Goal: Task Accomplishment & Management: Manage account settings

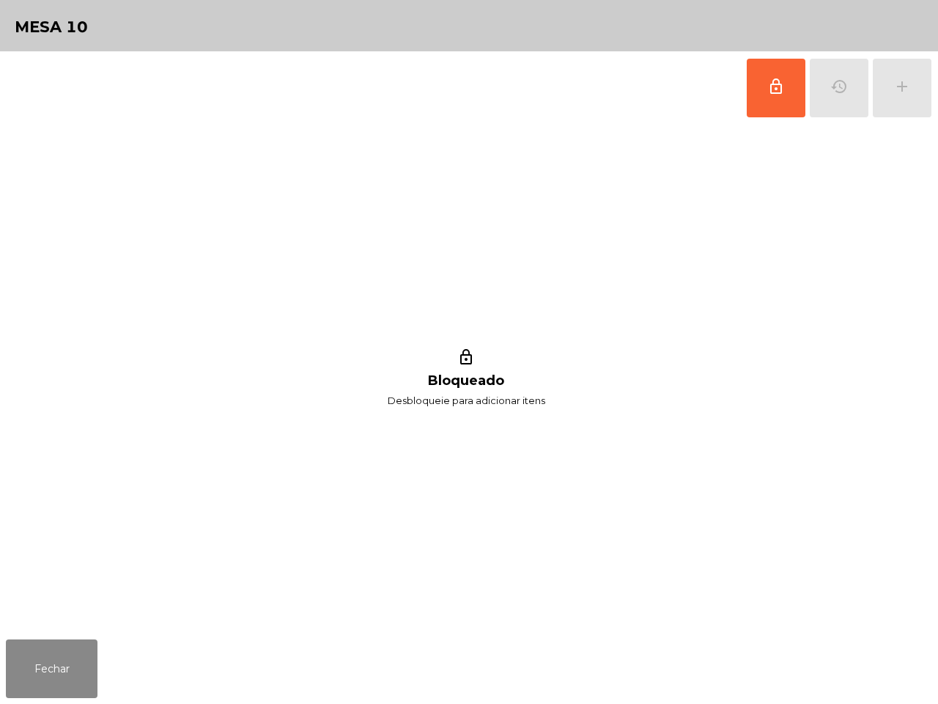
click at [771, 93] on span "lock_outline" at bounding box center [776, 87] width 18 height 18
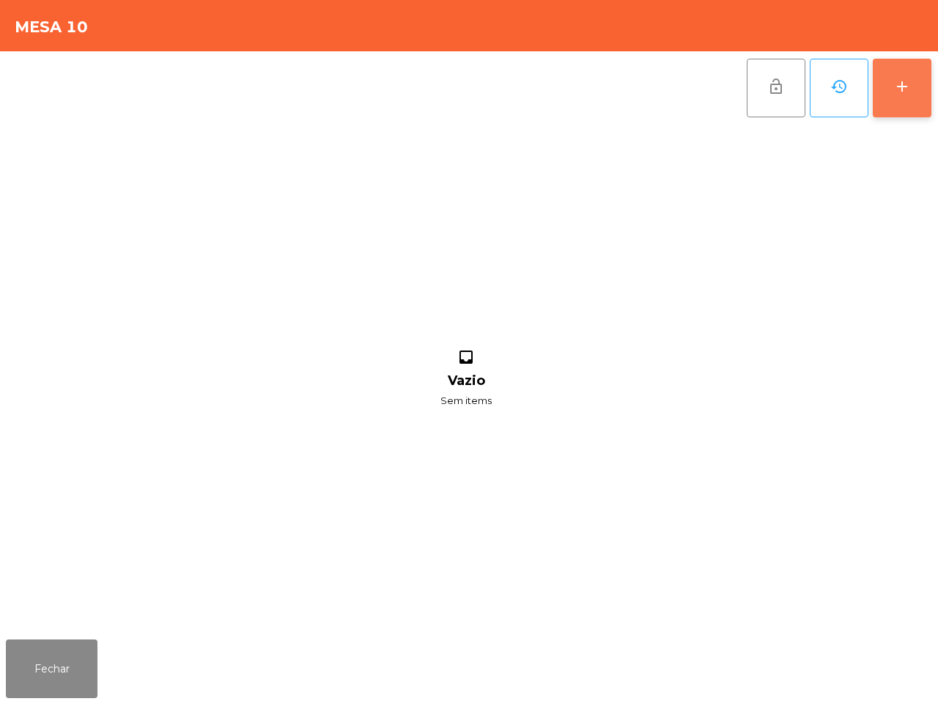
click at [898, 78] on div "add" at bounding box center [902, 87] width 18 height 18
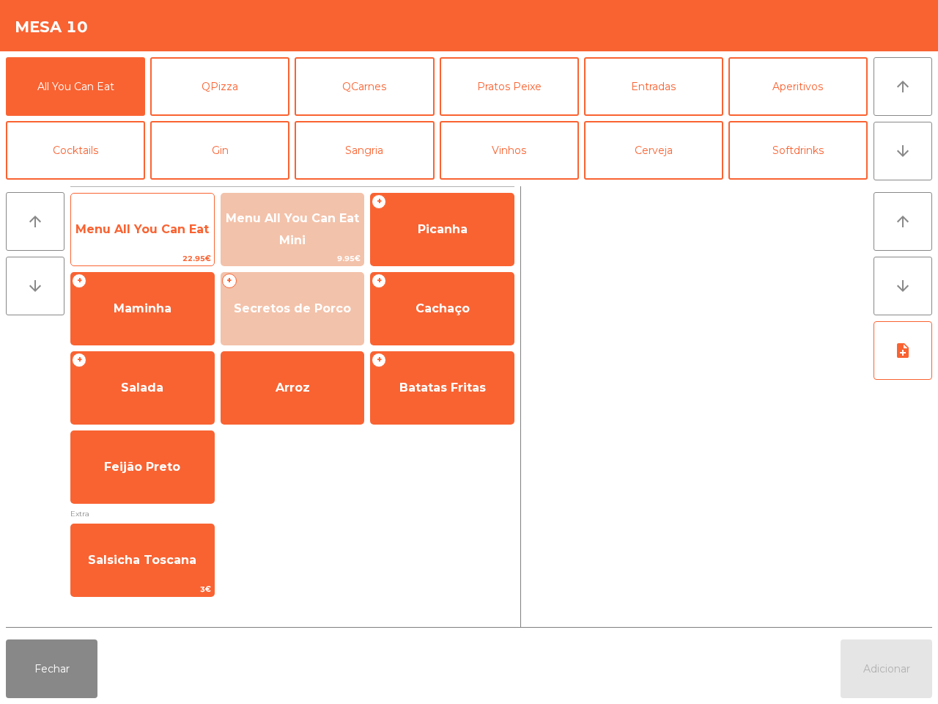
click at [152, 246] on span "Menu All You Can Eat" at bounding box center [142, 230] width 143 height 40
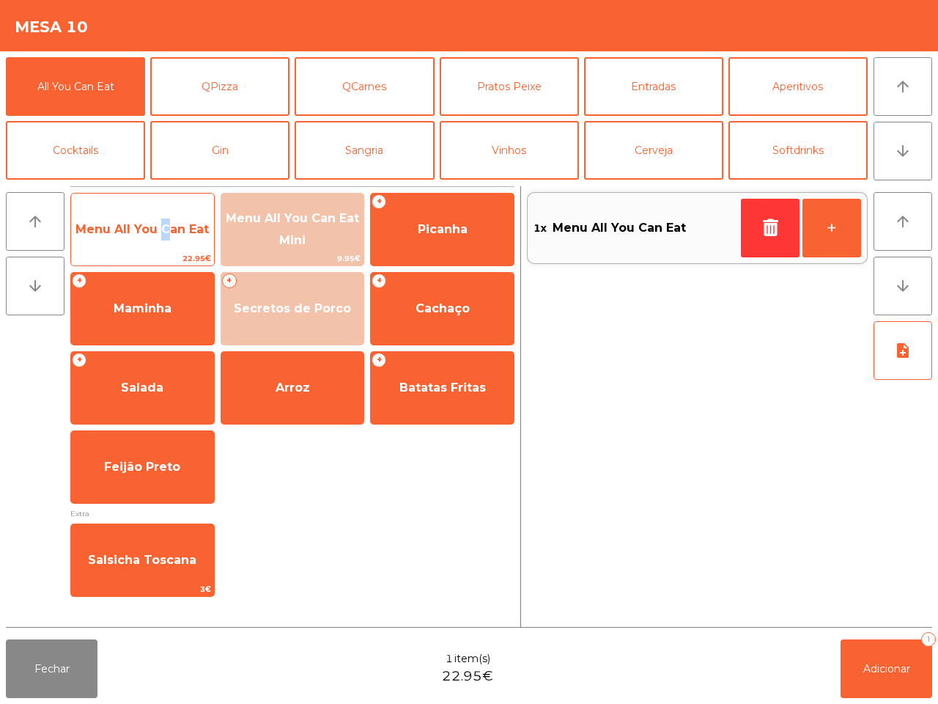
drag, startPoint x: 152, startPoint y: 244, endPoint x: 160, endPoint y: 235, distance: 12.0
click at [155, 244] on span "Menu All You Can Eat" at bounding box center [142, 230] width 143 height 40
click at [160, 235] on span "Menu All You Can Eat" at bounding box center [141, 229] width 133 height 14
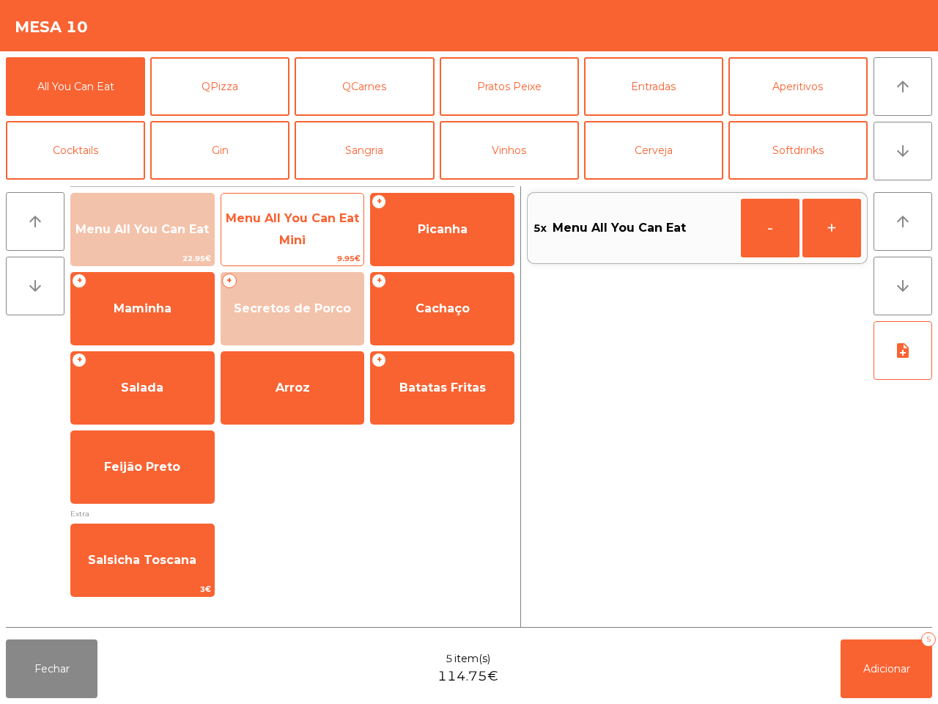
click at [268, 238] on span "Menu All You Can Eat Mini" at bounding box center [292, 230] width 143 height 62
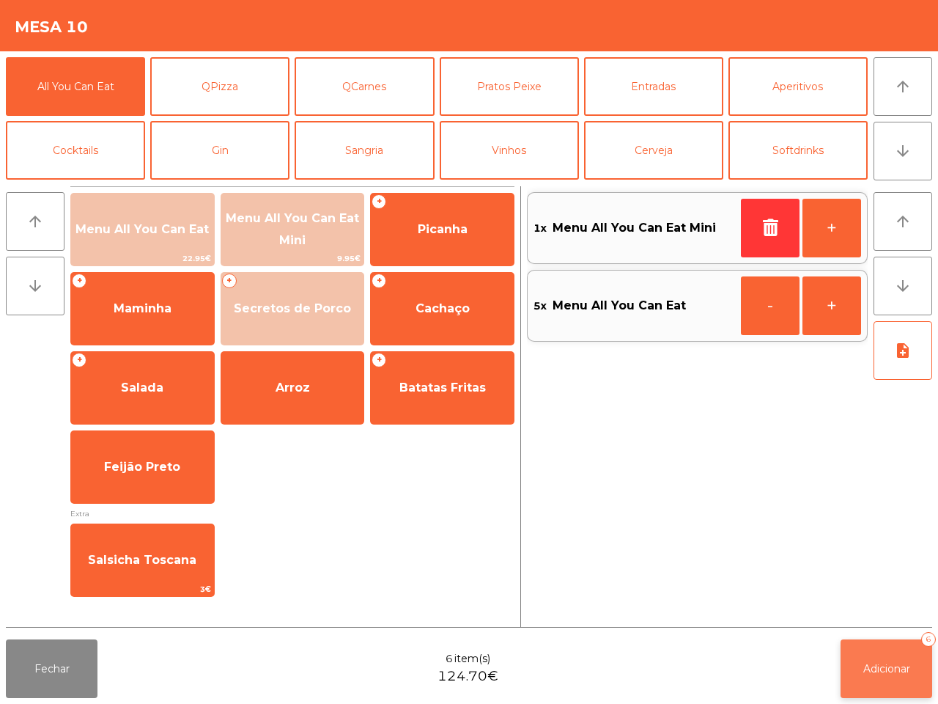
click at [867, 660] on button "Adicionar 6" at bounding box center [887, 668] width 92 height 59
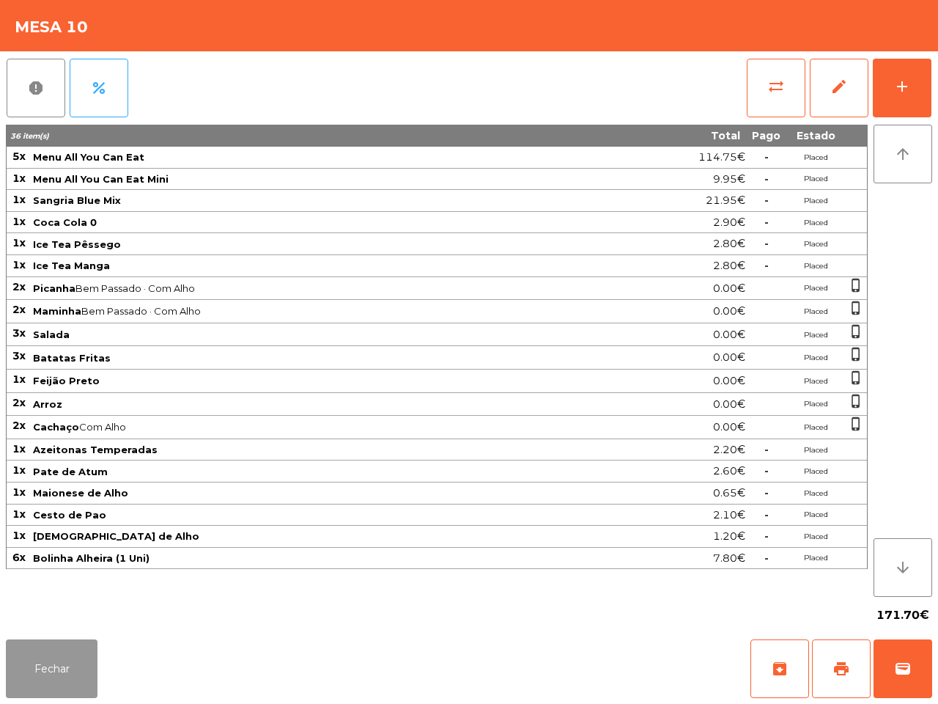
drag, startPoint x: 31, startPoint y: 672, endPoint x: 39, endPoint y: 660, distance: 14.8
click at [35, 672] on button "Fechar" at bounding box center [52, 668] width 92 height 59
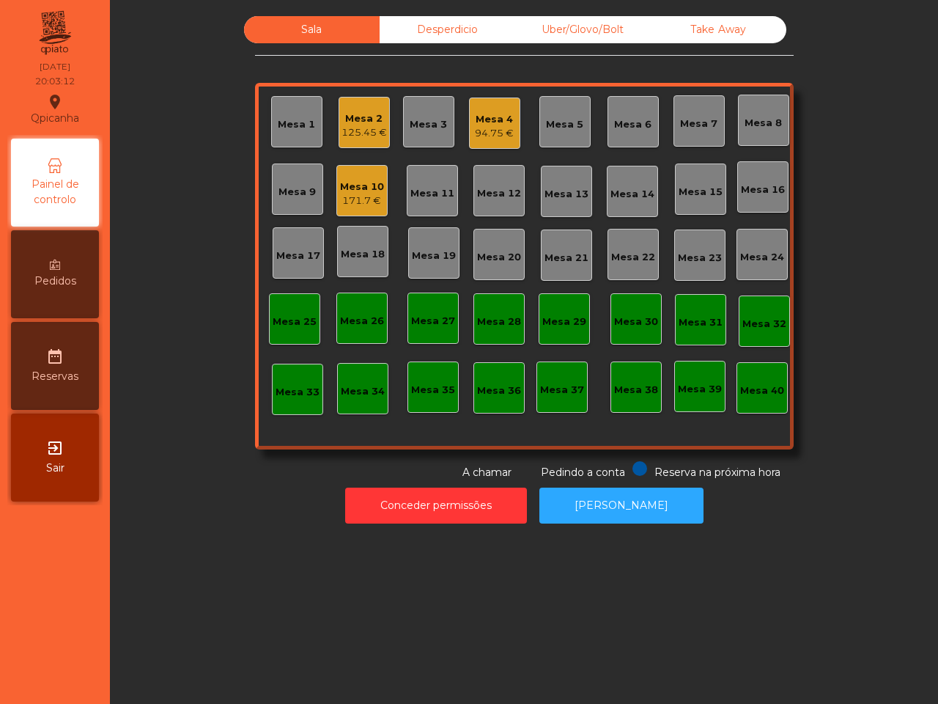
click at [490, 117] on div "Mesa 4" at bounding box center [494, 119] width 39 height 15
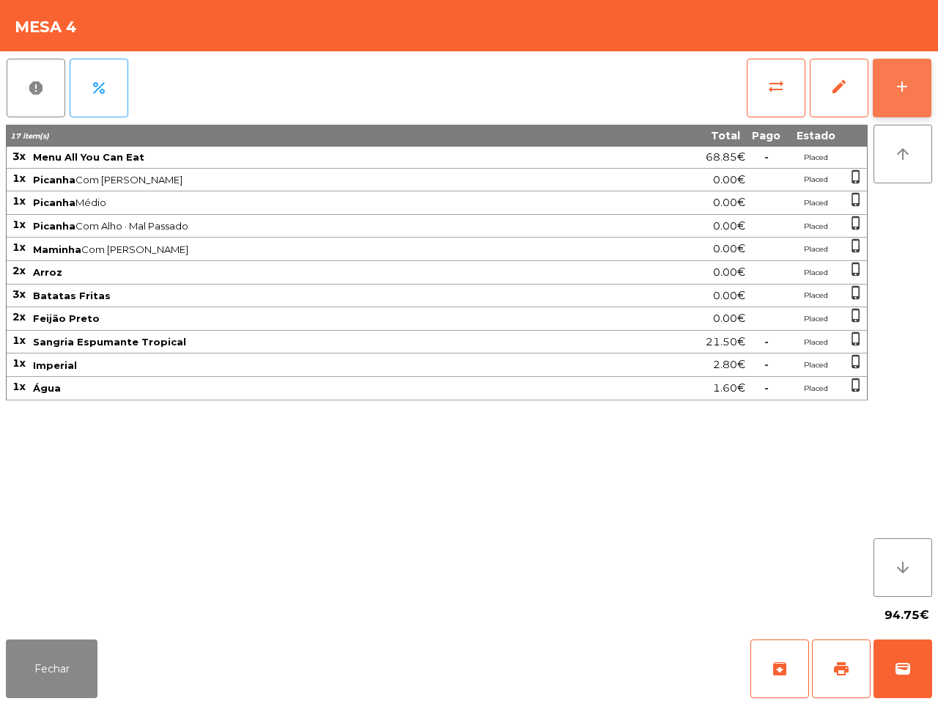
click at [917, 67] on button "add" at bounding box center [902, 88] width 59 height 59
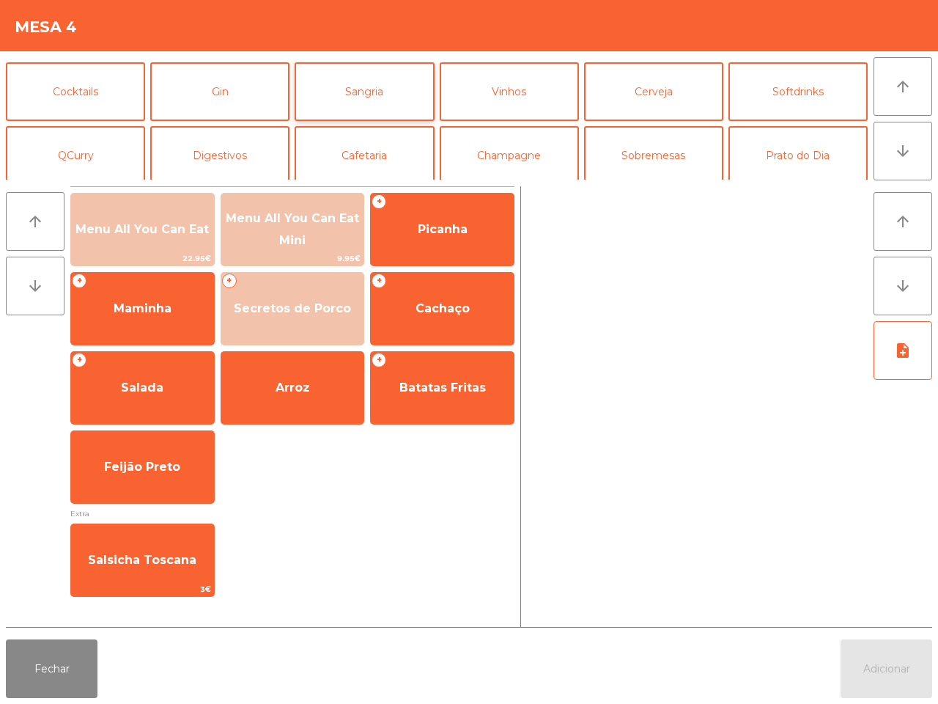
scroll to position [127, 0]
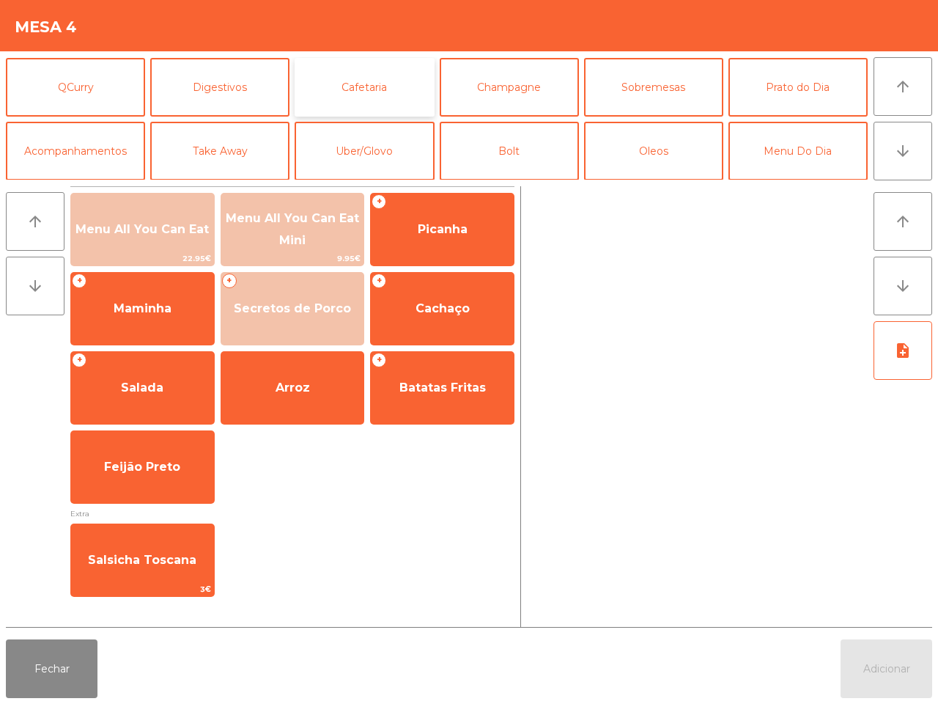
click at [398, 81] on button "Cafetaria" at bounding box center [364, 87] width 139 height 59
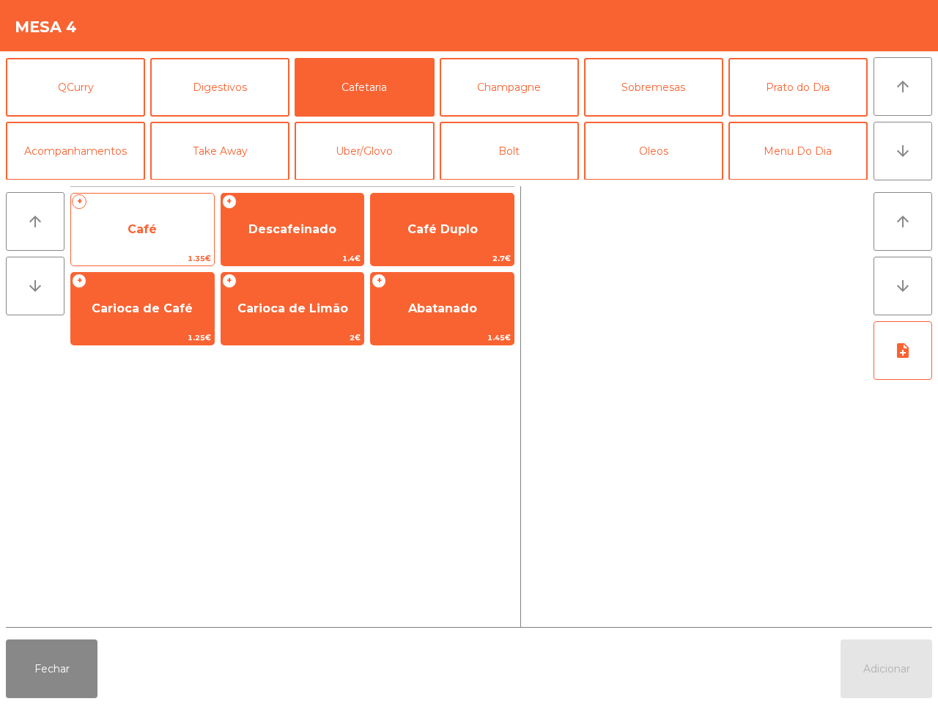
click at [165, 217] on span "Café" at bounding box center [142, 230] width 143 height 40
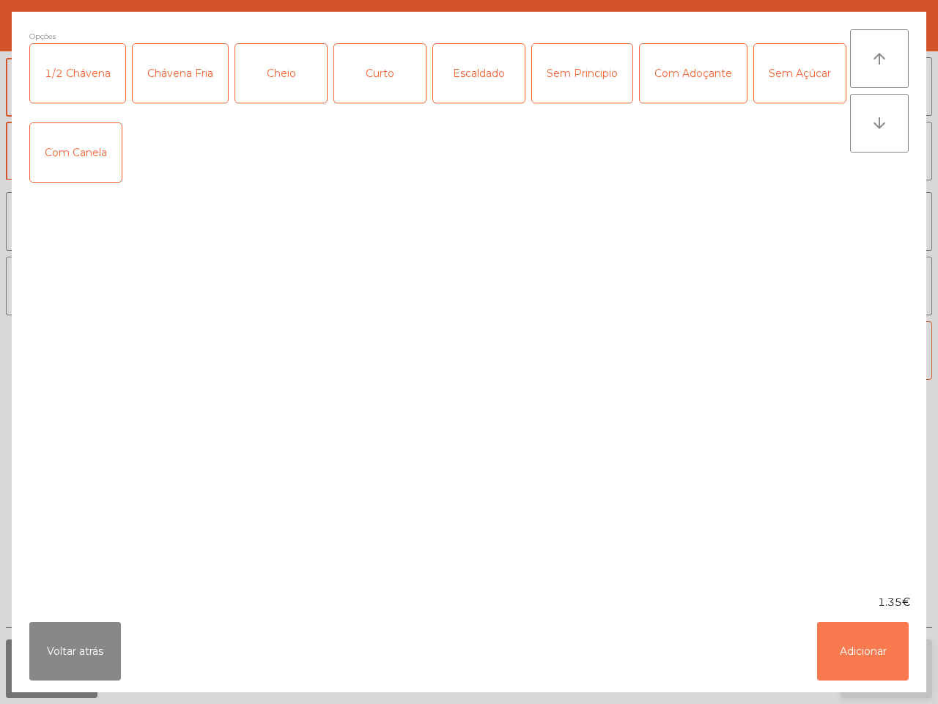
click at [872, 643] on button "Adicionar" at bounding box center [863, 651] width 92 height 59
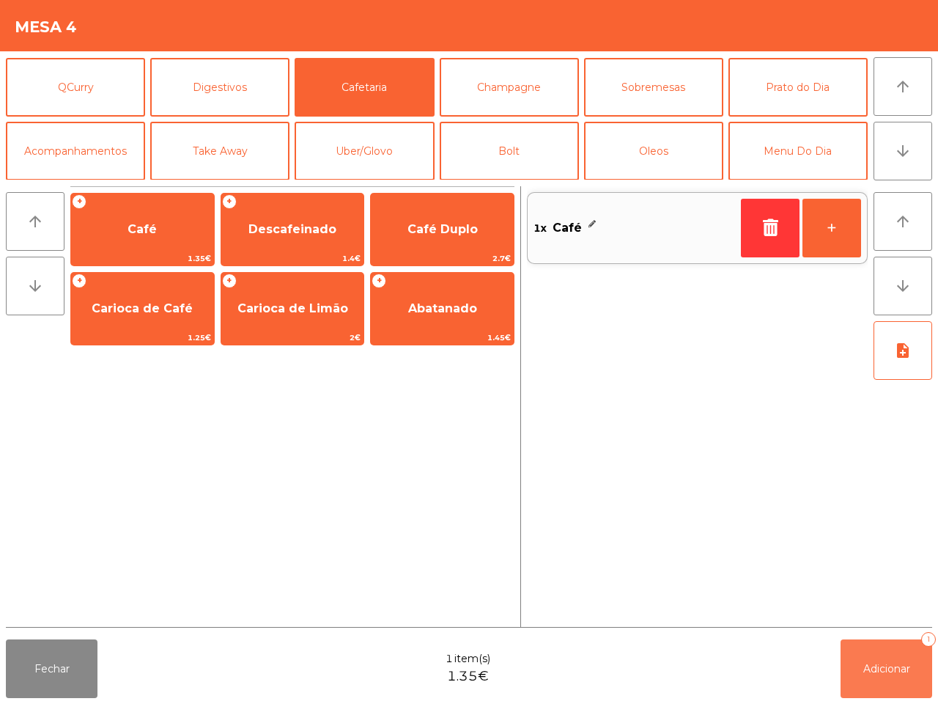
click at [892, 672] on span "Adicionar" at bounding box center [886, 668] width 47 height 13
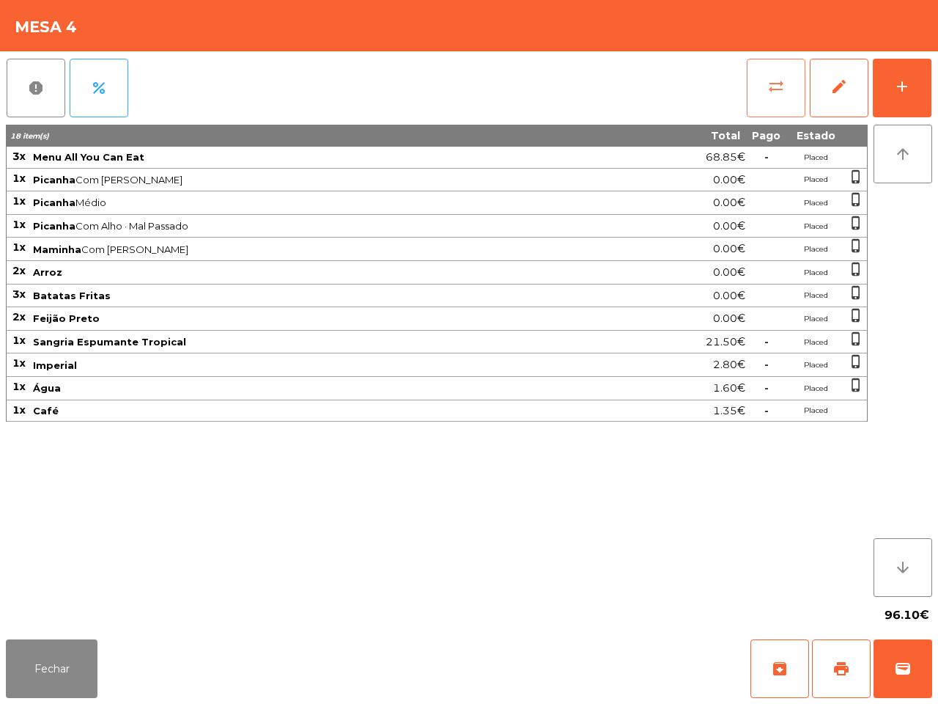
click at [783, 71] on button "sync_alt" at bounding box center [776, 88] width 59 height 59
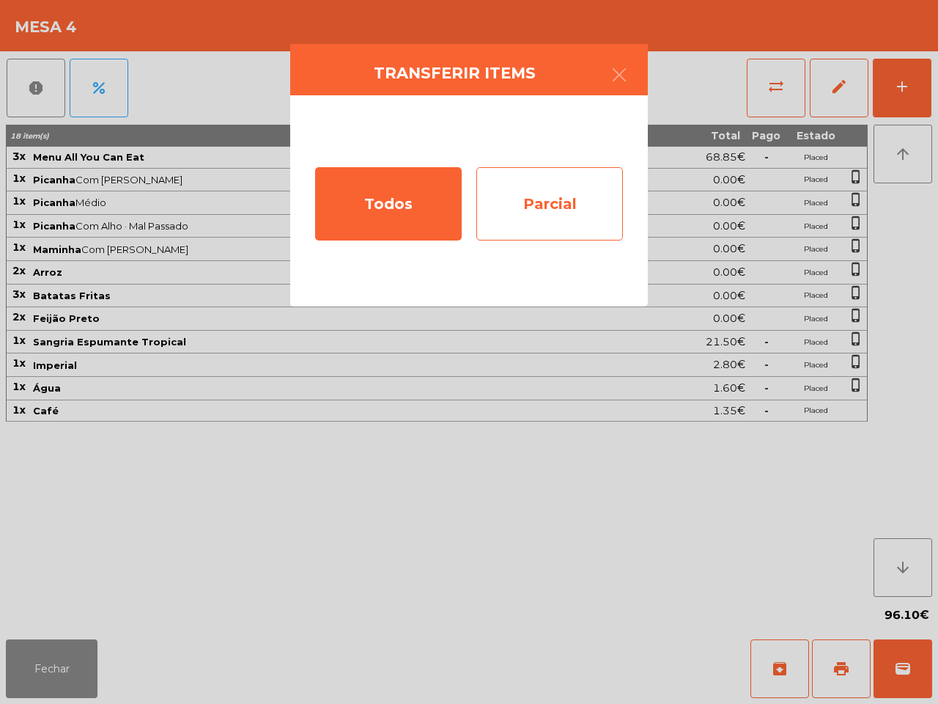
click at [562, 207] on div "Parcial" at bounding box center [549, 203] width 147 height 73
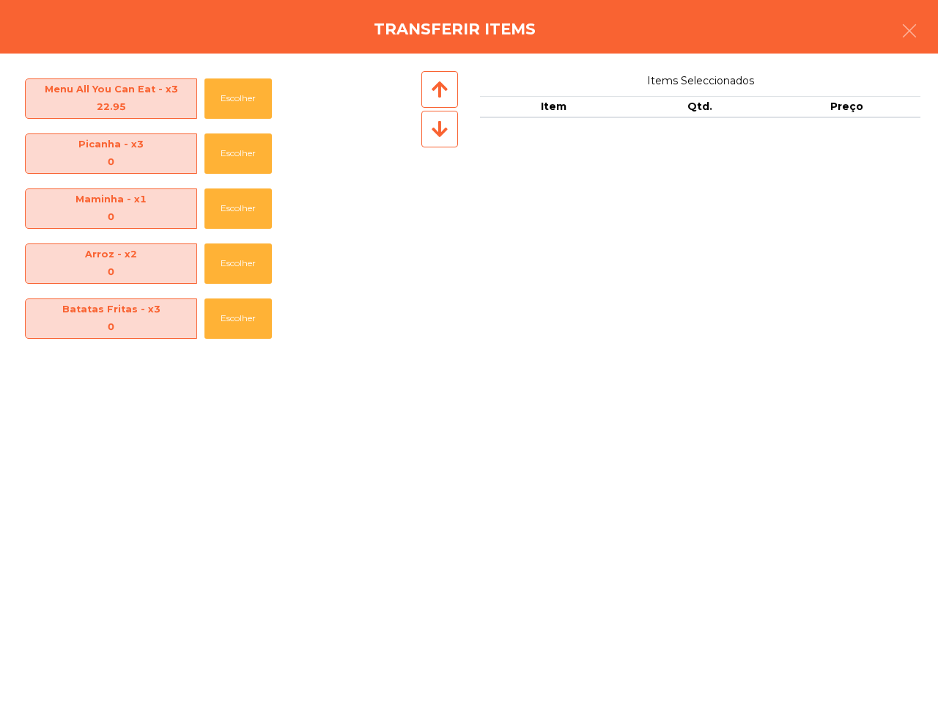
scroll to position [271, 0]
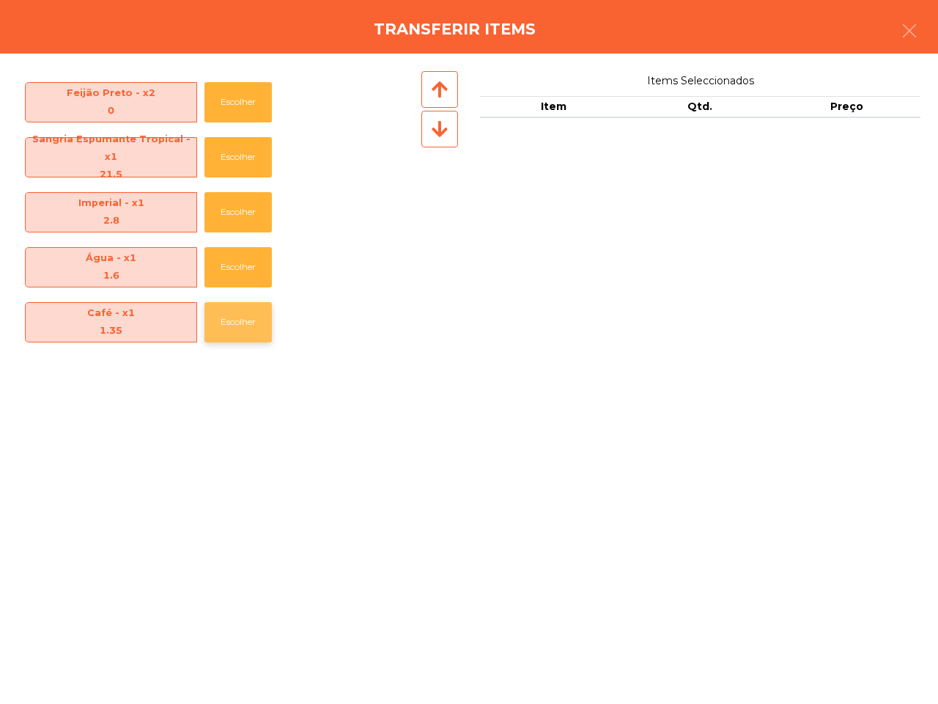
click at [237, 322] on button "Escolher" at bounding box center [237, 322] width 67 height 40
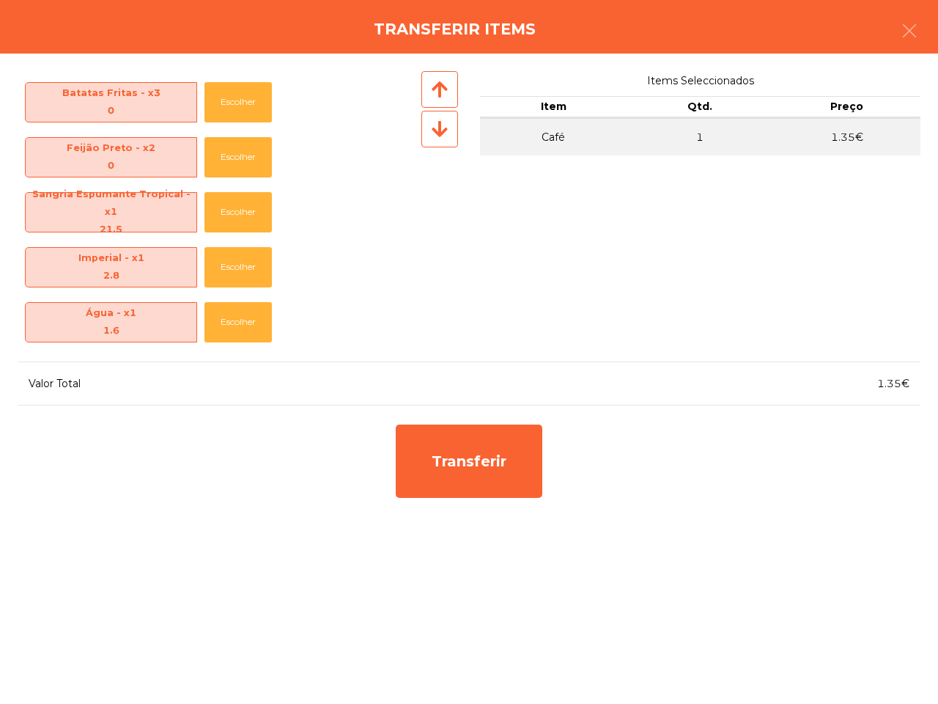
scroll to position [216, 0]
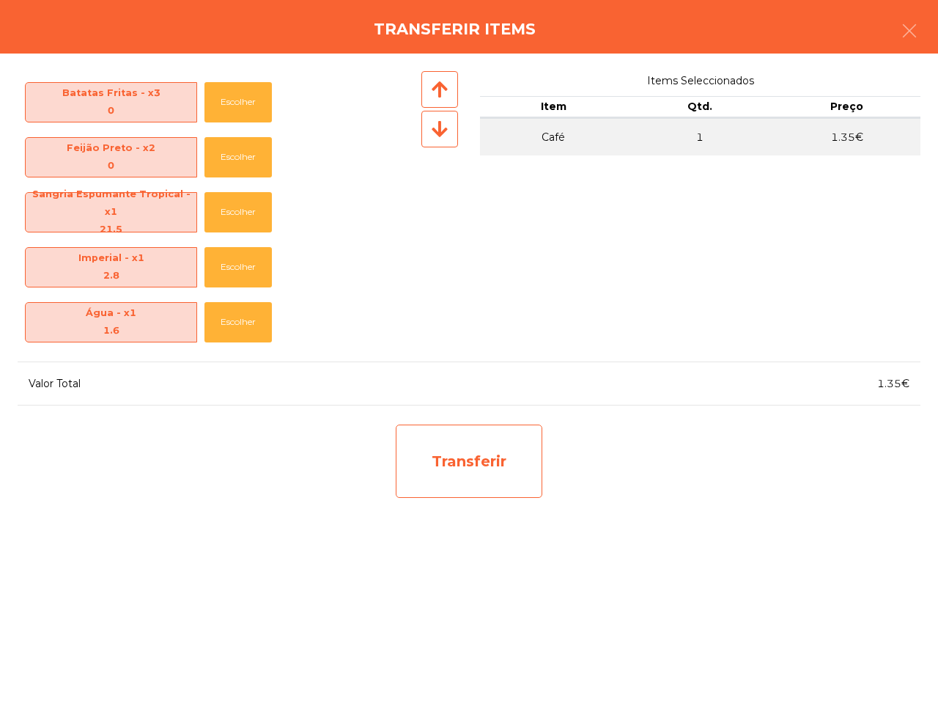
click at [457, 477] on div "Transferir" at bounding box center [469, 460] width 147 height 73
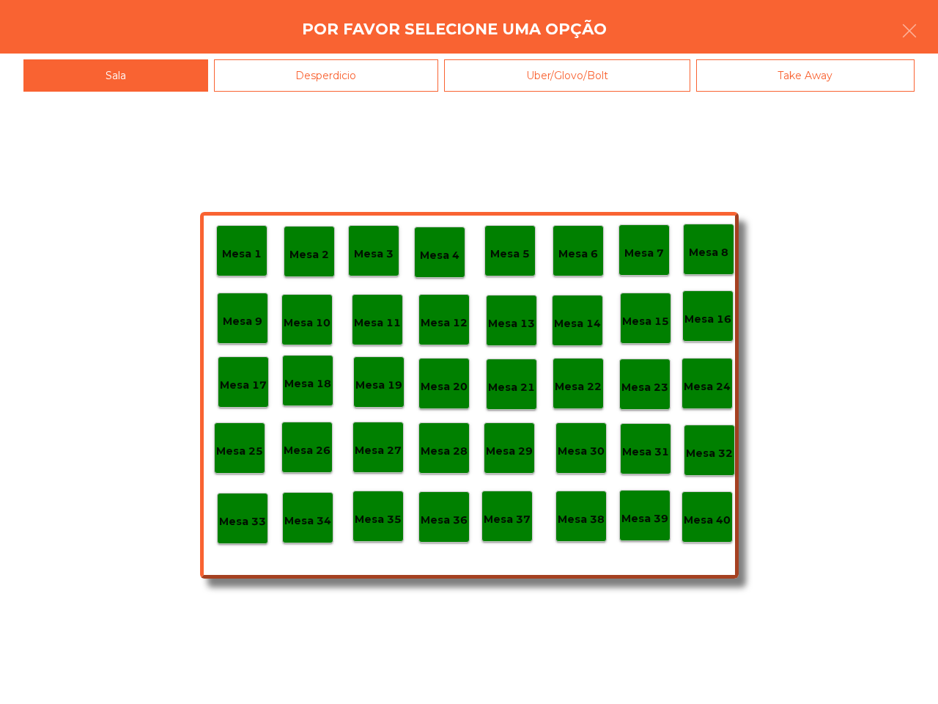
click at [374, 77] on div "Desperdicio" at bounding box center [326, 75] width 225 height 33
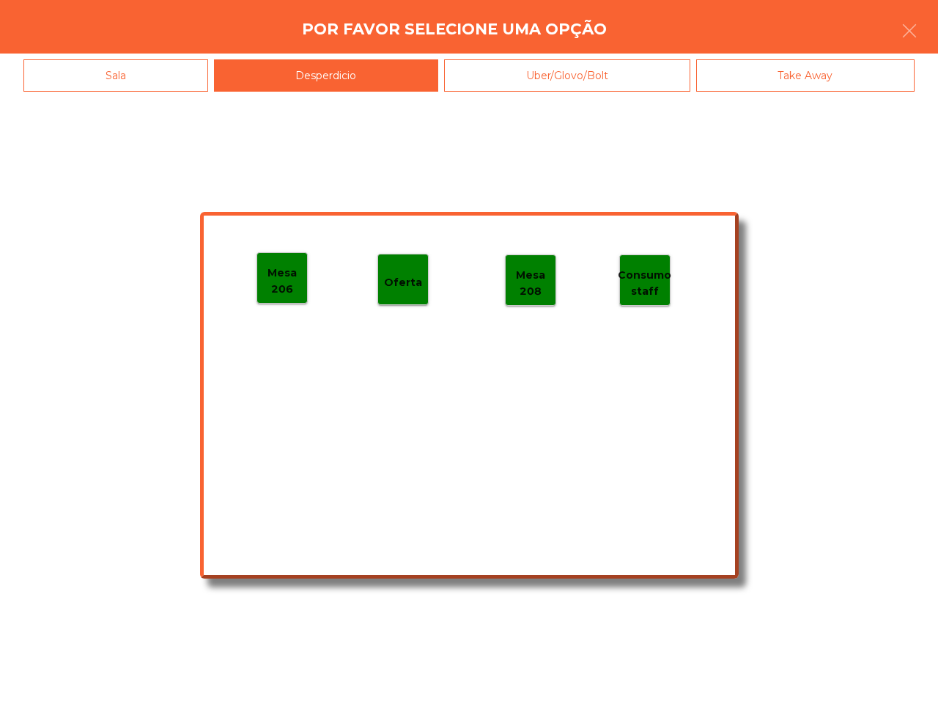
click at [288, 276] on p "Mesa 206" at bounding box center [282, 281] width 50 height 33
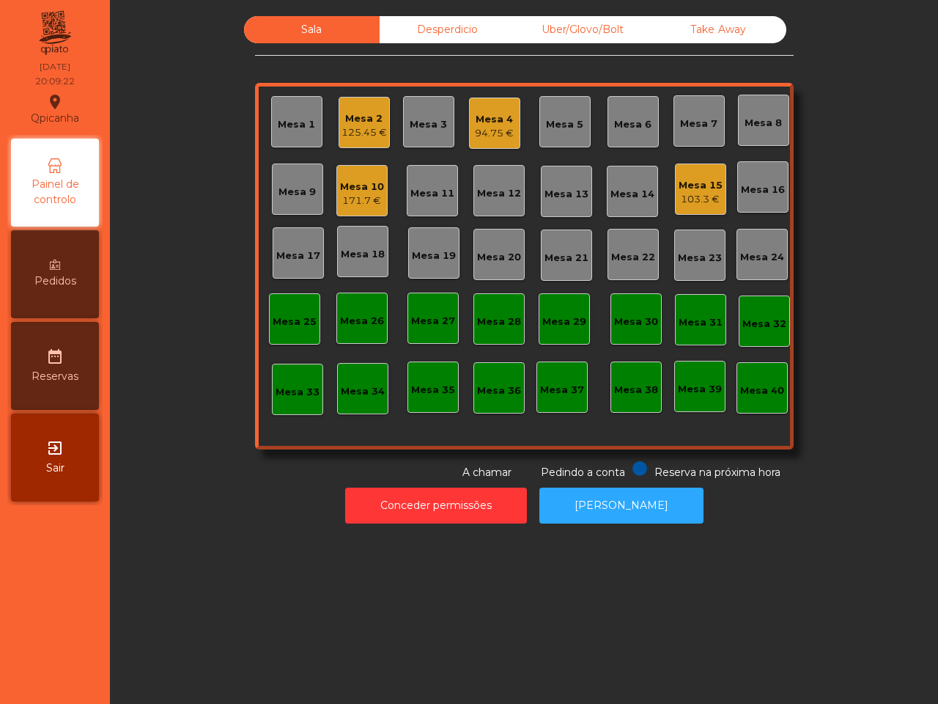
drag, startPoint x: 361, startPoint y: 354, endPoint x: 372, endPoint y: 328, distance: 28.6
click at [361, 352] on div "Mesa 1 Mesa 2 125.45 € Mesa 3 Mesa 4 94.75 € Mesa 5 Mesa 6 Mesa 7 Mesa 8 Mesa 9…" at bounding box center [524, 266] width 539 height 366
click at [687, 185] on div "Mesa 15" at bounding box center [701, 185] width 44 height 15
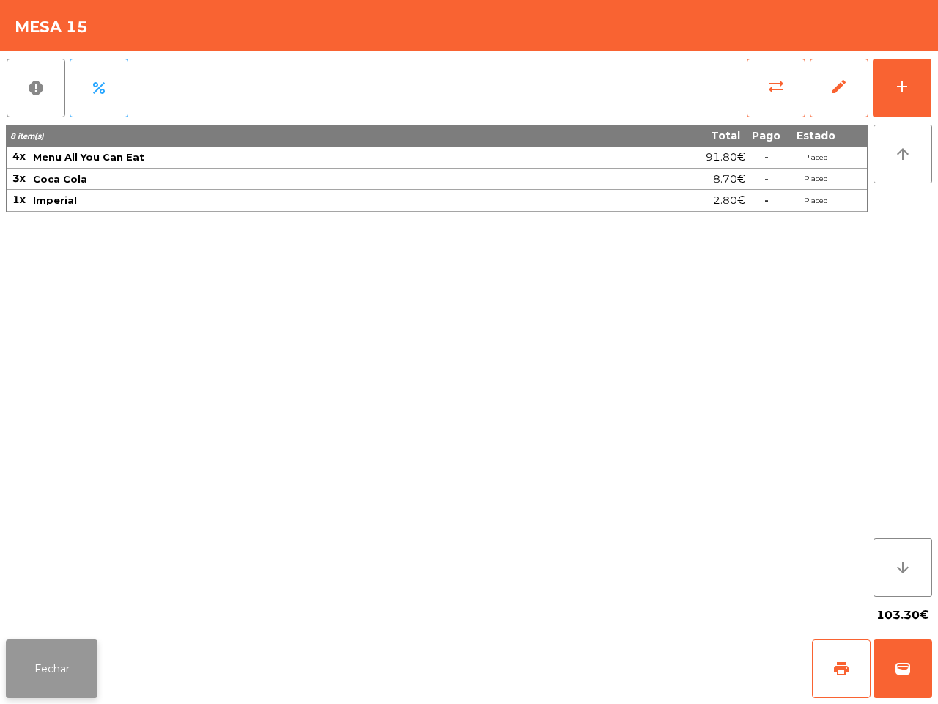
click at [86, 662] on button "Fechar" at bounding box center [52, 668] width 92 height 59
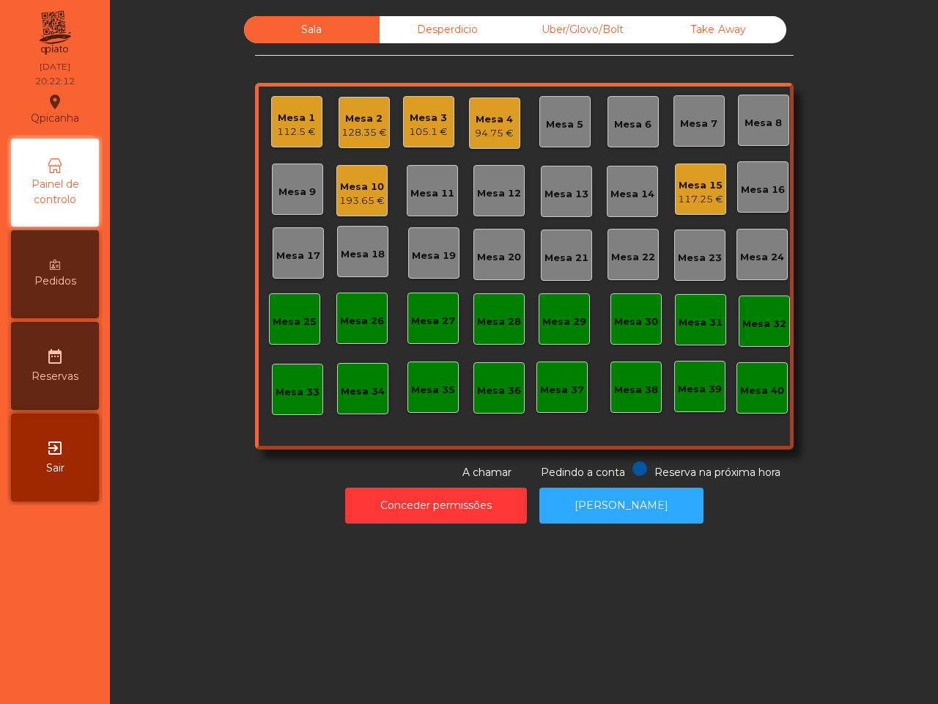
click at [485, 133] on div "94.75 €" at bounding box center [494, 133] width 39 height 15
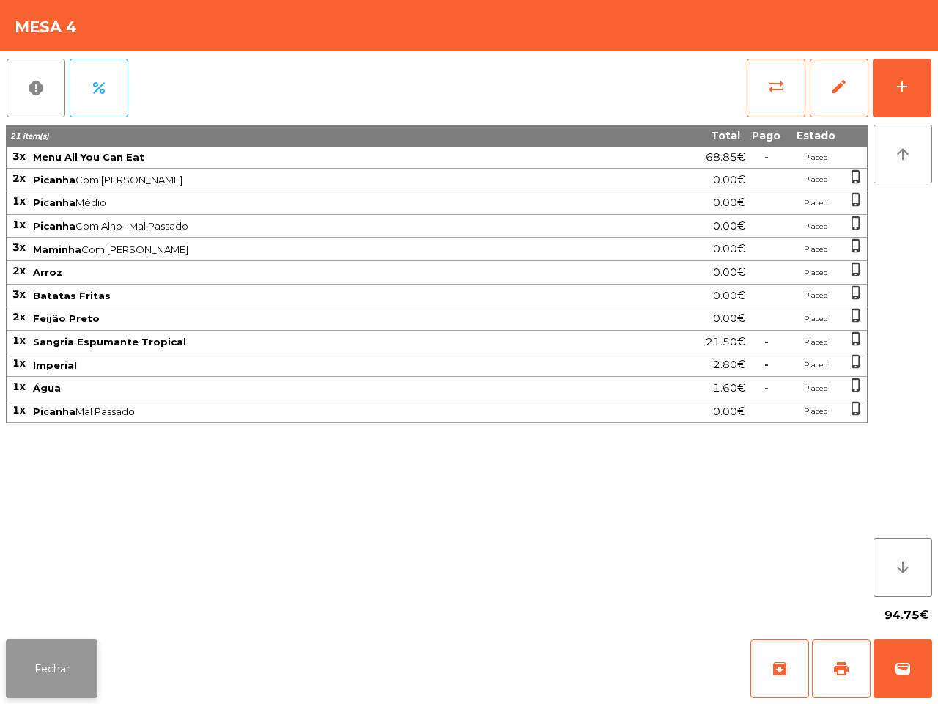
click at [70, 664] on button "Fechar" at bounding box center [52, 668] width 92 height 59
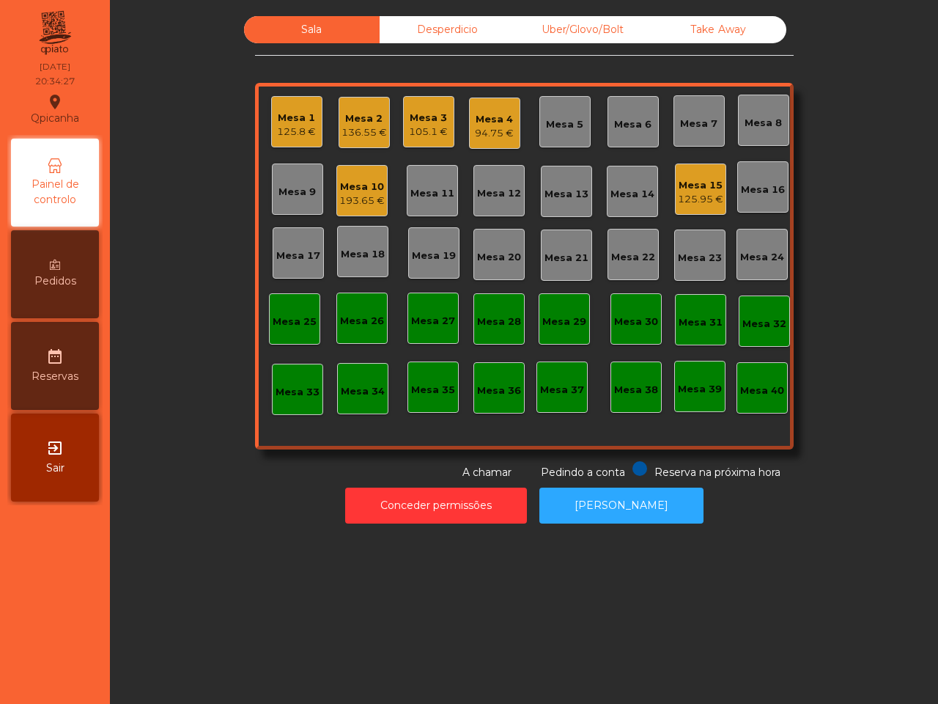
click at [495, 247] on div "Mesa 20" at bounding box center [499, 254] width 44 height 21
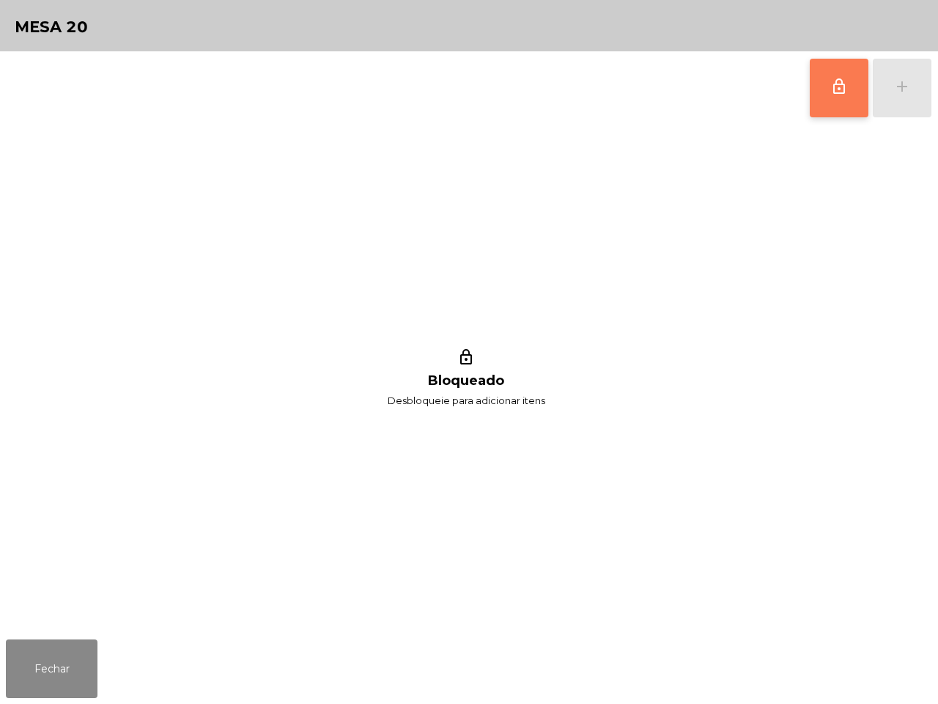
click at [849, 71] on button "lock_outline" at bounding box center [839, 88] width 59 height 59
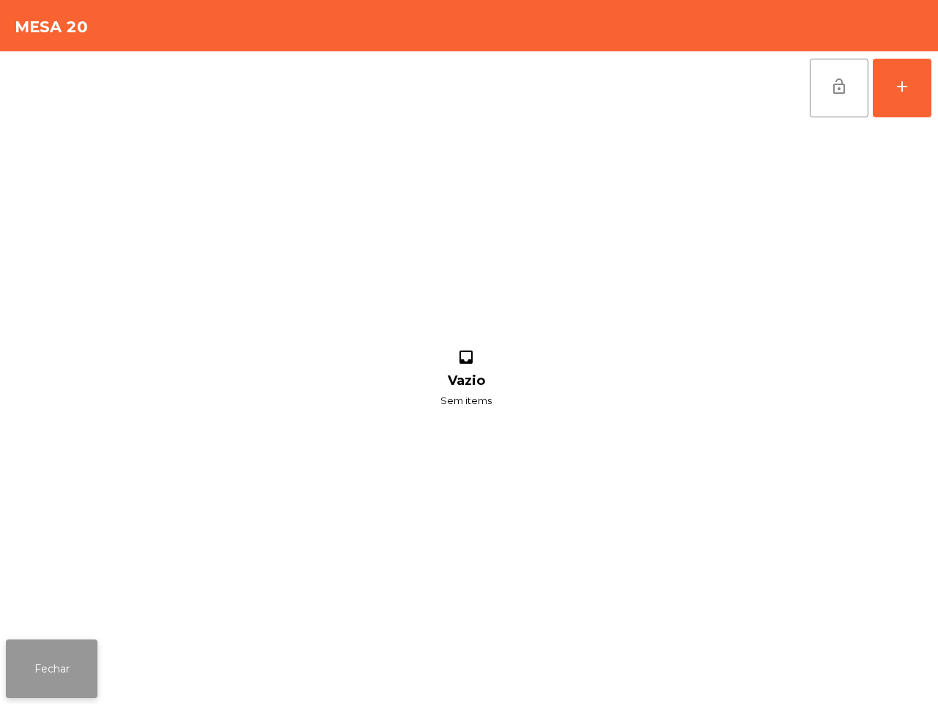
click at [72, 664] on button "Fechar" at bounding box center [52, 668] width 92 height 59
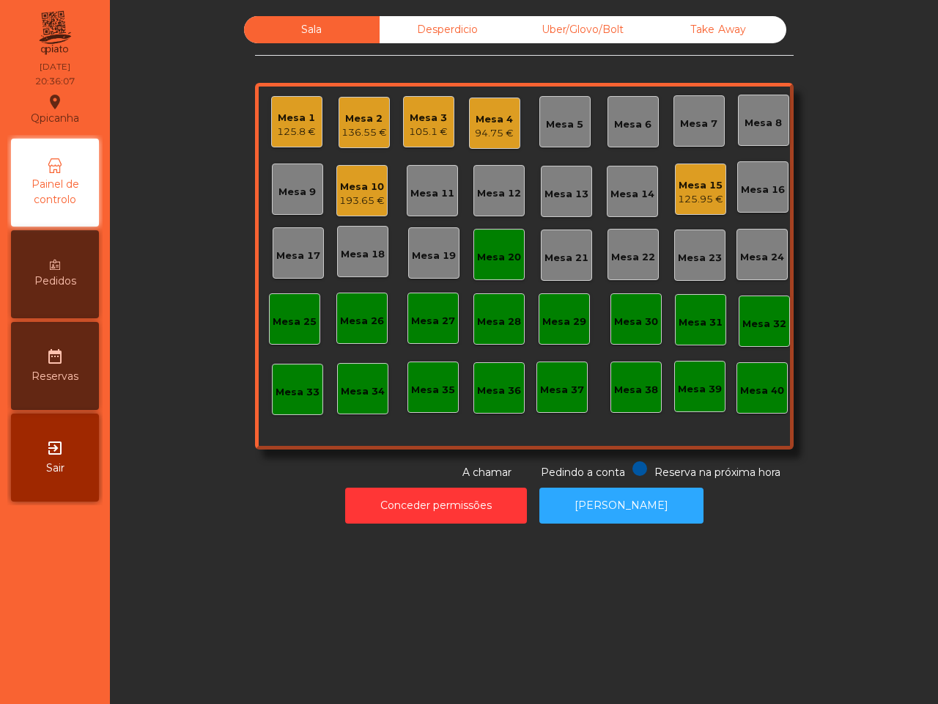
click at [481, 254] on div "Mesa 20" at bounding box center [499, 257] width 44 height 15
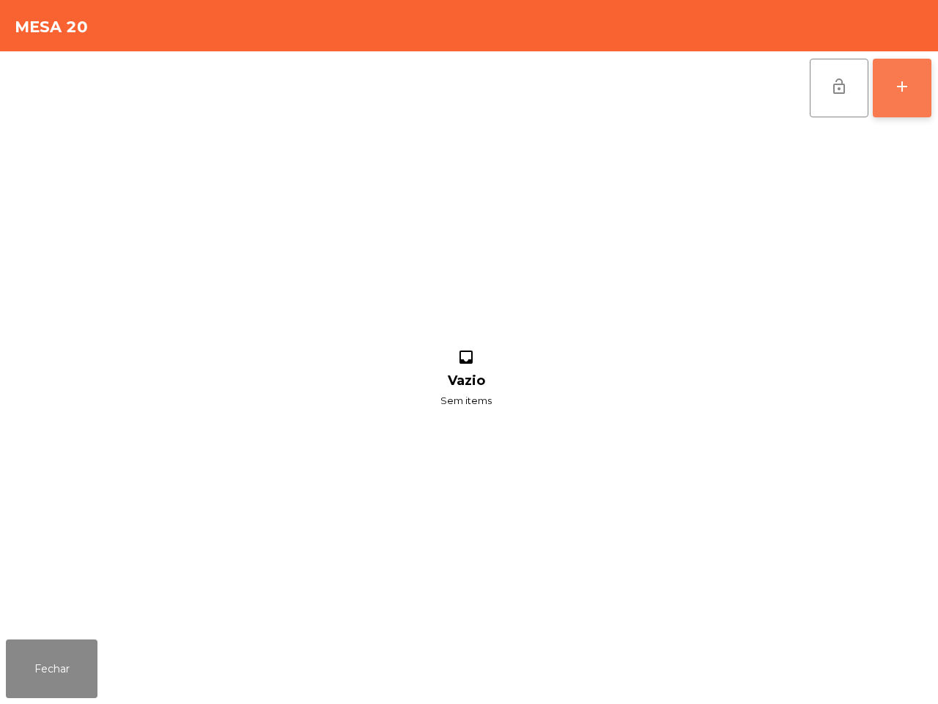
click at [910, 90] on div "add" at bounding box center [902, 87] width 18 height 18
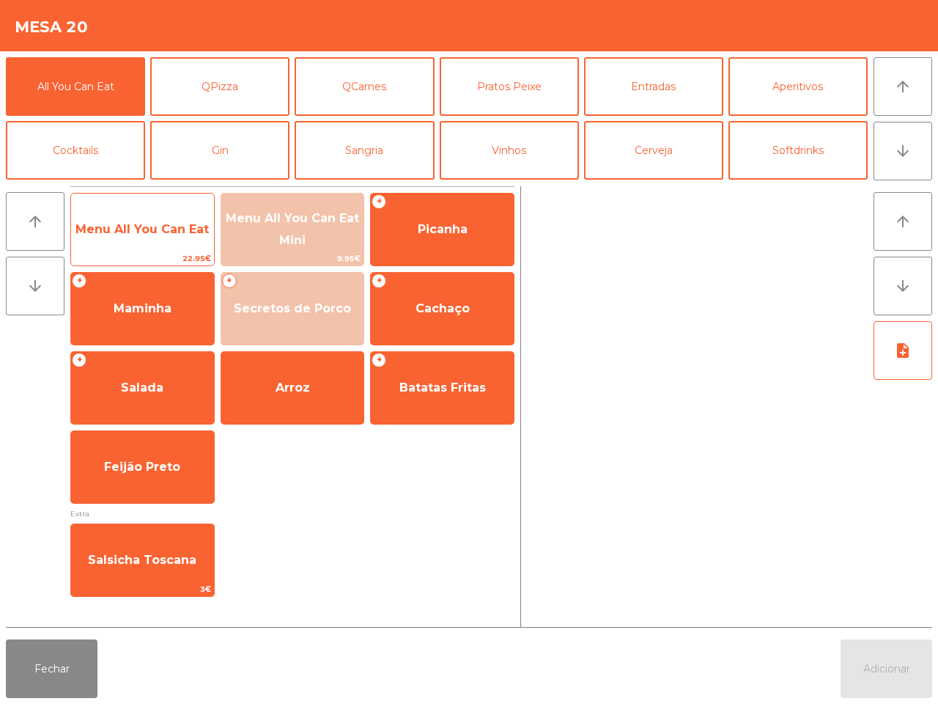
click at [158, 233] on span "Menu All You Can Eat" at bounding box center [141, 229] width 133 height 14
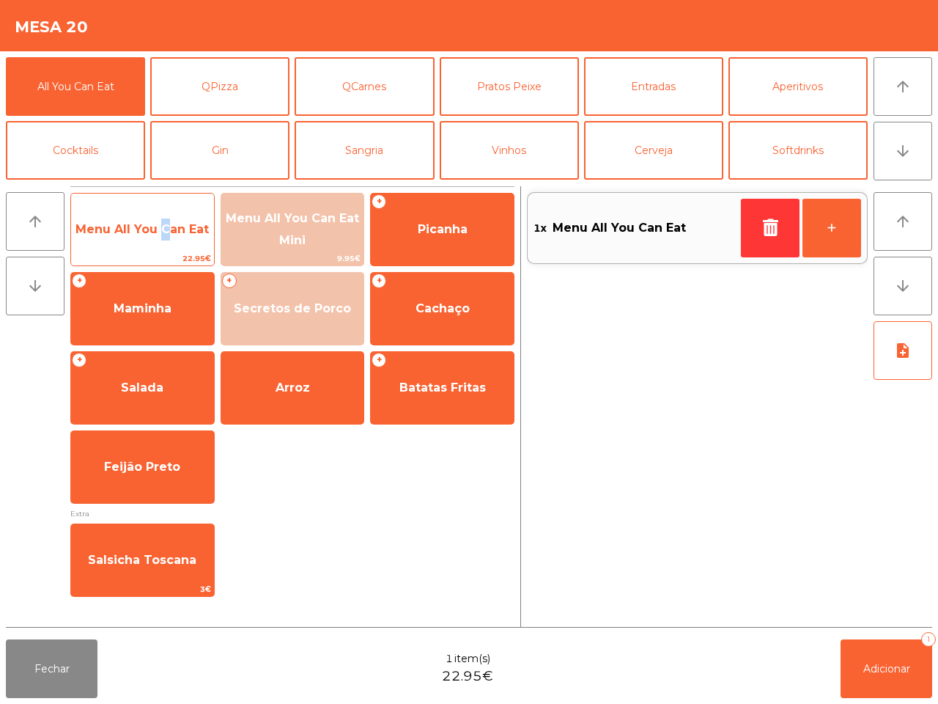
click at [158, 233] on span "Menu All You Can Eat" at bounding box center [141, 229] width 133 height 14
click at [158, 232] on span "Menu All You Can Eat" at bounding box center [141, 229] width 133 height 14
click at [159, 232] on span "Menu All You Can Eat" at bounding box center [141, 229] width 133 height 14
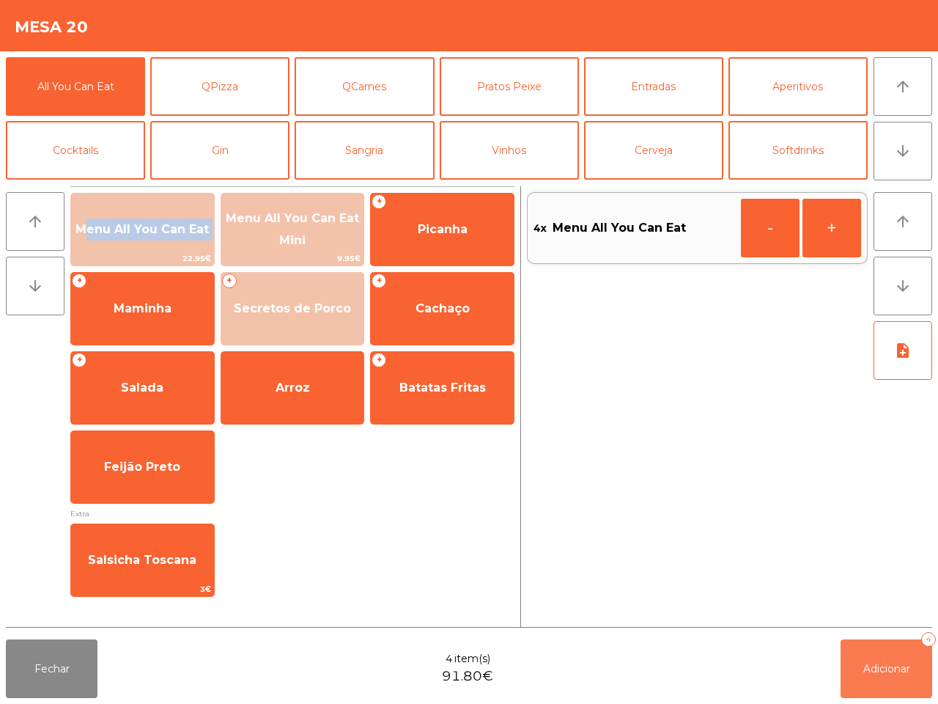
drag, startPoint x: 896, startPoint y: 673, endPoint x: 786, endPoint y: 645, distance: 113.4
click at [896, 673] on span "Adicionar" at bounding box center [886, 668] width 47 height 13
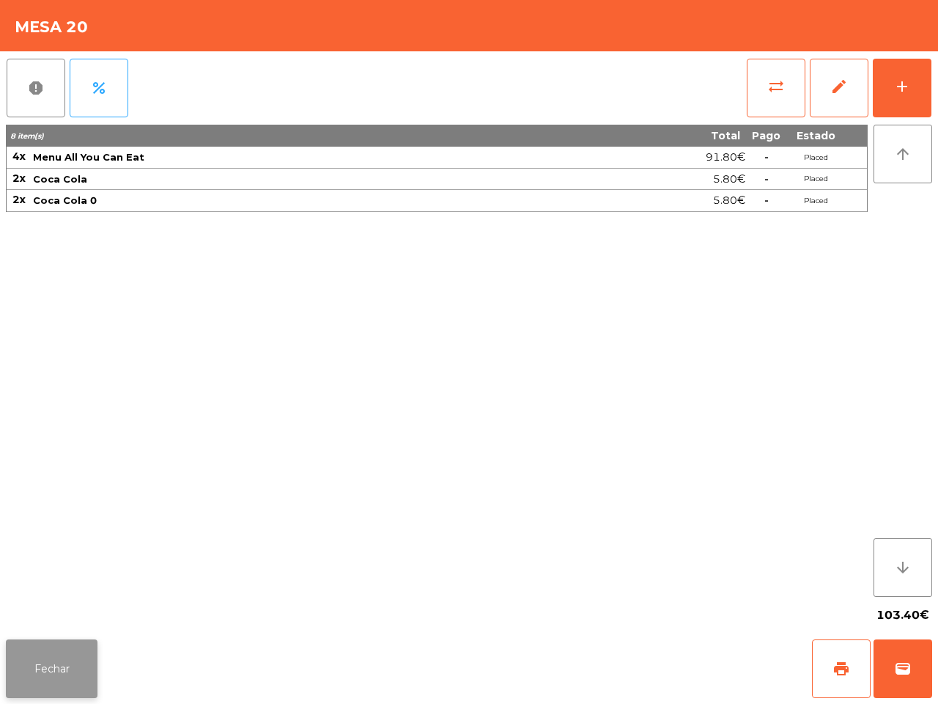
click at [41, 676] on button "Fechar" at bounding box center [52, 668] width 92 height 59
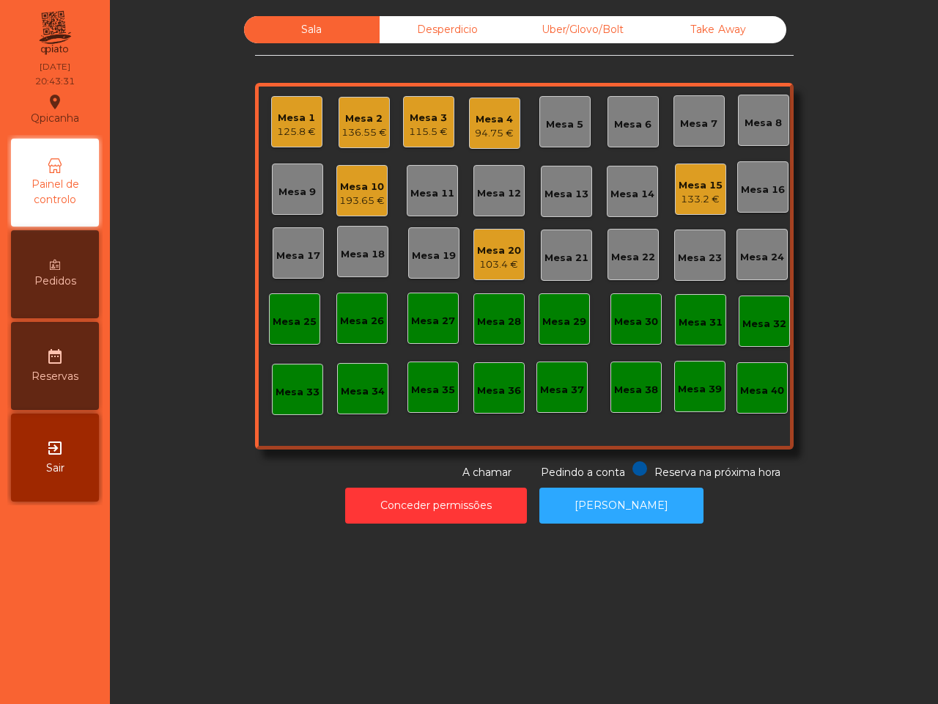
click at [366, 180] on div "Mesa 10" at bounding box center [361, 187] width 45 height 15
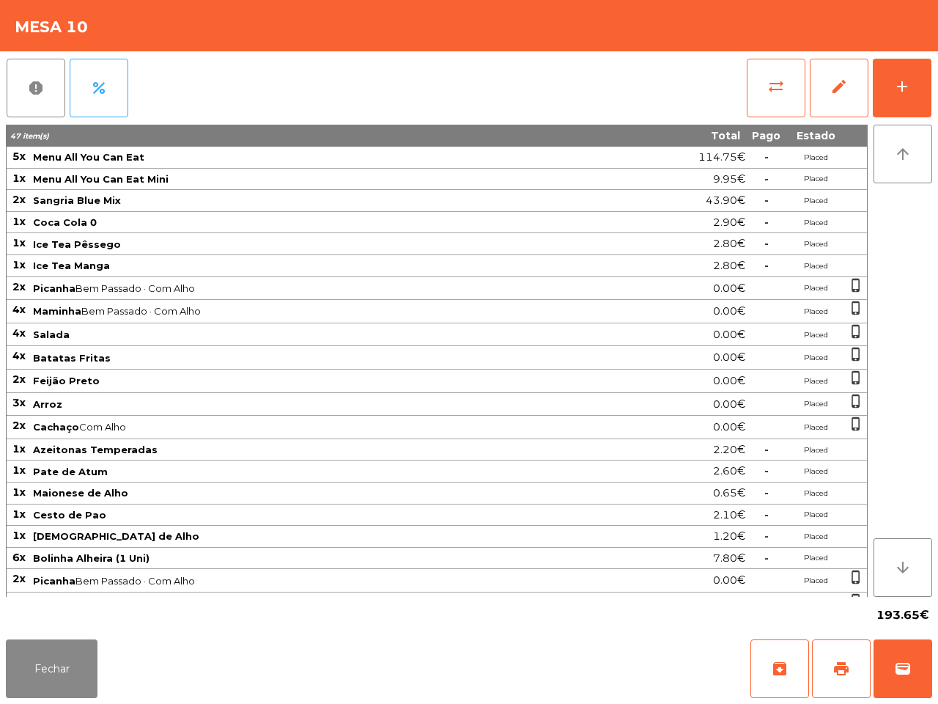
scroll to position [48, 0]
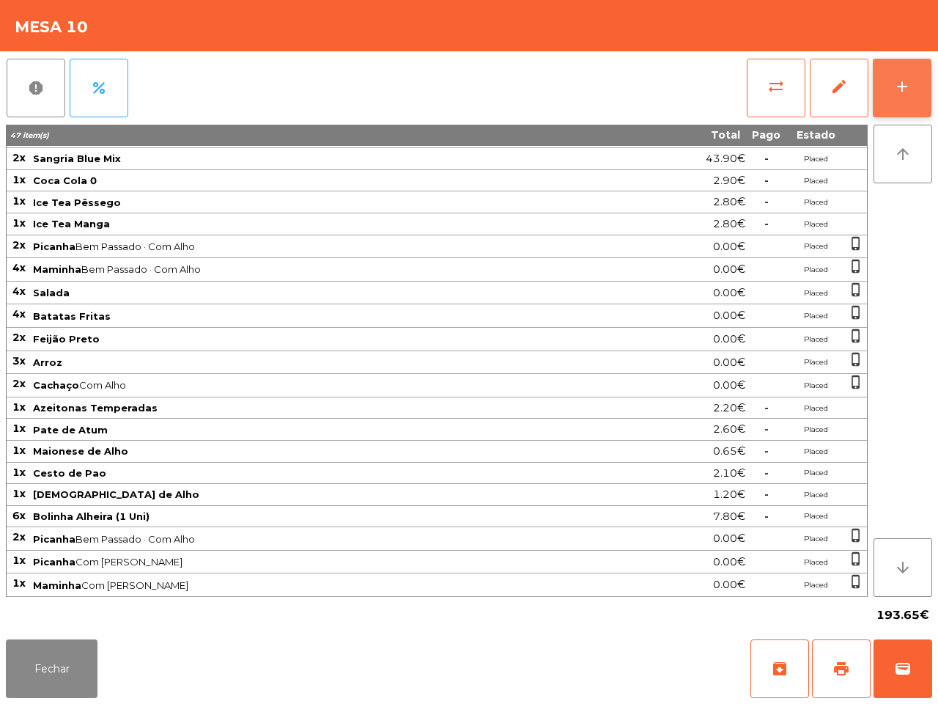
click at [885, 73] on button "add" at bounding box center [902, 88] width 59 height 59
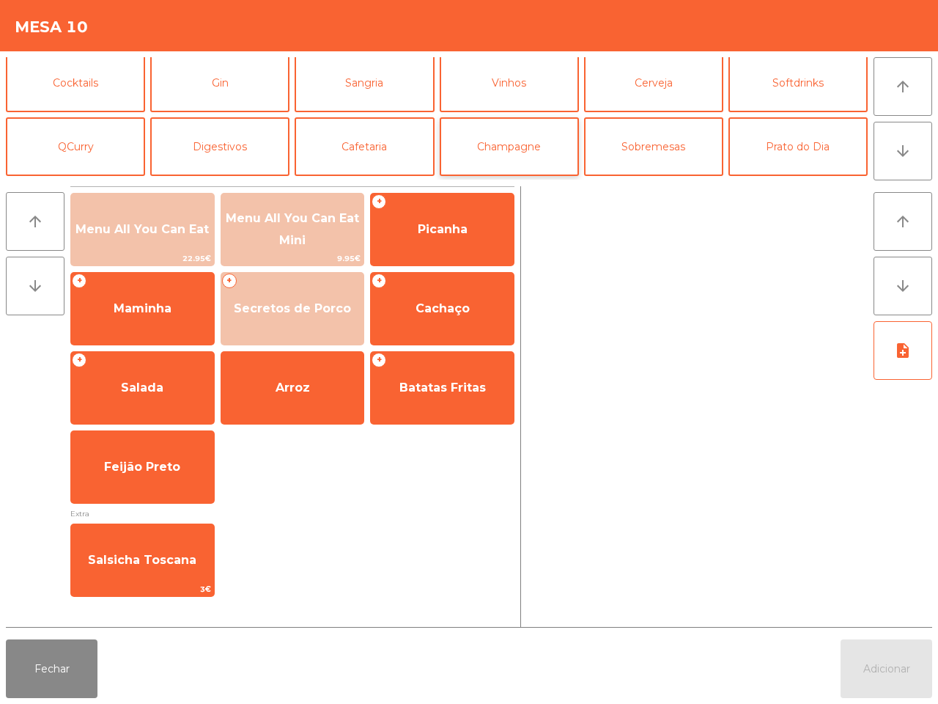
scroll to position [35, 0]
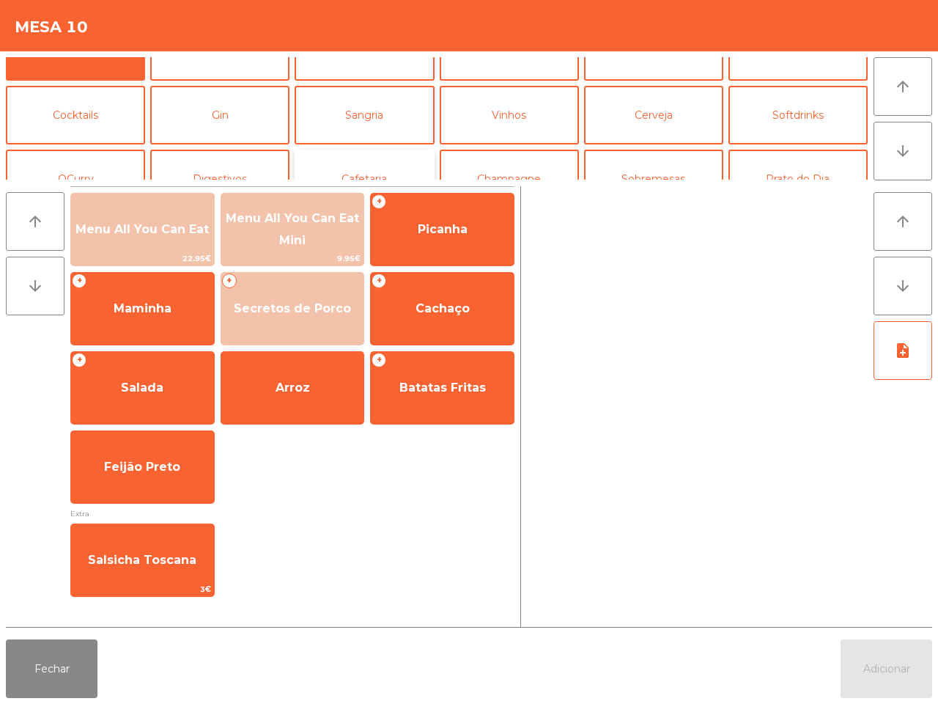
click at [360, 166] on button "Cafetaria" at bounding box center [364, 179] width 139 height 59
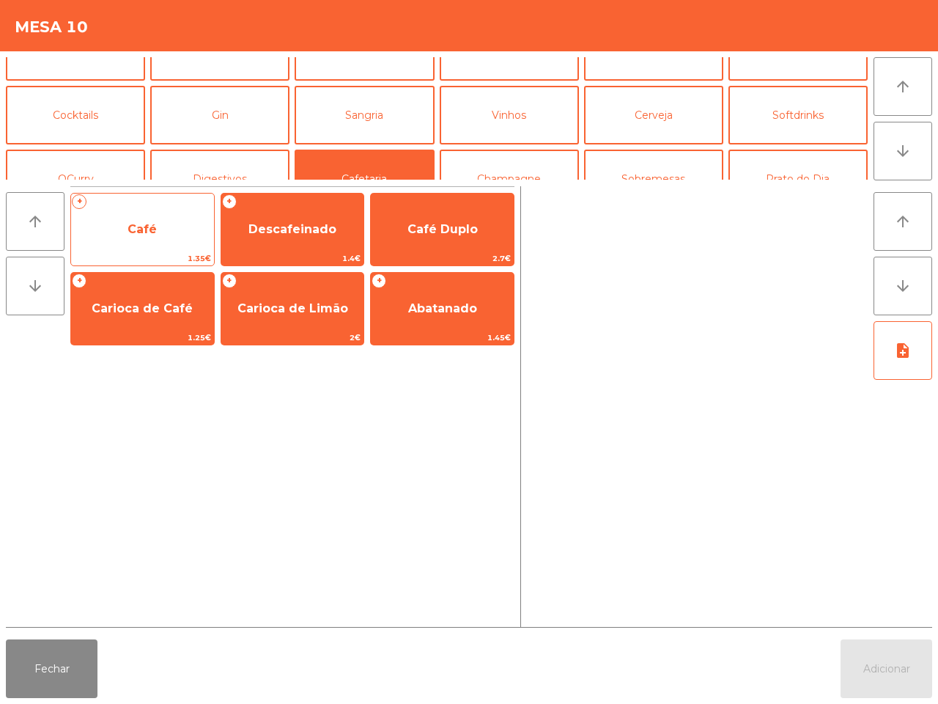
click at [162, 222] on span "Café" at bounding box center [142, 230] width 143 height 40
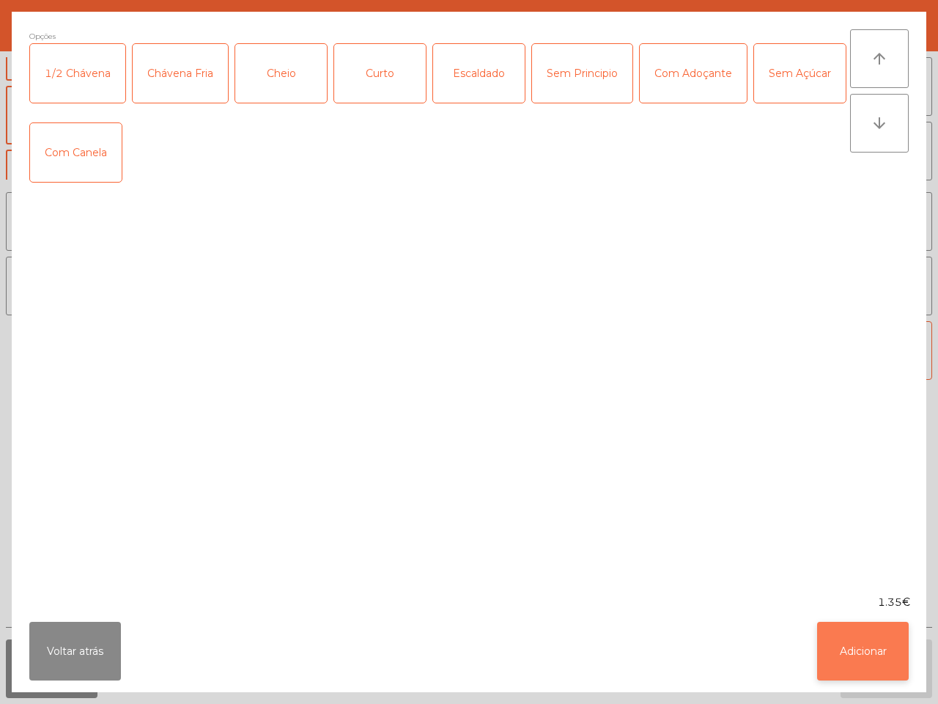
click at [856, 656] on button "Adicionar" at bounding box center [863, 651] width 92 height 59
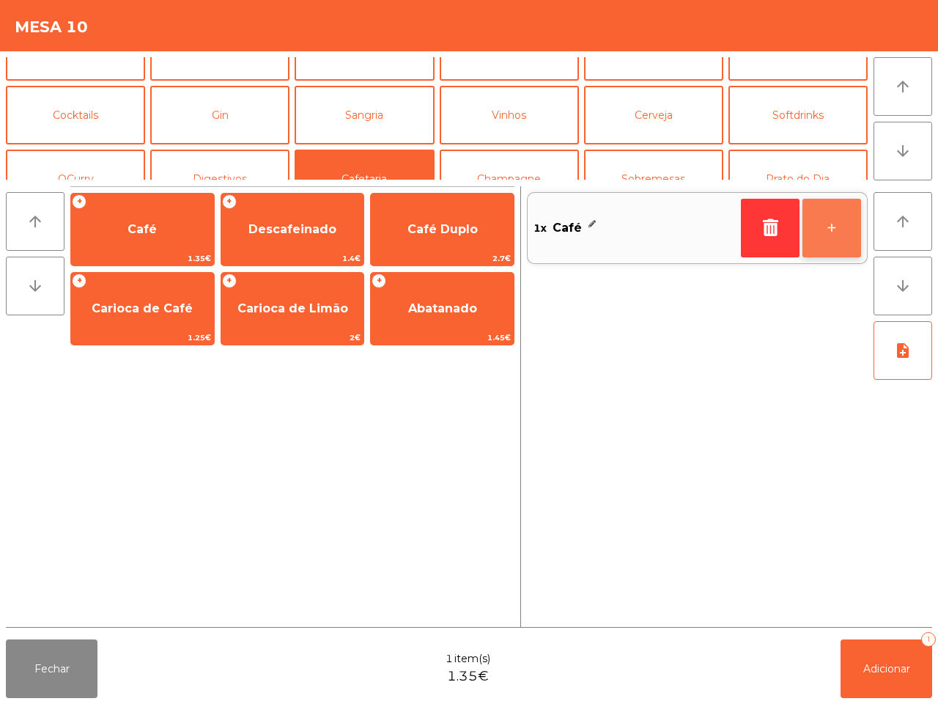
click at [823, 232] on button "+" at bounding box center [832, 228] width 59 height 59
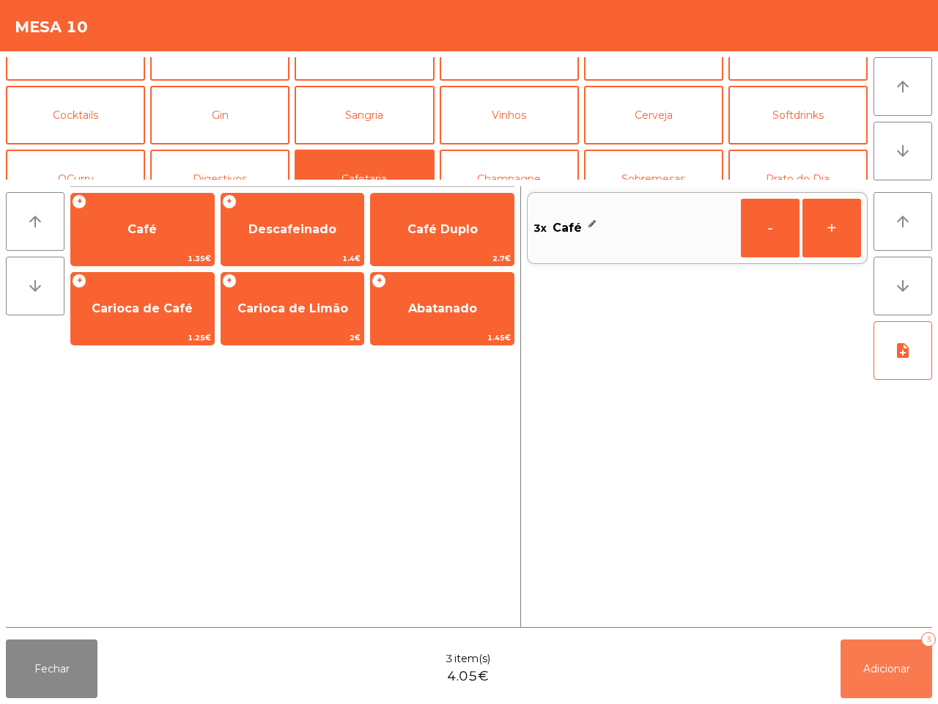
click at [878, 664] on span "Adicionar" at bounding box center [886, 668] width 47 height 13
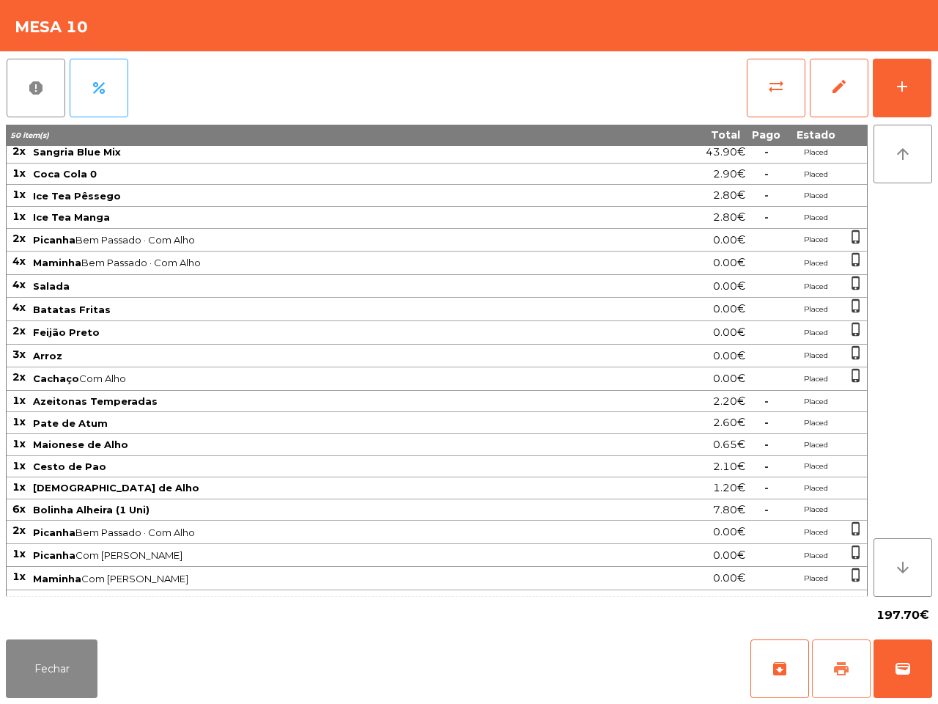
click at [837, 661] on span "print" at bounding box center [842, 669] width 18 height 18
click at [40, 456] on td "Maionese de Alho" at bounding box center [310, 445] width 557 height 22
click at [45, 687] on button "Fechar" at bounding box center [52, 668] width 92 height 59
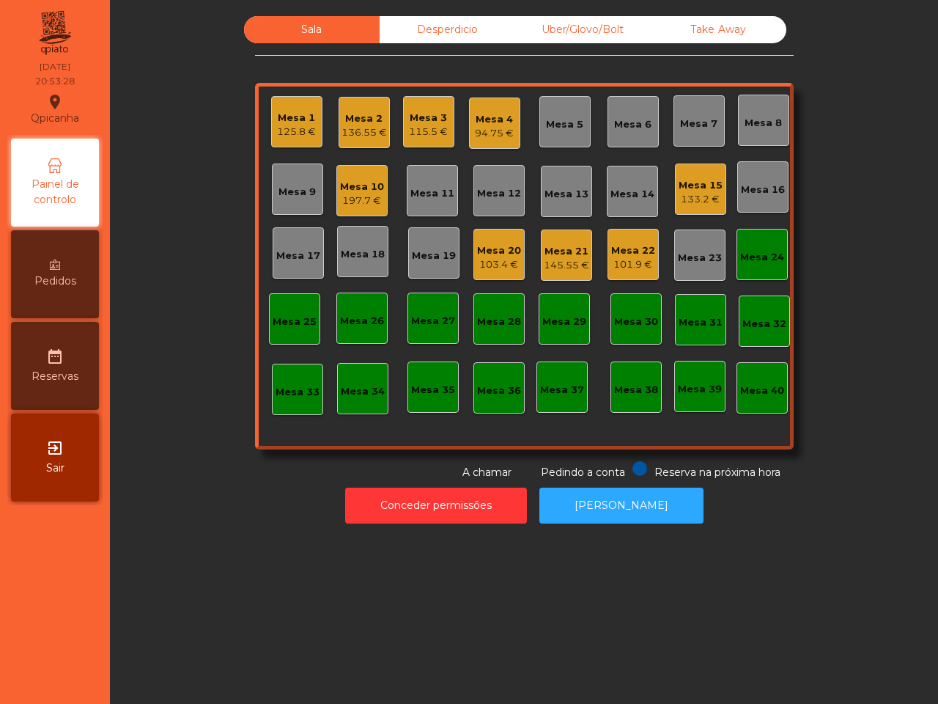
click at [590, 407] on div "Mesa 1 125.8 € Mesa 2 136.55 € Mesa 3 115.5 € Mesa 4 94.75 € Mesa 5 Mesa 6 Mesa…" at bounding box center [524, 266] width 539 height 366
click at [679, 176] on div "Mesa 15 133.2 €" at bounding box center [701, 189] width 44 height 34
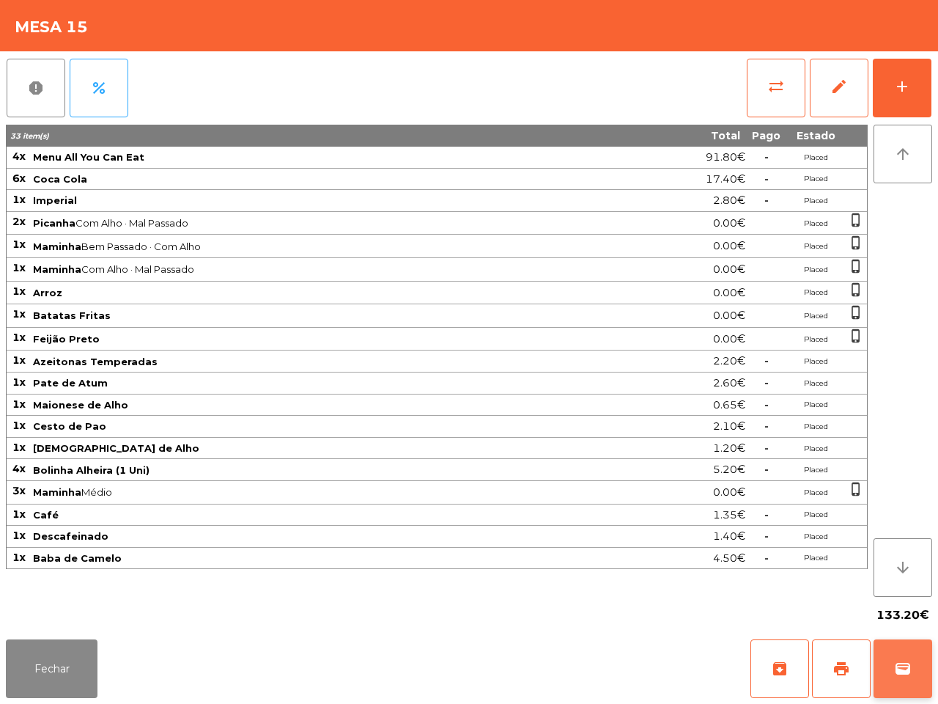
click at [918, 675] on button "wallet" at bounding box center [903, 668] width 59 height 59
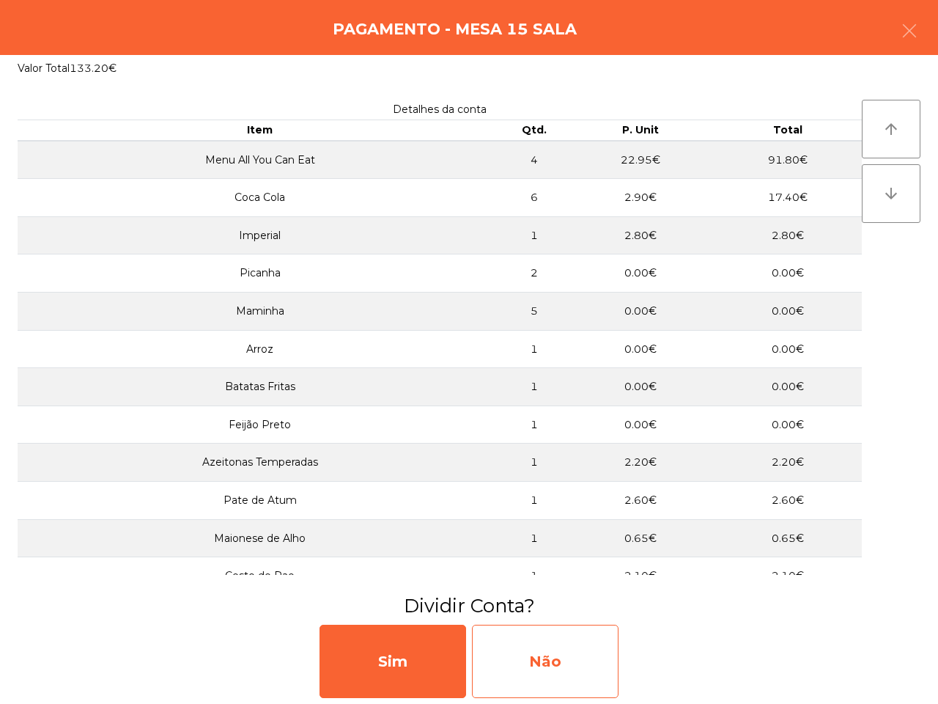
click at [569, 645] on div "Não" at bounding box center [545, 660] width 147 height 73
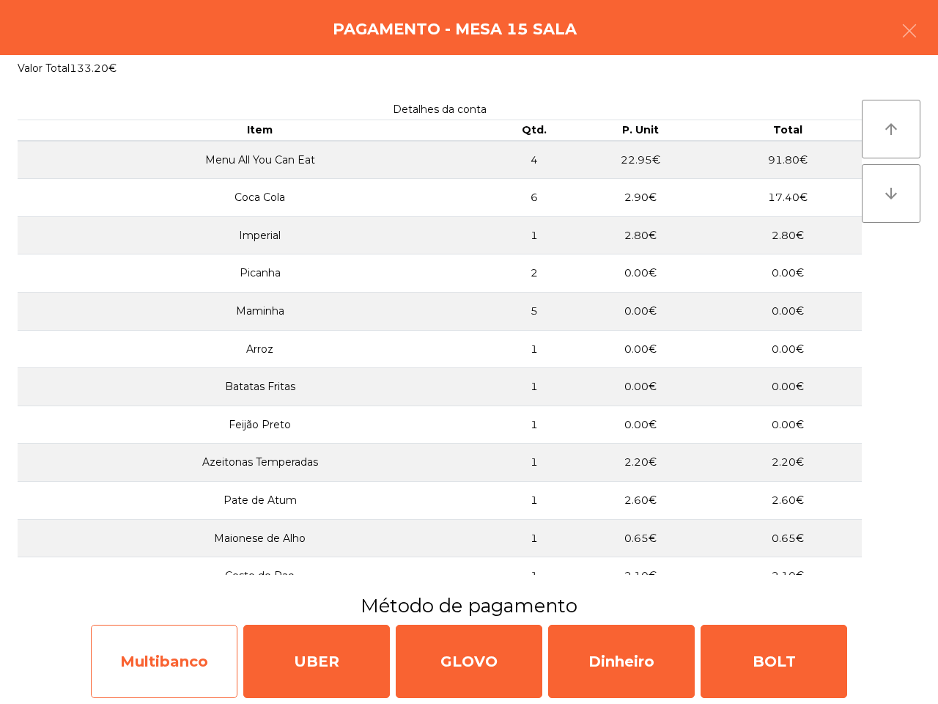
click at [199, 668] on div "Multibanco" at bounding box center [164, 660] width 147 height 73
select select "**"
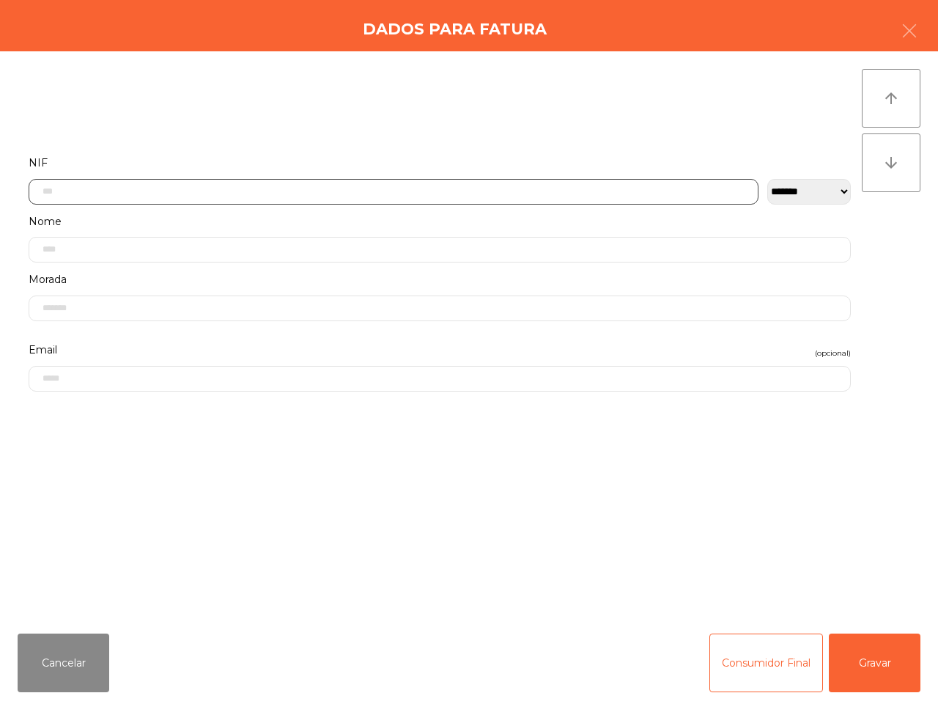
click at [350, 196] on input "text" at bounding box center [394, 192] width 730 height 26
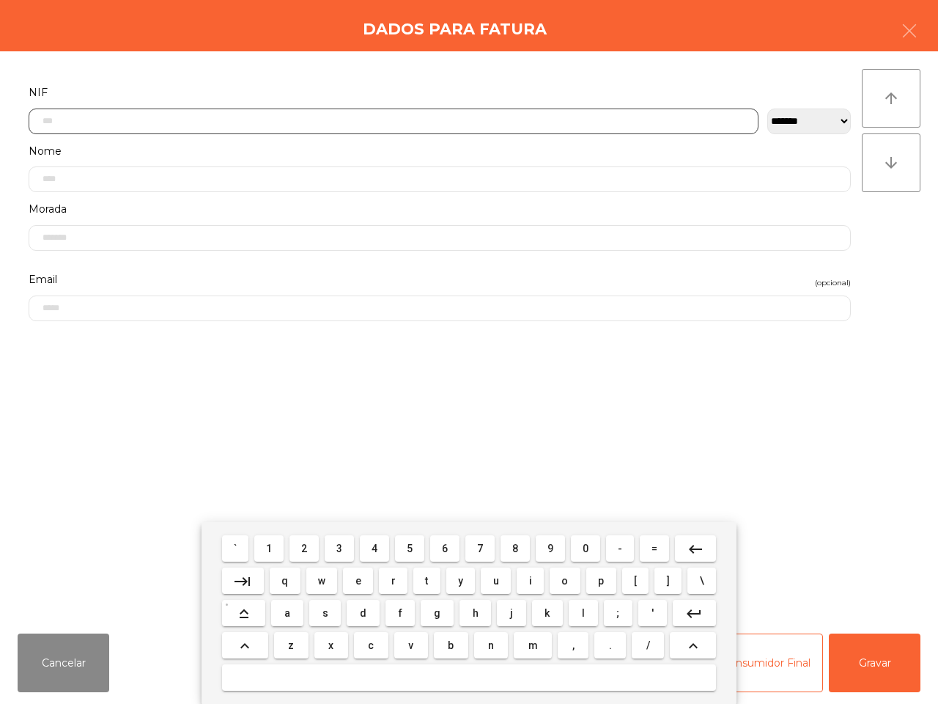
scroll to position [82, 0]
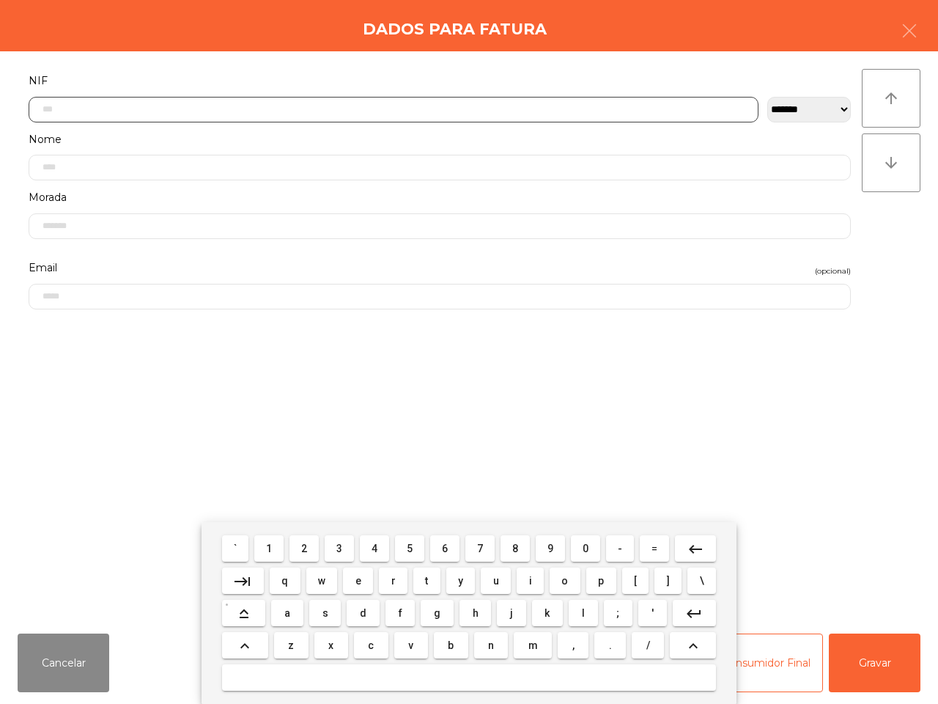
click at [410, 547] on span "5" at bounding box center [410, 548] width 6 height 12
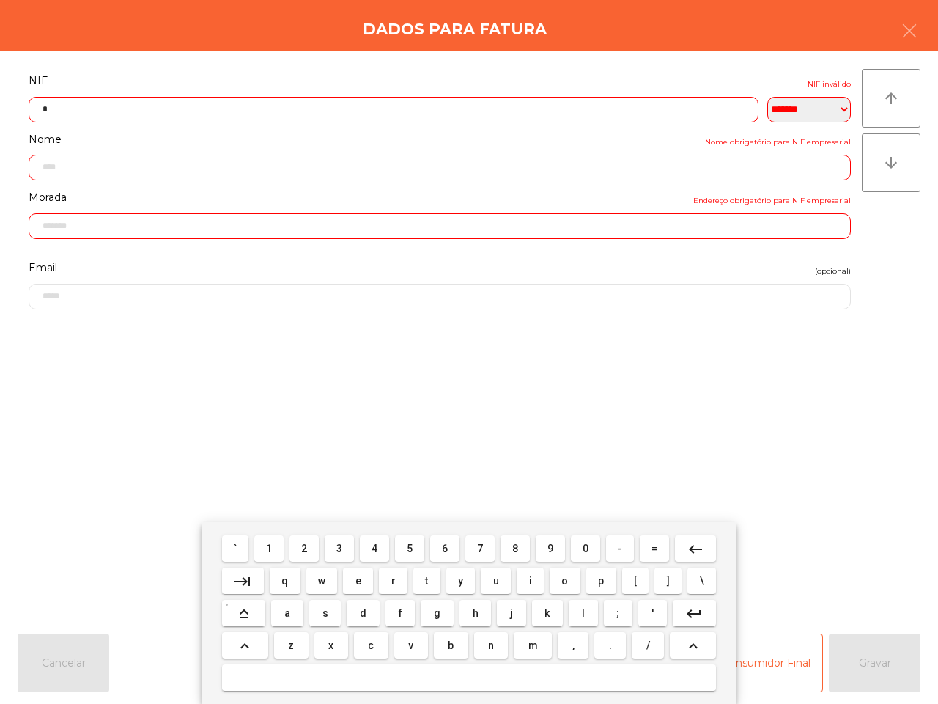
click at [272, 546] on span "1" at bounding box center [269, 548] width 6 height 12
click at [440, 551] on button "6" at bounding box center [444, 548] width 29 height 26
click at [313, 551] on button "2" at bounding box center [303, 548] width 29 height 26
click at [550, 550] on span "9" at bounding box center [550, 548] width 6 height 12
click at [310, 543] on button "2" at bounding box center [303, 548] width 29 height 26
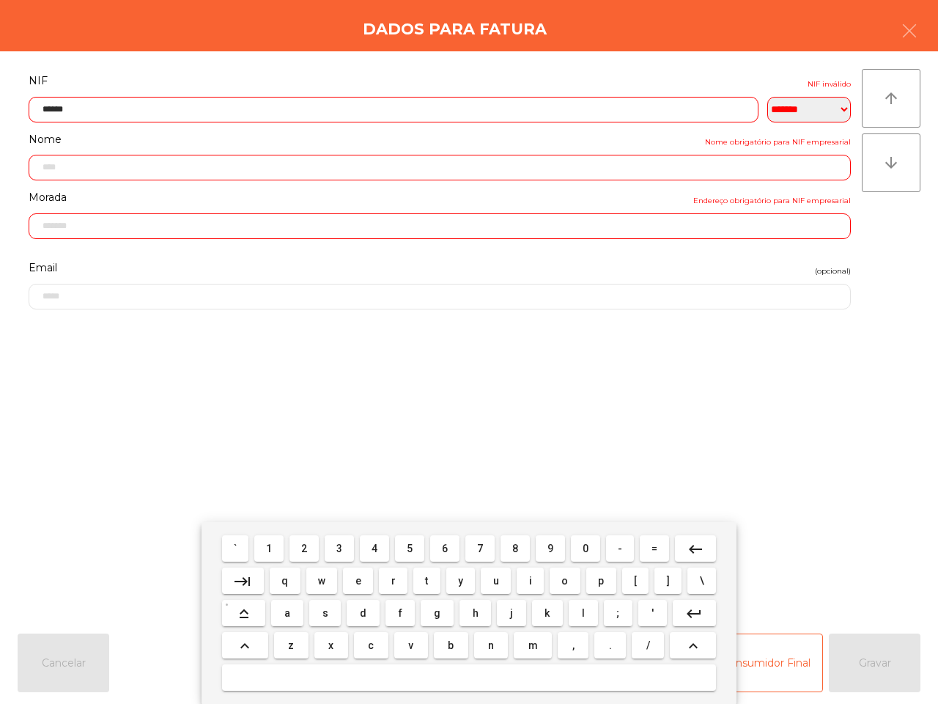
click at [413, 550] on span "5" at bounding box center [410, 548] width 6 height 12
click at [306, 552] on span "2" at bounding box center [304, 548] width 6 height 12
click at [522, 546] on button "8" at bounding box center [515, 548] width 29 height 26
type input "*********"
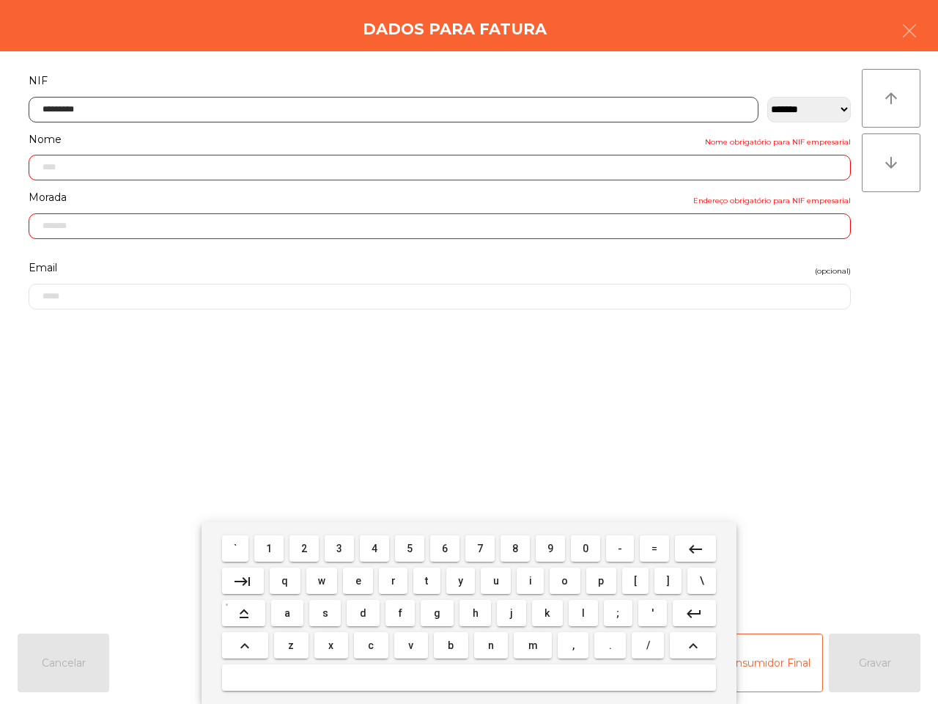
type input "**********"
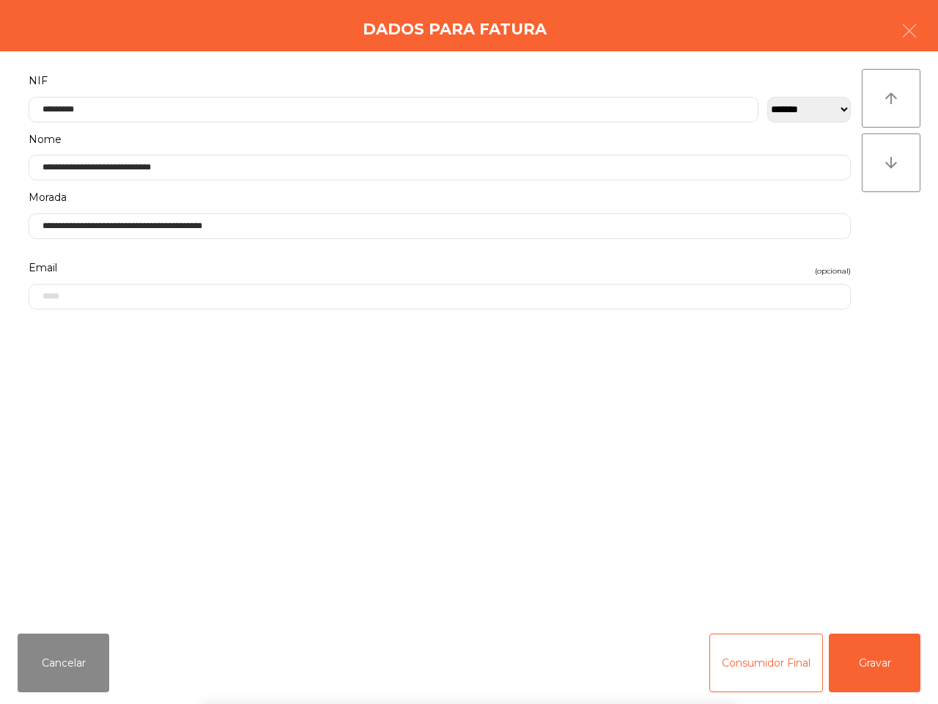
click at [847, 649] on div "` 1 2 3 4 5 6 7 8 9 0 - = keyboard_backspace keyboard_tab q w e r t y u i o p […" at bounding box center [469, 613] width 938 height 182
click at [859, 663] on button "Gravar" at bounding box center [875, 662] width 92 height 59
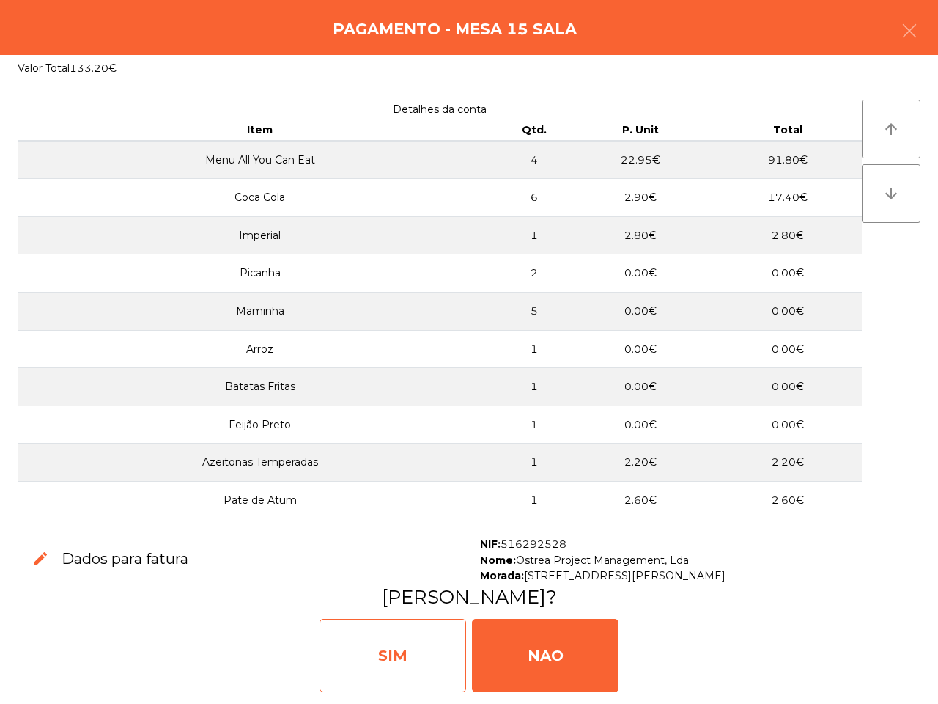
click at [433, 656] on div "SIM" at bounding box center [393, 655] width 147 height 73
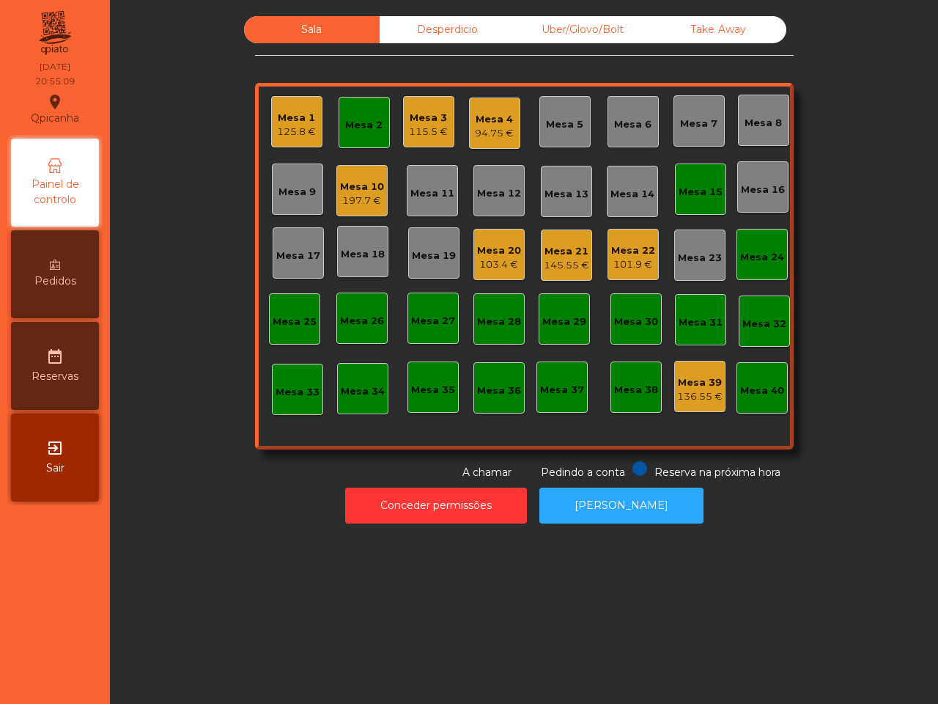
drag, startPoint x: 433, startPoint y: 656, endPoint x: 429, endPoint y: 701, distance: 45.7
click at [429, 702] on div "Sala Desperdicio Uber/Glovo/Bolt Take Away Mesa 1 125.8 € Mesa 2 Mesa 3 115.5 €…" at bounding box center [524, 352] width 828 height 704
click at [367, 187] on div "Mesa 10" at bounding box center [362, 187] width 44 height 15
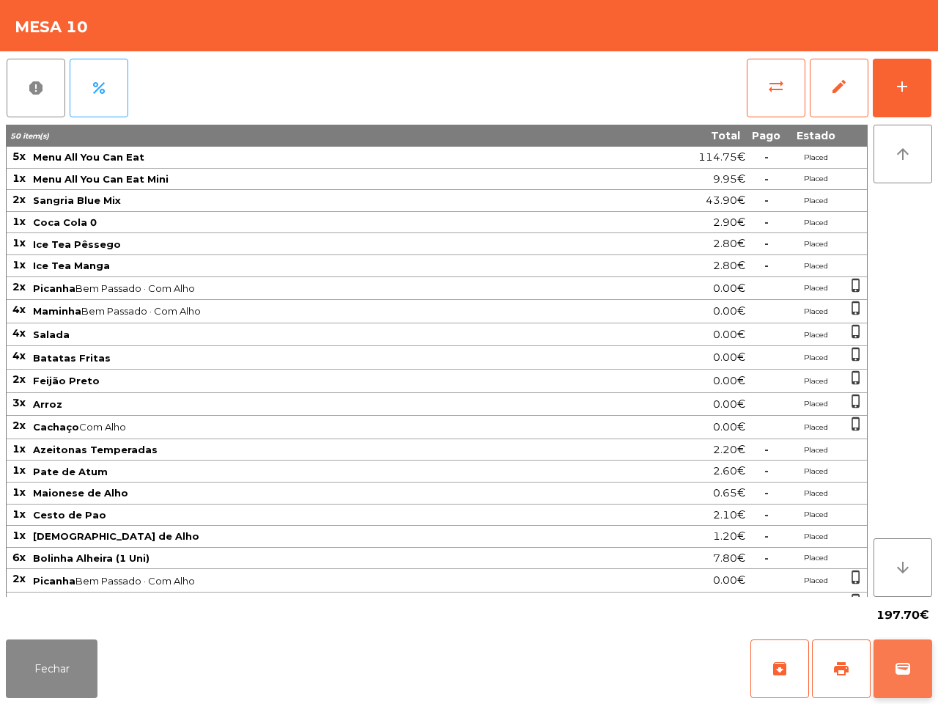
click at [903, 660] on button "wallet" at bounding box center [903, 668] width 59 height 59
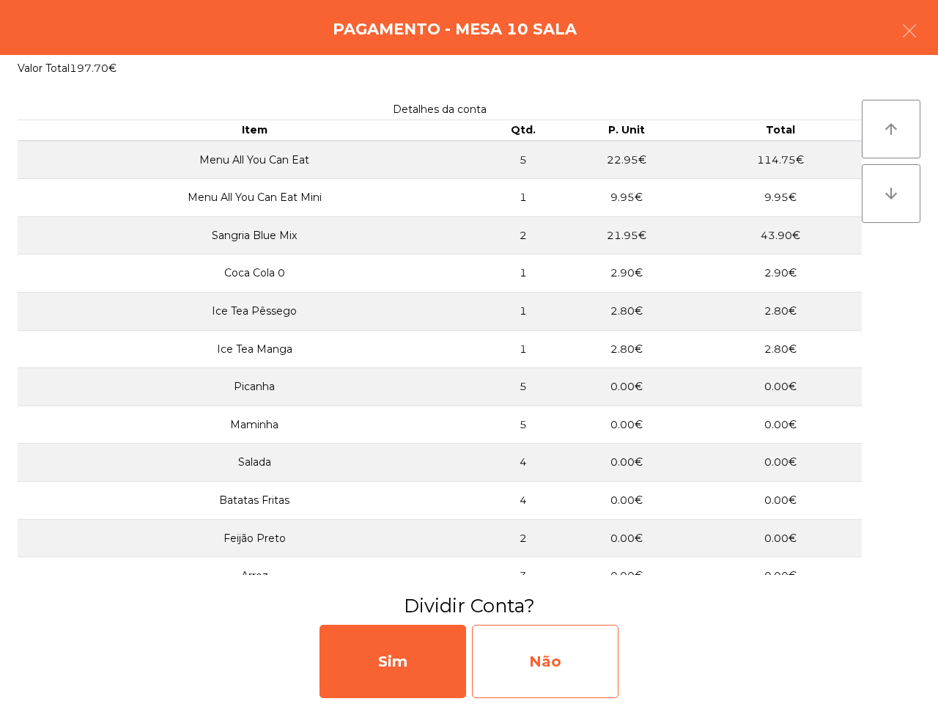
click at [592, 676] on div "Não" at bounding box center [545, 660] width 147 height 73
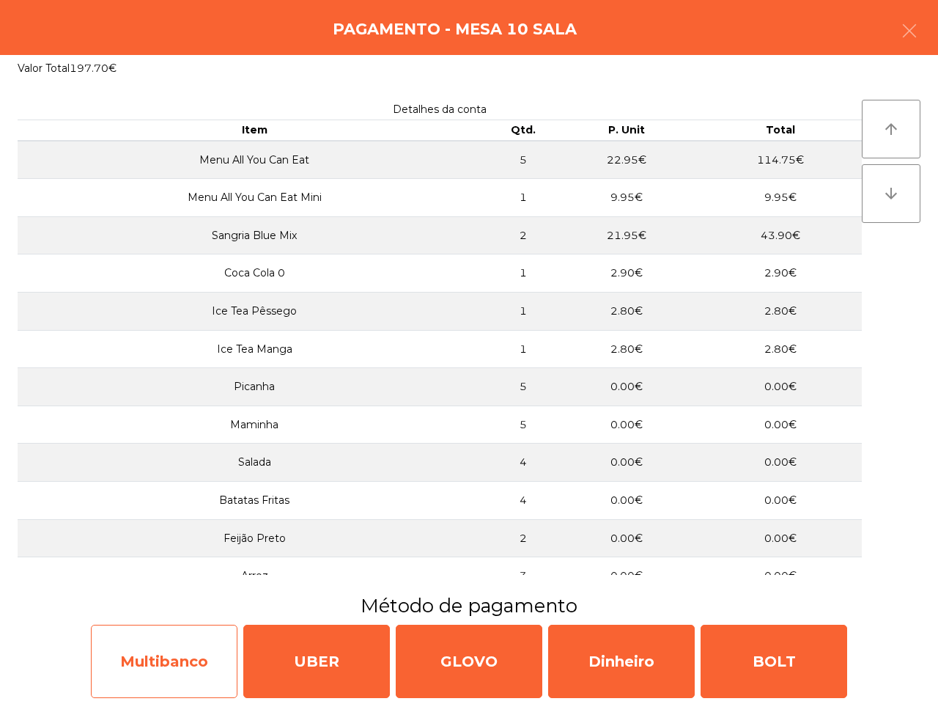
click at [195, 642] on div "Multibanco" at bounding box center [164, 660] width 147 height 73
select select "**"
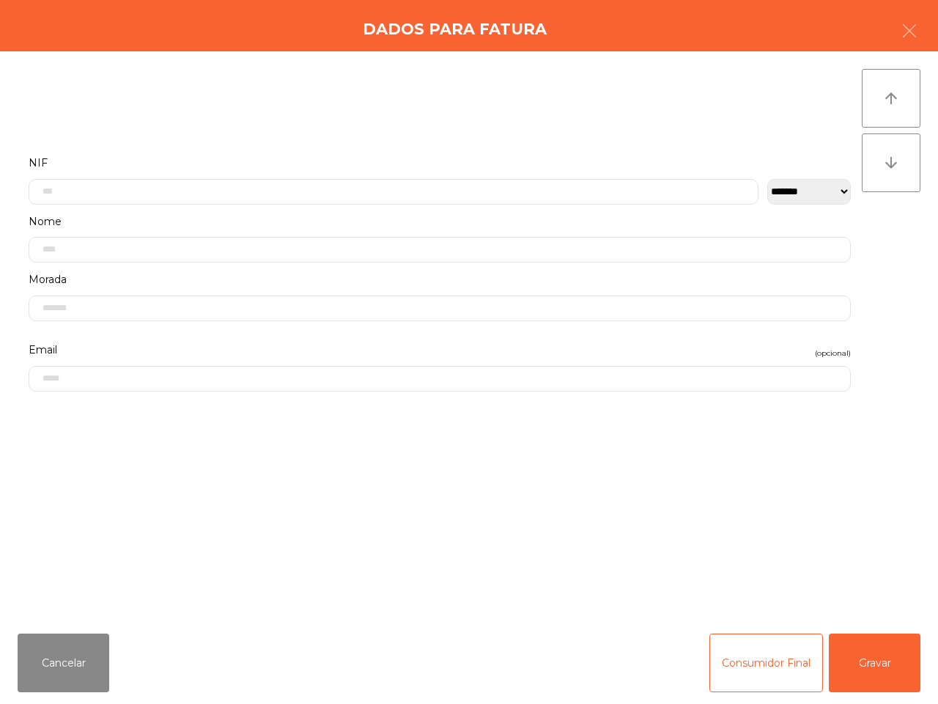
click at [180, 671] on div "Cancelar Consumidor Final Gravar" at bounding box center [469, 663] width 938 height 82
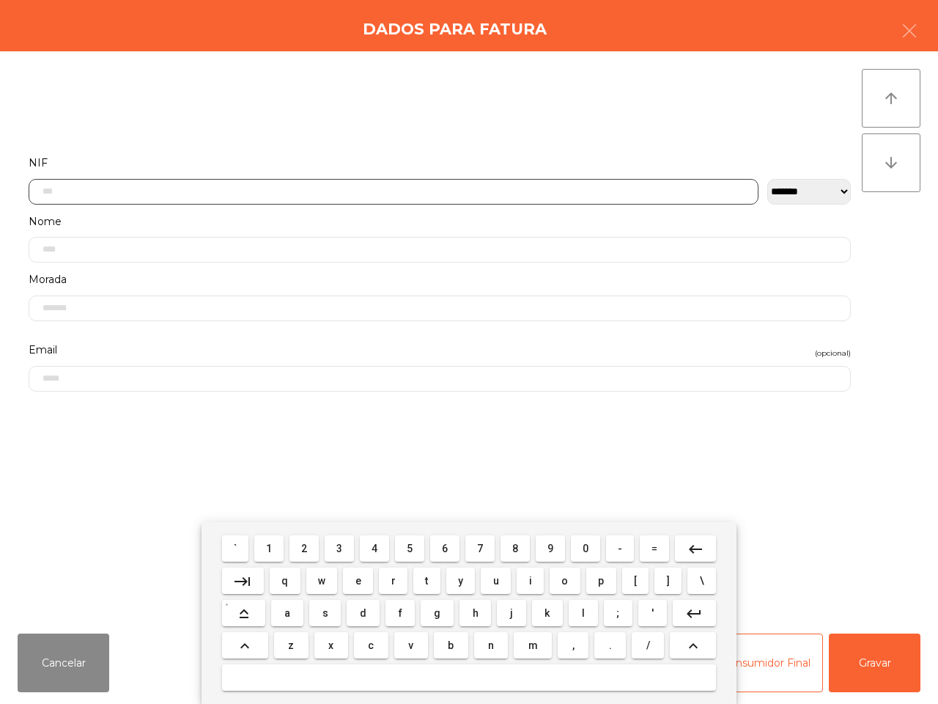
drag, startPoint x: 232, startPoint y: 191, endPoint x: 302, endPoint y: 547, distance: 362.9
click at [302, 547] on button "2" at bounding box center [303, 548] width 29 height 26
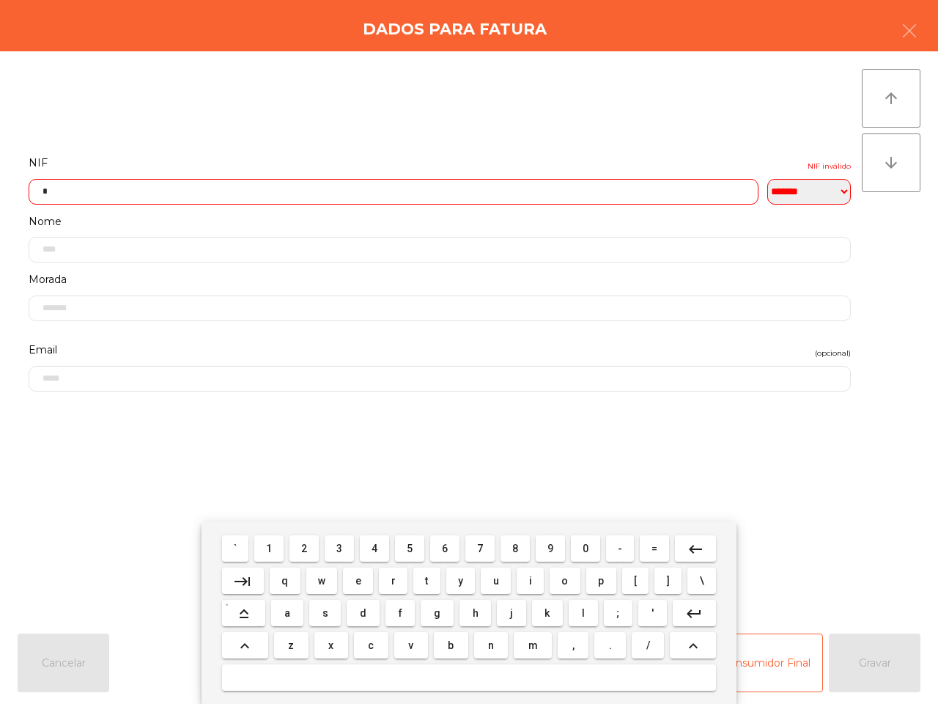
click at [341, 550] on span "3" at bounding box center [339, 548] width 6 height 12
click at [553, 548] on button "9" at bounding box center [550, 548] width 29 height 26
click at [509, 559] on button "8" at bounding box center [515, 548] width 29 height 26
click at [268, 548] on button "1" at bounding box center [268, 548] width 29 height 26
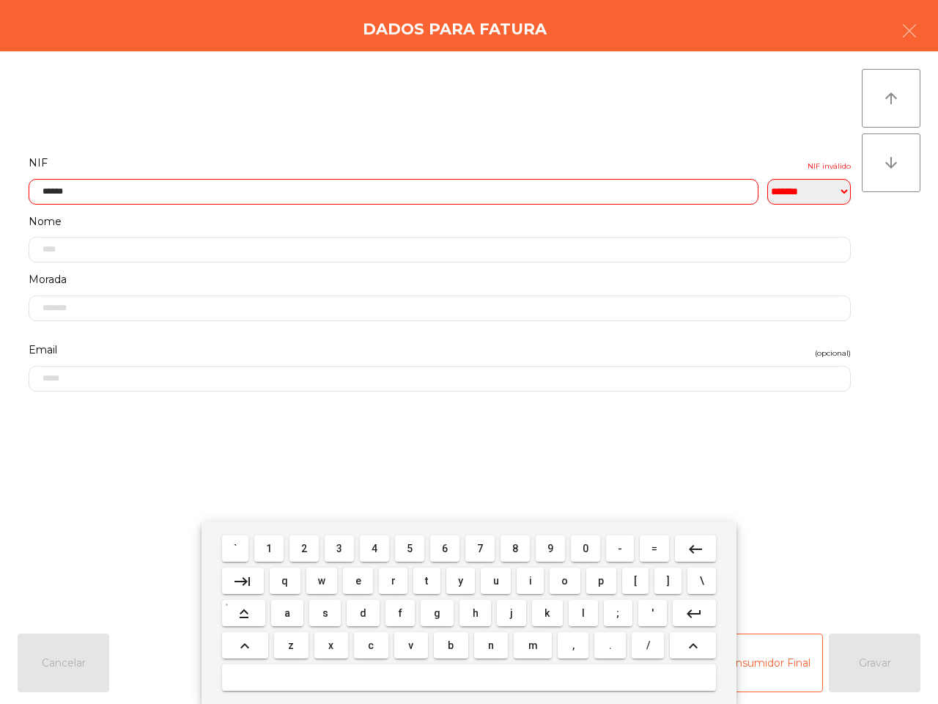
drag, startPoint x: 446, startPoint y: 547, endPoint x: 350, endPoint y: 552, distance: 95.4
click at [447, 547] on span "6" at bounding box center [445, 548] width 6 height 12
click at [375, 545] on span "4" at bounding box center [375, 548] width 6 height 12
click at [583, 544] on span "0" at bounding box center [586, 548] width 6 height 12
type input "*********"
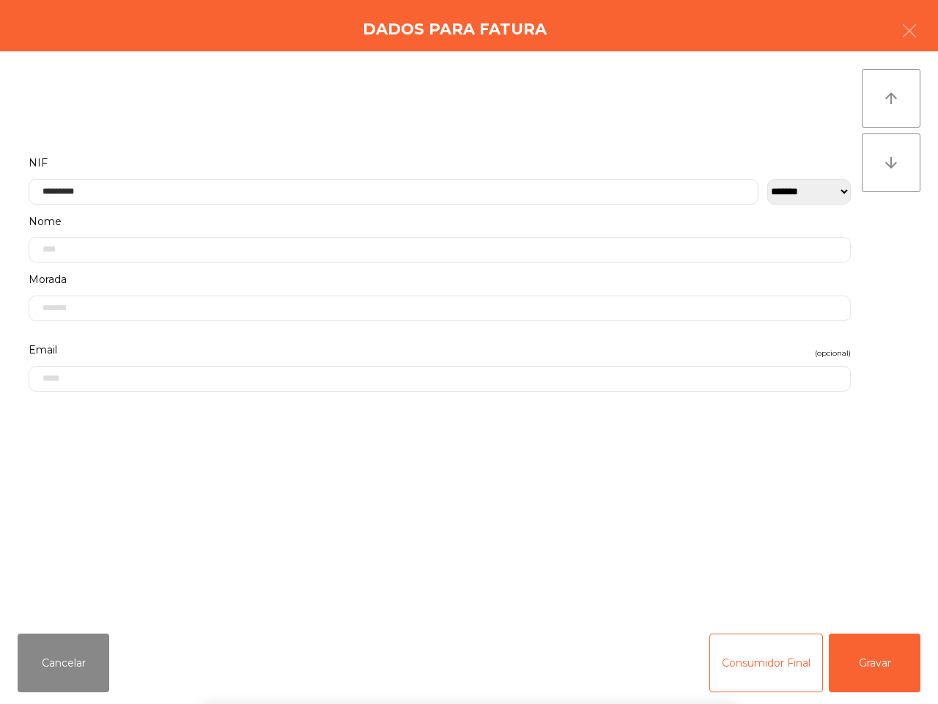
click at [891, 672] on div "` 1 2 3 4 5 6 7 8 9 0 - = keyboard_backspace keyboard_tab q w e r t y u i o p […" at bounding box center [469, 613] width 938 height 182
click at [883, 672] on button "Gravar" at bounding box center [875, 662] width 92 height 59
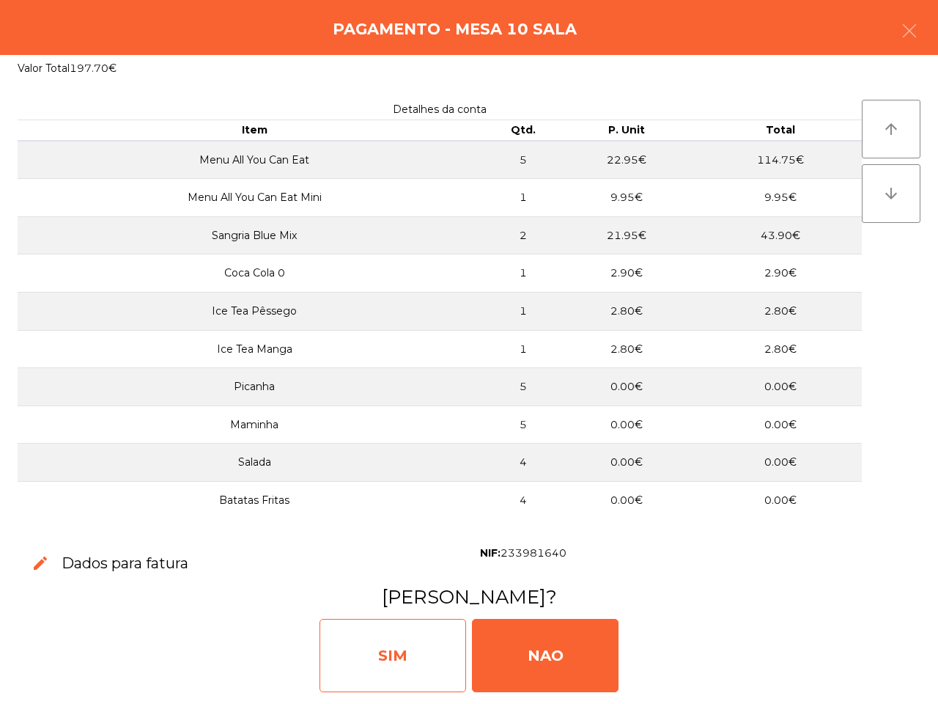
click at [393, 656] on div "SIM" at bounding box center [393, 655] width 147 height 73
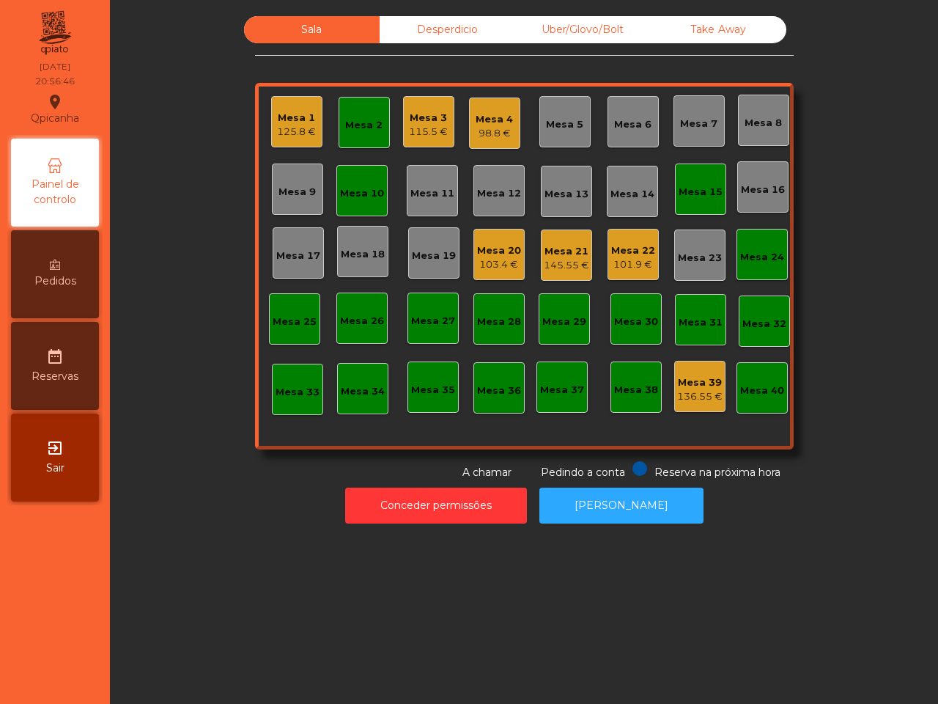
click at [392, 641] on div "Sala Desperdicio Uber/Glovo/Bolt Take Away Mesa 1 125.8 € Mesa 2 Mesa 3 115.5 €…" at bounding box center [524, 352] width 828 height 704
click at [624, 266] on div "101.9 €" at bounding box center [633, 264] width 44 height 15
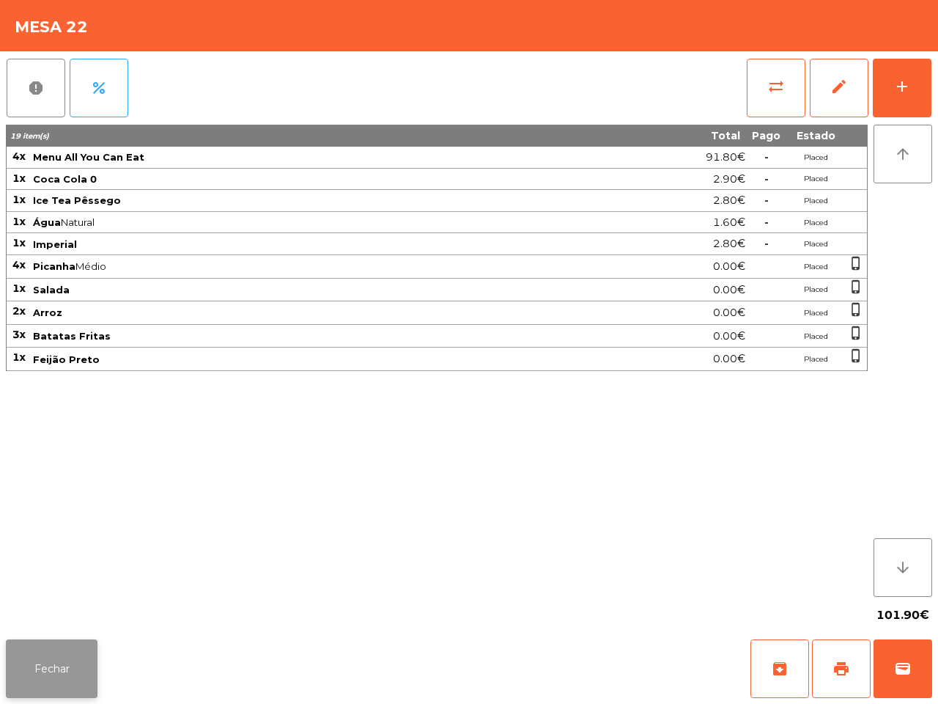
click at [22, 652] on button "Fechar" at bounding box center [52, 668] width 92 height 59
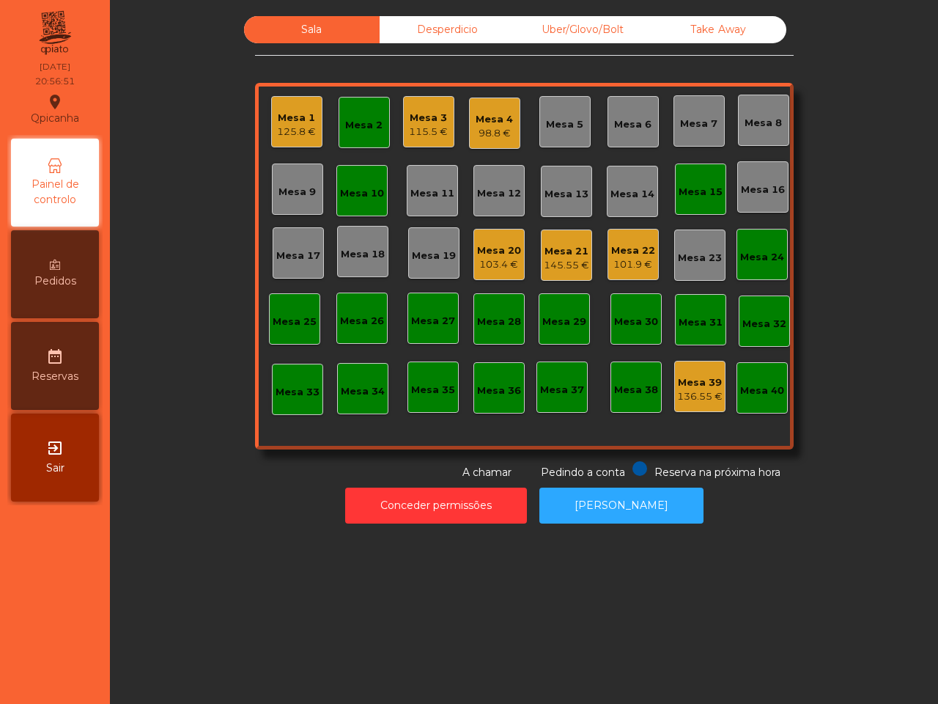
click at [548, 258] on div "145.55 €" at bounding box center [566, 265] width 45 height 15
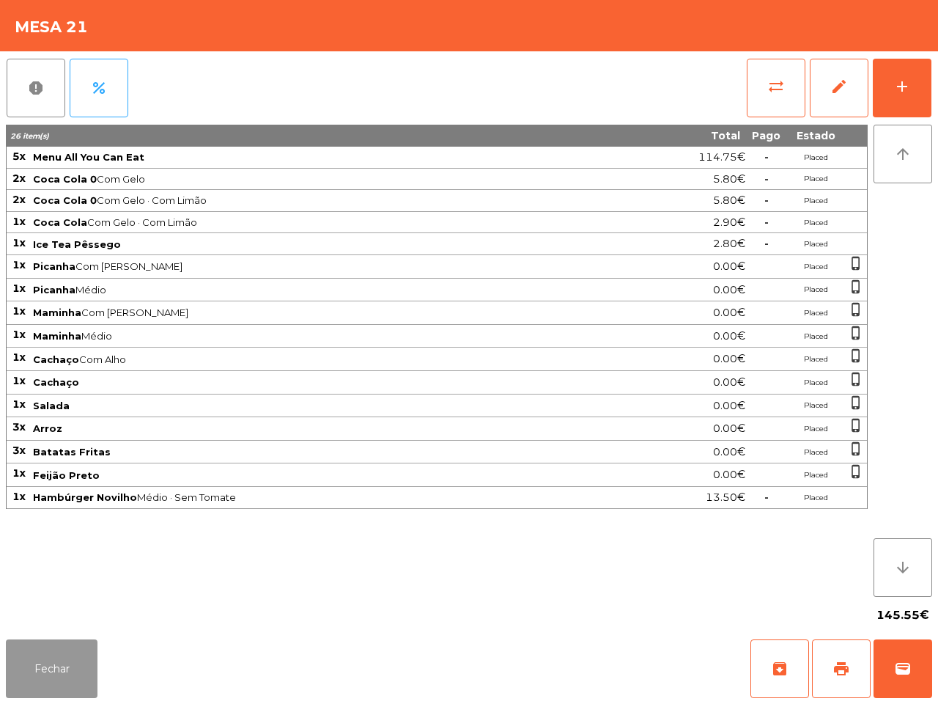
click at [67, 689] on button "Fechar" at bounding box center [52, 668] width 92 height 59
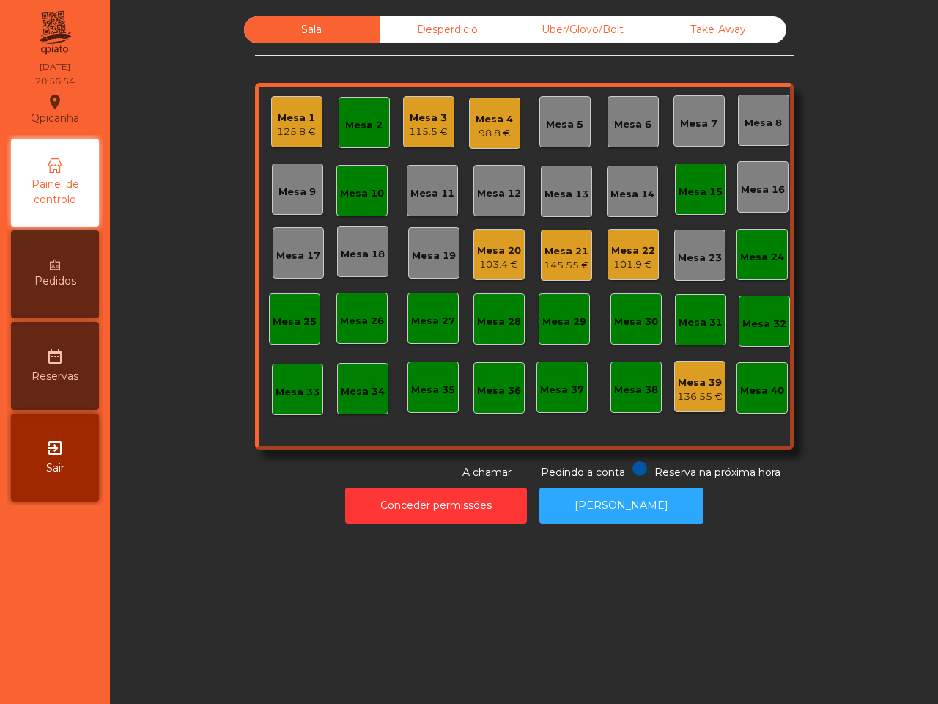
click at [72, 667] on nav "Qpicanha location_on 04/10/2025 20:56:54 Painel de controlo Pedidos date_range …" at bounding box center [55, 352] width 110 height 704
click at [493, 257] on div "103.4 €" at bounding box center [499, 264] width 44 height 15
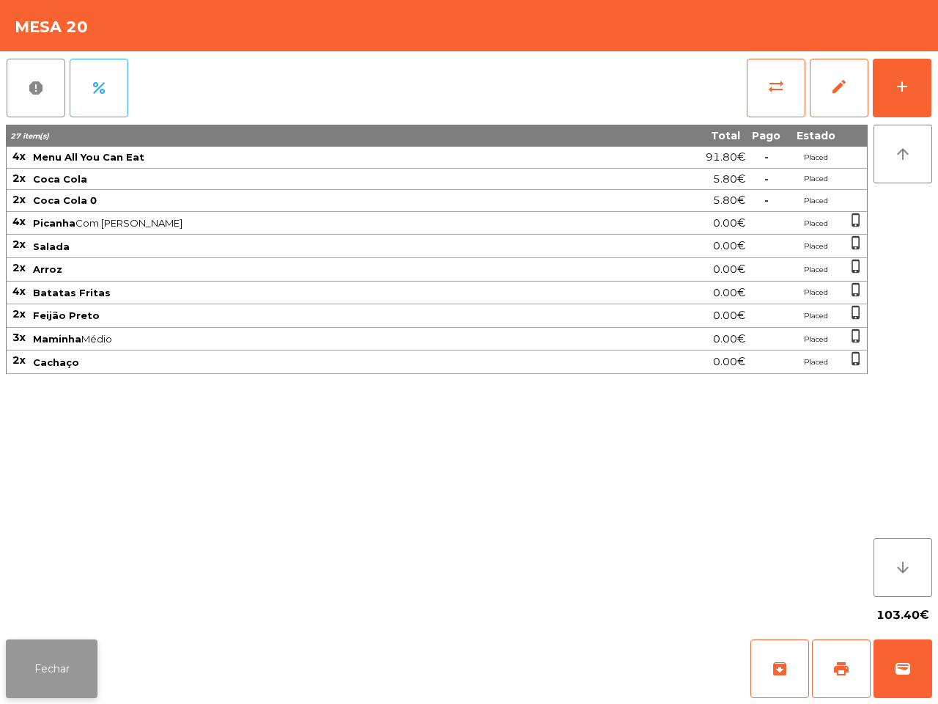
click at [71, 671] on button "Fechar" at bounding box center [52, 668] width 92 height 59
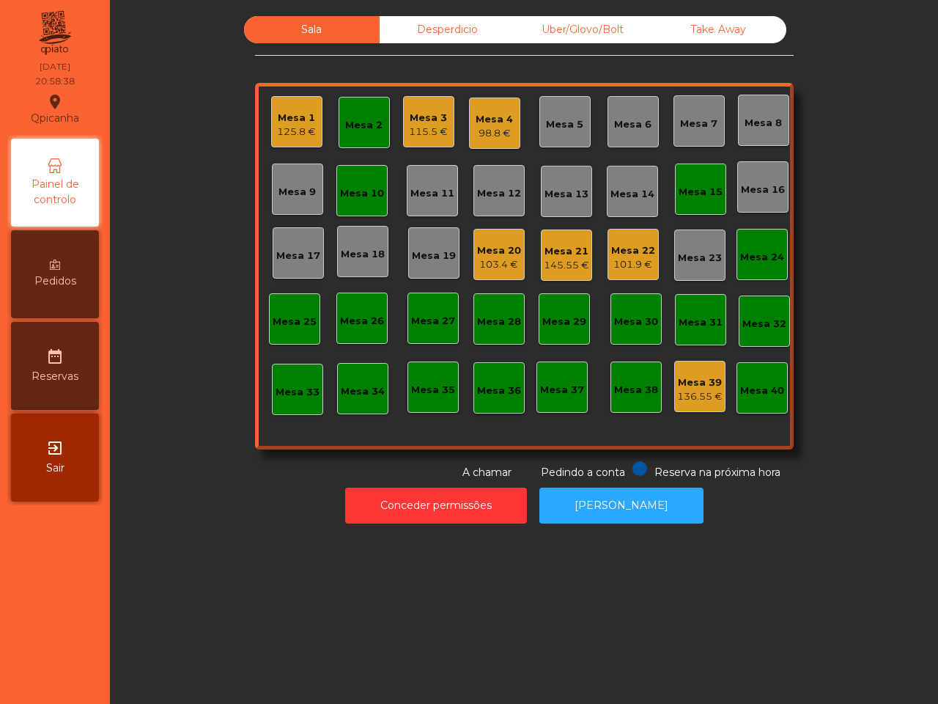
click at [479, 117] on div "Mesa 4" at bounding box center [494, 119] width 37 height 15
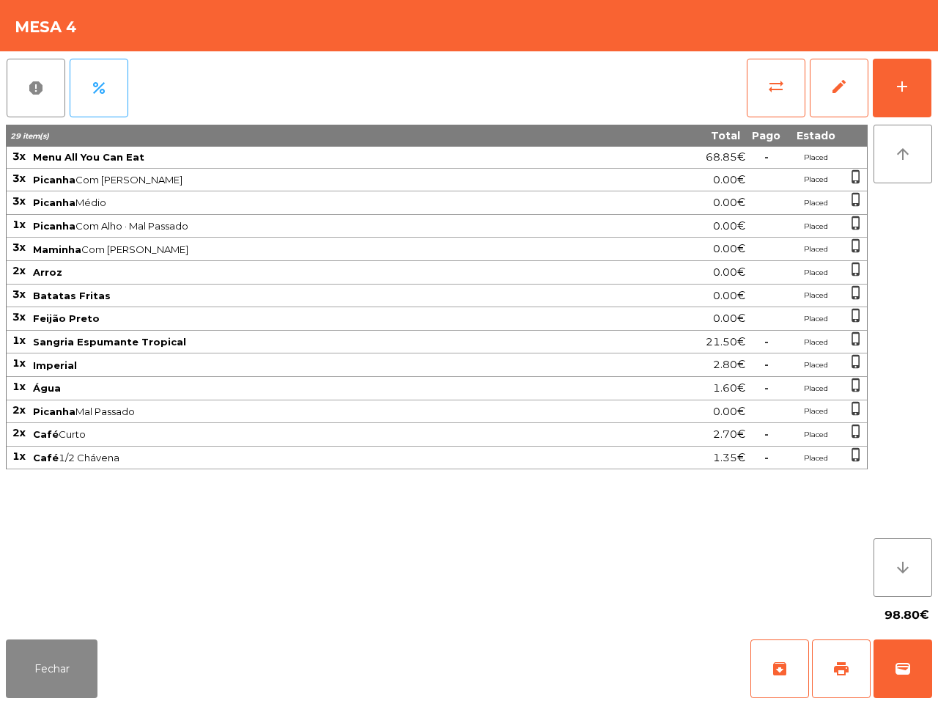
drag, startPoint x: 552, startPoint y: 437, endPoint x: 528, endPoint y: 386, distance: 56.4
click at [543, 431] on td "Café Curto" at bounding box center [315, 434] width 567 height 23
drag, startPoint x: 937, startPoint y: 361, endPoint x: 376, endPoint y: 402, distance: 562.1
click at [936, 361] on div "report percent sync_alt edit add 29 item(s) Total Pago Estado 3x Menu All You C…" at bounding box center [469, 342] width 938 height 582
drag, startPoint x: 211, startPoint y: 588, endPoint x: 125, endPoint y: 657, distance: 111.0
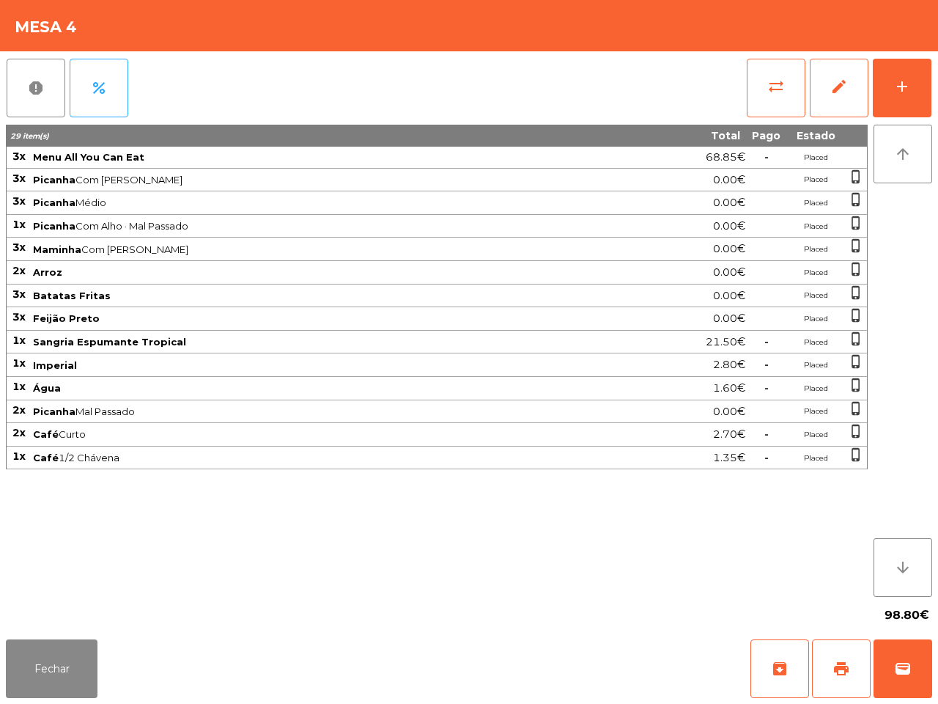
click at [143, 645] on app-table-orders "Mesa 4 report percent sync_alt edit add 29 item(s) Total Pago Estado 3x Menu Al…" at bounding box center [469, 352] width 938 height 704
click at [39, 676] on button "Fechar" at bounding box center [52, 668] width 92 height 59
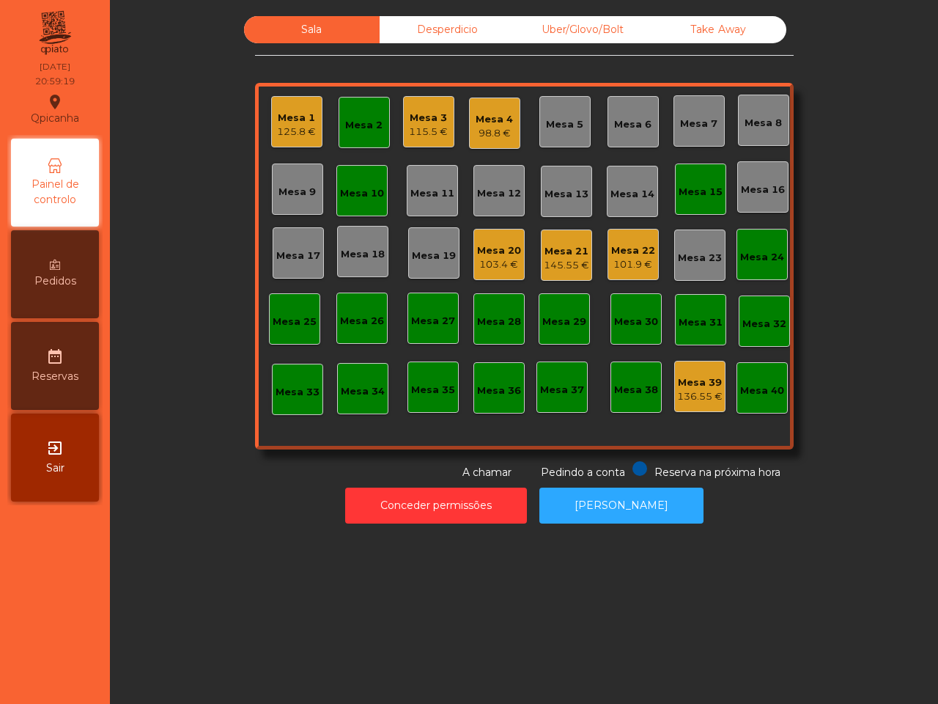
click at [561, 192] on div "Mesa 13" at bounding box center [567, 194] width 44 height 15
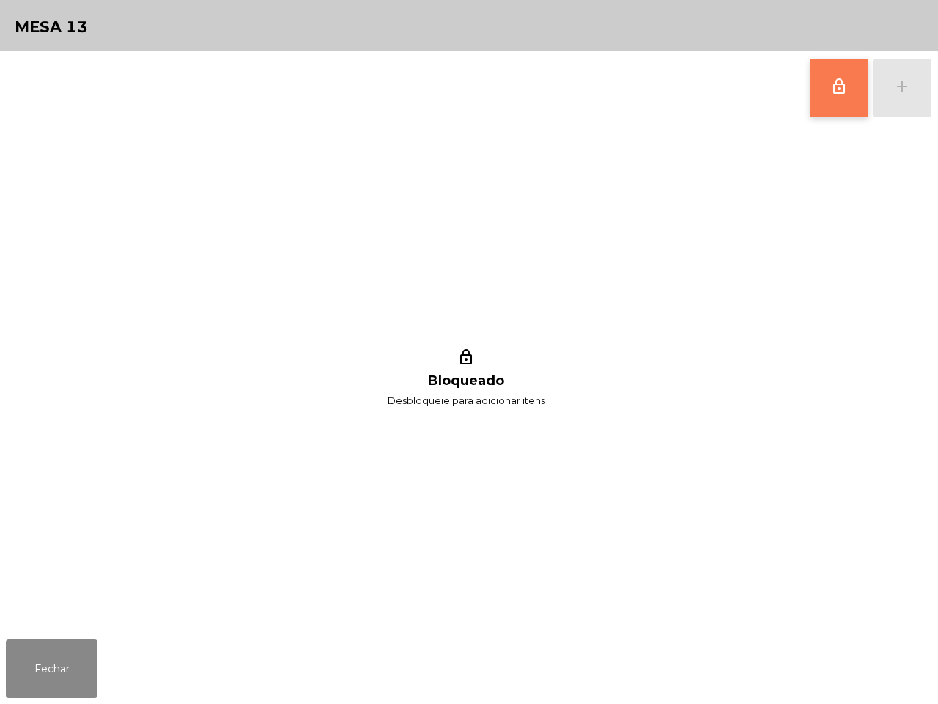
click at [811, 83] on button "lock_outline" at bounding box center [839, 88] width 59 height 59
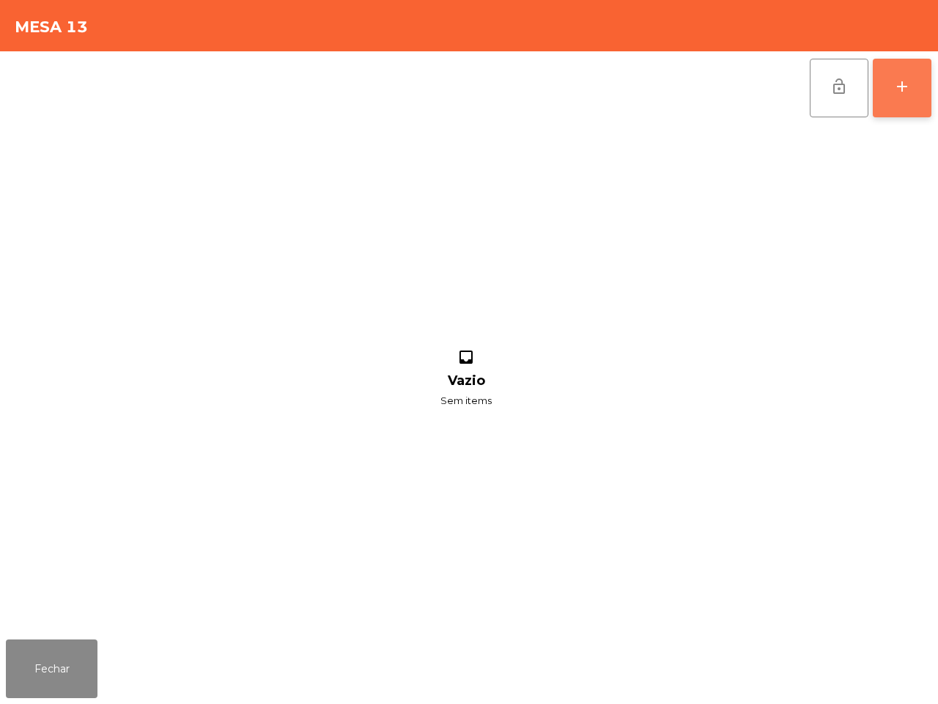
click at [893, 75] on button "add" at bounding box center [902, 88] width 59 height 59
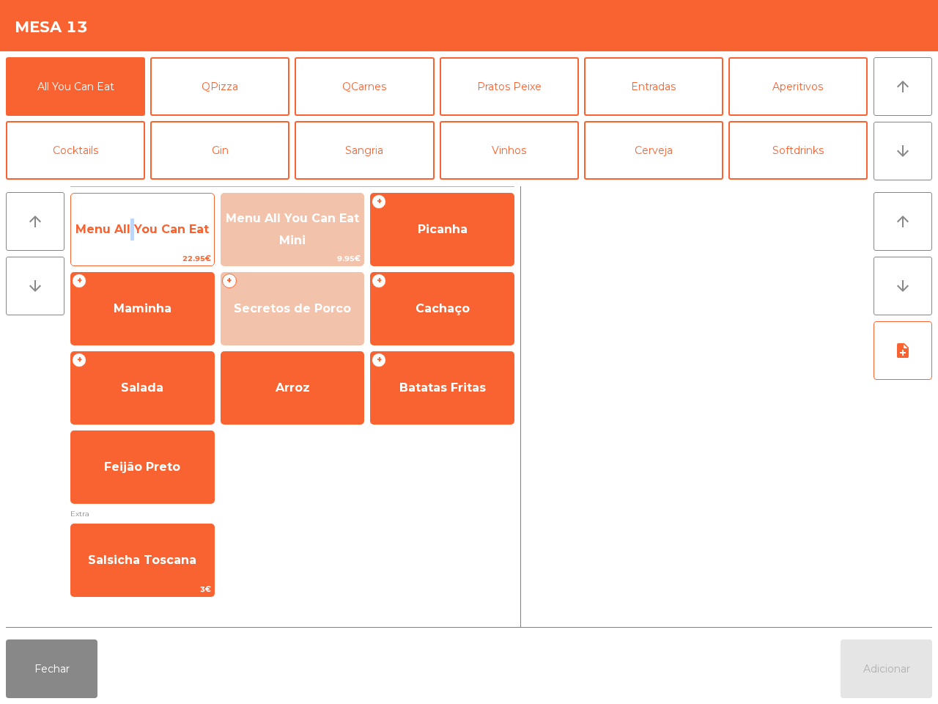
click at [132, 228] on span "Menu All You Can Eat" at bounding box center [141, 229] width 133 height 14
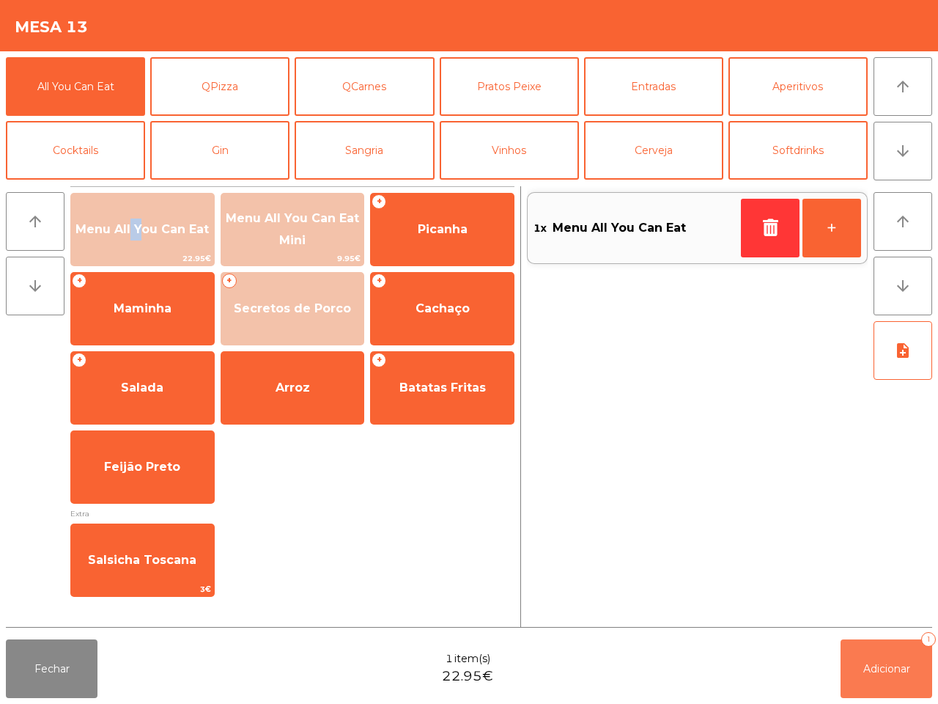
click at [906, 675] on button "Adicionar 1" at bounding box center [887, 668] width 92 height 59
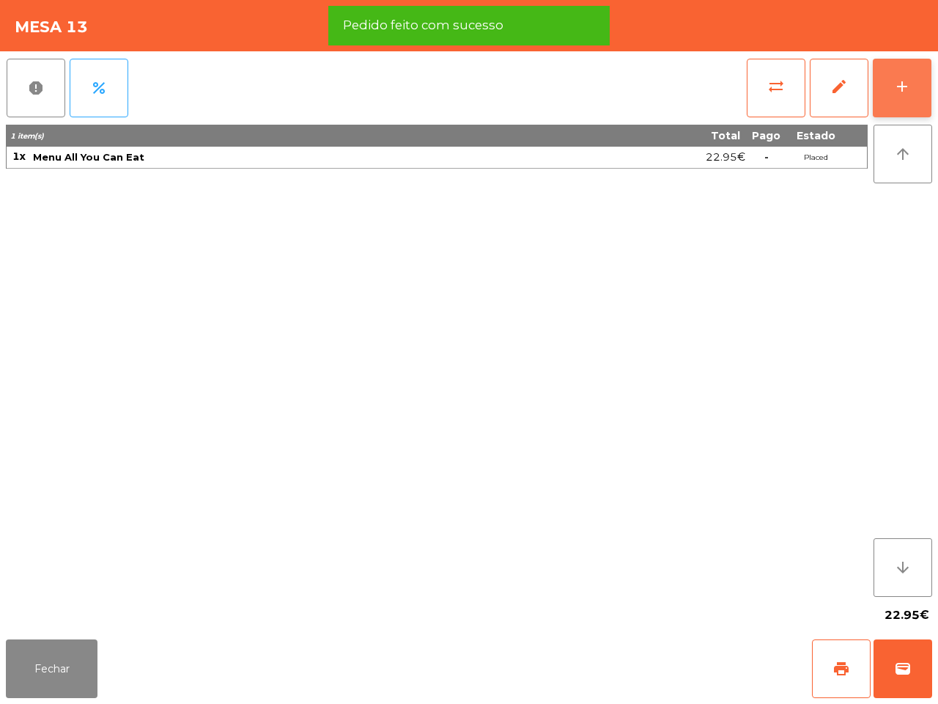
click at [888, 89] on button "add" at bounding box center [902, 88] width 59 height 59
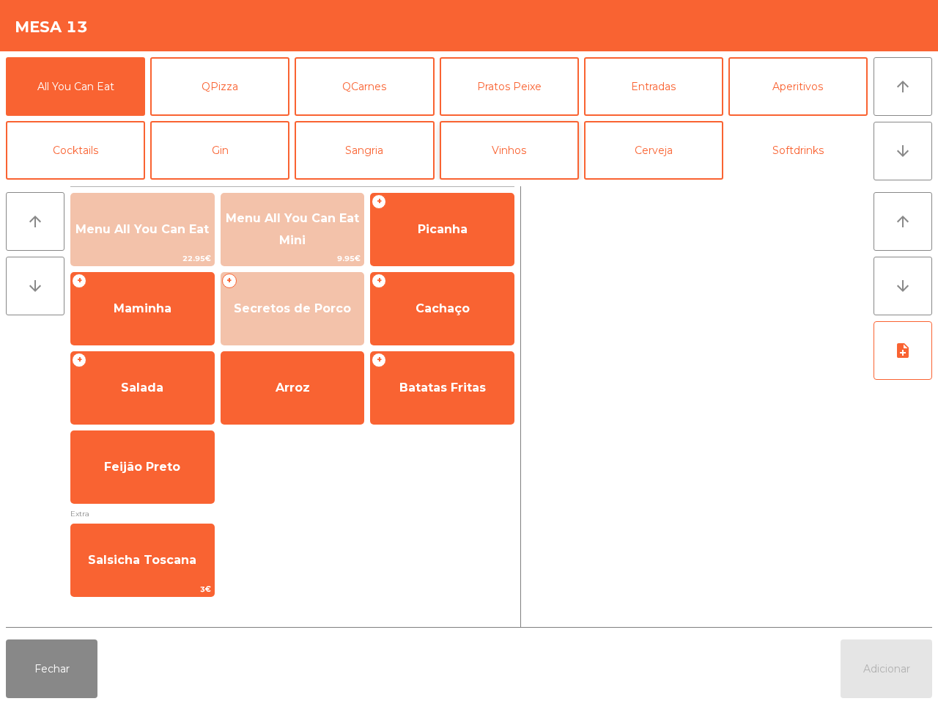
drag, startPoint x: 777, startPoint y: 145, endPoint x: 552, endPoint y: 161, distance: 225.6
click at [775, 145] on button "Softdrinks" at bounding box center [798, 150] width 139 height 59
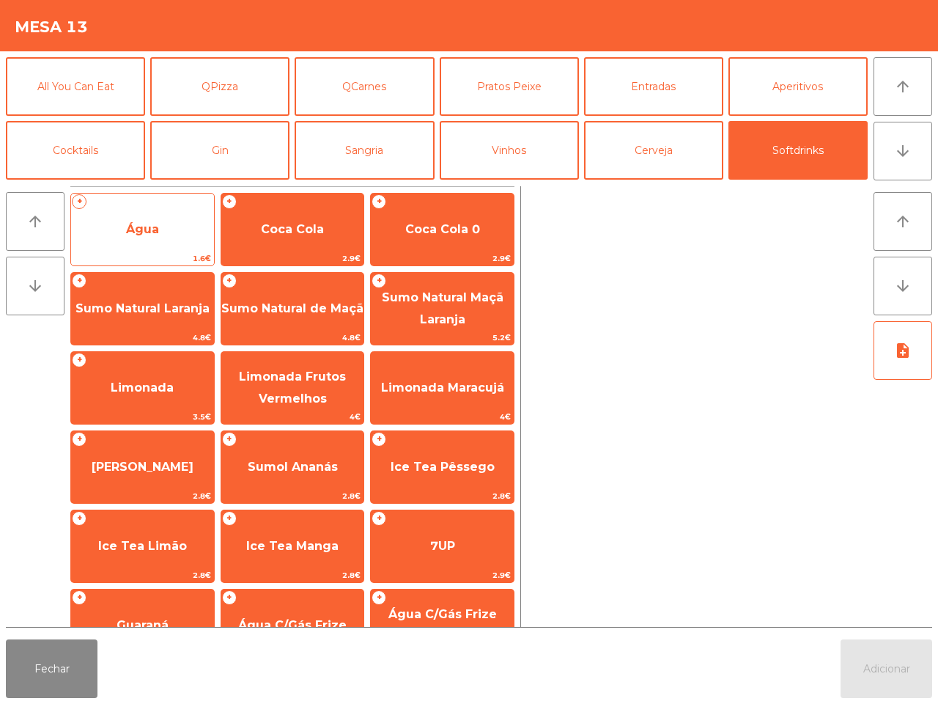
click at [115, 224] on span "Água" at bounding box center [142, 230] width 143 height 40
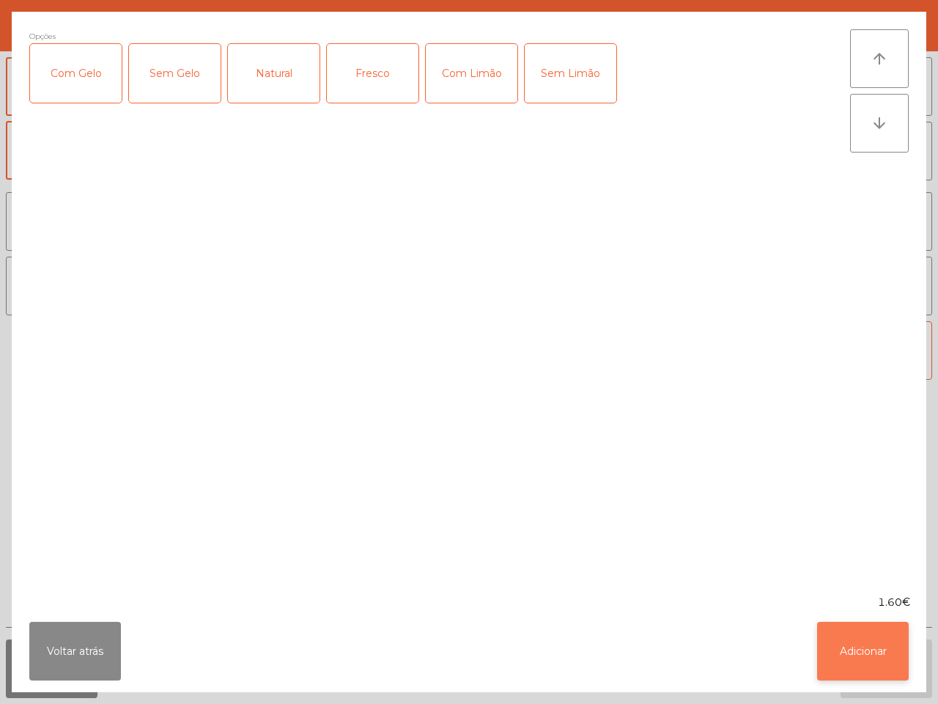
click at [890, 636] on button "Adicionar" at bounding box center [863, 651] width 92 height 59
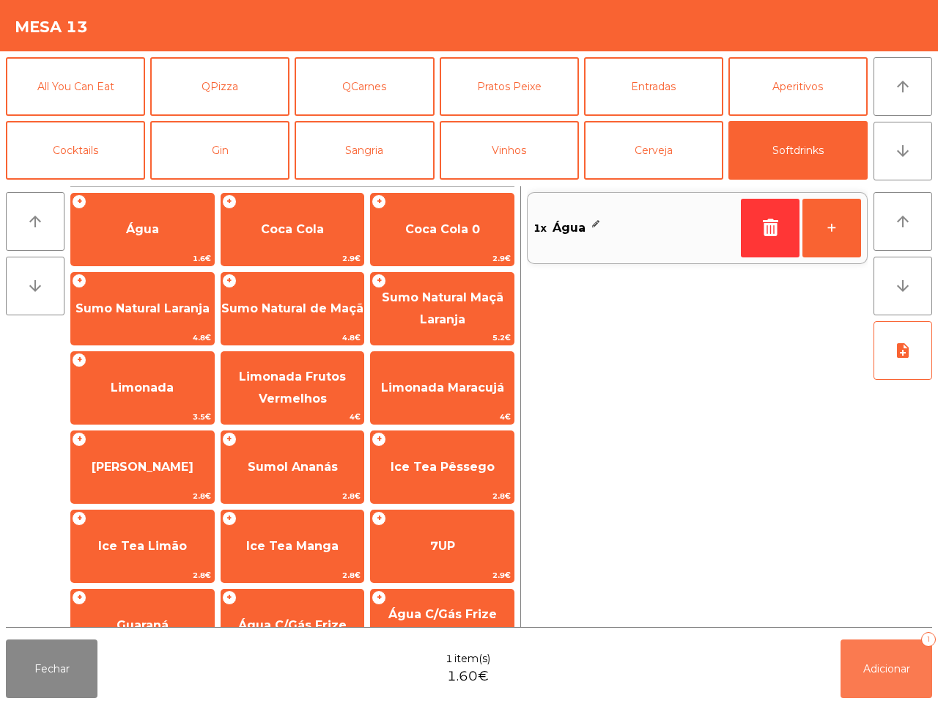
click at [894, 665] on span "Adicionar" at bounding box center [886, 668] width 47 height 13
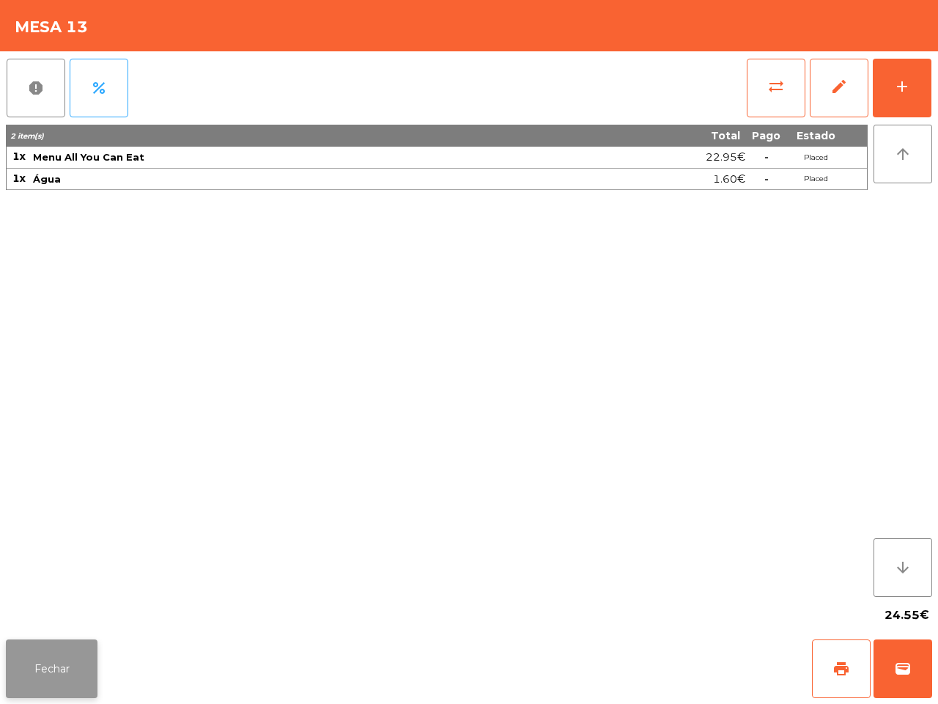
drag, startPoint x: 184, startPoint y: 701, endPoint x: 45, endPoint y: 658, distance: 145.8
click at [99, 667] on div "Fechar print wallet" at bounding box center [469, 668] width 938 height 70
click at [19, 668] on button "Fechar" at bounding box center [52, 668] width 92 height 59
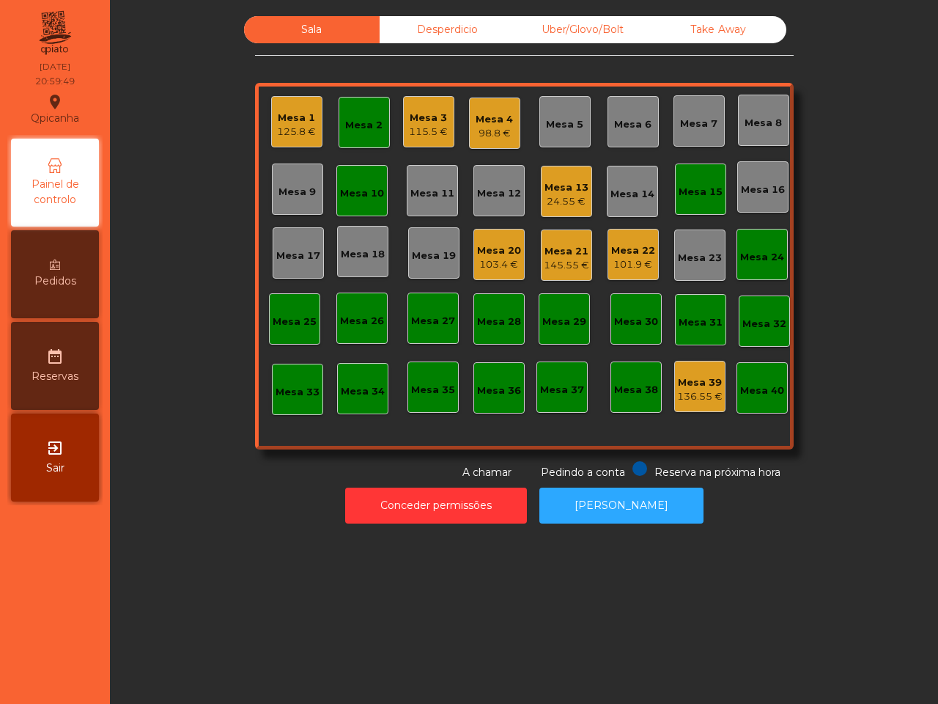
click at [476, 117] on div "Mesa 4" at bounding box center [494, 119] width 37 height 15
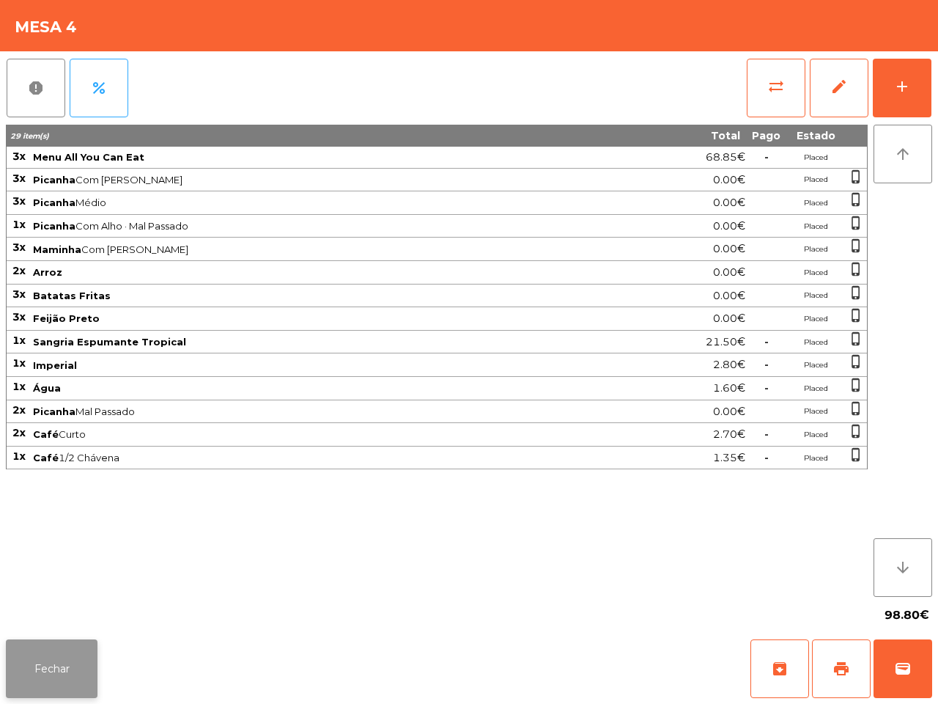
click at [66, 673] on button "Fechar" at bounding box center [52, 668] width 92 height 59
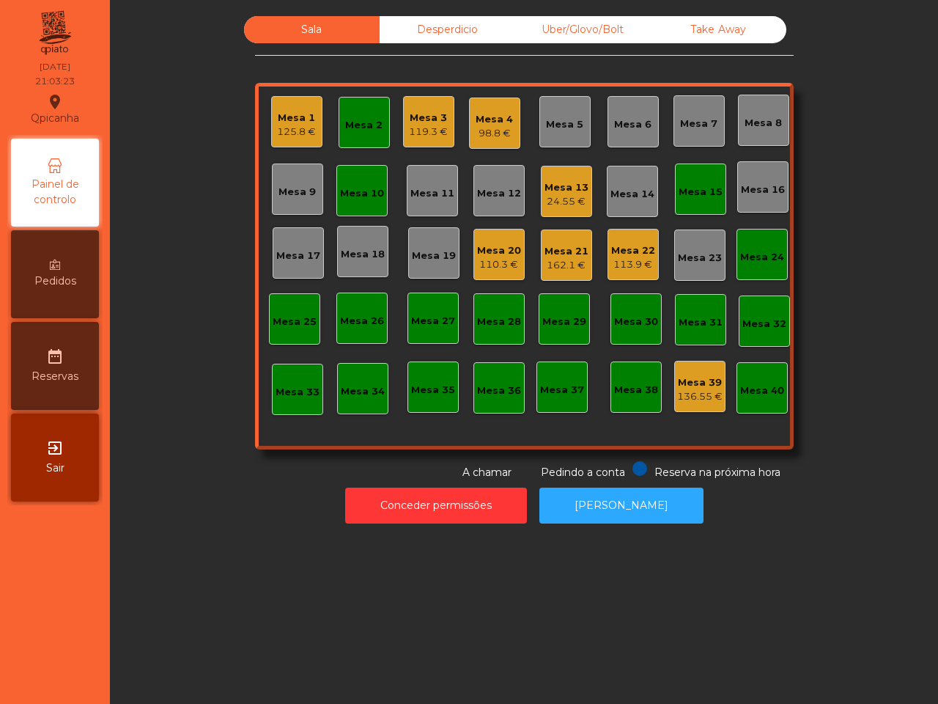
click at [367, 118] on div "Mesa 2" at bounding box center [363, 125] width 37 height 15
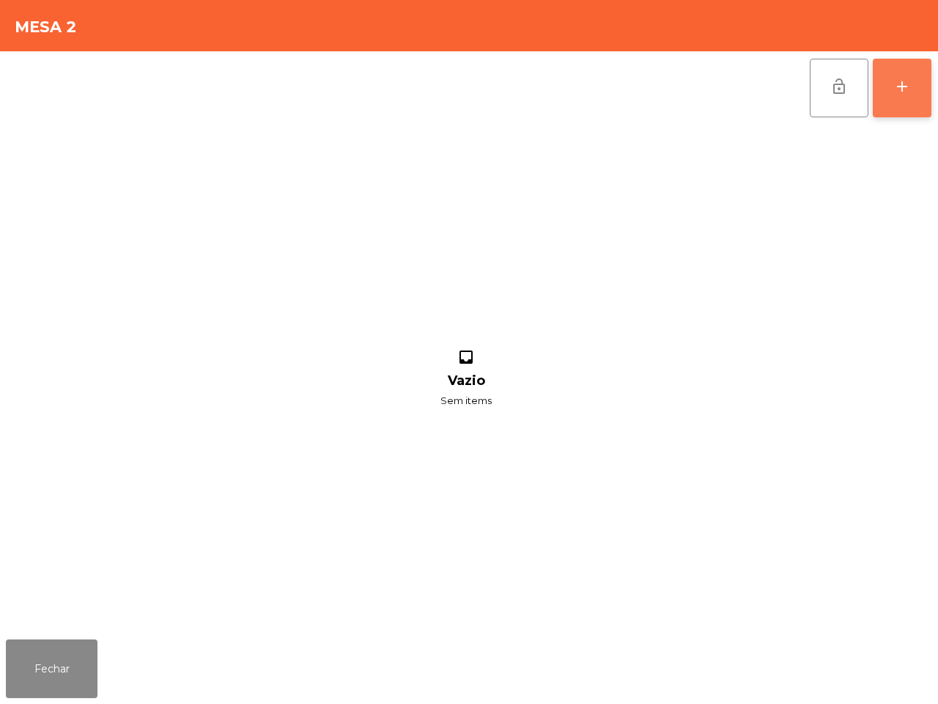
click at [898, 79] on div "add" at bounding box center [902, 87] width 18 height 18
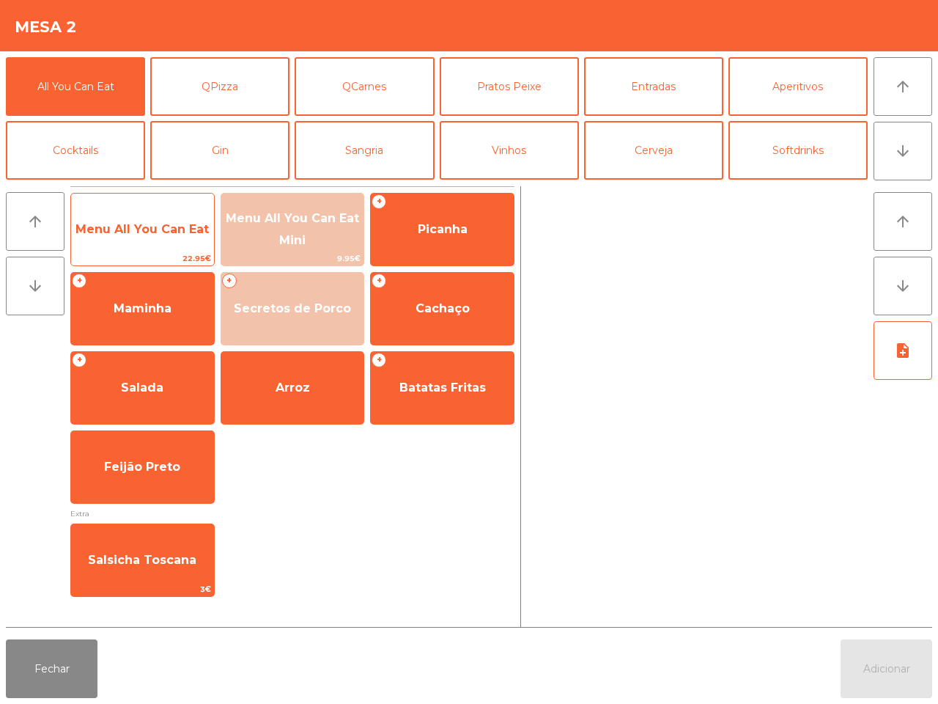
click at [156, 237] on span "Menu All You Can Eat" at bounding box center [142, 230] width 143 height 40
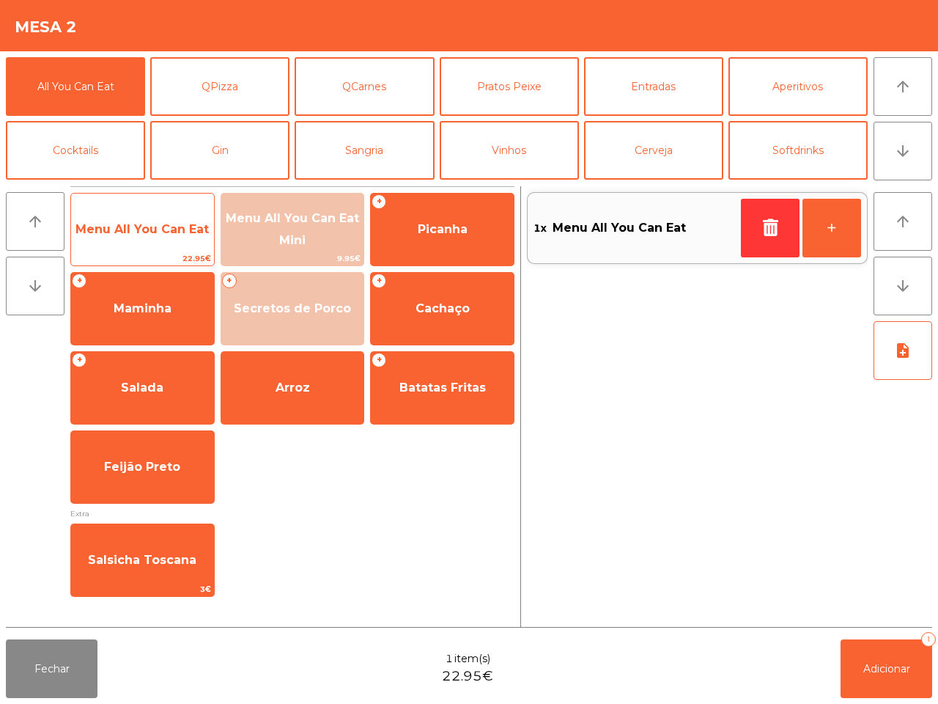
click at [158, 235] on span "Menu All You Can Eat" at bounding box center [141, 229] width 133 height 14
click at [158, 229] on span "Menu All You Can Eat" at bounding box center [141, 229] width 133 height 14
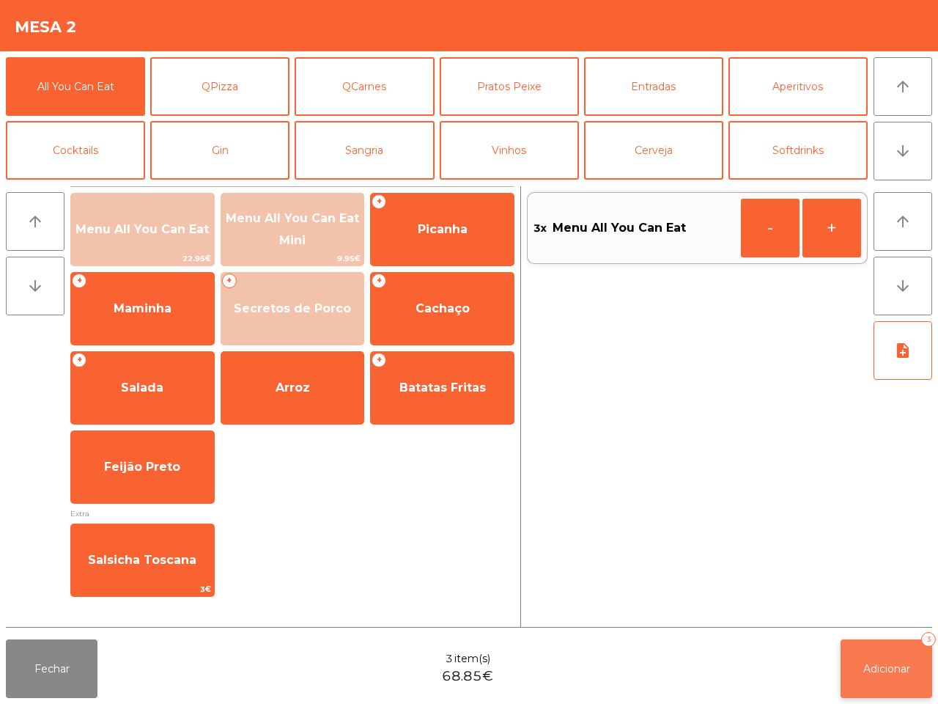
click at [893, 657] on button "Adicionar 3" at bounding box center [887, 668] width 92 height 59
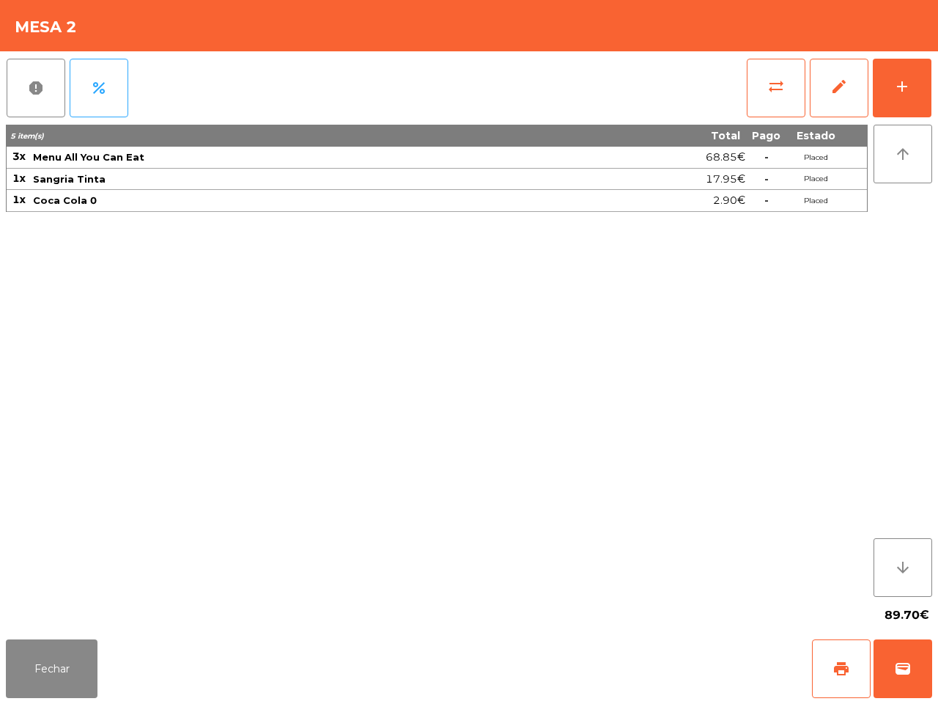
click at [668, 536] on div "5 item(s) Total Pago Estado 3x Menu All You Can Eat 68.85€ - Placed 1x Sangria …" at bounding box center [437, 361] width 862 height 472
click at [12, 663] on button "Fechar" at bounding box center [52, 668] width 92 height 59
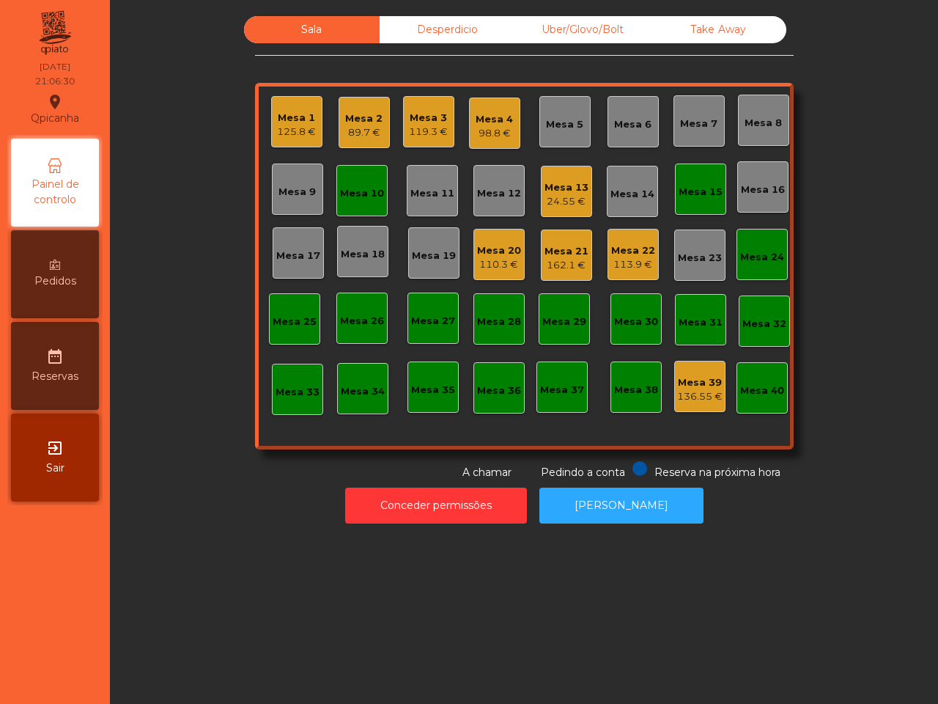
click at [352, 123] on div "Mesa 2" at bounding box center [363, 118] width 37 height 15
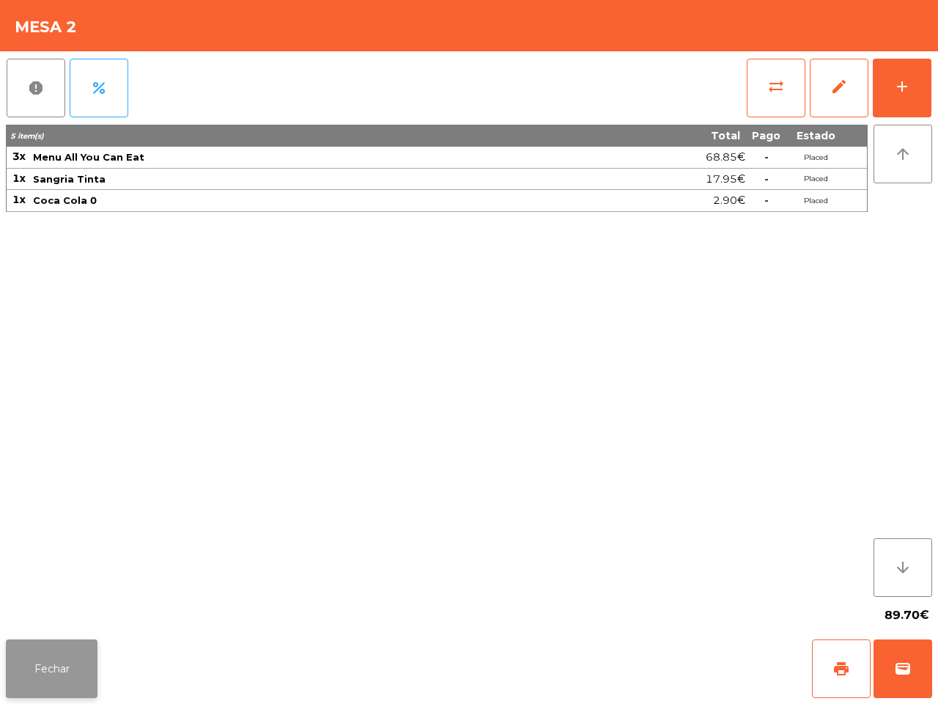
click at [30, 665] on button "Fechar" at bounding box center [52, 668] width 92 height 59
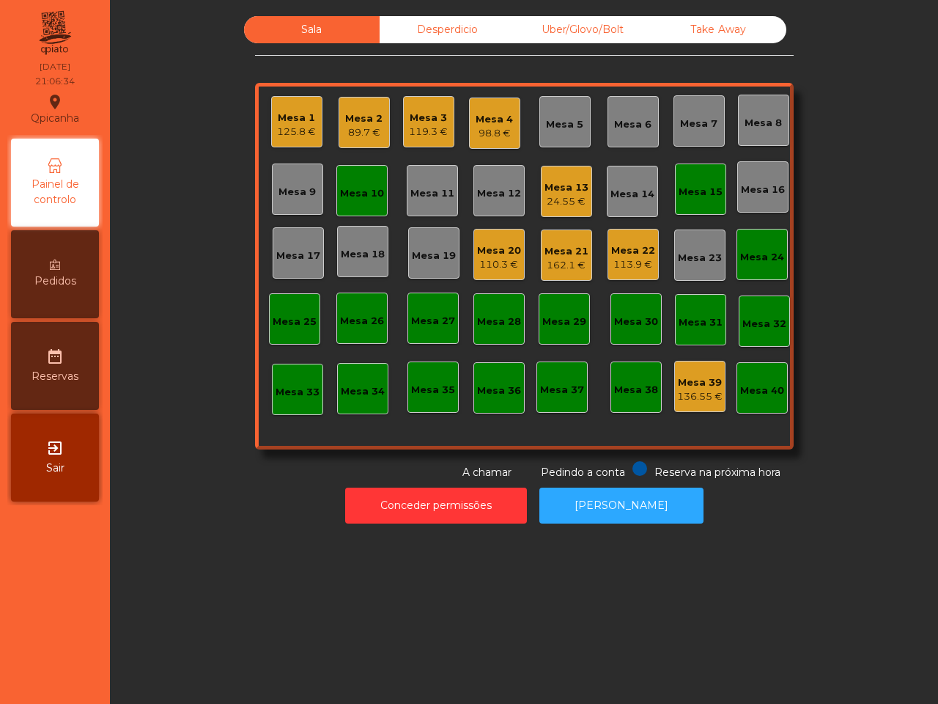
click at [495, 136] on div "98.8 €" at bounding box center [494, 133] width 37 height 15
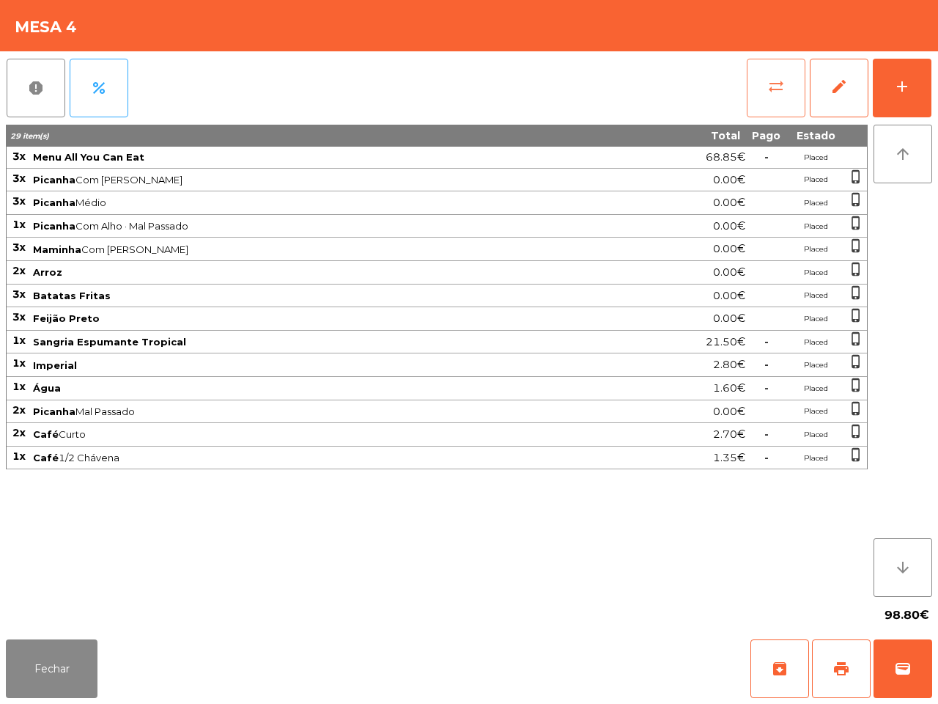
click at [756, 92] on button "sync_alt" at bounding box center [776, 88] width 59 height 59
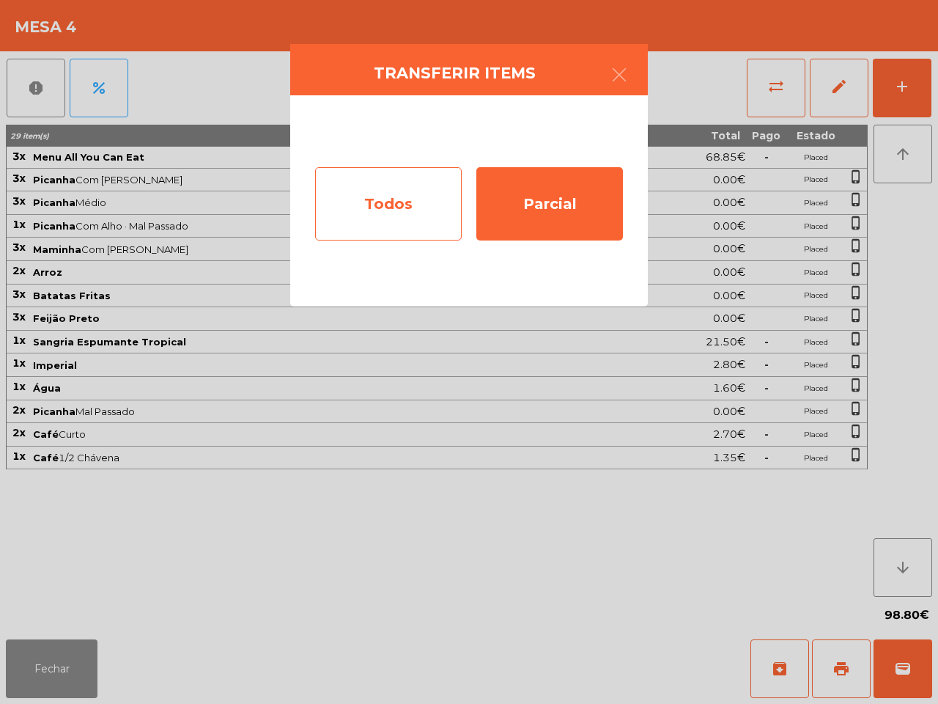
click at [386, 198] on div "Todos" at bounding box center [388, 203] width 147 height 73
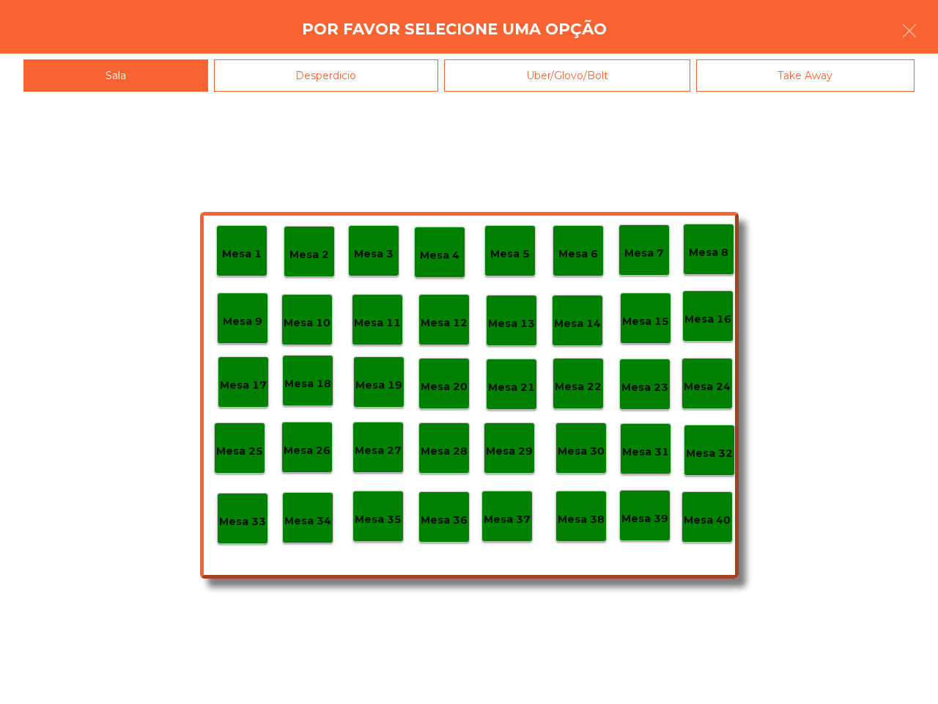
click at [697, 496] on div "Mesa 40" at bounding box center [707, 516] width 51 height 51
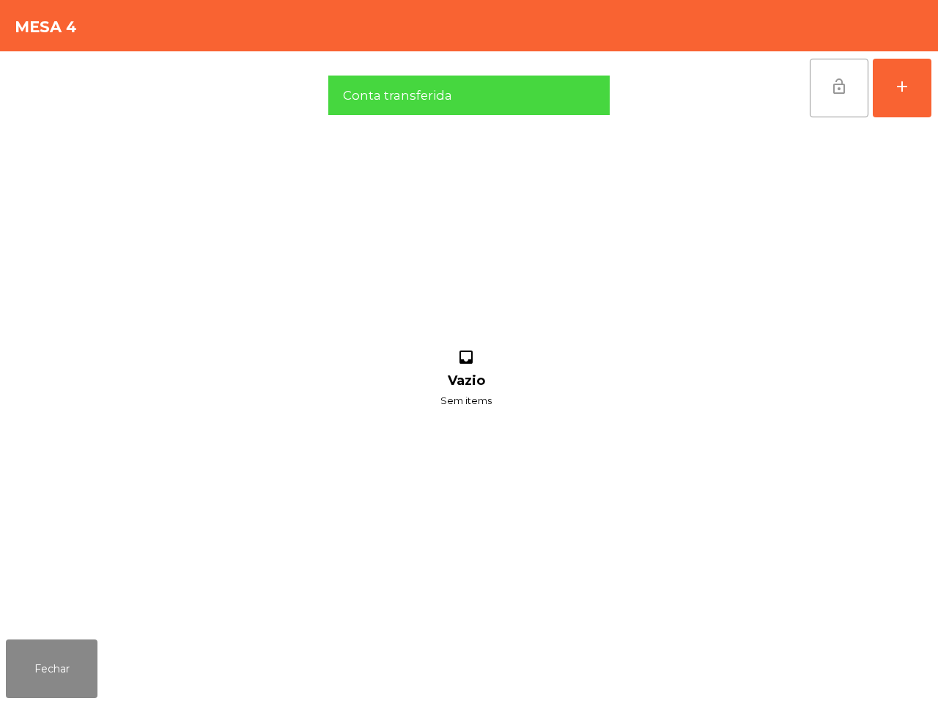
click at [852, 89] on button "lock_open" at bounding box center [839, 88] width 59 height 59
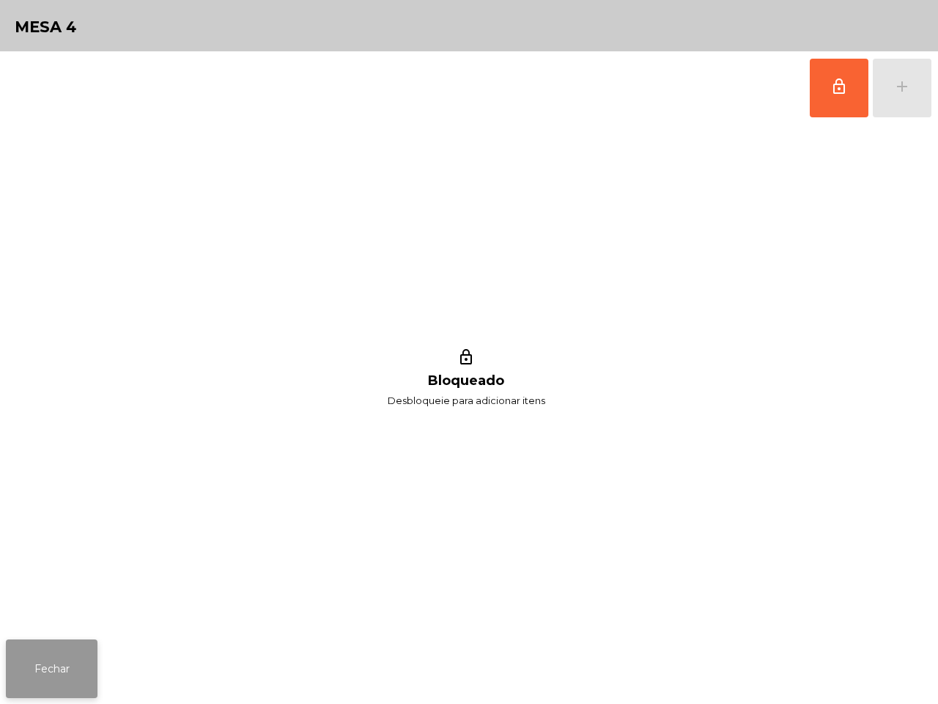
click at [75, 665] on button "Fechar" at bounding box center [52, 668] width 92 height 59
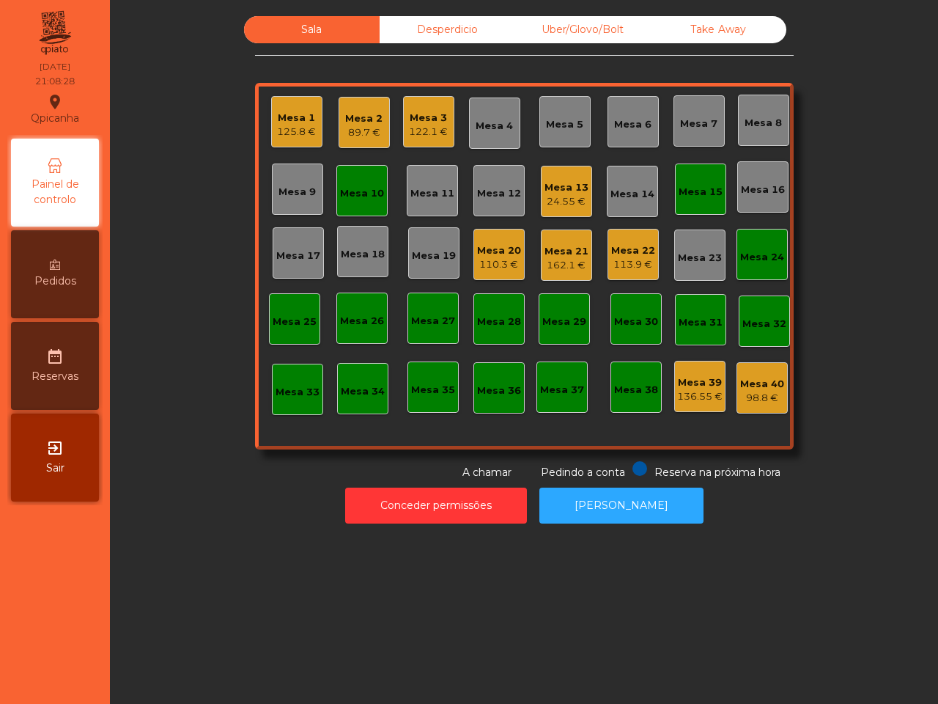
click at [414, 259] on div "Mesa 19" at bounding box center [434, 255] width 44 height 15
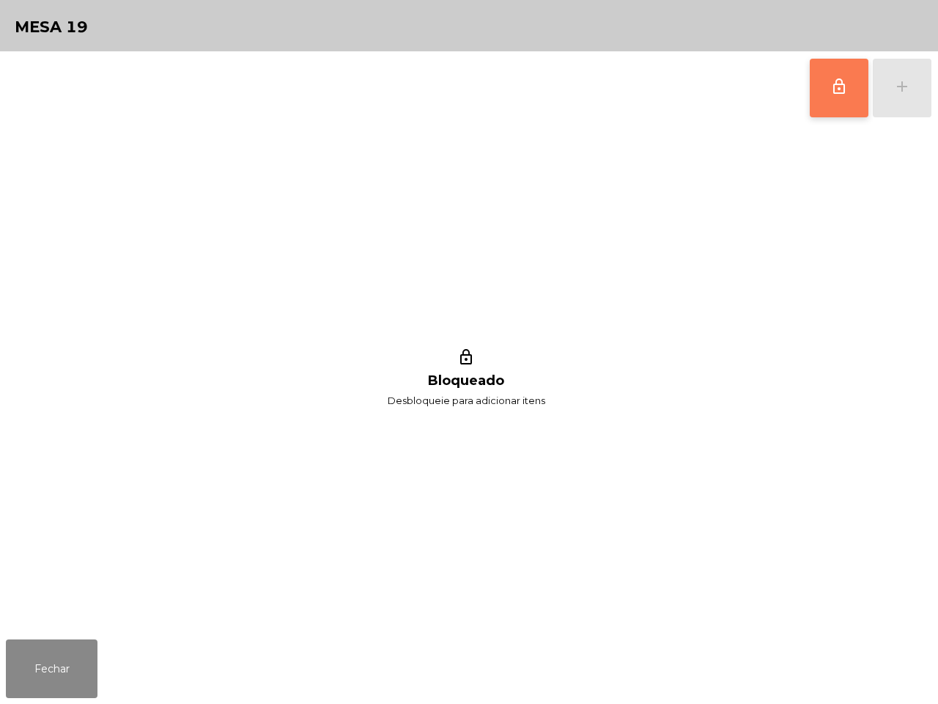
click at [837, 79] on button "lock_outline" at bounding box center [839, 88] width 59 height 59
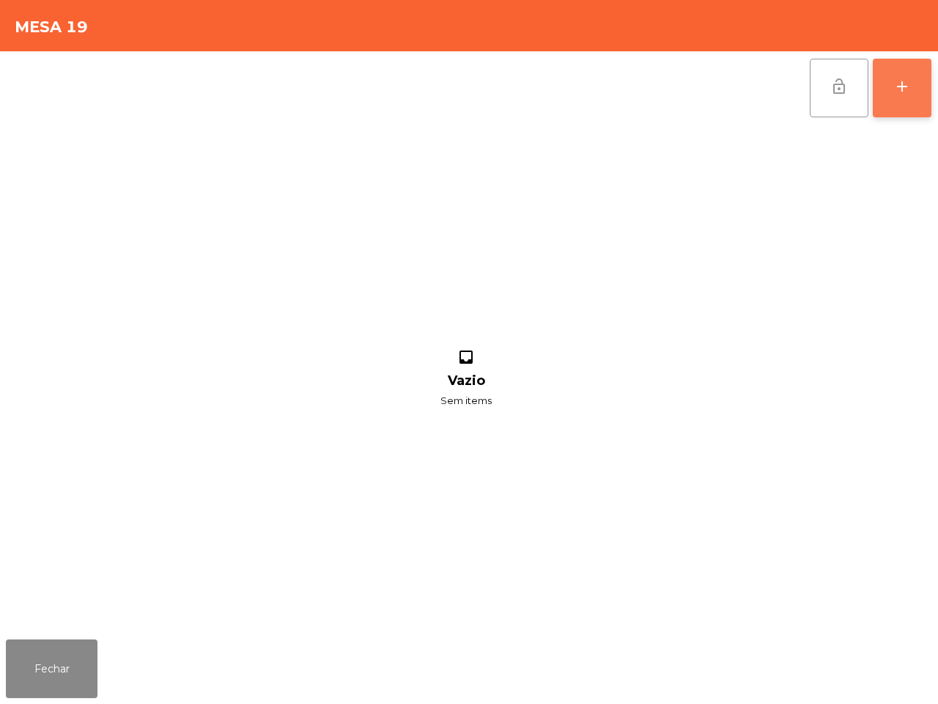
click at [905, 78] on div "add" at bounding box center [902, 87] width 18 height 18
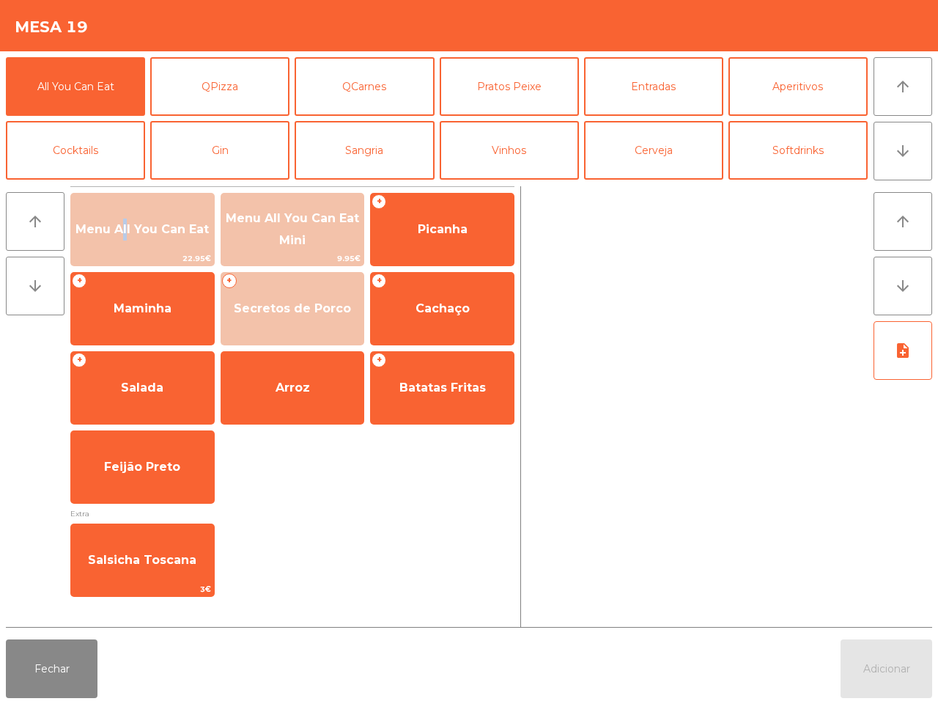
drag, startPoint x: 117, startPoint y: 240, endPoint x: 832, endPoint y: 642, distance: 820.1
click at [119, 240] on span "Menu All You Can Eat" at bounding box center [142, 230] width 143 height 40
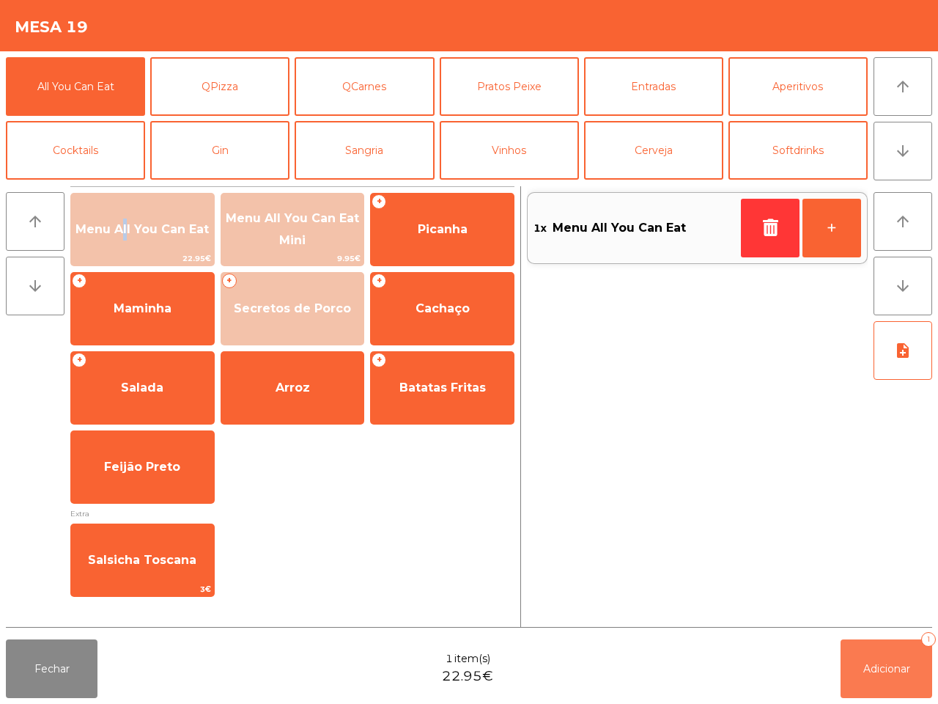
click at [892, 671] on span "Adicionar" at bounding box center [886, 668] width 47 height 13
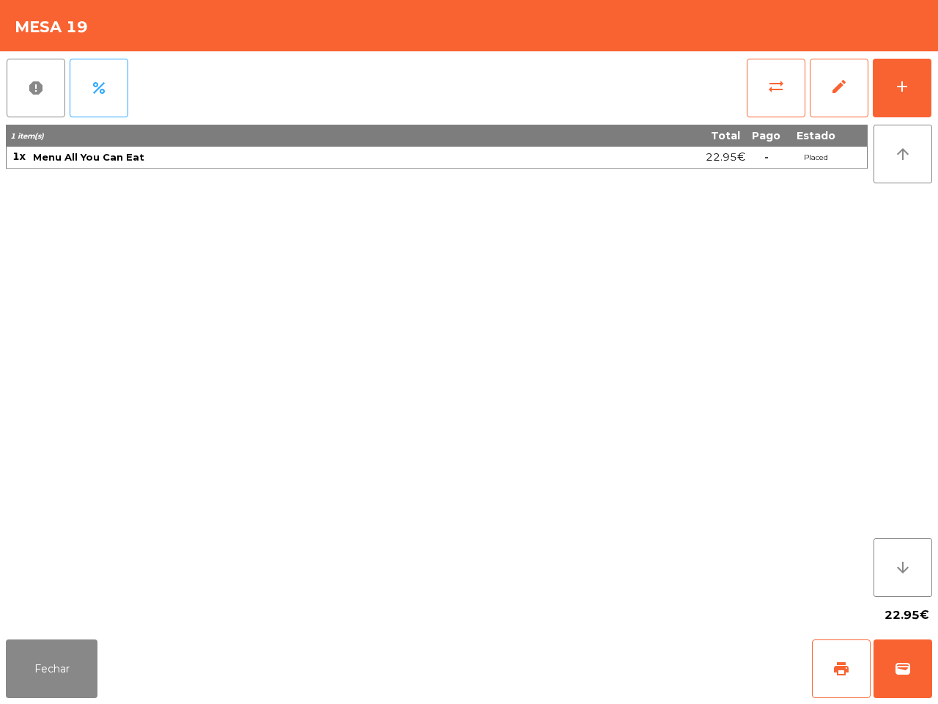
click at [100, 671] on div "Fechar print wallet" at bounding box center [469, 668] width 938 height 70
click at [75, 660] on button "Fechar" at bounding box center [52, 668] width 92 height 59
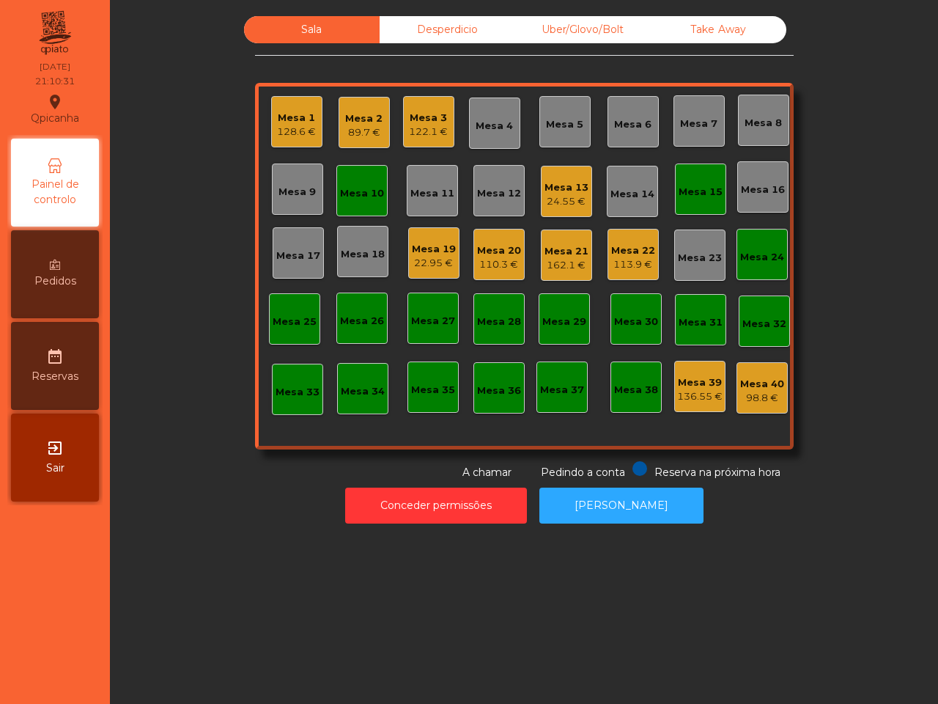
click at [693, 385] on div "Mesa 39" at bounding box center [699, 382] width 45 height 15
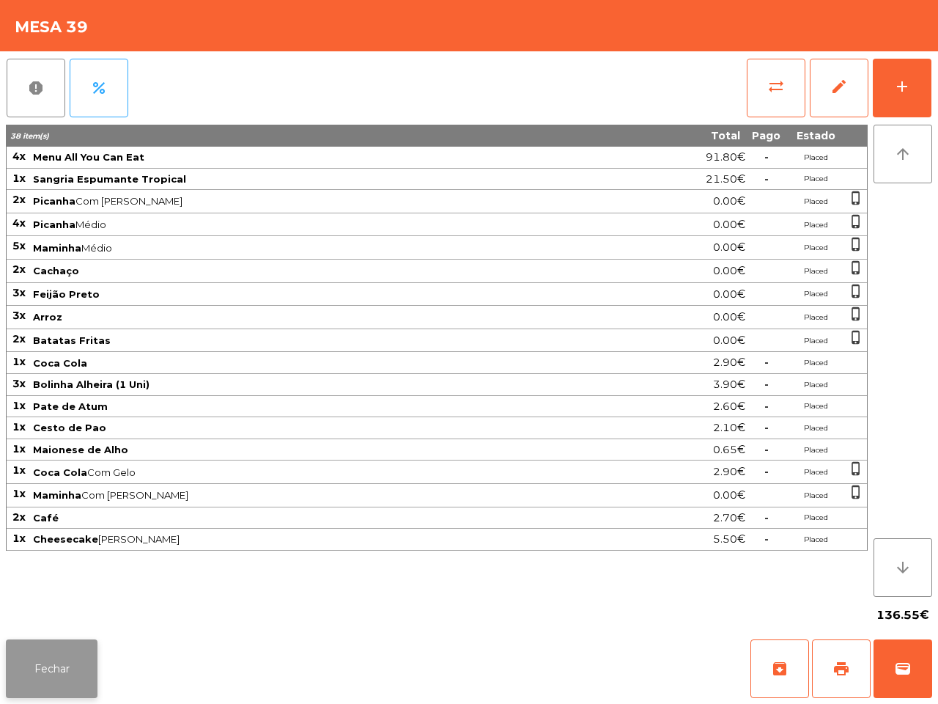
click at [28, 680] on button "Fechar" at bounding box center [52, 668] width 92 height 59
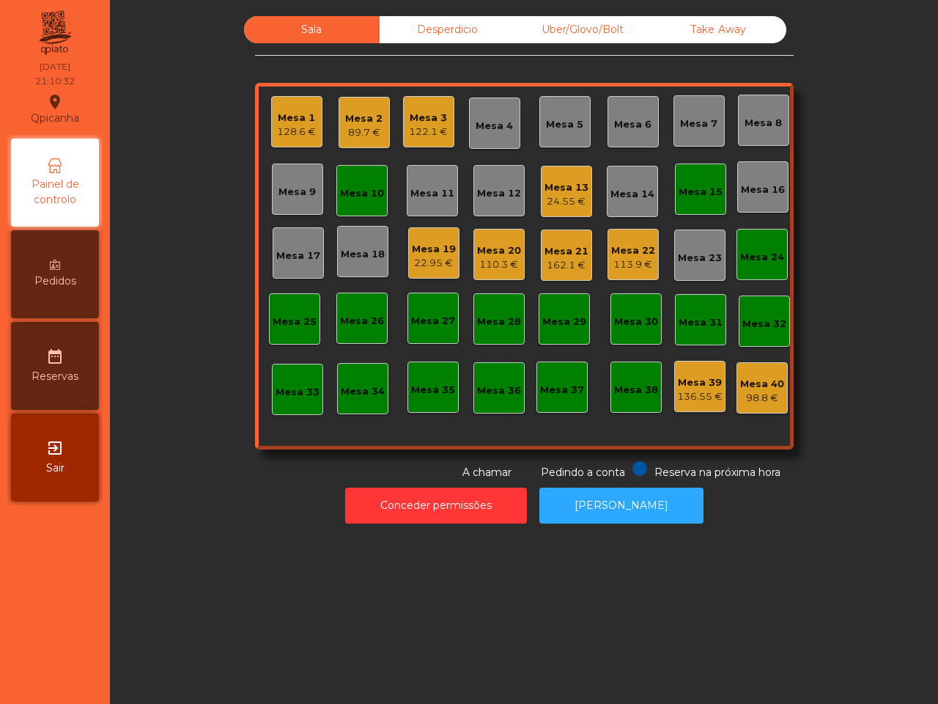
click at [166, 611] on div "Sala Desperdicio Uber/Glovo/Bolt Take Away Mesa 1 128.6 € Mesa 2 89.7 € Mesa 3 …" at bounding box center [524, 352] width 828 height 704
click at [484, 257] on div "110.3 €" at bounding box center [499, 264] width 44 height 15
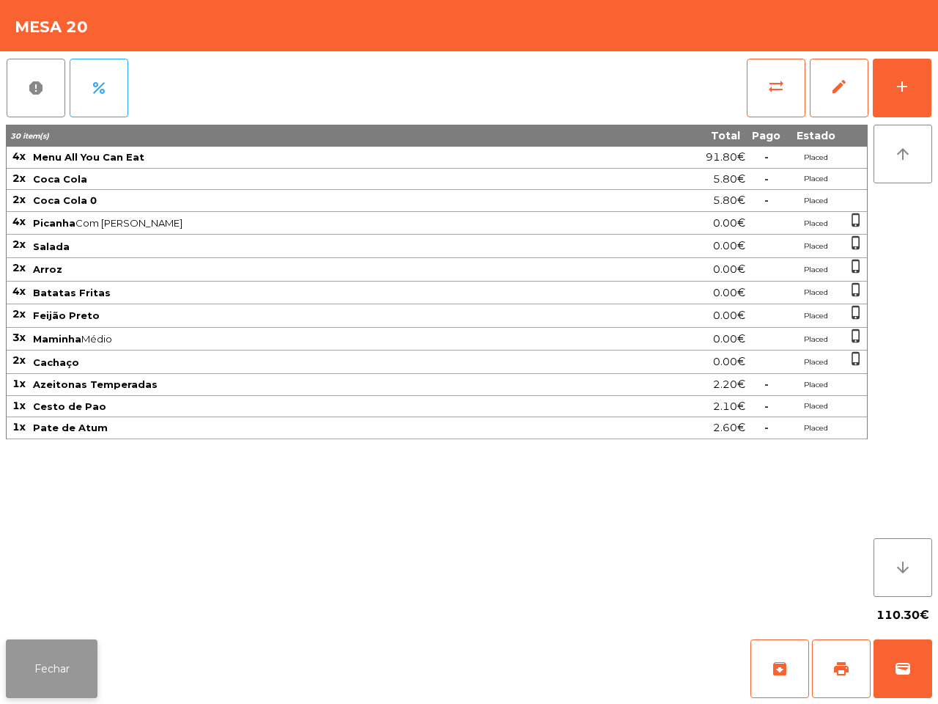
click at [86, 656] on button "Fechar" at bounding box center [52, 668] width 92 height 59
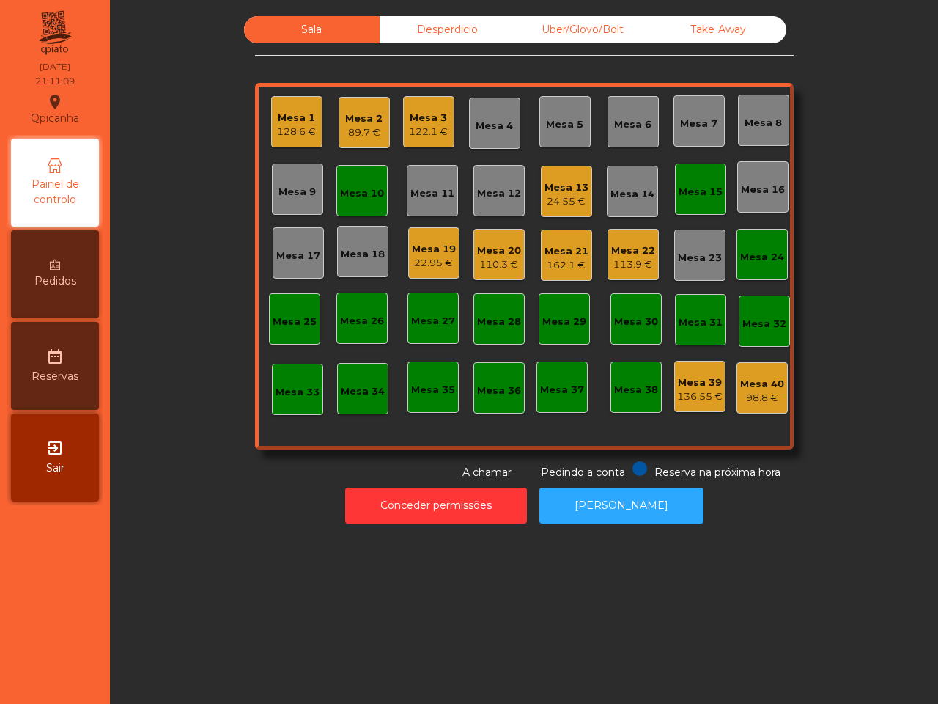
click at [697, 386] on div "Mesa 39" at bounding box center [699, 382] width 45 height 15
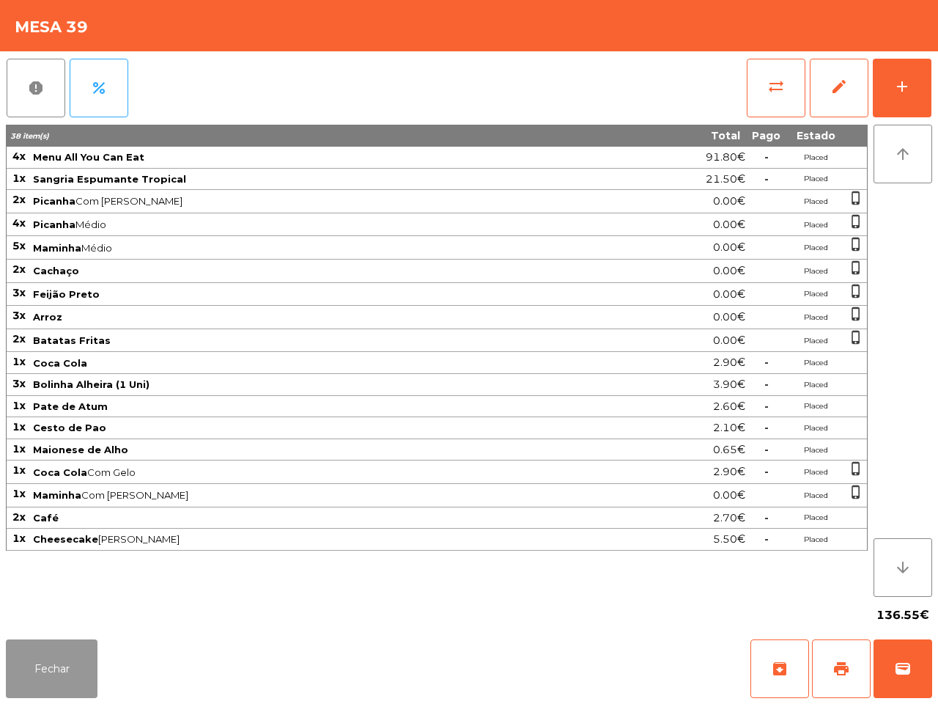
click at [41, 649] on button "Fechar" at bounding box center [52, 668] width 92 height 59
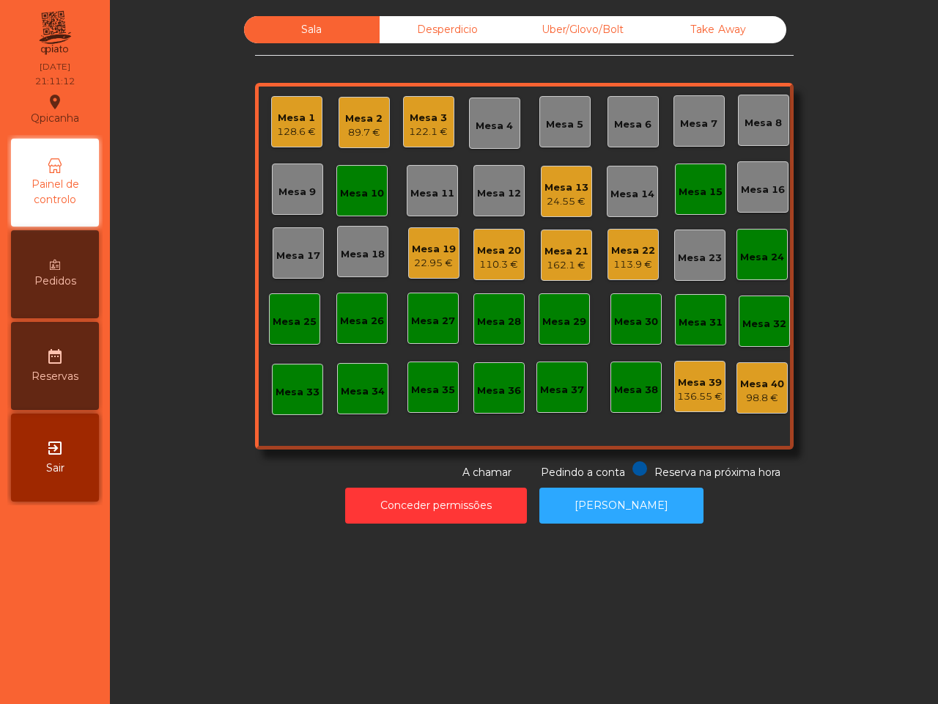
drag, startPoint x: 220, startPoint y: 590, endPoint x: 214, endPoint y: 559, distance: 31.3
click at [221, 573] on div "Sala Desperdicio Uber/Glovo/Bolt Take Away Mesa 1 128.6 € Mesa 2 89.7 € Mesa 3 …" at bounding box center [524, 352] width 828 height 704
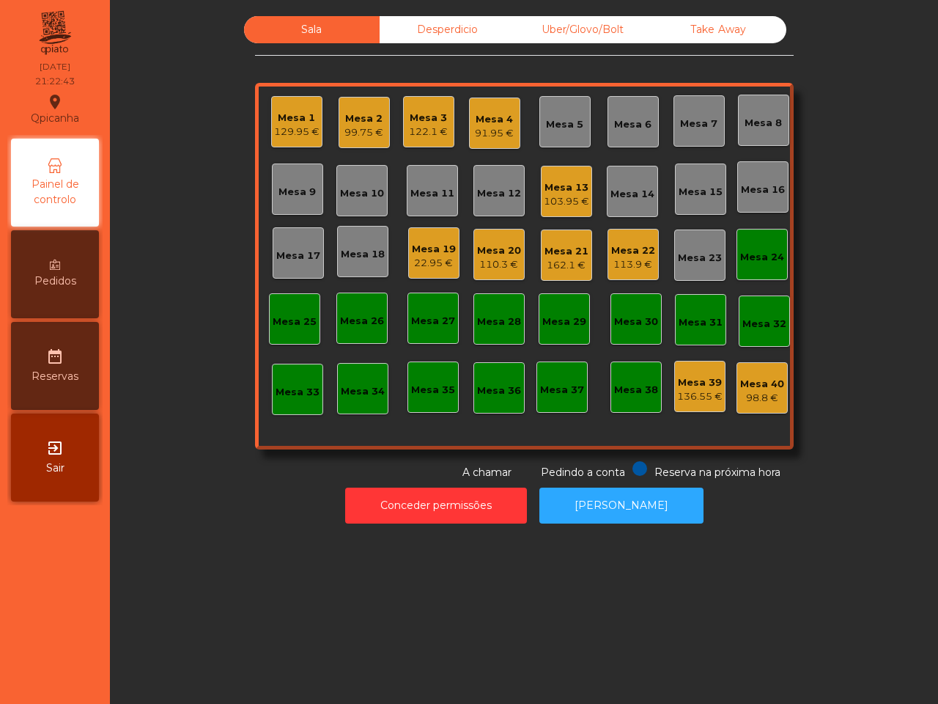
drag, startPoint x: 490, startPoint y: 97, endPoint x: 486, endPoint y: 111, distance: 15.1
click at [486, 111] on div "Mesa 4 91.95 €" at bounding box center [494, 122] width 51 height 51
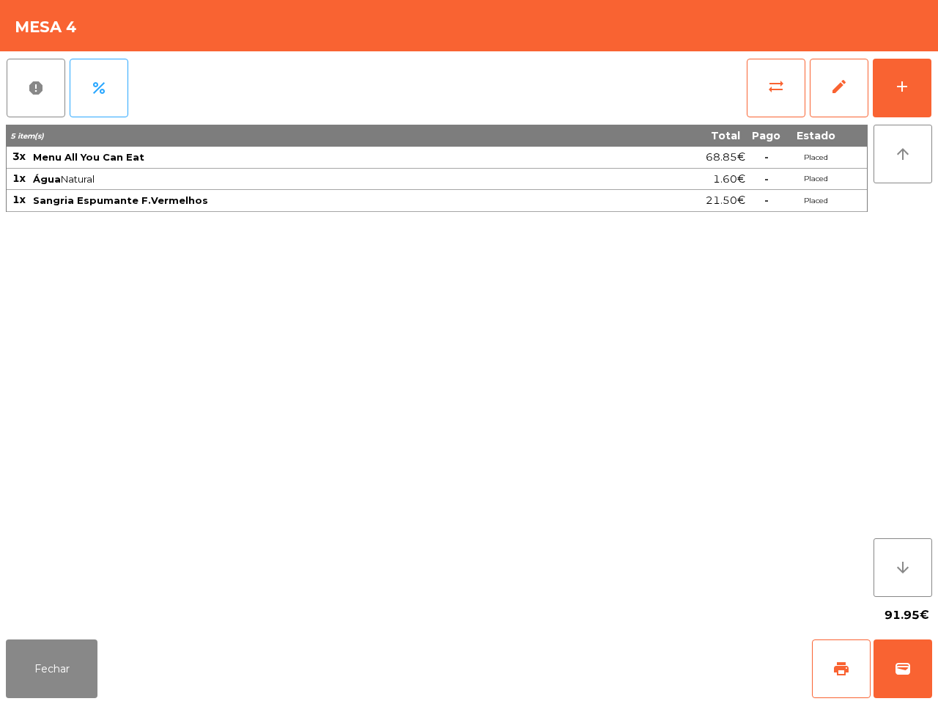
click at [57, 599] on div "91.95€" at bounding box center [469, 615] width 926 height 37
click at [62, 680] on button "Fechar" at bounding box center [52, 668] width 92 height 59
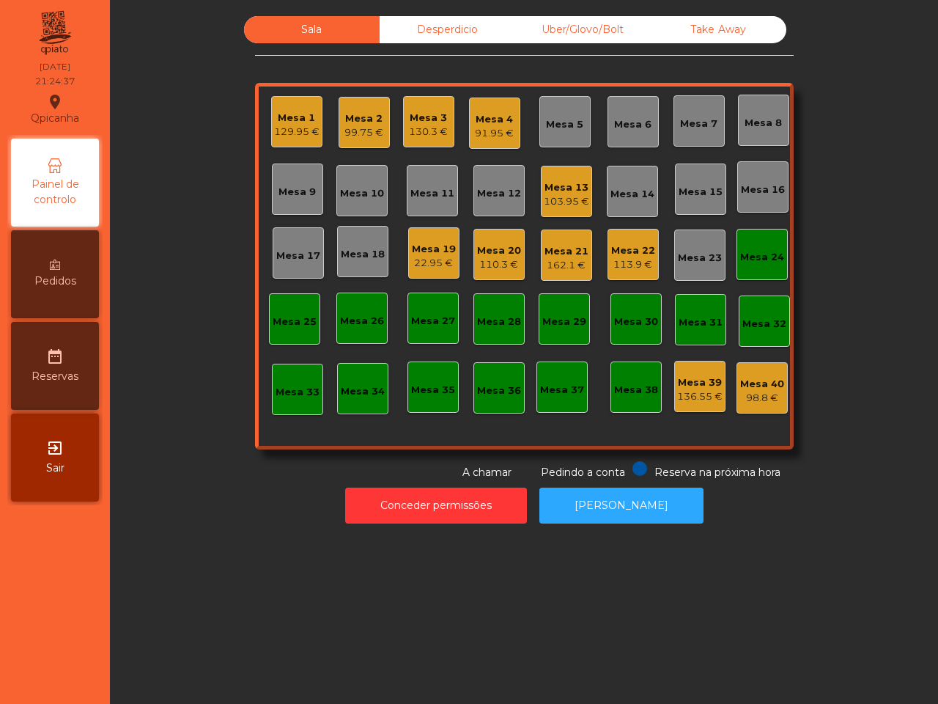
drag, startPoint x: 75, startPoint y: 654, endPoint x: 85, endPoint y: 487, distance: 166.7
click at [89, 534] on nav "Qpicanha location_on 04/10/2025 21:24:37 Painel de controlo Pedidos date_range …" at bounding box center [55, 352] width 110 height 704
click at [557, 187] on div "Mesa 13" at bounding box center [566, 187] width 45 height 15
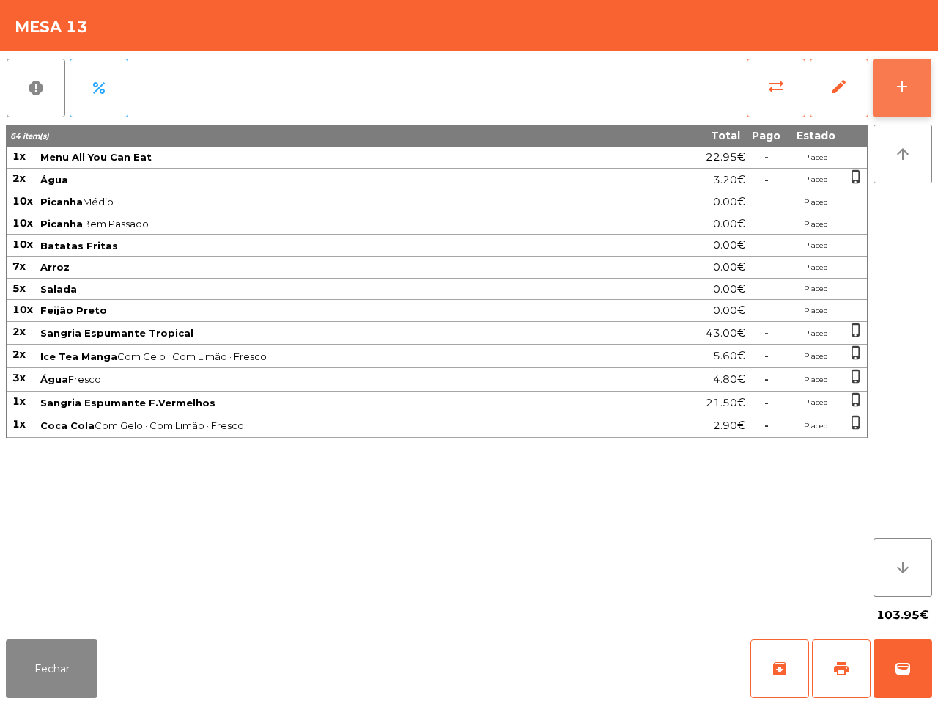
click at [899, 93] on div "add" at bounding box center [902, 87] width 18 height 18
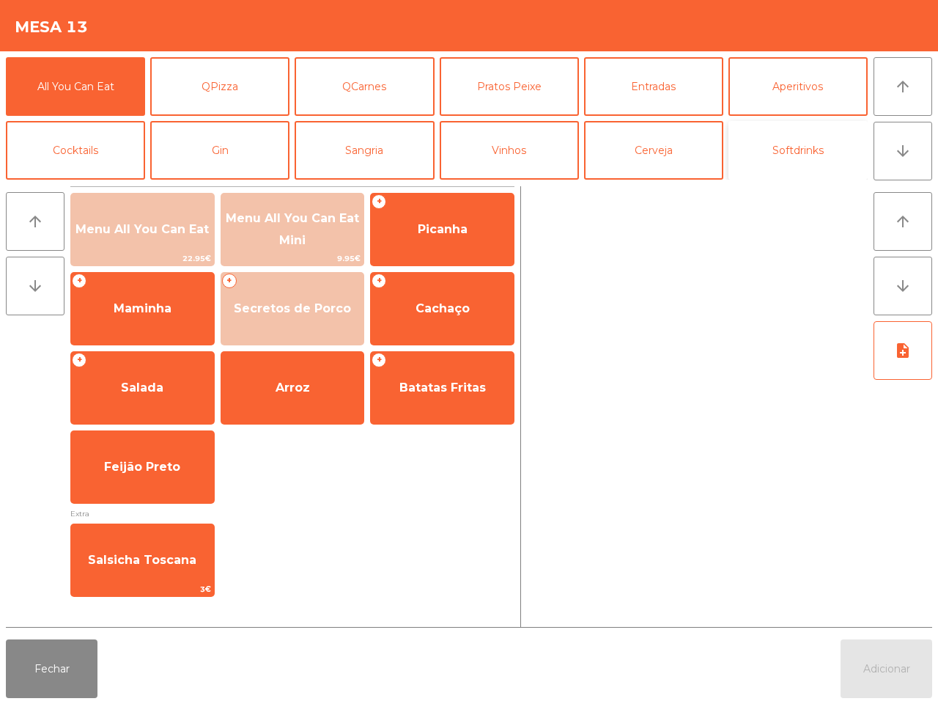
click at [781, 141] on button "Softdrinks" at bounding box center [798, 150] width 139 height 59
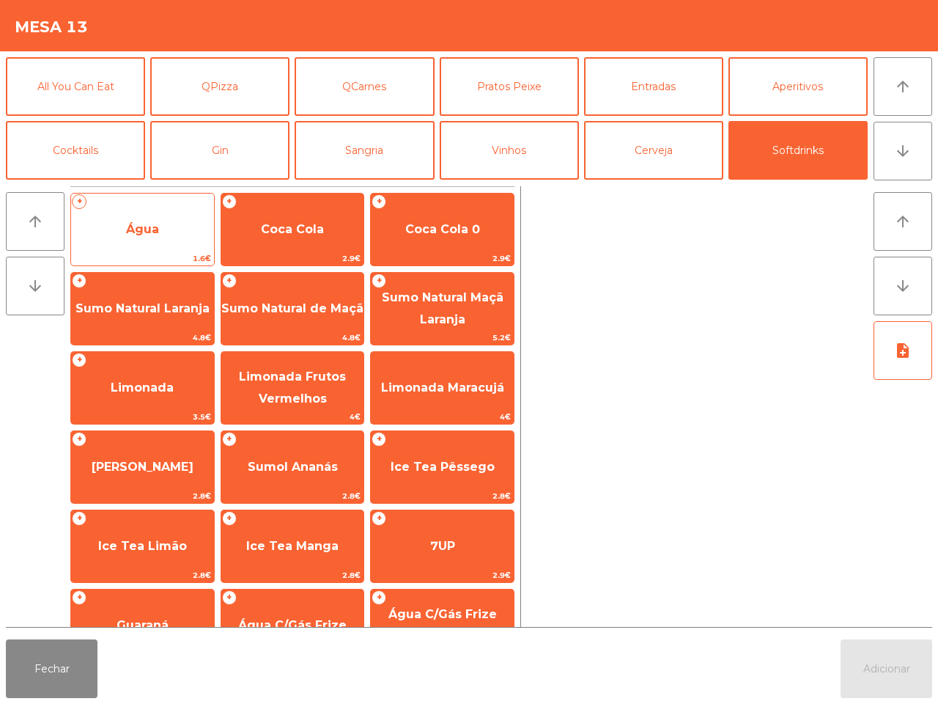
click at [138, 239] on span "Água" at bounding box center [142, 230] width 143 height 40
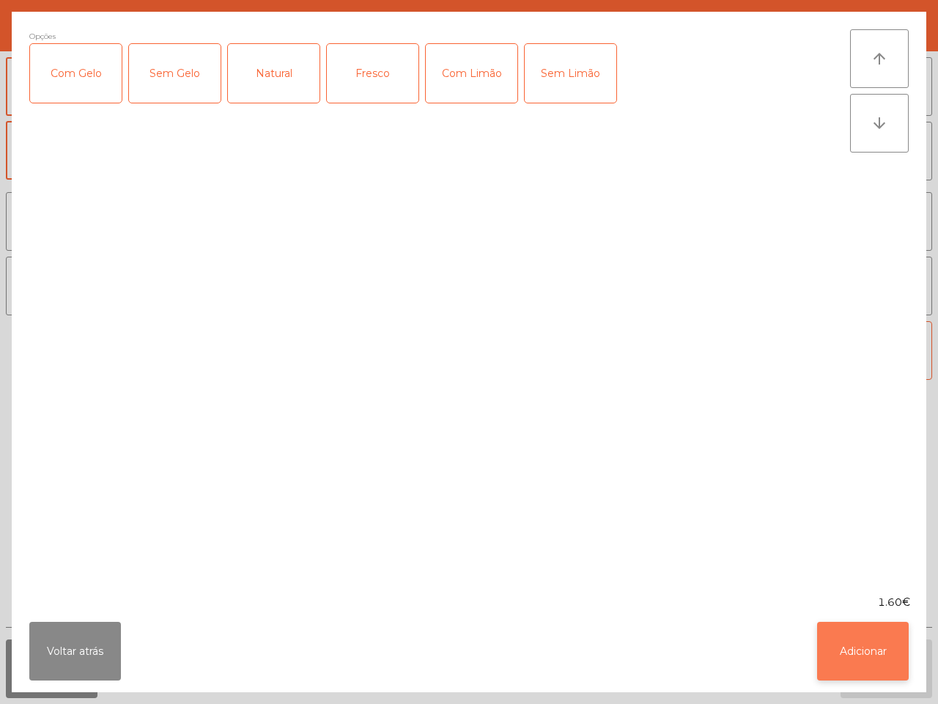
click at [863, 645] on button "Adicionar" at bounding box center [863, 651] width 92 height 59
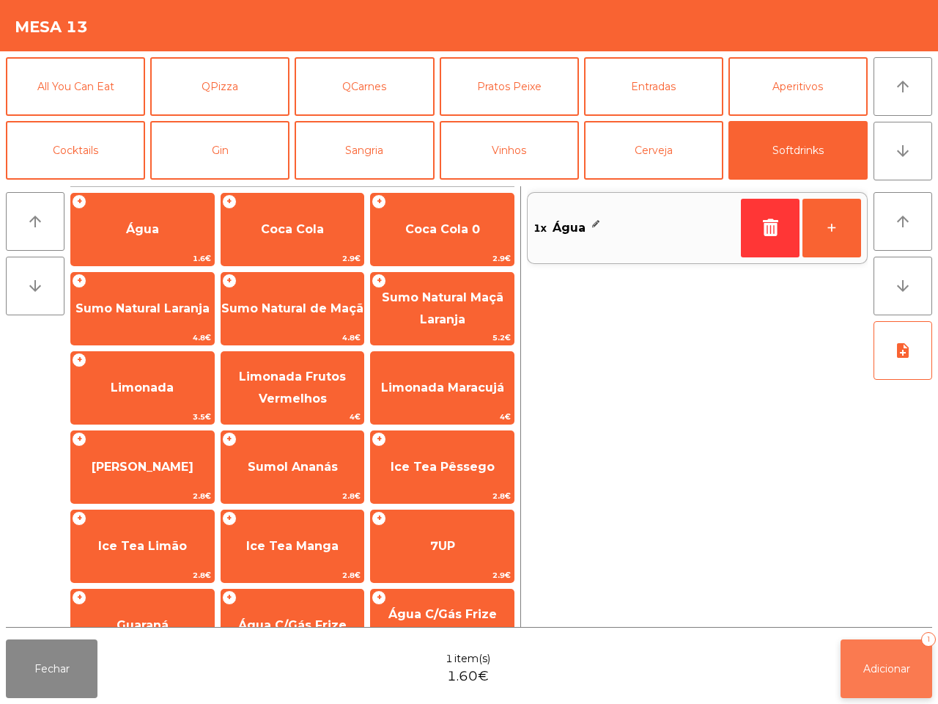
click at [877, 662] on span "Adicionar" at bounding box center [886, 668] width 47 height 13
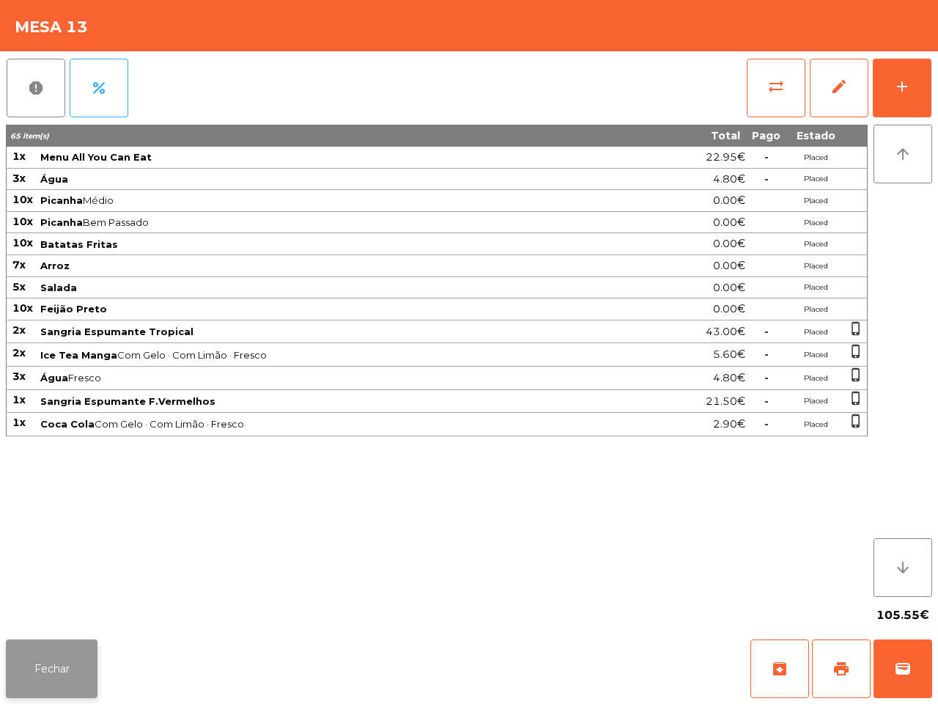
click at [81, 668] on button "Fechar" at bounding box center [52, 668] width 92 height 59
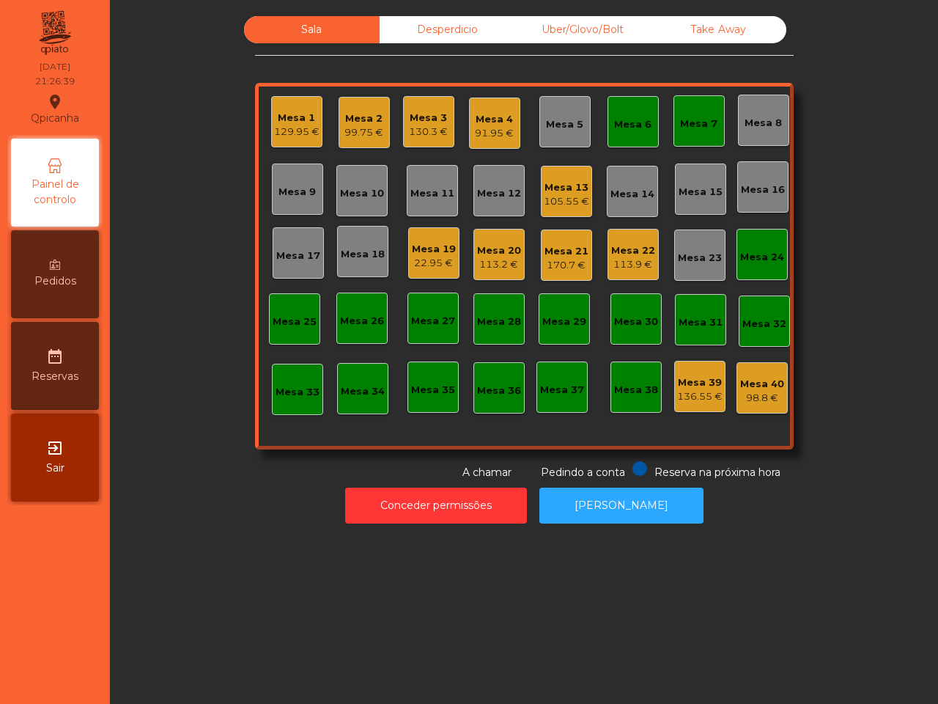
click at [578, 49] on div "Sala Desperdicio Uber/Glovo/Bolt Take Away Mesa 1 129.95 € Mesa 2 99.75 € Mesa …" at bounding box center [524, 248] width 539 height 464
click at [585, 38] on div "Uber/Glovo/Bolt" at bounding box center [583, 29] width 136 height 27
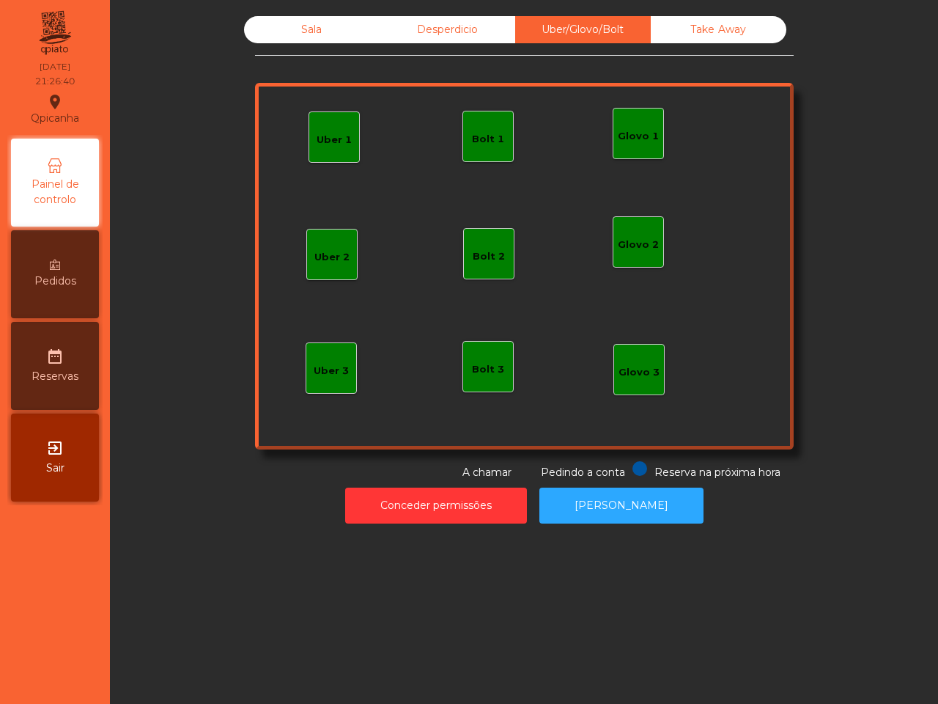
click at [341, 125] on div "Uber 1" at bounding box center [334, 136] width 51 height 51
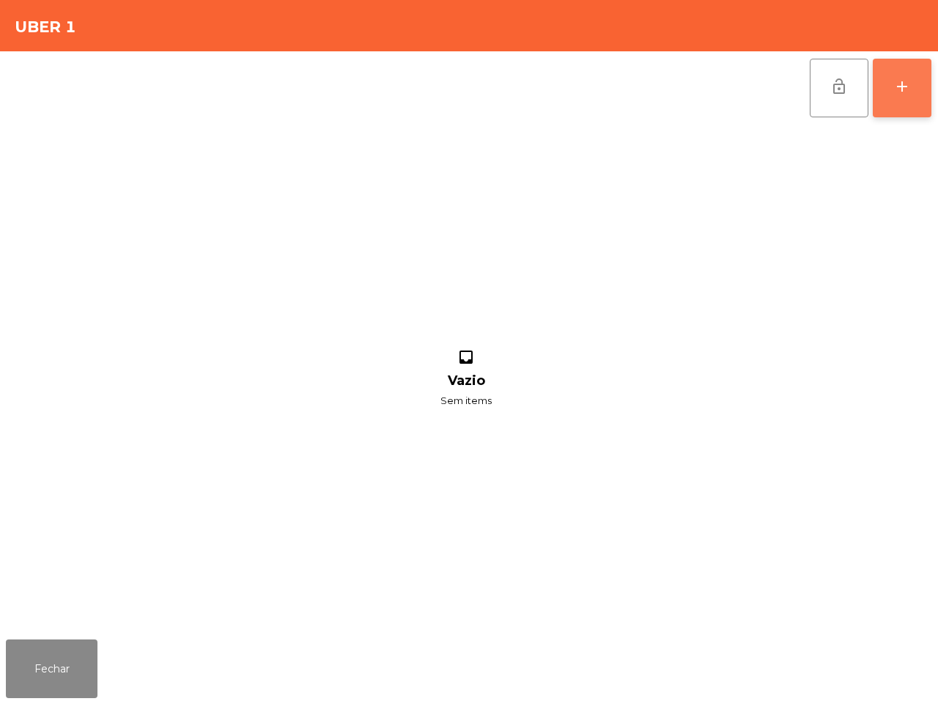
click at [902, 89] on div "add" at bounding box center [902, 87] width 18 height 18
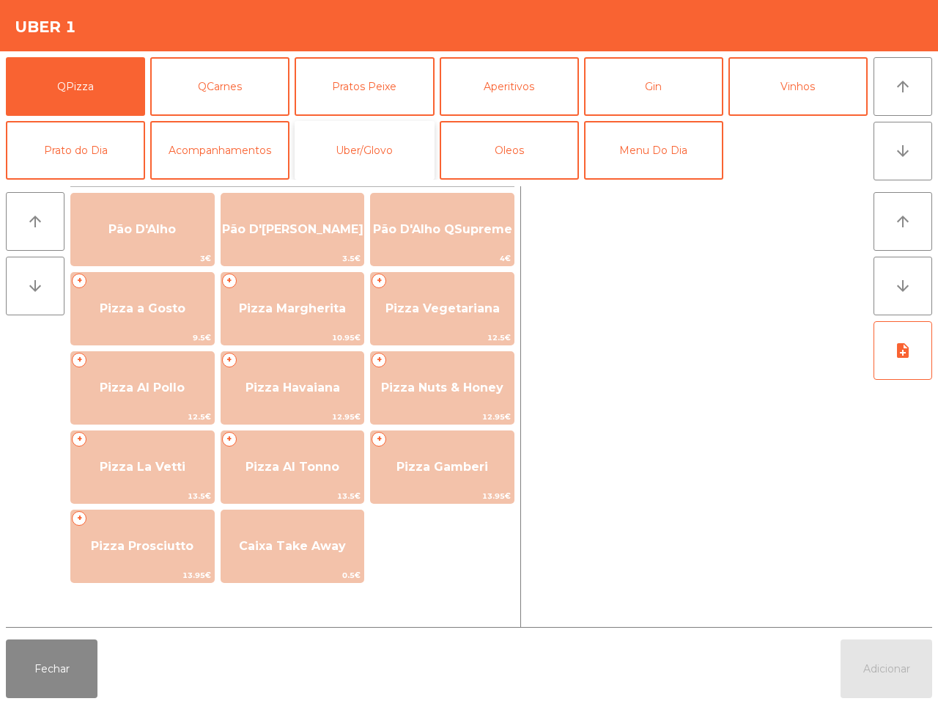
click at [382, 145] on button "Uber/Glovo" at bounding box center [364, 150] width 139 height 59
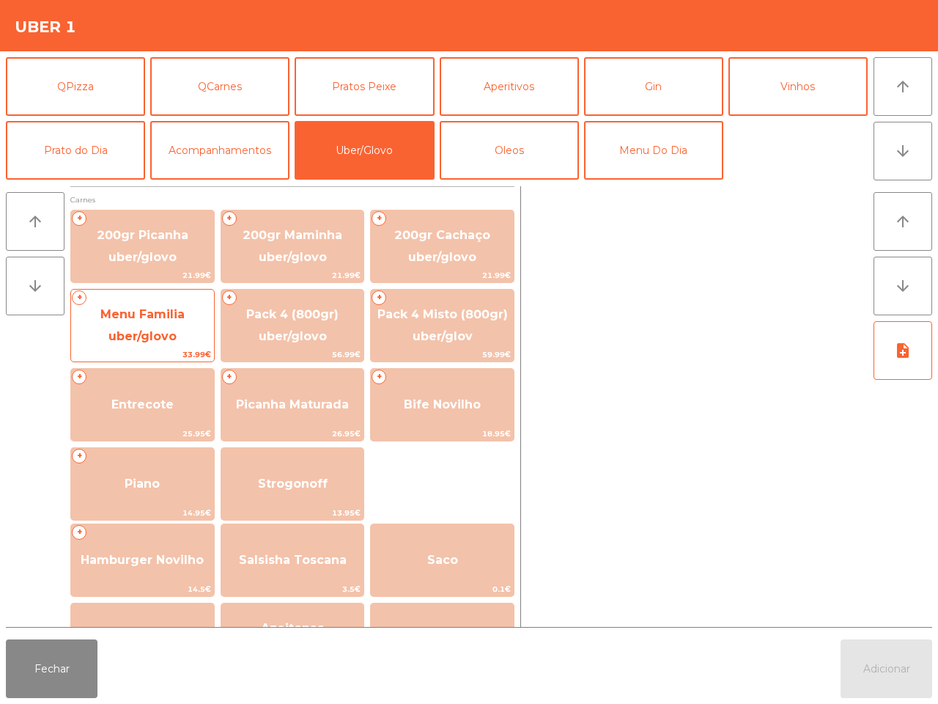
click at [184, 320] on span "Menu Familia uber/glovo" at bounding box center [142, 325] width 84 height 36
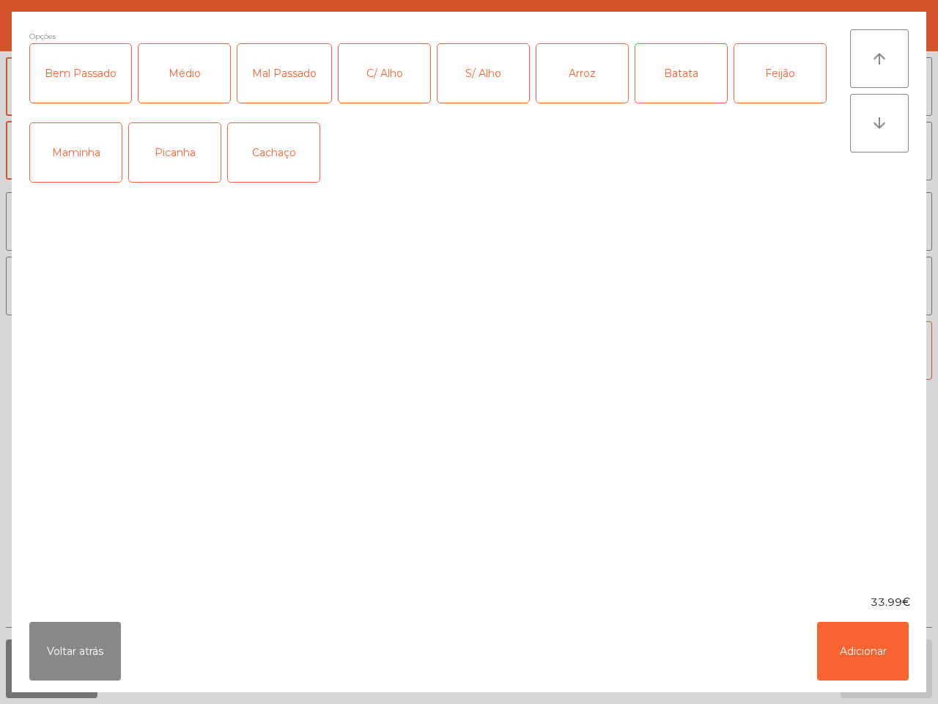
click at [181, 170] on div "Picanha" at bounding box center [175, 152] width 92 height 59
drag, startPoint x: 169, startPoint y: 70, endPoint x: 180, endPoint y: 71, distance: 10.3
click at [170, 71] on div "Médio" at bounding box center [185, 73] width 92 height 59
click at [359, 88] on div "C/ Alho" at bounding box center [385, 73] width 92 height 59
click at [865, 647] on button "Adicionar" at bounding box center [863, 651] width 92 height 59
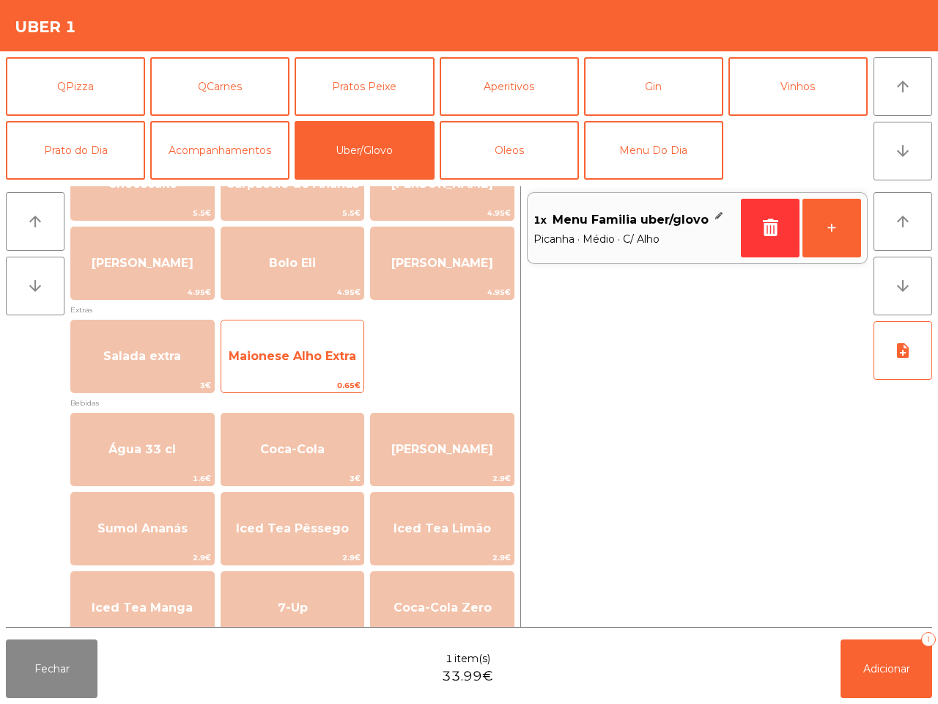
click at [322, 365] on span "Maionese Alho Extra" at bounding box center [292, 356] width 143 height 40
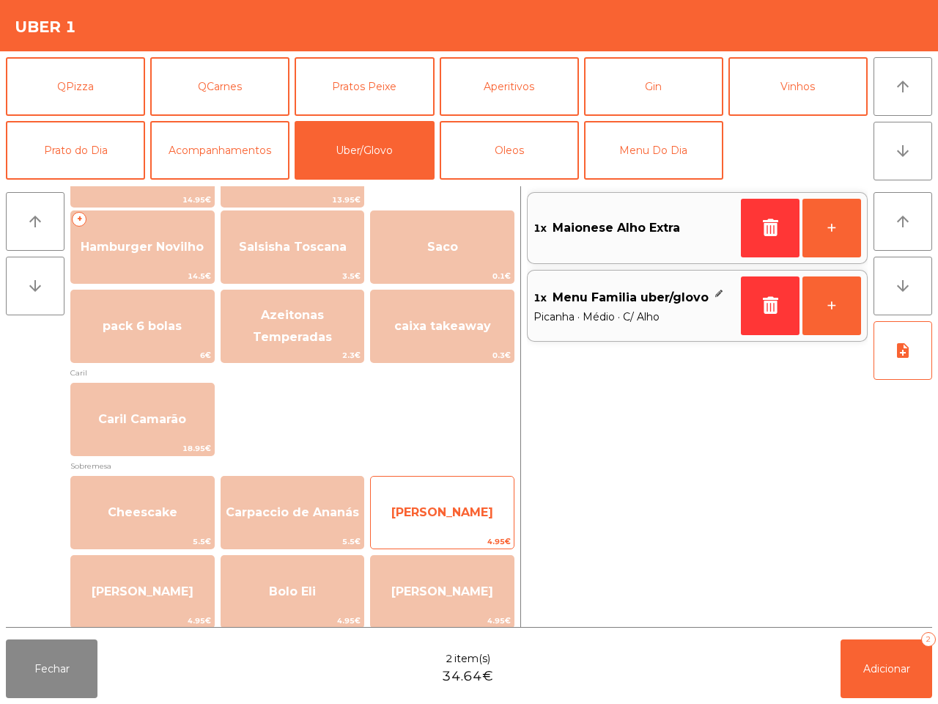
scroll to position [103, 0]
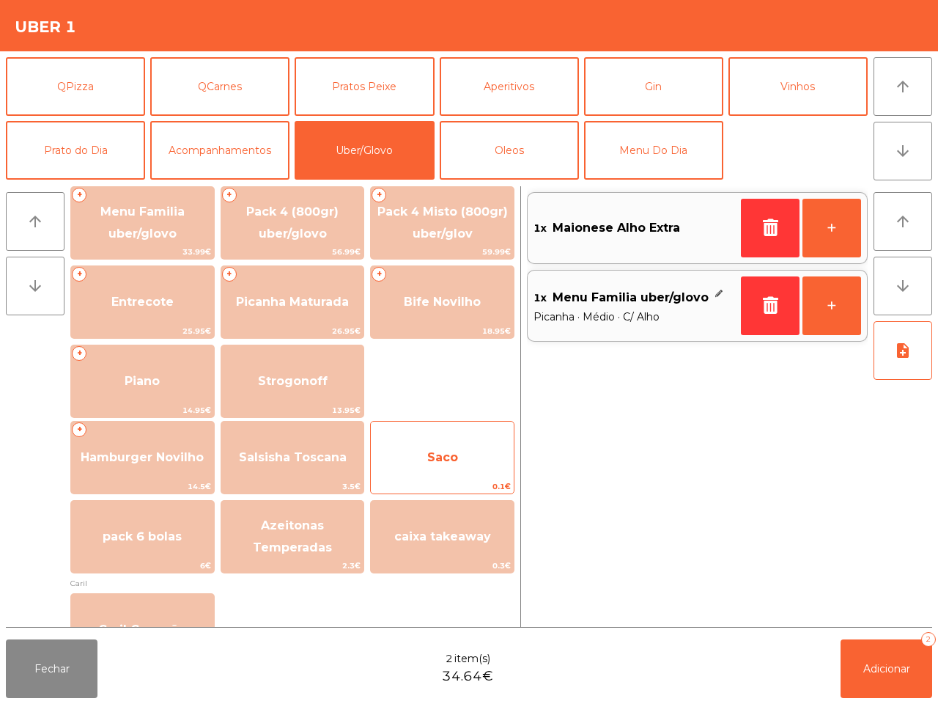
click at [441, 445] on span "Saco" at bounding box center [442, 458] width 143 height 40
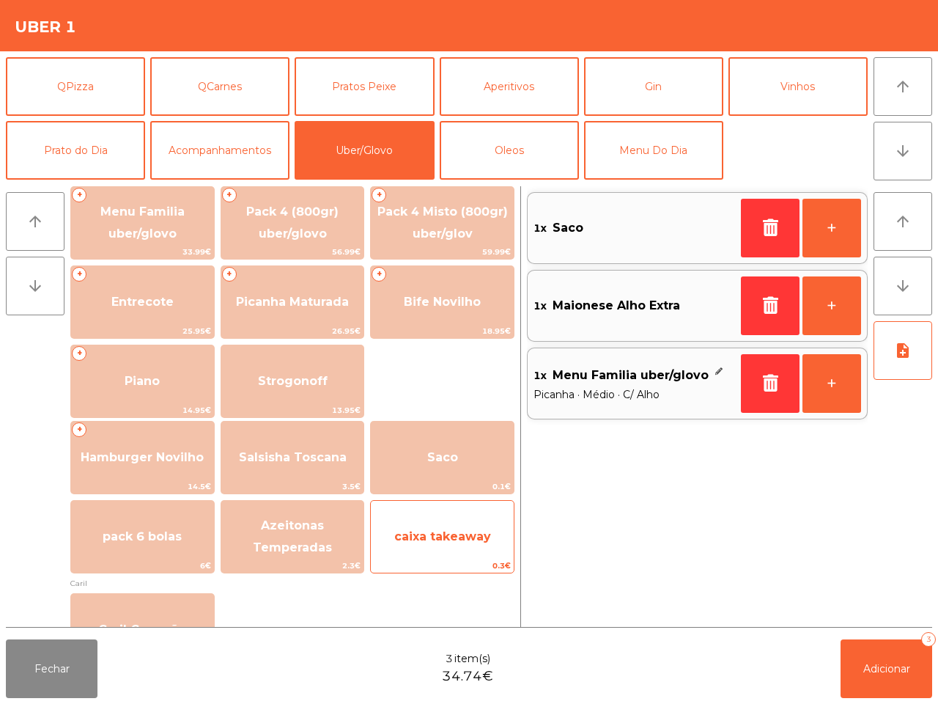
click at [445, 536] on span "caixa takeaway" at bounding box center [442, 536] width 97 height 14
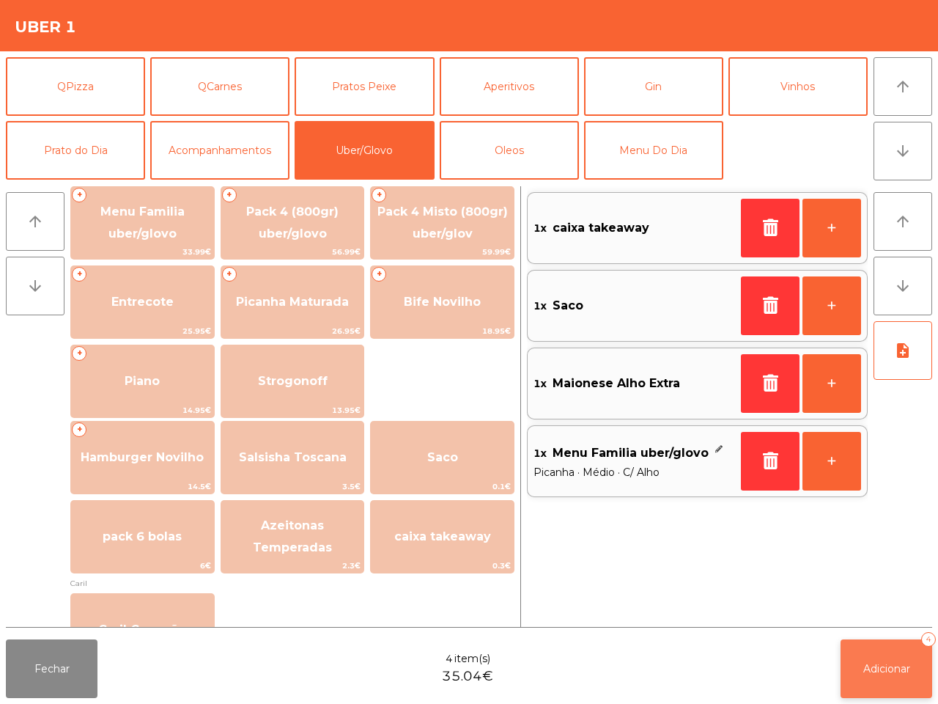
click at [890, 665] on span "Adicionar" at bounding box center [886, 668] width 47 height 13
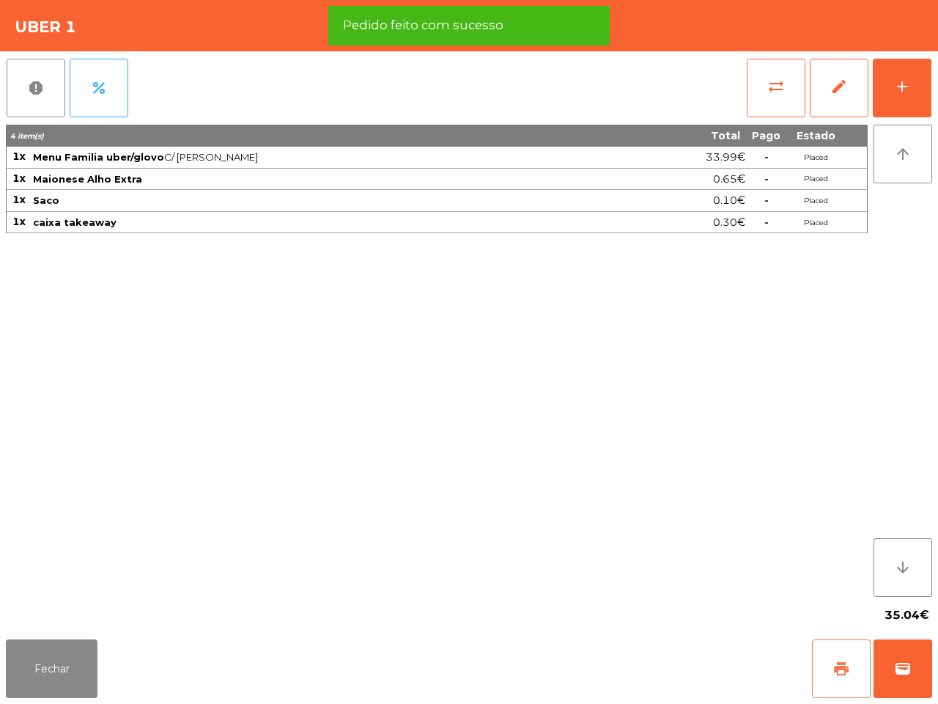
click at [814, 668] on button "print" at bounding box center [841, 668] width 59 height 59
click at [866, 656] on button "print" at bounding box center [841, 668] width 59 height 59
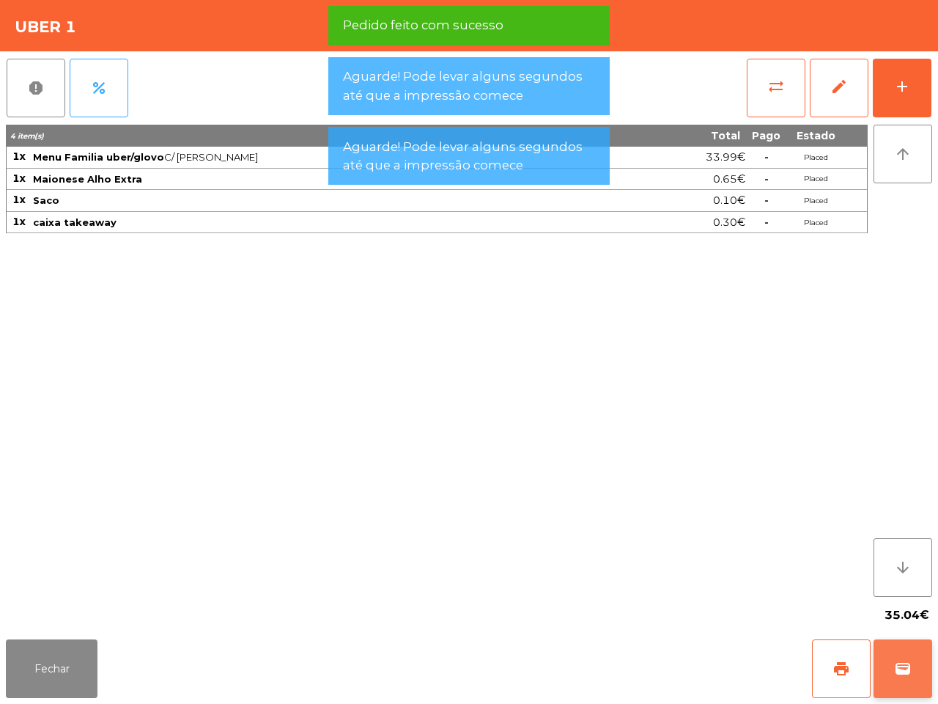
click at [888, 657] on button "wallet" at bounding box center [903, 668] width 59 height 59
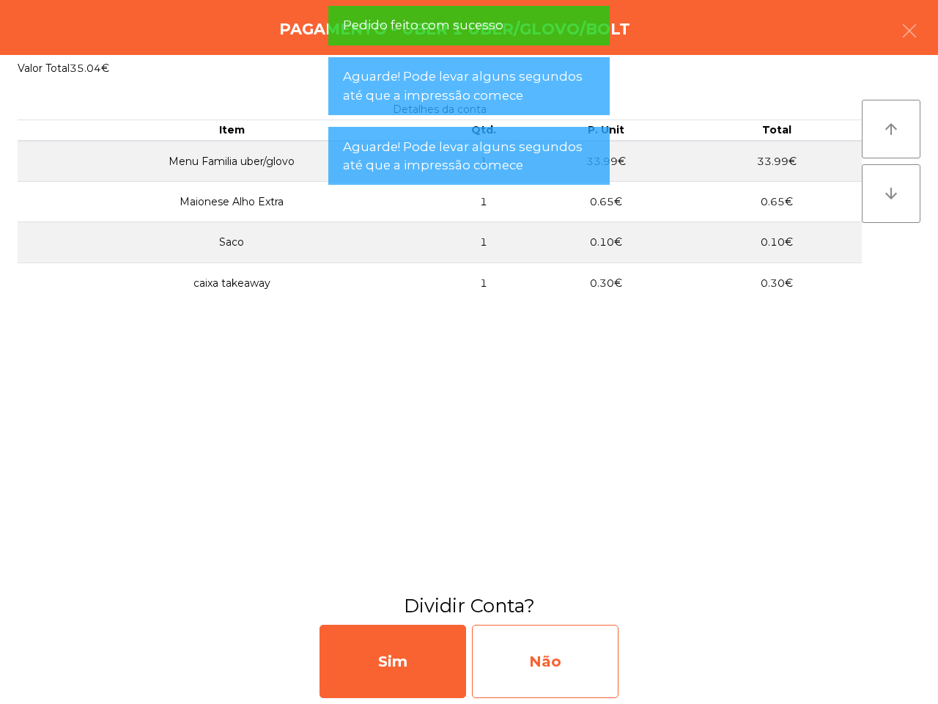
click at [597, 669] on div "Não" at bounding box center [545, 660] width 147 height 73
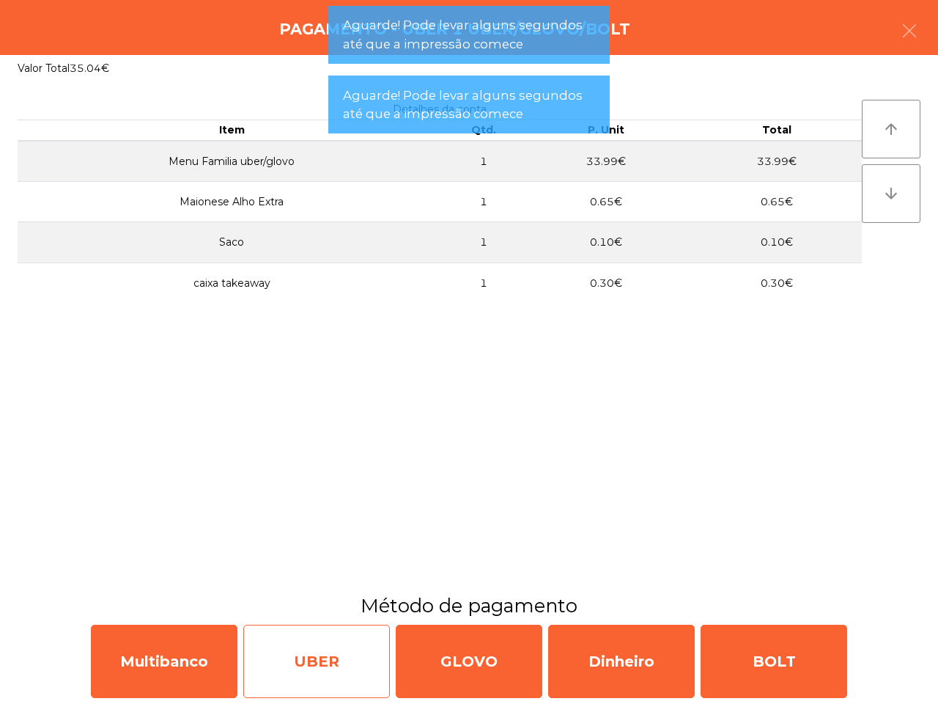
click at [355, 649] on div "UBER" at bounding box center [316, 660] width 147 height 73
select select "**"
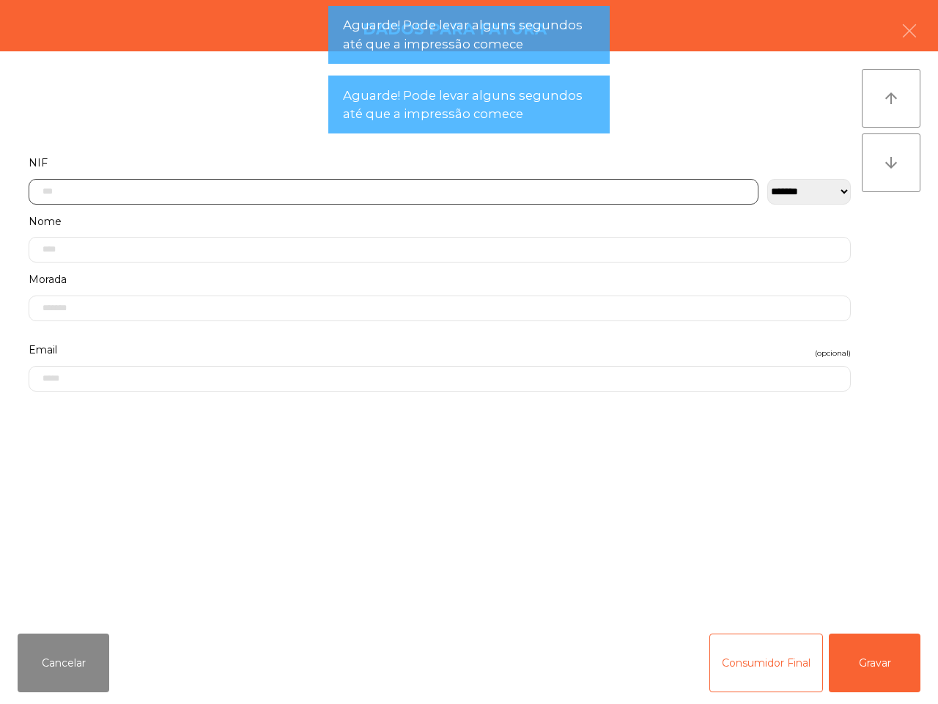
click at [279, 185] on input "text" at bounding box center [394, 192] width 730 height 26
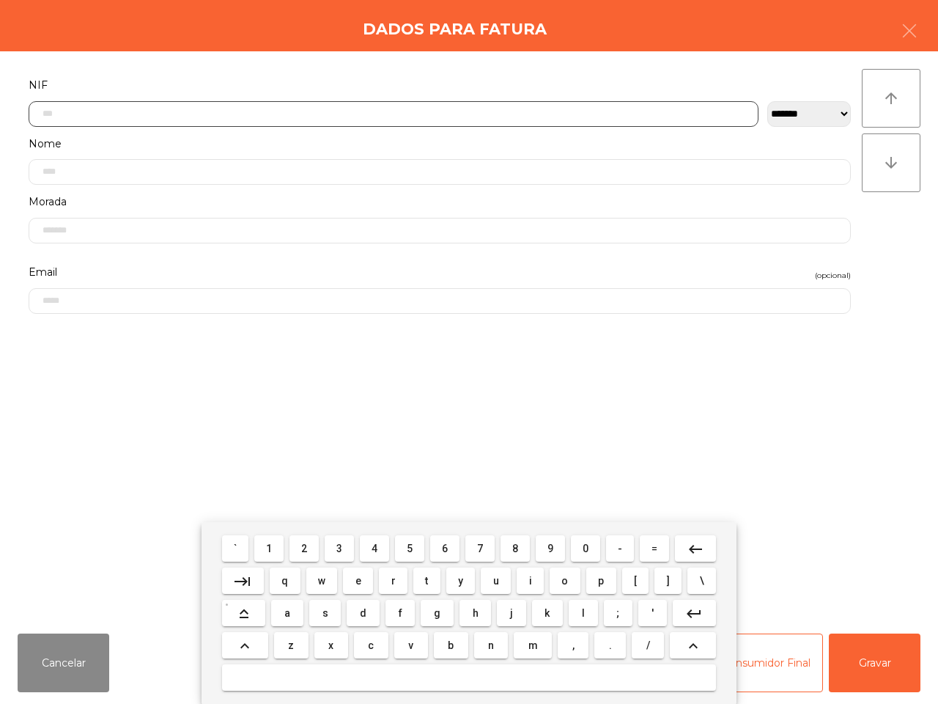
scroll to position [82, 0]
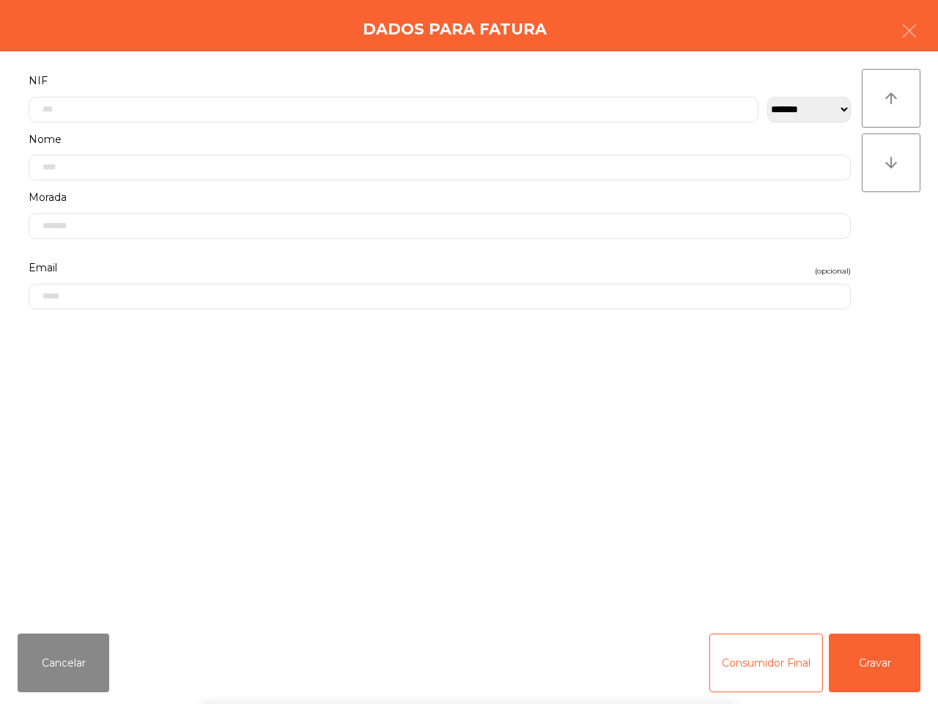
click at [862, 650] on div "` 1 2 3 4 5 6 7 8 9 0 - = keyboard_backspace keyboard_tab q w e r t y u i o p […" at bounding box center [469, 613] width 938 height 182
click at [871, 639] on button "Gravar" at bounding box center [875, 662] width 92 height 59
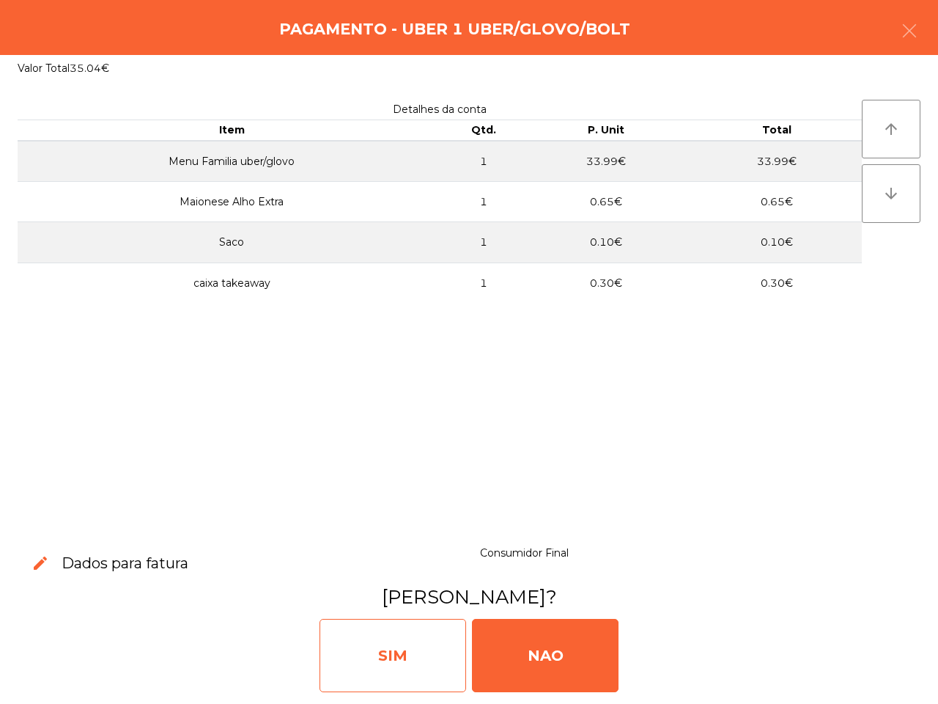
click at [353, 657] on div "SIM" at bounding box center [393, 655] width 147 height 73
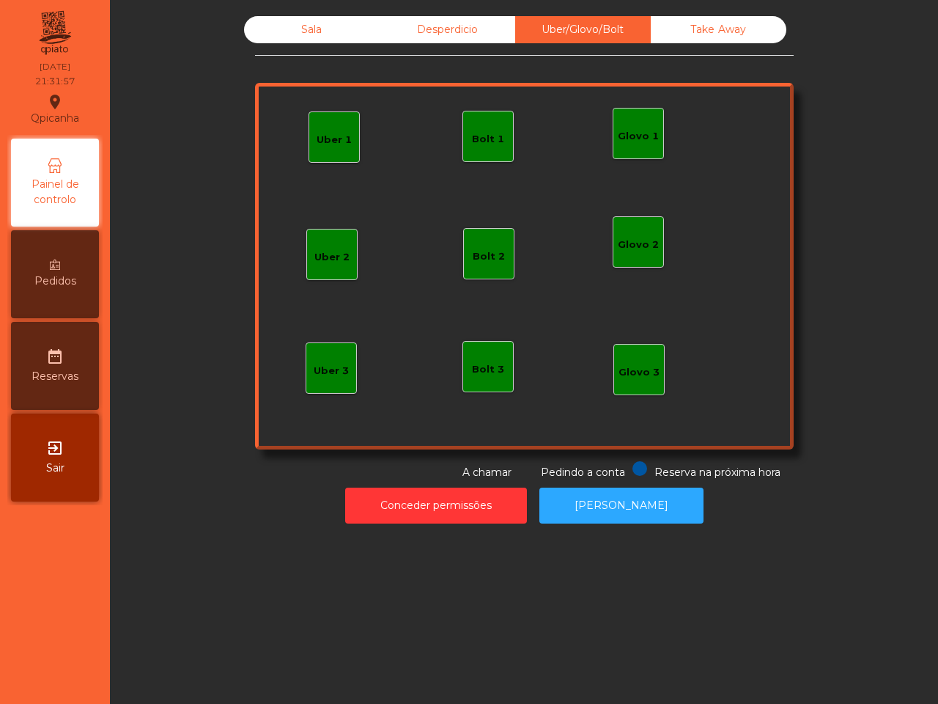
drag, startPoint x: 269, startPoint y: 28, endPoint x: 451, endPoint y: 185, distance: 240.1
click at [269, 30] on div "Sala" at bounding box center [312, 29] width 136 height 27
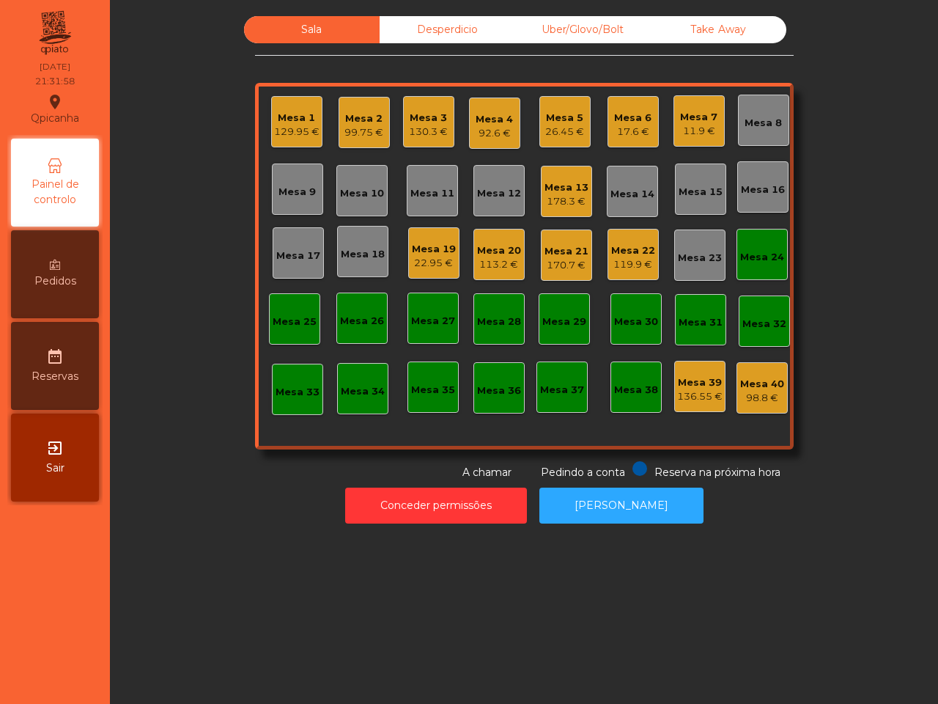
click at [545, 248] on div "Mesa 21" at bounding box center [567, 251] width 44 height 15
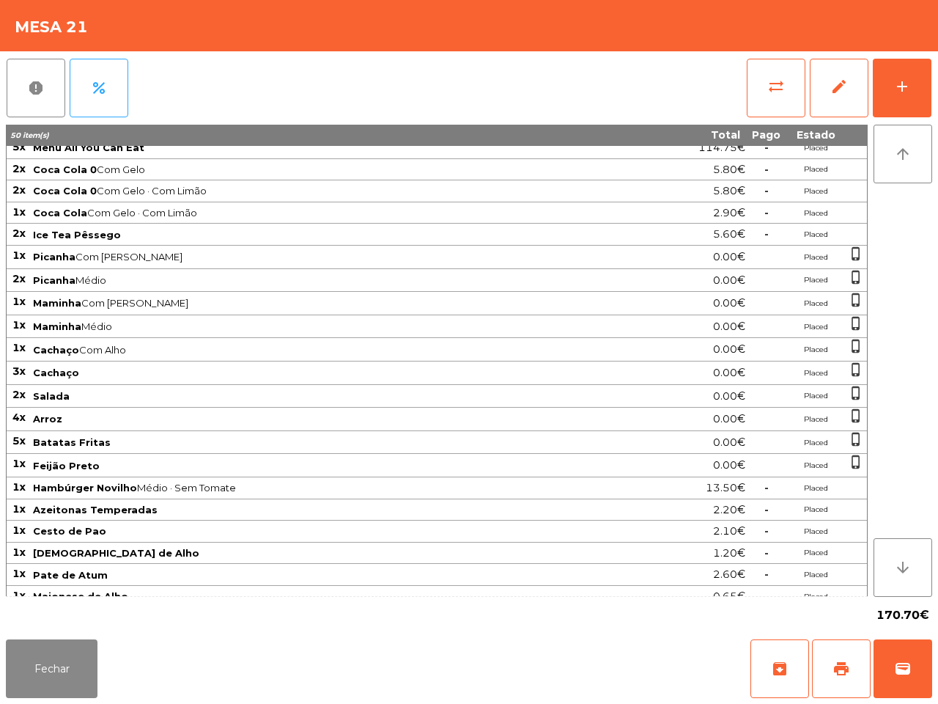
scroll to position [0, 0]
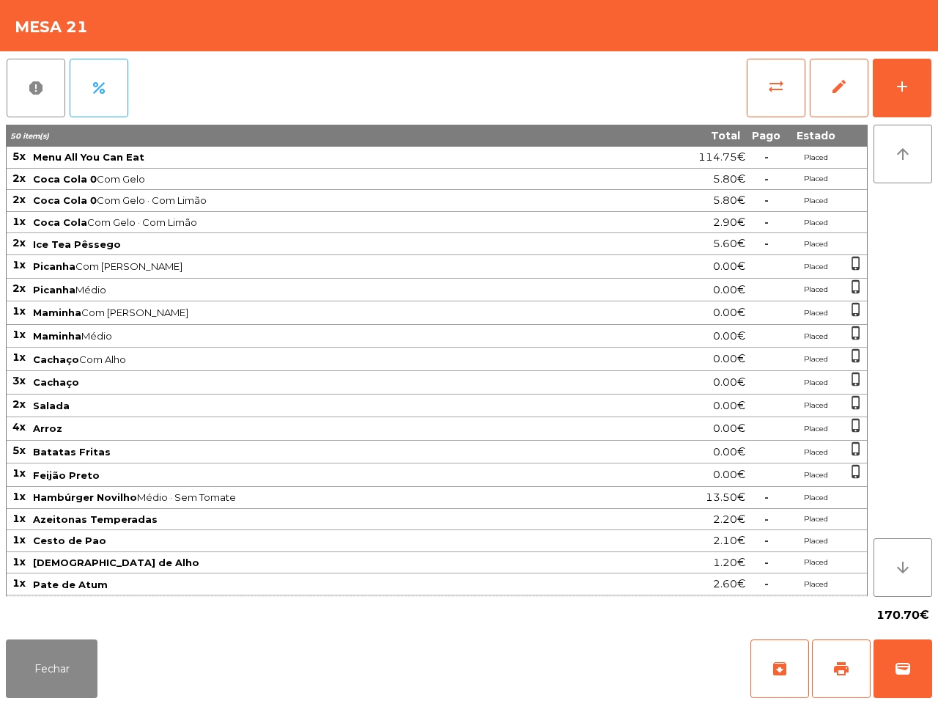
click at [59, 636] on div "Fechar archive print wallet" at bounding box center [469, 668] width 938 height 70
click at [61, 650] on button "Fechar" at bounding box center [52, 668] width 92 height 59
click at [62, 661] on button "Fechar" at bounding box center [52, 668] width 92 height 59
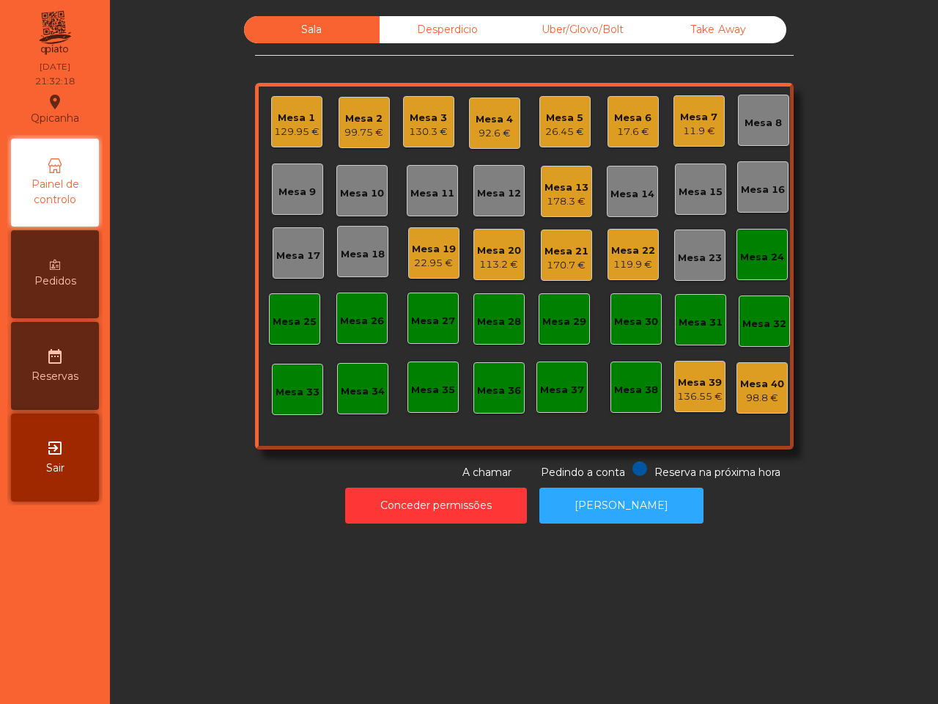
click at [500, 251] on div "Mesa 20" at bounding box center [499, 250] width 44 height 15
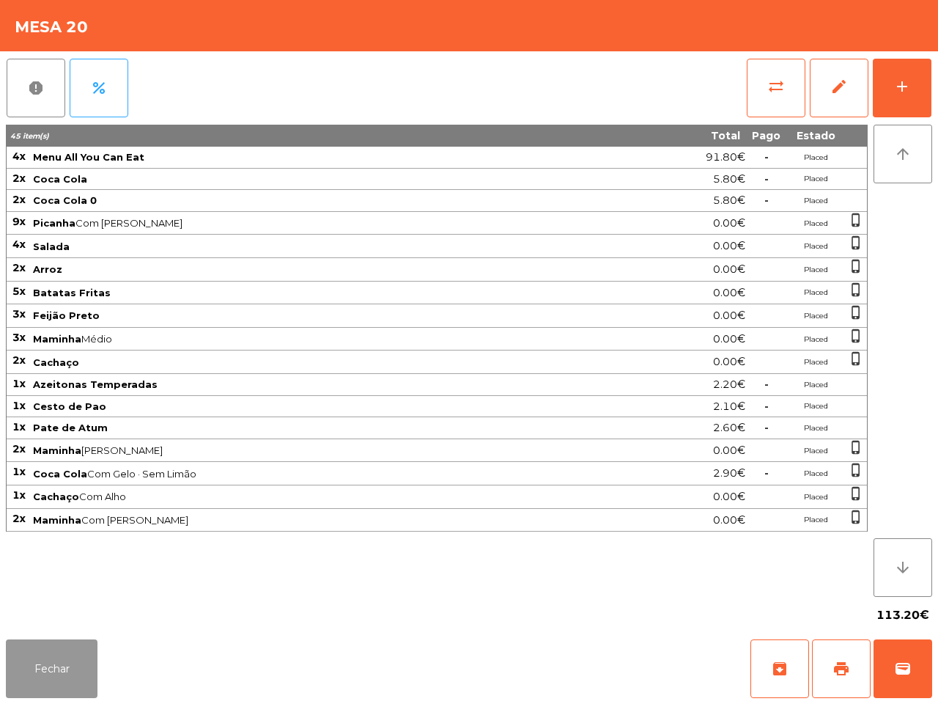
drag, startPoint x: 63, startPoint y: 641, endPoint x: 94, endPoint y: 629, distance: 33.2
click at [62, 643] on button "Fechar" at bounding box center [52, 668] width 92 height 59
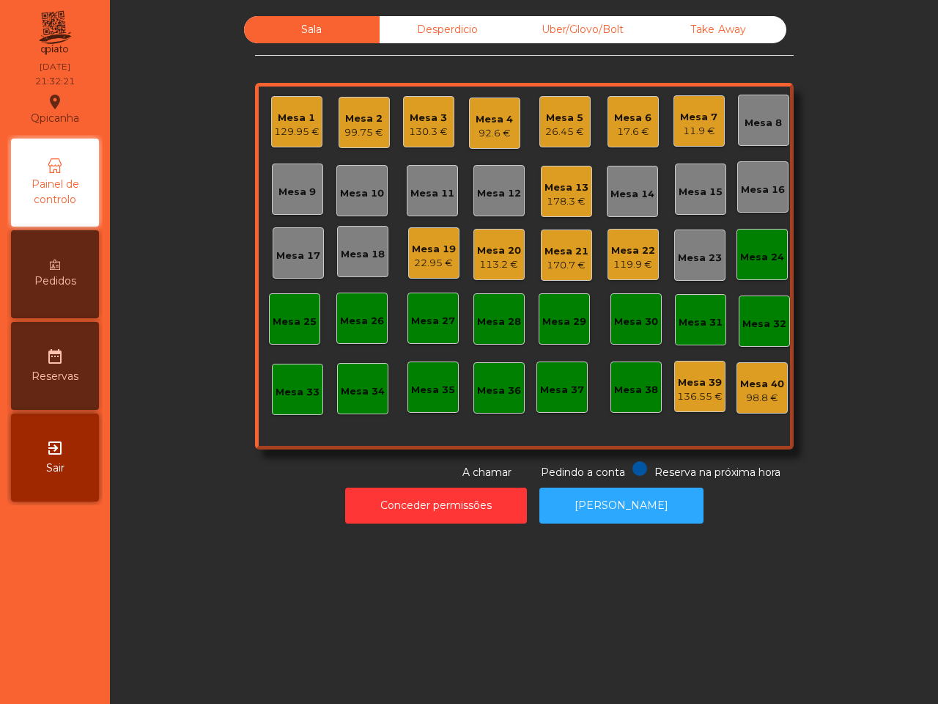
click at [618, 258] on div "119.9 €" at bounding box center [633, 264] width 44 height 15
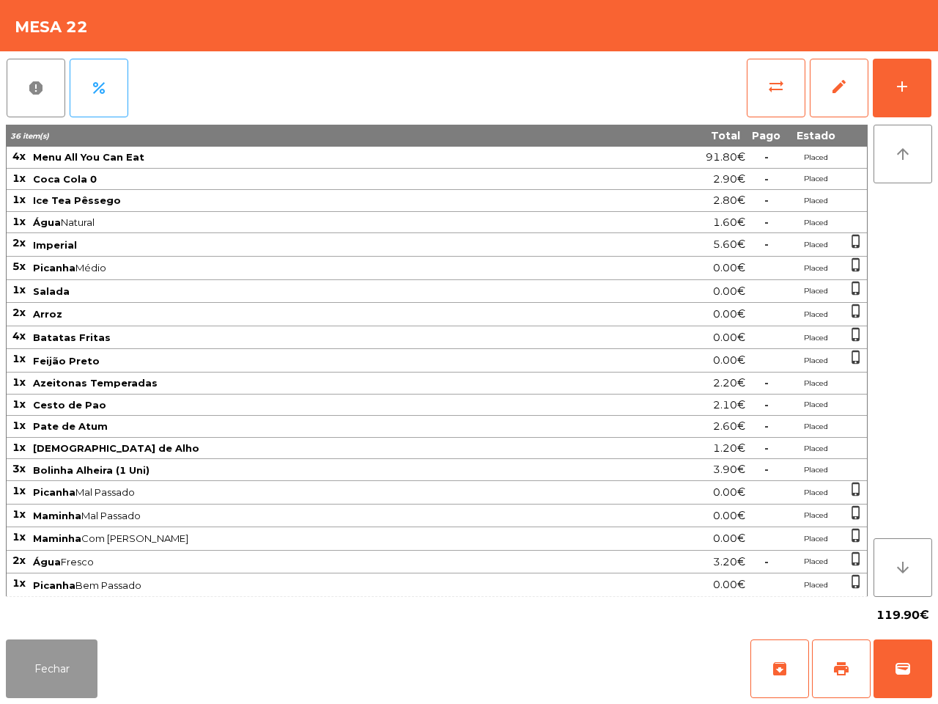
click at [66, 667] on button "Fechar" at bounding box center [52, 668] width 92 height 59
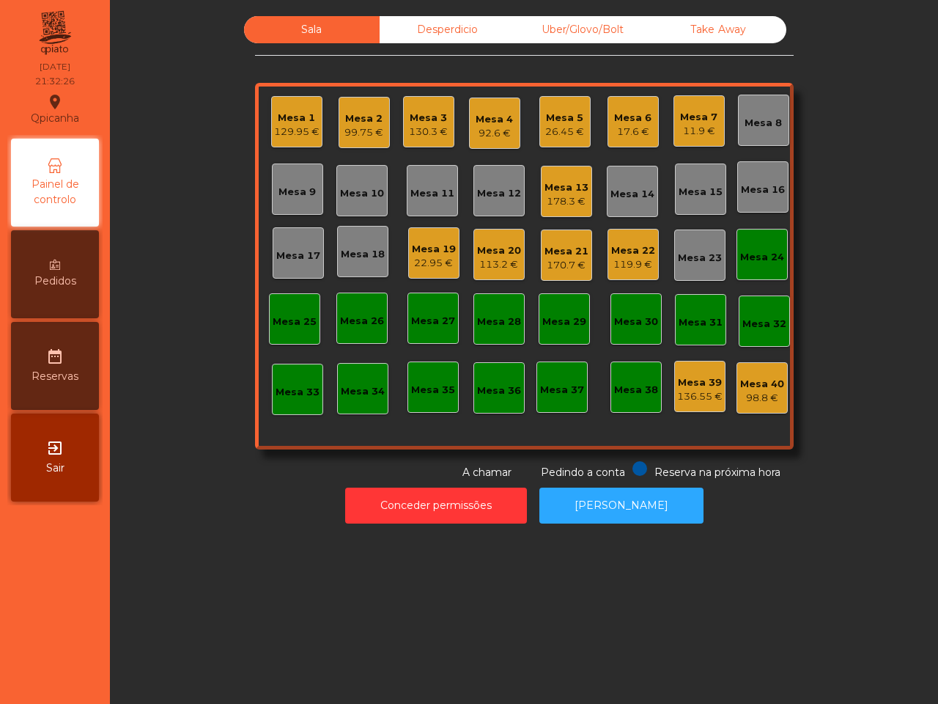
click at [101, 287] on div "Painel de controlo Pedidos date_range Reservas exit_to_app Sair" at bounding box center [54, 320] width 95 height 370
click at [75, 286] on div "Pedidos" at bounding box center [55, 274] width 88 height 88
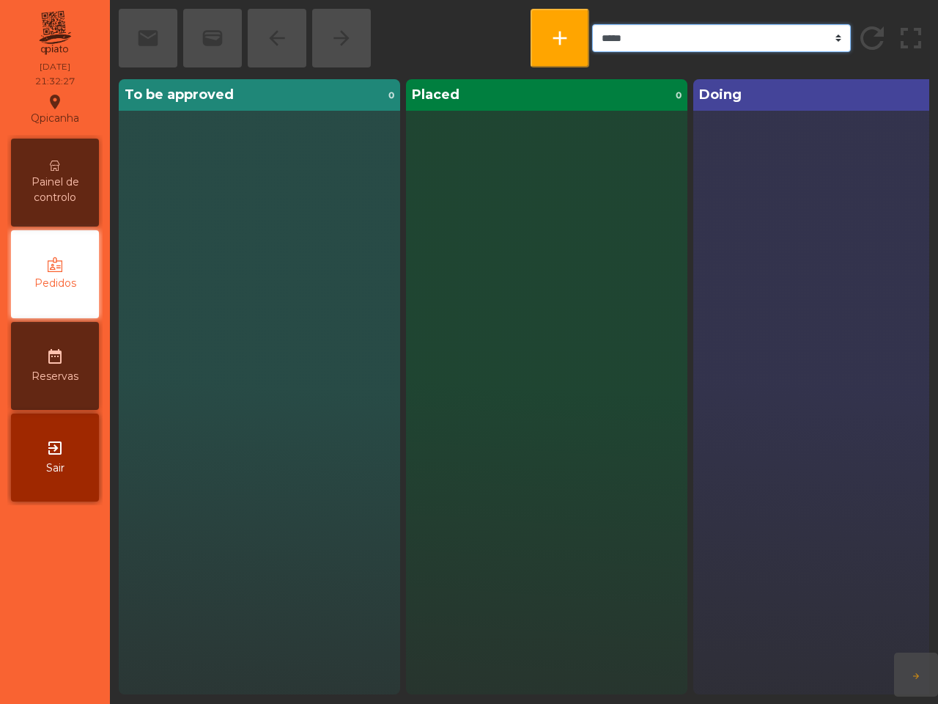
click at [612, 42] on select "***** ******* **** *** *****" at bounding box center [721, 38] width 259 height 28
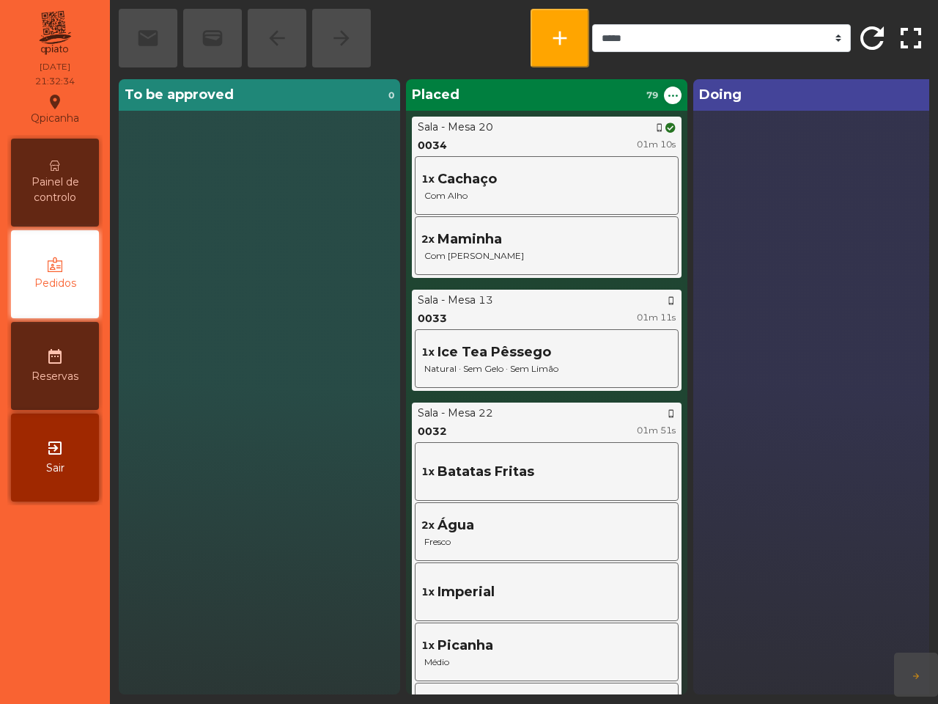
click at [345, 196] on div "To be approved 0" at bounding box center [259, 386] width 281 height 615
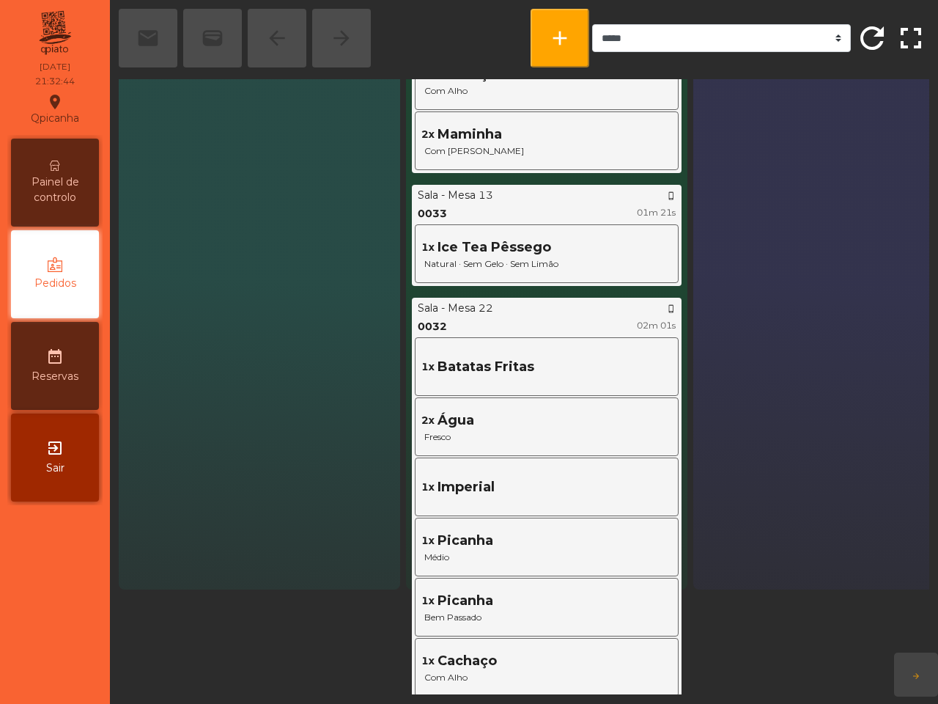
scroll to position [92, 0]
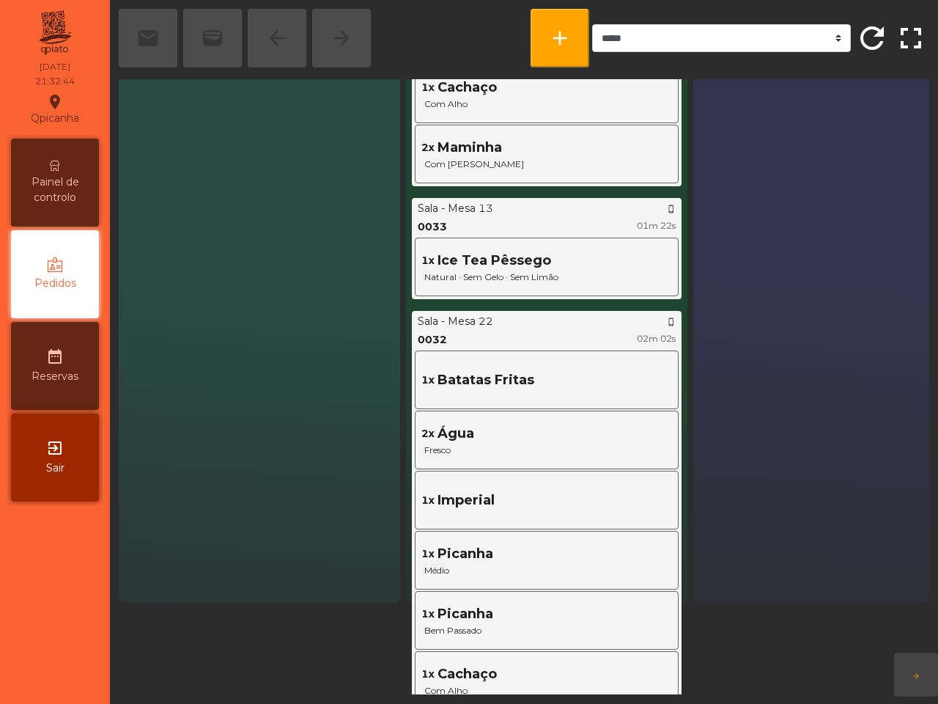
click at [45, 176] on span "Painel de controlo" at bounding box center [55, 189] width 81 height 31
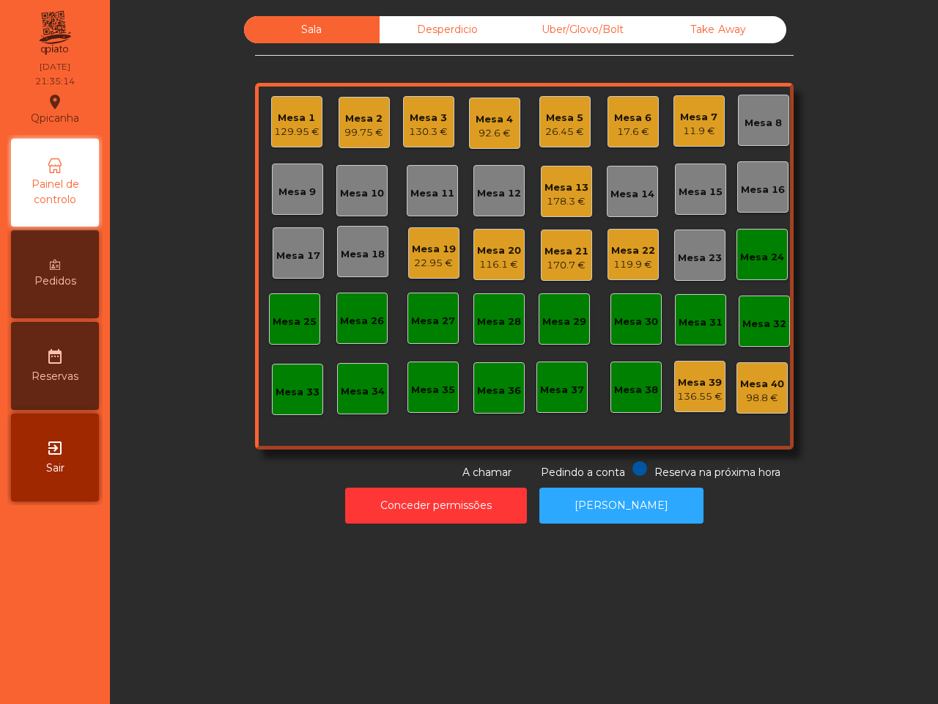
click at [485, 271] on div "116.1 €" at bounding box center [499, 264] width 44 height 15
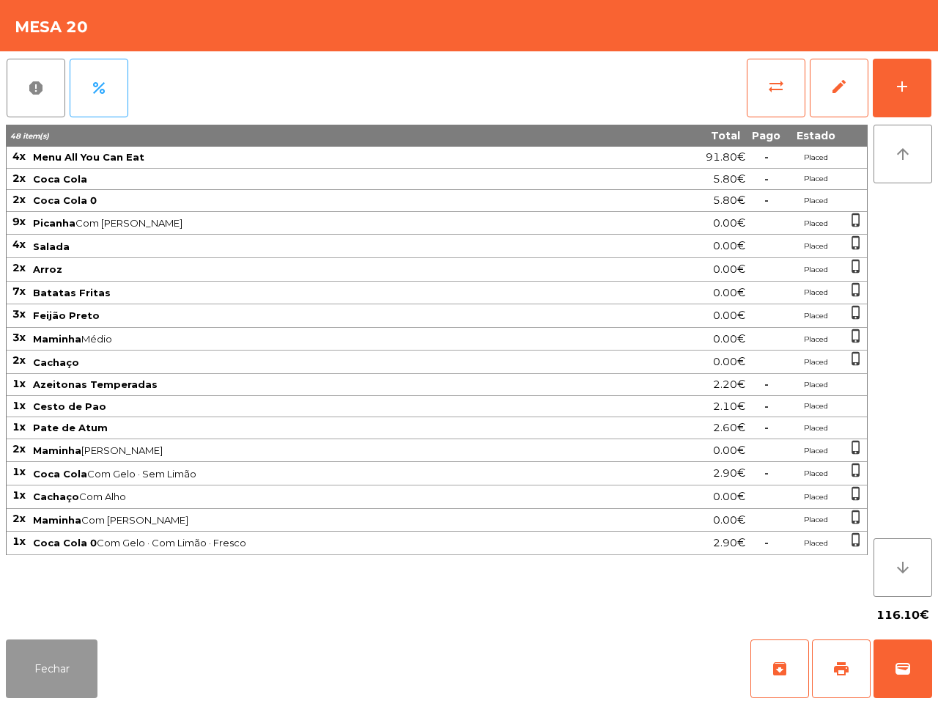
drag, startPoint x: 63, startPoint y: 657, endPoint x: 70, endPoint y: 654, distance: 7.9
click at [62, 658] on button "Fechar" at bounding box center [52, 668] width 92 height 59
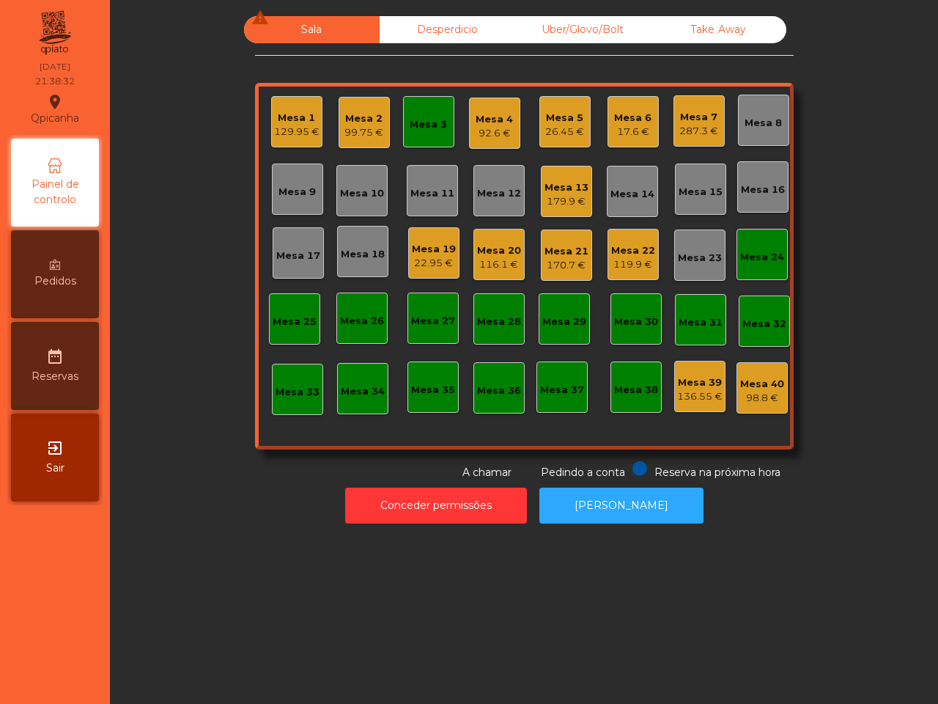
click at [328, 23] on div "Sala warning" at bounding box center [312, 29] width 136 height 27
click at [229, 93] on div "Sala warning Desperdicio Uber/Glovo/Bolt Take Away Mesa 1 129.95 € Mesa 2 99.75…" at bounding box center [524, 248] width 789 height 464
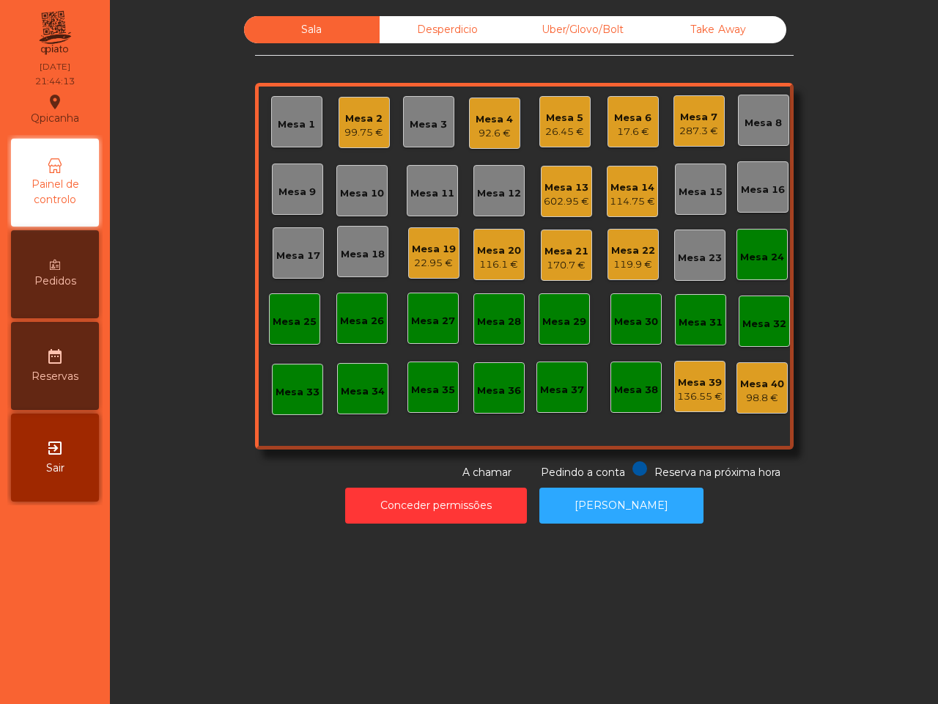
click at [610, 189] on div "Mesa 14" at bounding box center [632, 187] width 45 height 15
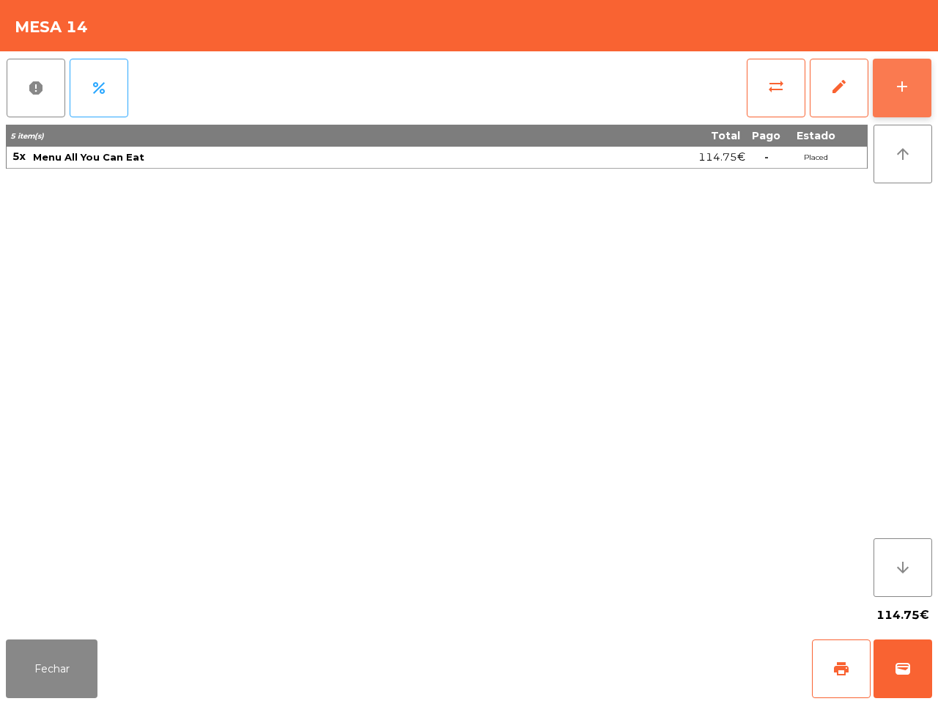
click at [888, 90] on button "add" at bounding box center [902, 88] width 59 height 59
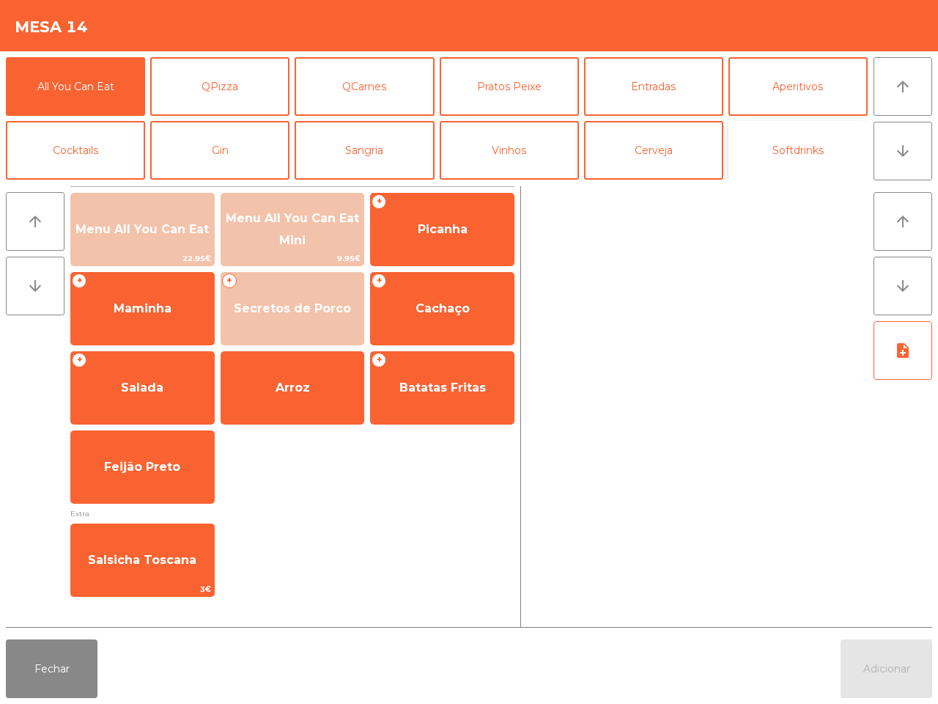
click at [753, 147] on button "Softdrinks" at bounding box center [798, 150] width 139 height 59
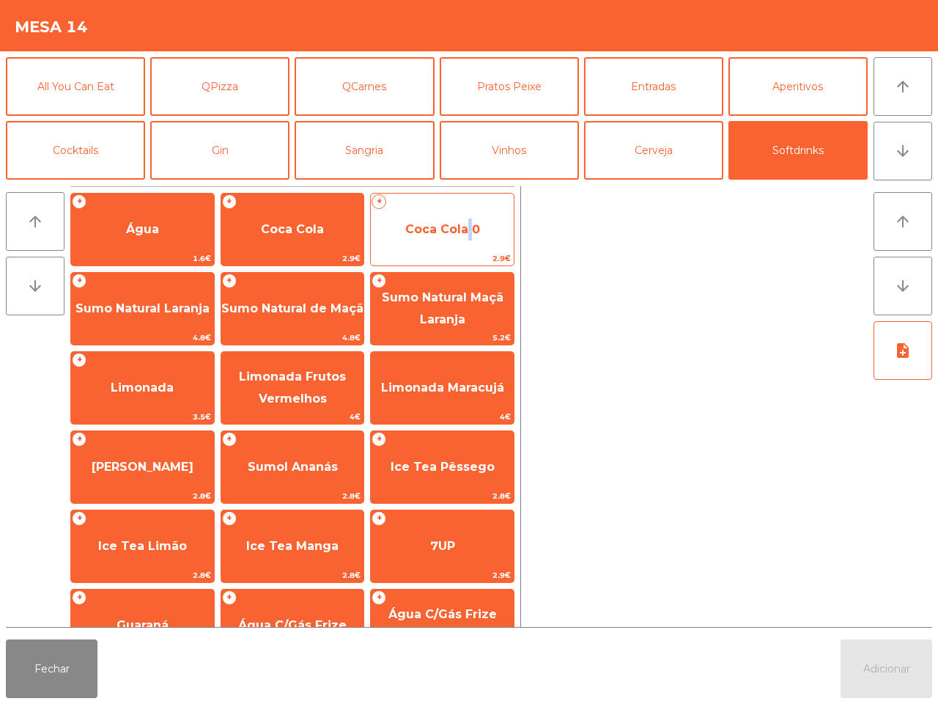
click at [468, 217] on span "Coca Cola 0" at bounding box center [442, 230] width 143 height 40
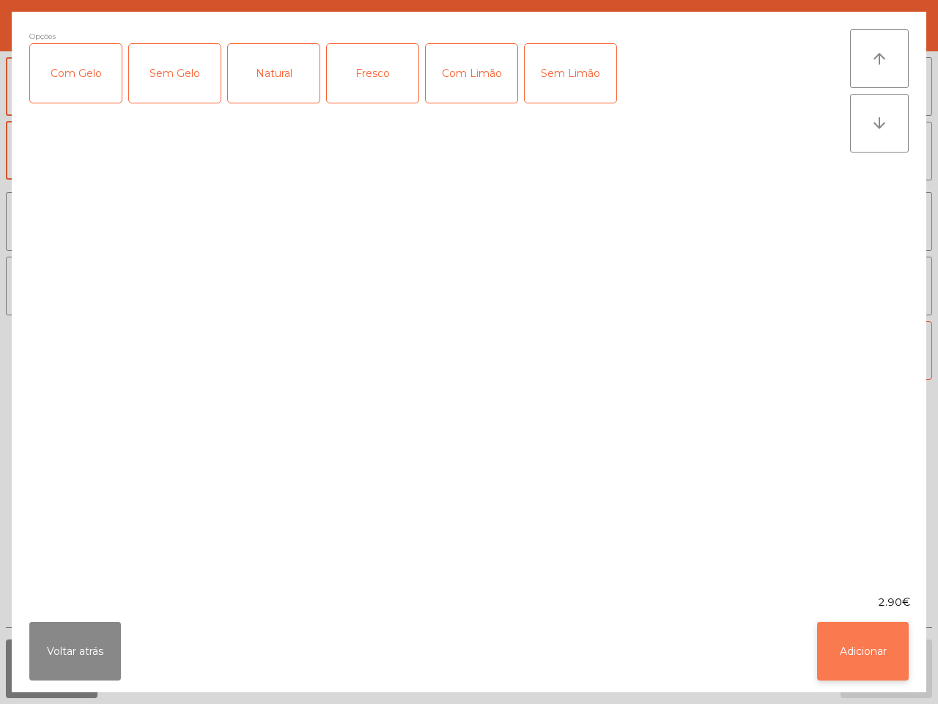
click at [827, 657] on button "Adicionar" at bounding box center [863, 651] width 92 height 59
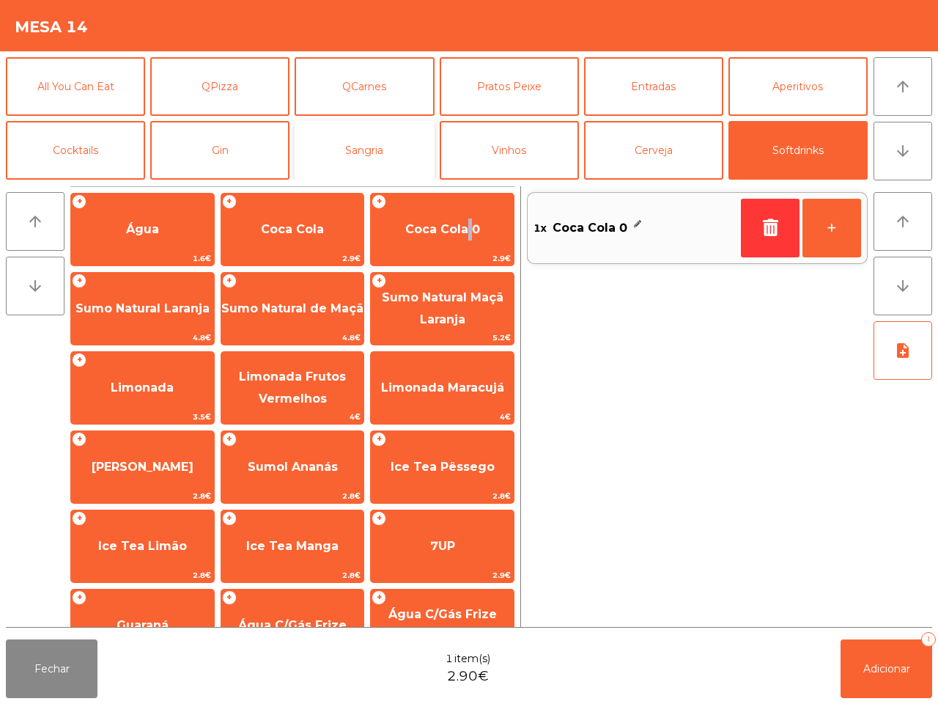
click at [411, 148] on button "Sangria" at bounding box center [364, 150] width 139 height 59
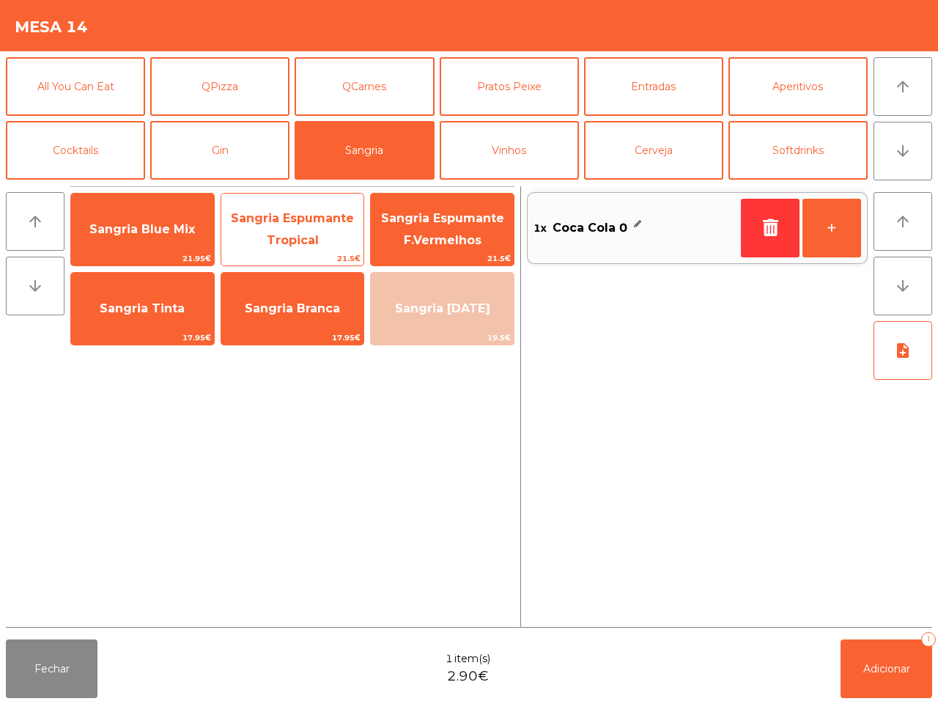
click at [339, 233] on span "Sangria Espumante Tropical" at bounding box center [292, 230] width 143 height 62
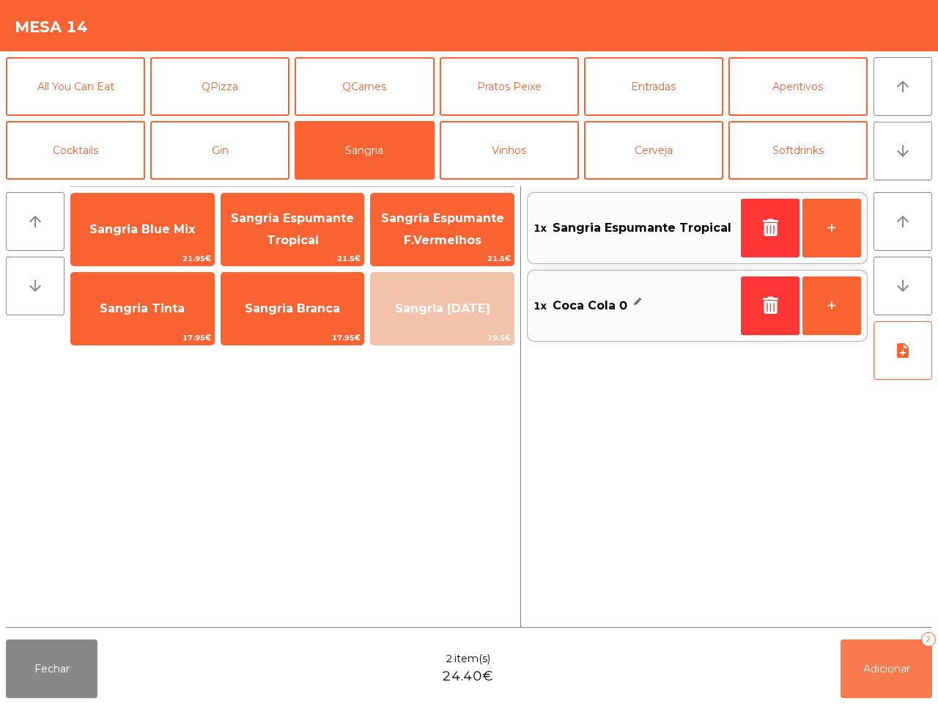
click at [901, 661] on button "Adicionar 2" at bounding box center [887, 668] width 92 height 59
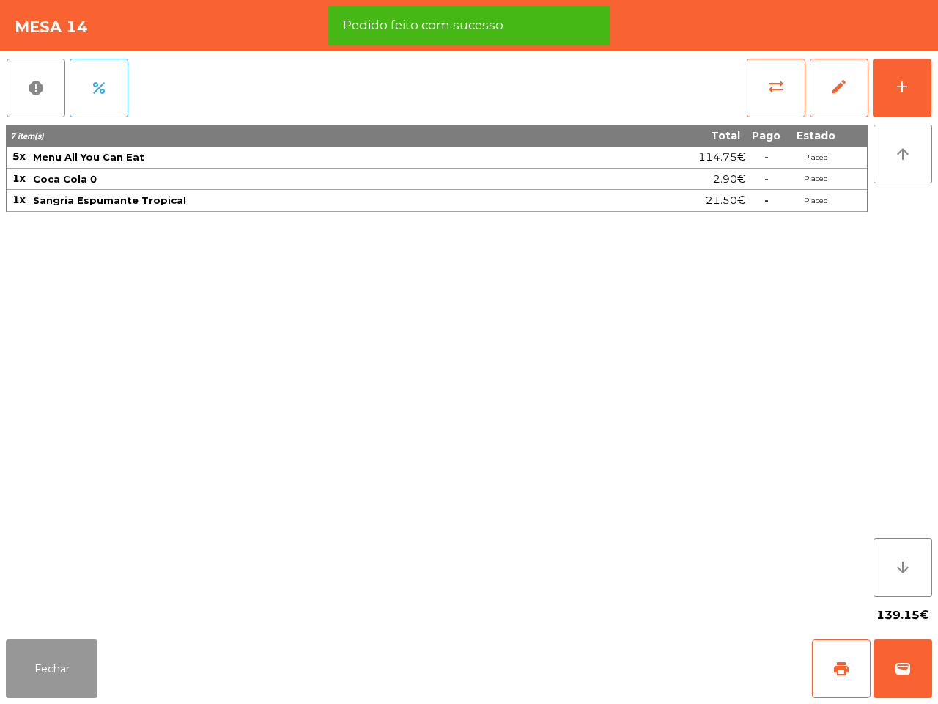
click at [73, 658] on button "Fechar" at bounding box center [52, 668] width 92 height 59
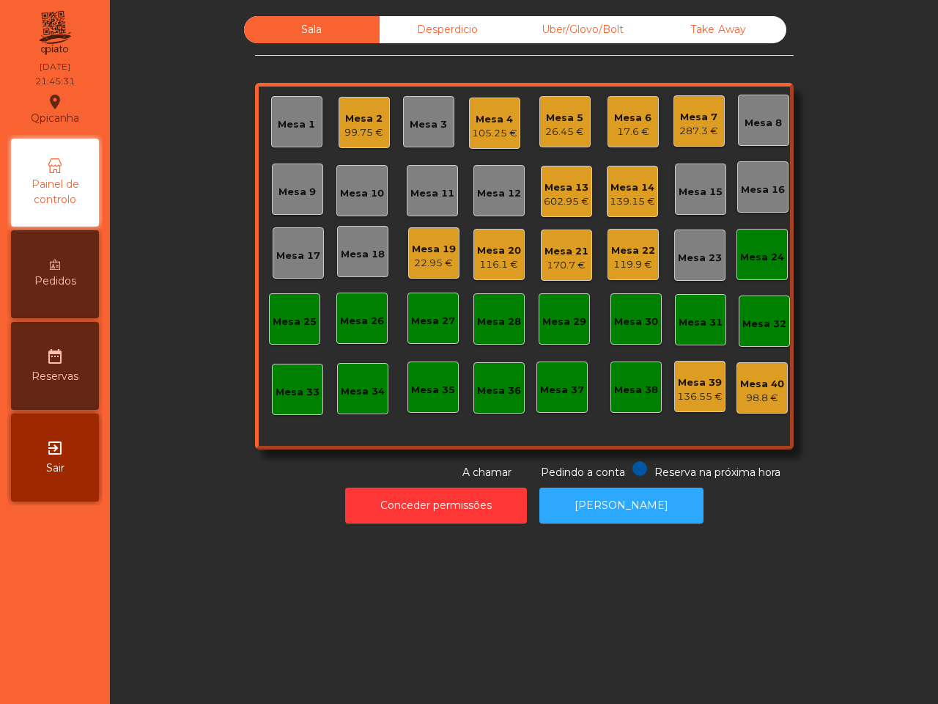
click at [584, 198] on div "Mesa 1 Mesa 2 99.75 € Mesa 3 Mesa 4 105.25 € Mesa 5 26.45 € Mesa 6 17.6 € Mesa …" at bounding box center [524, 266] width 539 height 366
click at [579, 200] on div "602.95 €" at bounding box center [566, 201] width 45 height 15
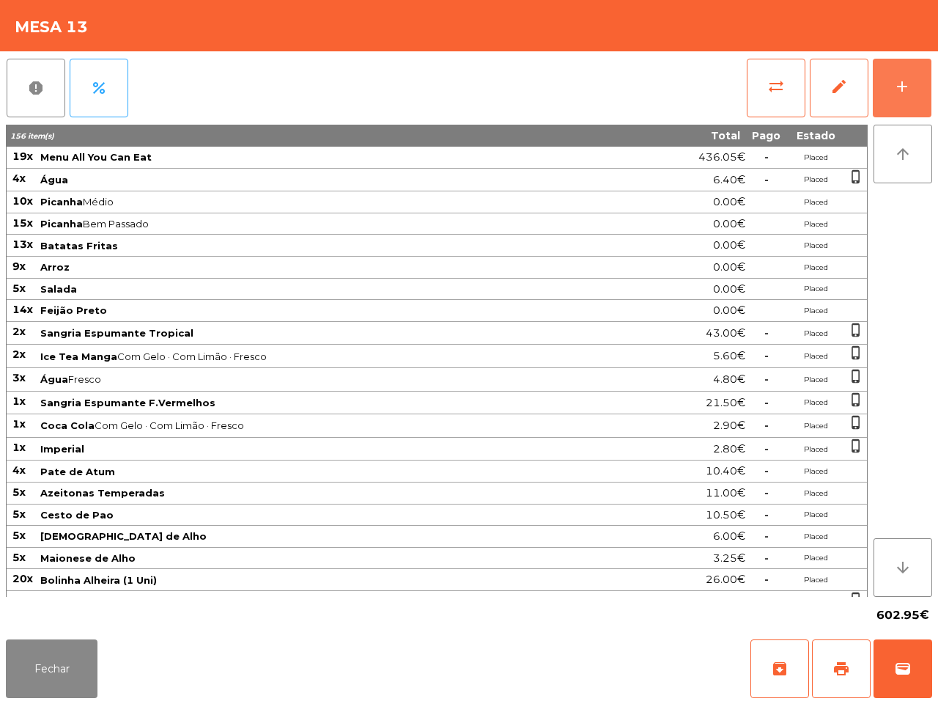
click at [907, 97] on button "add" at bounding box center [902, 88] width 59 height 59
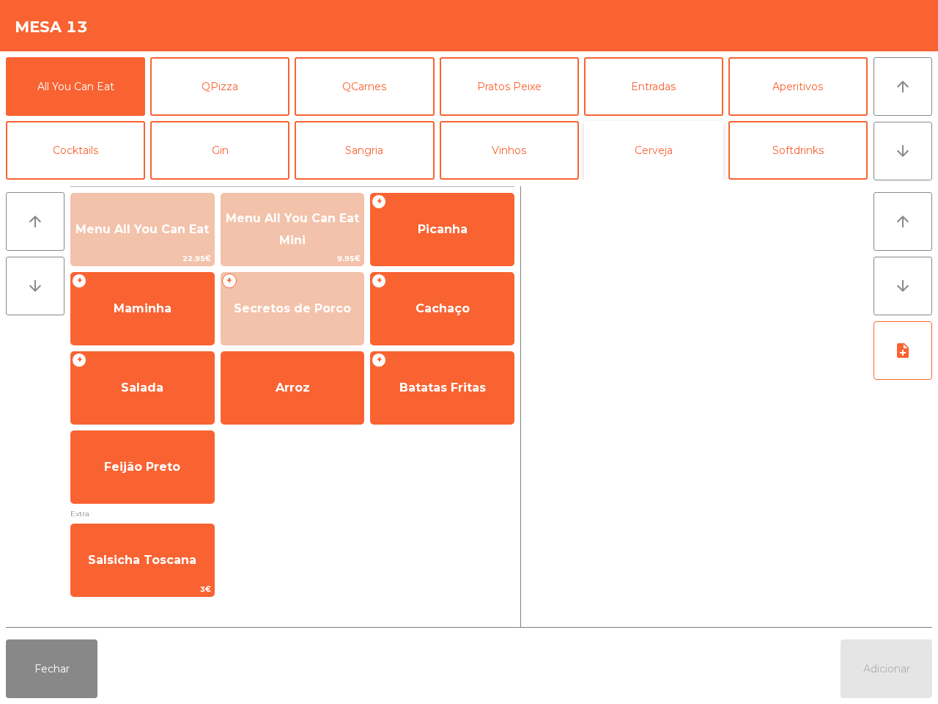
click at [693, 149] on button "Cerveja" at bounding box center [653, 150] width 139 height 59
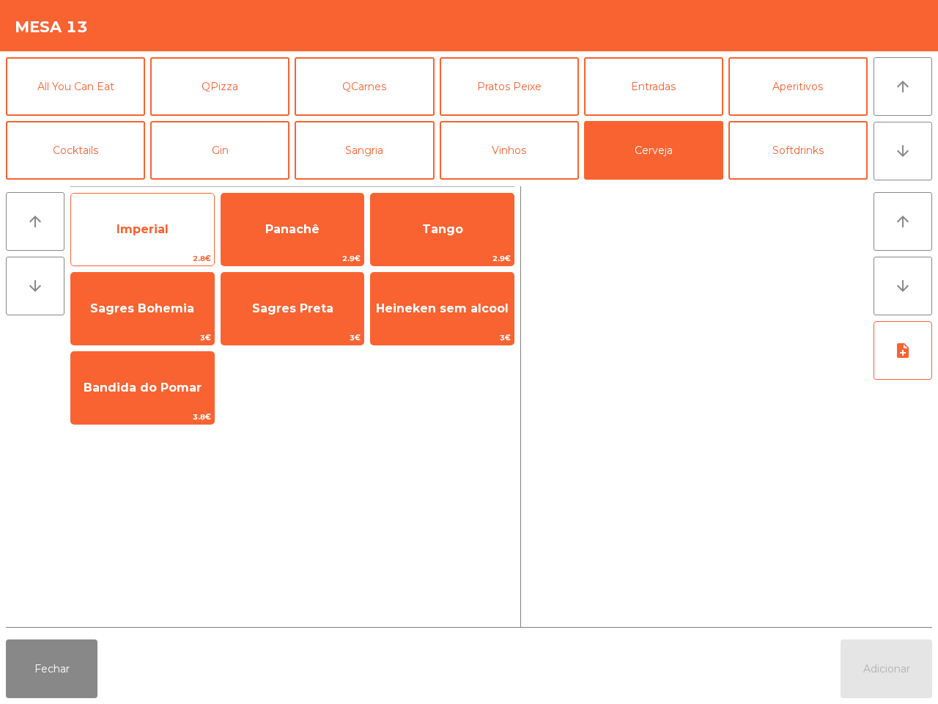
click at [159, 236] on span "Imperial" at bounding box center [142, 230] width 143 height 40
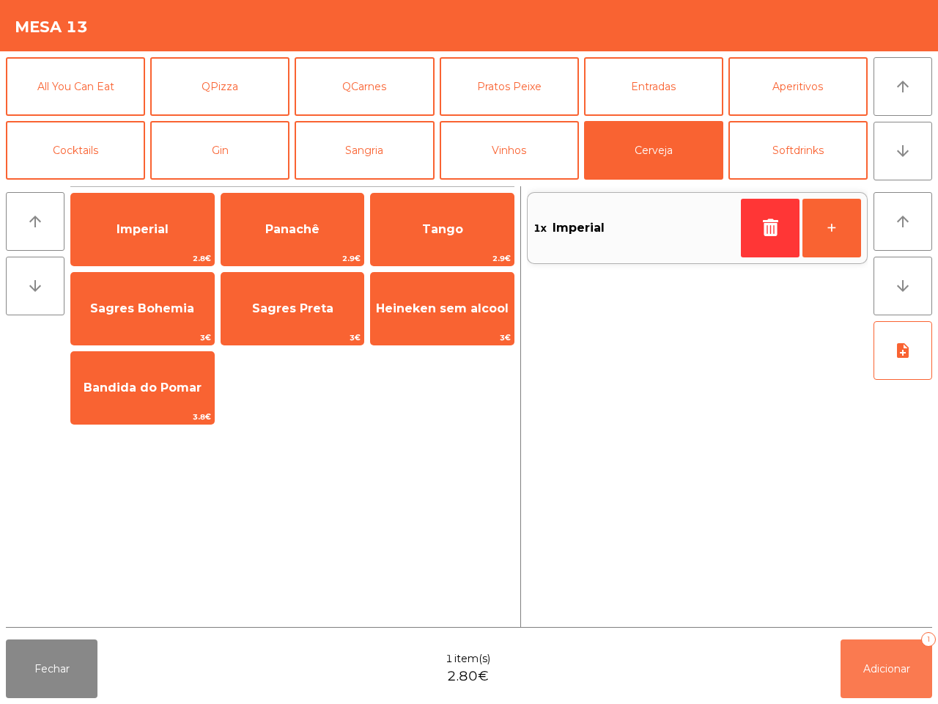
click at [918, 657] on button "Adicionar 1" at bounding box center [887, 668] width 92 height 59
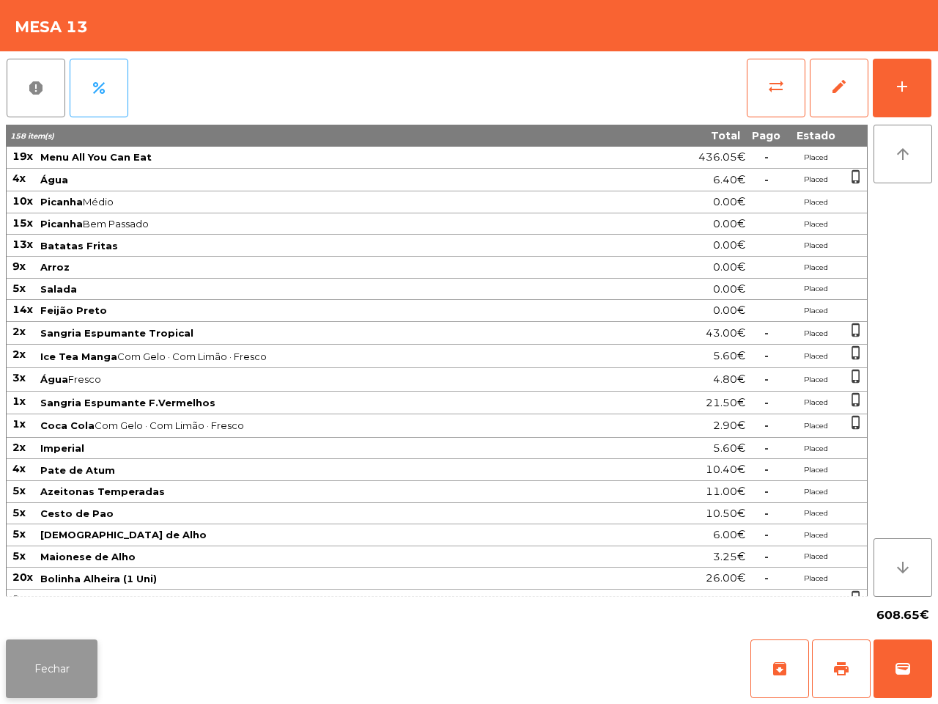
click at [51, 661] on button "Fechar" at bounding box center [52, 668] width 92 height 59
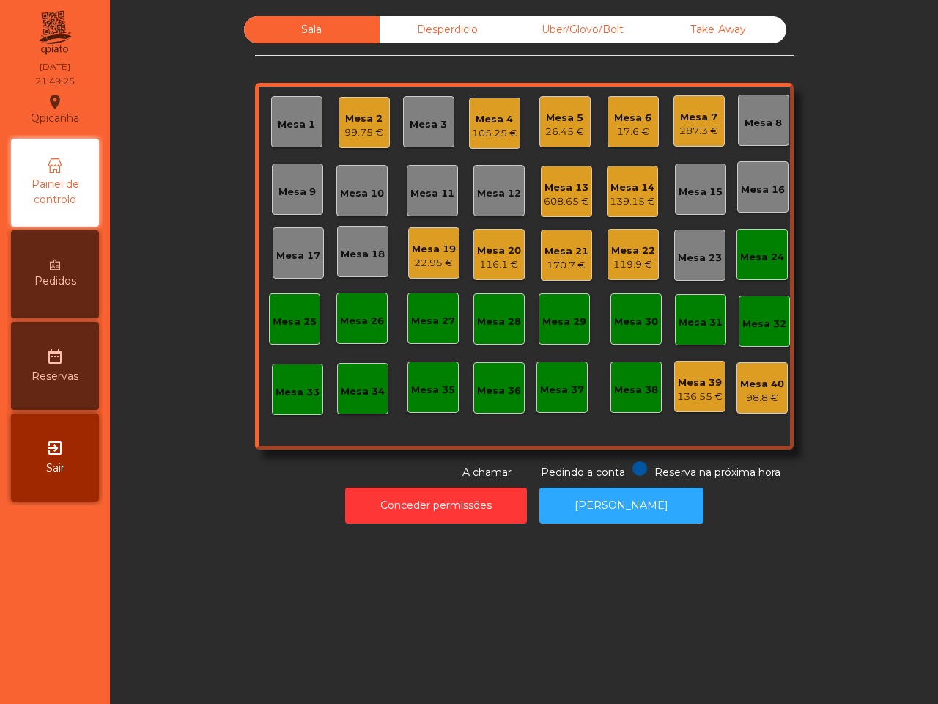
click at [632, 196] on div "139.15 €" at bounding box center [632, 201] width 45 height 15
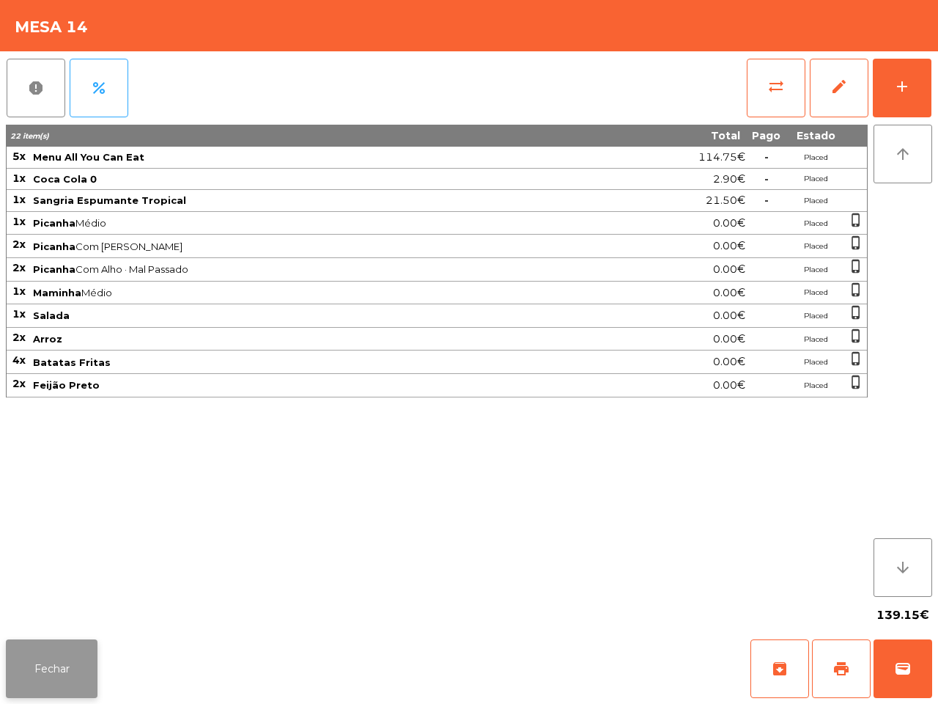
click at [60, 662] on button "Fechar" at bounding box center [52, 668] width 92 height 59
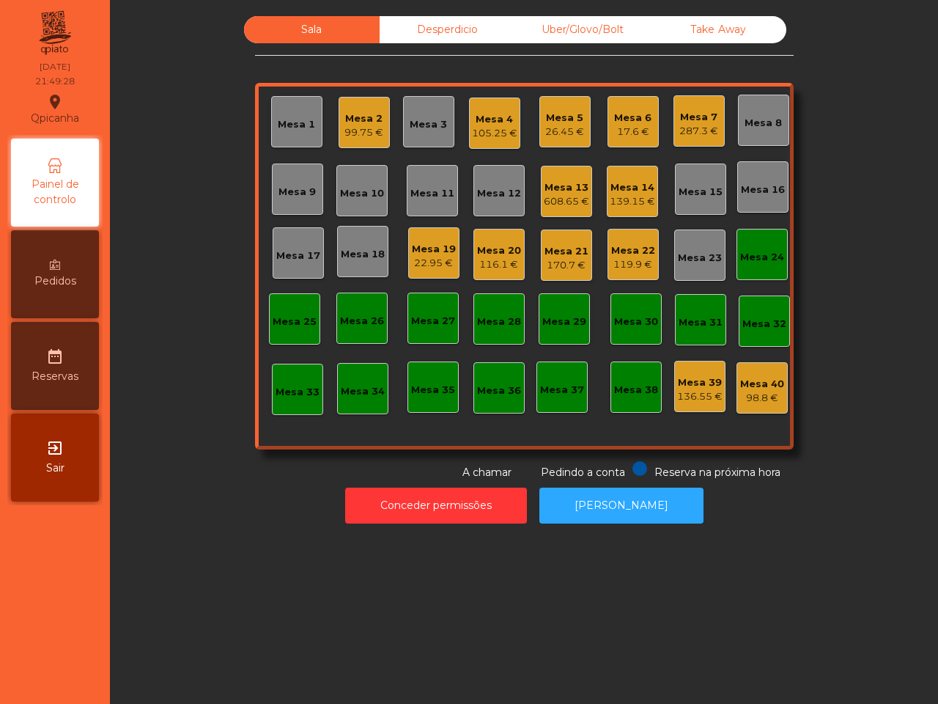
click at [566, 118] on div "Mesa 5" at bounding box center [564, 118] width 39 height 15
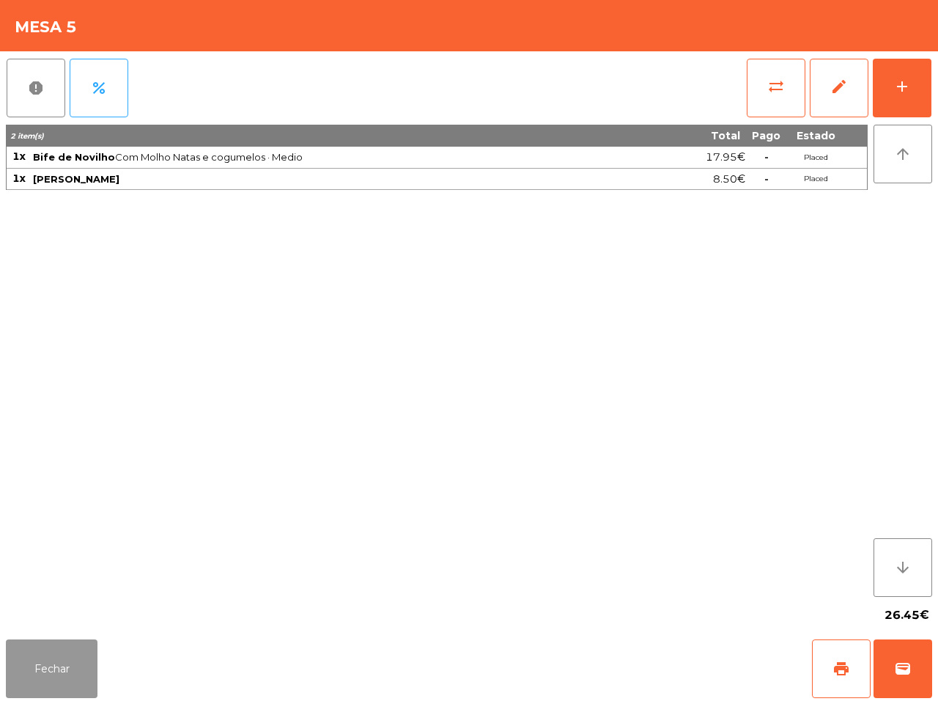
drag, startPoint x: 46, startPoint y: 652, endPoint x: 130, endPoint y: 569, distance: 118.2
click at [46, 654] on button "Fechar" at bounding box center [52, 668] width 92 height 59
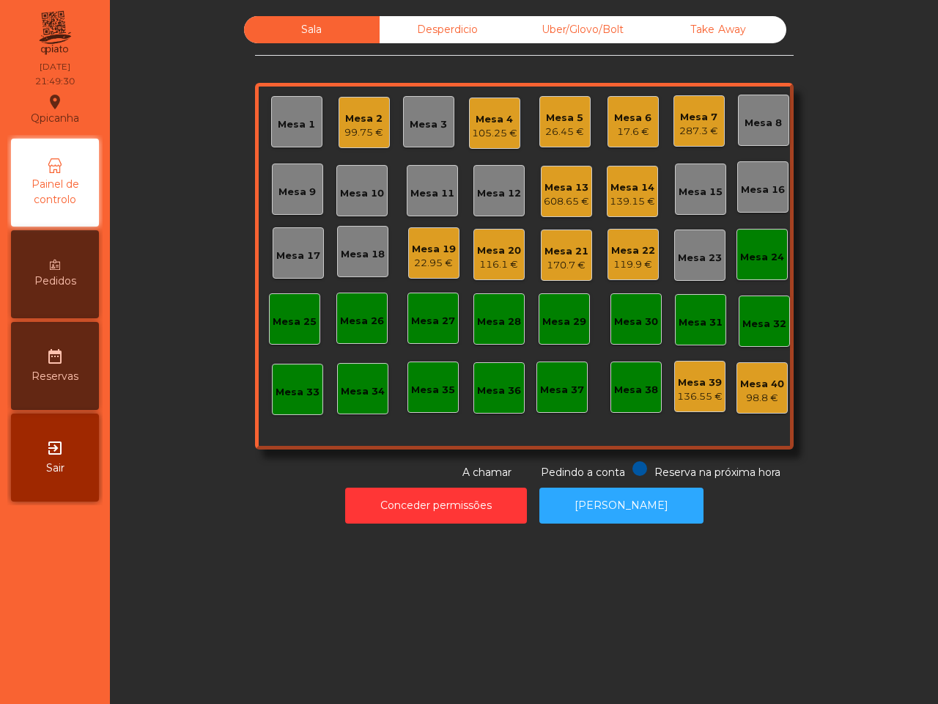
click at [129, 569] on div "Sala Desperdicio Uber/Glovo/Bolt Take Away Mesa 1 Mesa 2 99.75 € Mesa 3 Mesa 4 …" at bounding box center [524, 352] width 828 height 704
click at [580, 26] on div "Uber/Glovo/Bolt" at bounding box center [583, 29] width 136 height 27
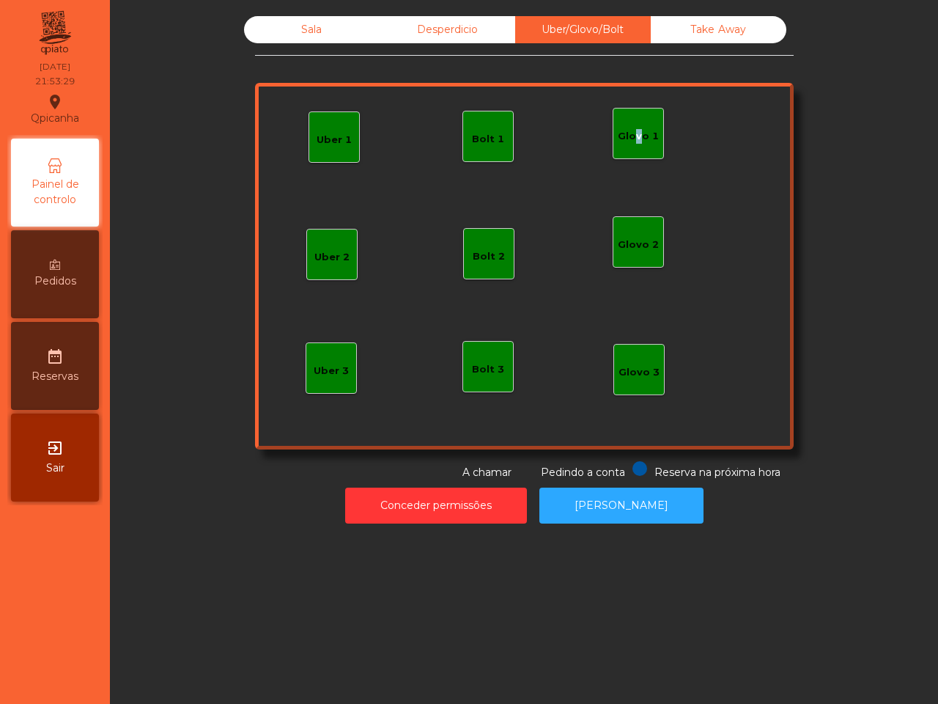
click at [627, 133] on div "Glovo 1" at bounding box center [638, 136] width 41 height 15
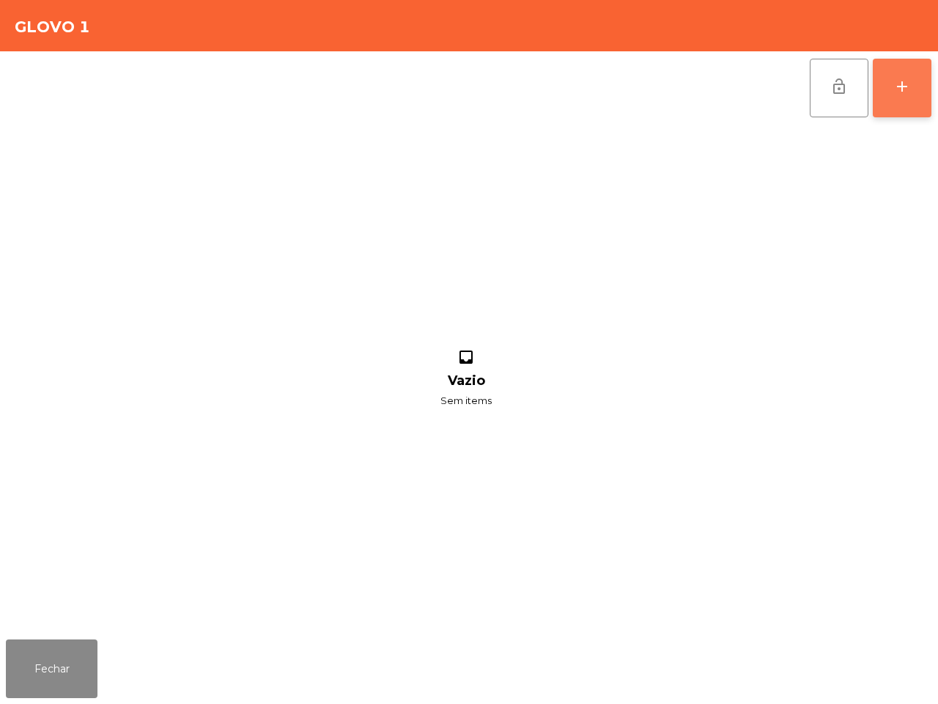
click at [895, 99] on button "add" at bounding box center [902, 88] width 59 height 59
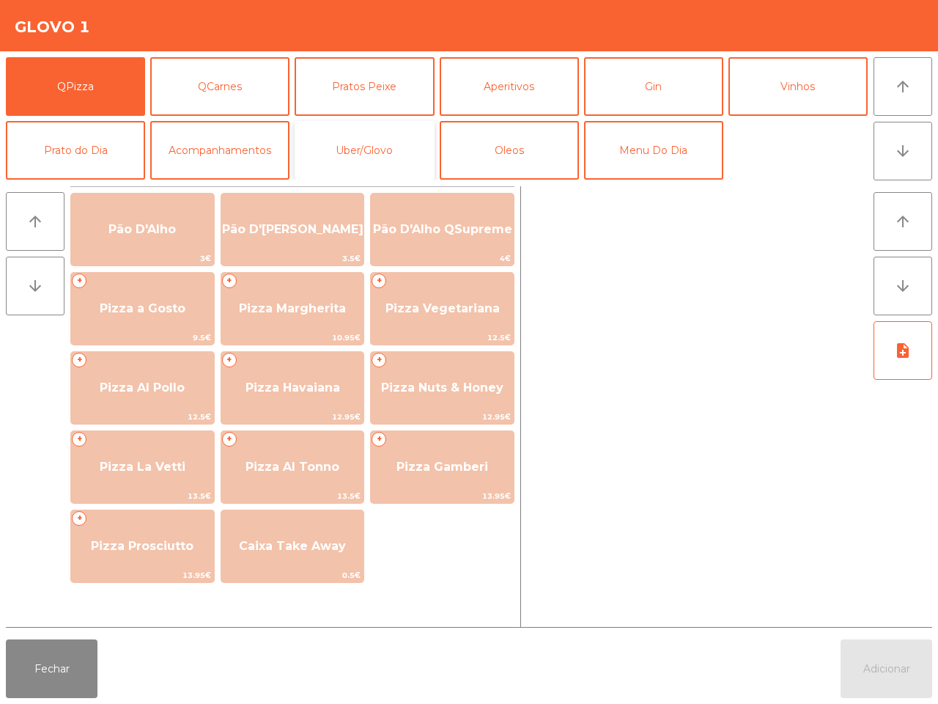
click at [360, 152] on button "Uber/Glovo" at bounding box center [364, 150] width 139 height 59
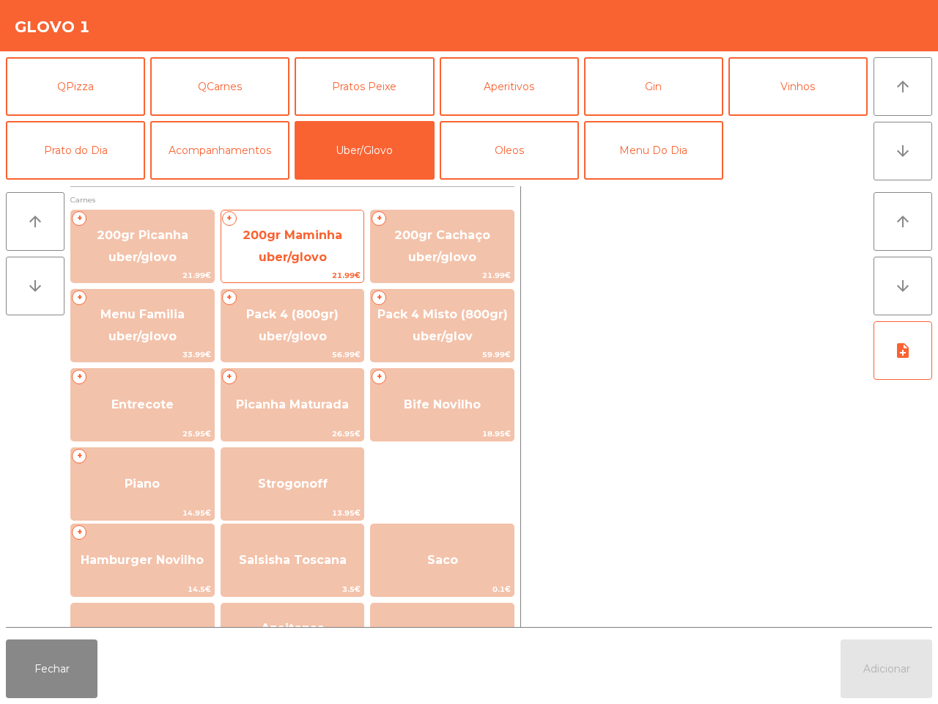
click at [275, 258] on span "200gr Maminha uber/glovo" at bounding box center [293, 246] width 100 height 36
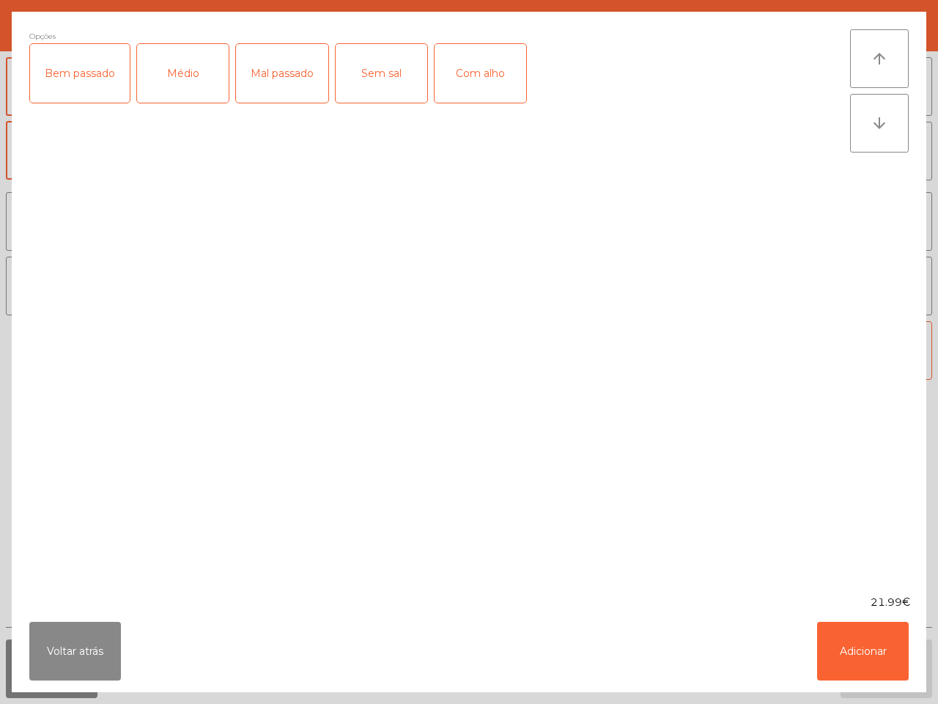
drag, startPoint x: 177, startPoint y: 61, endPoint x: 188, endPoint y: 64, distance: 11.6
click at [182, 64] on div "Médio" at bounding box center [183, 73] width 92 height 59
click at [495, 83] on div "Com alho" at bounding box center [481, 73] width 92 height 59
click at [863, 640] on button "Adicionar" at bounding box center [863, 651] width 92 height 59
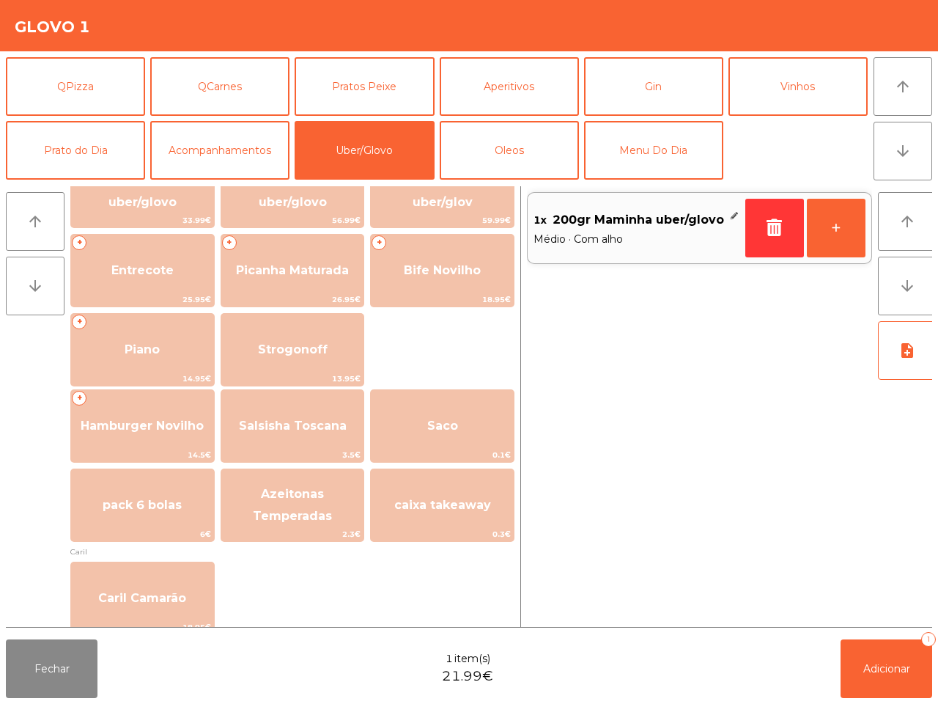
scroll to position [275, 0]
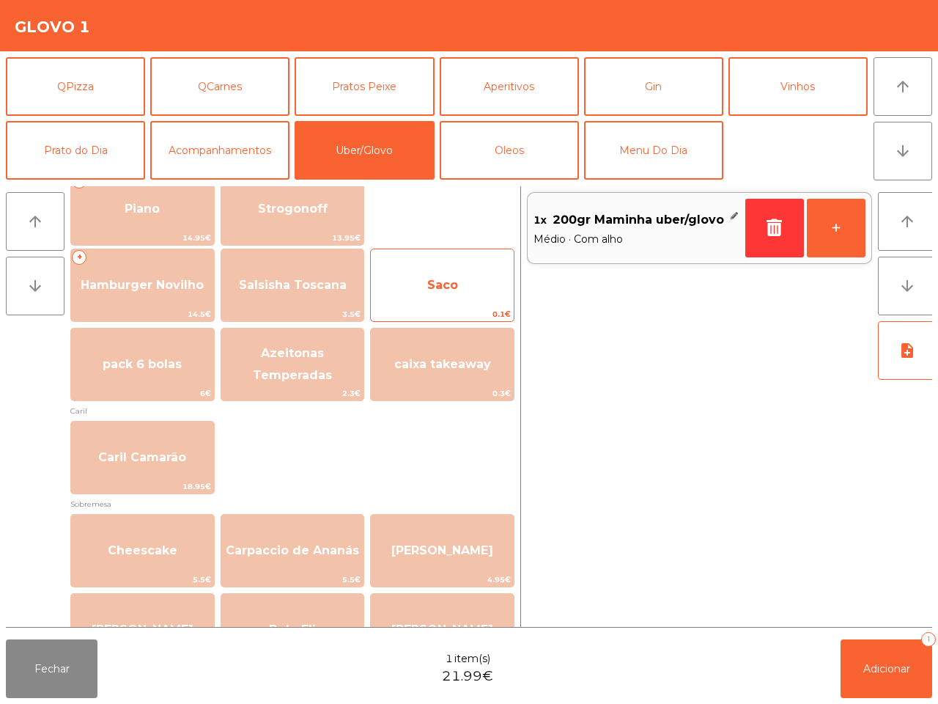
click at [446, 293] on span "Saco" at bounding box center [442, 285] width 143 height 40
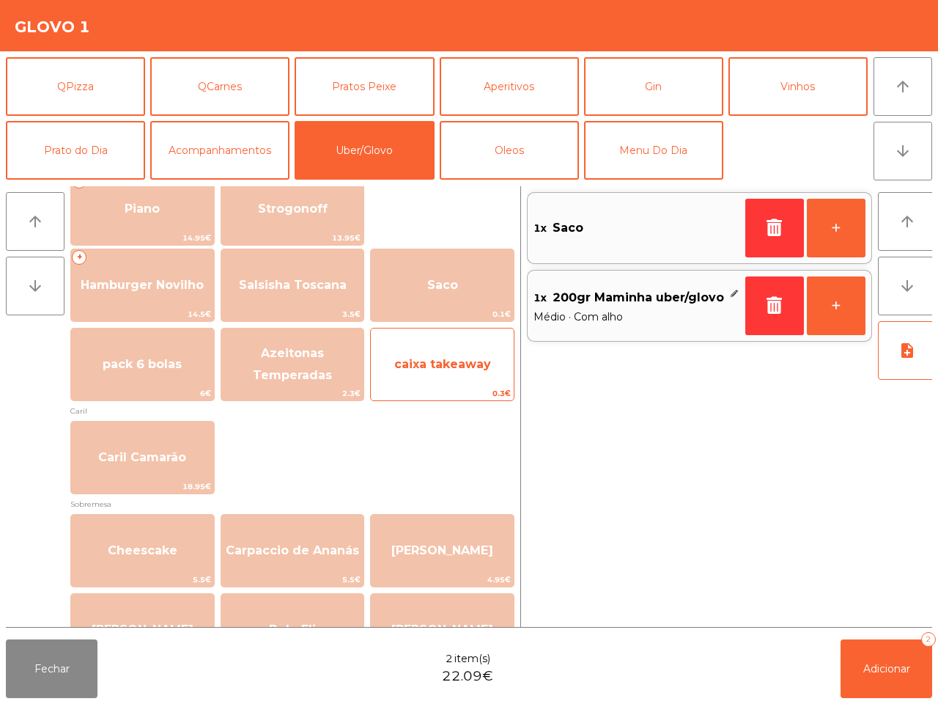
click at [466, 359] on span "caixa takeaway" at bounding box center [442, 364] width 97 height 14
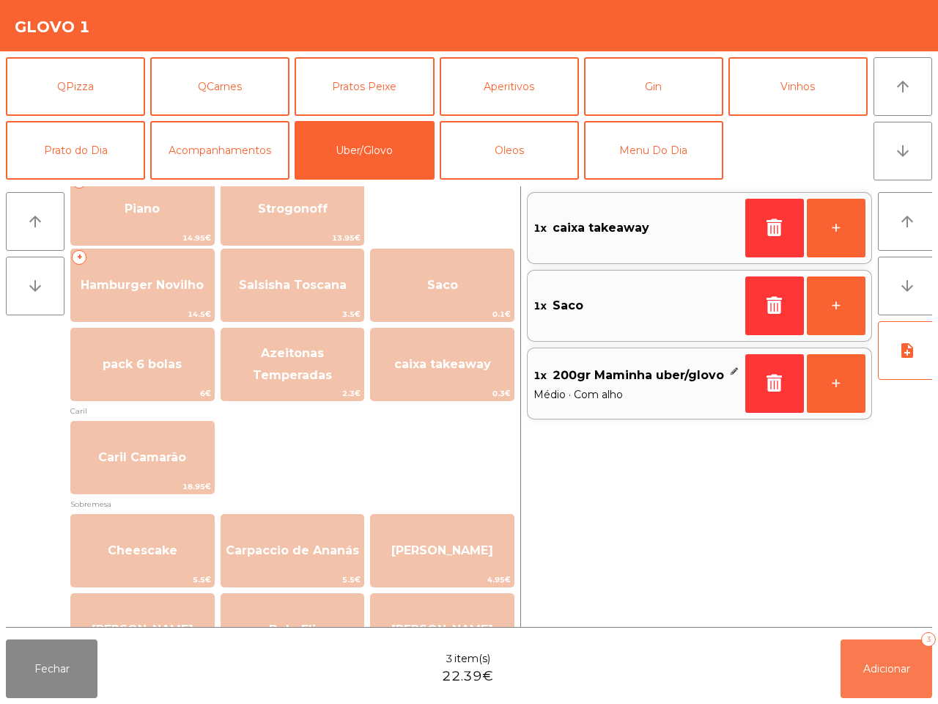
click at [903, 669] on span "Adicionar" at bounding box center [886, 668] width 47 height 13
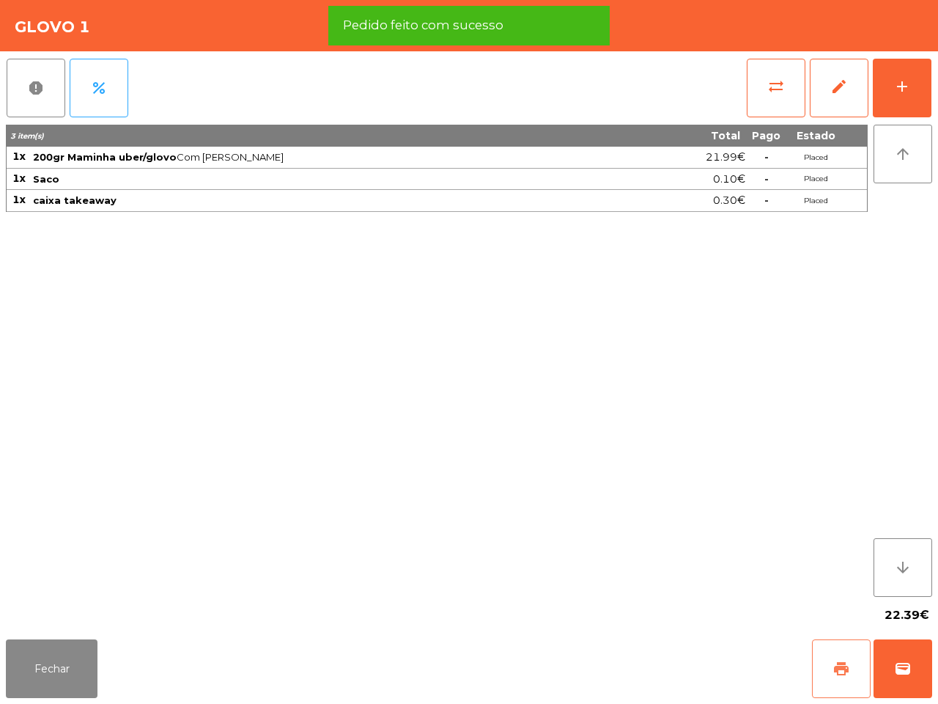
click at [841, 657] on button "print" at bounding box center [841, 668] width 59 height 59
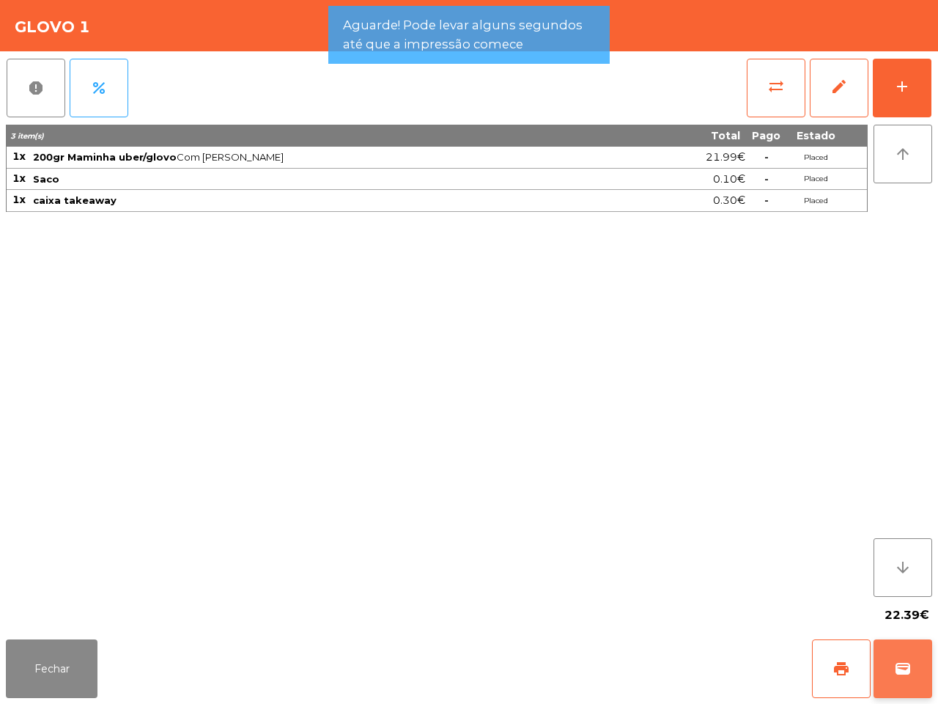
click at [902, 661] on span "wallet" at bounding box center [903, 669] width 18 height 18
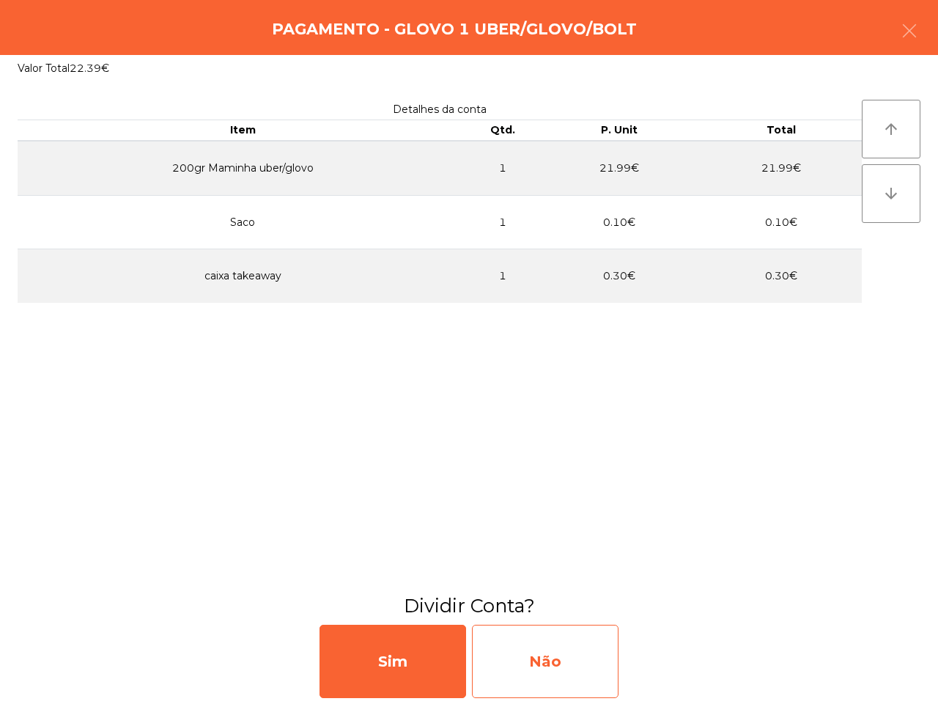
click at [581, 660] on div "Não" at bounding box center [545, 660] width 147 height 73
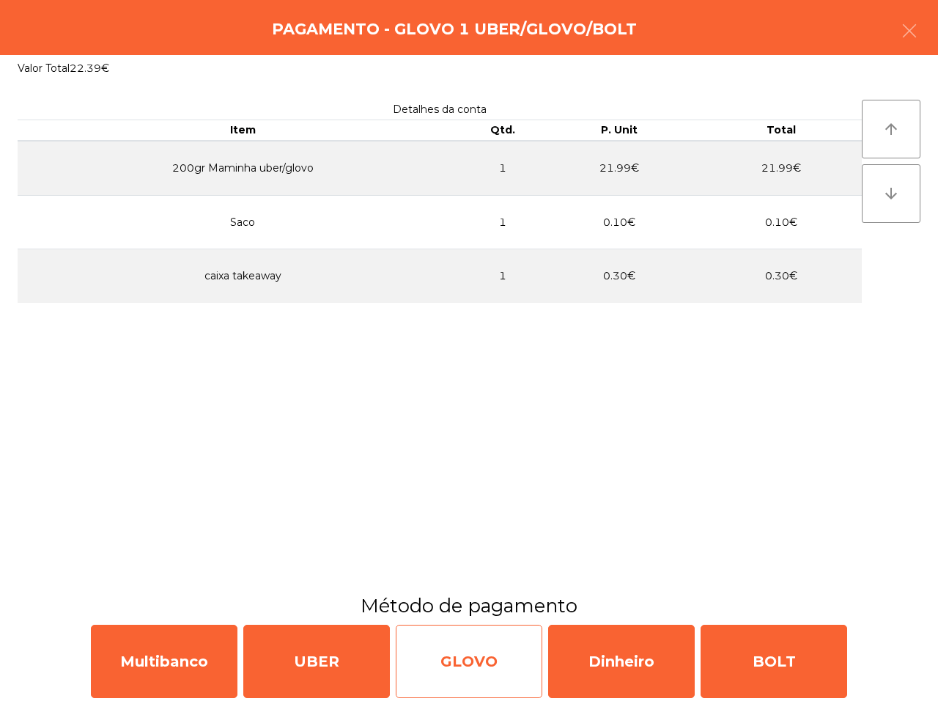
click at [460, 663] on div "GLOVO" at bounding box center [469, 660] width 147 height 73
select select "**"
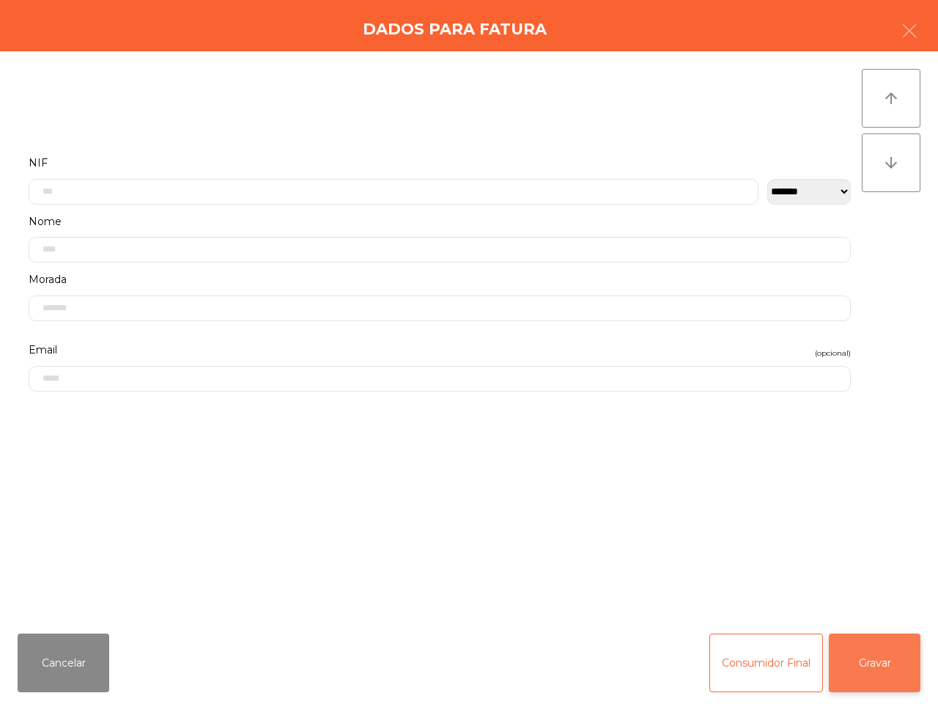
click at [863, 663] on button "Gravar" at bounding box center [875, 662] width 92 height 59
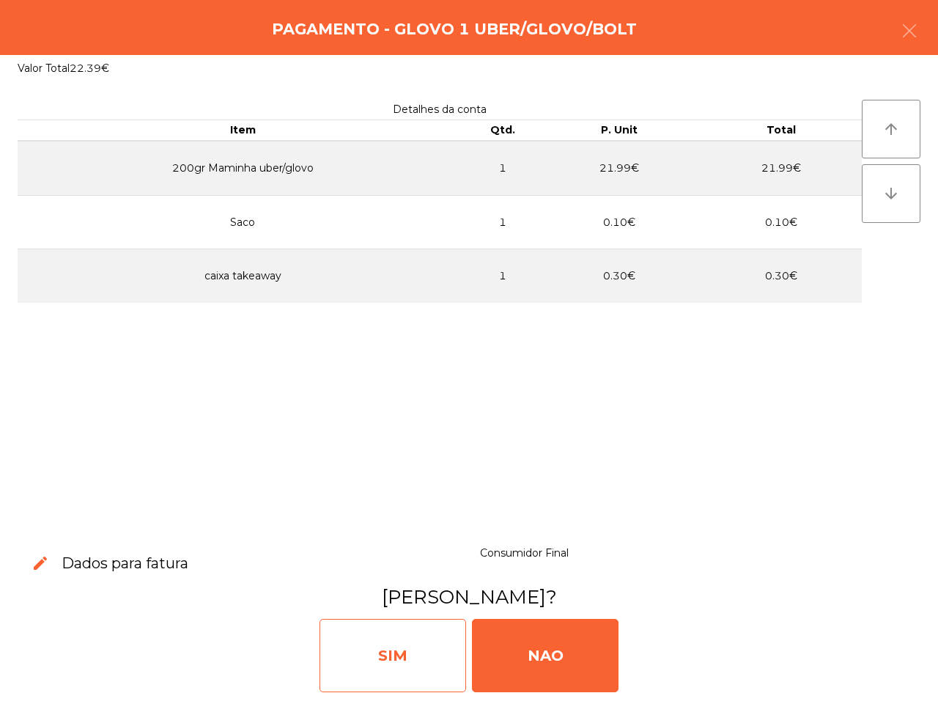
click at [426, 645] on div "SIM" at bounding box center [393, 655] width 147 height 73
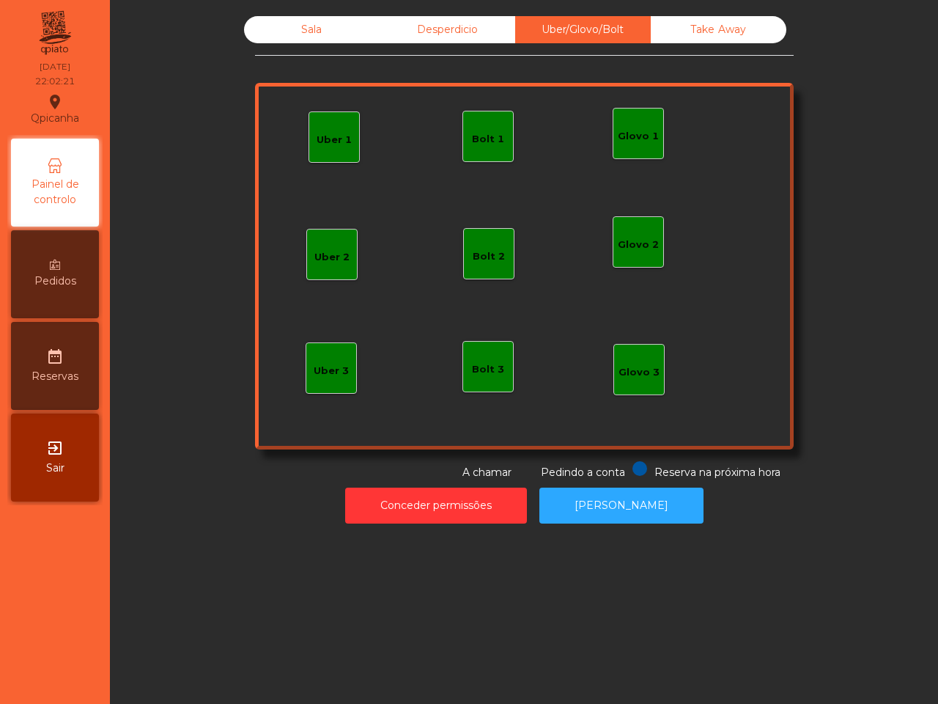
drag, startPoint x: 310, startPoint y: 31, endPoint x: 299, endPoint y: 32, distance: 11.0
click at [299, 32] on div "Sala" at bounding box center [312, 29] width 136 height 27
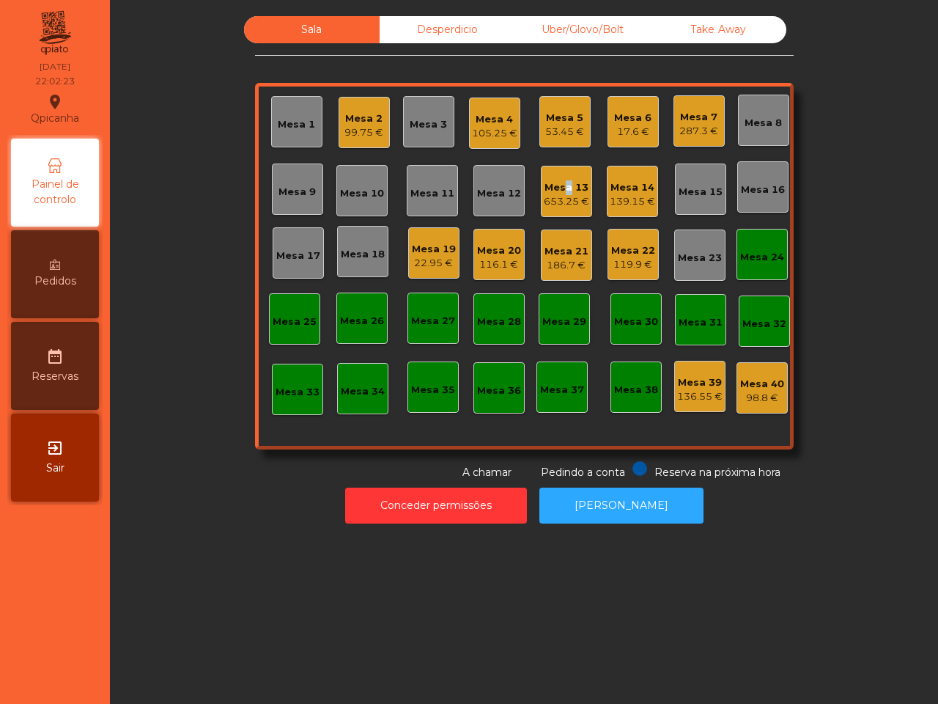
click at [556, 182] on div "Mesa 13" at bounding box center [566, 187] width 45 height 15
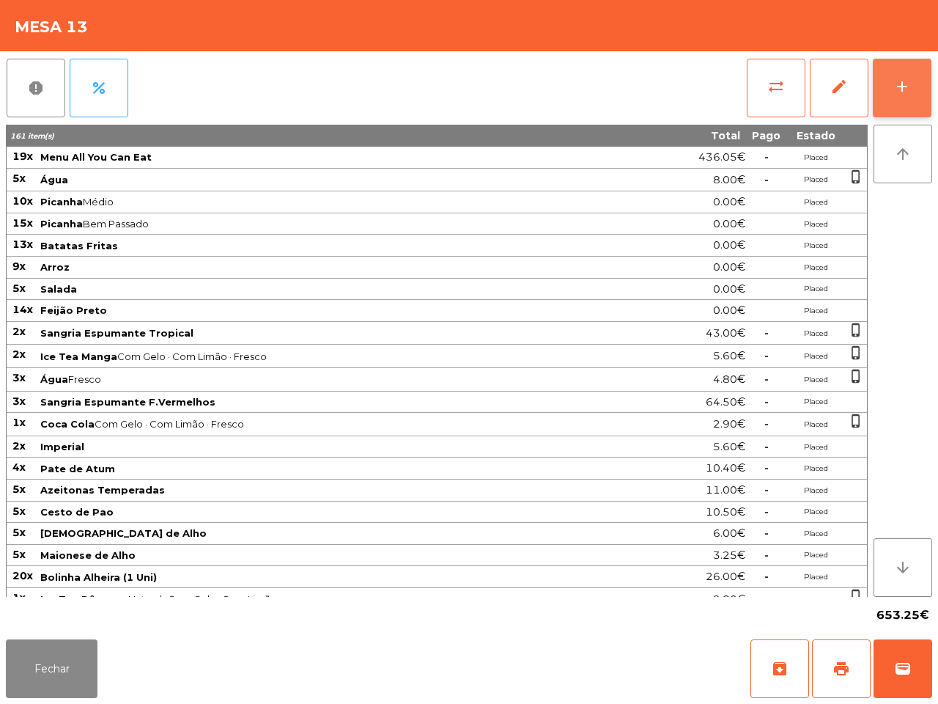
click at [893, 92] on div "add" at bounding box center [902, 87] width 18 height 18
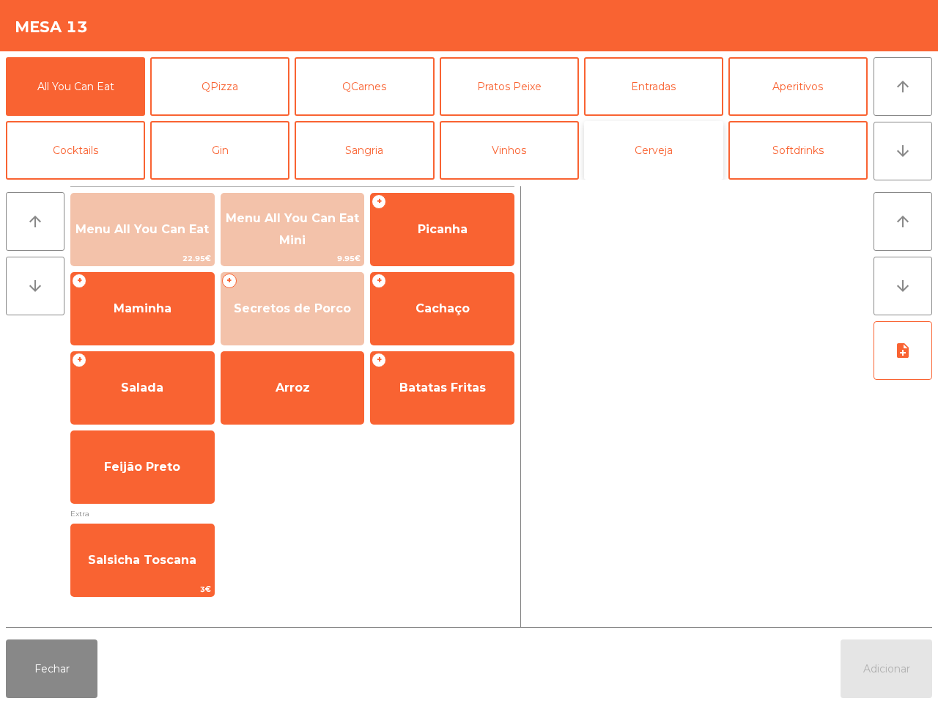
click at [638, 161] on button "Cerveja" at bounding box center [653, 150] width 139 height 59
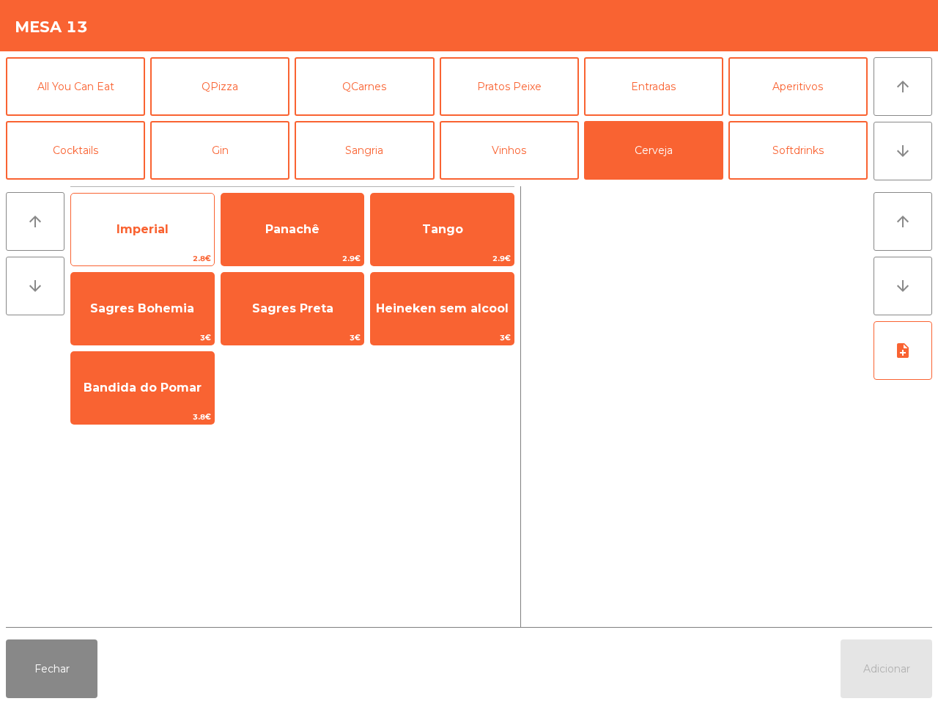
click at [150, 235] on span "Imperial" at bounding box center [143, 229] width 52 height 14
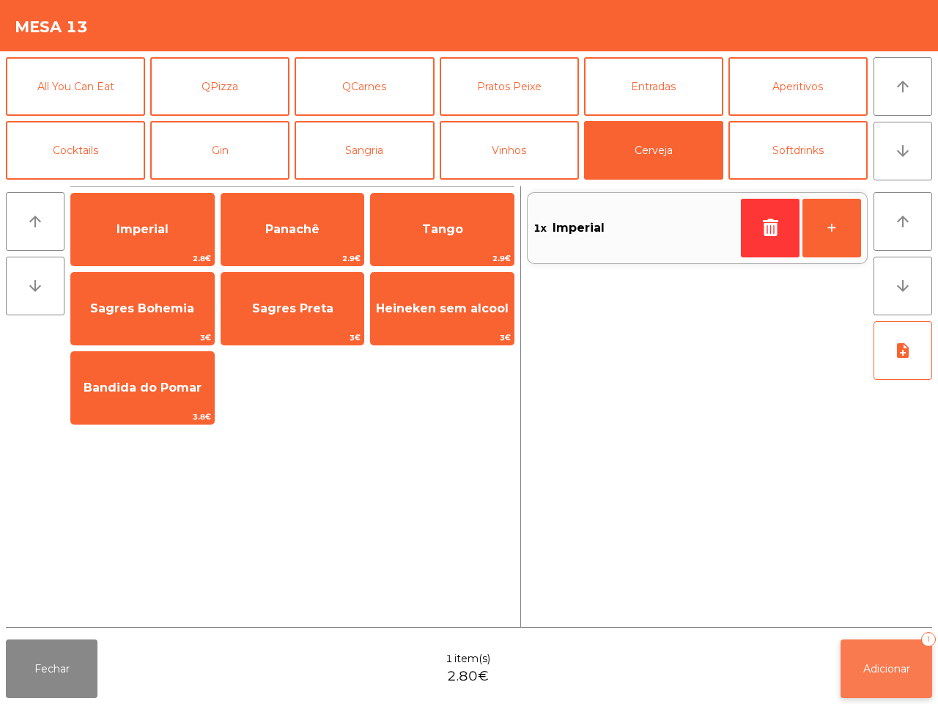
click at [906, 657] on button "Adicionar 1" at bounding box center [887, 668] width 92 height 59
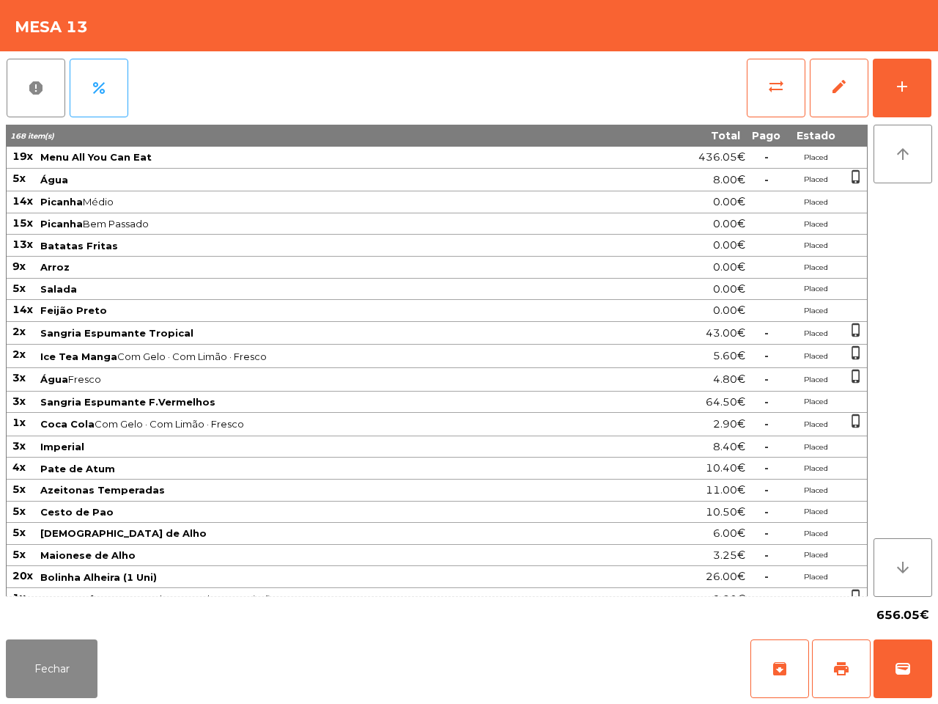
click at [401, 595] on tbody "19x Menu All You Can Eat 436.05€ - Placed 5x Água 8.00€ - Placed phone_iphone 1…" at bounding box center [437, 433] width 860 height 572
click at [68, 668] on button "Fechar" at bounding box center [52, 668] width 92 height 59
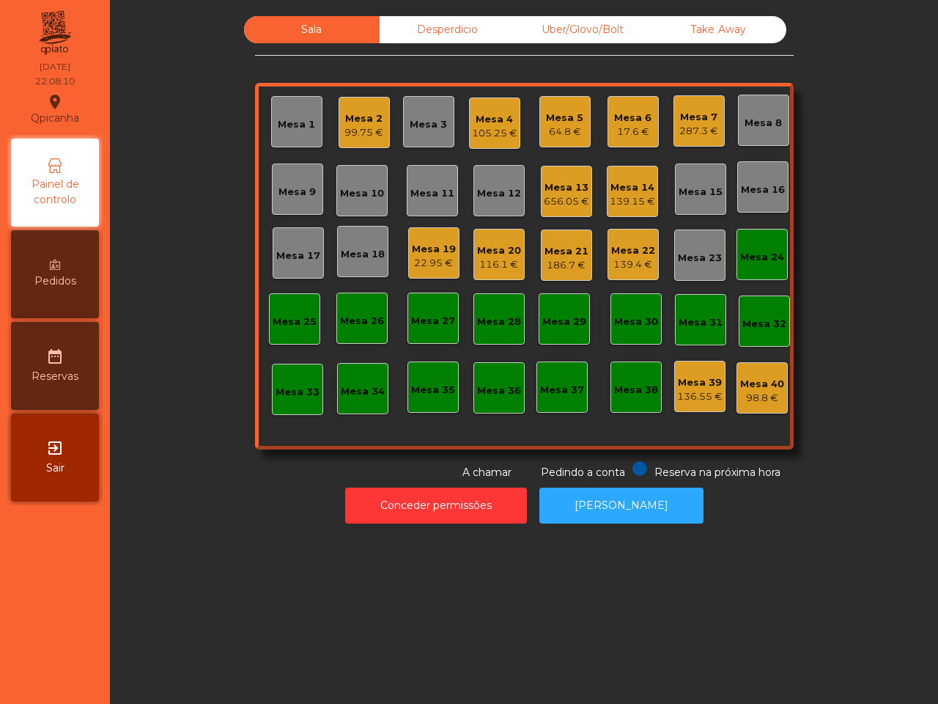
click at [693, 128] on div "287.3 €" at bounding box center [698, 131] width 39 height 15
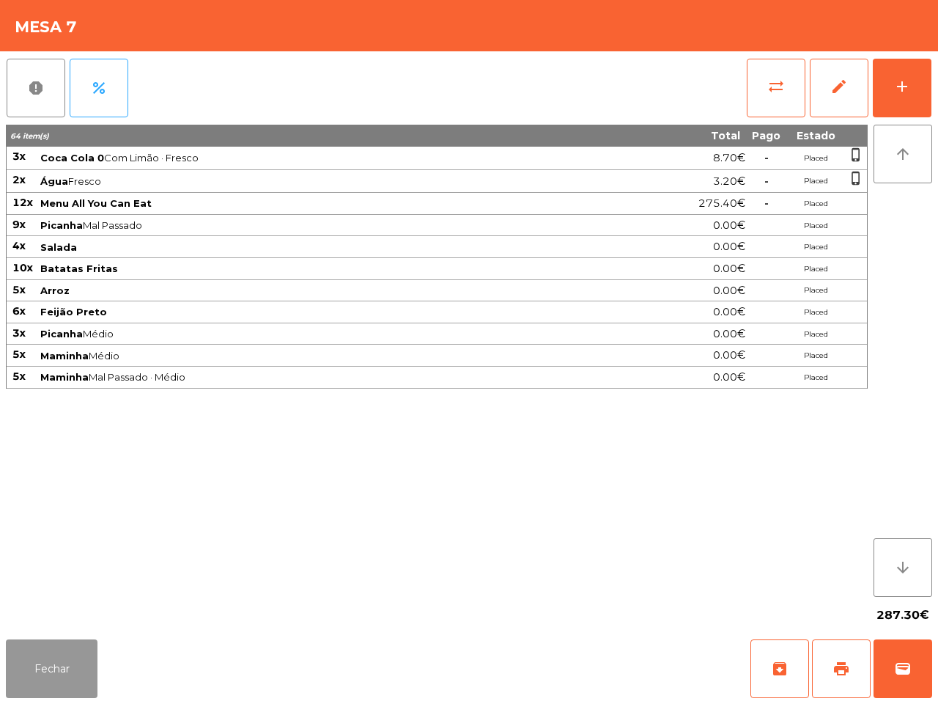
click at [72, 654] on button "Fechar" at bounding box center [52, 668] width 92 height 59
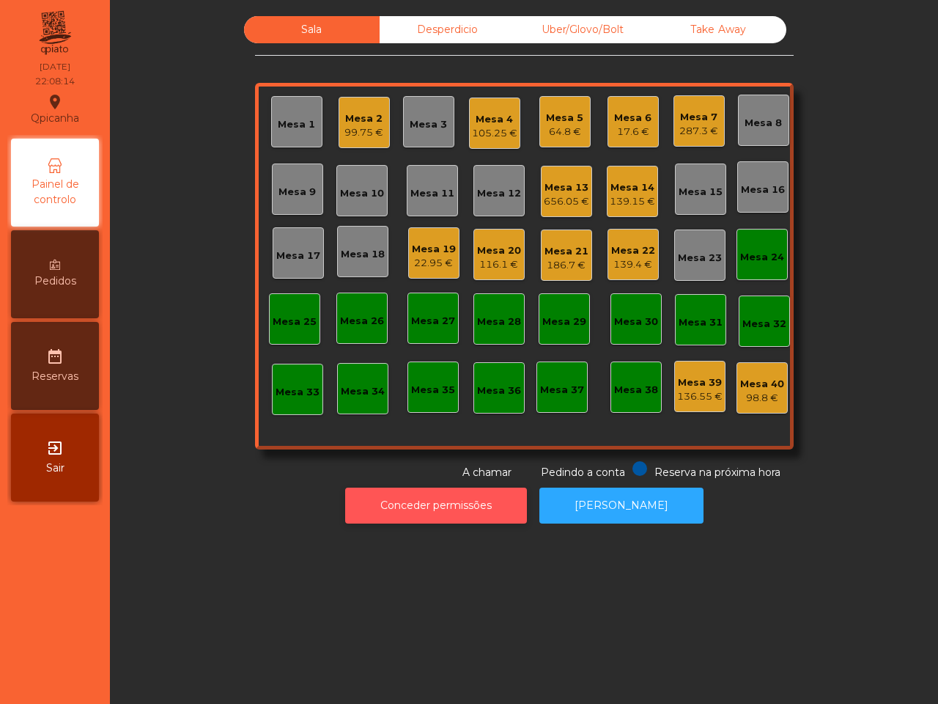
click at [419, 500] on button "Conceder permissões" at bounding box center [436, 505] width 182 height 36
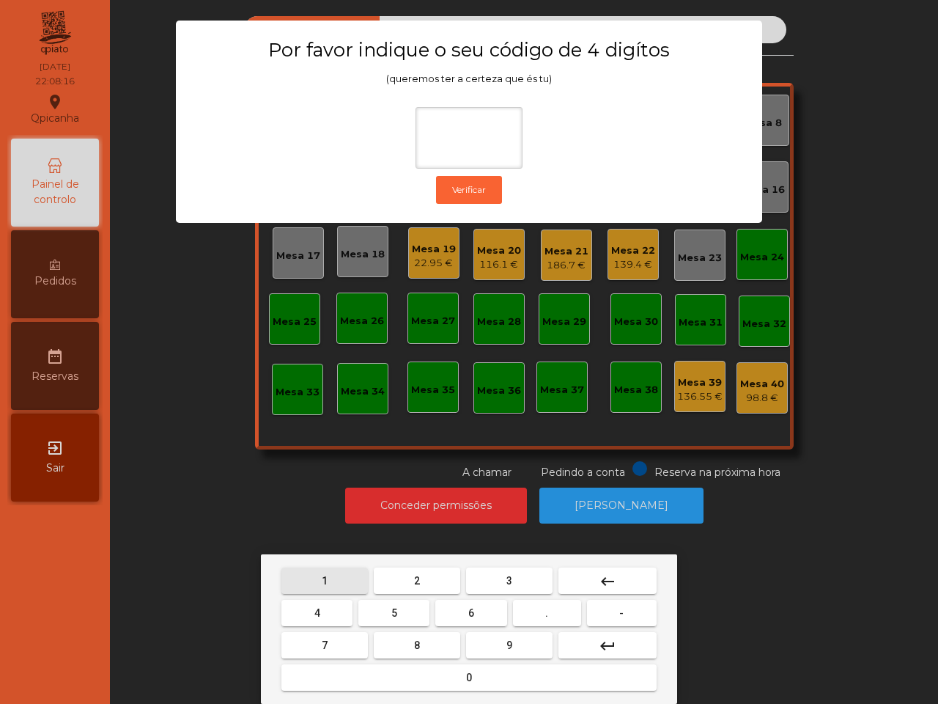
drag, startPoint x: 305, startPoint y: 580, endPoint x: 327, endPoint y: 586, distance: 22.8
click at [308, 580] on button "1" at bounding box center [324, 580] width 86 height 26
click at [497, 646] on button "9" at bounding box center [509, 645] width 86 height 26
click at [321, 611] on button "4" at bounding box center [316, 613] width 71 height 26
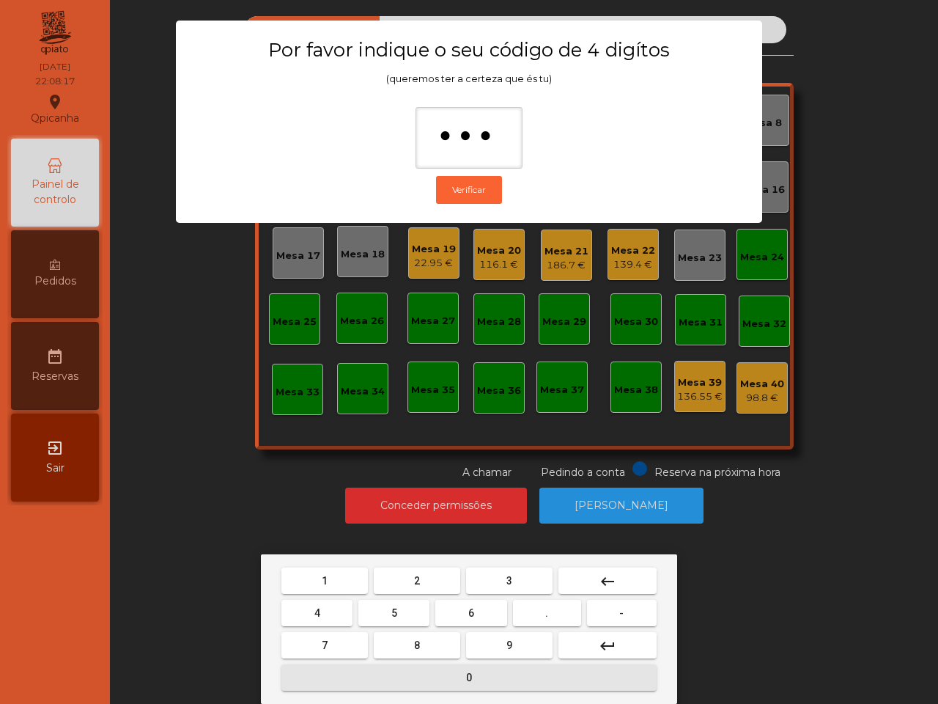
click at [380, 682] on button "0" at bounding box center [468, 677] width 375 height 26
type input "****"
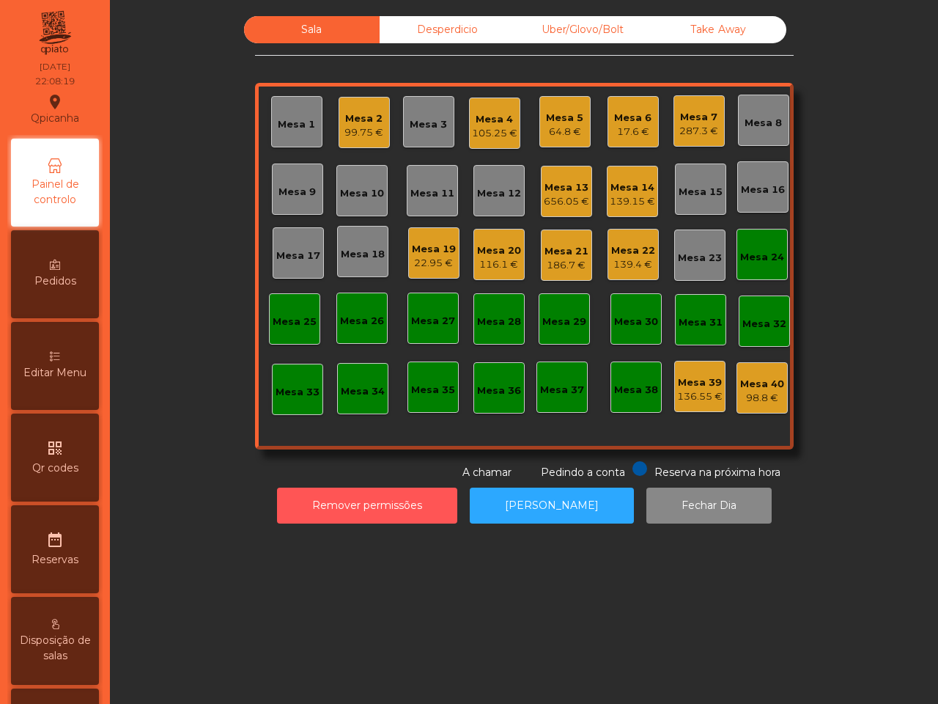
scroll to position [557, 0]
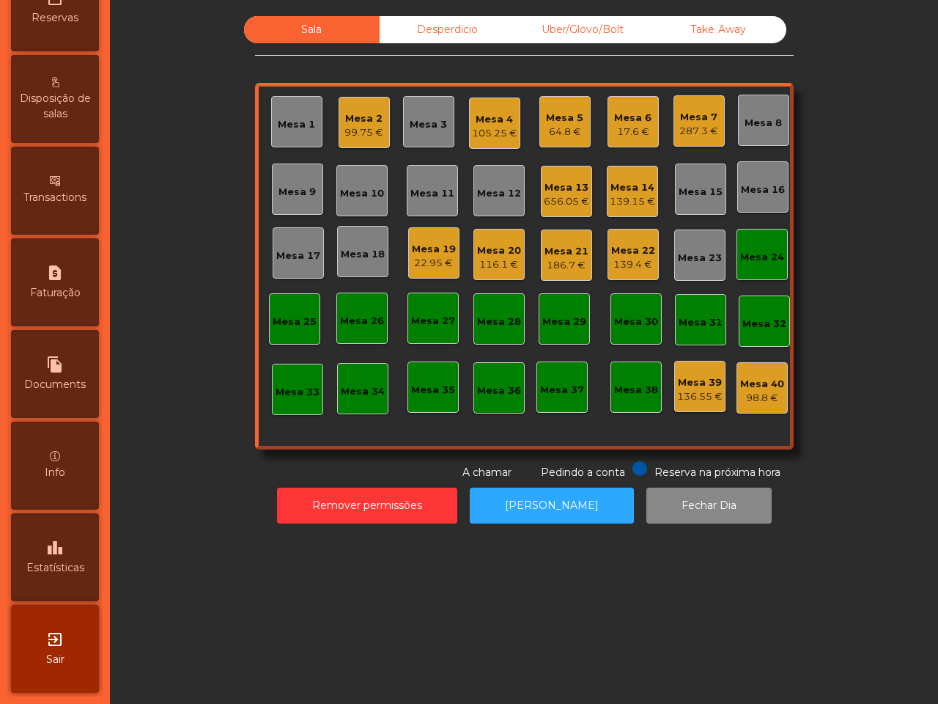
click at [63, 539] on icon "leaderboard" at bounding box center [55, 548] width 18 height 18
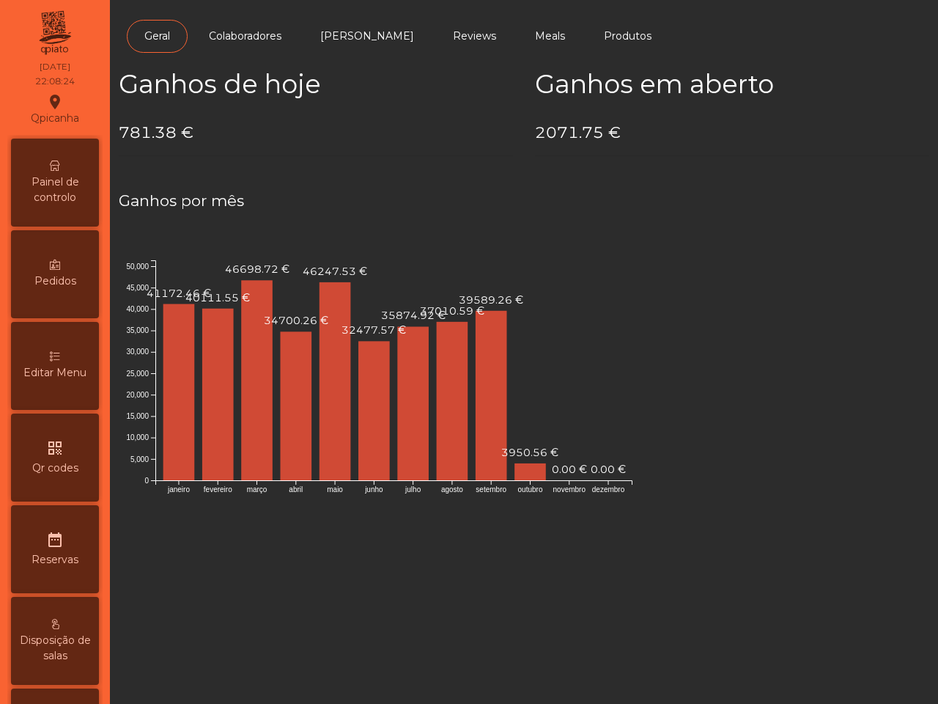
click at [86, 191] on span "Painel de controlo" at bounding box center [55, 189] width 81 height 31
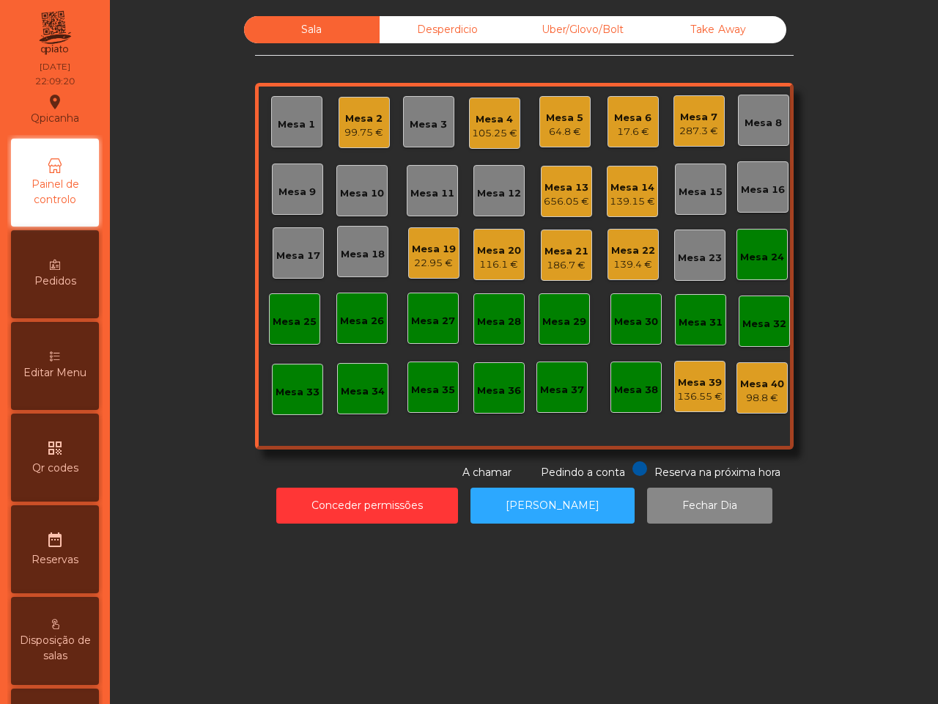
click at [696, 119] on div "Mesa 7" at bounding box center [698, 117] width 39 height 15
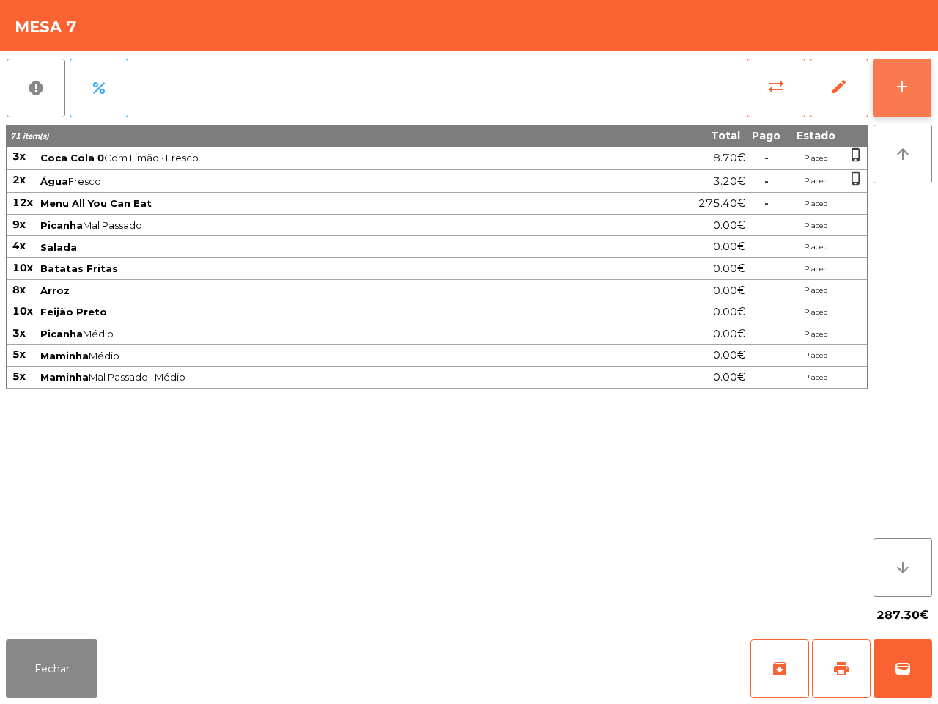
click at [882, 68] on button "add" at bounding box center [902, 88] width 59 height 59
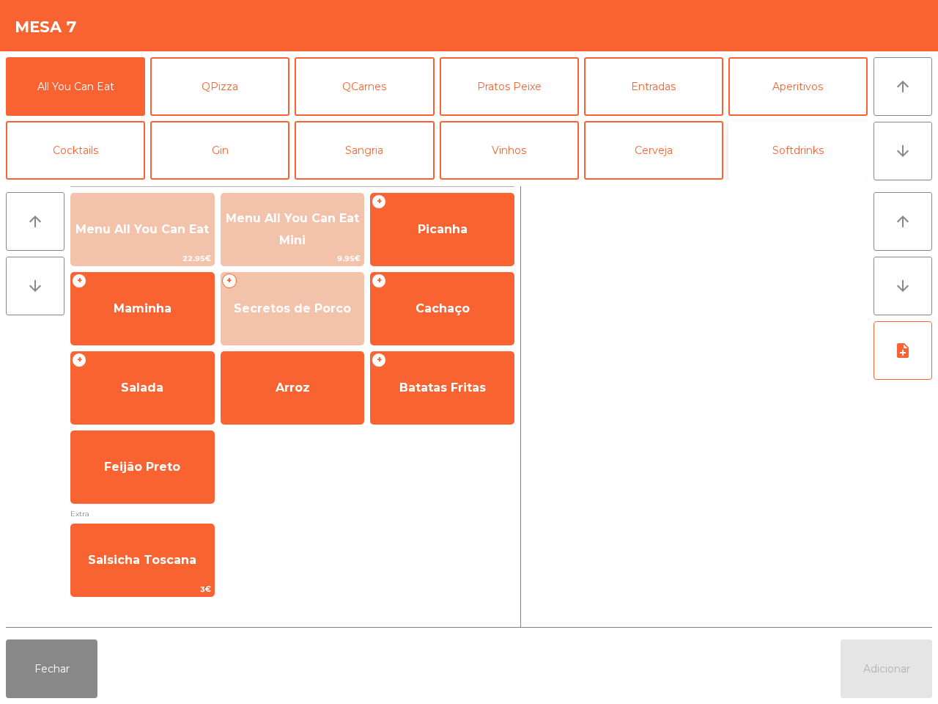
click at [774, 141] on button "Softdrinks" at bounding box center [798, 150] width 139 height 59
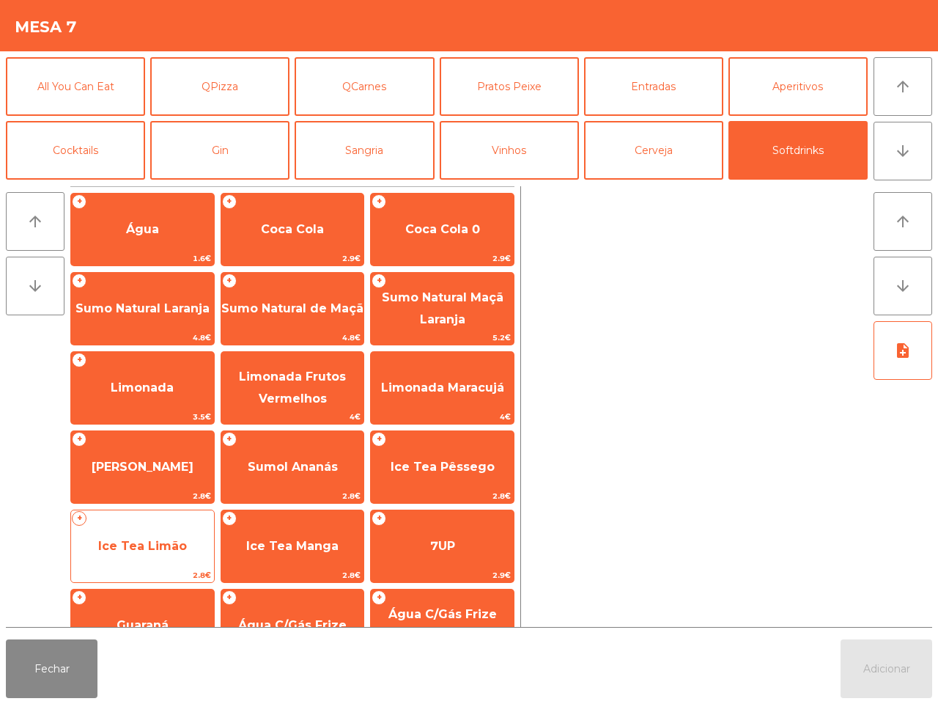
click at [152, 541] on span "Ice Tea Limão" at bounding box center [142, 546] width 89 height 14
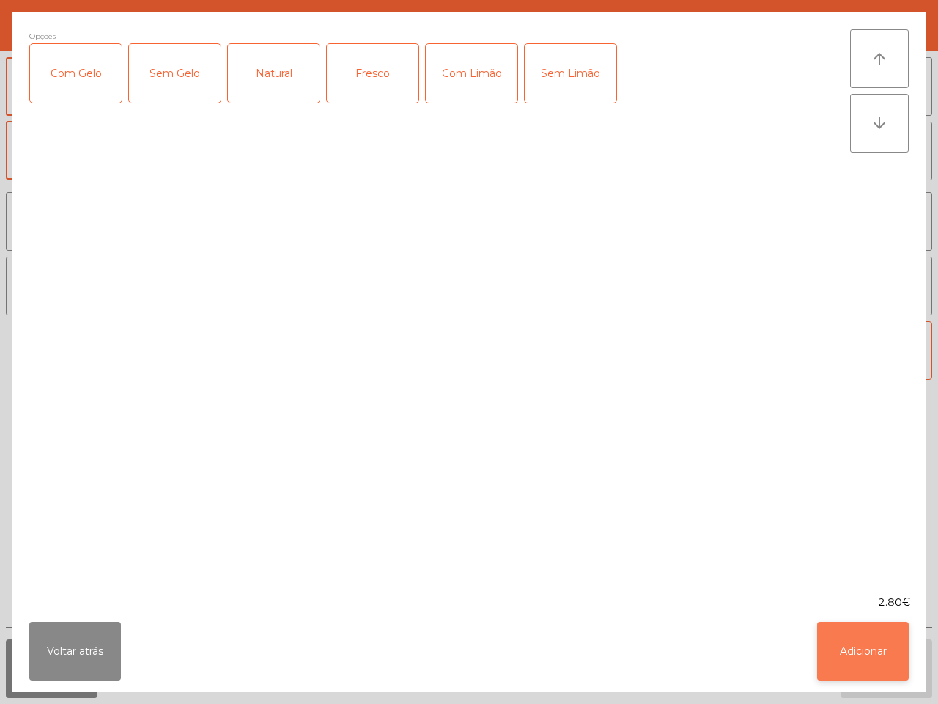
click at [854, 640] on button "Adicionar" at bounding box center [863, 651] width 92 height 59
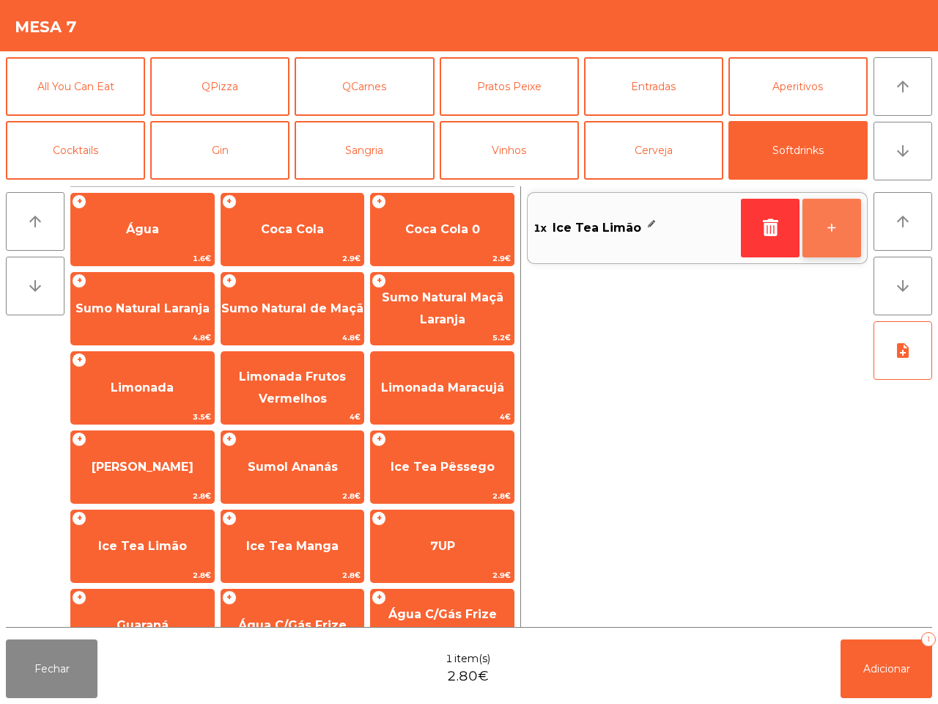
click at [841, 213] on button "+" at bounding box center [832, 228] width 59 height 59
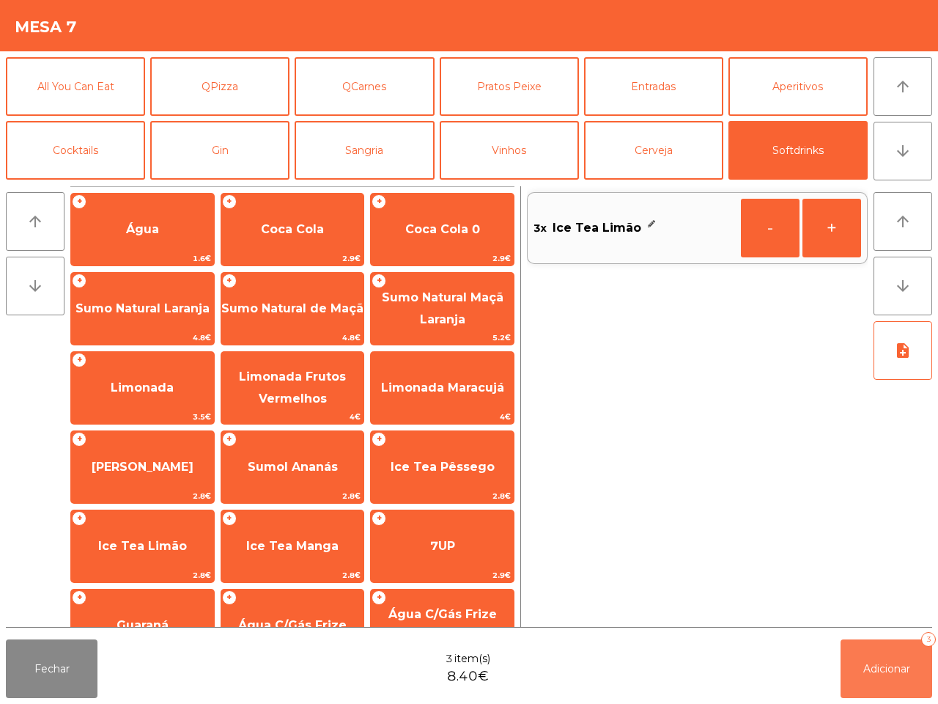
click at [884, 650] on button "Adicionar 3" at bounding box center [887, 668] width 92 height 59
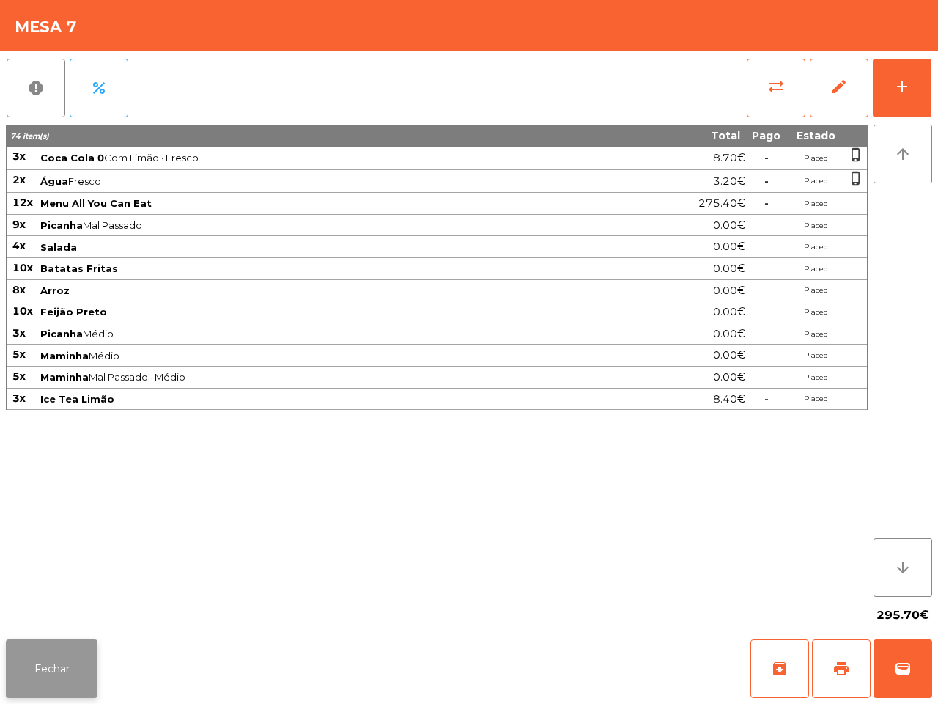
drag, startPoint x: 75, startPoint y: 657, endPoint x: 56, endPoint y: 661, distance: 19.4
click at [56, 661] on button "Fechar" at bounding box center [52, 668] width 92 height 59
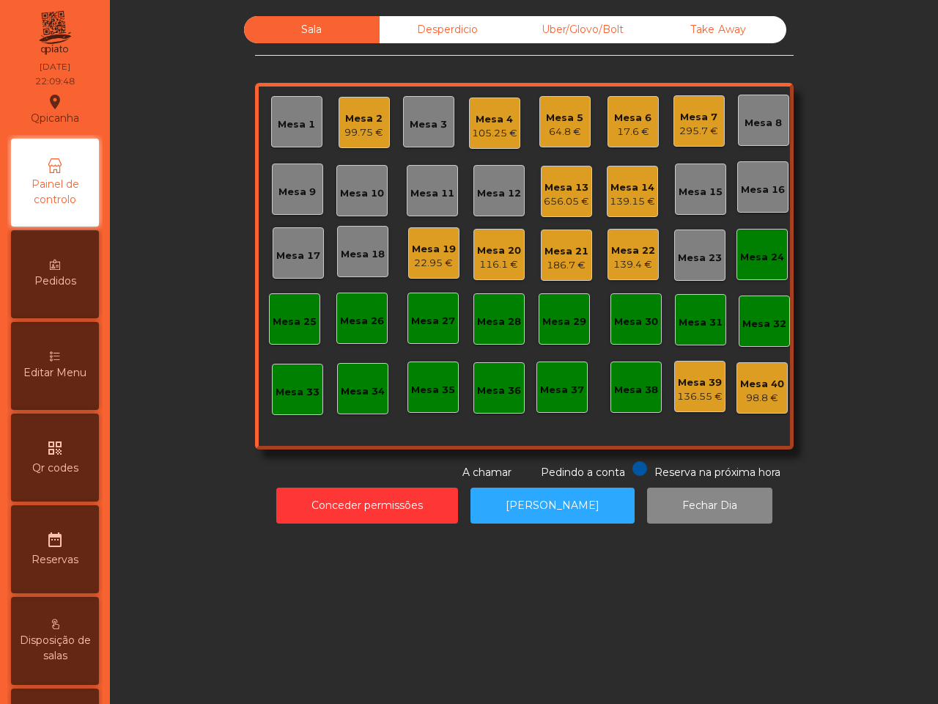
click at [627, 119] on div "Mesa 6" at bounding box center [632, 118] width 37 height 15
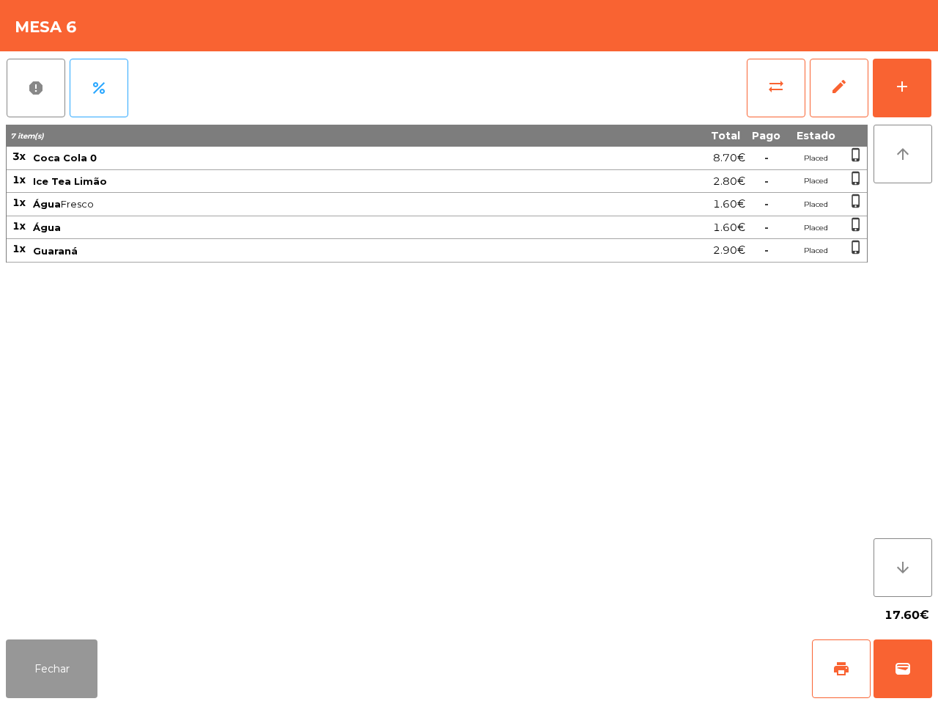
drag, startPoint x: 53, startPoint y: 678, endPoint x: 71, endPoint y: 643, distance: 39.7
click at [56, 679] on button "Fechar" at bounding box center [52, 668] width 92 height 59
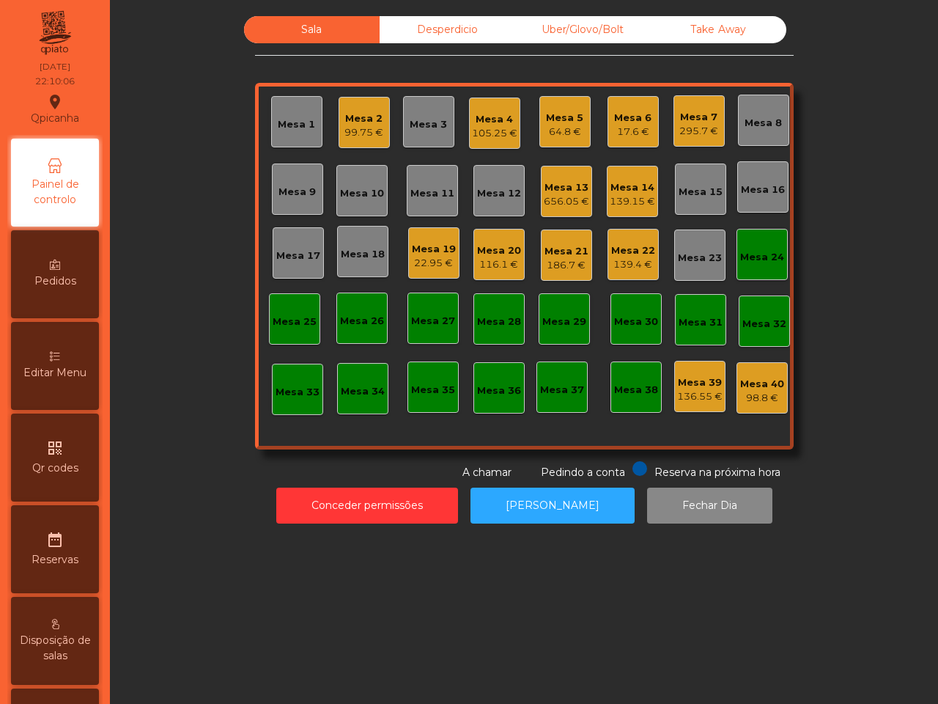
click at [568, 258] on div "186.7 €" at bounding box center [567, 265] width 44 height 15
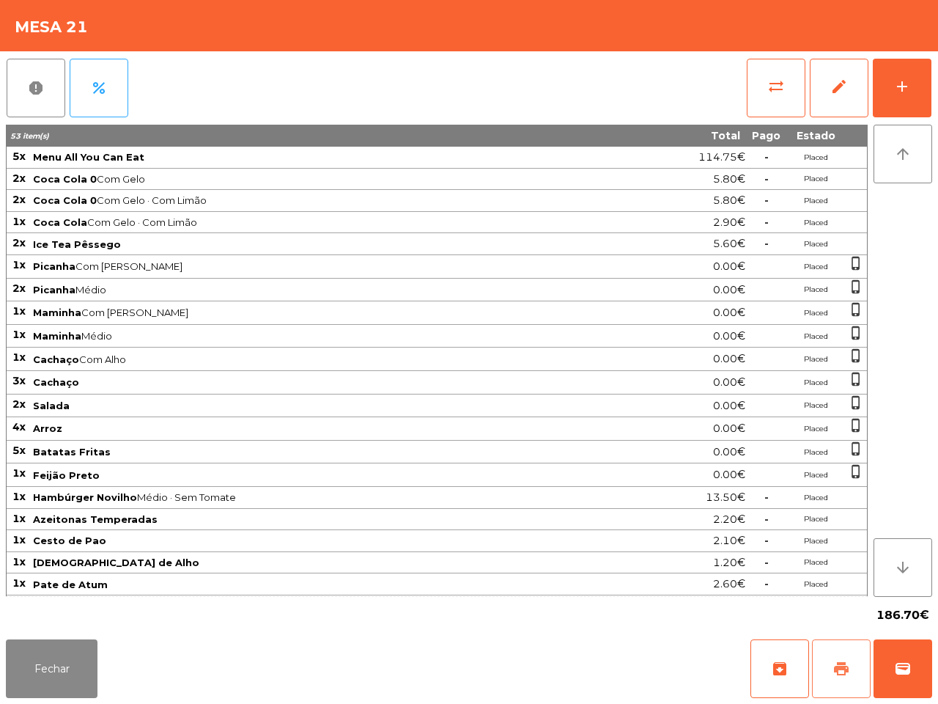
click at [847, 671] on span "print" at bounding box center [842, 669] width 18 height 18
drag, startPoint x: 59, startPoint y: 665, endPoint x: 30, endPoint y: 678, distance: 31.9
click at [28, 676] on button "Fechar" at bounding box center [52, 668] width 92 height 59
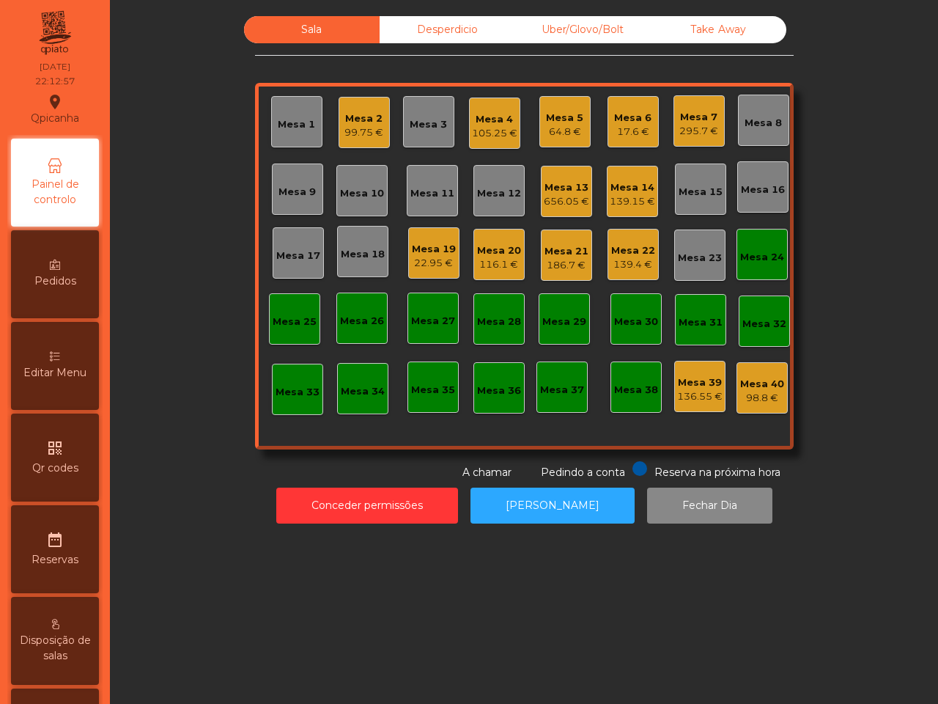
click at [554, 248] on div "Mesa 21" at bounding box center [567, 251] width 44 height 15
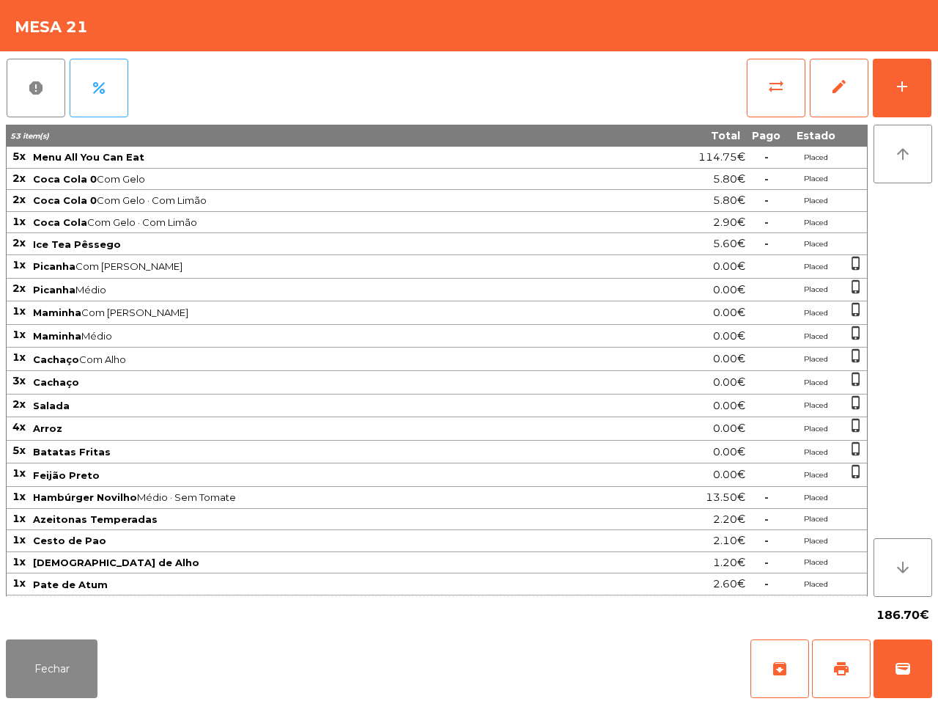
scroll to position [191, 0]
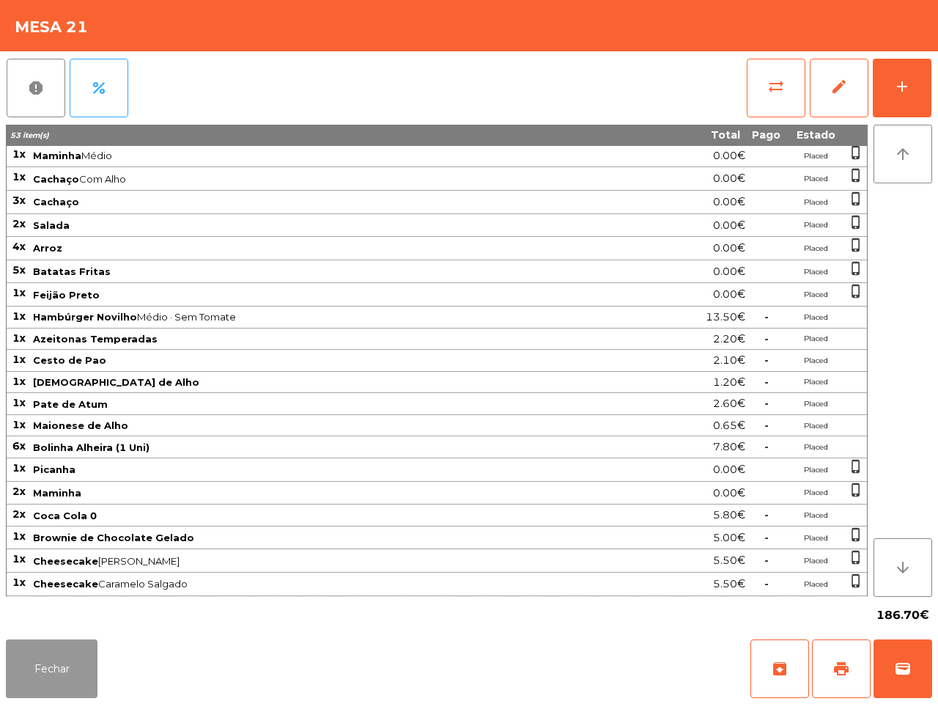
drag, startPoint x: 48, startPoint y: 674, endPoint x: 85, endPoint y: 650, distance: 44.5
click at [48, 675] on button "Fechar" at bounding box center [52, 668] width 92 height 59
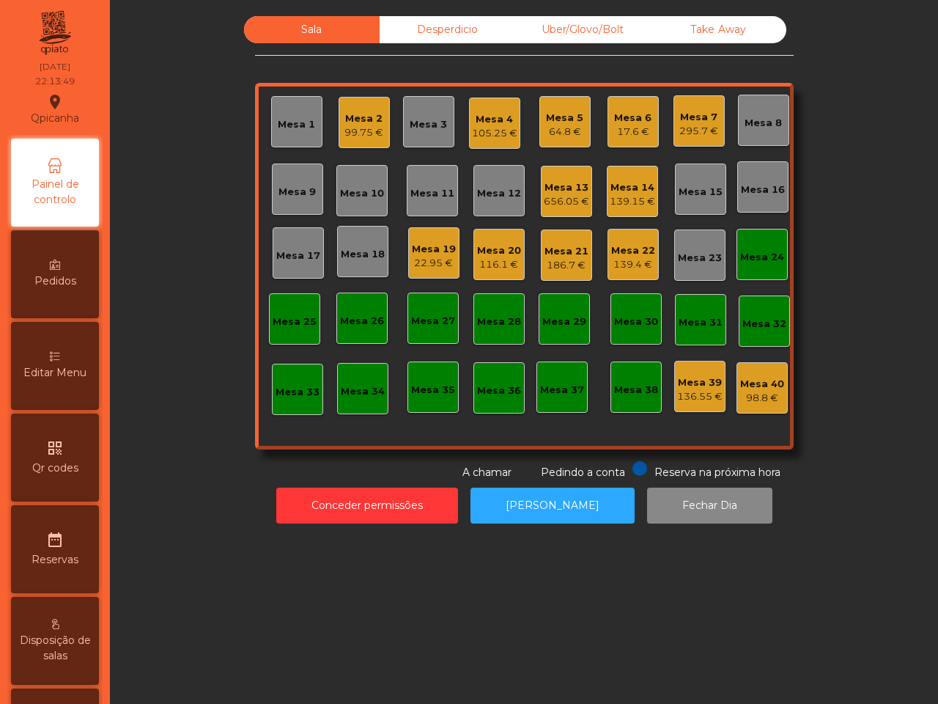
click at [383, 39] on div "Desperdicio" at bounding box center [448, 29] width 136 height 27
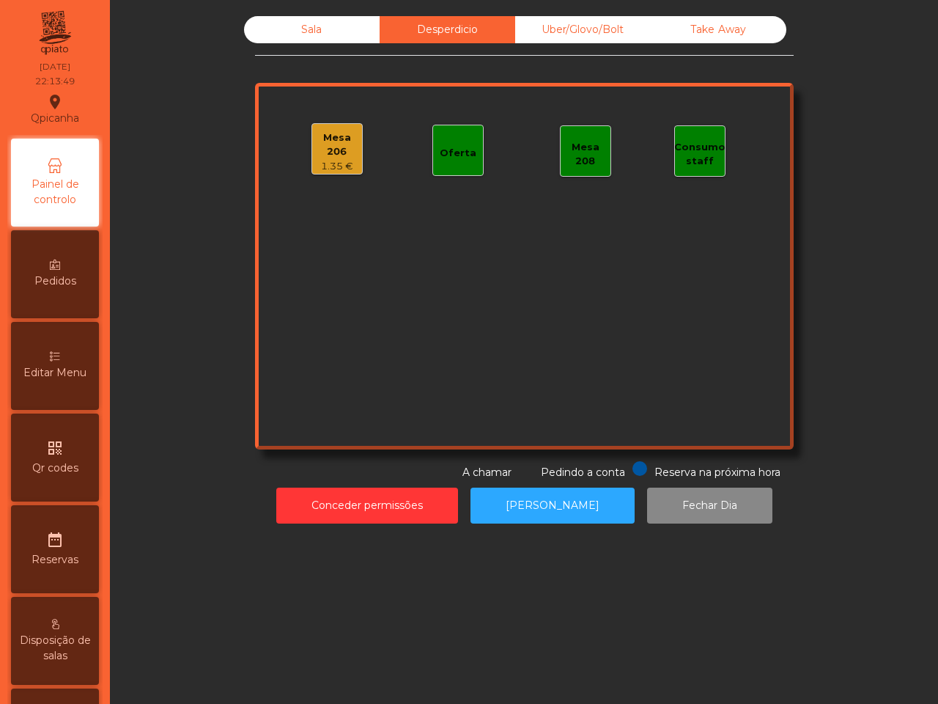
drag, startPoint x: 534, startPoint y: 26, endPoint x: 570, endPoint y: 26, distance: 36.7
click at [534, 26] on div "Uber/Glovo/Bolt" at bounding box center [583, 29] width 136 height 27
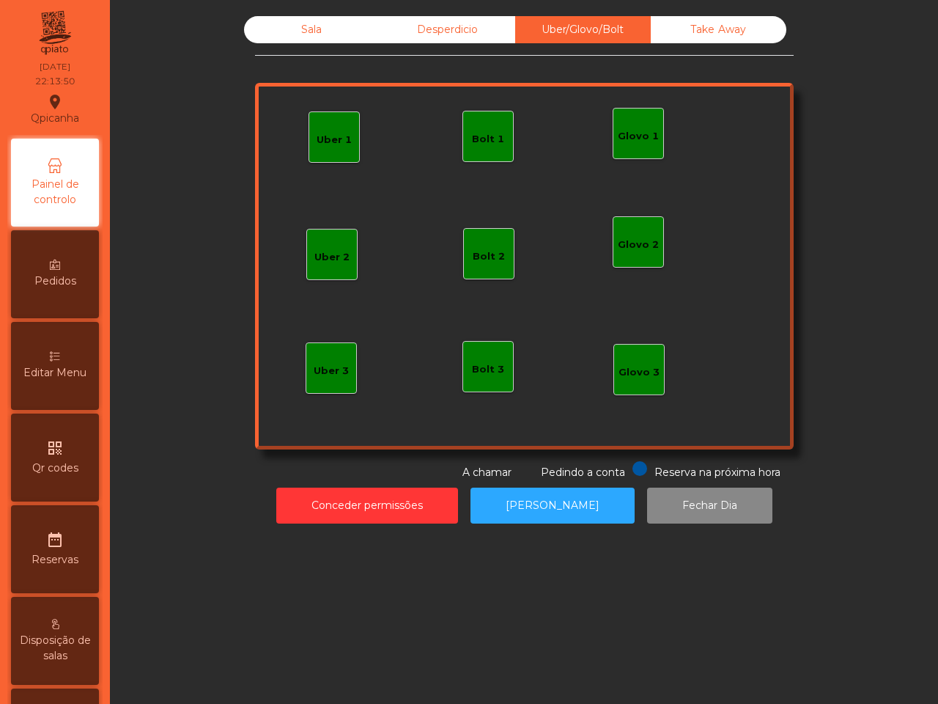
click at [683, 23] on div "Take Away" at bounding box center [719, 29] width 136 height 27
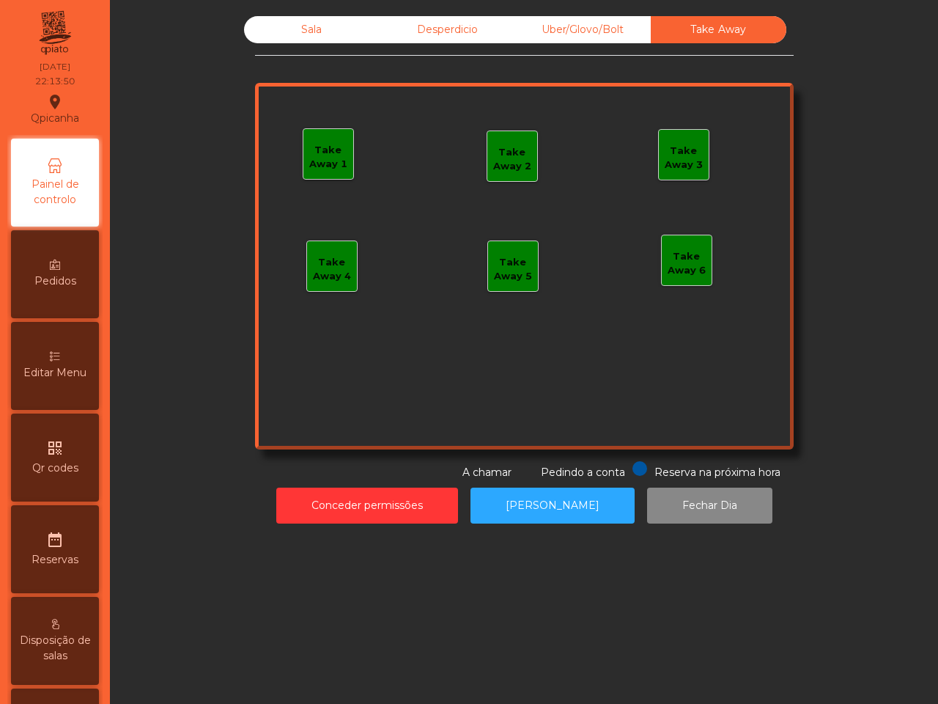
click at [420, 33] on div "Desperdicio" at bounding box center [448, 29] width 136 height 27
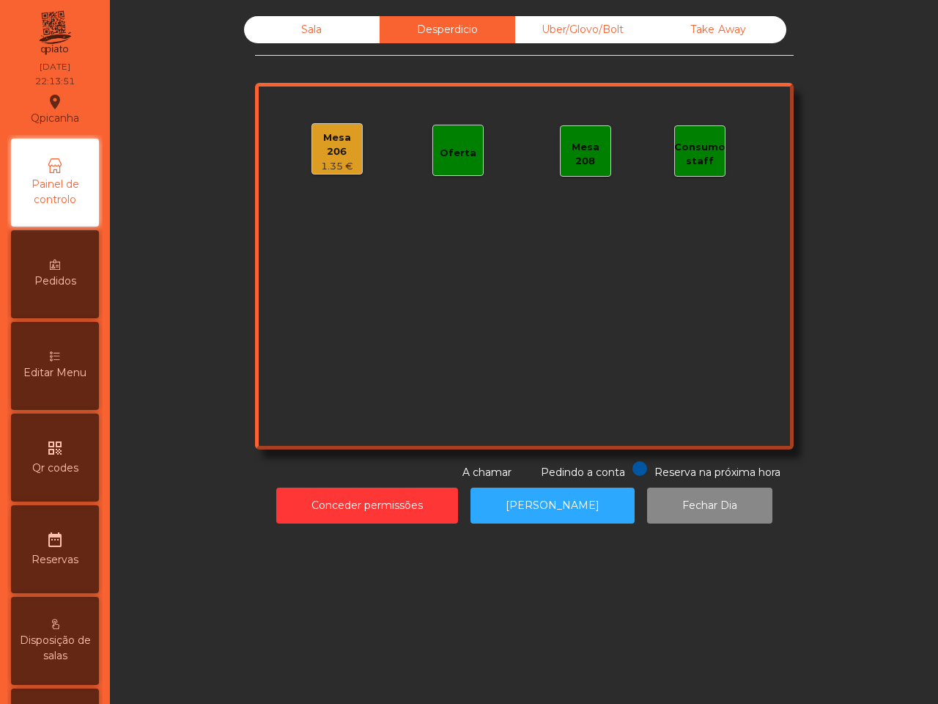
click at [298, 29] on div "Sala" at bounding box center [312, 29] width 136 height 27
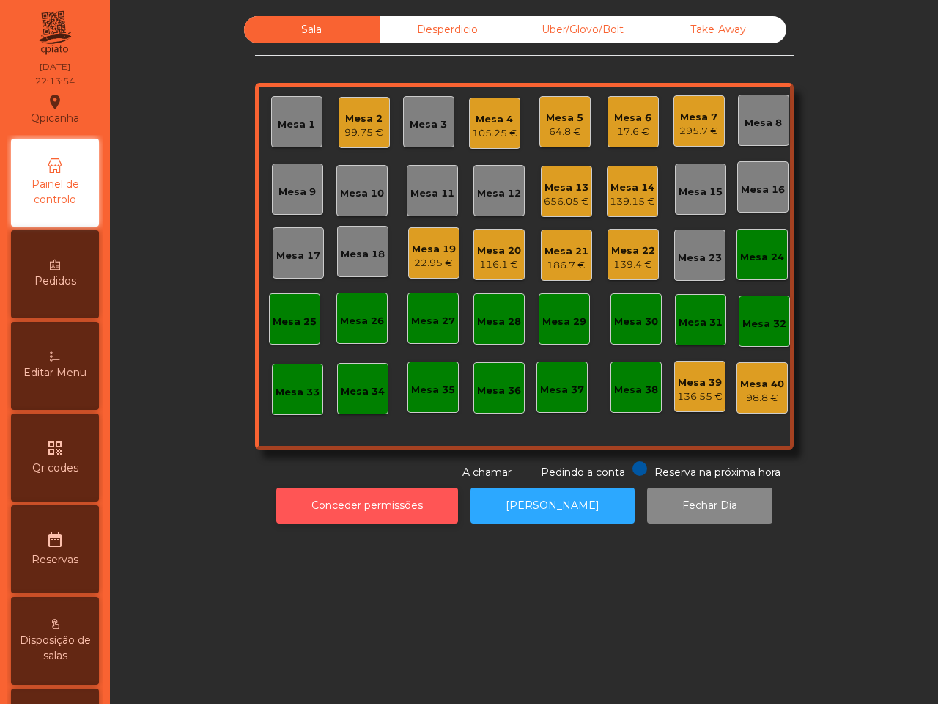
click at [333, 502] on button "Conceder permissões" at bounding box center [367, 505] width 182 height 36
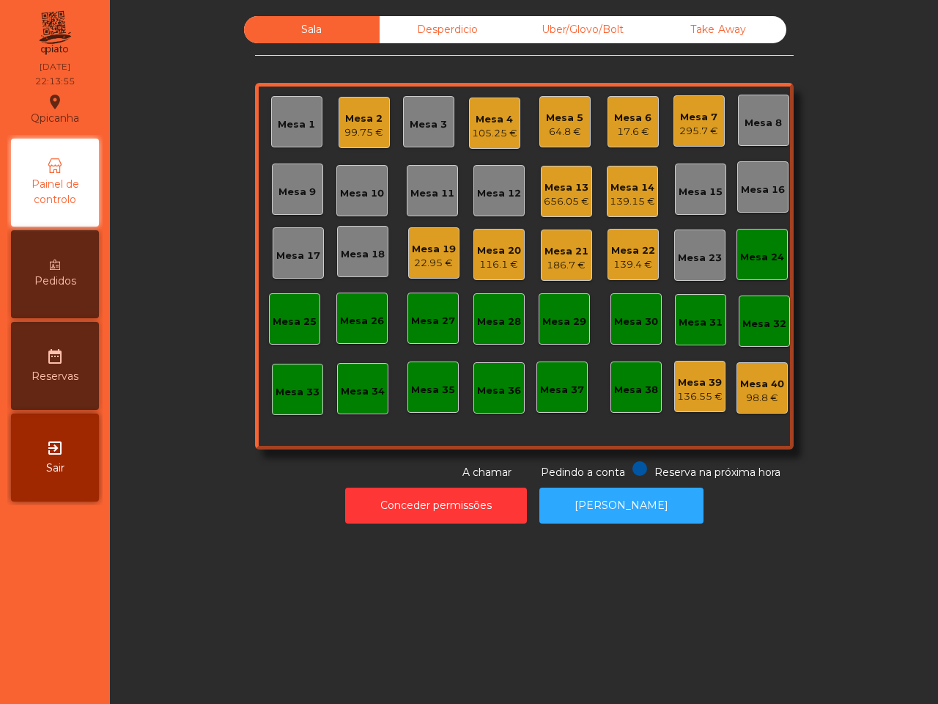
click at [555, 271] on div "186.7 €" at bounding box center [567, 265] width 44 height 15
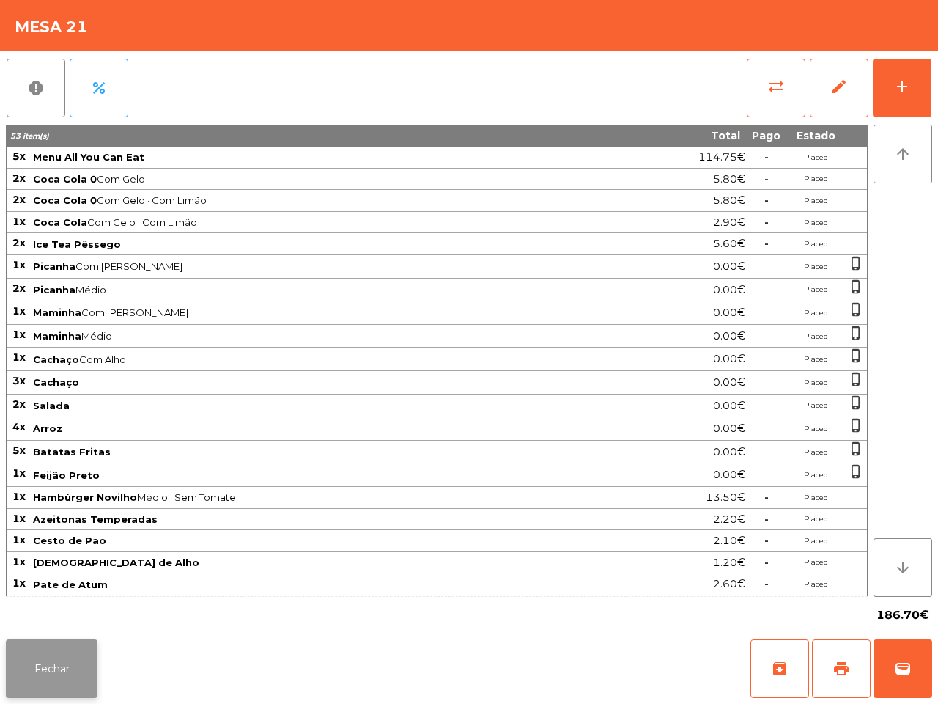
click at [28, 682] on button "Fechar" at bounding box center [52, 668] width 92 height 59
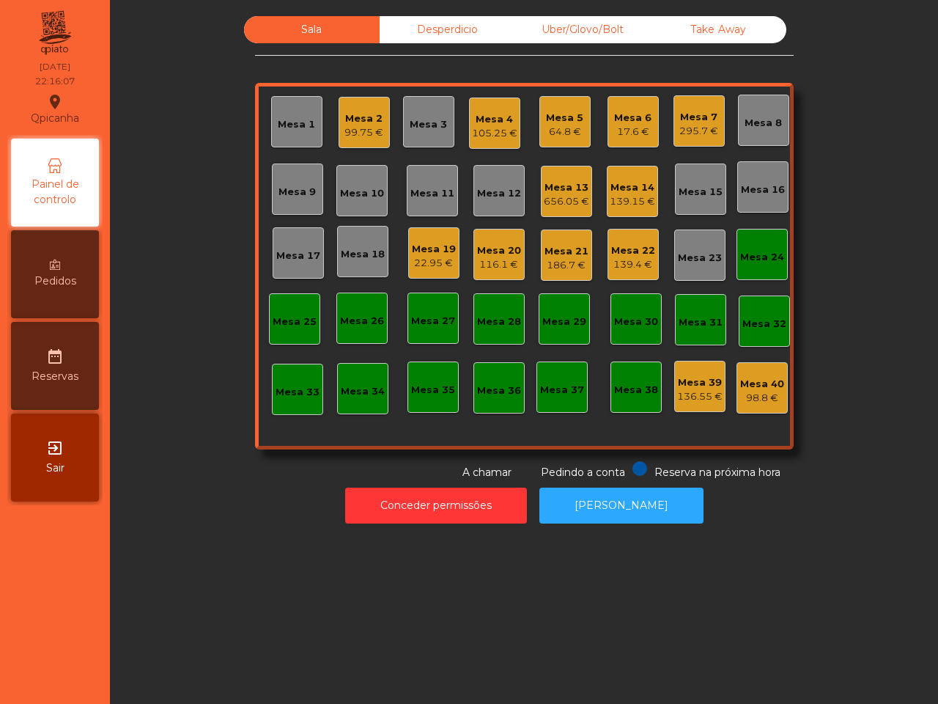
click at [555, 250] on div "Mesa 21" at bounding box center [567, 251] width 44 height 15
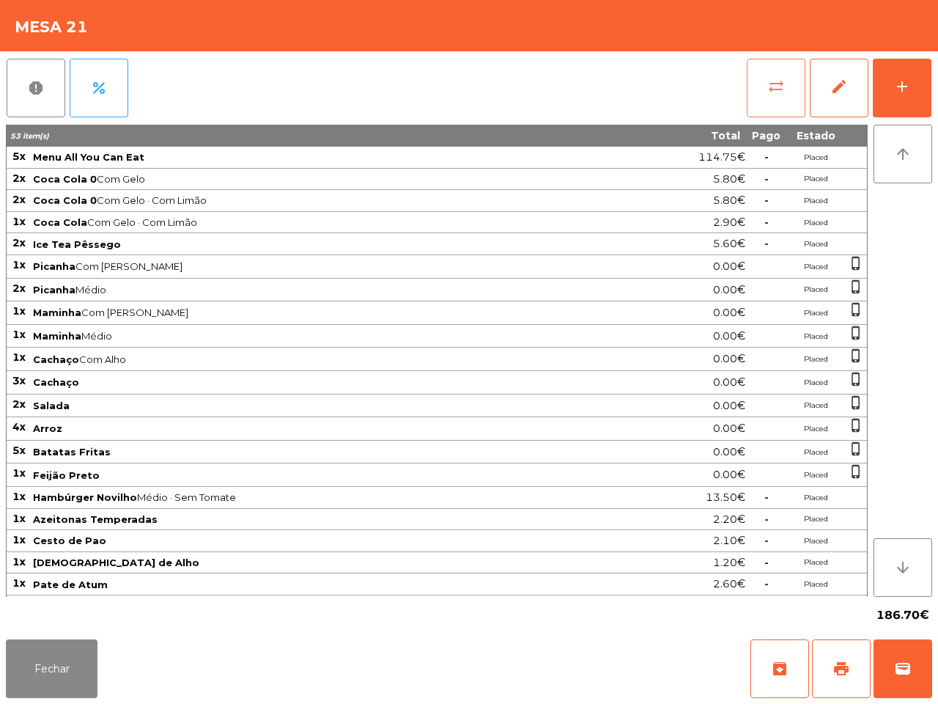
click at [778, 97] on button "sync_alt" at bounding box center [776, 88] width 59 height 59
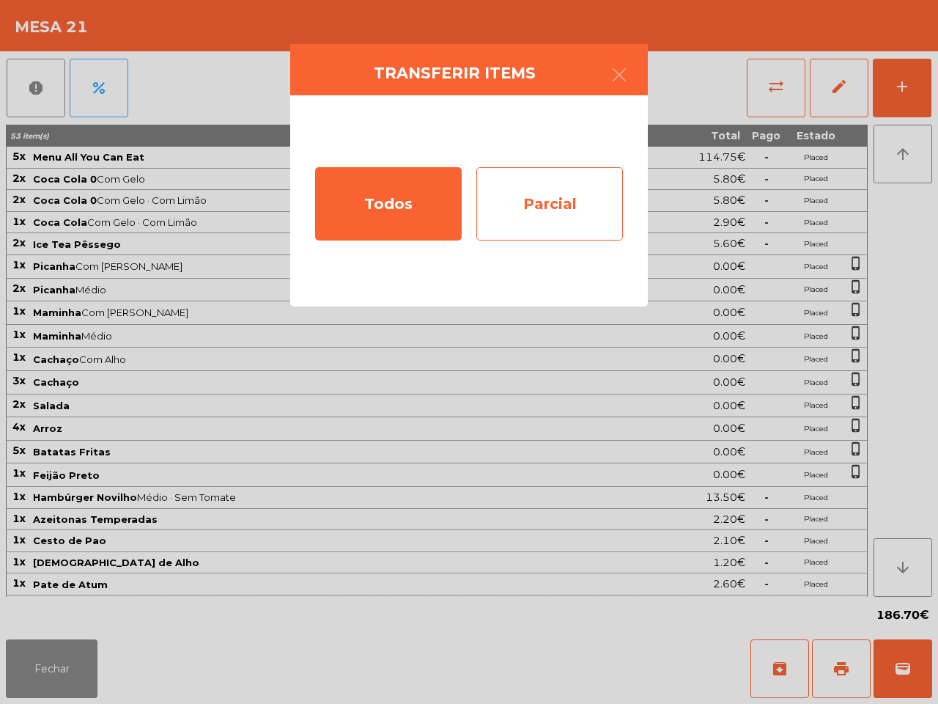
click at [579, 171] on div "Parcial" at bounding box center [549, 203] width 147 height 73
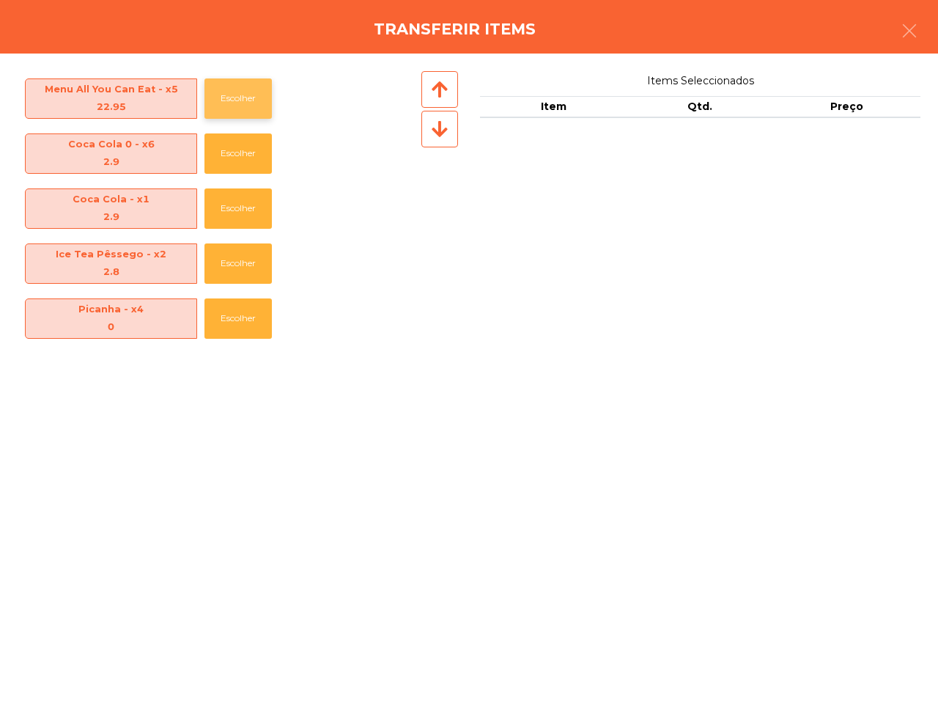
click at [229, 93] on button "Escolher" at bounding box center [237, 98] width 67 height 40
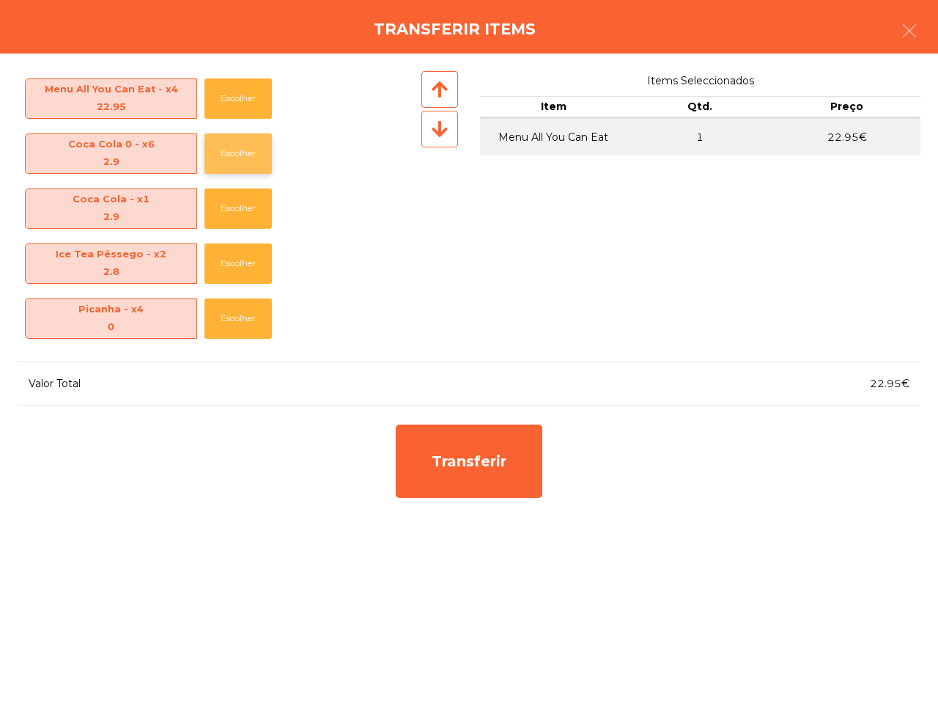
click at [225, 147] on button "Escolher" at bounding box center [237, 153] width 67 height 40
click at [231, 163] on button "Escolher" at bounding box center [237, 153] width 67 height 40
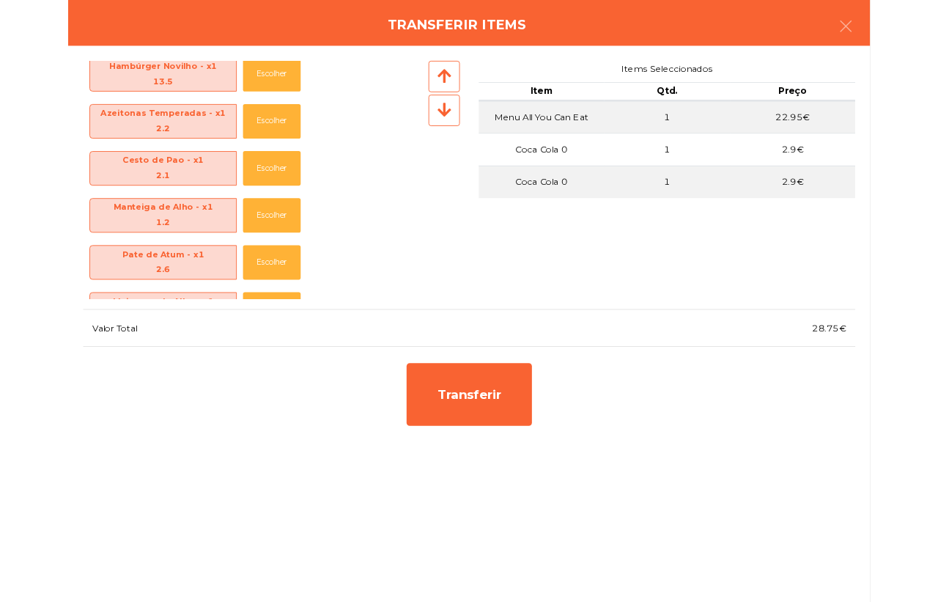
scroll to position [641, 0]
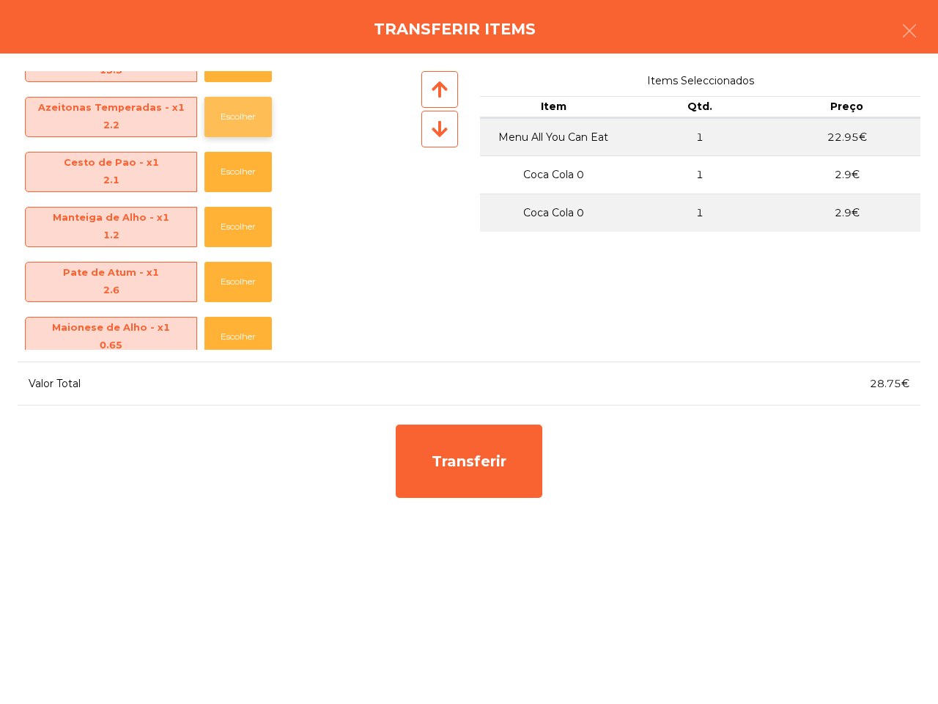
click at [205, 119] on button "Escolher" at bounding box center [237, 117] width 67 height 40
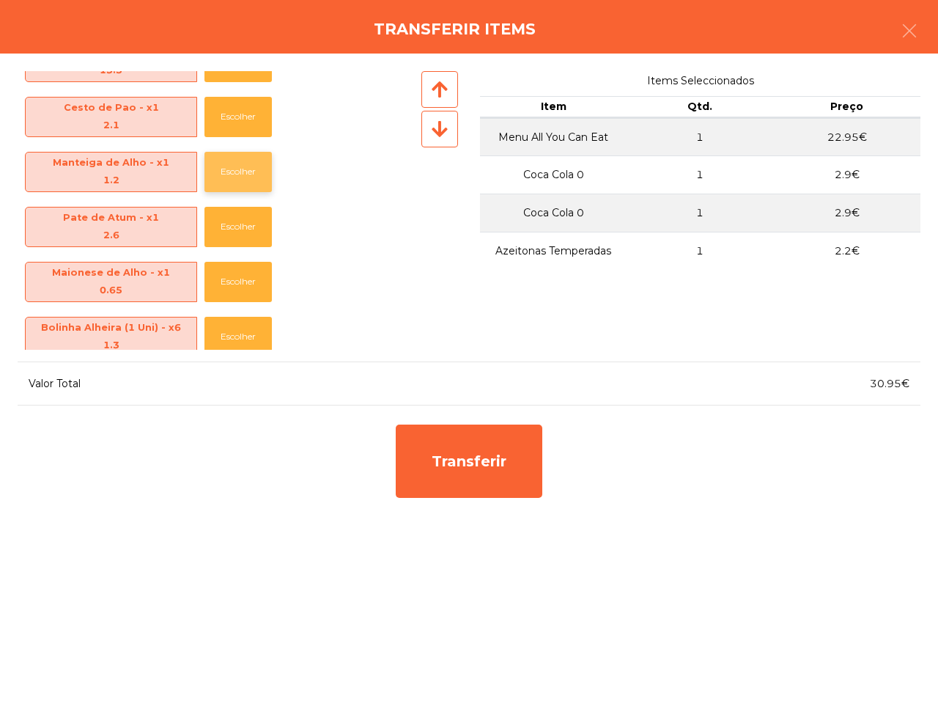
click at [225, 165] on button "Escolher" at bounding box center [237, 172] width 67 height 40
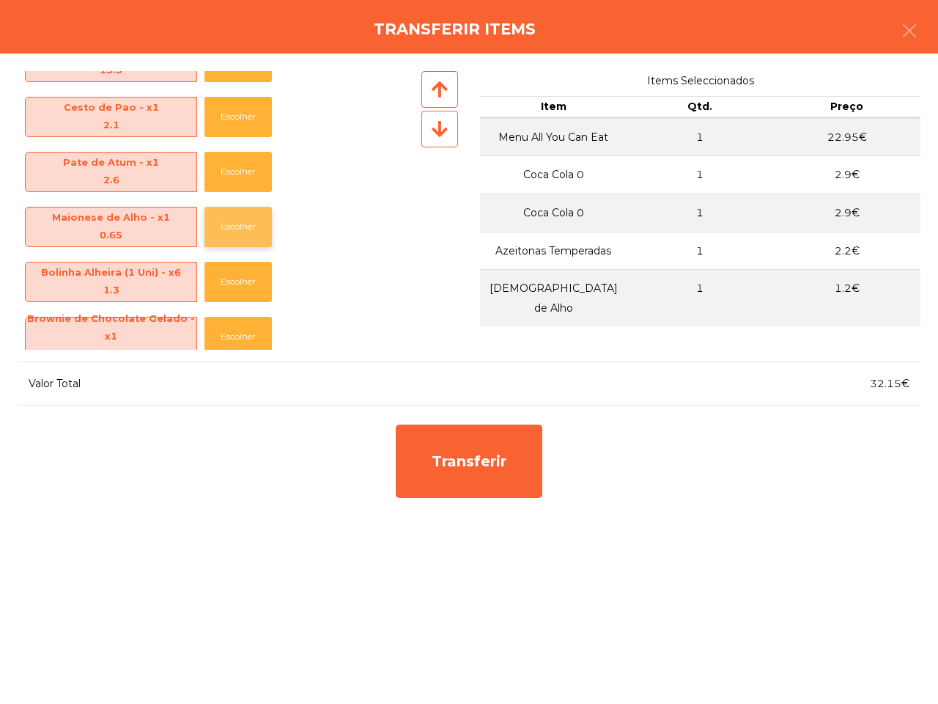
click at [231, 221] on button "Escolher" at bounding box center [237, 227] width 67 height 40
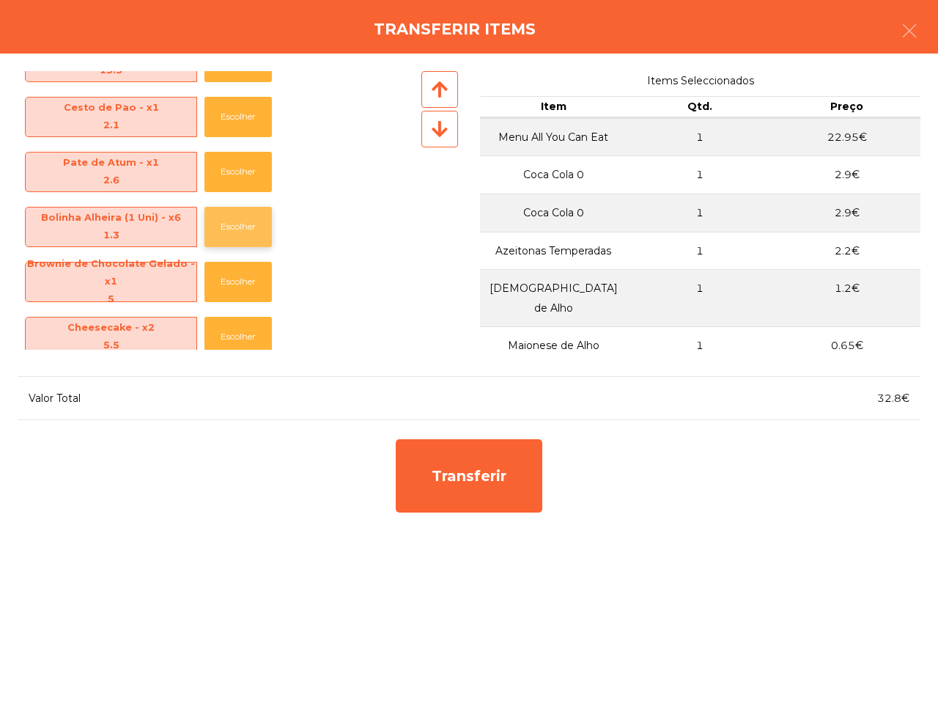
click at [231, 225] on button "Escolher" at bounding box center [237, 227] width 67 height 40
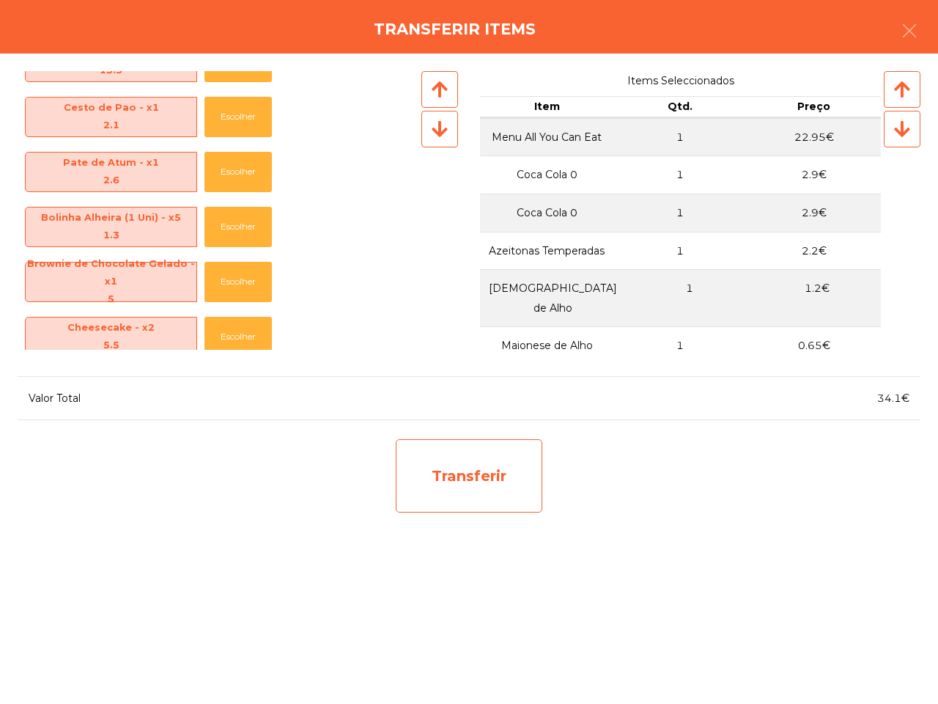
click at [420, 474] on div "Transferir" at bounding box center [469, 475] width 147 height 73
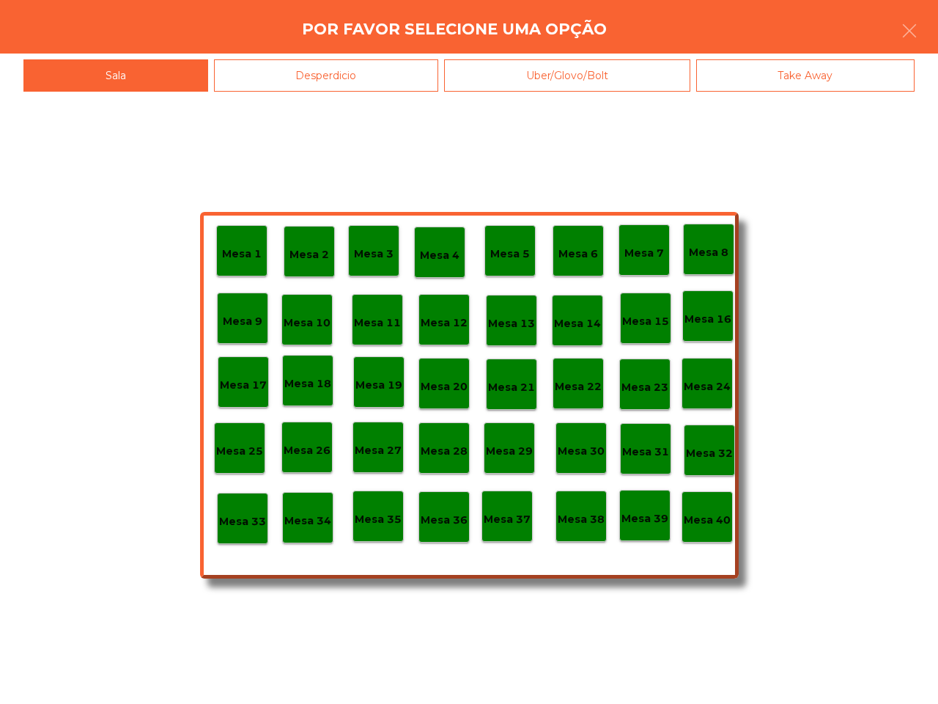
click at [259, 528] on p "Mesa 33" at bounding box center [242, 521] width 47 height 17
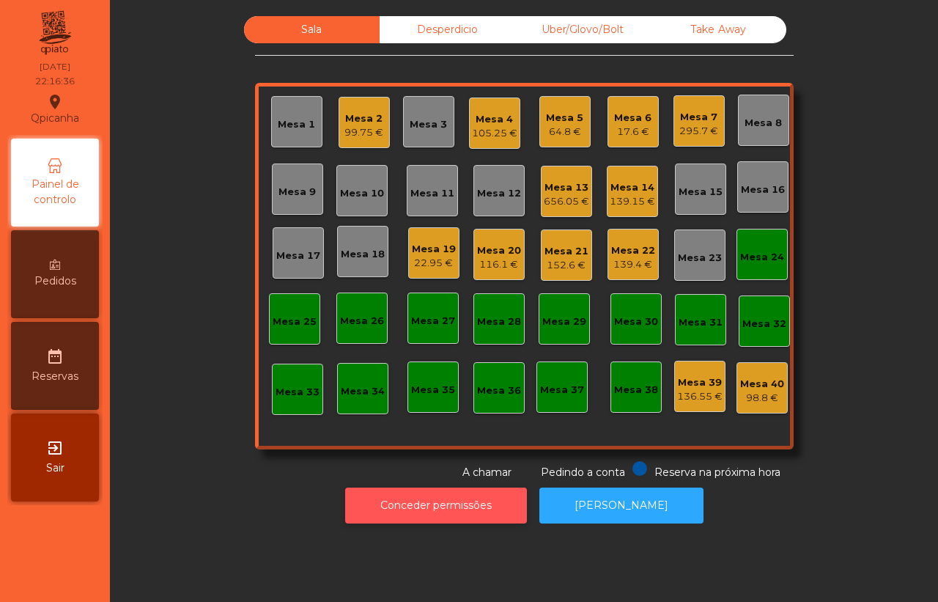
click at [397, 509] on button "Conceder permissões" at bounding box center [436, 505] width 182 height 36
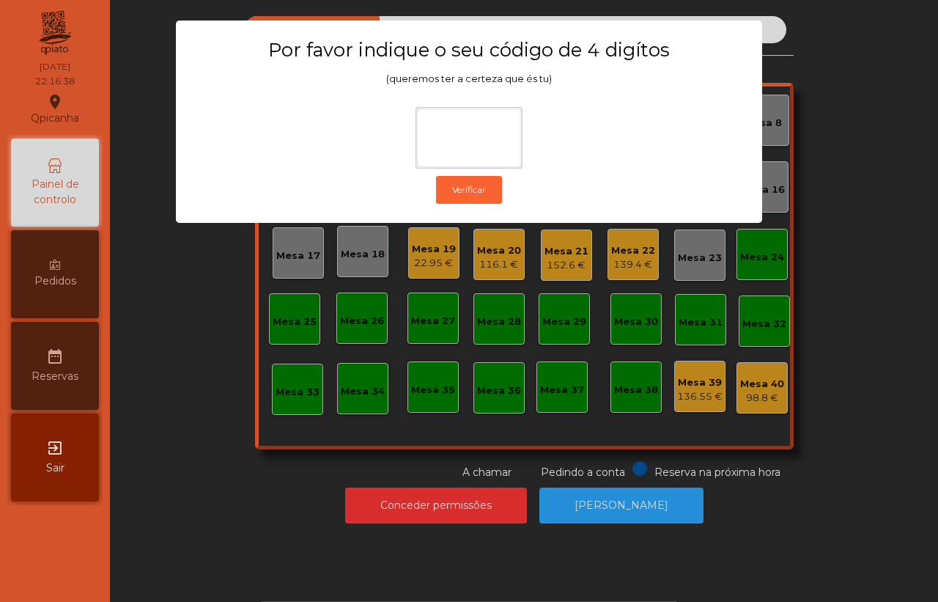
click at [378, 382] on ngb-modal-window "Por favor indique o seu código de 4 digítos (queremos ter a certeza que és tu) …" at bounding box center [468, 301] width 891 height 602
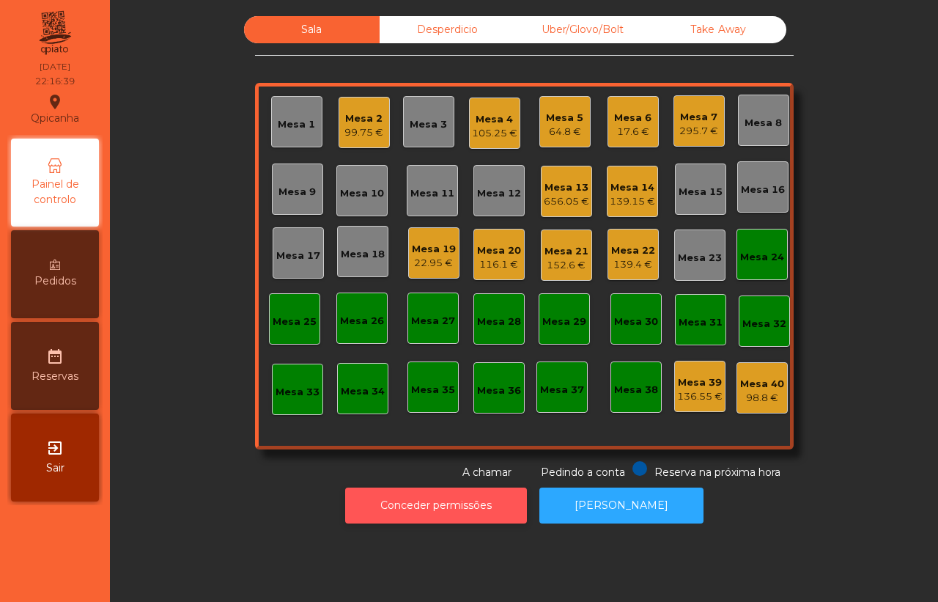
click at [432, 504] on button "Conceder permissões" at bounding box center [436, 505] width 182 height 36
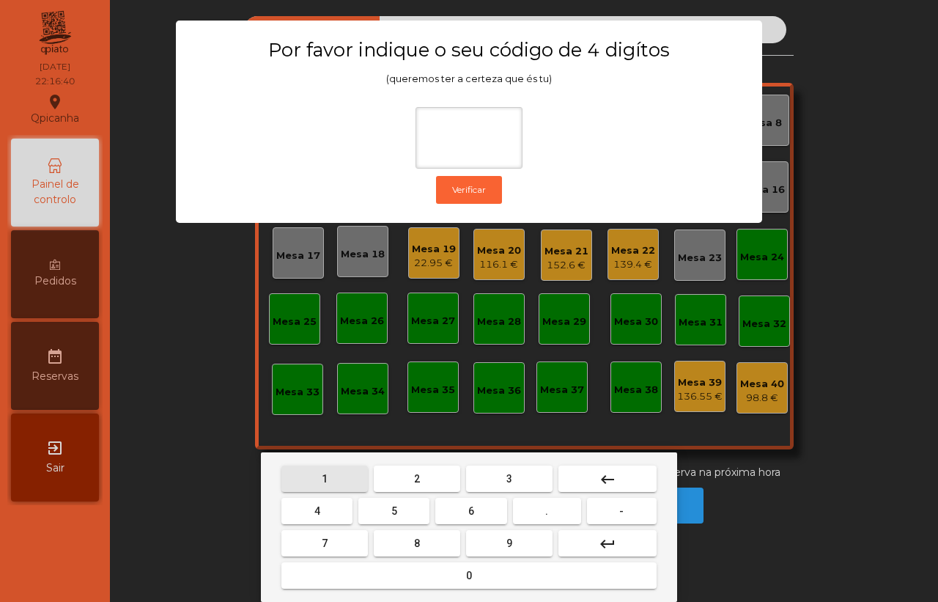
click at [342, 471] on button "1" at bounding box center [324, 478] width 86 height 26
drag, startPoint x: 491, startPoint y: 537, endPoint x: 474, endPoint y: 535, distance: 17.0
click at [491, 539] on button "9" at bounding box center [509, 543] width 86 height 26
click at [339, 515] on button "4" at bounding box center [316, 511] width 71 height 26
click at [391, 564] on button "0" at bounding box center [468, 575] width 375 height 26
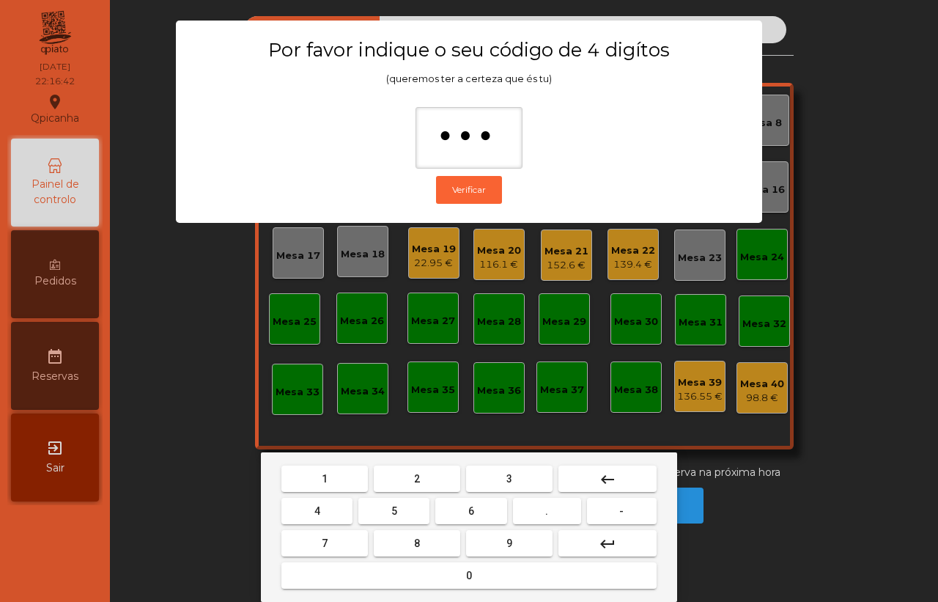
type input "****"
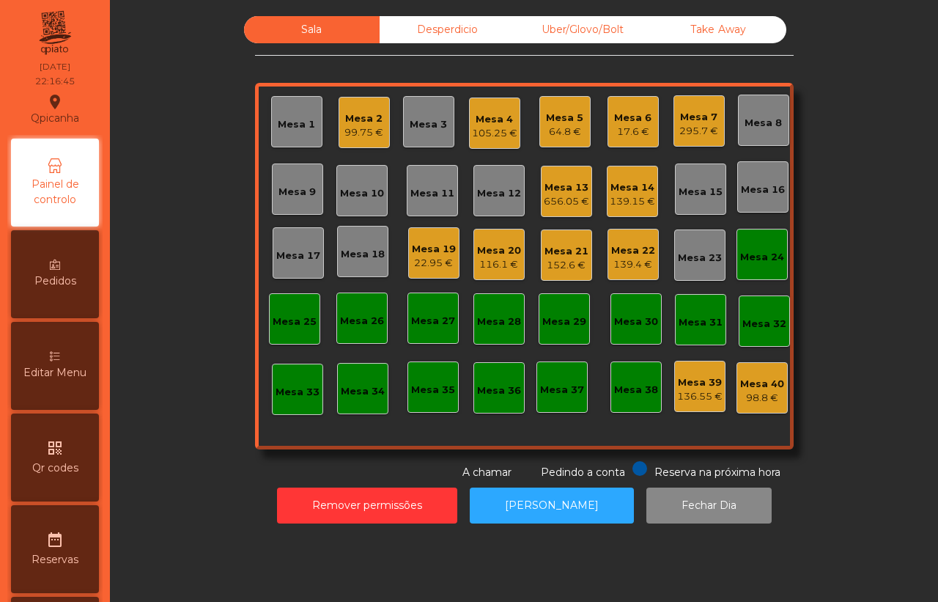
click at [41, 270] on div "Pedidos" at bounding box center [55, 274] width 88 height 88
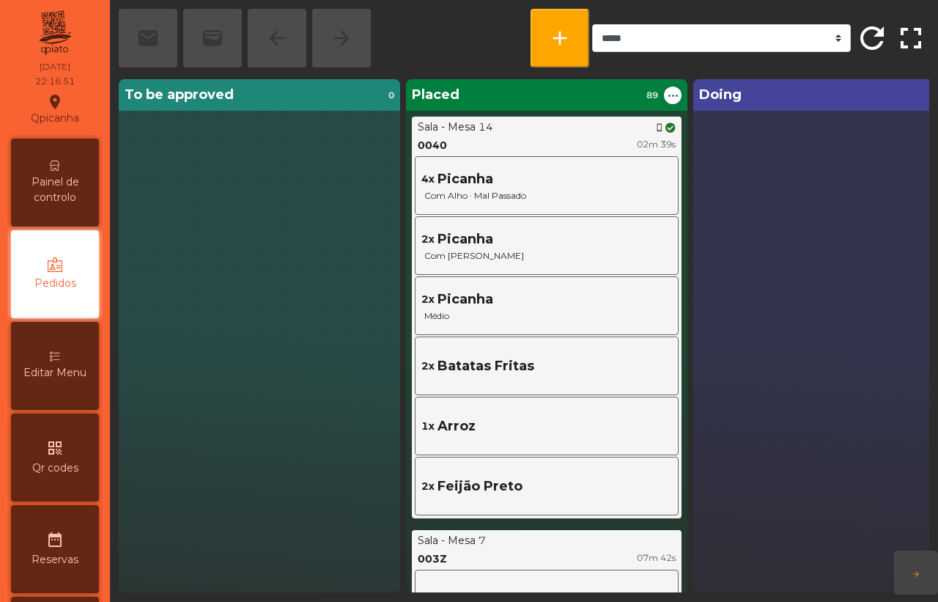
click at [60, 166] on icon at bounding box center [55, 166] width 10 height 10
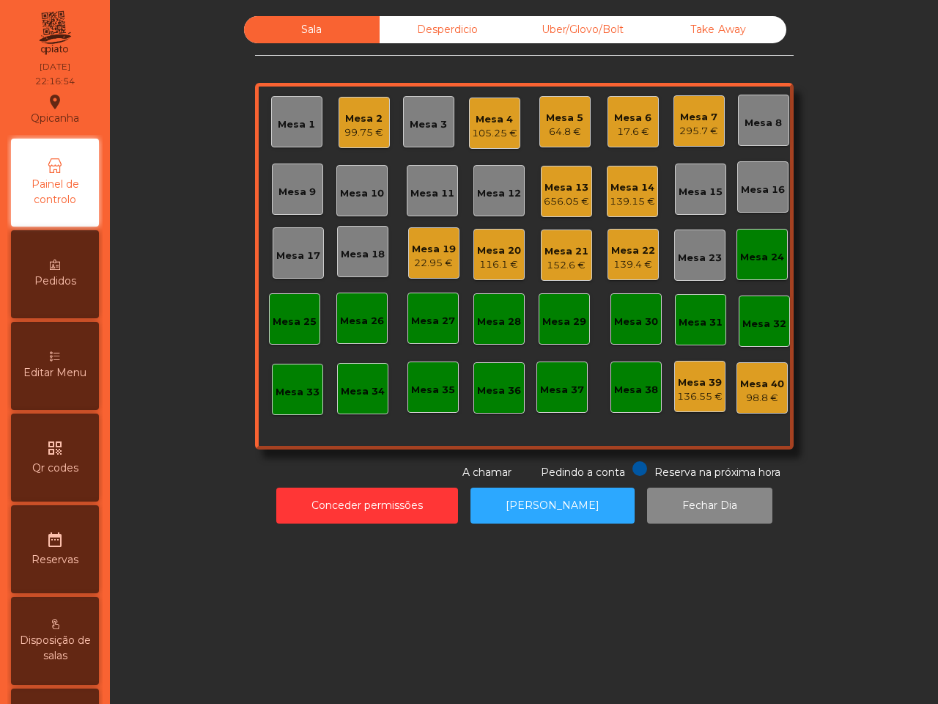
click at [552, 264] on div "152.6 €" at bounding box center [567, 265] width 44 height 15
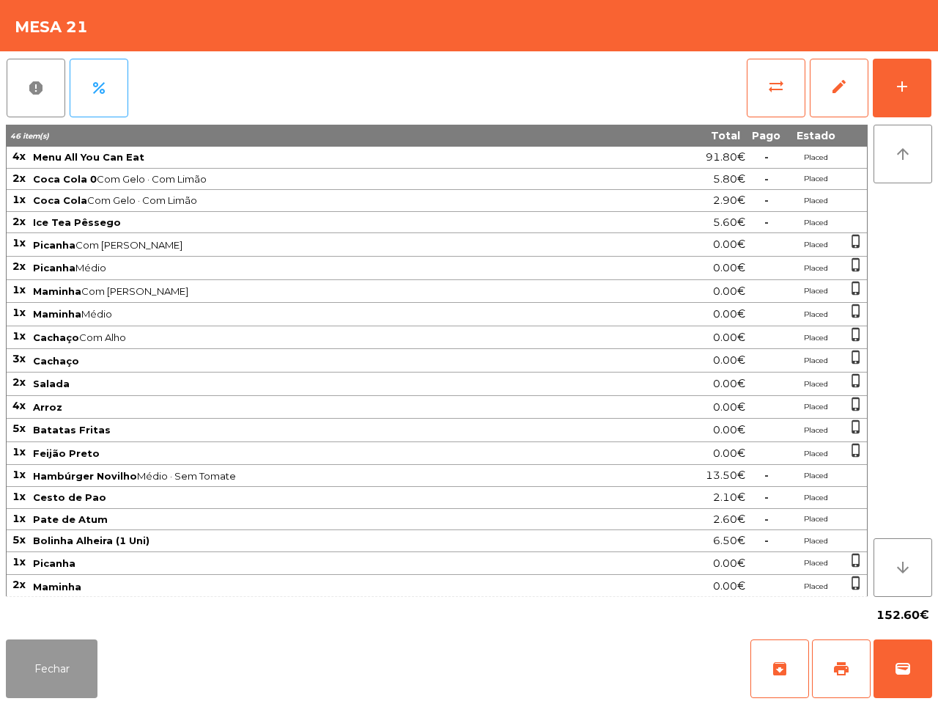
click at [51, 601] on button "Fechar" at bounding box center [52, 668] width 92 height 59
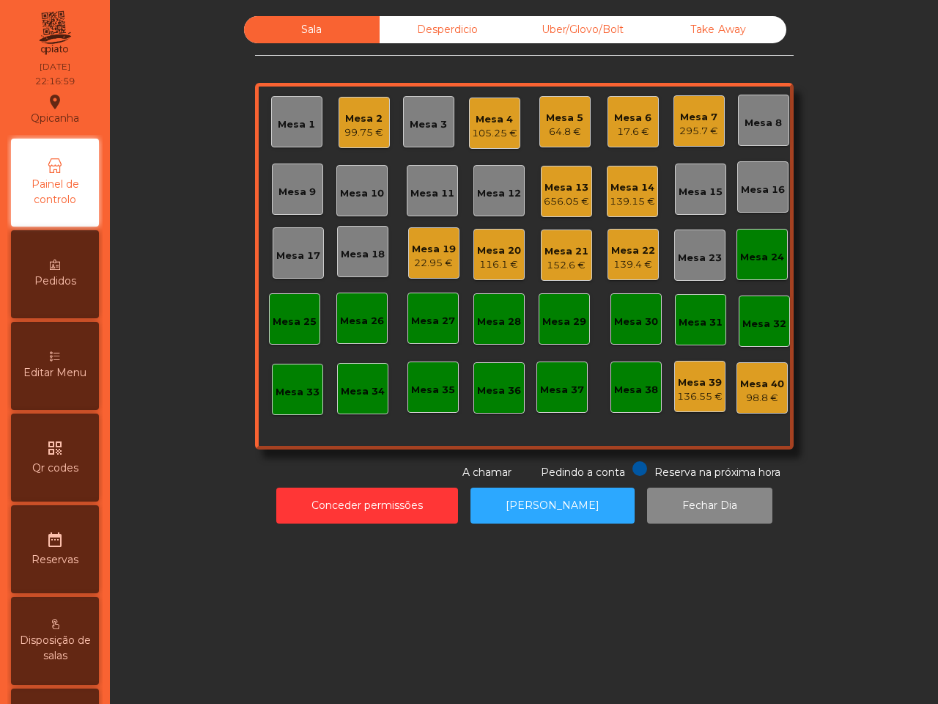
click at [687, 125] on div "295.7 €" at bounding box center [698, 131] width 39 height 15
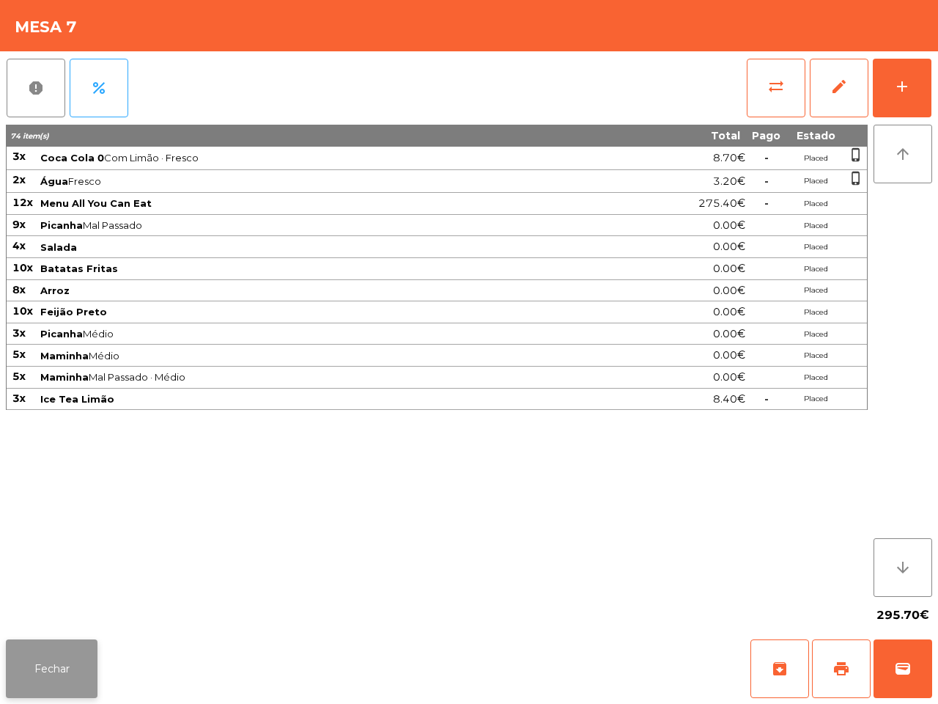
click at [62, 601] on button "Fechar" at bounding box center [52, 668] width 92 height 59
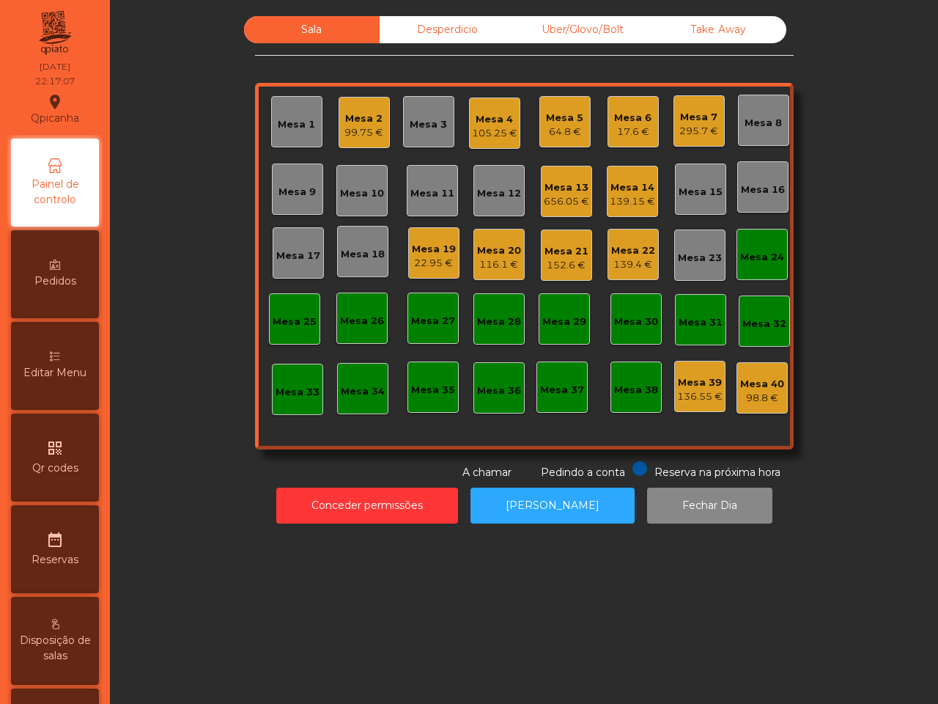
click at [299, 119] on div "Mesa 1" at bounding box center [296, 124] width 37 height 15
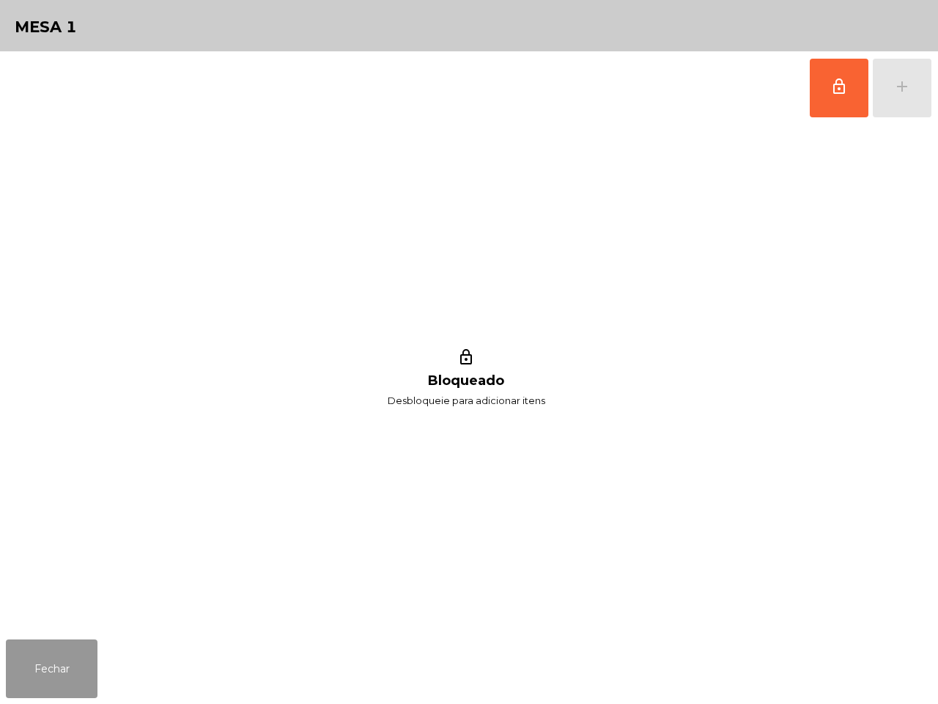
click at [50, 601] on button "Fechar" at bounding box center [52, 668] width 92 height 59
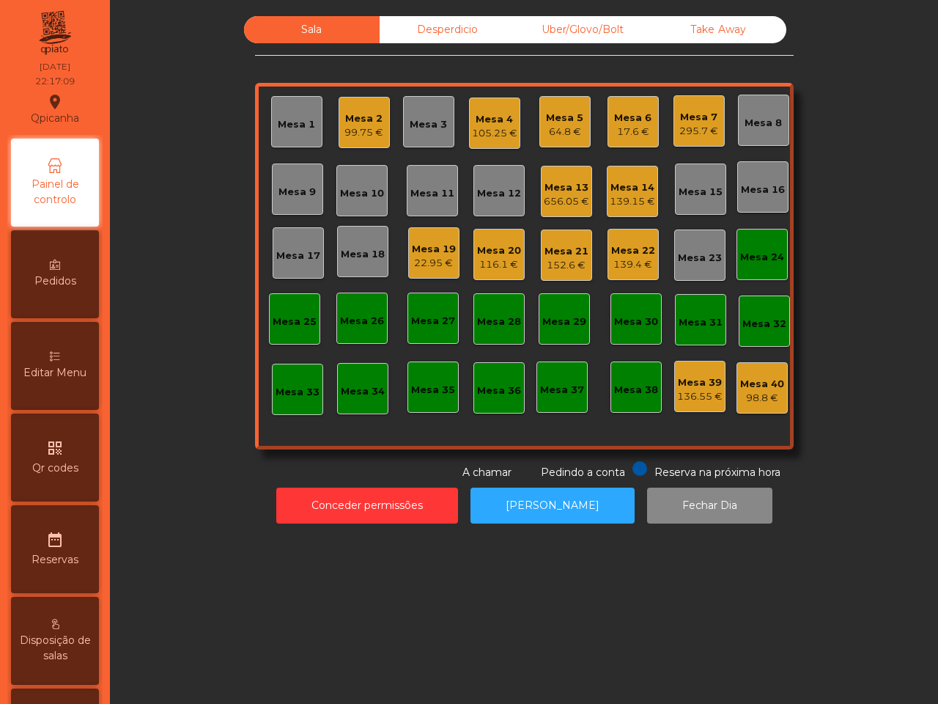
click at [563, 255] on div "Mesa 21" at bounding box center [567, 251] width 44 height 15
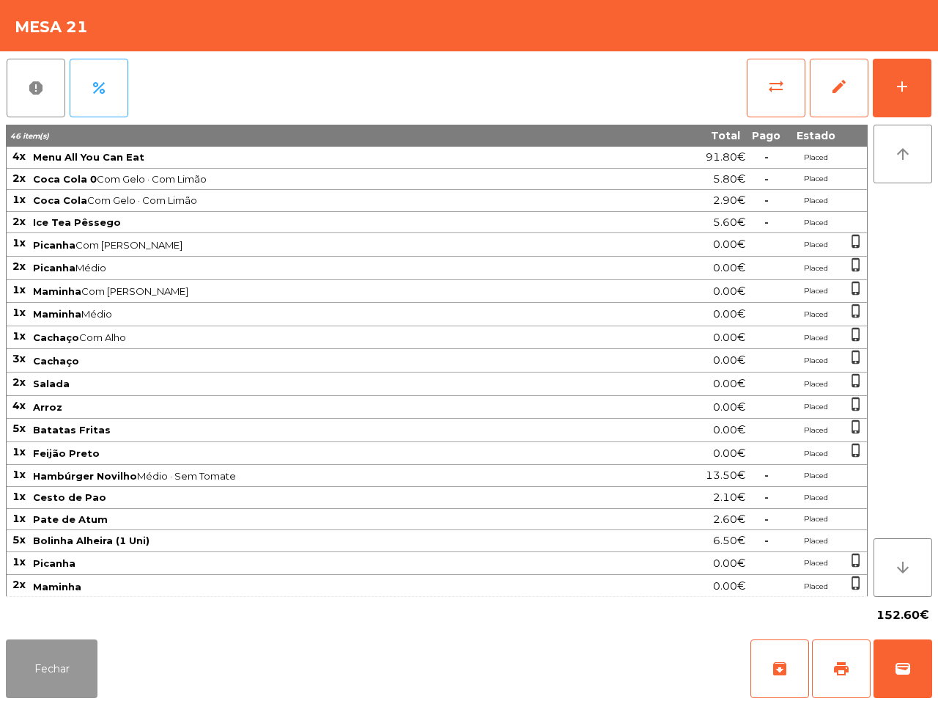
drag, startPoint x: 79, startPoint y: 657, endPoint x: 149, endPoint y: 656, distance: 69.6
click at [81, 601] on button "Fechar" at bounding box center [52, 668] width 92 height 59
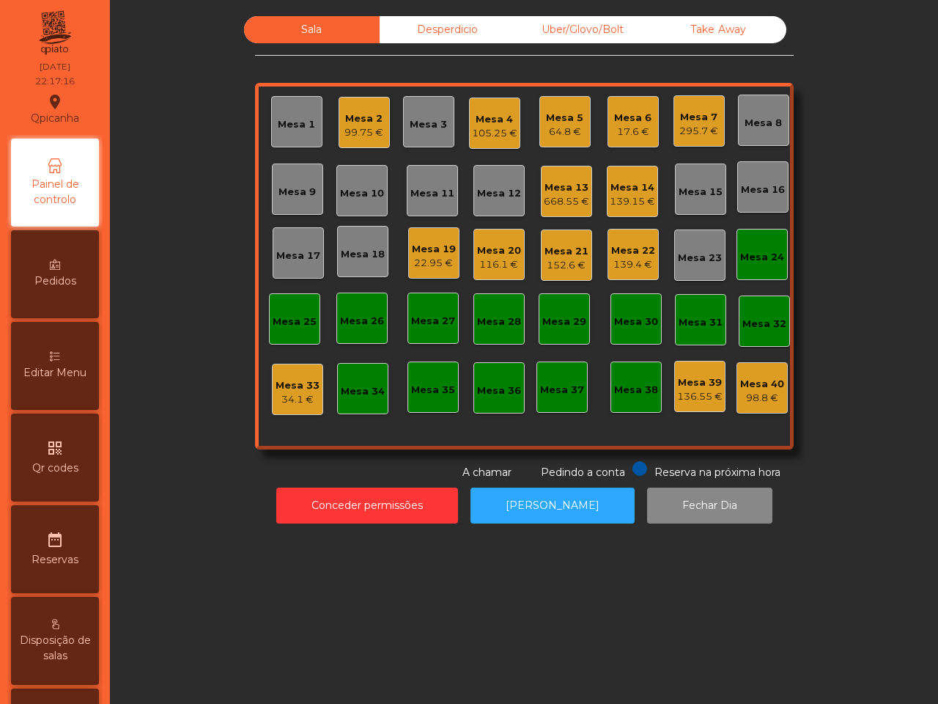
click at [304, 386] on div "Mesa 33" at bounding box center [298, 385] width 44 height 15
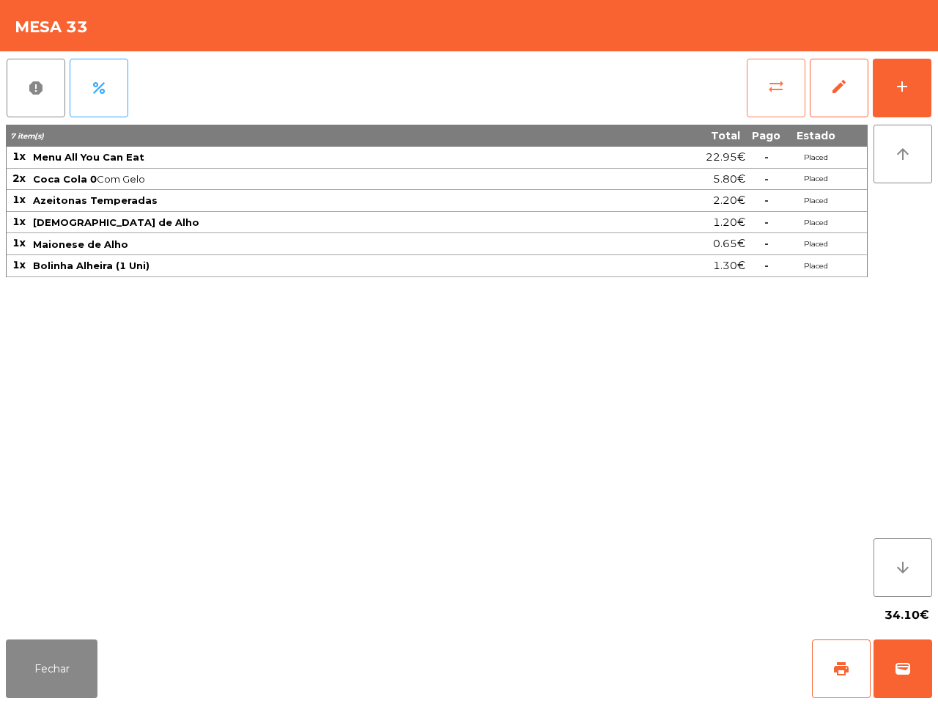
click at [775, 78] on span "sync_alt" at bounding box center [776, 87] width 18 height 18
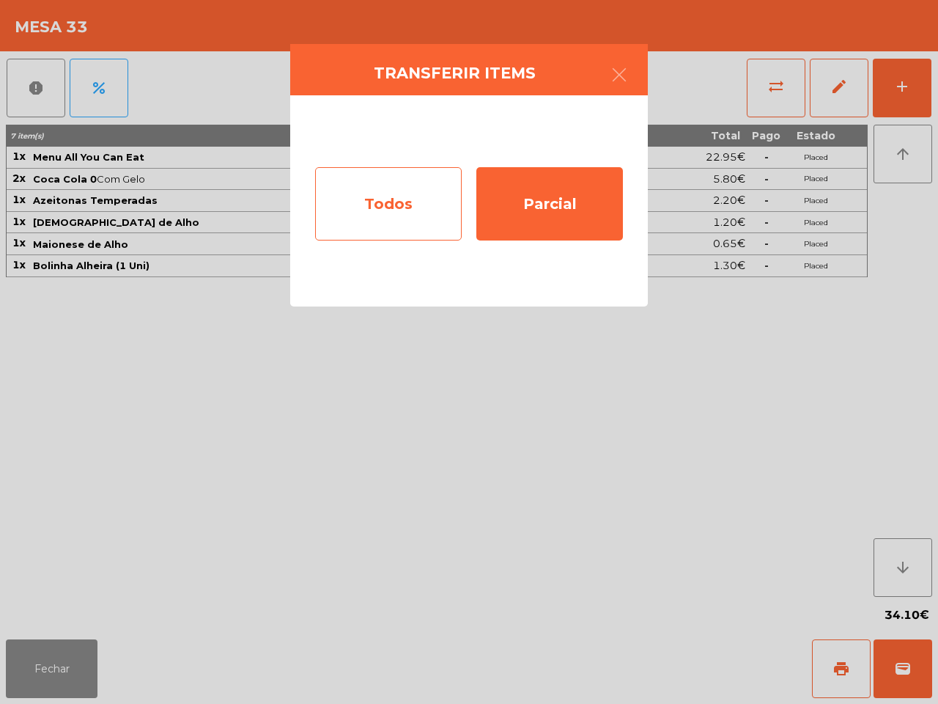
click at [393, 202] on div "Todos" at bounding box center [388, 203] width 147 height 73
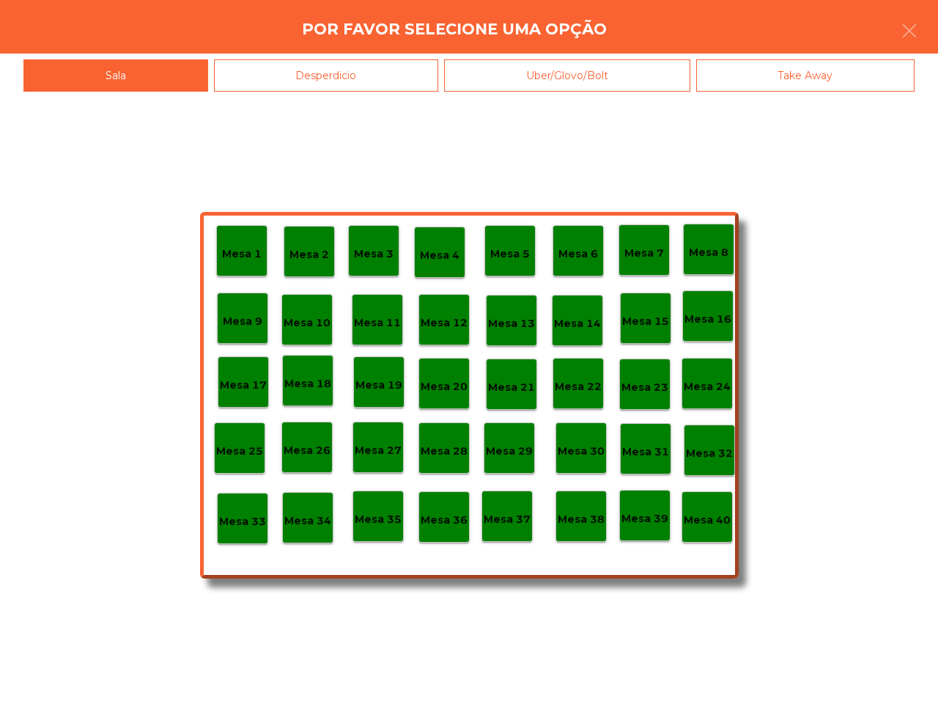
click at [535, 375] on div "Mesa 21" at bounding box center [511, 384] width 47 height 23
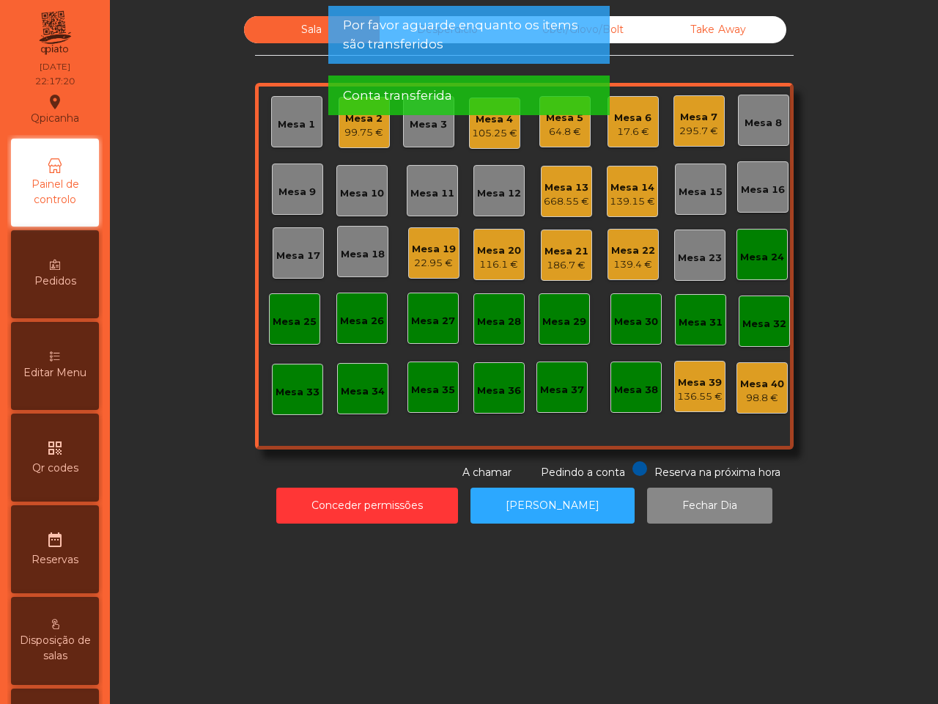
click at [555, 261] on div "186.7 €" at bounding box center [567, 265] width 44 height 15
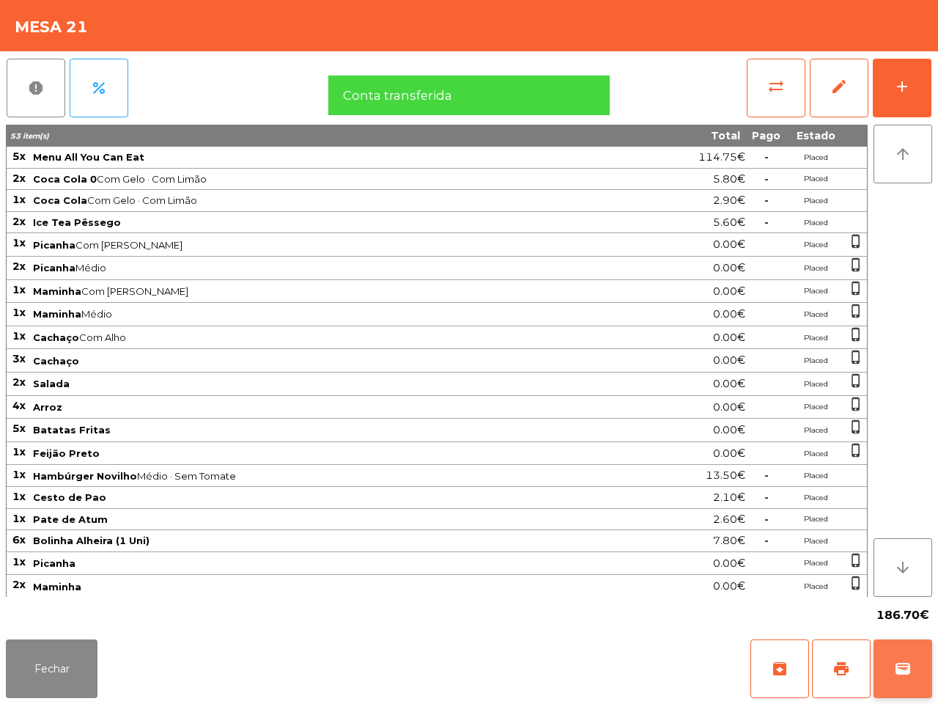
click at [902, 601] on span "wallet" at bounding box center [903, 669] width 18 height 18
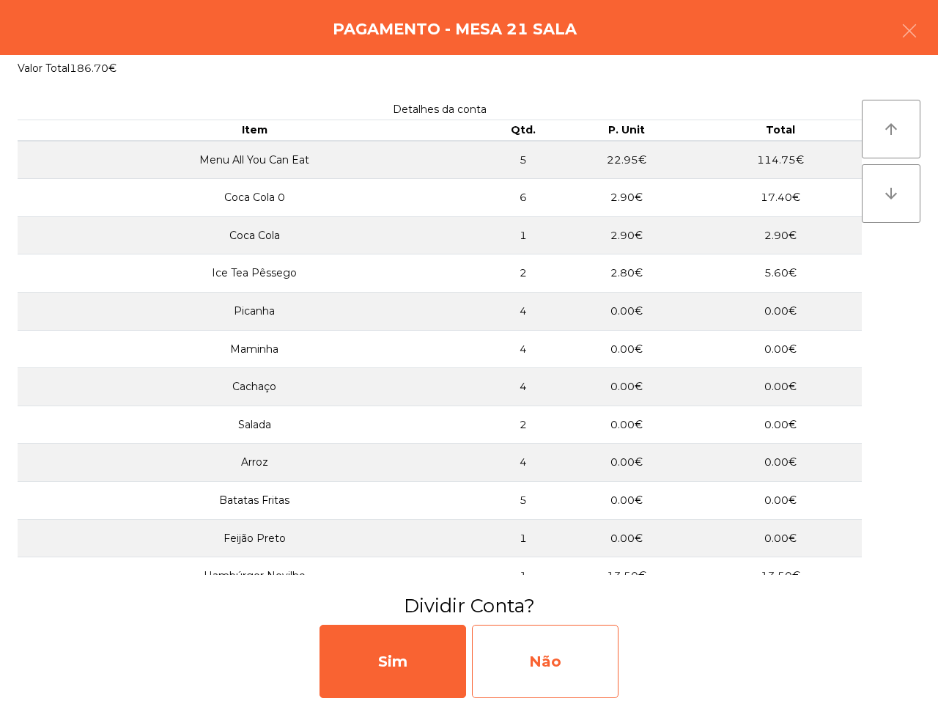
click at [536, 601] on div "Não" at bounding box center [545, 660] width 147 height 73
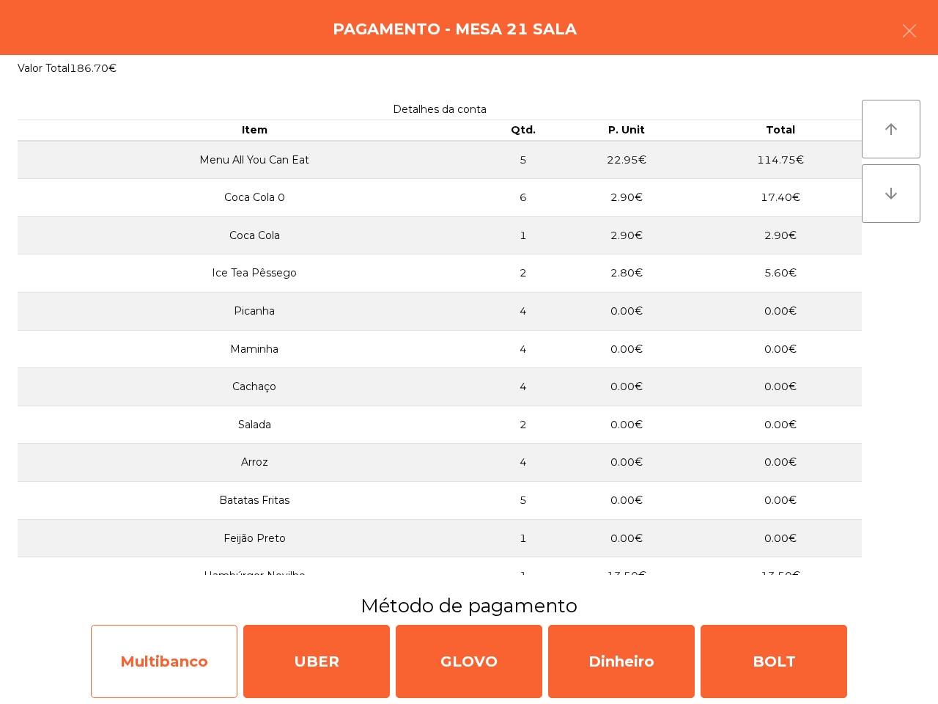
click at [137, 601] on div "Multibanco" at bounding box center [164, 660] width 147 height 73
select select "**"
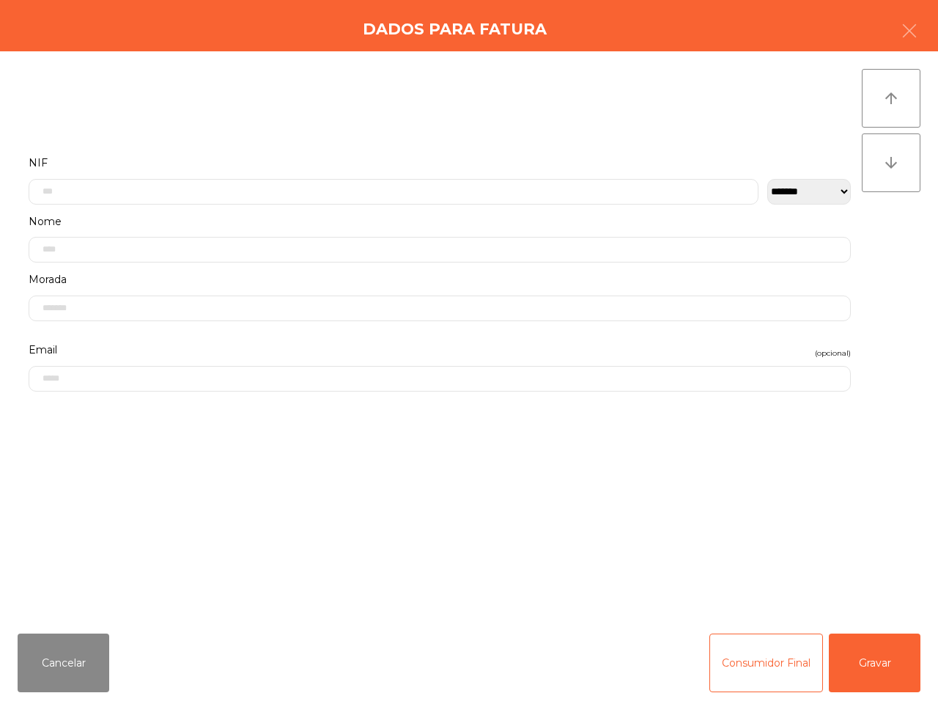
click at [227, 176] on div "**********" at bounding box center [440, 178] width 822 height 51
click at [227, 185] on div "Nome" at bounding box center [440, 159] width 844 height 59
click at [165, 187] on input "text" at bounding box center [394, 192] width 730 height 26
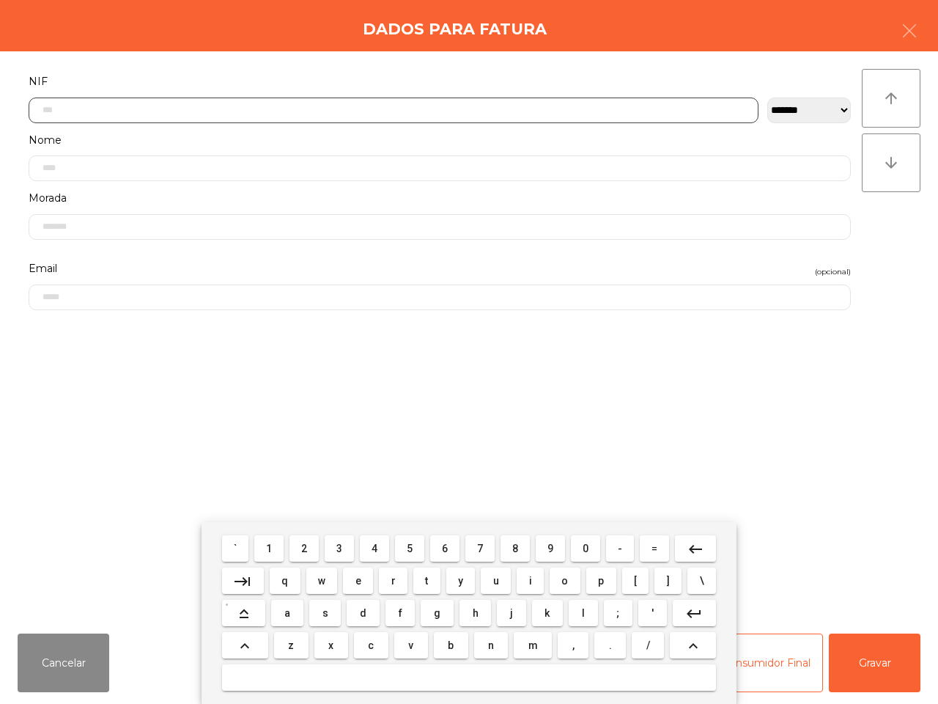
scroll to position [82, 0]
click at [314, 542] on button "2" at bounding box center [303, 548] width 29 height 26
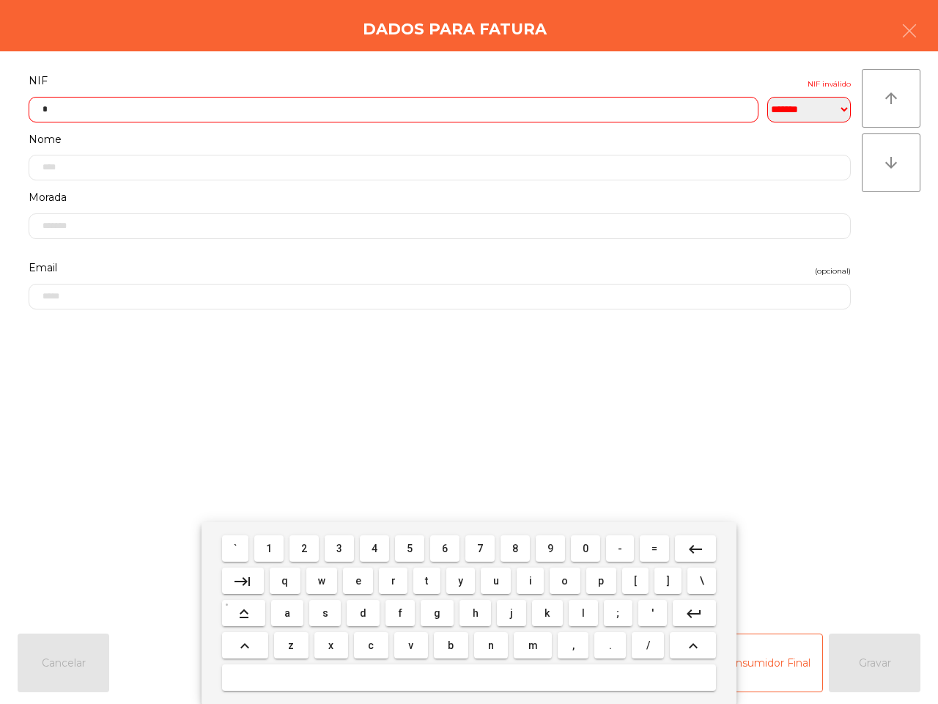
click at [368, 545] on button "4" at bounding box center [374, 548] width 29 height 26
click at [456, 547] on button "6" at bounding box center [444, 548] width 29 height 26
click at [412, 548] on span "5" at bounding box center [410, 548] width 6 height 12
click at [487, 550] on button "7" at bounding box center [479, 548] width 29 height 26
click at [545, 547] on button "9" at bounding box center [550, 548] width 29 height 26
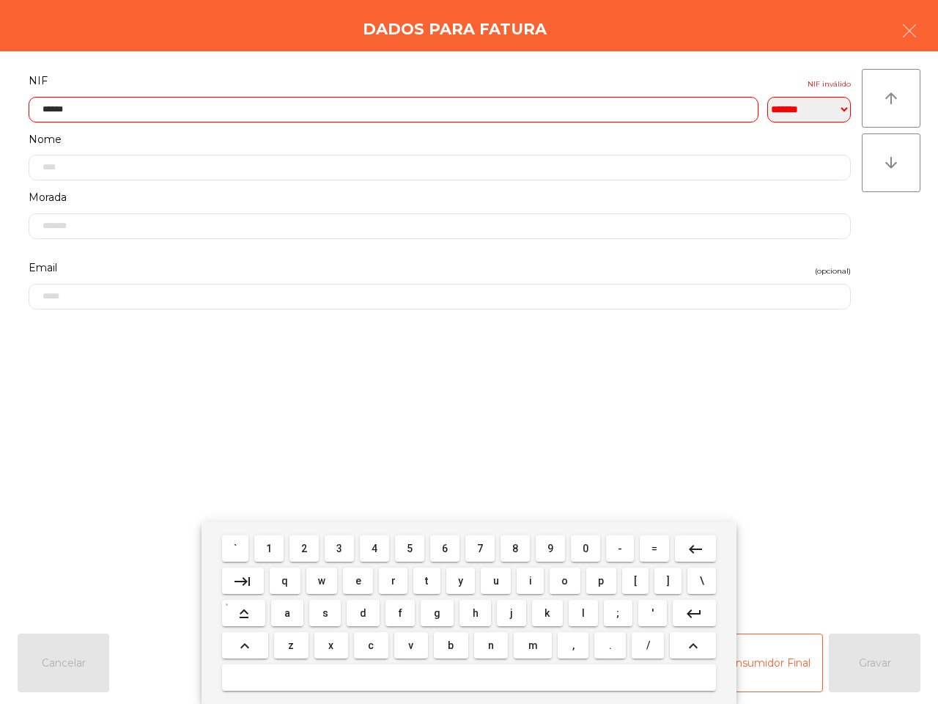
click at [474, 541] on button "7" at bounding box center [479, 548] width 29 height 26
click at [577, 547] on button "0" at bounding box center [585, 548] width 29 height 26
click at [423, 543] on button "5" at bounding box center [409, 548] width 29 height 26
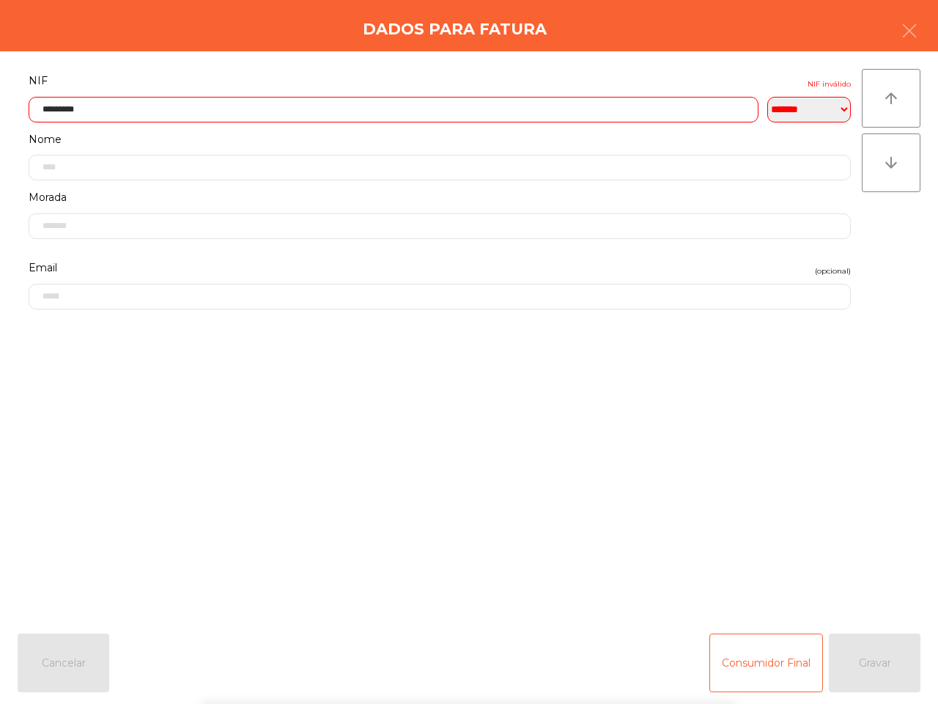
click at [522, 469] on form "**********" at bounding box center [440, 338] width 844 height 535
click at [866, 601] on div "Consumidor Final Gravar" at bounding box center [814, 662] width 211 height 59
click at [70, 105] on input "*********" at bounding box center [394, 110] width 730 height 26
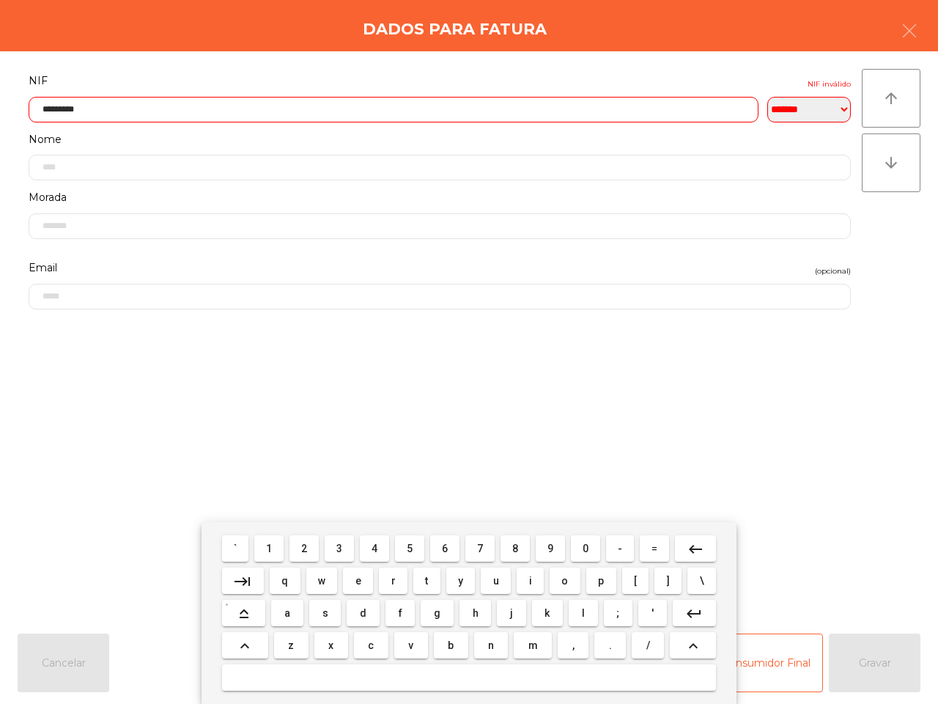
click at [74, 108] on input "*********" at bounding box center [394, 110] width 730 height 26
click at [691, 542] on mat-icon "keyboard_backspace" at bounding box center [696, 549] width 18 height 18
click at [411, 546] on span "5" at bounding box center [410, 548] width 6 height 12
type input "*********"
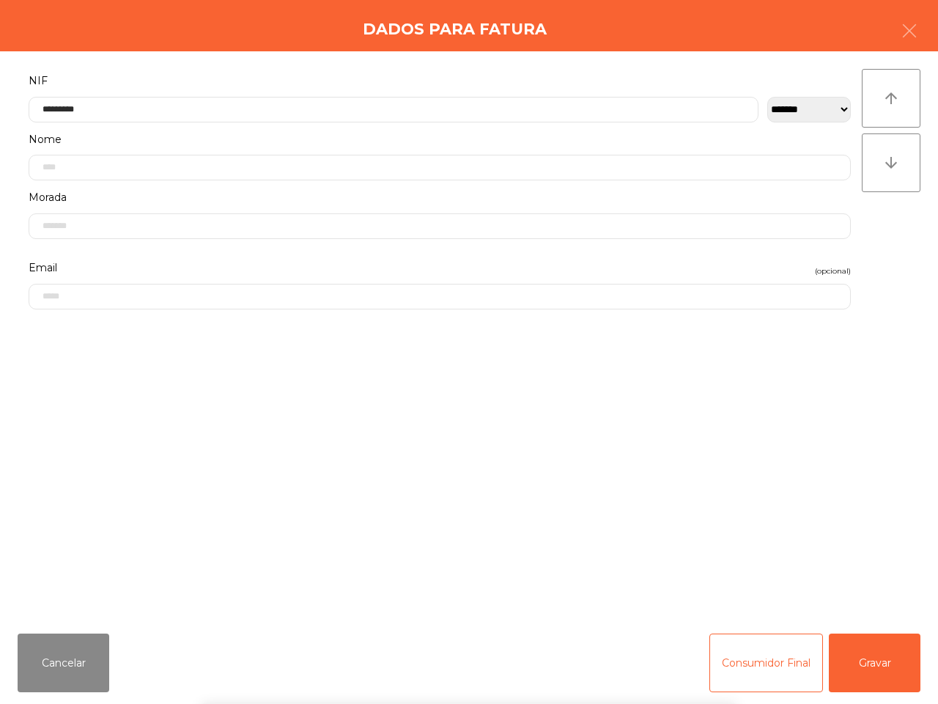
click at [642, 418] on form "**********" at bounding box center [440, 338] width 844 height 535
click at [860, 601] on button "Gravar" at bounding box center [875, 662] width 92 height 59
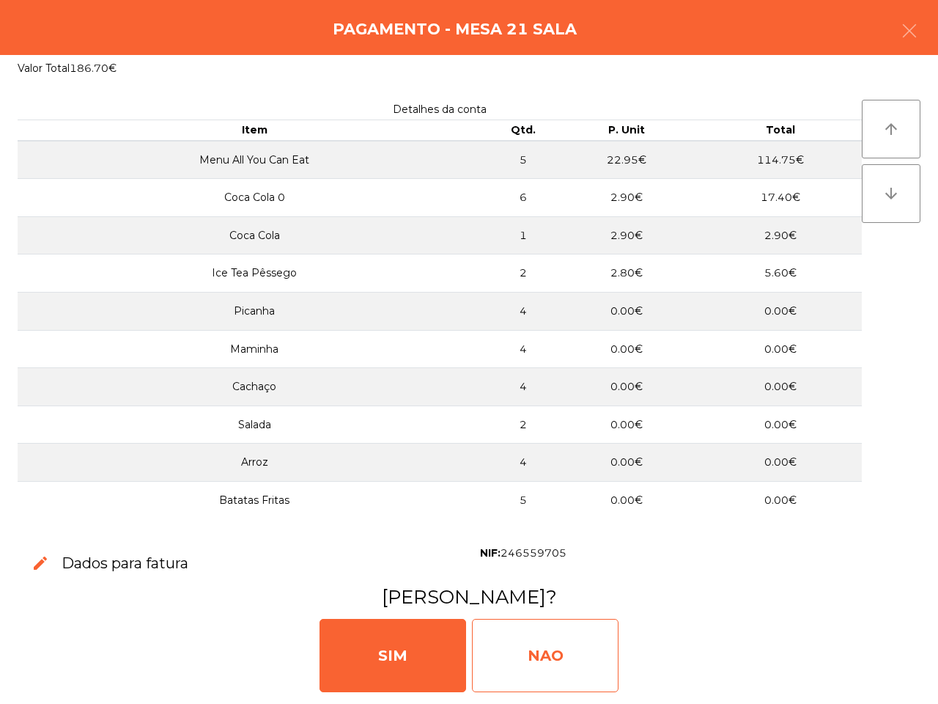
click at [578, 601] on div "NAO" at bounding box center [545, 655] width 147 height 73
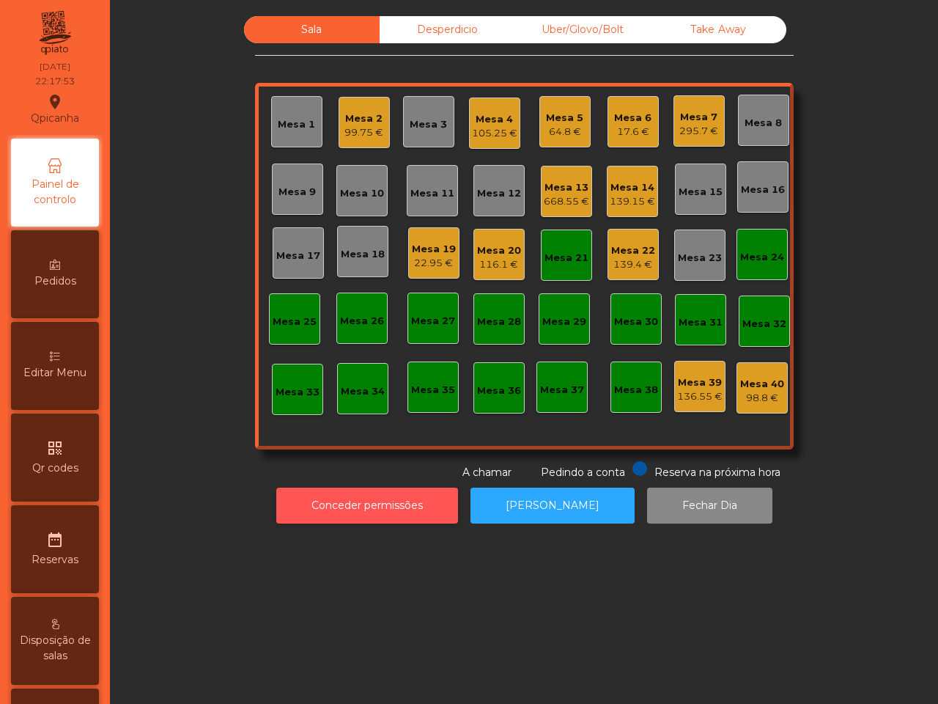
click at [400, 512] on button "Conceder permissões" at bounding box center [367, 505] width 182 height 36
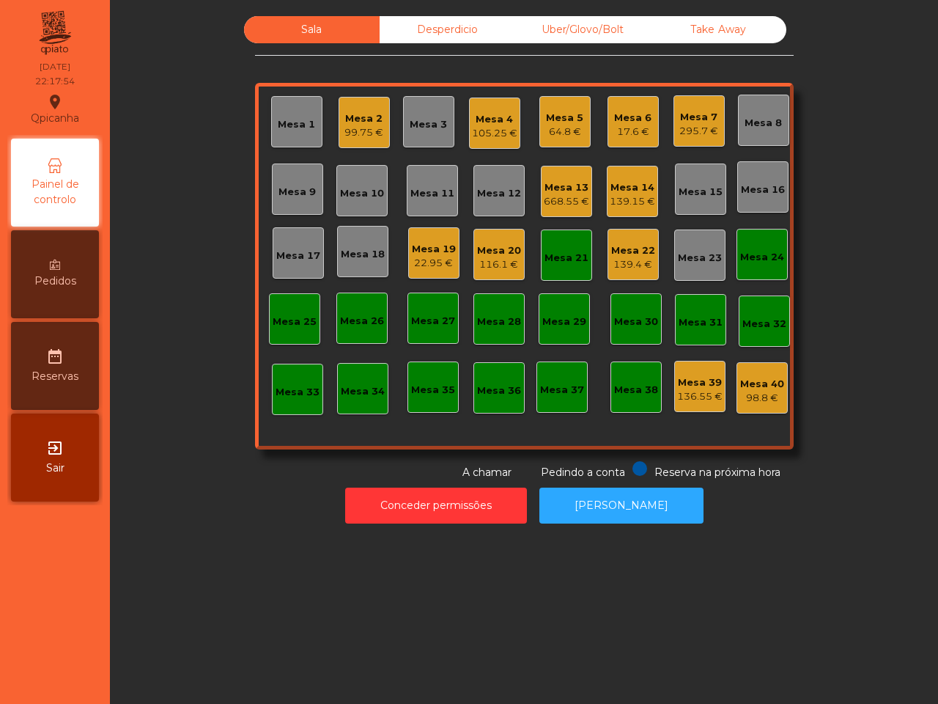
drag, startPoint x: 240, startPoint y: 523, endPoint x: 191, endPoint y: 491, distance: 58.3
click at [240, 522] on div "Conceder permissões Abrir Gaveta" at bounding box center [524, 505] width 789 height 51
click at [504, 122] on div "Mesa 4" at bounding box center [494, 119] width 45 height 15
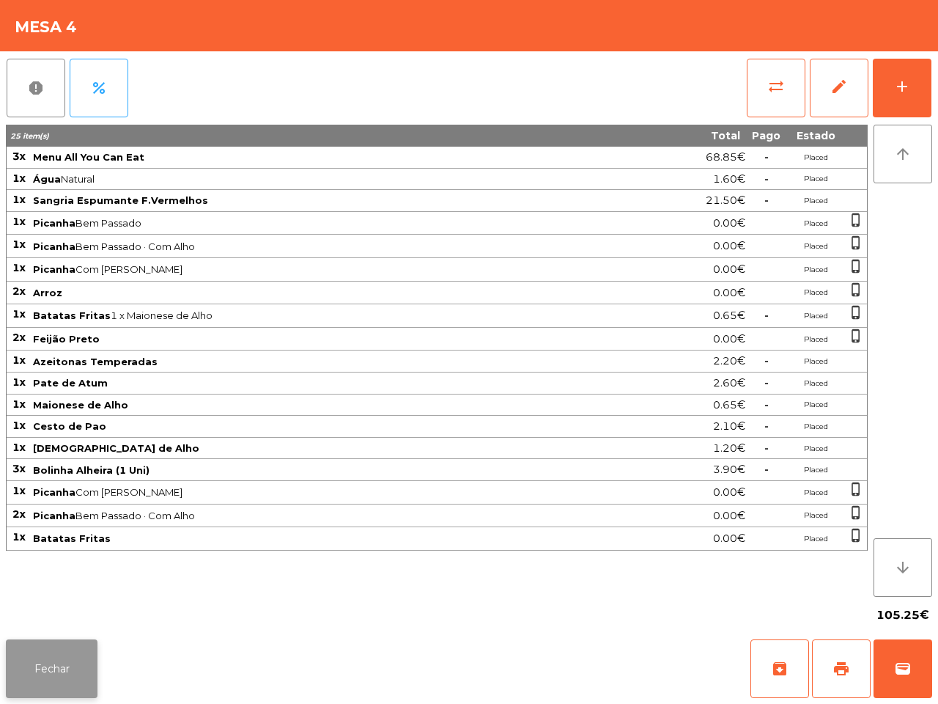
click at [48, 601] on button "Fechar" at bounding box center [52, 668] width 92 height 59
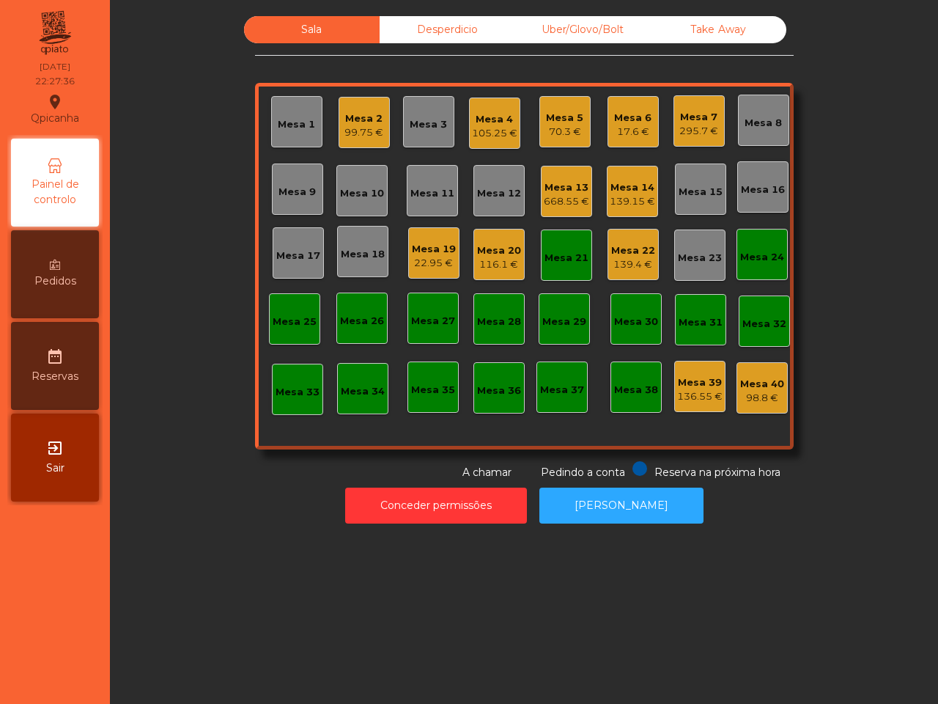
drag, startPoint x: 193, startPoint y: 473, endPoint x: 196, endPoint y: 458, distance: 15.8
click at [196, 469] on div "Sala Desperdicio Uber/Glovo/Bolt Take Away Mesa 1 Mesa 2 99.75 € Mesa 3 Mesa 4 …" at bounding box center [524, 248] width 789 height 464
click at [587, 28] on div "Uber/Glovo/Bolt" at bounding box center [583, 29] width 136 height 27
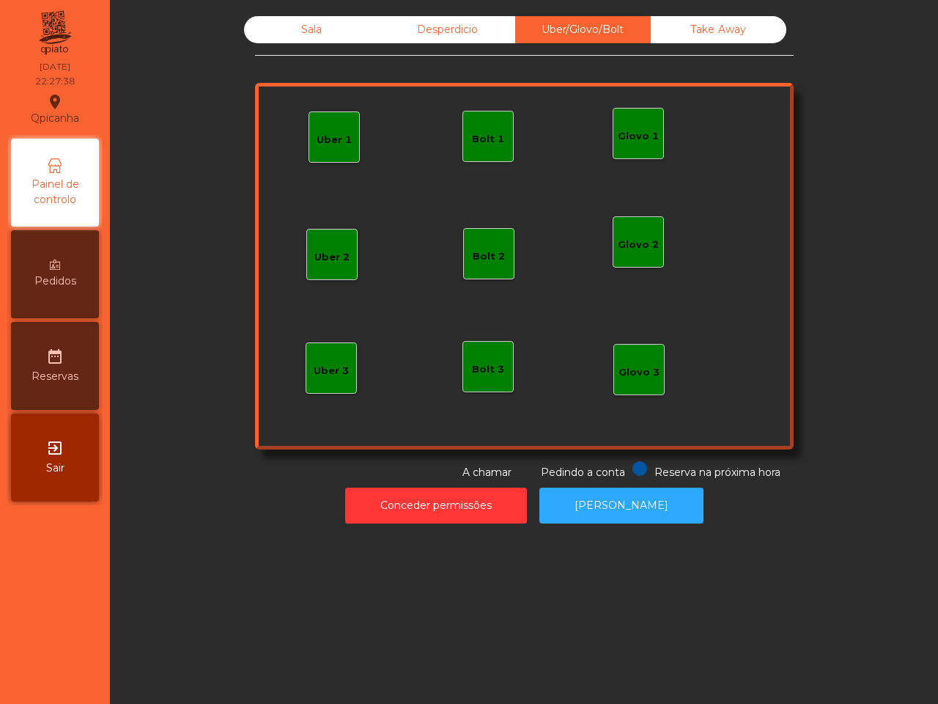
click at [341, 136] on div "Uber 1" at bounding box center [334, 140] width 35 height 15
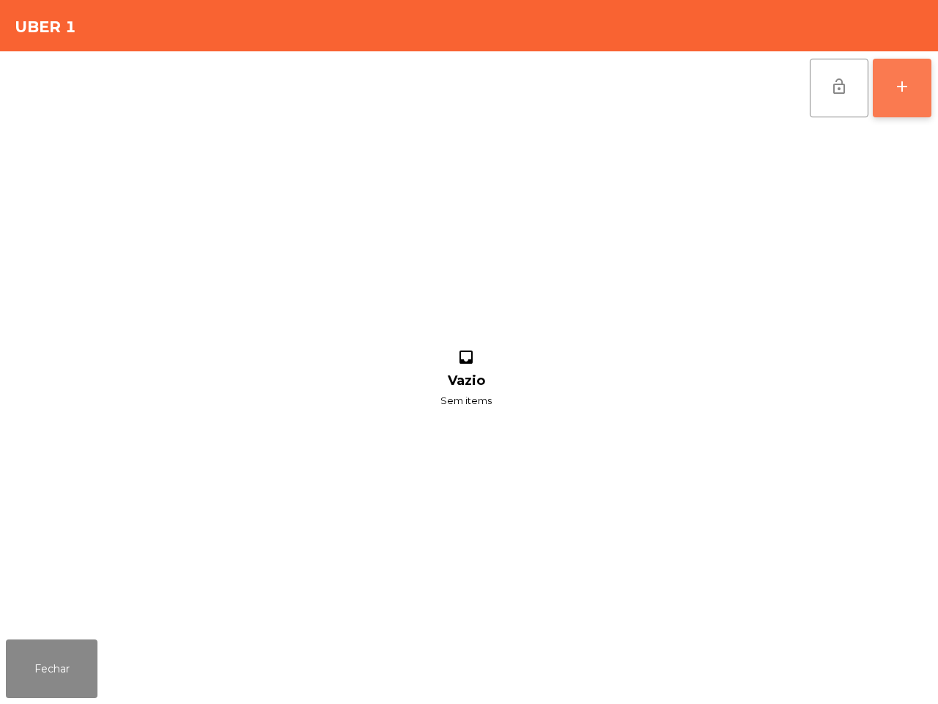
click at [898, 89] on div "add" at bounding box center [902, 87] width 18 height 18
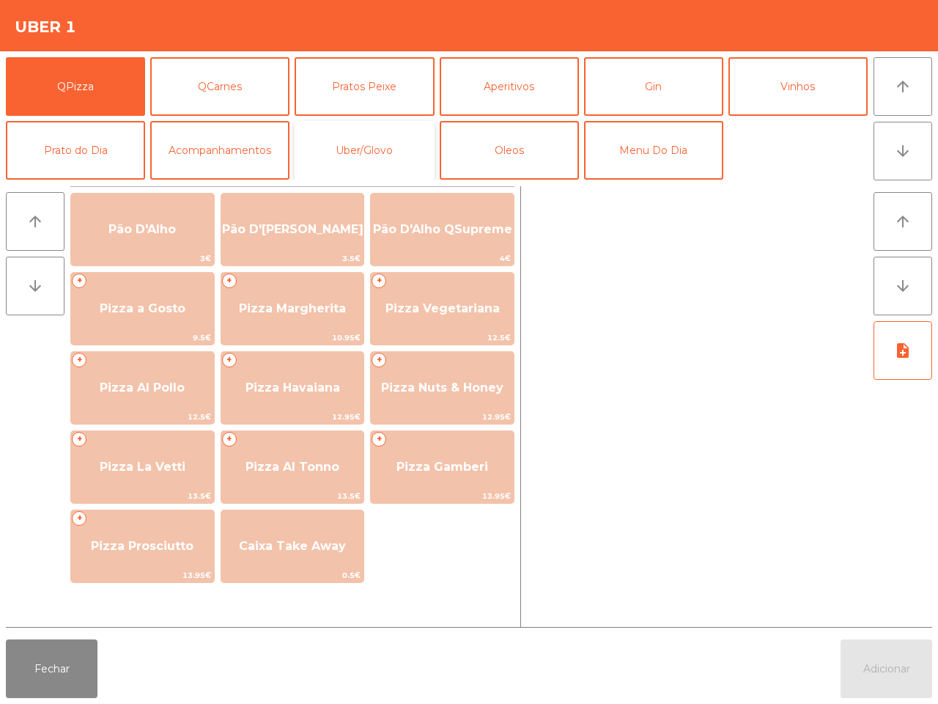
click at [339, 154] on button "Uber/Glovo" at bounding box center [364, 150] width 139 height 59
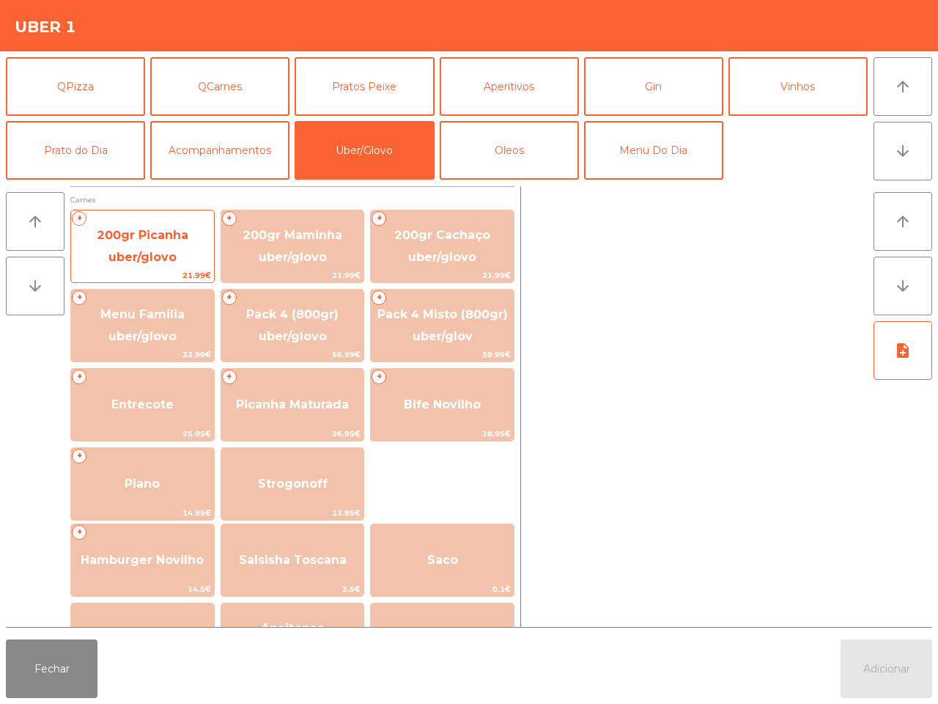
click at [154, 239] on span "200gr Picanha uber/glovo" at bounding box center [143, 246] width 92 height 36
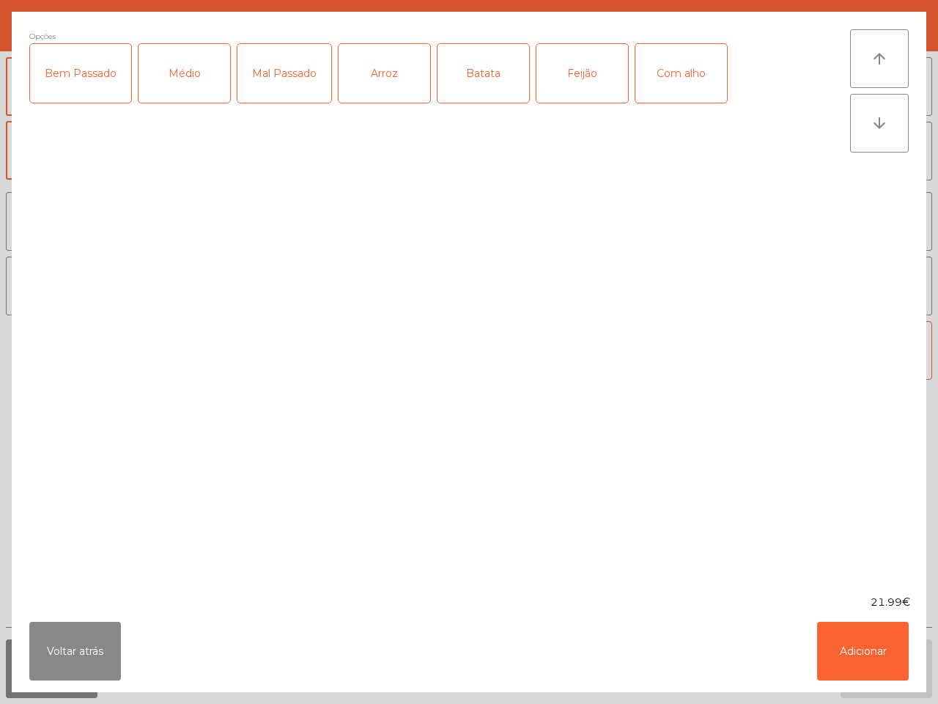
click at [273, 72] on div "Mal Passado" at bounding box center [284, 73] width 94 height 59
click at [393, 79] on div "Arroz" at bounding box center [385, 73] width 92 height 59
click at [467, 74] on div "Batata" at bounding box center [484, 73] width 92 height 59
click at [577, 78] on div "Feijão" at bounding box center [582, 73] width 92 height 59
click at [662, 68] on div "Com alho" at bounding box center [681, 73] width 92 height 59
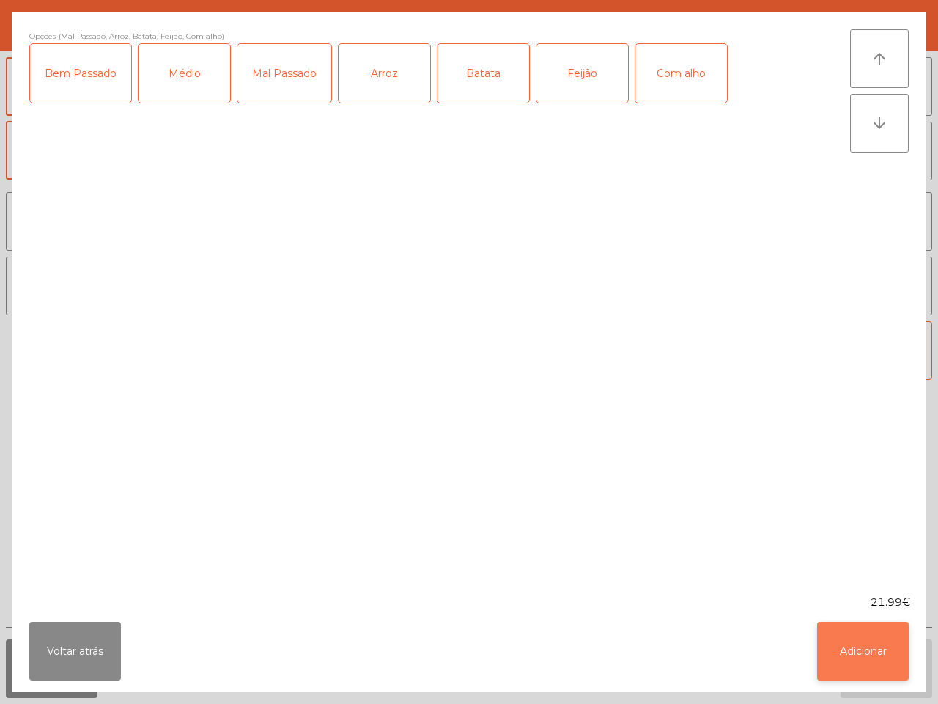
click at [884, 601] on button "Adicionar" at bounding box center [863, 651] width 92 height 59
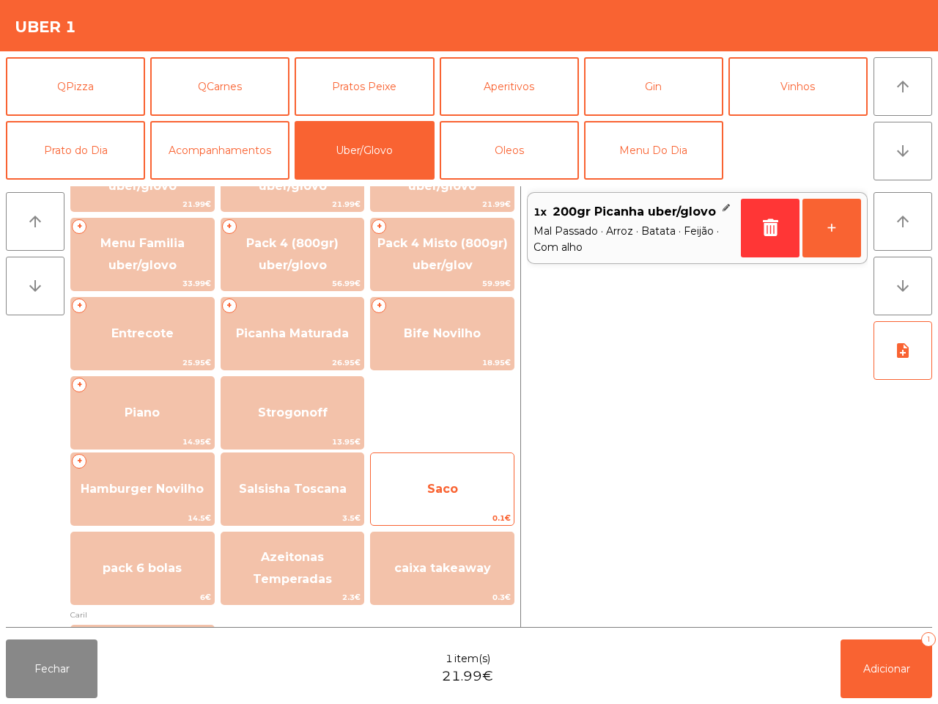
scroll to position [92, 0]
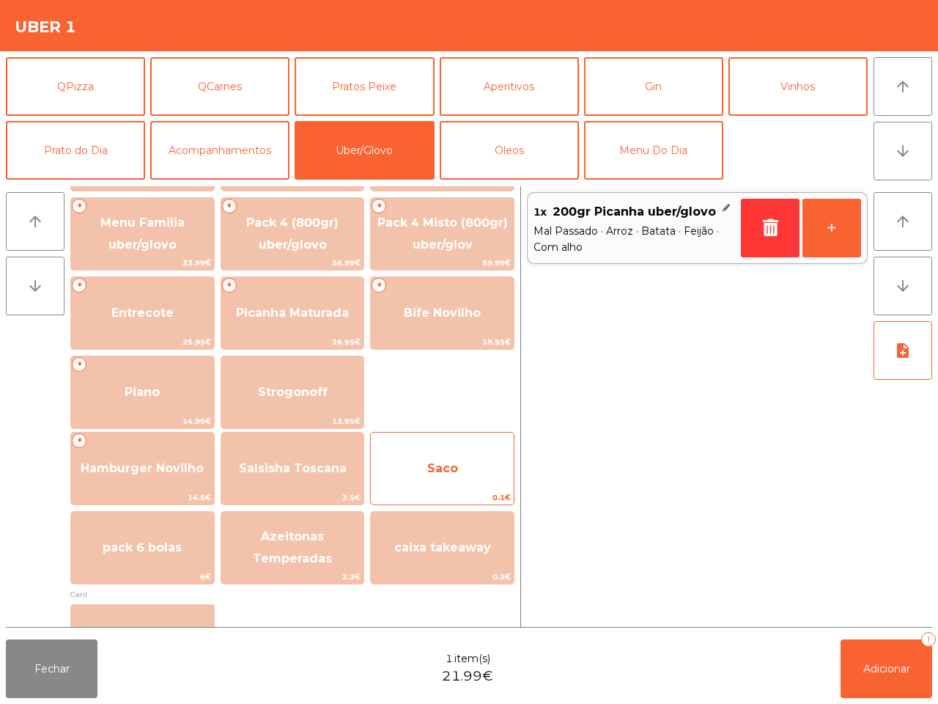
click at [452, 449] on span "Saco" at bounding box center [442, 469] width 143 height 40
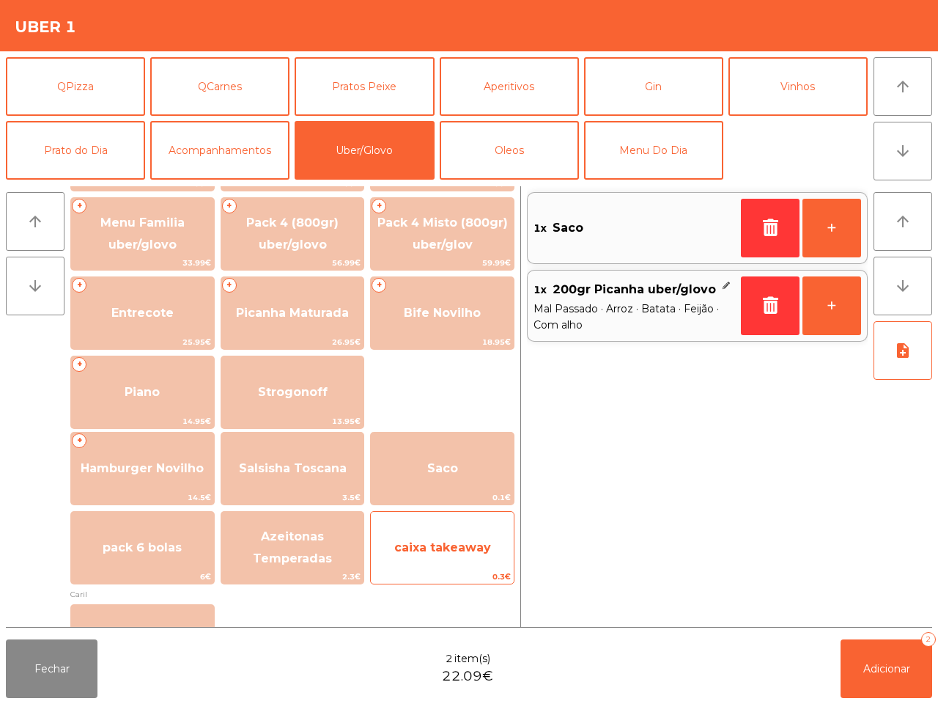
click at [467, 525] on div "caixa takeaway 0.3€" at bounding box center [442, 547] width 144 height 73
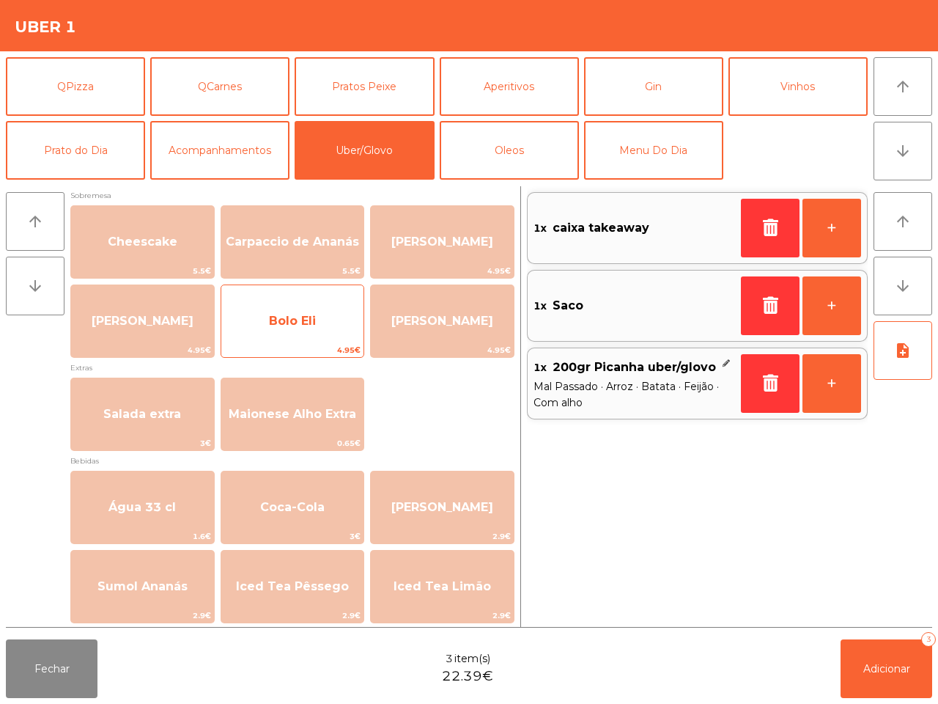
scroll to position [744, 0]
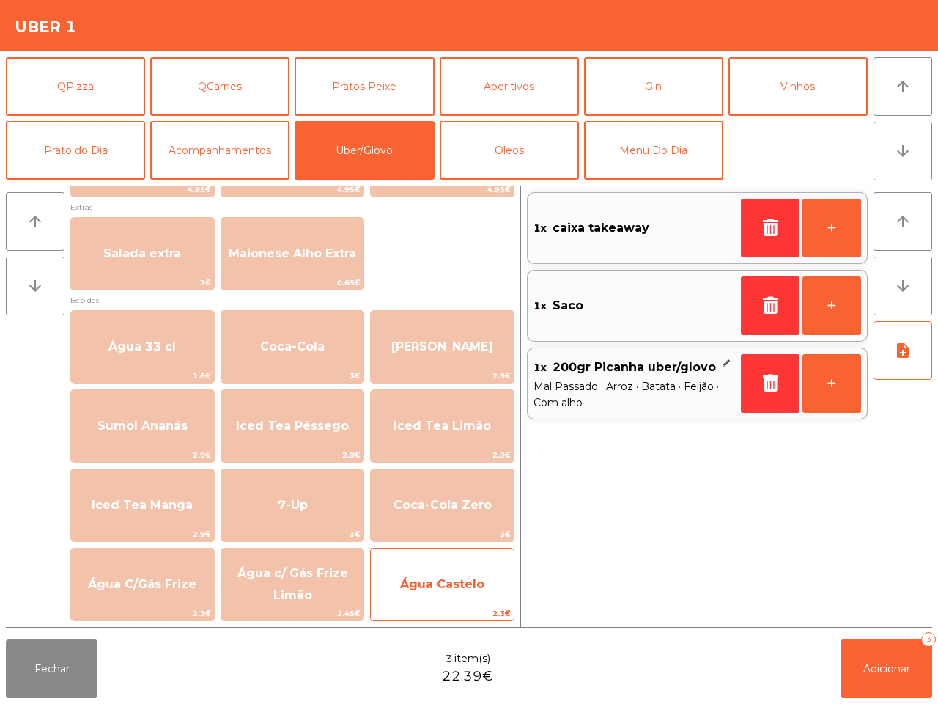
click at [462, 585] on span "Água Castelo" at bounding box center [442, 584] width 84 height 14
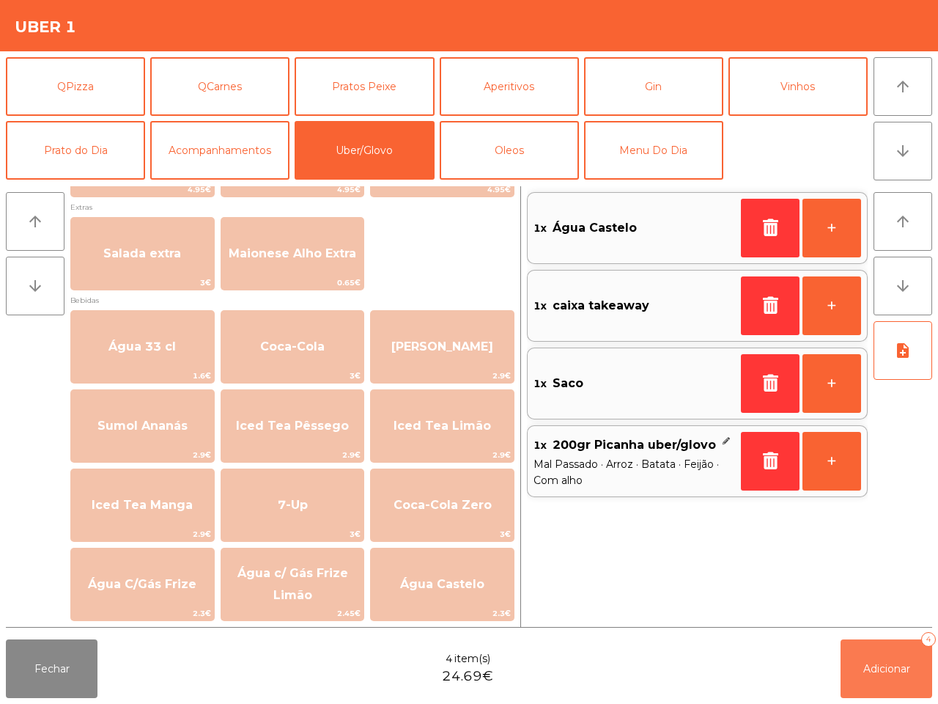
drag, startPoint x: 877, startPoint y: 657, endPoint x: 528, endPoint y: 529, distance: 372.1
click at [877, 601] on button "Adicionar 4" at bounding box center [887, 668] width 92 height 59
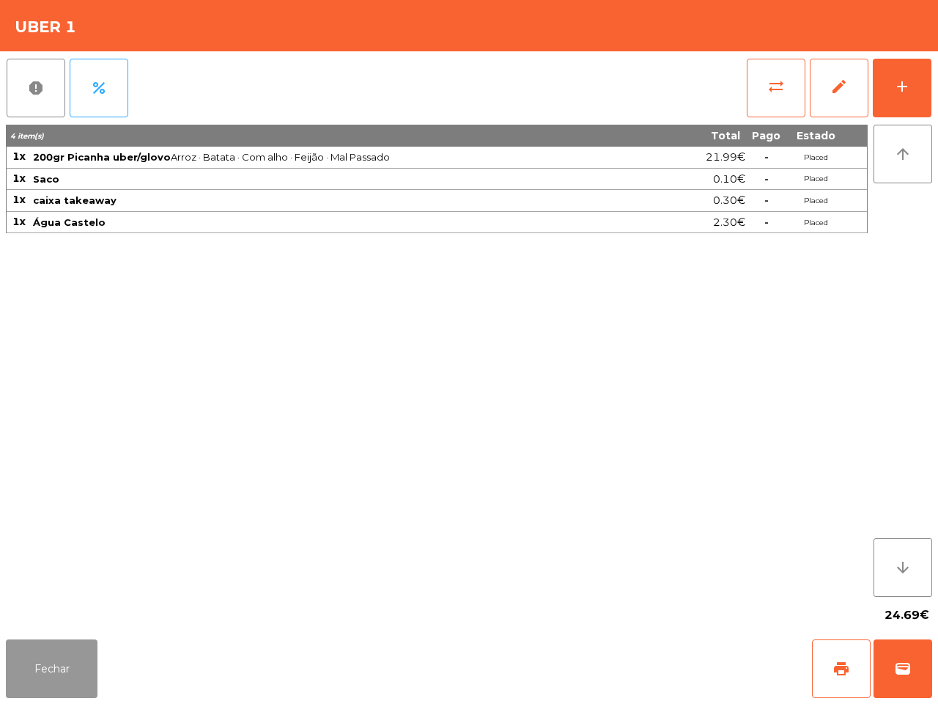
click at [73, 601] on button "Fechar" at bounding box center [52, 668] width 92 height 59
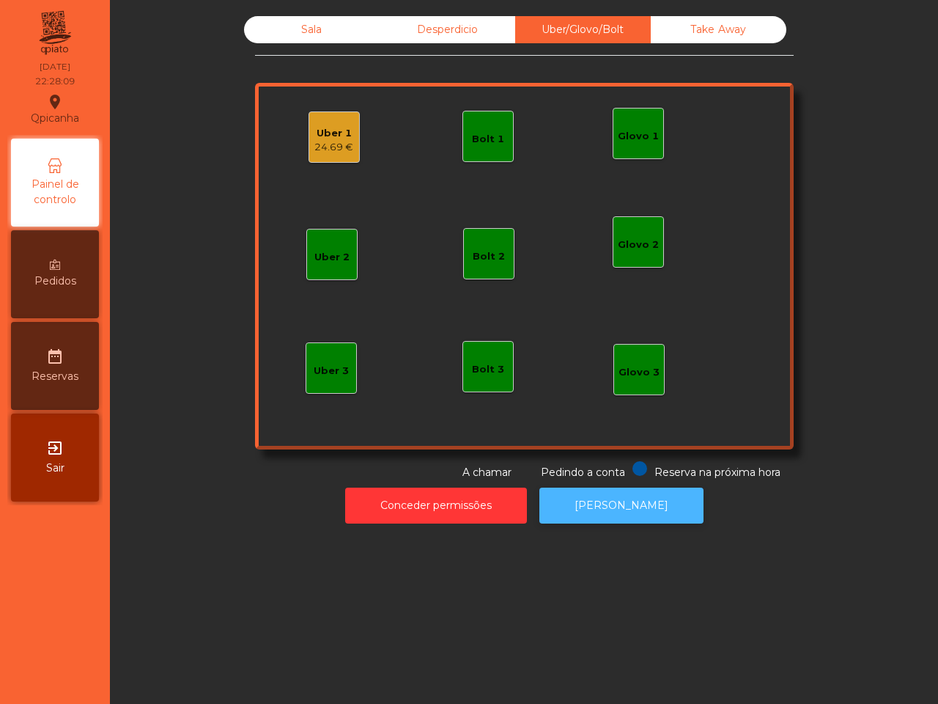
click at [551, 514] on button "[PERSON_NAME]" at bounding box center [621, 505] width 164 height 36
click at [320, 136] on div "Uber 1" at bounding box center [333, 133] width 39 height 15
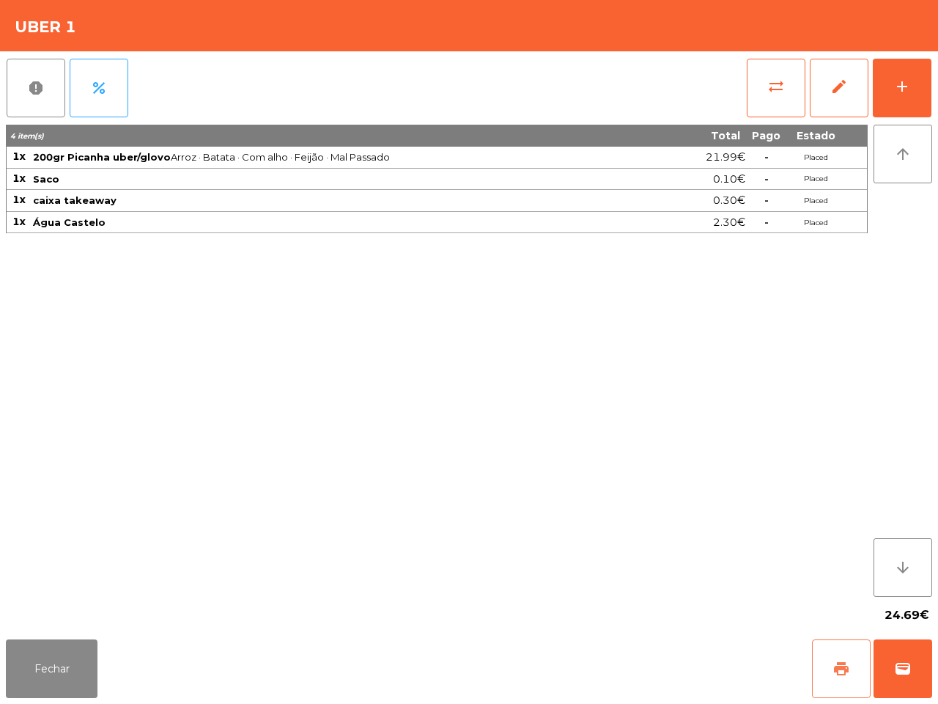
click at [847, 601] on span "print" at bounding box center [842, 669] width 18 height 18
click at [904, 601] on button "wallet" at bounding box center [903, 668] width 59 height 59
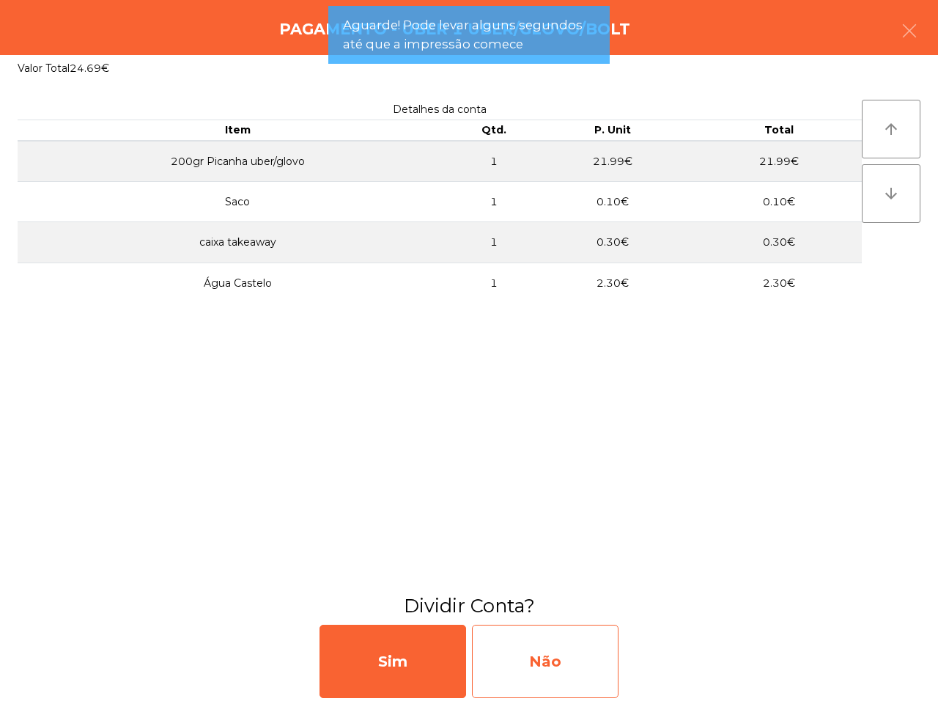
click at [550, 601] on div "Não" at bounding box center [545, 660] width 147 height 73
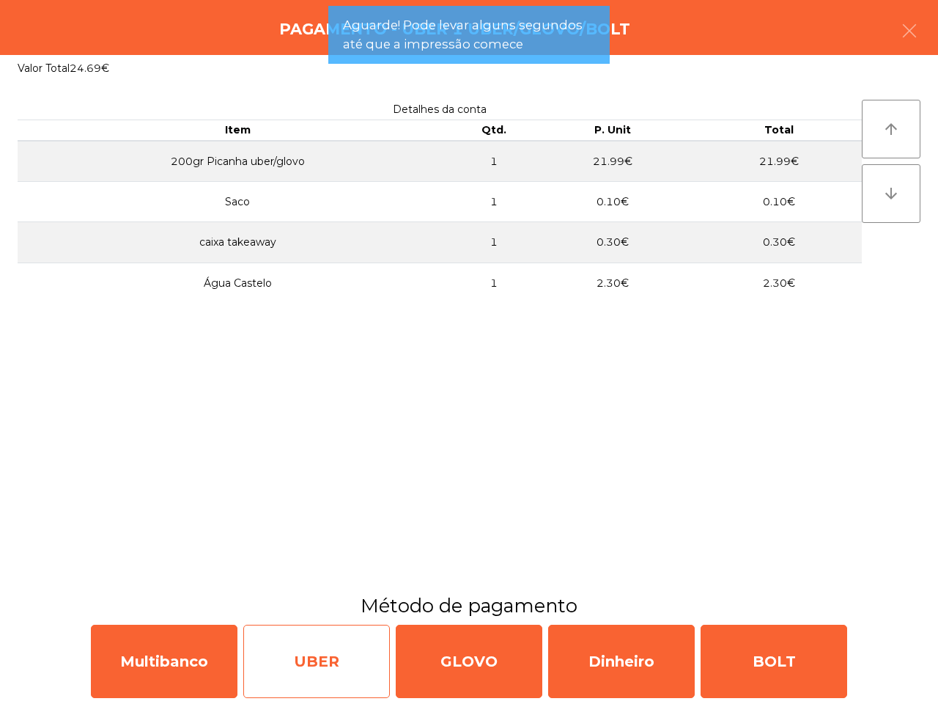
click at [361, 601] on div "UBER" at bounding box center [316, 660] width 147 height 73
select select "**"
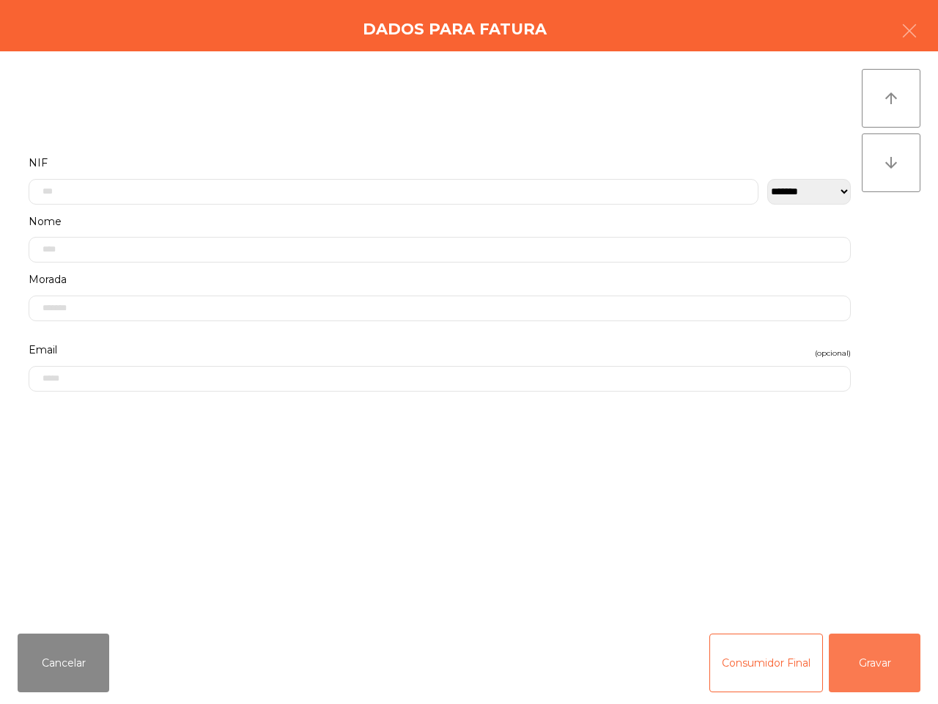
drag, startPoint x: 888, startPoint y: 654, endPoint x: 863, endPoint y: 651, distance: 25.2
click at [891, 601] on button "Gravar" at bounding box center [875, 662] width 92 height 59
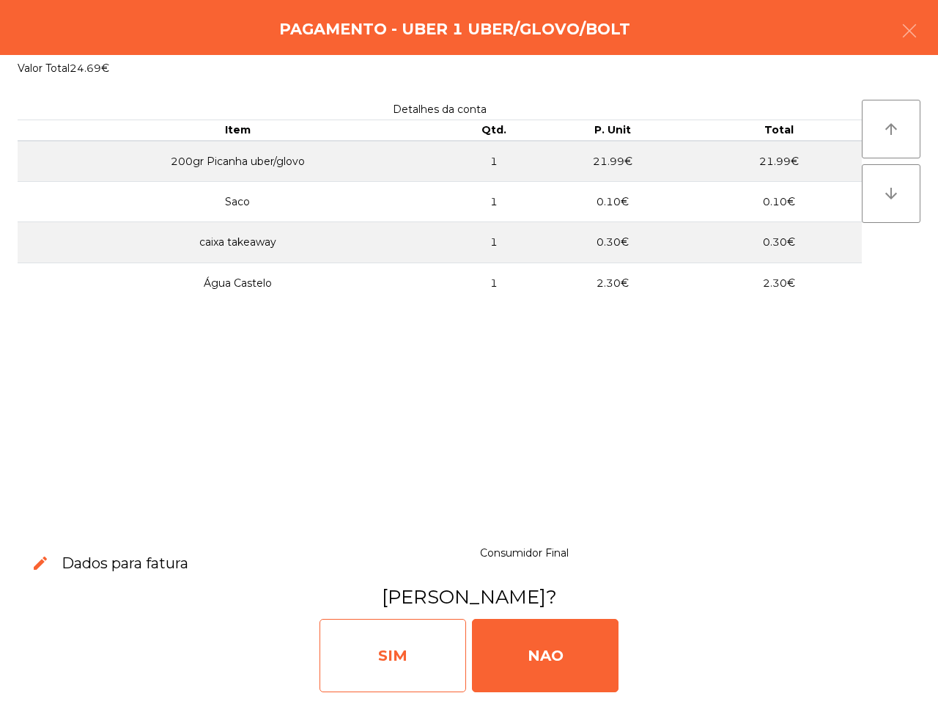
click at [345, 601] on div "SIM" at bounding box center [393, 655] width 147 height 73
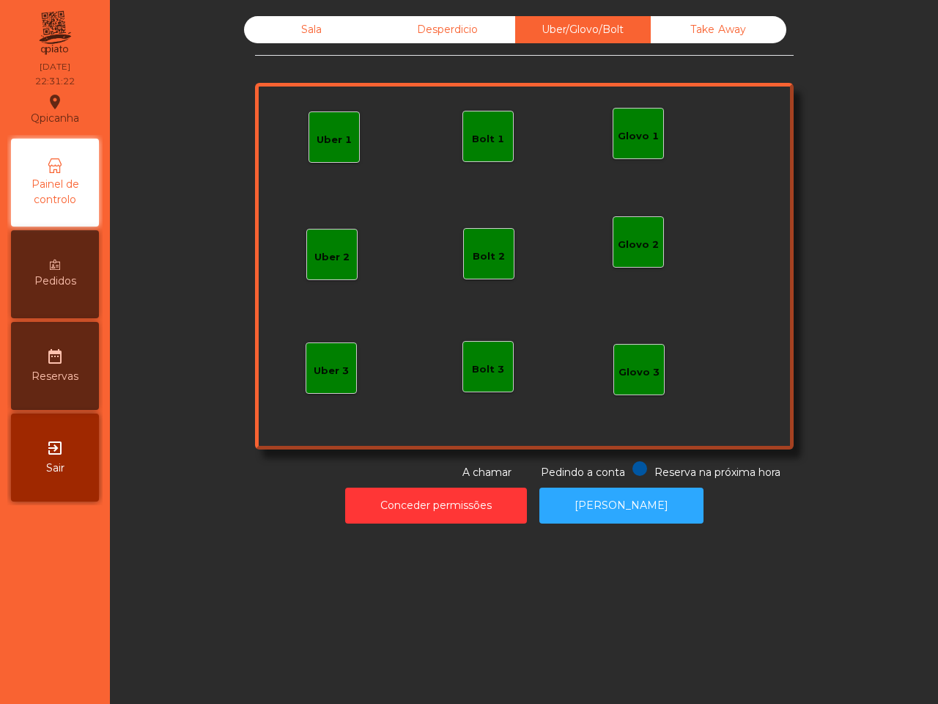
click at [300, 28] on div "Sala" at bounding box center [312, 29] width 136 height 27
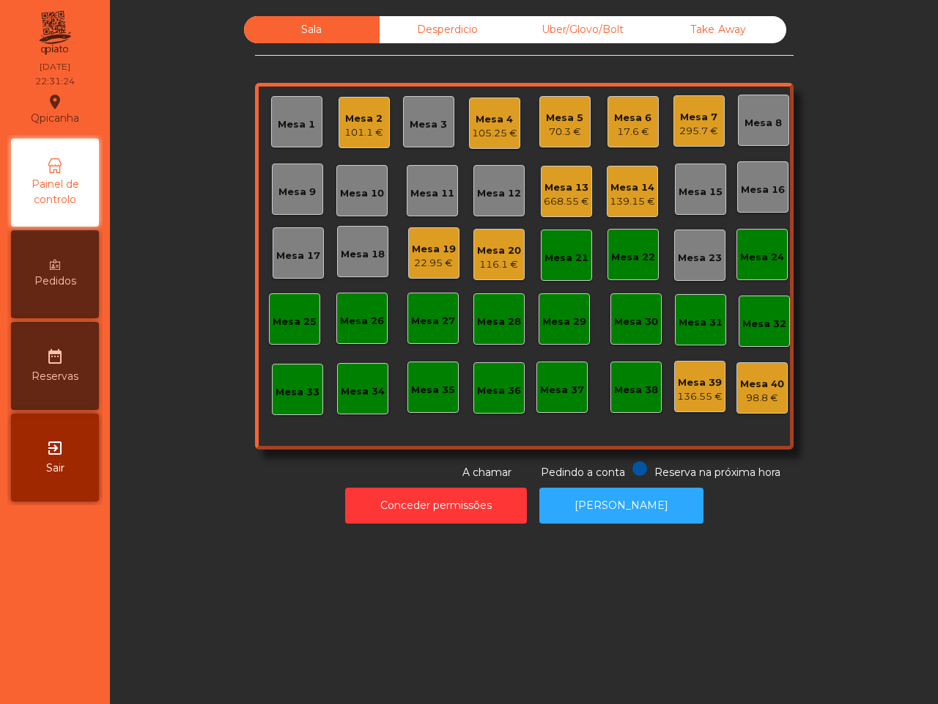
click at [635, 188] on div "Mesa 14" at bounding box center [632, 187] width 45 height 15
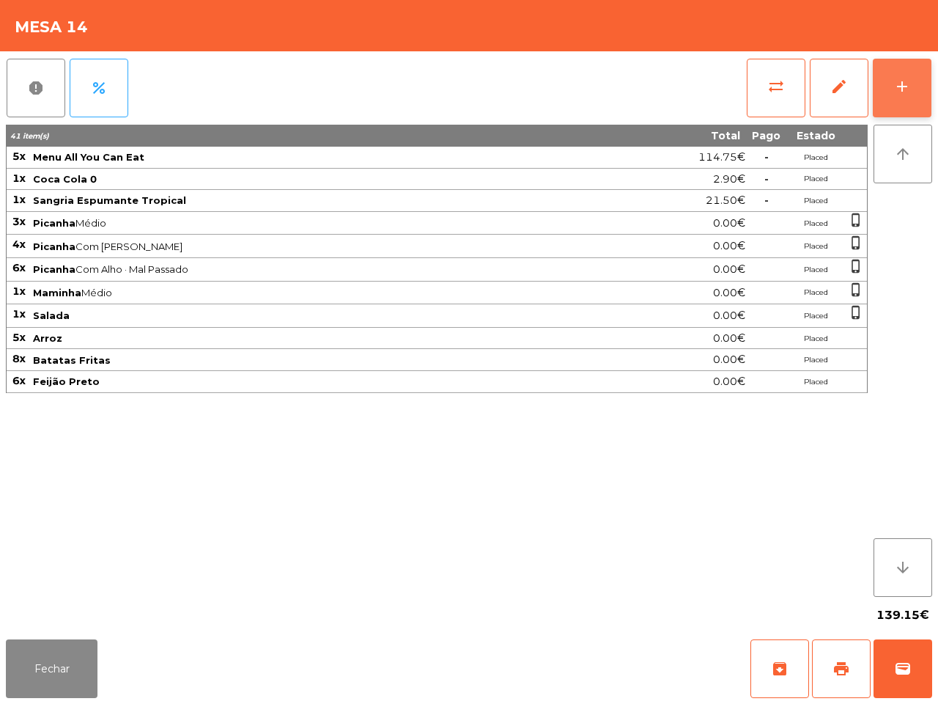
click at [895, 84] on div "add" at bounding box center [902, 87] width 18 height 18
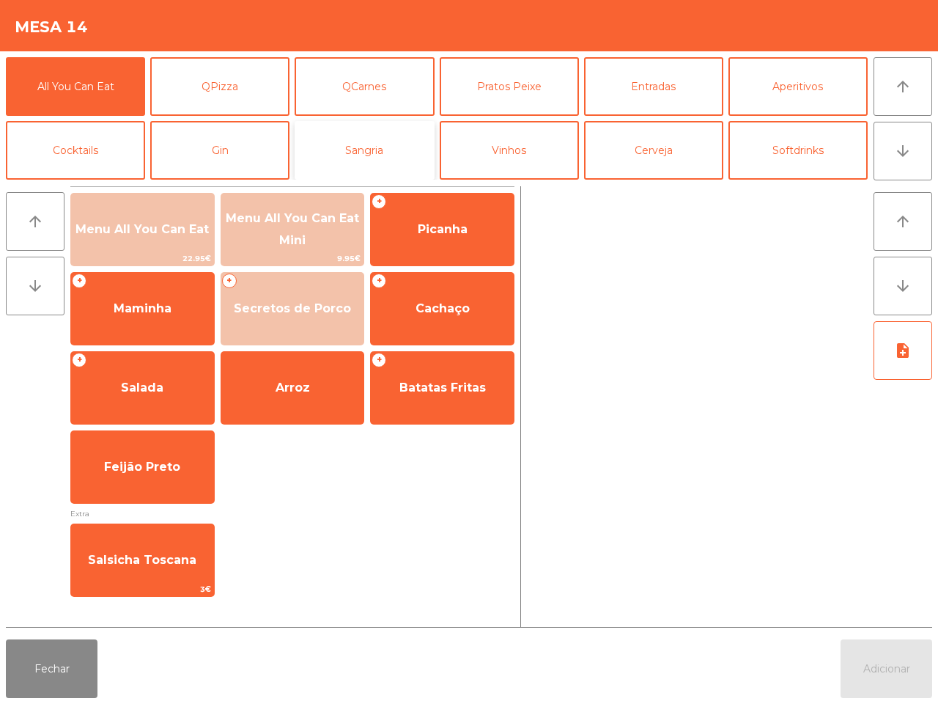
click at [342, 155] on button "Sangria" at bounding box center [364, 150] width 139 height 59
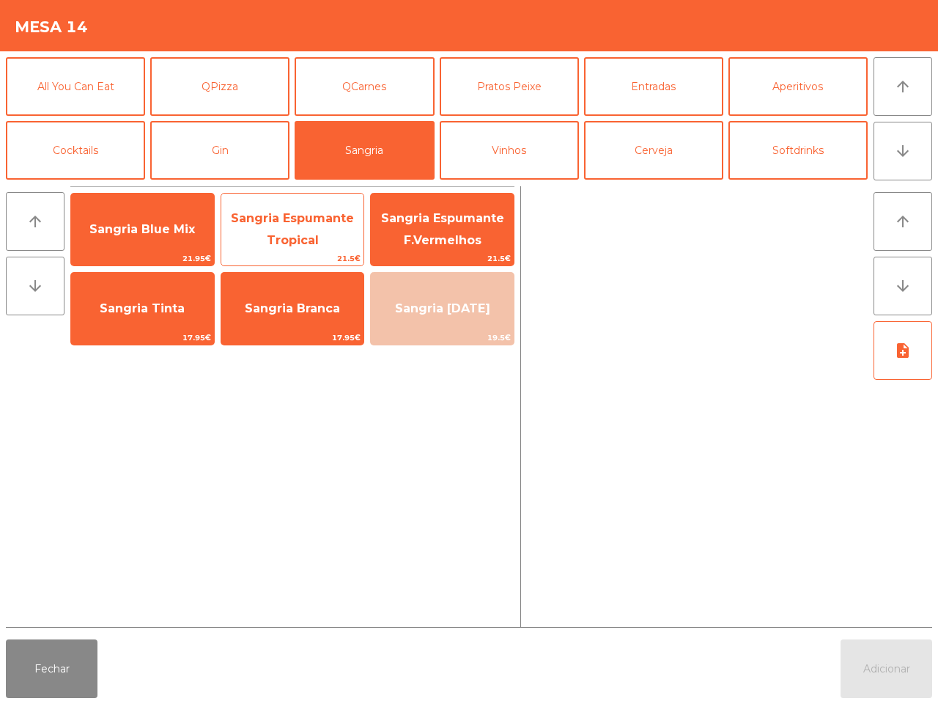
click at [295, 239] on span "Sangria Espumante Tropical" at bounding box center [292, 229] width 123 height 36
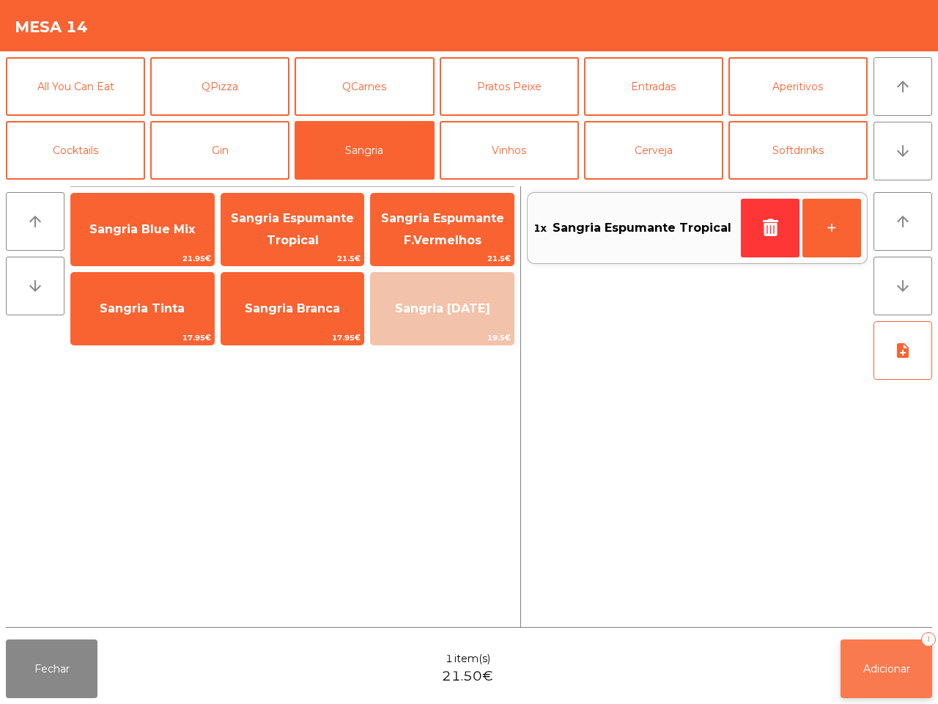
click at [856, 601] on button "Adicionar 1" at bounding box center [887, 668] width 92 height 59
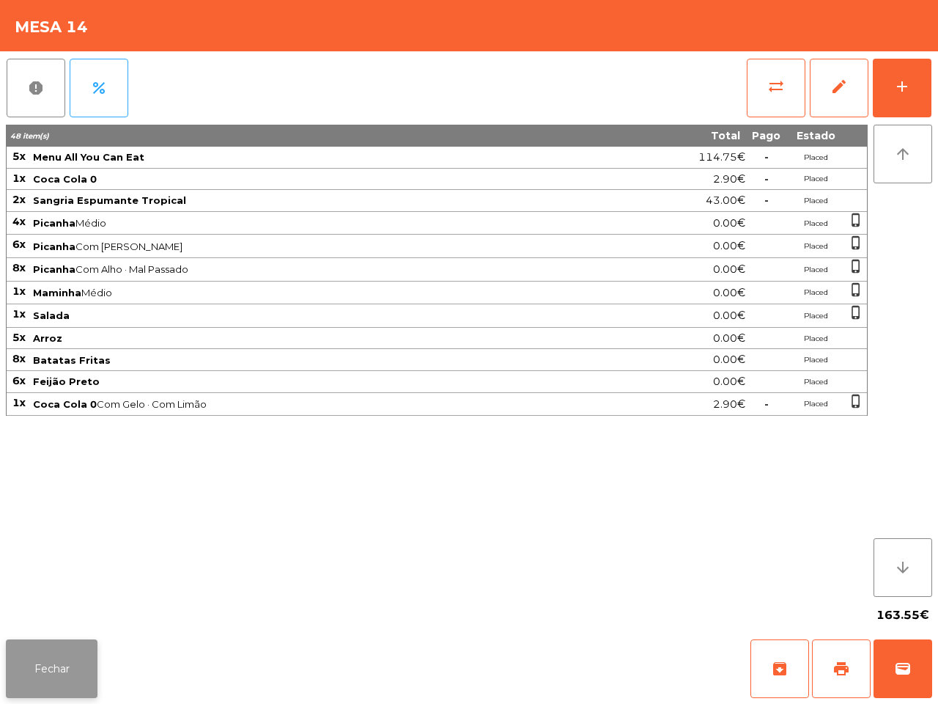
click at [70, 601] on button "Fechar" at bounding box center [52, 668] width 92 height 59
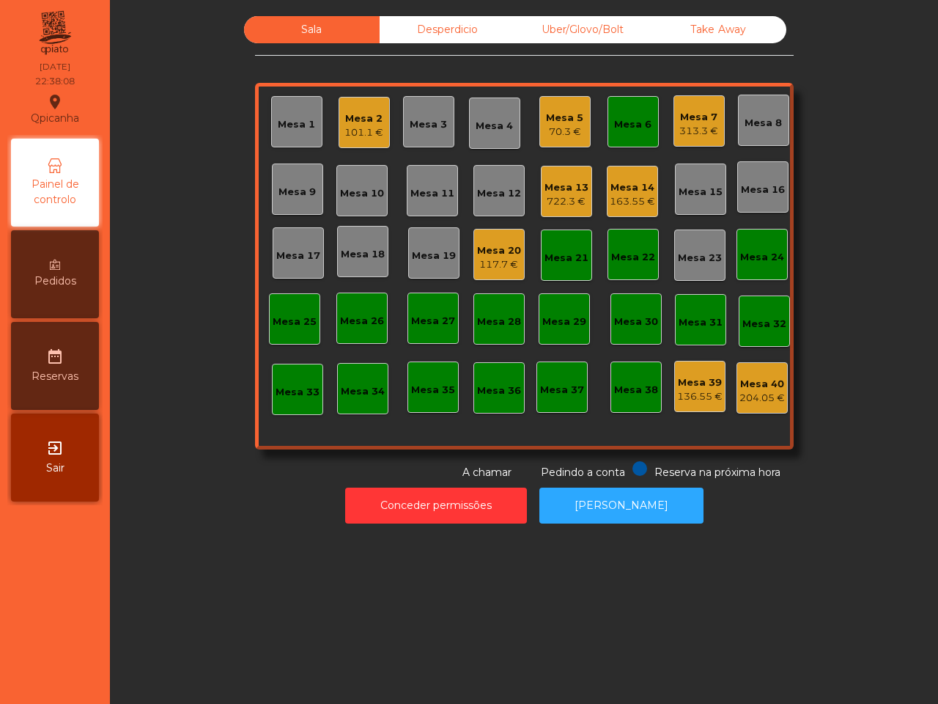
click at [576, 199] on div "722.3 €" at bounding box center [567, 201] width 44 height 15
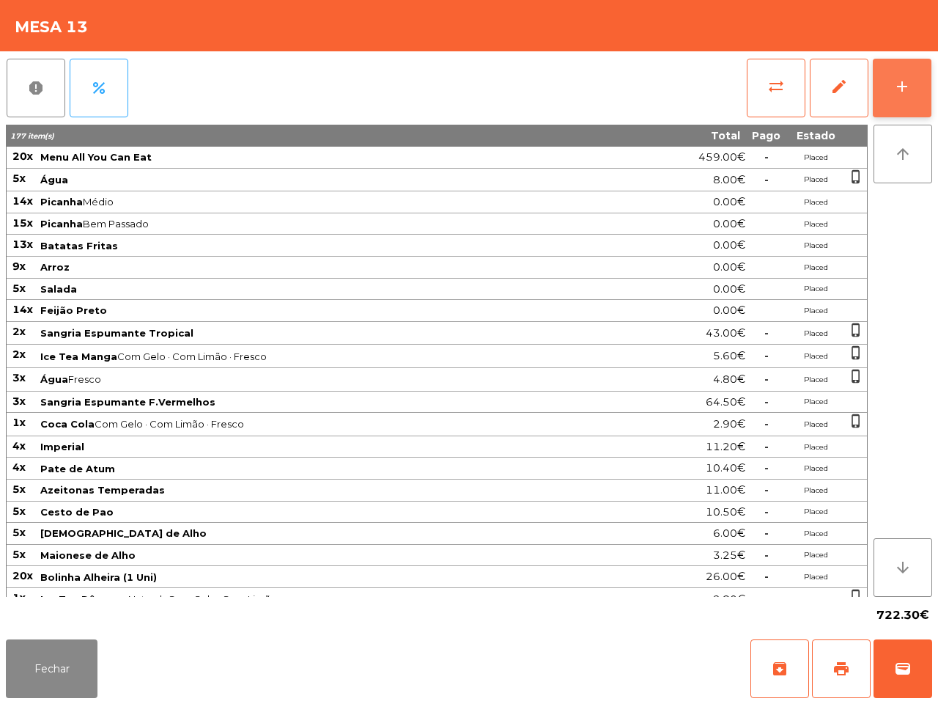
click at [910, 78] on div "add" at bounding box center [902, 87] width 18 height 18
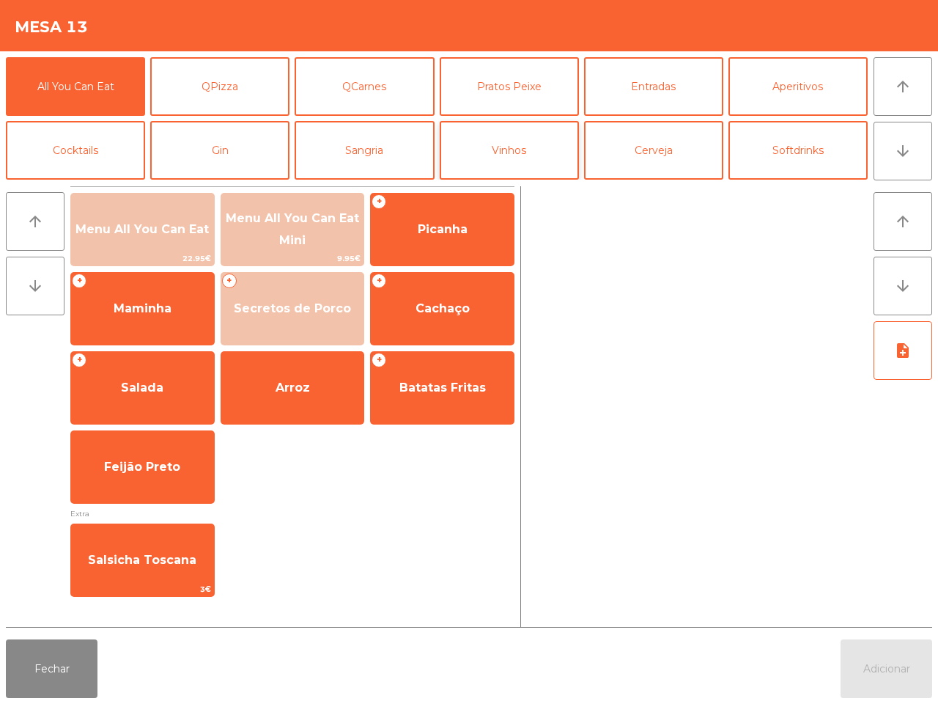
scroll to position [92, 0]
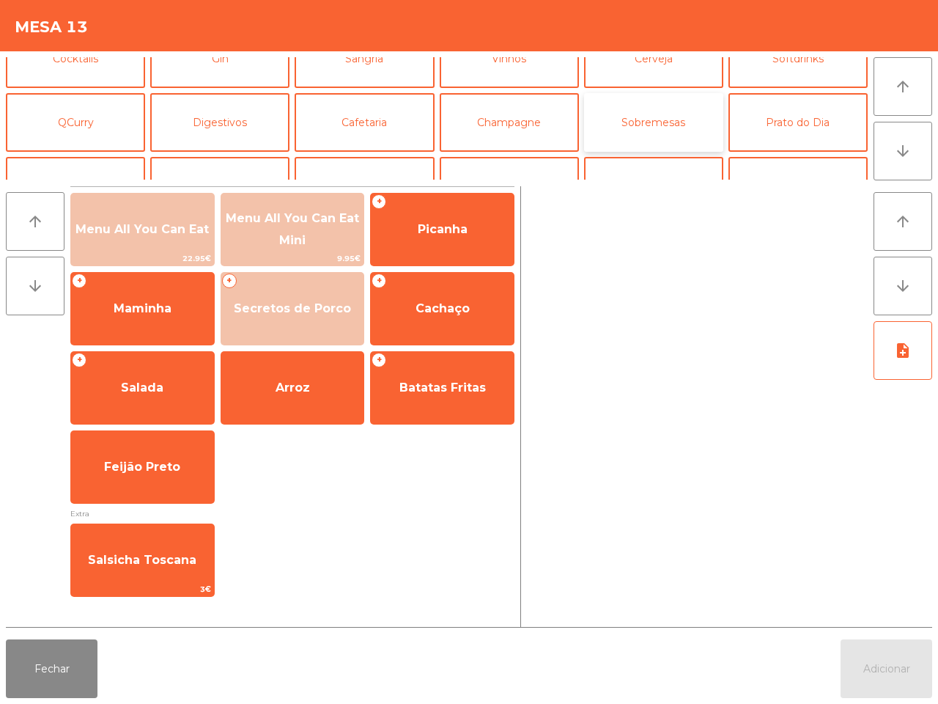
click at [635, 122] on button "Sobremesas" at bounding box center [653, 122] width 139 height 59
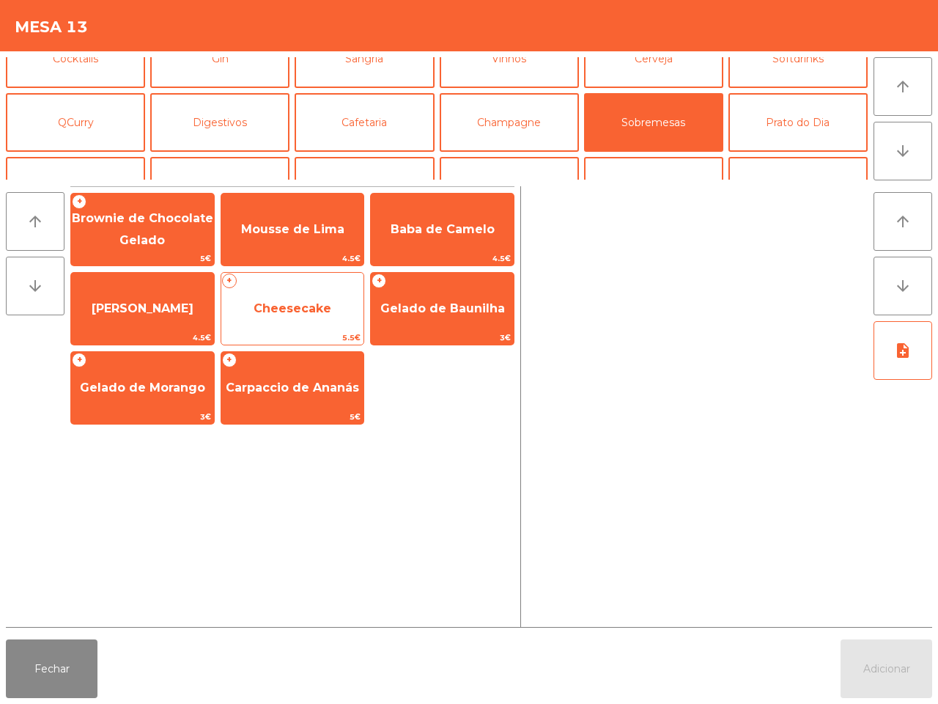
click at [248, 320] on span "Cheesecake" at bounding box center [292, 309] width 143 height 40
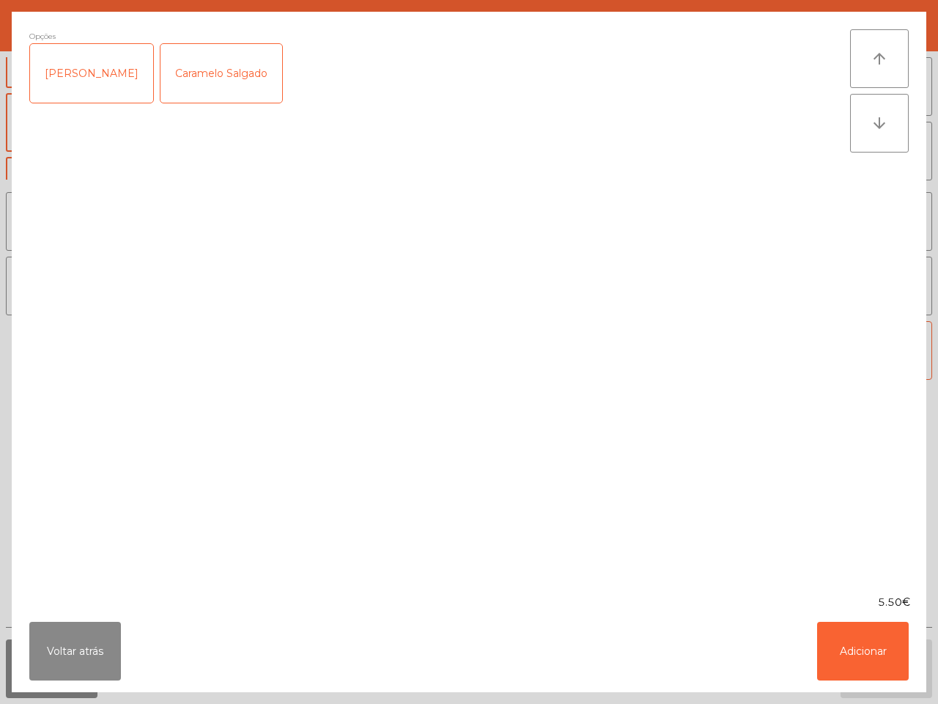
click at [204, 78] on div "Caramelo Salgado" at bounding box center [222, 73] width 122 height 59
click at [841, 601] on button "Adicionar" at bounding box center [863, 651] width 92 height 59
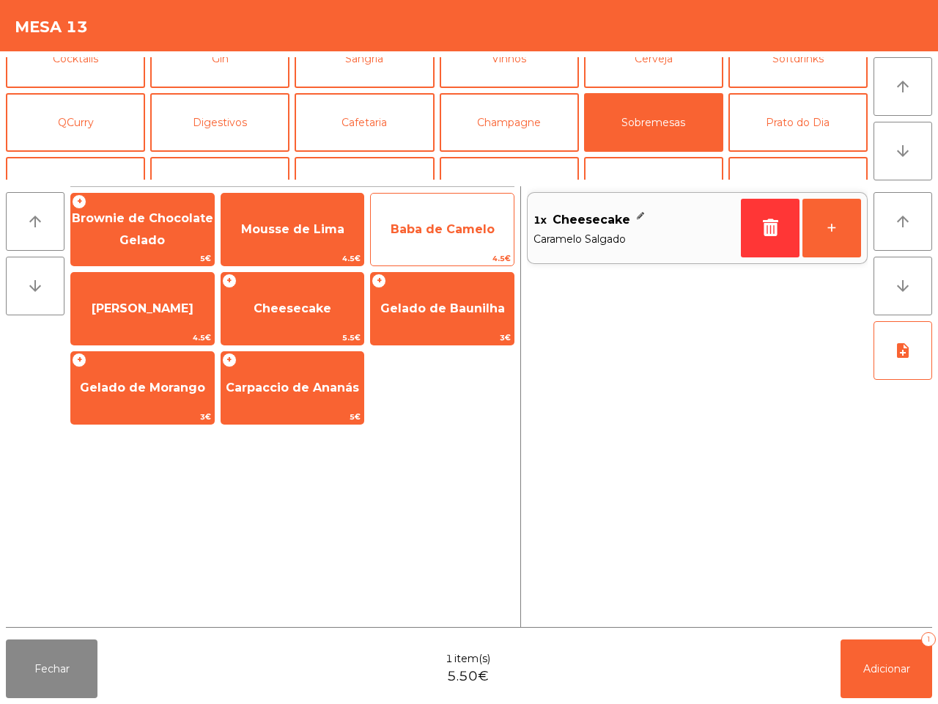
click at [448, 228] on span "Baba de Camelo" at bounding box center [443, 229] width 104 height 14
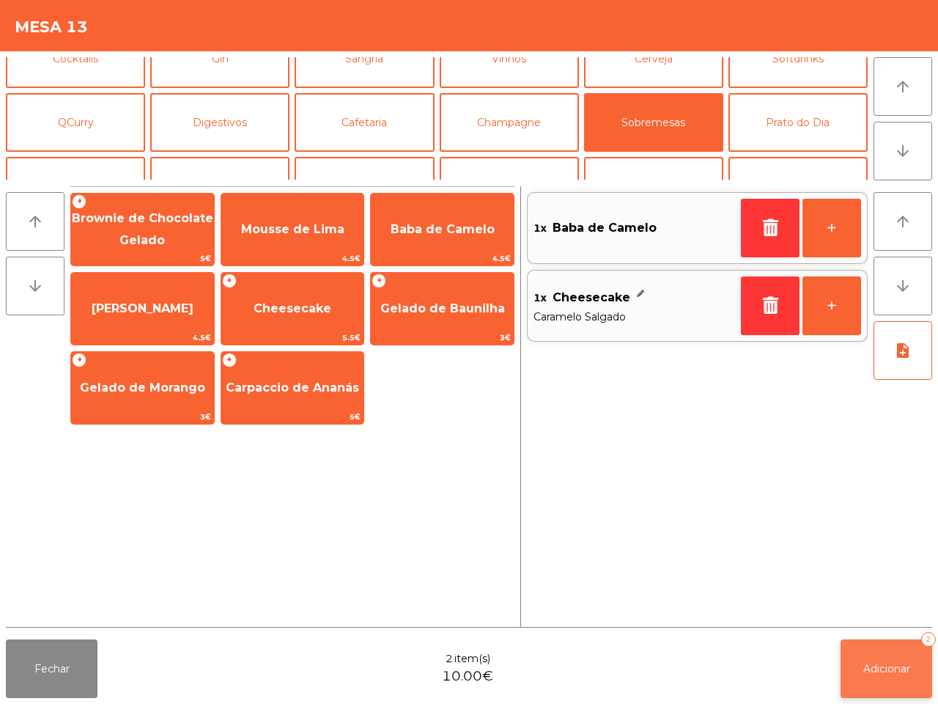
click at [901, 601] on span "Adicionar" at bounding box center [886, 668] width 47 height 13
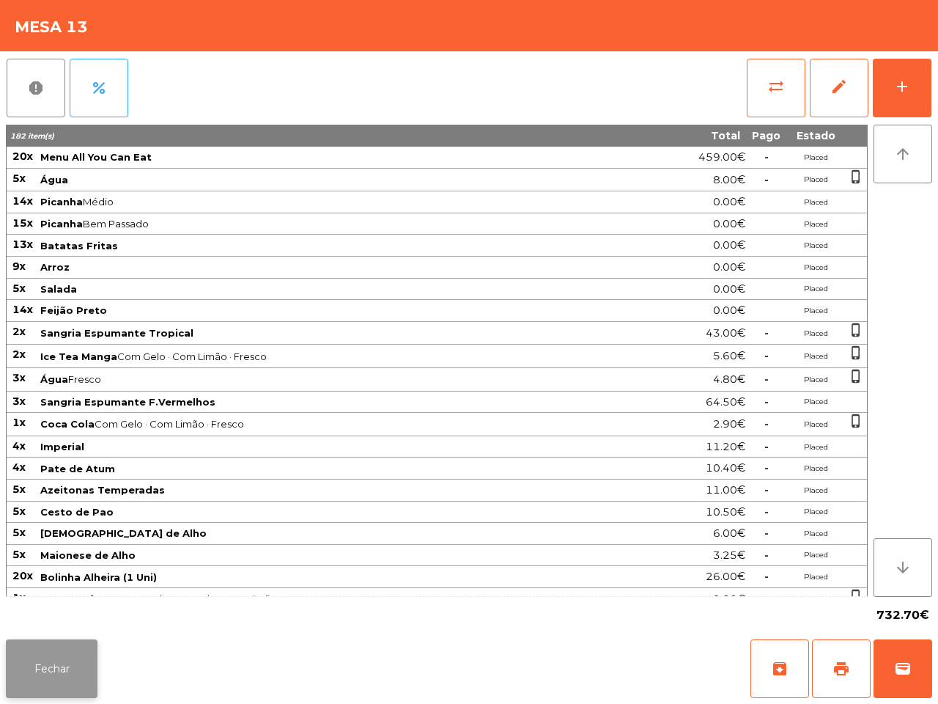
click at [48, 601] on button "Fechar" at bounding box center [52, 668] width 92 height 59
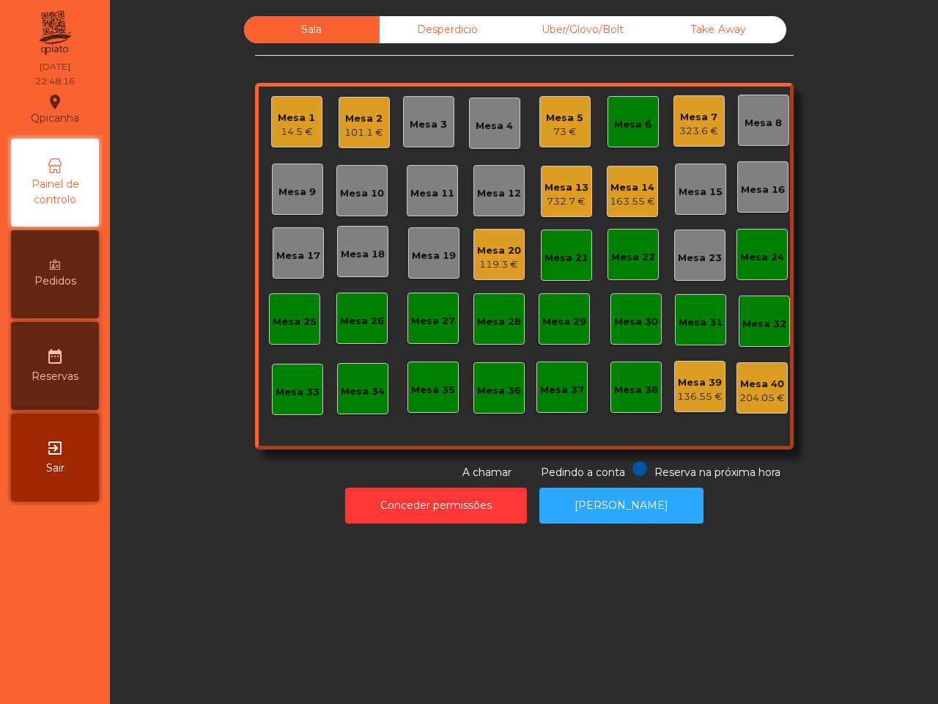
drag, startPoint x: 176, startPoint y: 594, endPoint x: 188, endPoint y: 585, distance: 15.1
click at [178, 594] on div "Sala Desperdicio Uber/Glovo/Bolt Take Away Mesa 1 14.5 € Mesa 2 101.1 € Mesa 3 …" at bounding box center [524, 352] width 828 height 704
click at [679, 127] on div "329.4 €" at bounding box center [698, 131] width 39 height 15
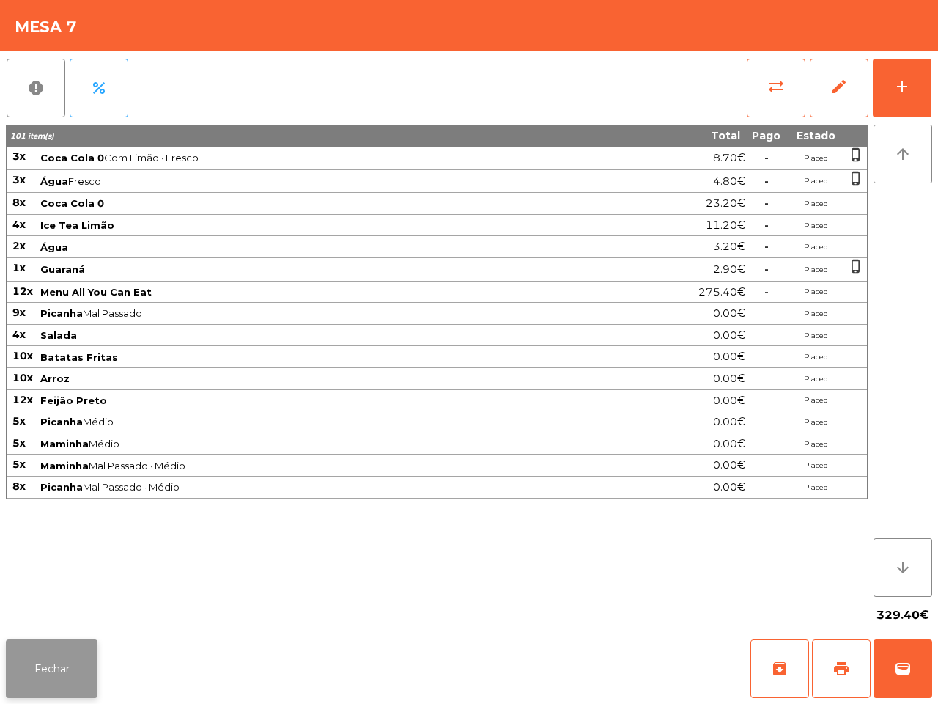
click at [67, 601] on button "Fechar" at bounding box center [52, 668] width 92 height 59
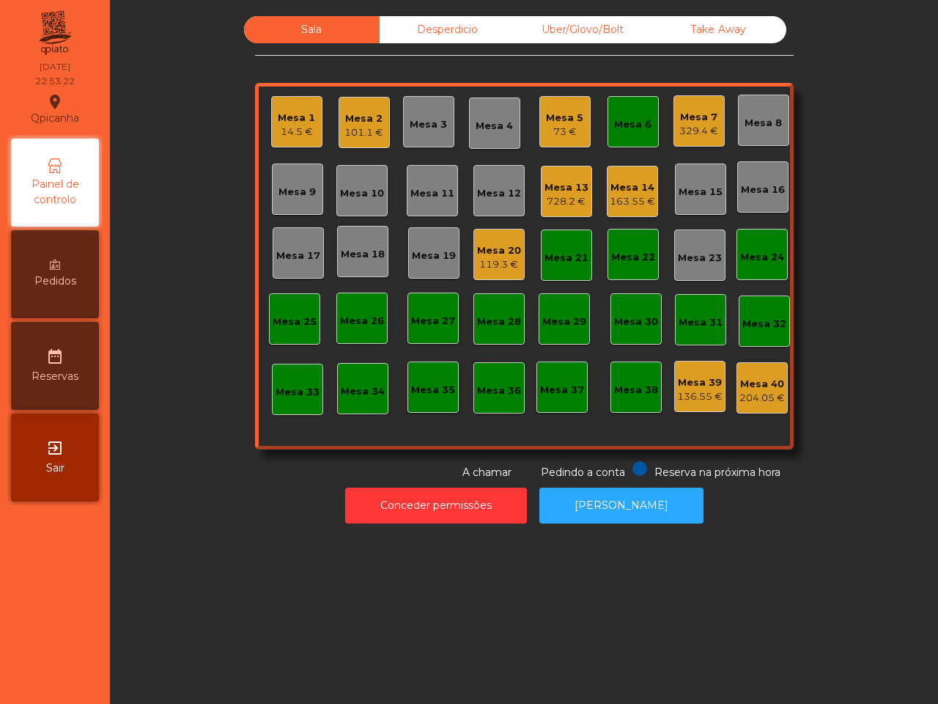
drag, startPoint x: 104, startPoint y: 499, endPoint x: 95, endPoint y: 441, distance: 58.6
click at [108, 473] on nav "Qpicanha location_on 04/10/2025 22:53:22 Painel de controlo Pedidos date_range …" at bounding box center [55, 352] width 110 height 704
click at [298, 117] on div "Mesa 1" at bounding box center [296, 118] width 37 height 15
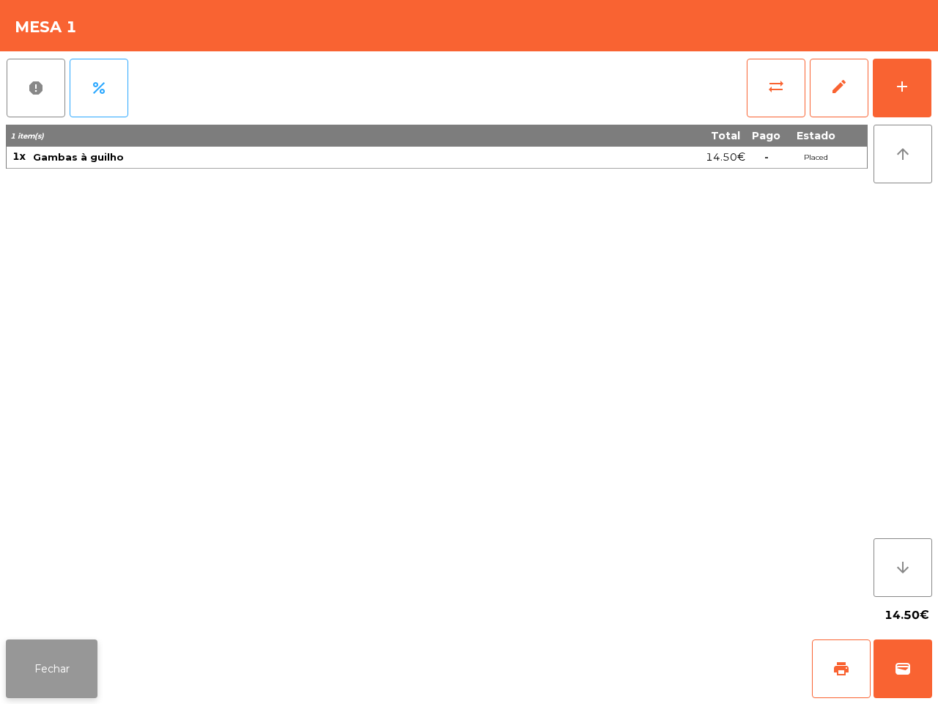
click at [64, 601] on button "Fechar" at bounding box center [52, 668] width 92 height 59
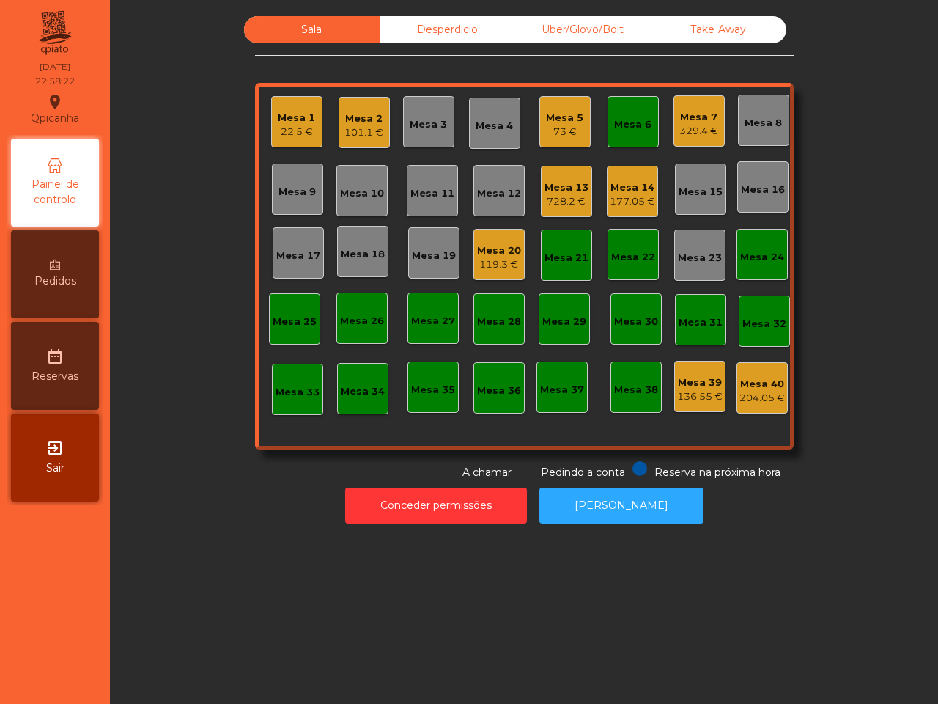
click at [610, 206] on div "177.05 €" at bounding box center [632, 201] width 45 height 15
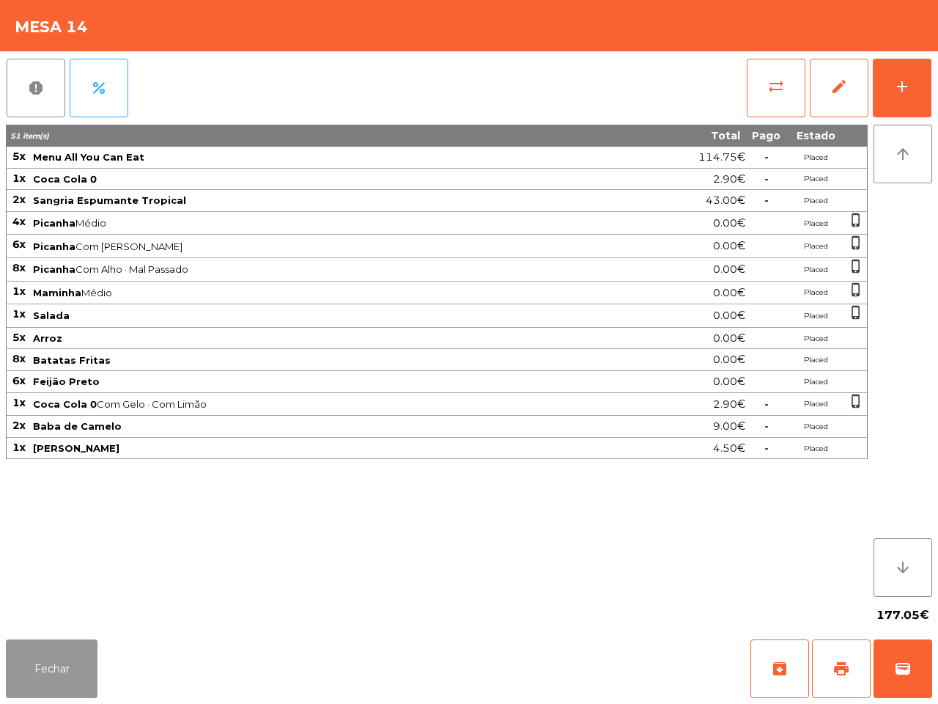
click at [60, 601] on button "Fechar" at bounding box center [52, 668] width 92 height 59
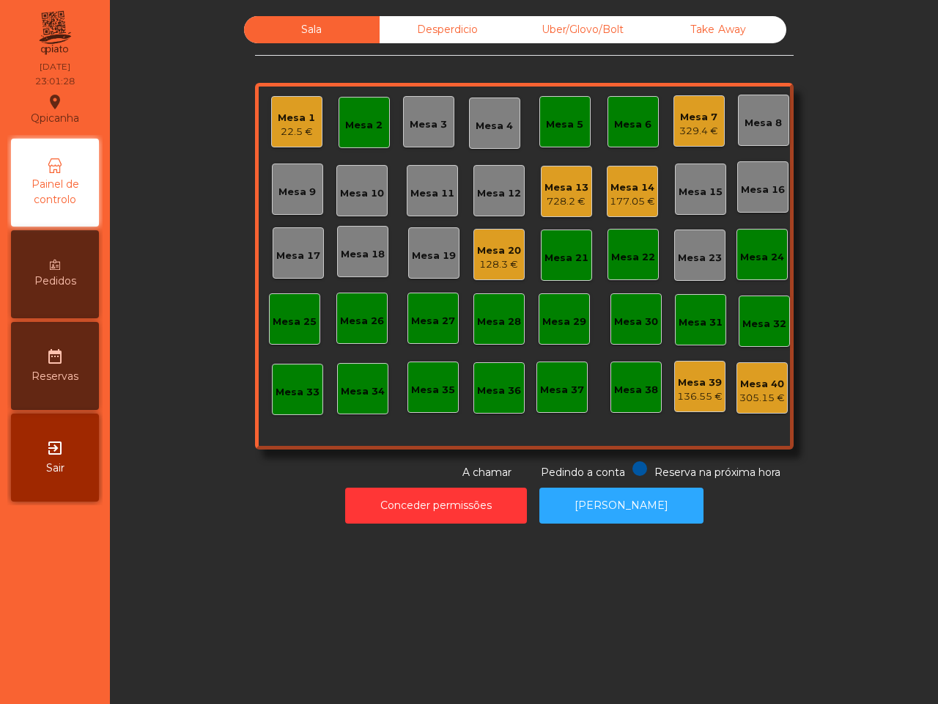
click at [695, 125] on div "329.4 €" at bounding box center [698, 131] width 39 height 15
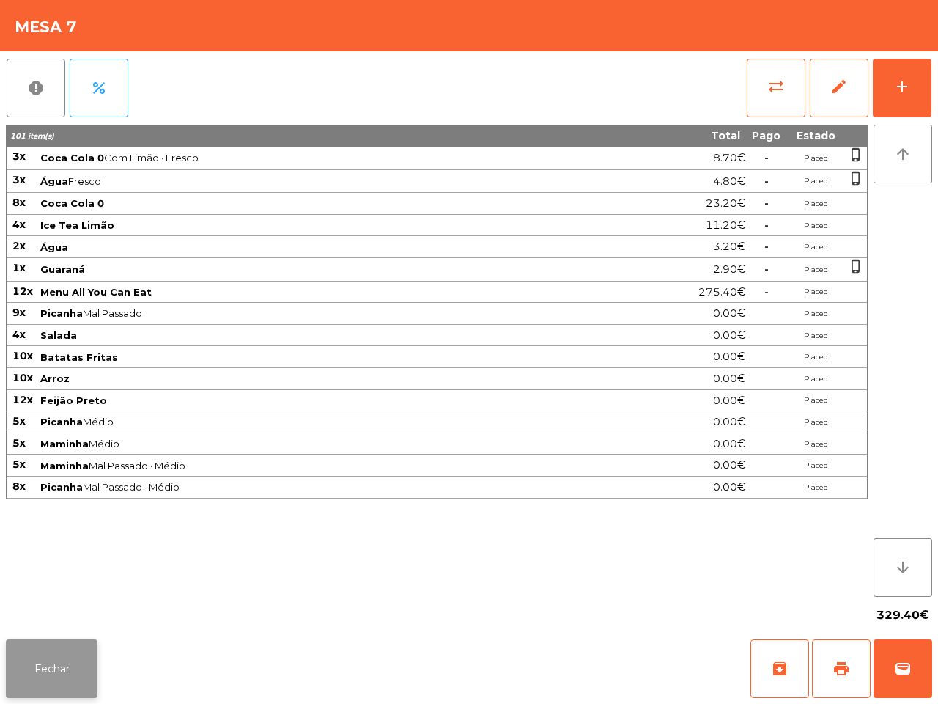
click at [62, 601] on button "Fechar" at bounding box center [52, 668] width 92 height 59
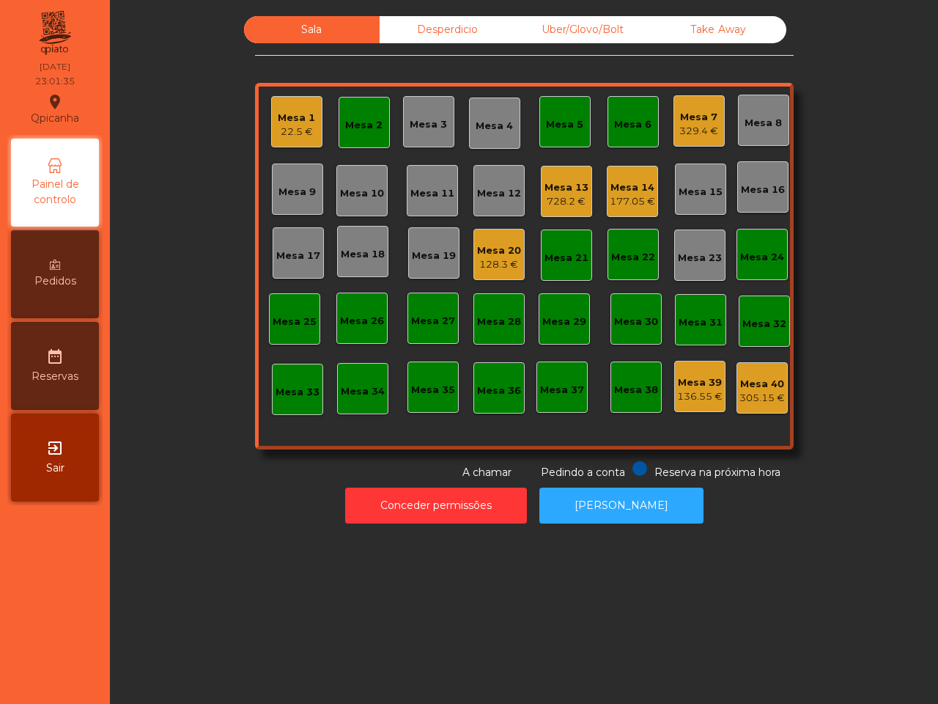
click at [690, 112] on div "Mesa 7" at bounding box center [698, 117] width 39 height 15
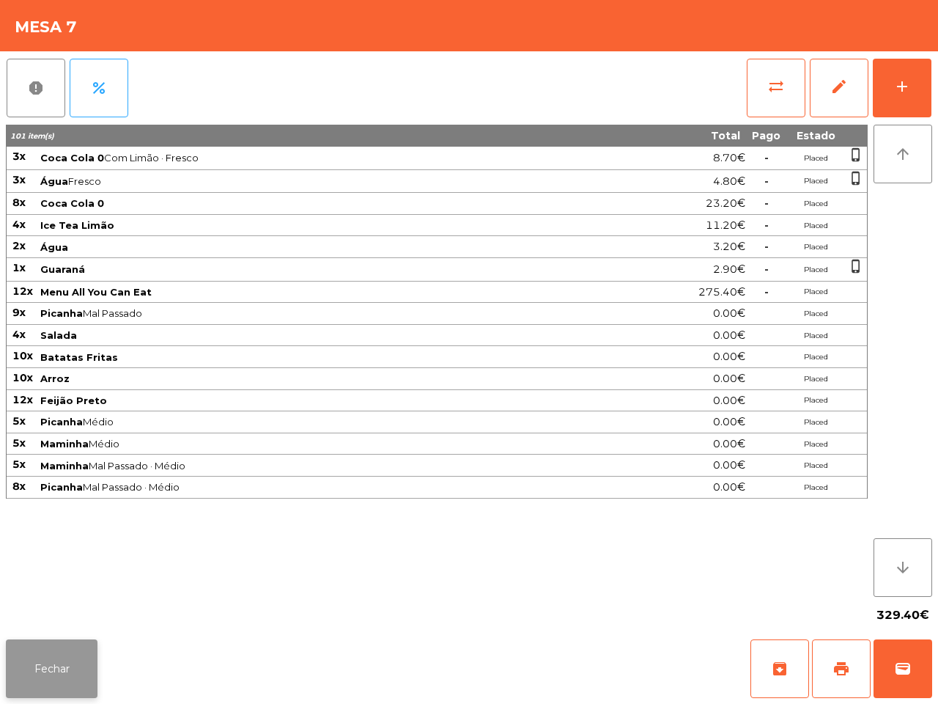
click at [63, 601] on button "Fechar" at bounding box center [52, 668] width 92 height 59
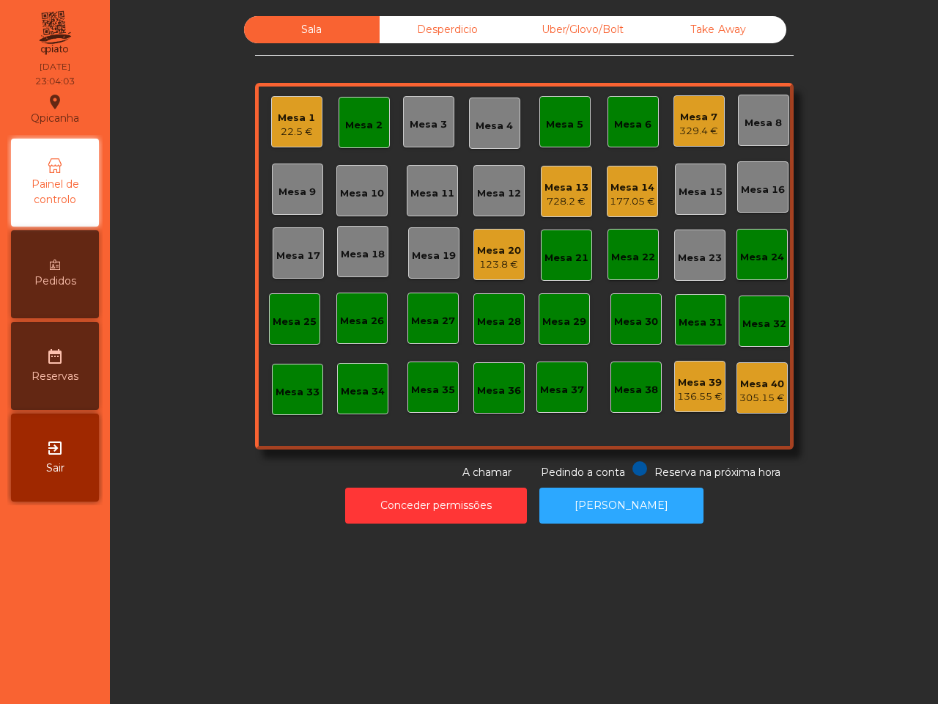
click at [551, 200] on div "728.2 €" at bounding box center [567, 201] width 44 height 15
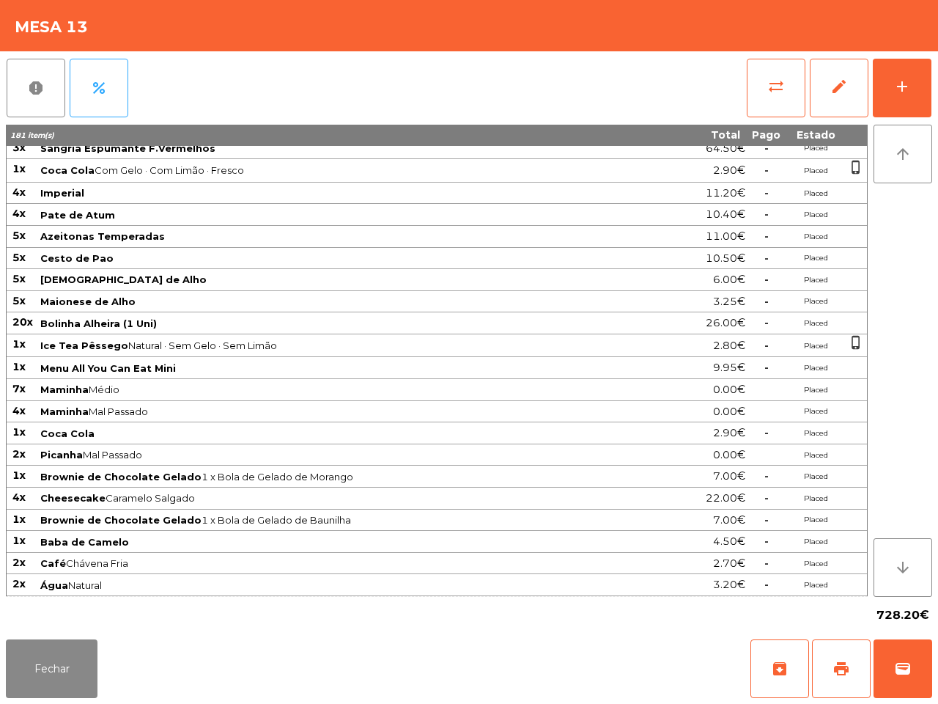
scroll to position [0, 0]
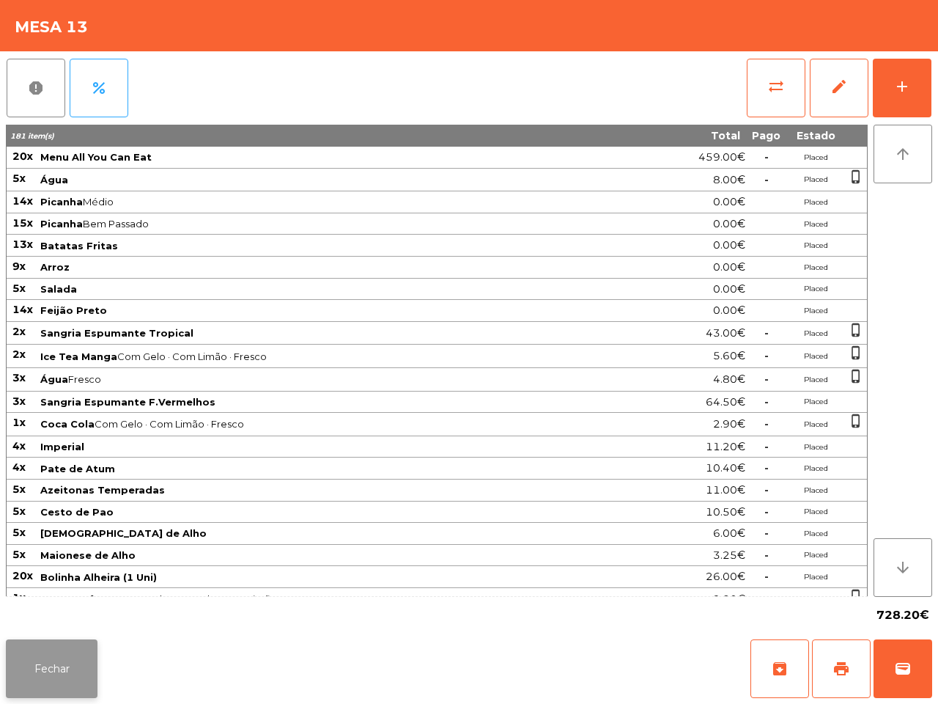
click at [64, 601] on button "Fechar" at bounding box center [52, 668] width 92 height 59
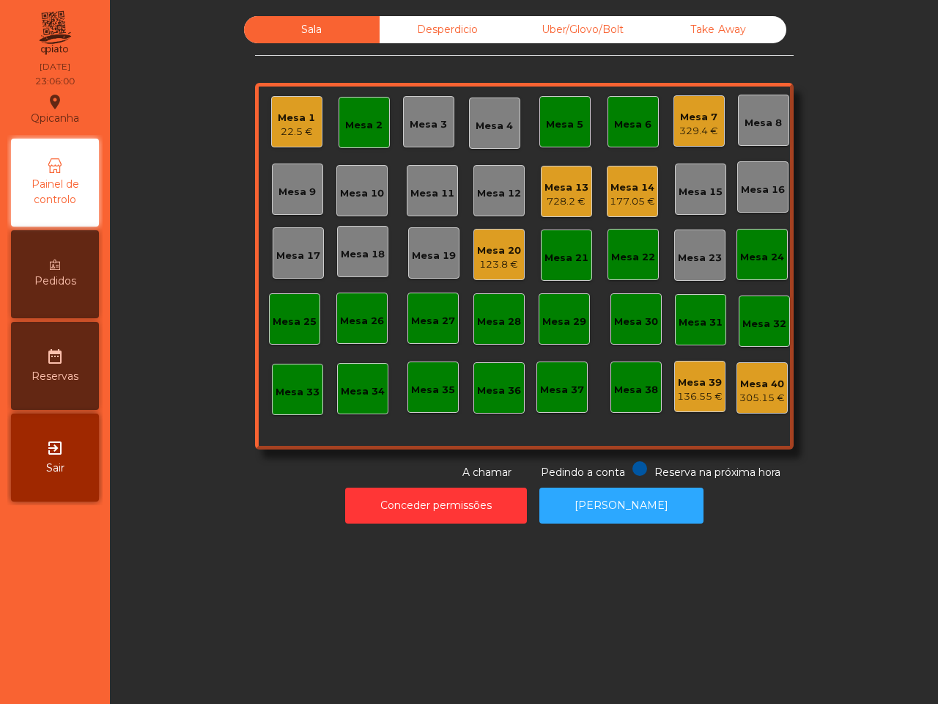
click at [254, 507] on div "Conceder permissões Abrir Gaveta" at bounding box center [524, 505] width 789 height 51
click at [565, 199] on div "728.2 €" at bounding box center [567, 201] width 44 height 15
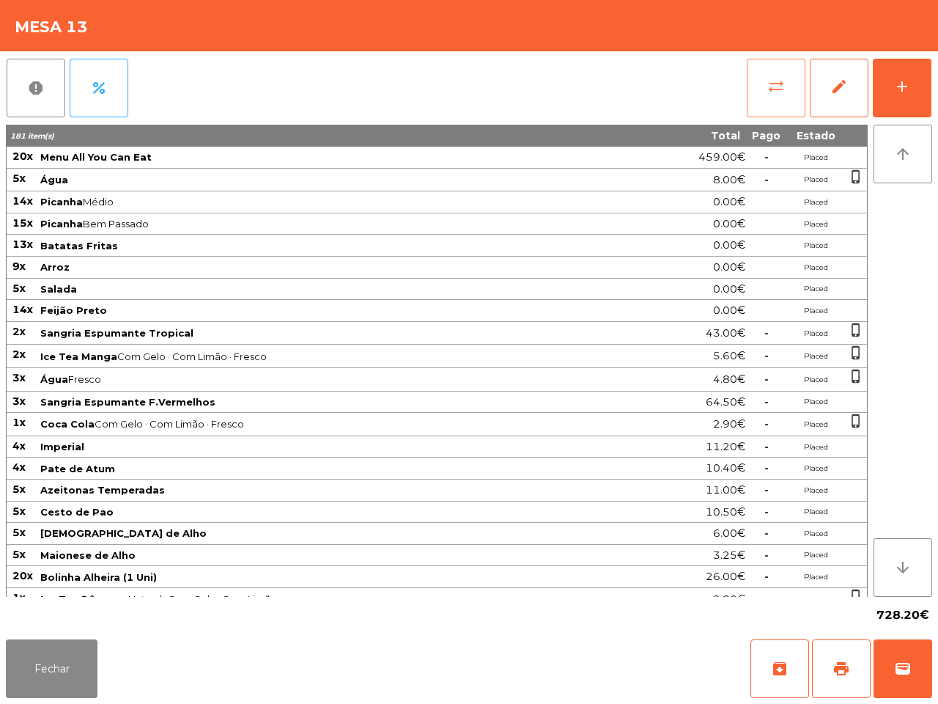
click at [770, 89] on span "sync_alt" at bounding box center [776, 87] width 18 height 18
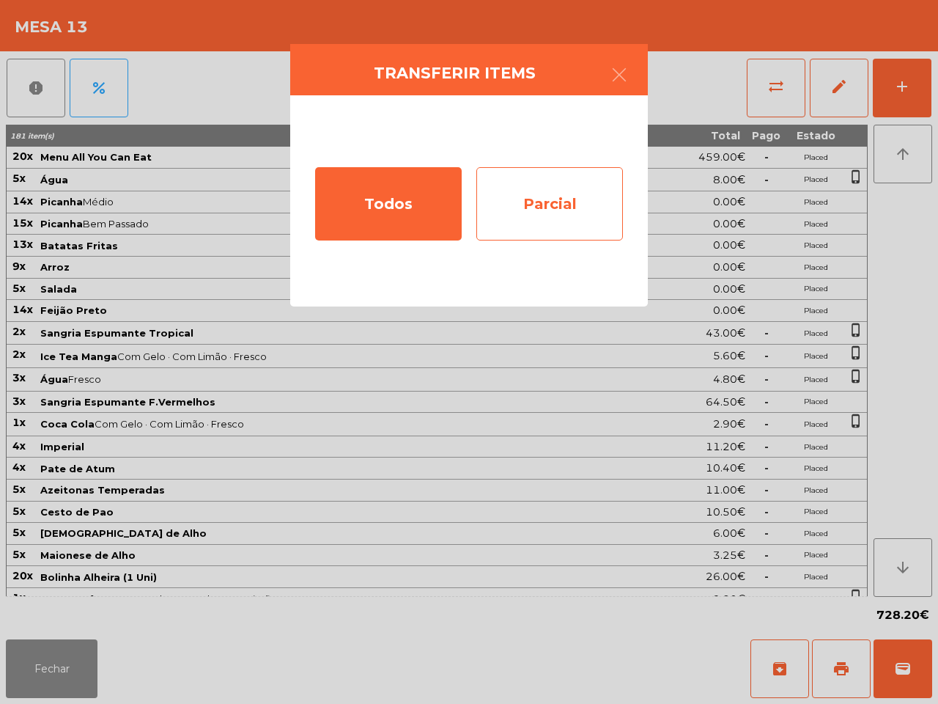
click at [562, 214] on div "Parcial" at bounding box center [549, 203] width 147 height 73
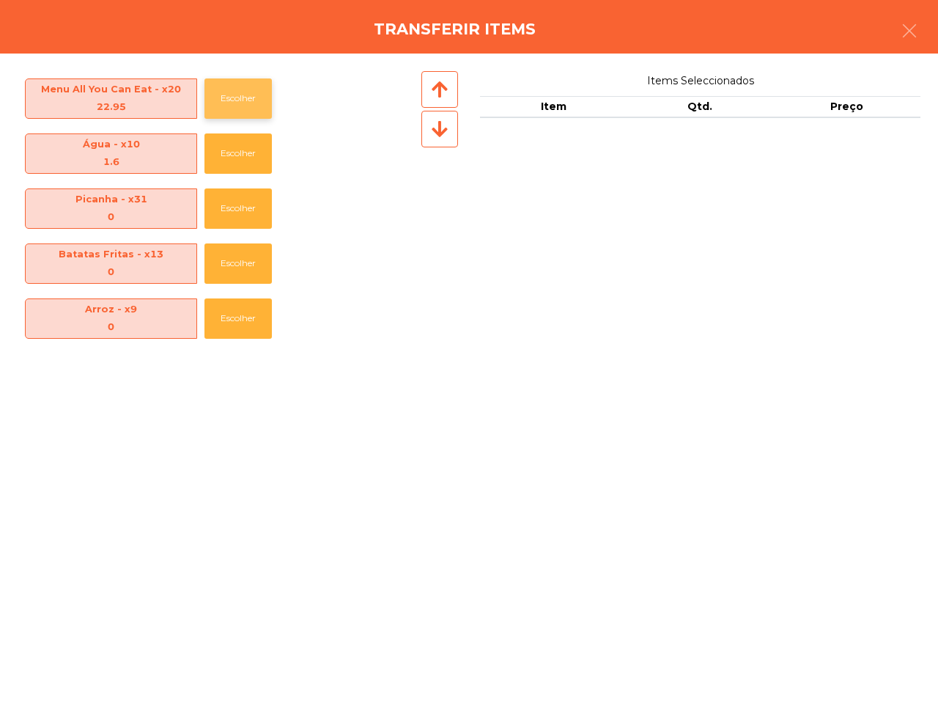
click at [262, 101] on button "Escolher" at bounding box center [237, 98] width 67 height 40
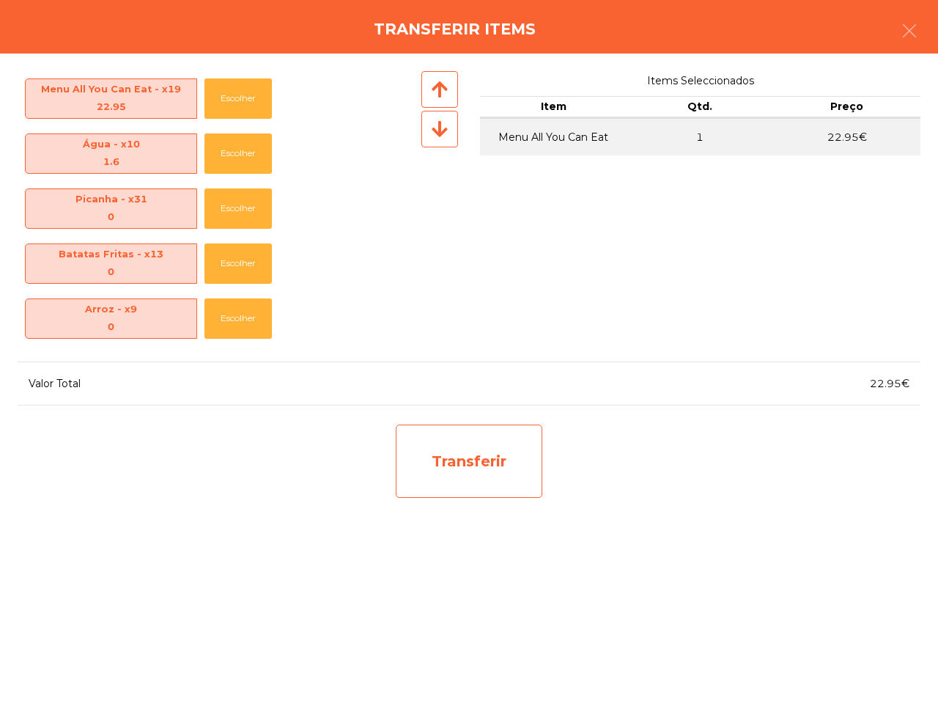
click at [509, 458] on div "Transferir" at bounding box center [469, 460] width 147 height 73
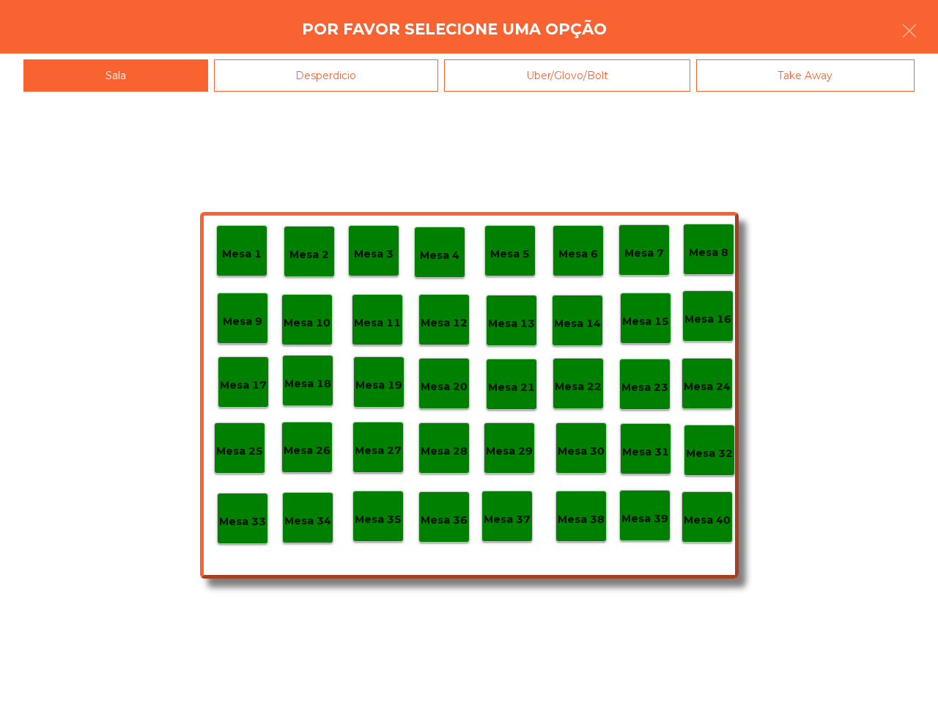
click at [325, 72] on div "Desperdicio" at bounding box center [326, 75] width 225 height 33
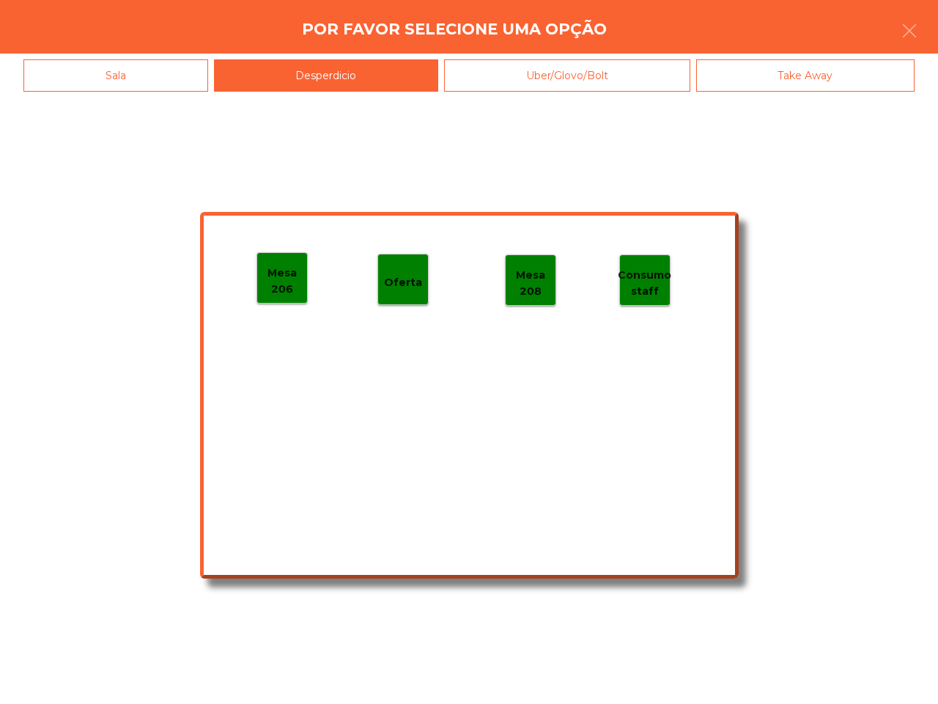
click at [273, 273] on p "Mesa 206" at bounding box center [282, 281] width 50 height 33
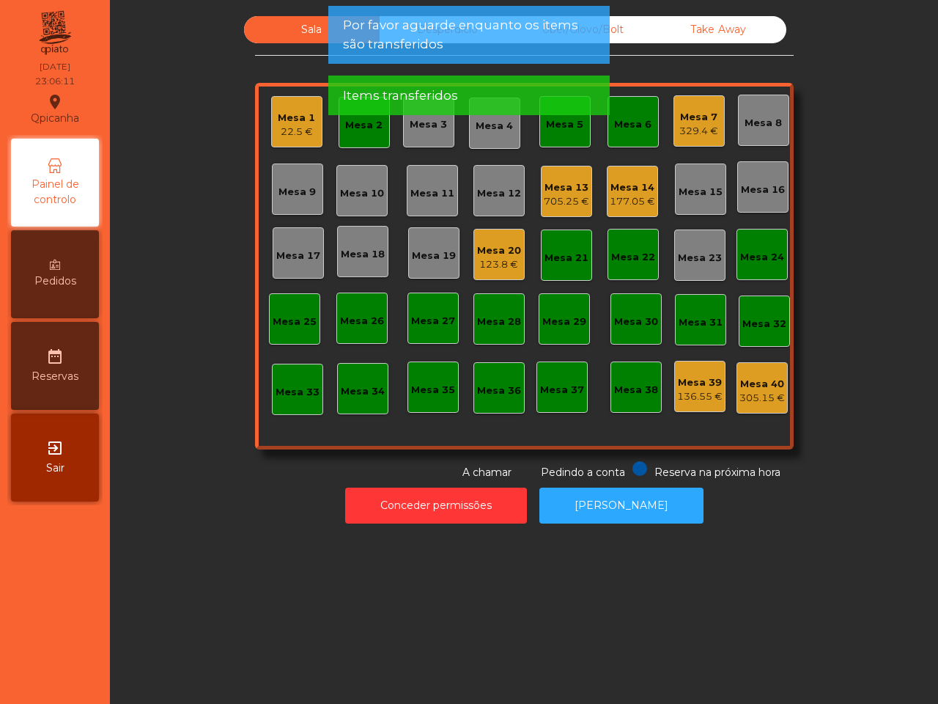
click at [563, 192] on div "Mesa 13" at bounding box center [566, 187] width 45 height 15
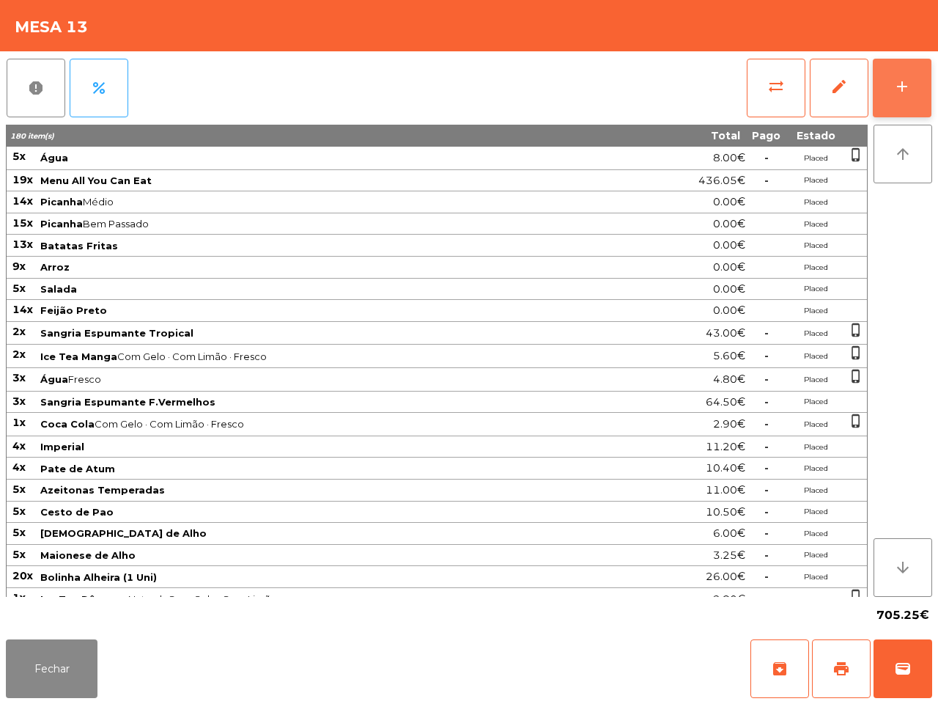
click at [899, 97] on button "add" at bounding box center [902, 88] width 59 height 59
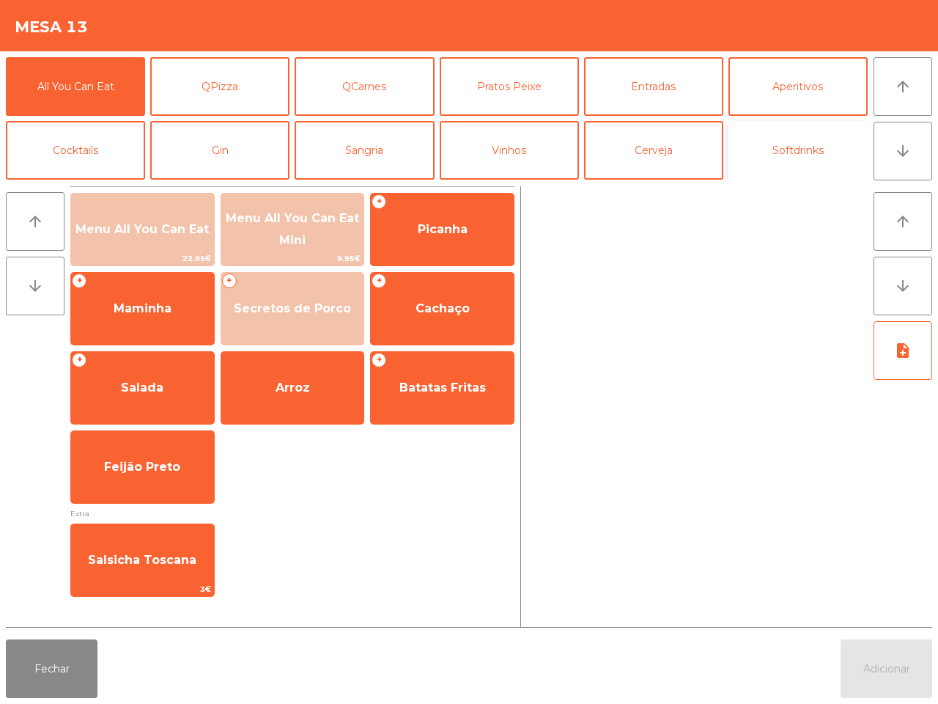
click at [794, 158] on button "Softdrinks" at bounding box center [798, 150] width 139 height 59
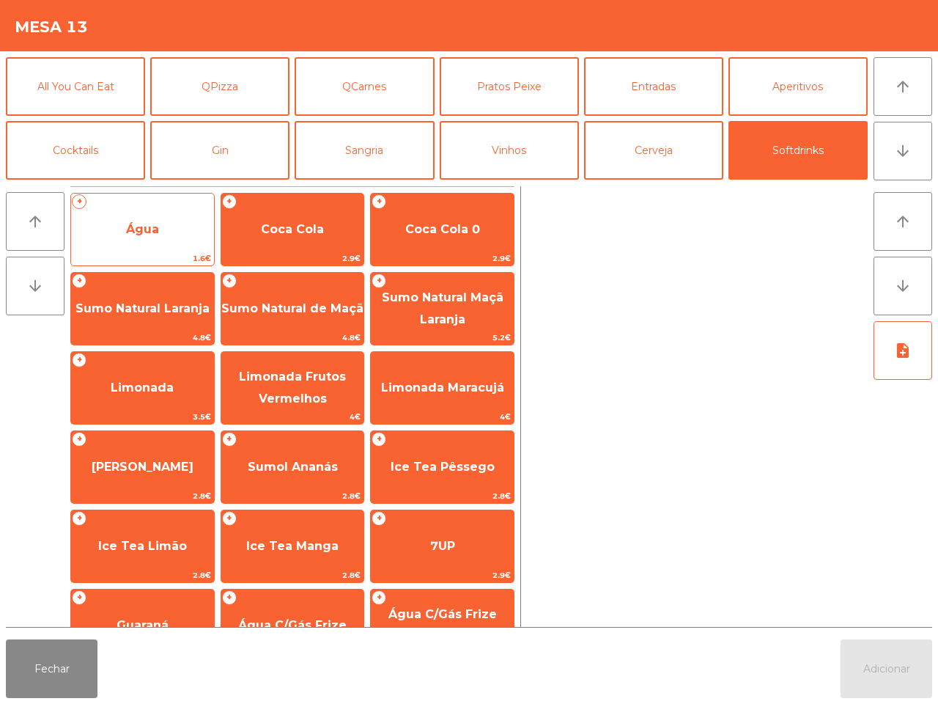
click at [129, 243] on span "Água" at bounding box center [142, 230] width 143 height 40
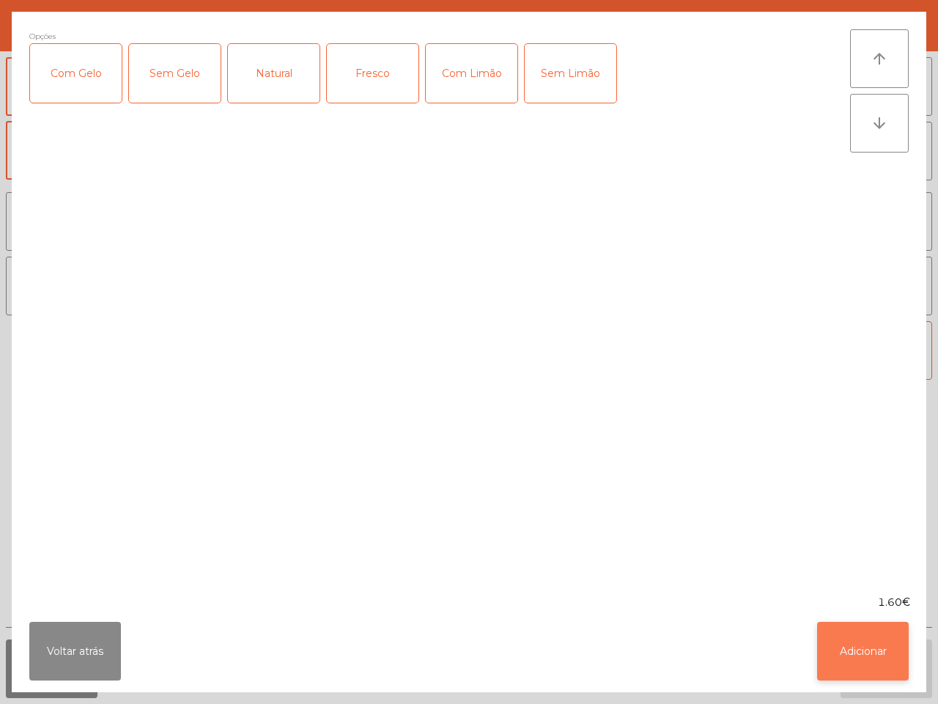
click at [879, 601] on button "Adicionar" at bounding box center [863, 651] width 92 height 59
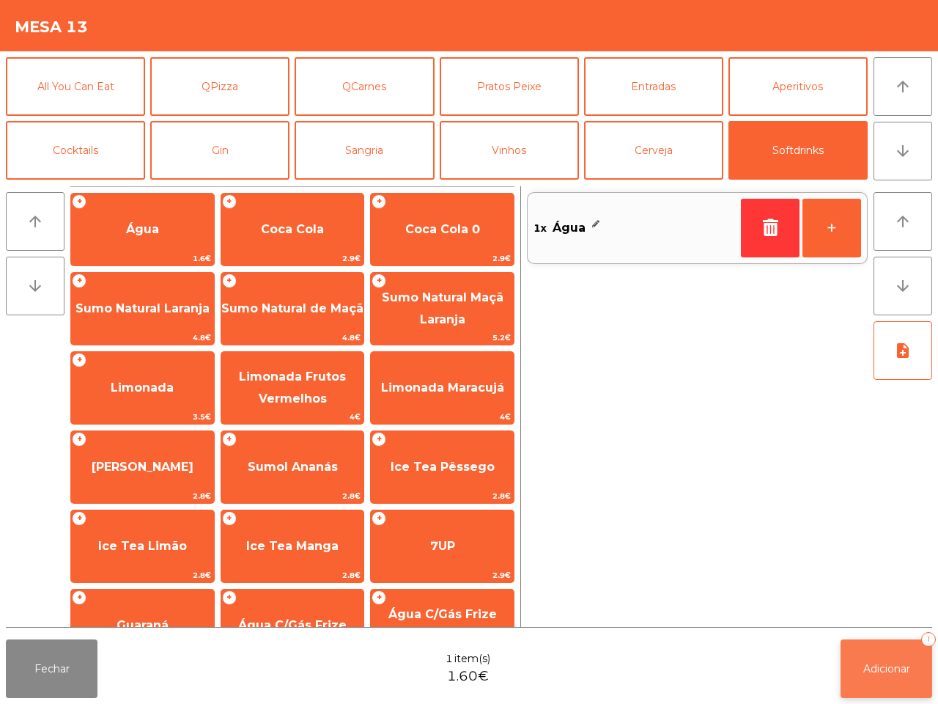
click at [874, 601] on button "Adicionar 1" at bounding box center [887, 668] width 92 height 59
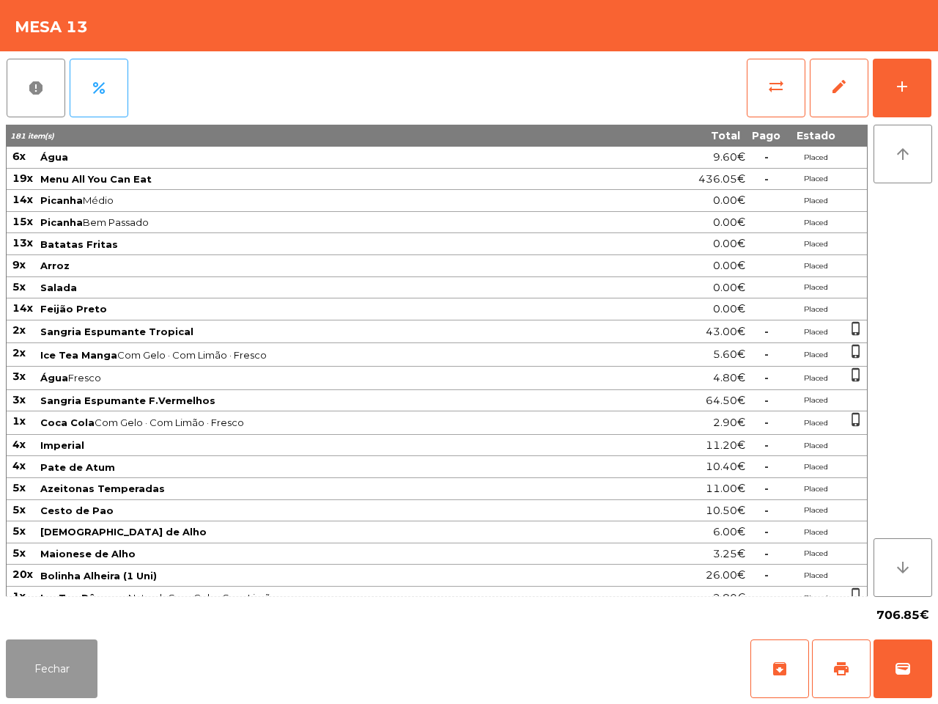
click at [52, 601] on button "Fechar" at bounding box center [52, 668] width 92 height 59
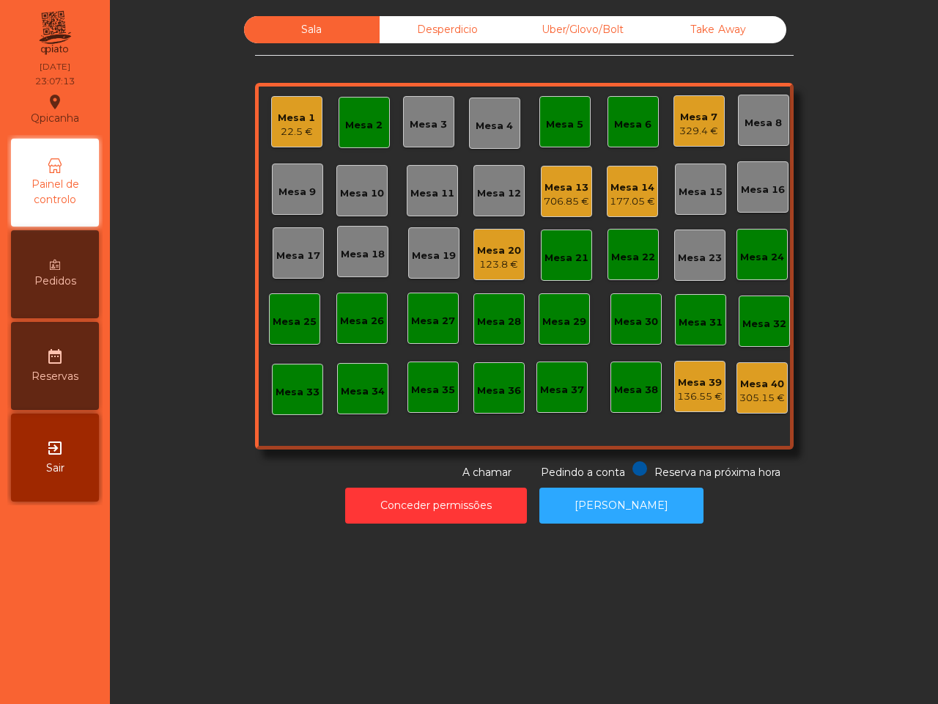
click at [427, 26] on div "Desperdicio" at bounding box center [448, 29] width 136 height 27
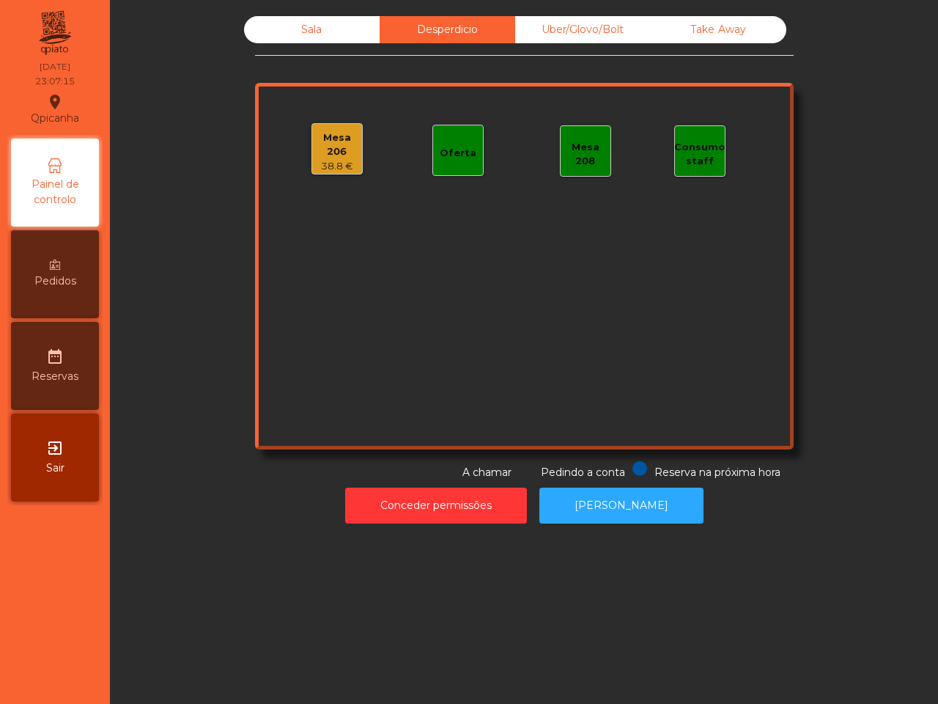
click at [344, 151] on div "Mesa 206" at bounding box center [337, 144] width 50 height 29
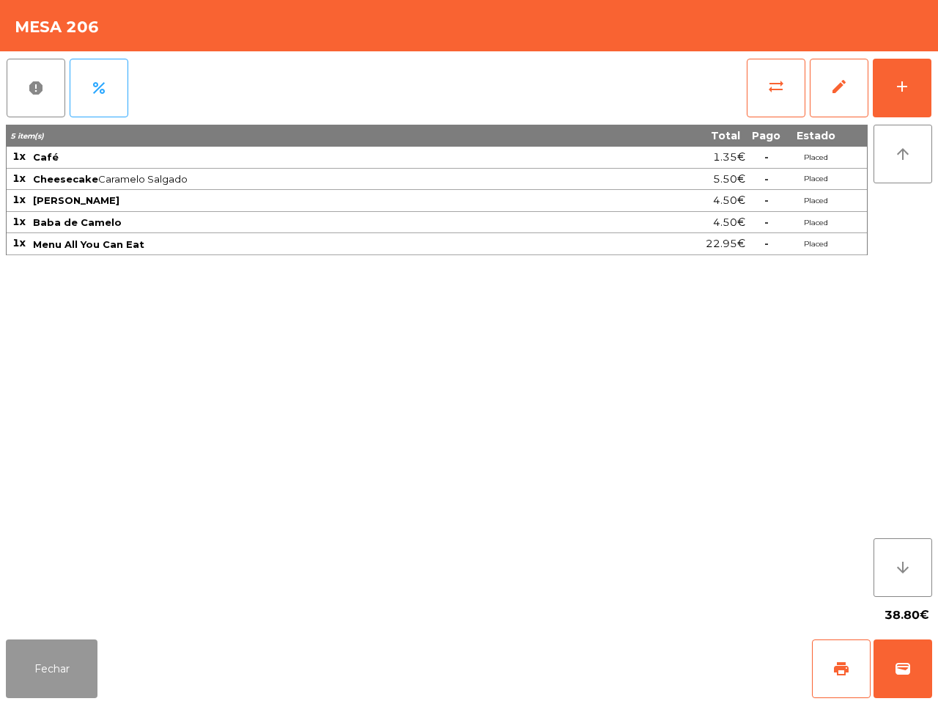
click at [60, 601] on button "Fechar" at bounding box center [52, 668] width 92 height 59
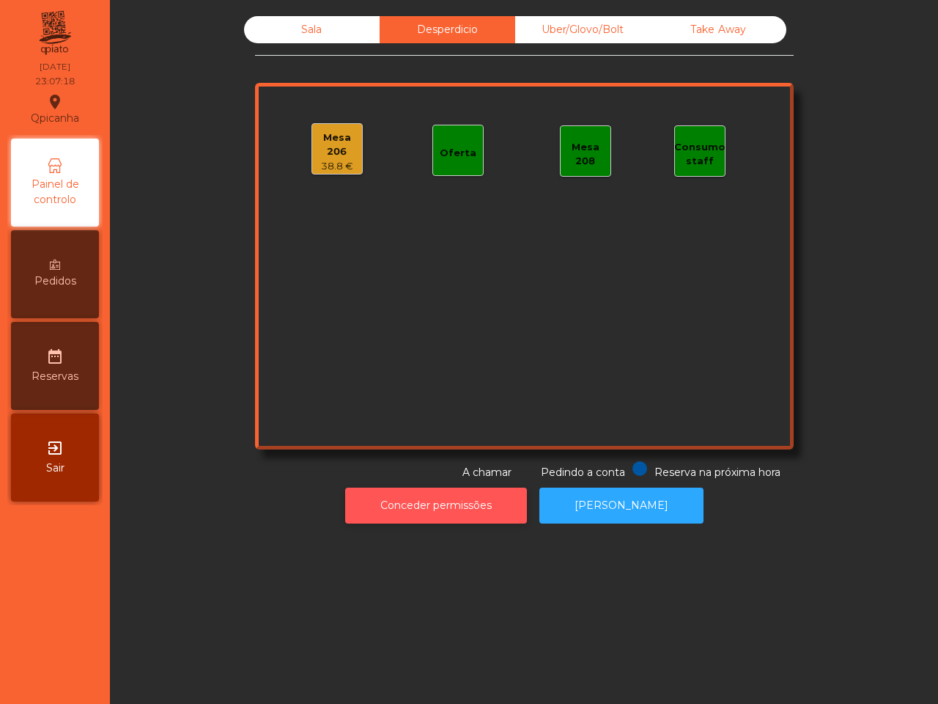
click at [418, 513] on button "Conceder permissões" at bounding box center [436, 505] width 182 height 36
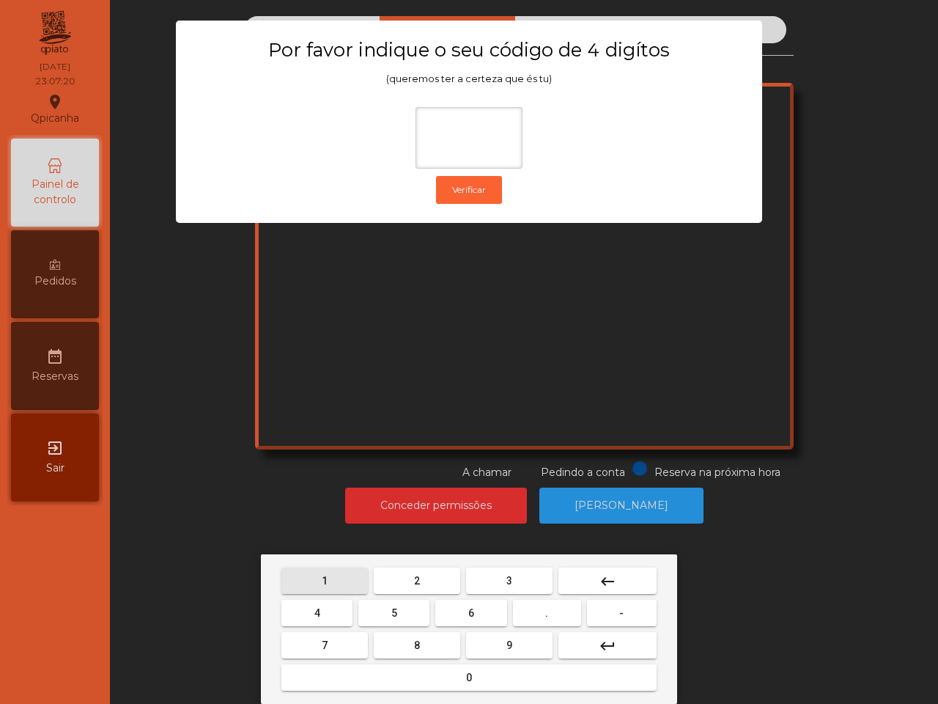
click at [295, 572] on button "1" at bounding box center [324, 580] width 86 height 26
drag, startPoint x: 511, startPoint y: 638, endPoint x: 478, endPoint y: 638, distance: 33.0
click at [510, 601] on span "9" at bounding box center [509, 645] width 6 height 12
click at [323, 601] on button "4" at bounding box center [316, 613] width 71 height 26
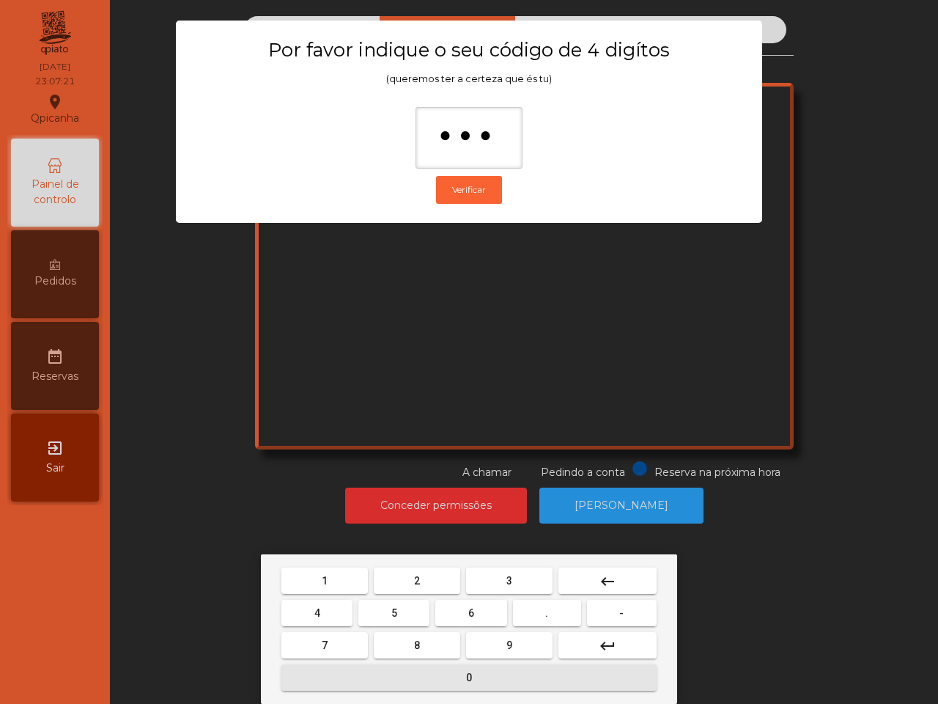
click at [374, 601] on button "0" at bounding box center [468, 677] width 375 height 26
type input "****"
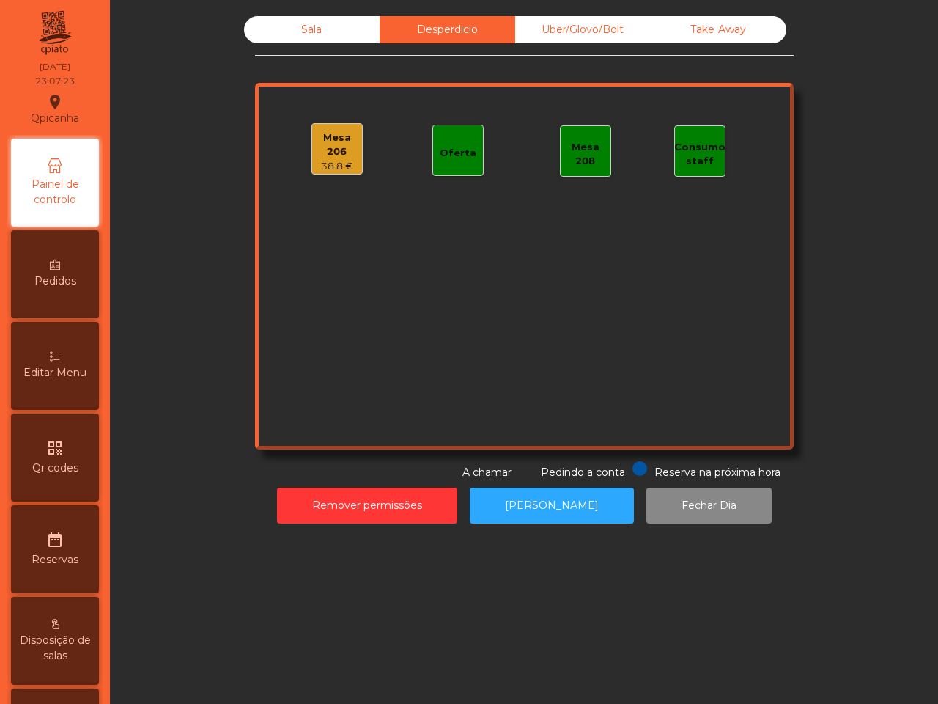
click at [333, 159] on div "38.8 €" at bounding box center [337, 166] width 50 height 15
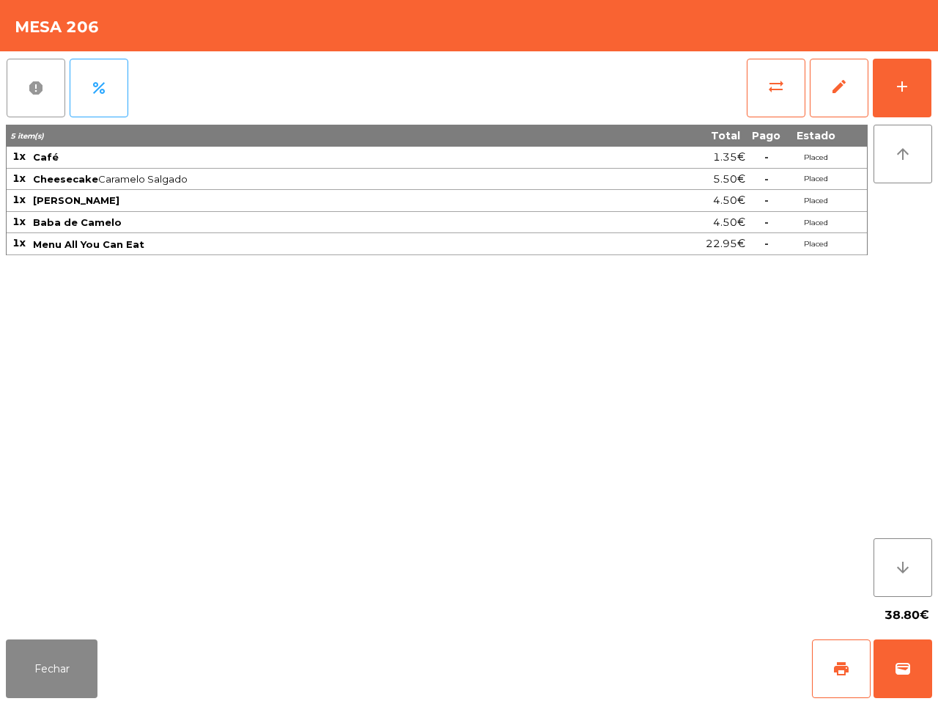
click at [34, 94] on span "report" at bounding box center [36, 88] width 18 height 18
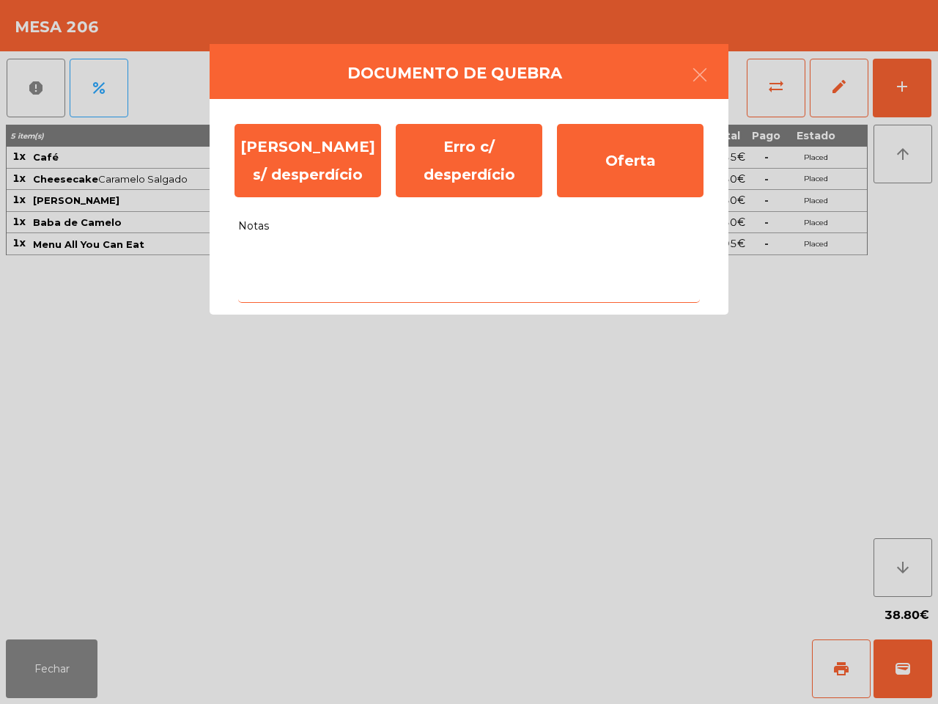
click at [317, 261] on textarea "Notas" at bounding box center [469, 272] width 462 height 61
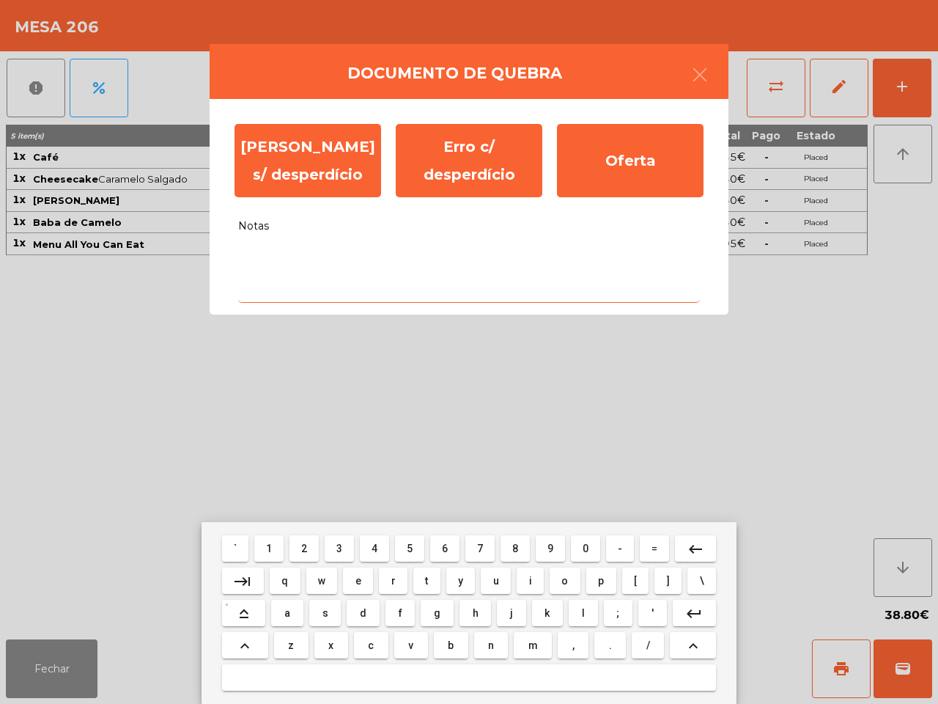
click at [361, 585] on span "e" at bounding box center [358, 581] width 6 height 12
type textarea "*"
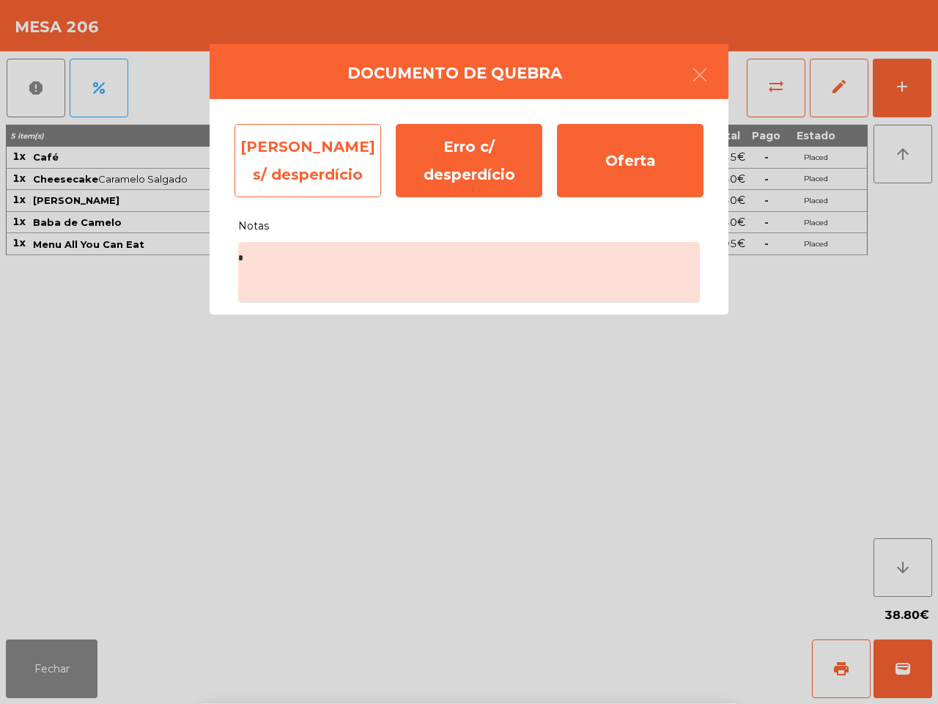
click at [315, 165] on div "Erro s/ desperdício" at bounding box center [308, 160] width 147 height 73
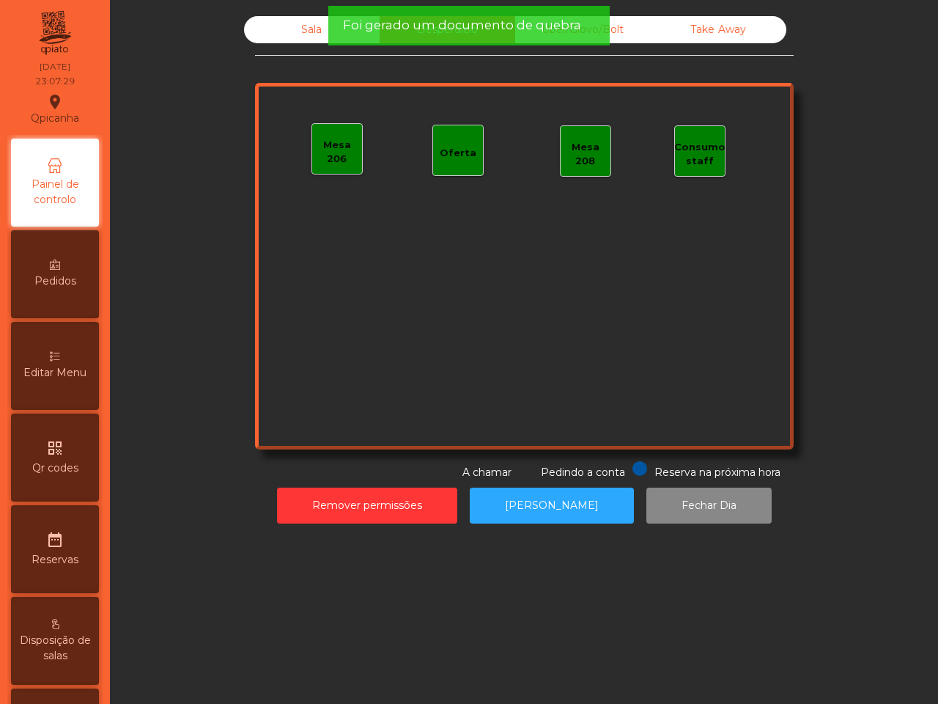
click at [720, 23] on div "Take Away" at bounding box center [719, 29] width 136 height 27
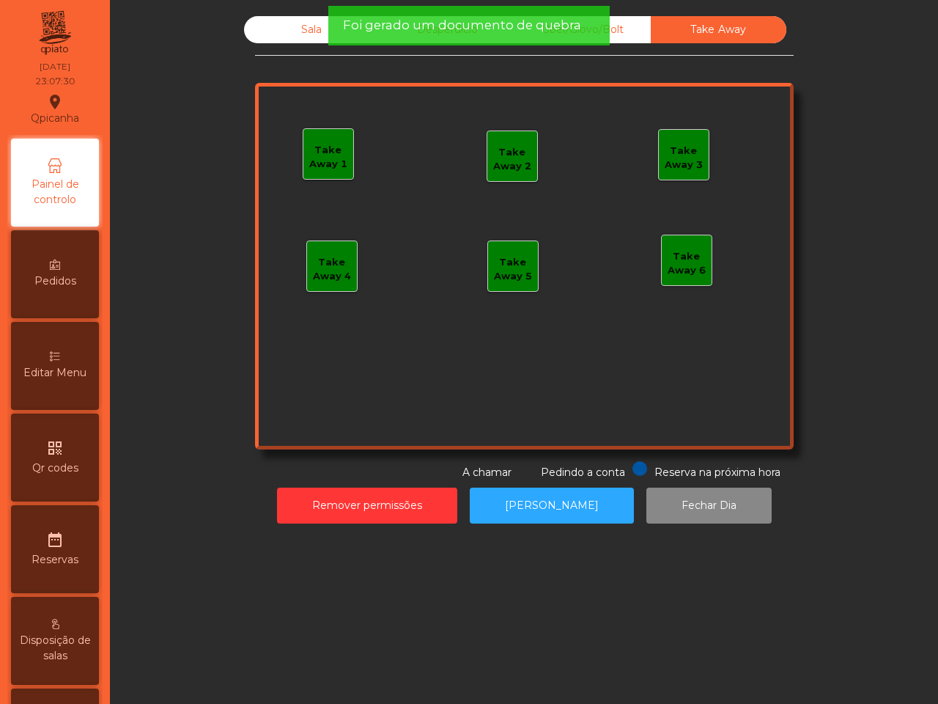
drag, startPoint x: 591, startPoint y: 37, endPoint x: 579, endPoint y: 37, distance: 11.7
click at [589, 37] on div "Foi gerado um documento de quebra" at bounding box center [468, 26] width 281 height 40
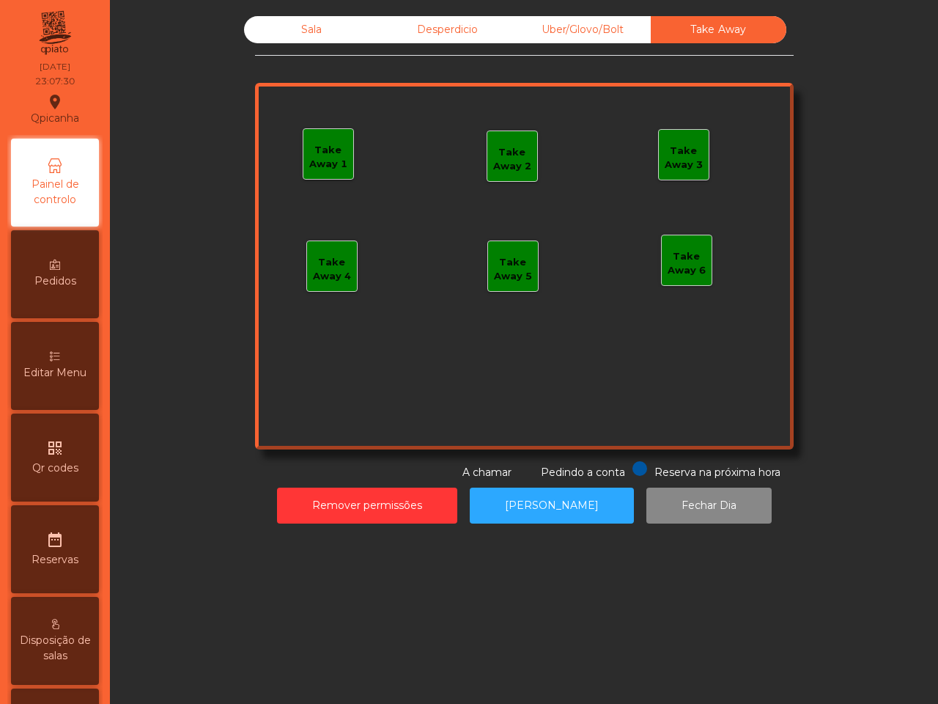
drag, startPoint x: 470, startPoint y: 35, endPoint x: 460, endPoint y: 33, distance: 10.5
click at [469, 34] on div "Desperdicio" at bounding box center [448, 29] width 136 height 27
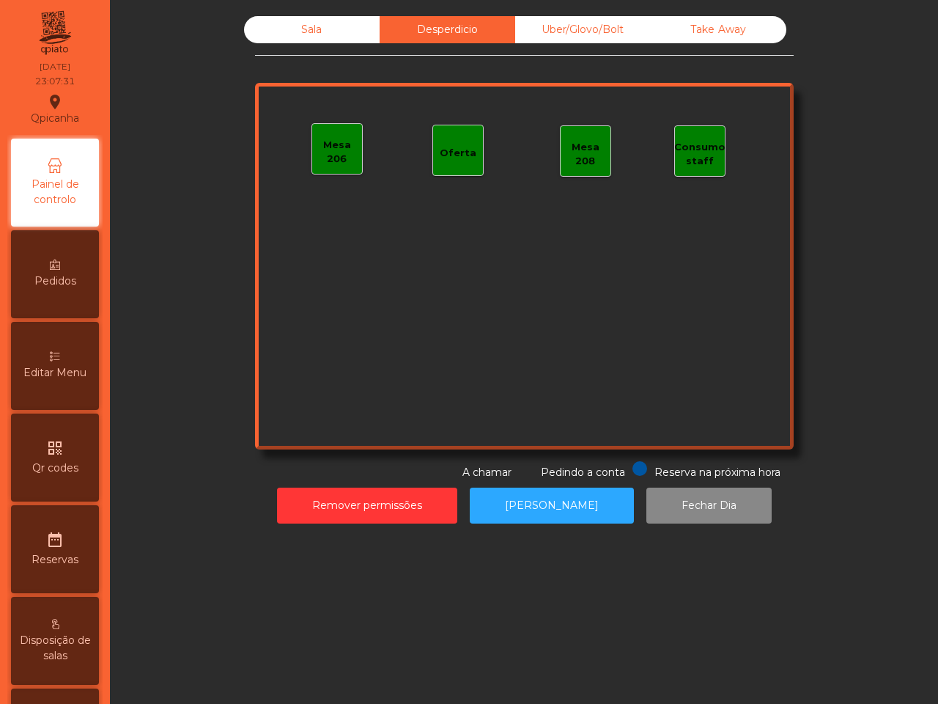
click at [569, 22] on div "Uber/Glovo/Bolt" at bounding box center [583, 29] width 136 height 27
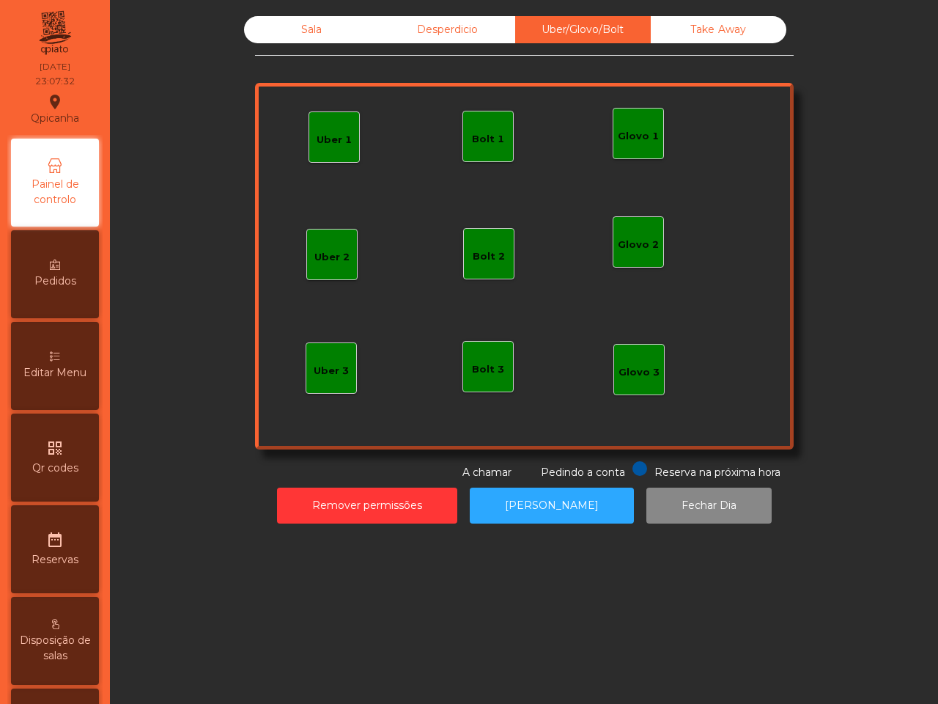
click at [337, 32] on div "Sala" at bounding box center [312, 29] width 136 height 27
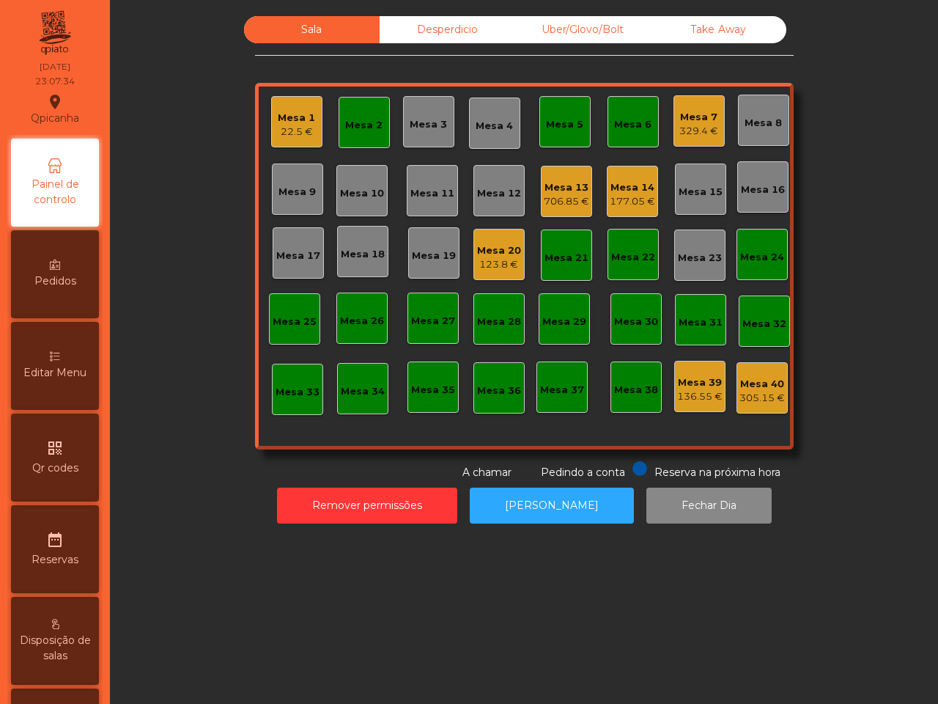
click at [364, 125] on div "Mesa 2" at bounding box center [363, 125] width 37 height 15
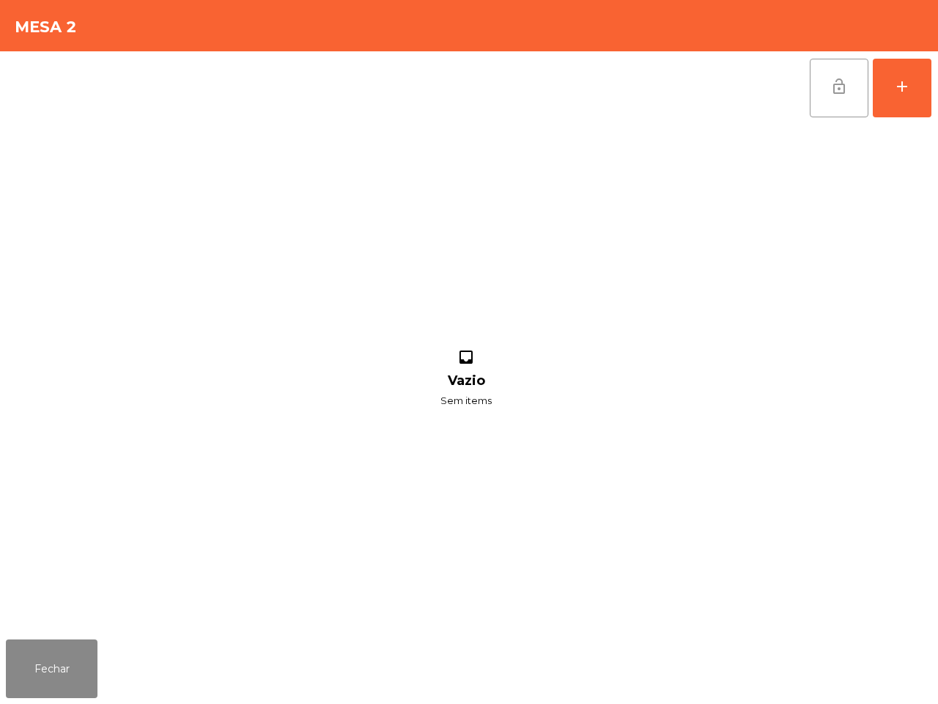
drag, startPoint x: 843, startPoint y: 78, endPoint x: 832, endPoint y: 78, distance: 11.0
click at [841, 78] on span "lock_open" at bounding box center [839, 87] width 18 height 18
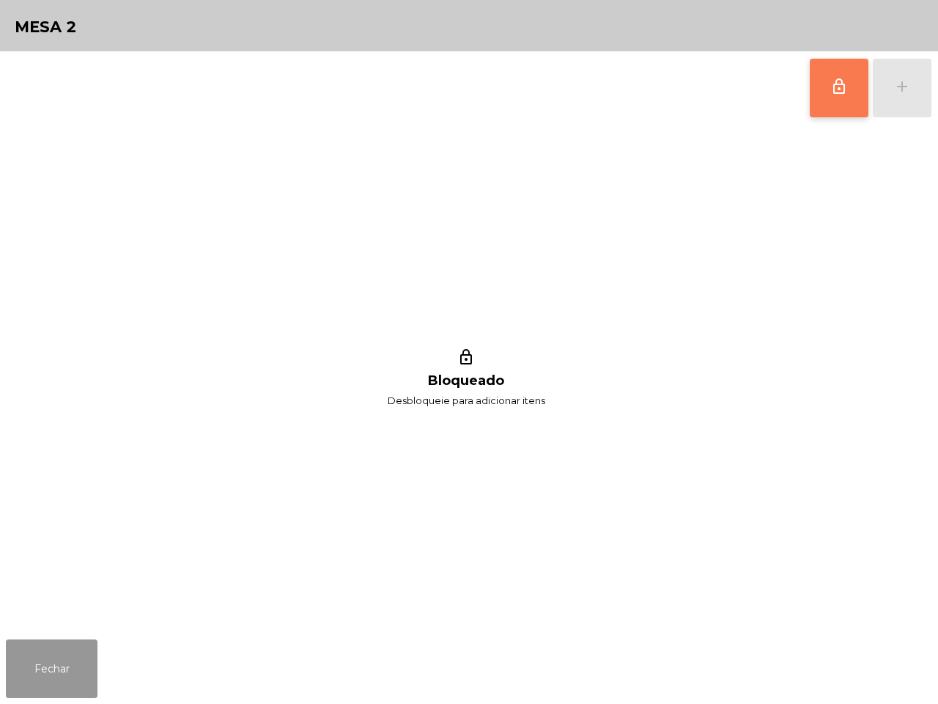
drag, startPoint x: 84, startPoint y: 664, endPoint x: 108, endPoint y: 632, distance: 39.7
click at [96, 601] on button "Fechar" at bounding box center [52, 668] width 92 height 59
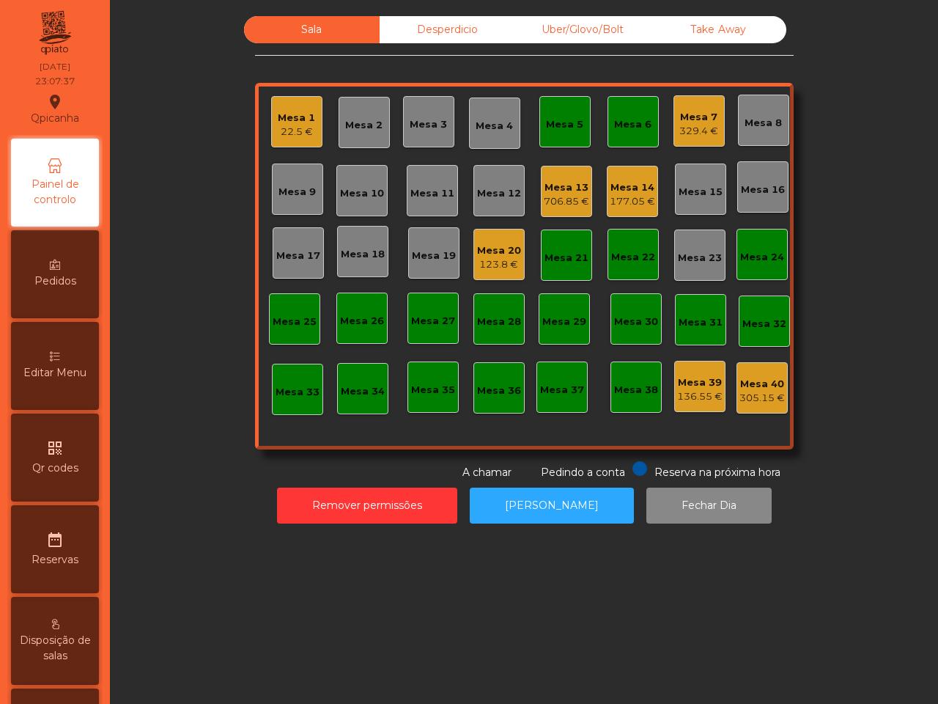
click at [550, 114] on div "Mesa 5" at bounding box center [564, 121] width 37 height 21
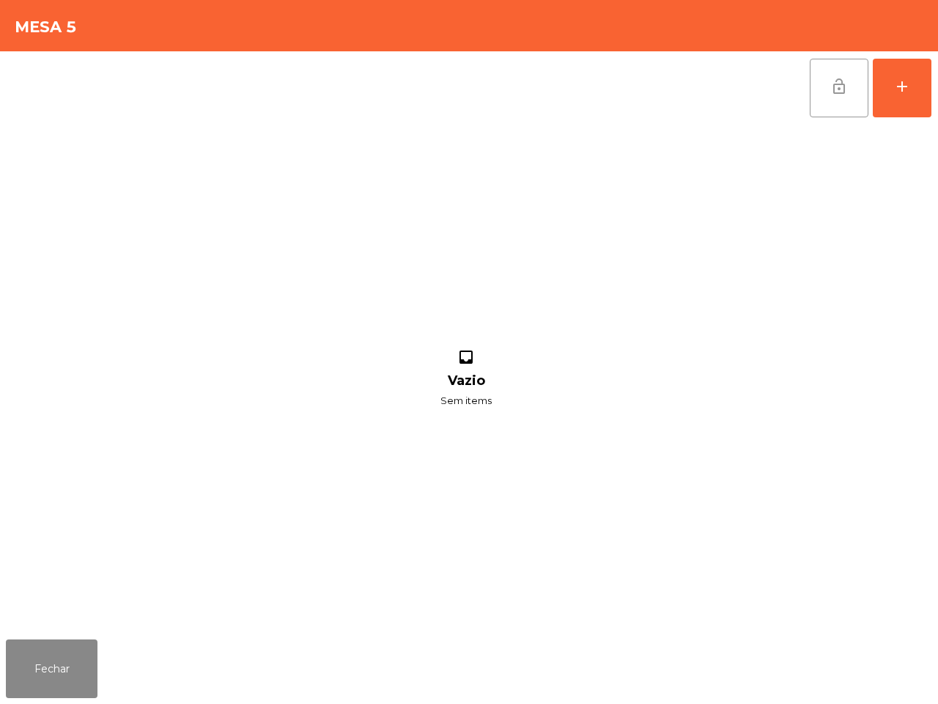
click at [815, 70] on button "lock_open" at bounding box center [839, 88] width 59 height 59
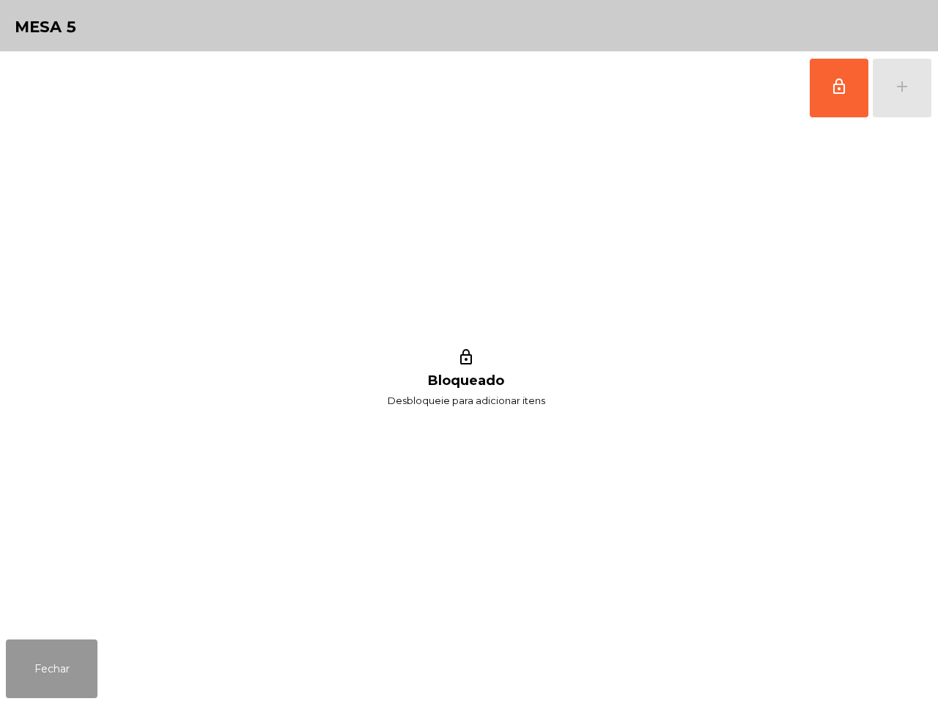
drag, startPoint x: 63, startPoint y: 672, endPoint x: 315, endPoint y: 440, distance: 342.8
click at [64, 601] on button "Fechar" at bounding box center [52, 668] width 92 height 59
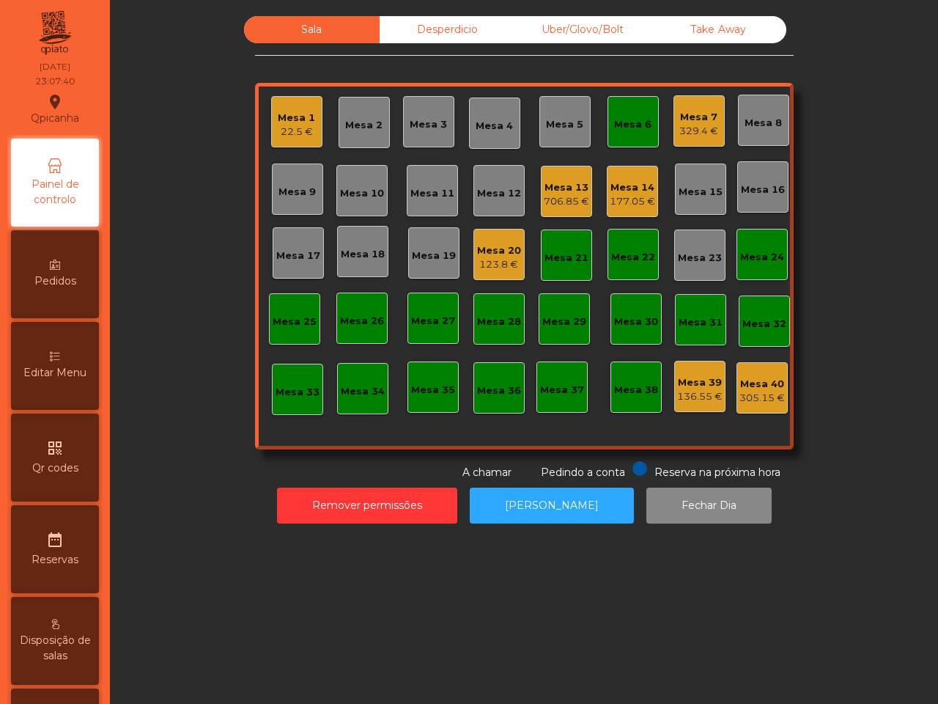
click at [618, 132] on div "Mesa 6" at bounding box center [633, 121] width 51 height 51
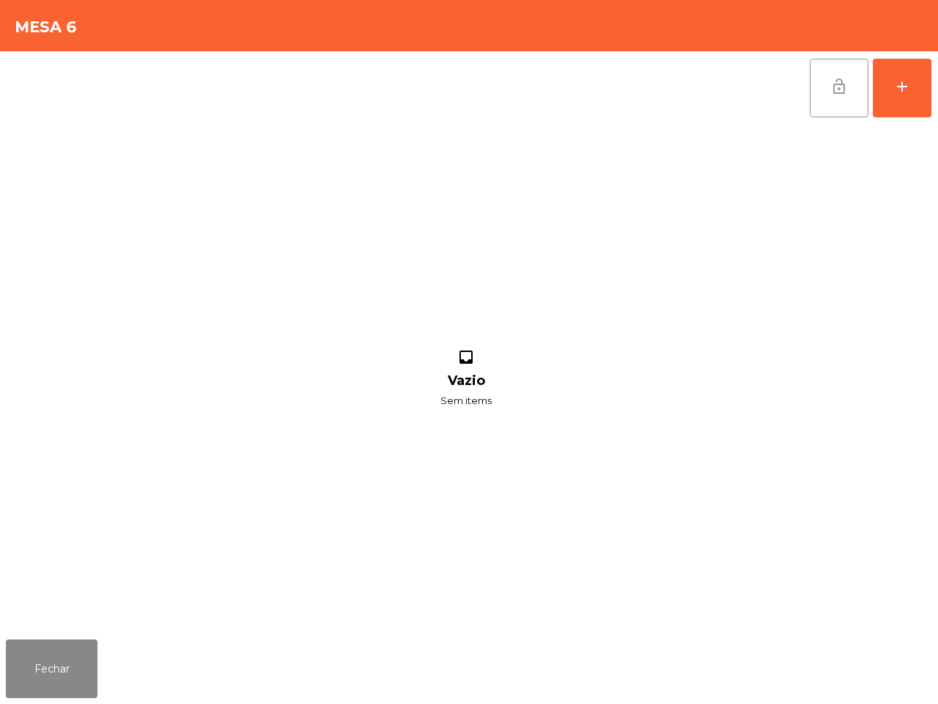
click at [828, 72] on button "lock_open" at bounding box center [839, 88] width 59 height 59
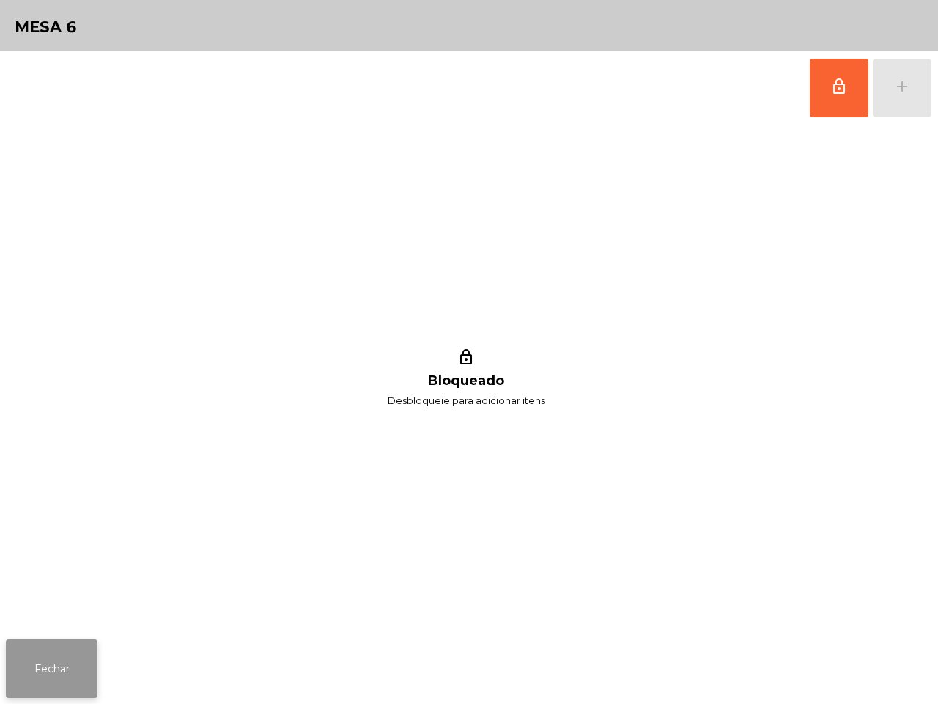
click at [77, 601] on button "Fechar" at bounding box center [52, 668] width 92 height 59
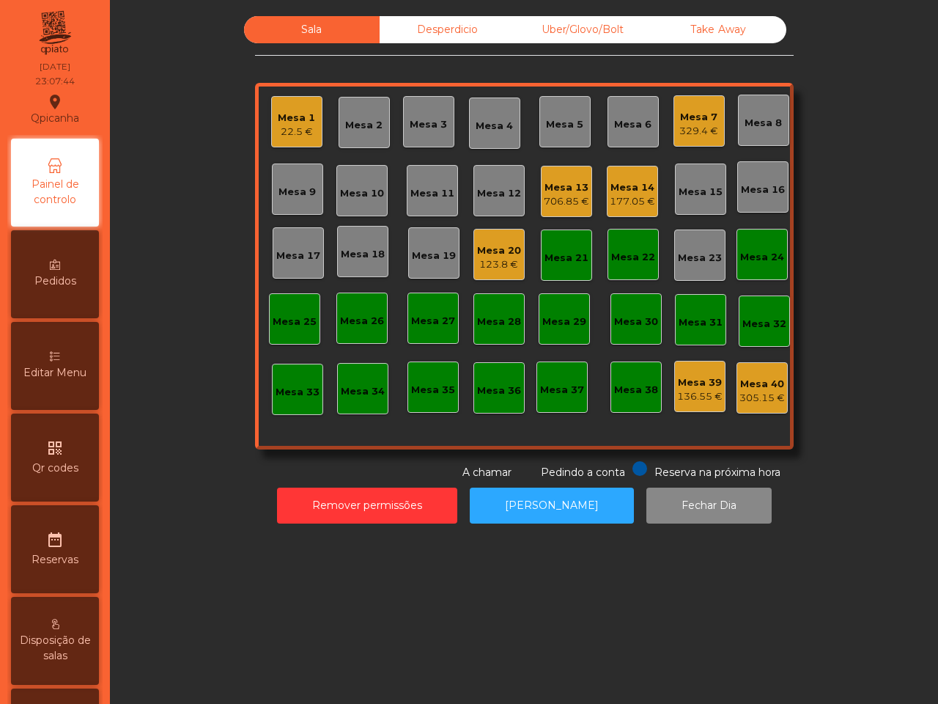
click at [547, 262] on div "Mesa 21" at bounding box center [567, 258] width 44 height 15
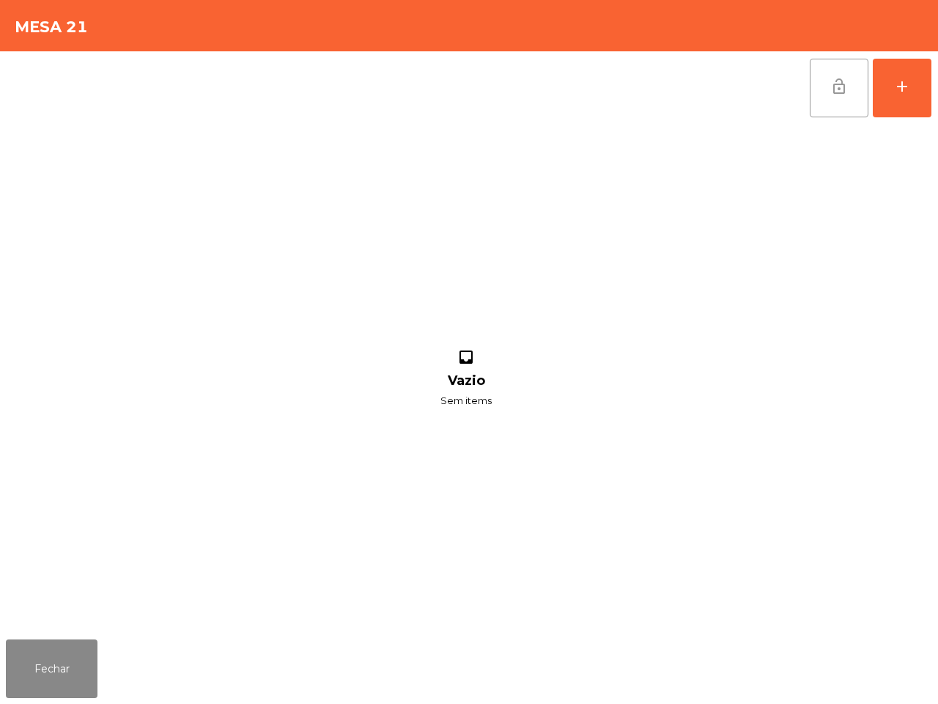
click at [833, 88] on span "lock_open" at bounding box center [839, 87] width 18 height 18
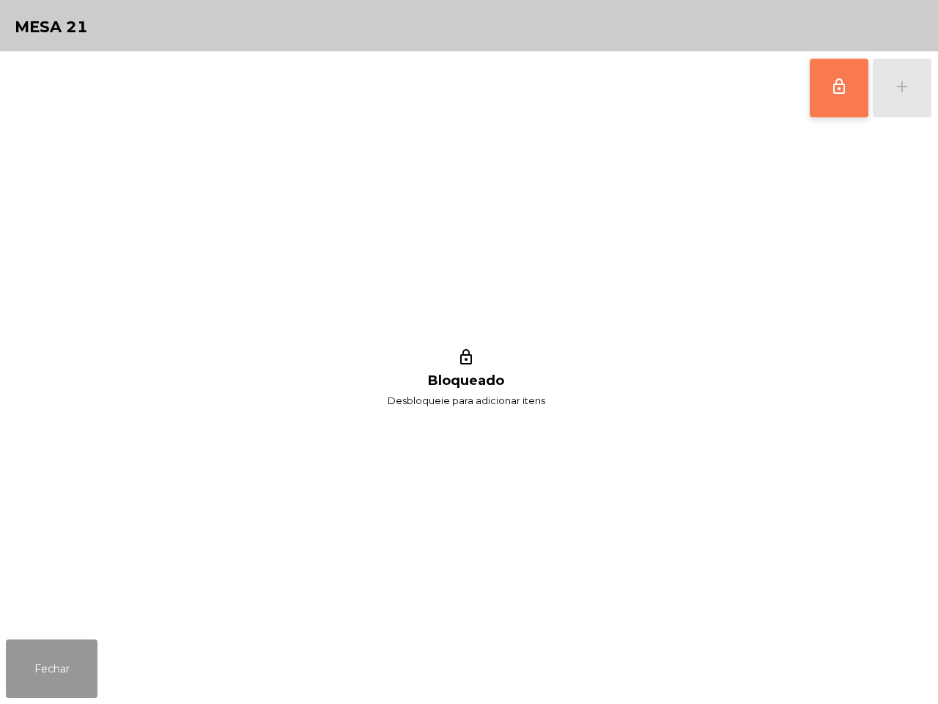
drag, startPoint x: 59, startPoint y: 665, endPoint x: 137, endPoint y: 589, distance: 109.9
click at [61, 601] on button "Fechar" at bounding box center [52, 668] width 92 height 59
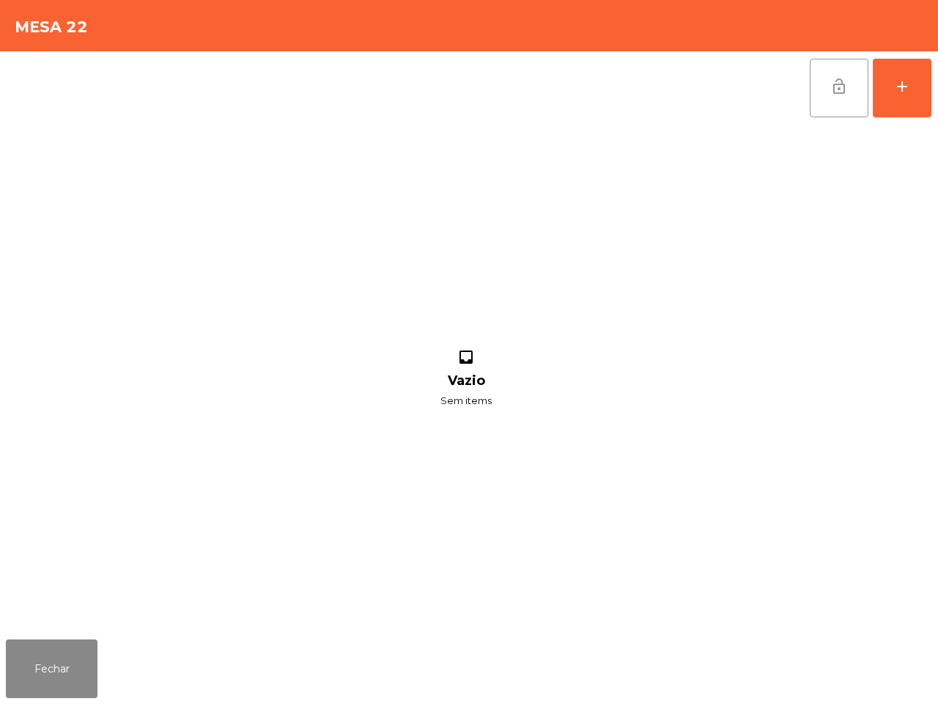
click at [840, 71] on button "lock_open" at bounding box center [839, 88] width 59 height 59
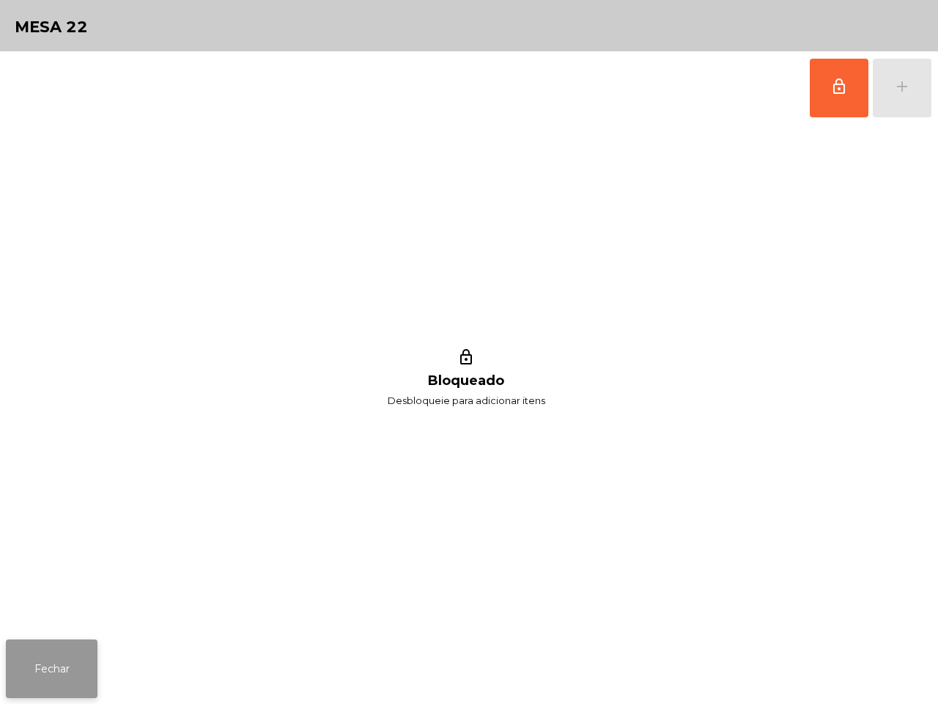
click at [67, 601] on button "Fechar" at bounding box center [52, 668] width 92 height 59
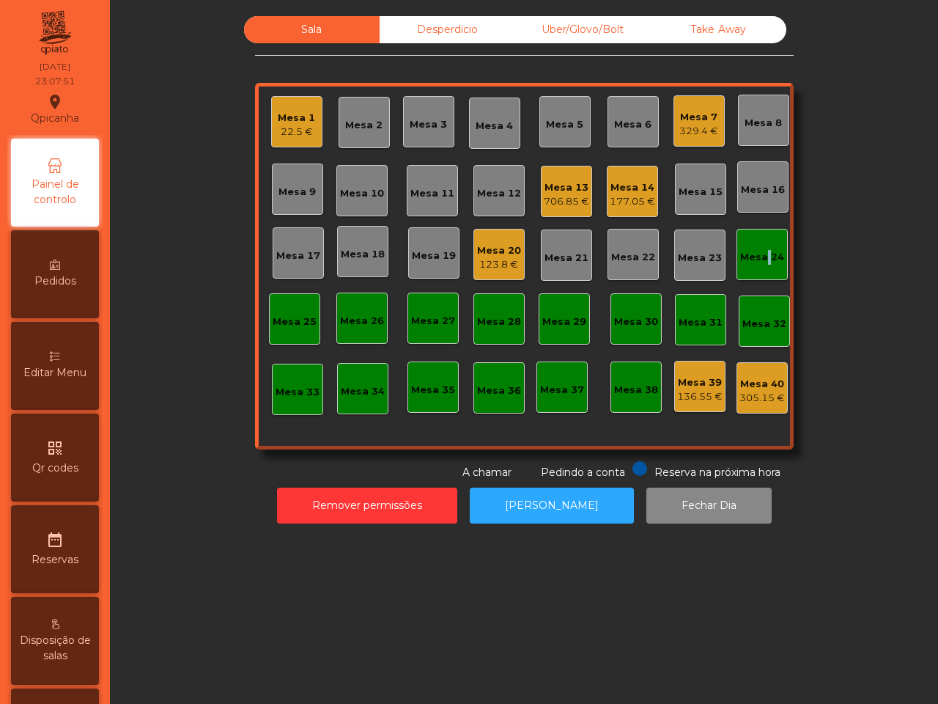
click at [759, 254] on div "Mesa 24" at bounding box center [762, 257] width 44 height 15
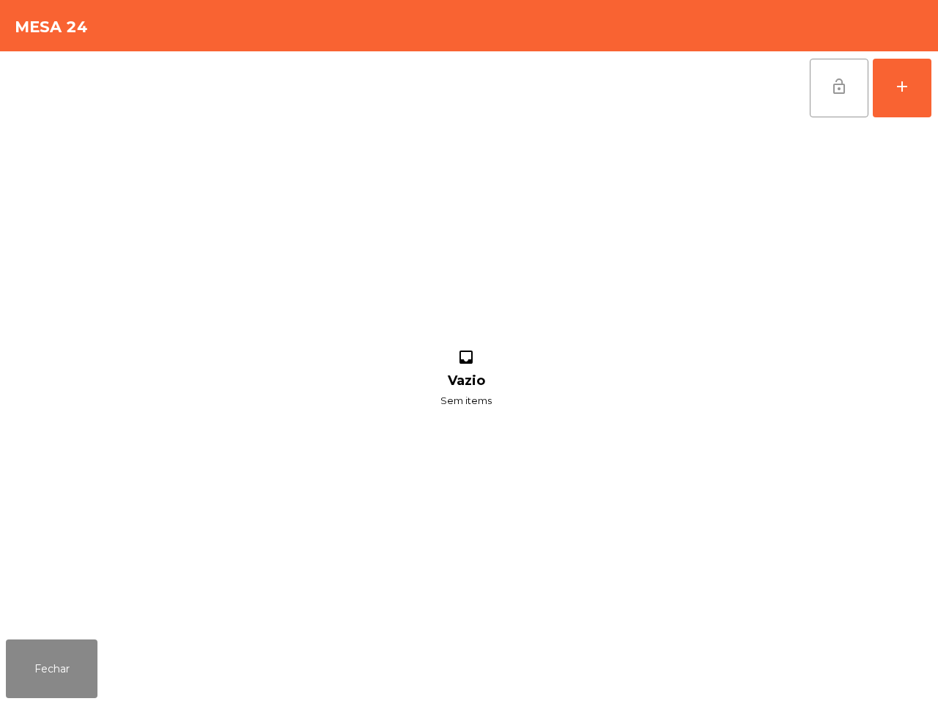
click at [836, 72] on button "lock_open" at bounding box center [839, 88] width 59 height 59
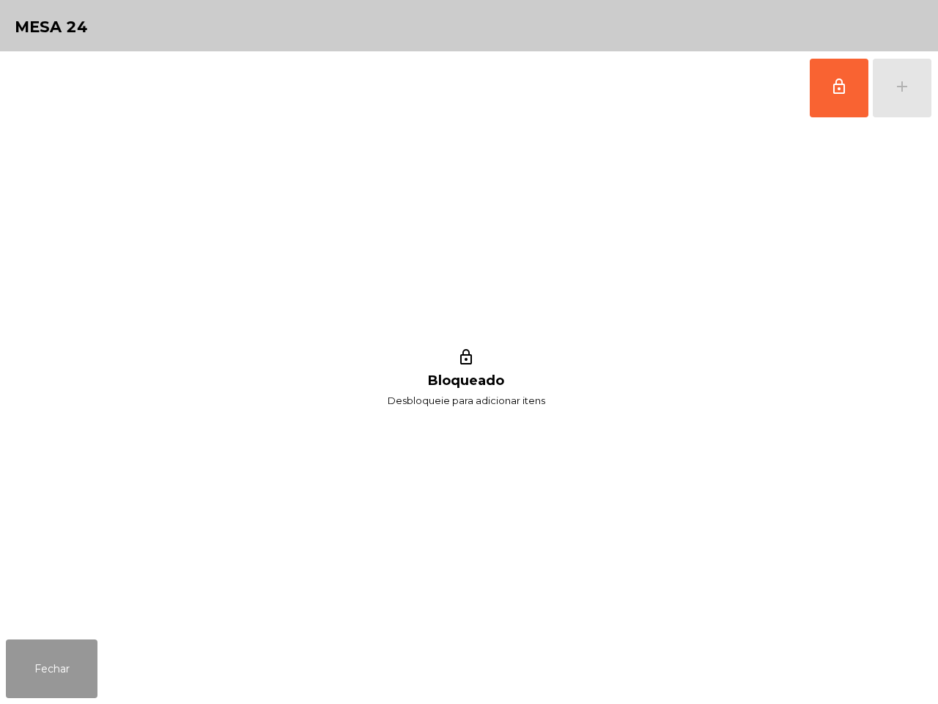
click at [45, 601] on button "Fechar" at bounding box center [52, 668] width 92 height 59
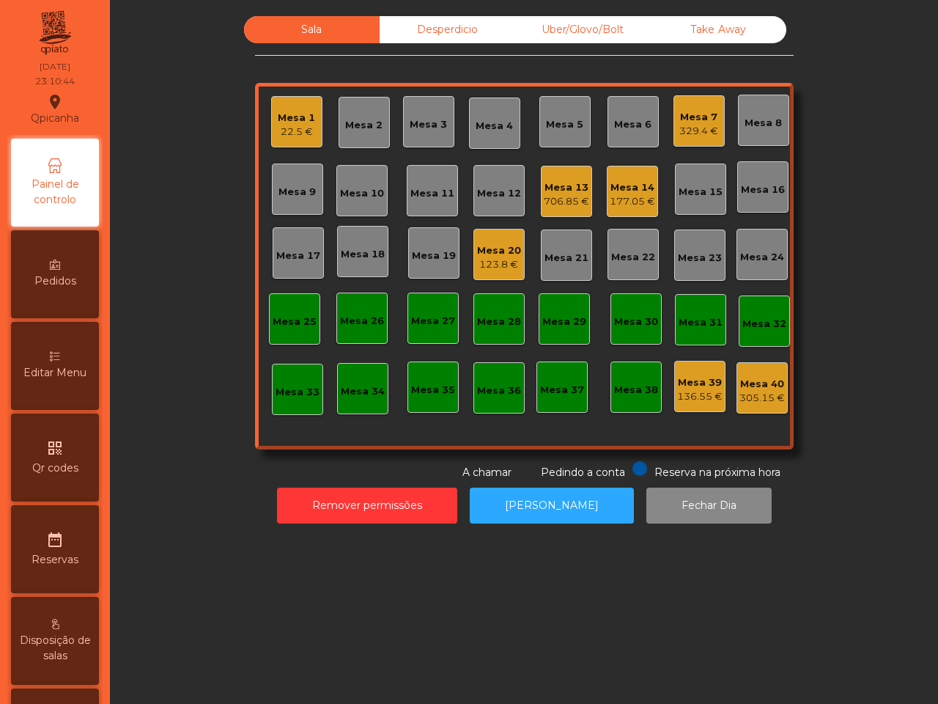
click at [561, 199] on div "706.85 €" at bounding box center [566, 201] width 45 height 15
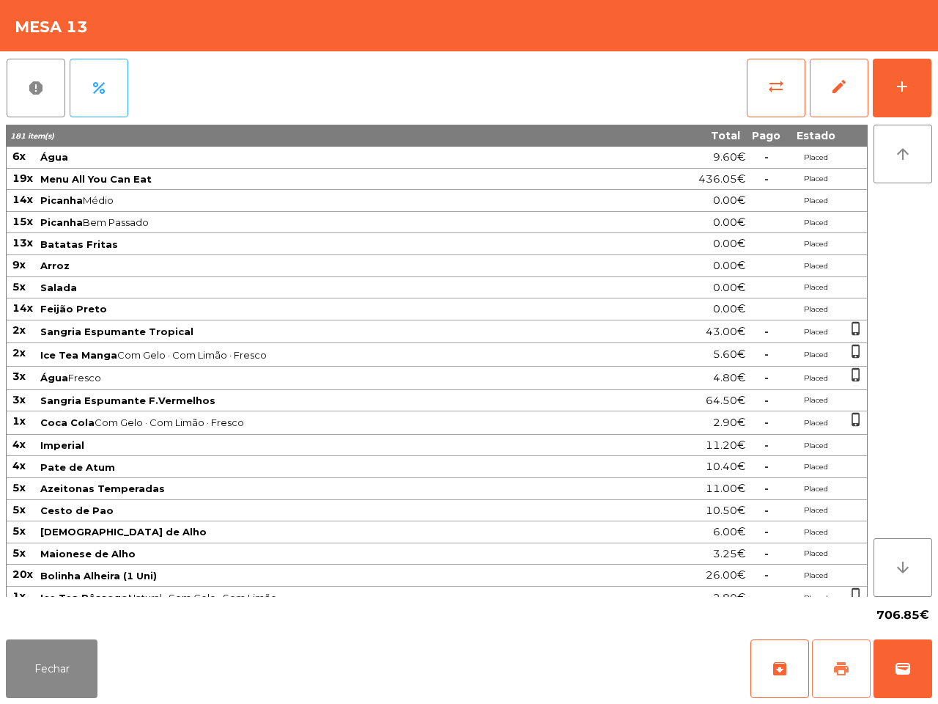
click at [839, 601] on span "print" at bounding box center [842, 669] width 18 height 18
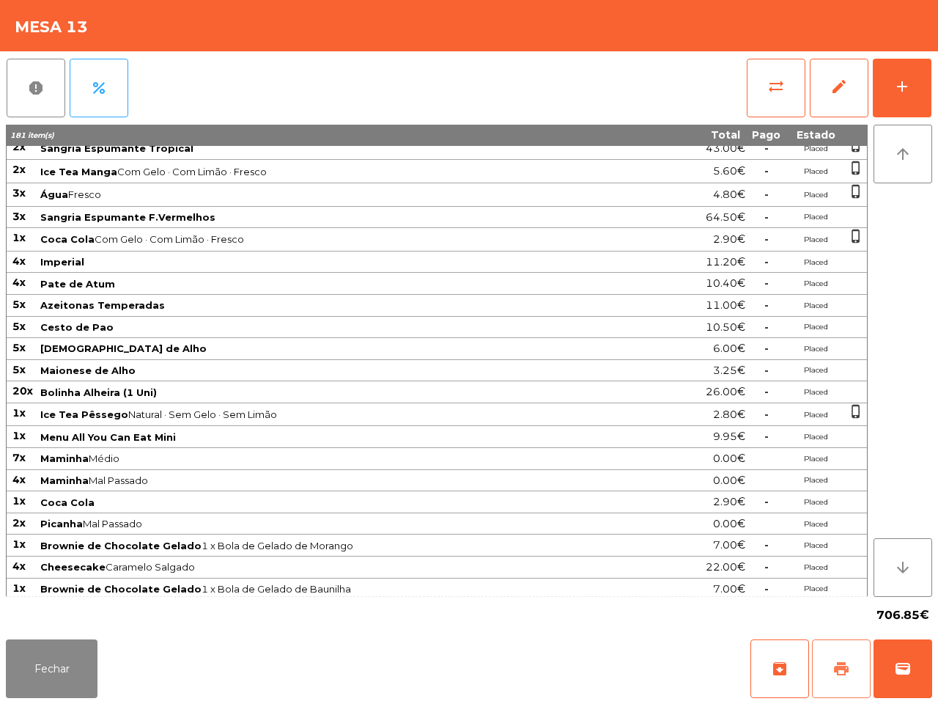
scroll to position [259, 0]
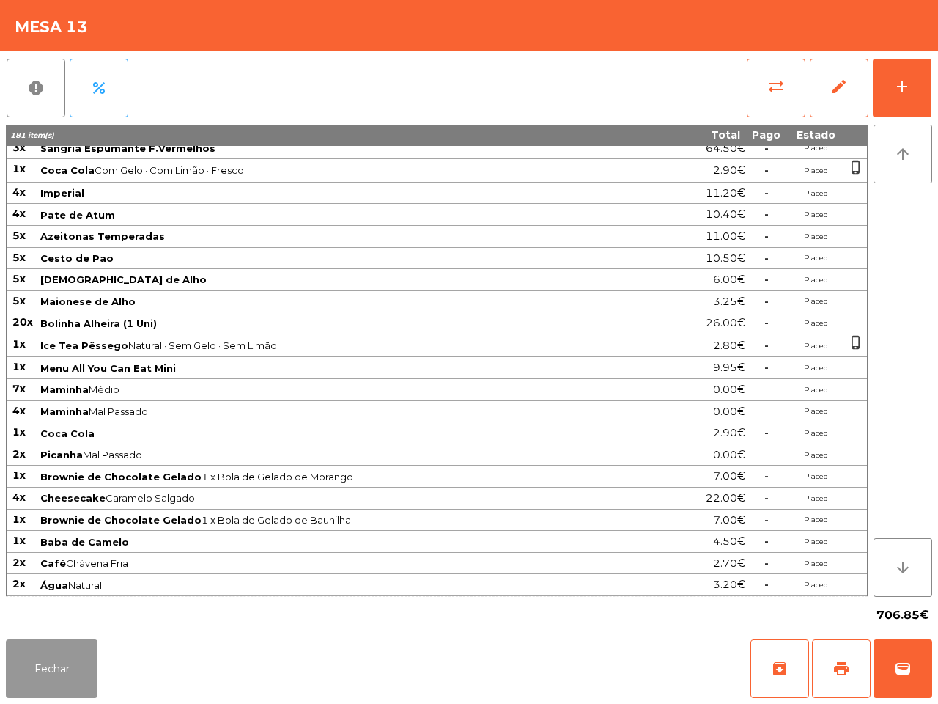
drag, startPoint x: 83, startPoint y: 679, endPoint x: 115, endPoint y: 675, distance: 32.5
click at [85, 601] on button "Fechar" at bounding box center [52, 668] width 92 height 59
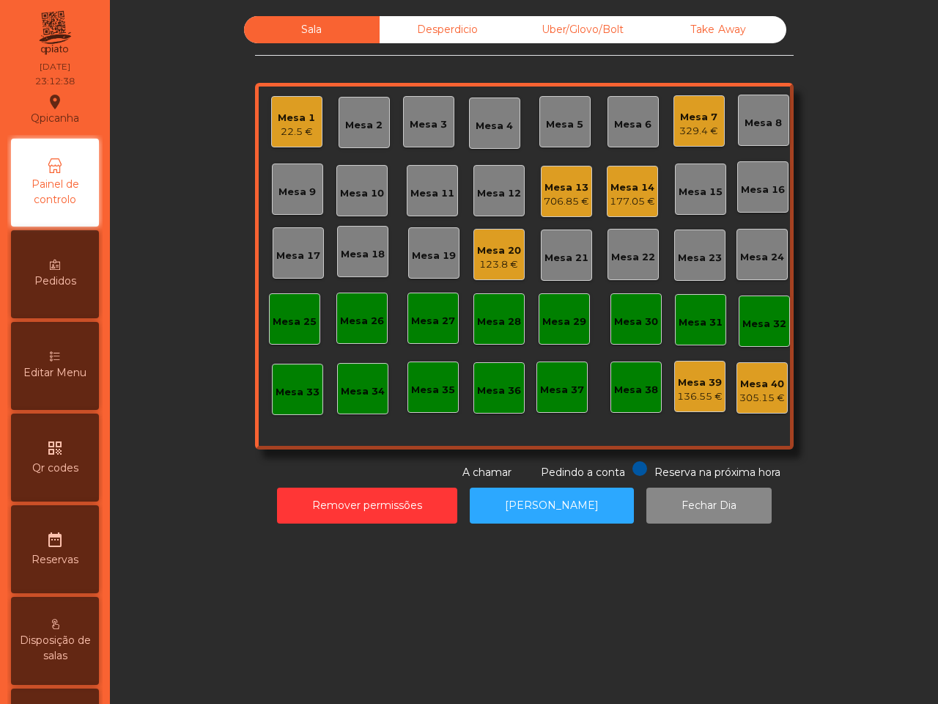
drag, startPoint x: 500, startPoint y: 416, endPoint x: 499, endPoint y: 397, distance: 19.1
drag, startPoint x: 499, startPoint y: 397, endPoint x: 221, endPoint y: 475, distance: 288.4
click at [221, 475] on div "Sala Desperdicio Uber/Glovo/Bolt Take Away Mesa 1 22.5 € Mesa 2 Mesa 3 Mesa 4 M…" at bounding box center [524, 248] width 789 height 464
click at [564, 195] on div "706.85 €" at bounding box center [566, 201] width 45 height 15
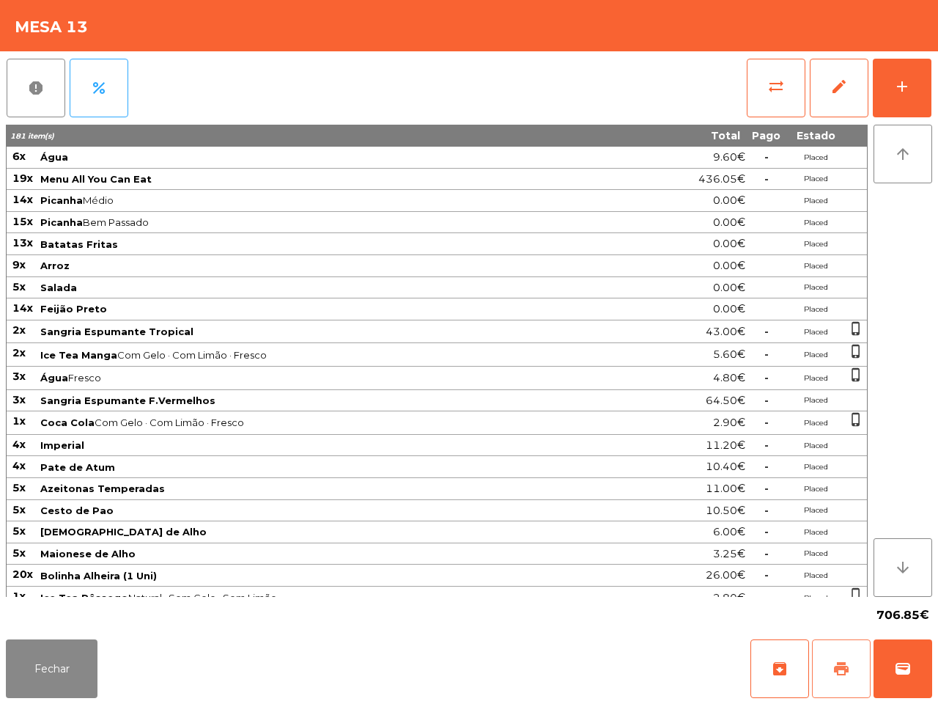
click at [839, 601] on span "print" at bounding box center [842, 669] width 18 height 18
click at [67, 601] on button "Fechar" at bounding box center [52, 668] width 92 height 59
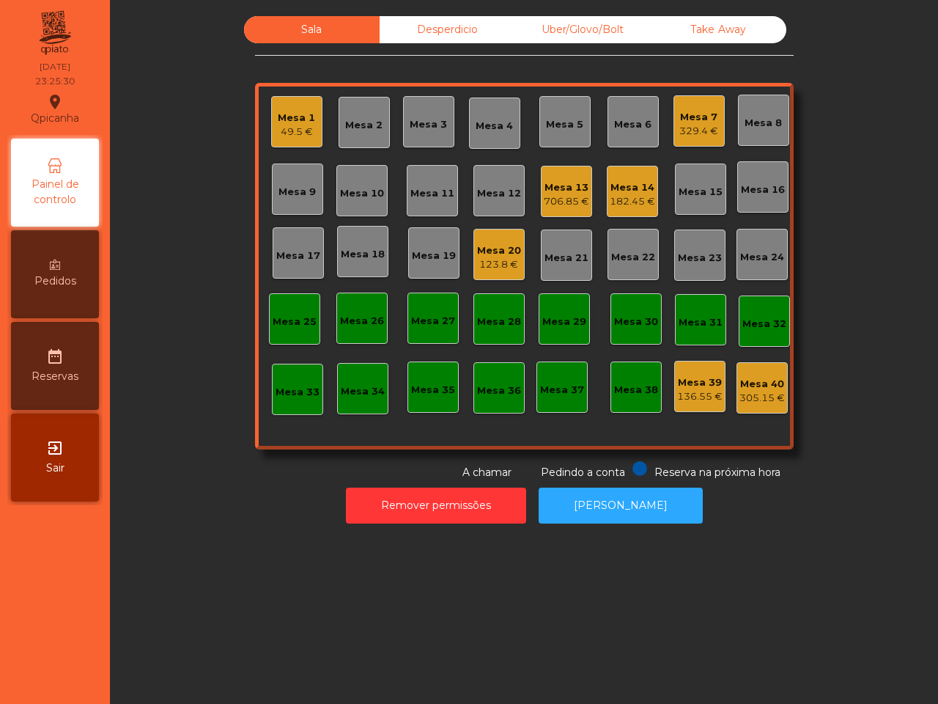
click at [498, 257] on div "123.8 €" at bounding box center [499, 264] width 44 height 15
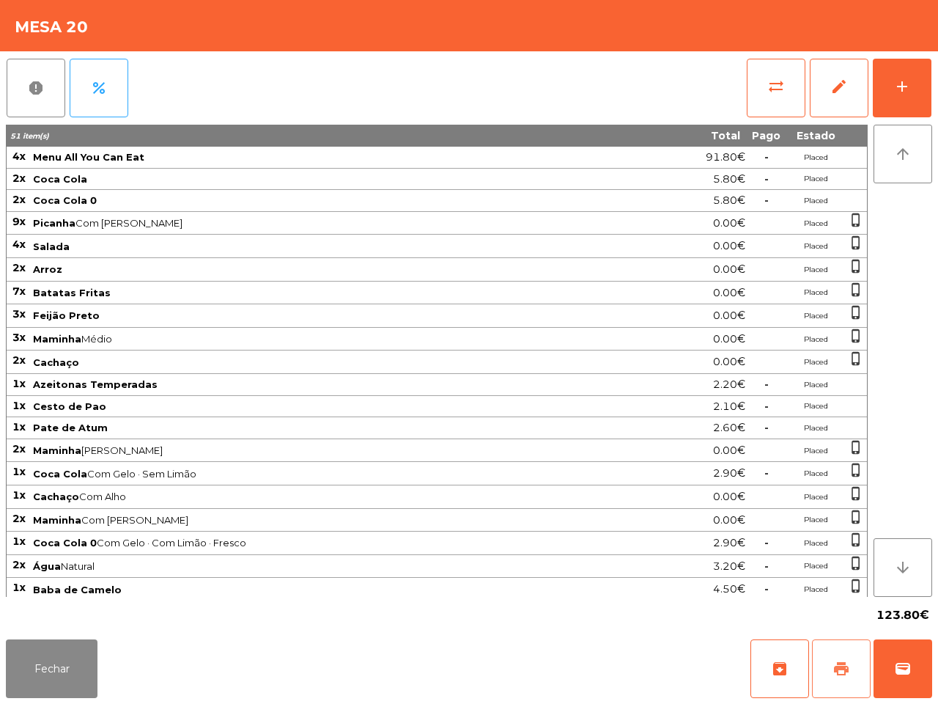
click at [841, 601] on span "print" at bounding box center [842, 669] width 18 height 18
drag, startPoint x: 903, startPoint y: 657, endPoint x: 904, endPoint y: 665, distance: 7.4
click at [904, 601] on span "wallet" at bounding box center [903, 669] width 18 height 18
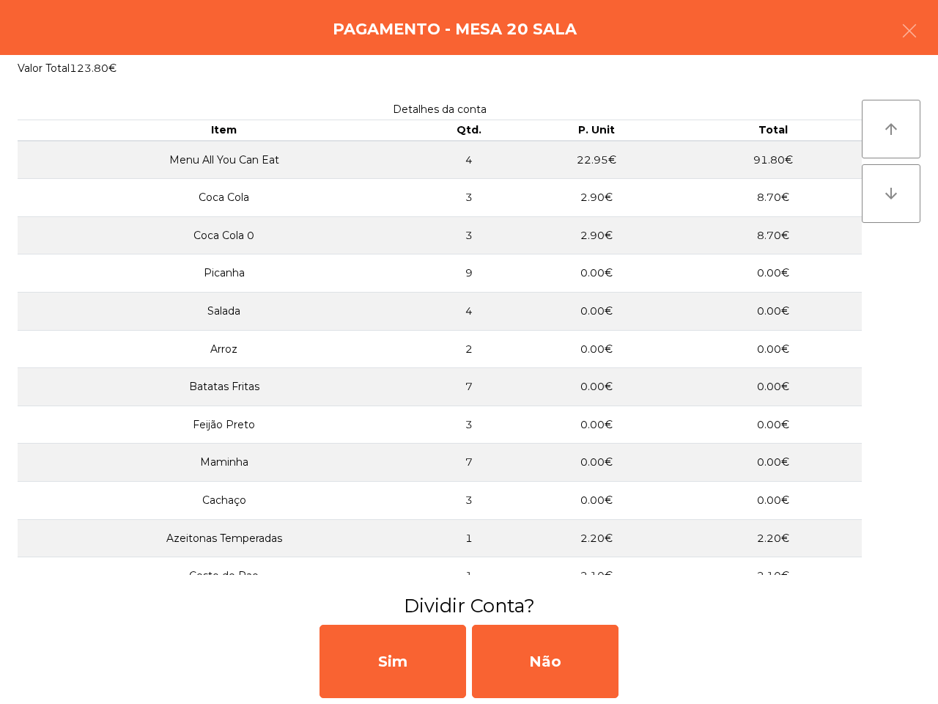
click at [903, 601] on div "Sim Não" at bounding box center [469, 661] width 938 height 85
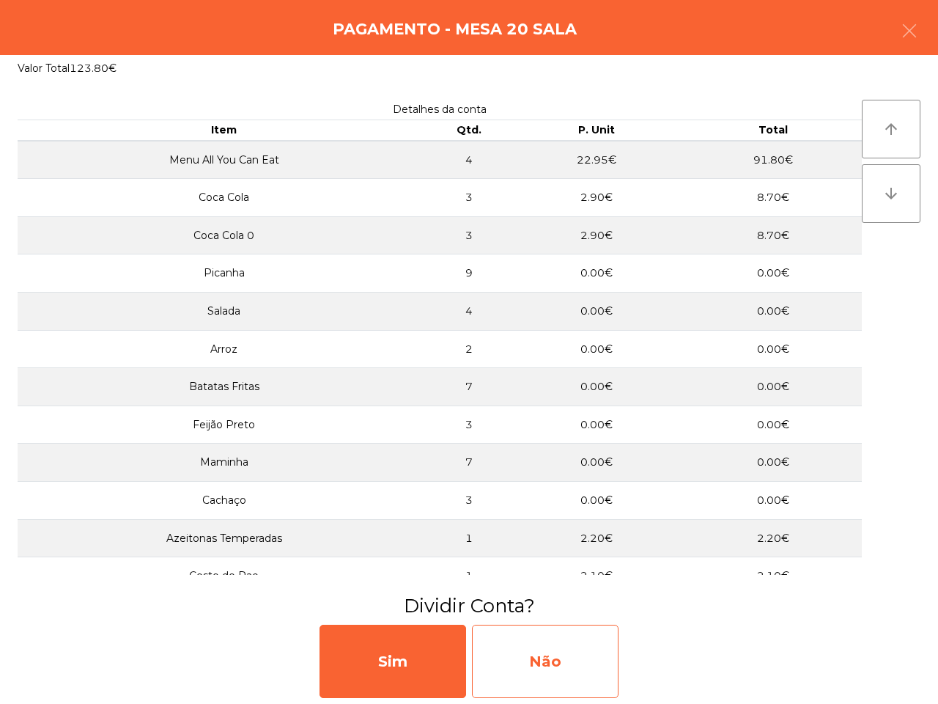
click at [540, 601] on div "Não" at bounding box center [545, 660] width 147 height 73
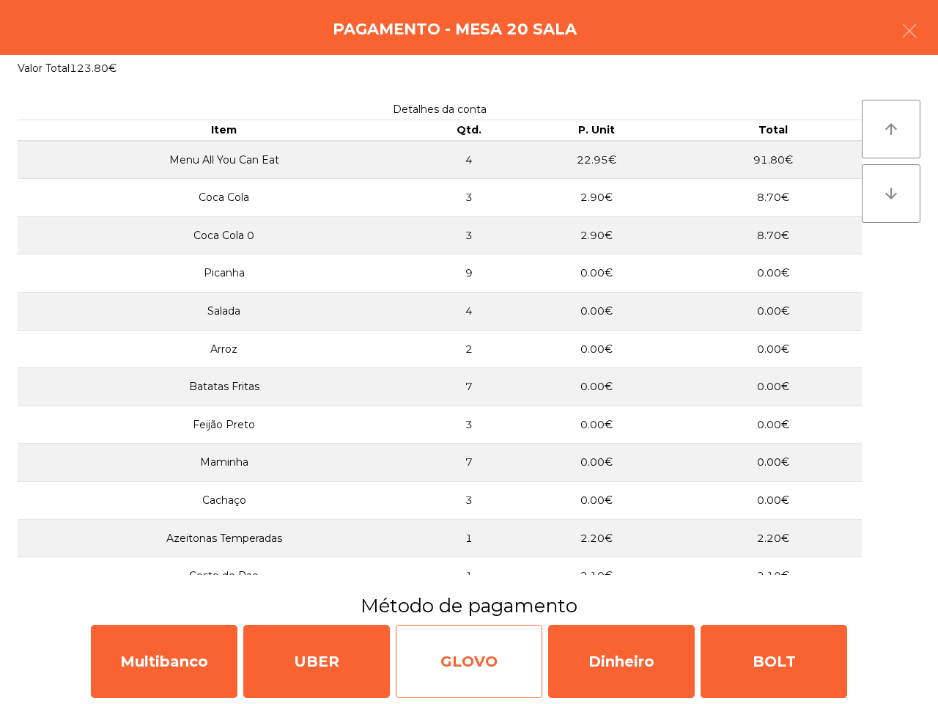
click at [539, 601] on div "GLOVO" at bounding box center [469, 660] width 147 height 73
select select "**"
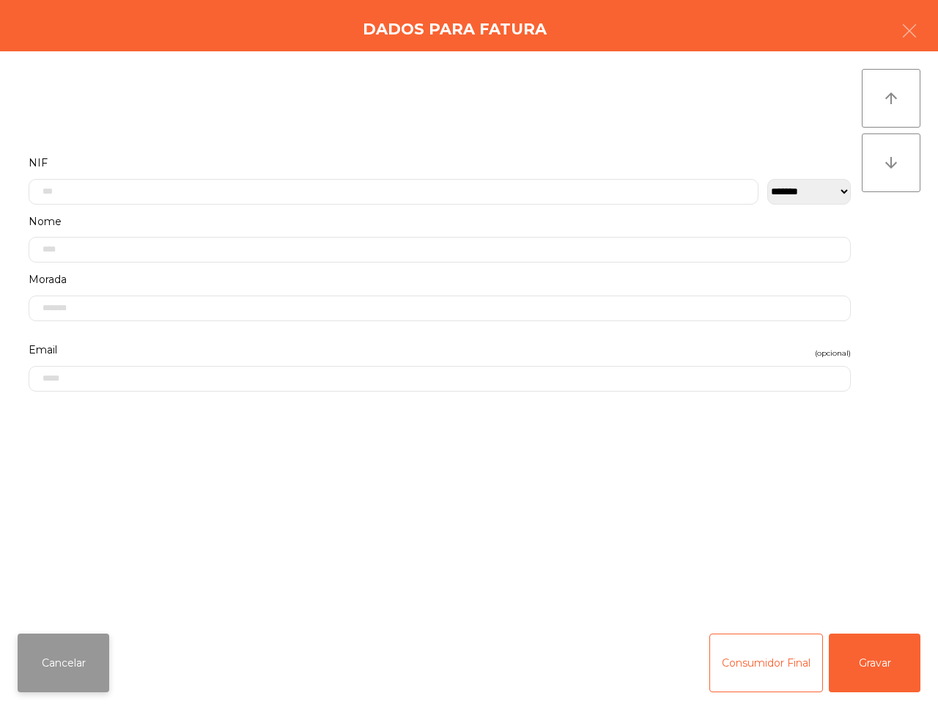
click at [81, 601] on button "Cancelar" at bounding box center [64, 662] width 92 height 59
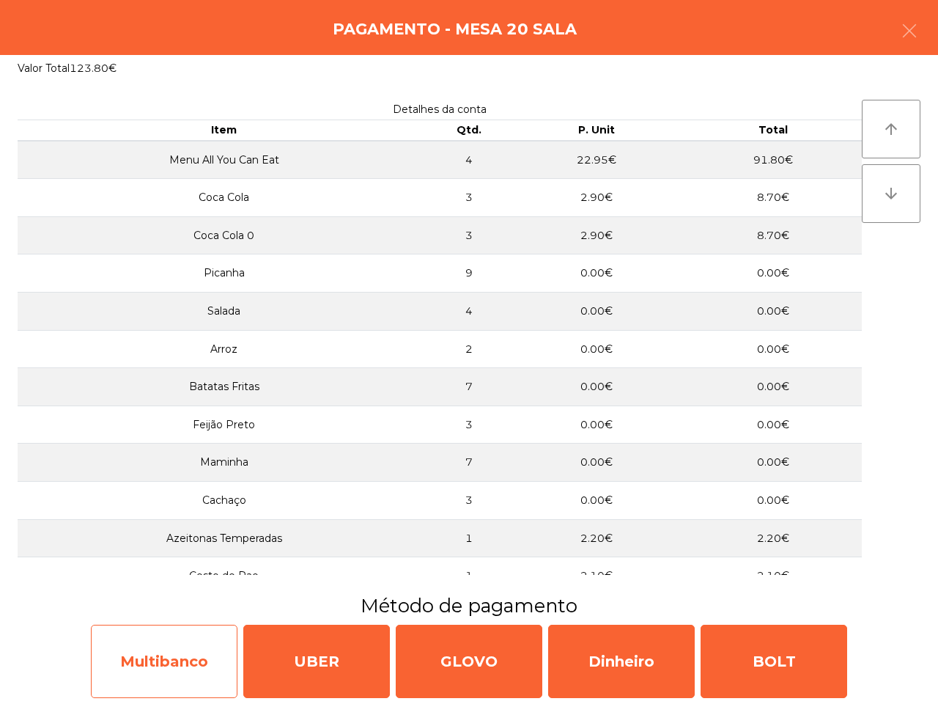
click at [147, 601] on div "Multibanco" at bounding box center [164, 660] width 147 height 73
select select "**"
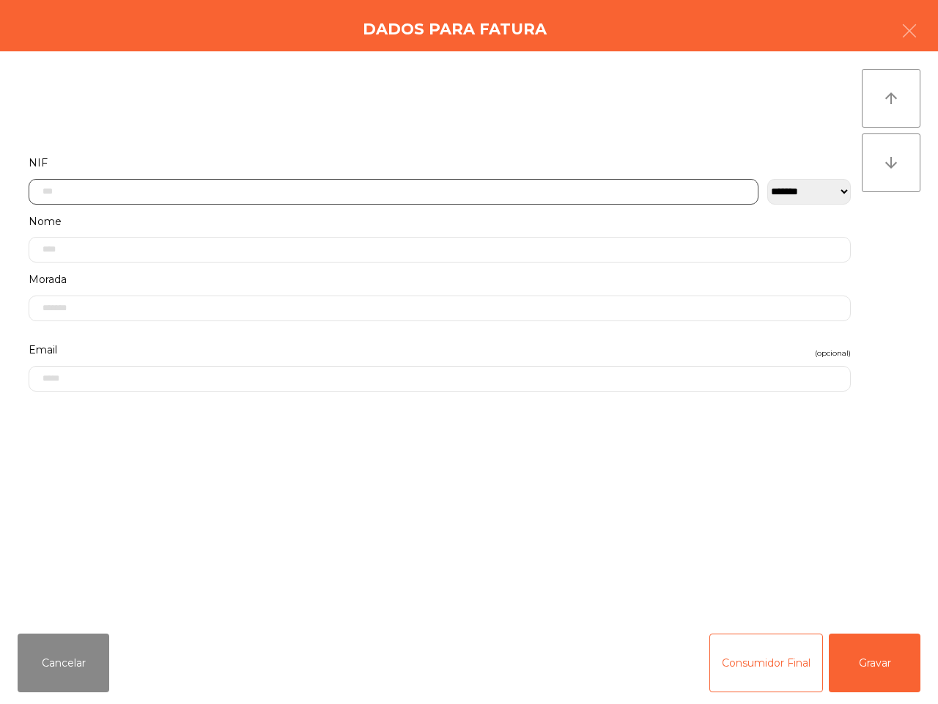
click at [67, 192] on input "text" at bounding box center [394, 192] width 730 height 26
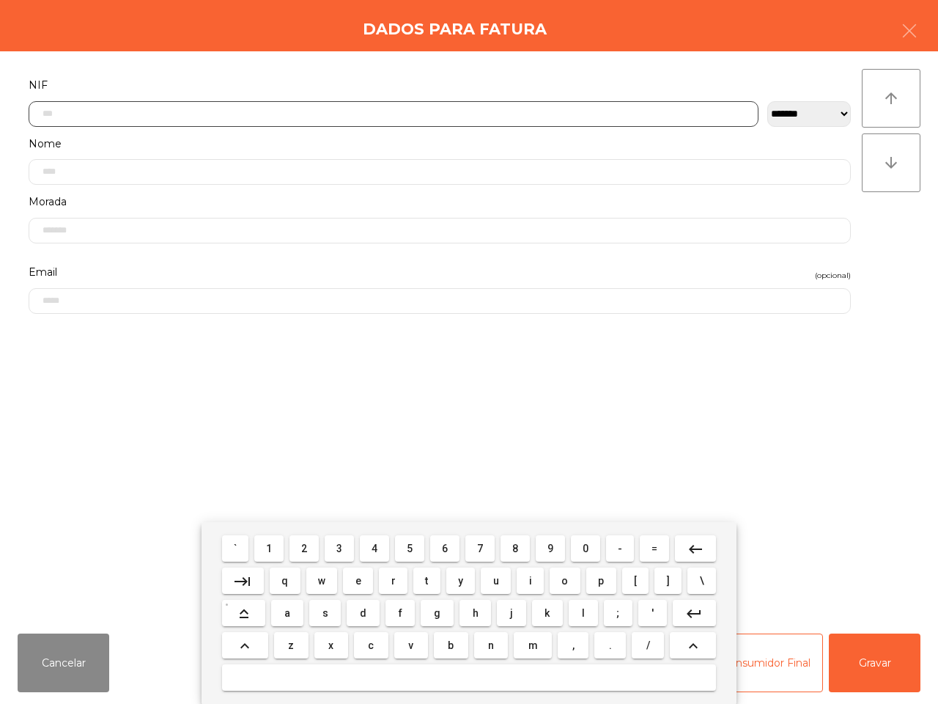
scroll to position [82, 0]
click at [305, 545] on button "2" at bounding box center [303, 548] width 29 height 26
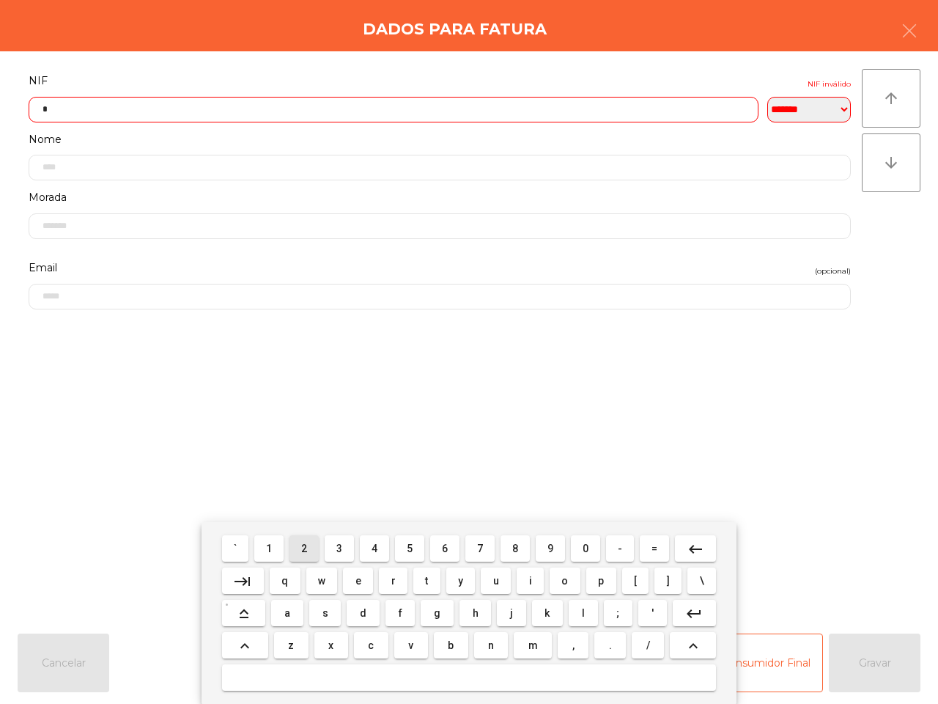
click at [372, 547] on button "4" at bounding box center [374, 548] width 29 height 26
click at [519, 548] on button "8" at bounding box center [515, 548] width 29 height 26
click at [546, 551] on button "9" at bounding box center [550, 548] width 29 height 26
drag, startPoint x: 375, startPoint y: 546, endPoint x: 331, endPoint y: 547, distance: 44.0
click at [376, 546] on span "4" at bounding box center [375, 548] width 6 height 12
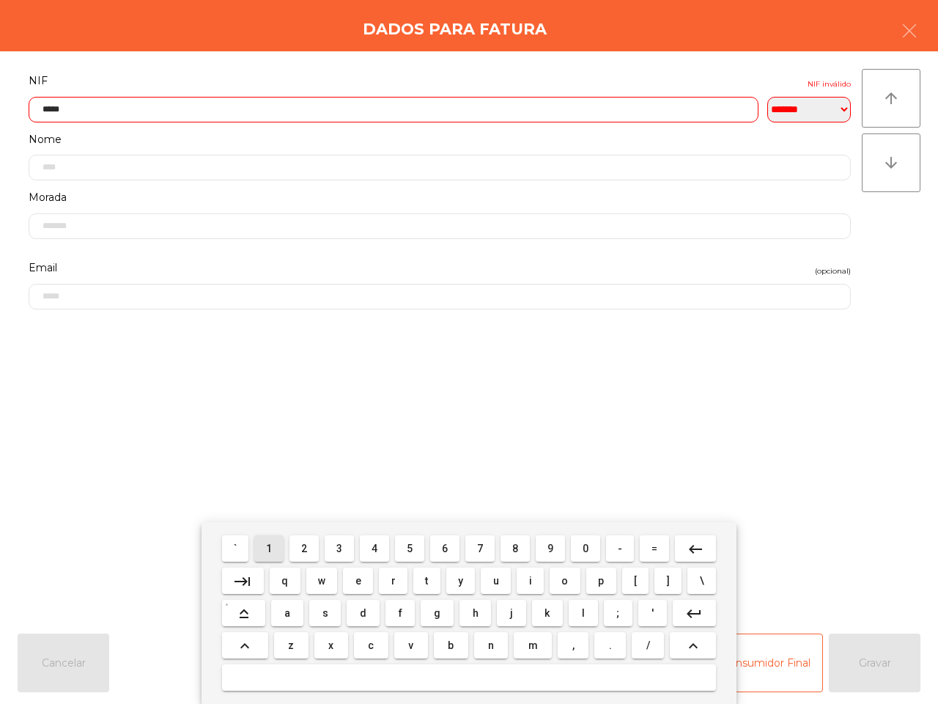
click at [272, 547] on span "1" at bounding box center [269, 548] width 6 height 12
drag, startPoint x: 512, startPoint y: 550, endPoint x: 441, endPoint y: 556, distance: 70.5
click at [513, 550] on span "8" at bounding box center [515, 548] width 6 height 12
click at [307, 546] on span "2" at bounding box center [304, 548] width 6 height 12
click at [512, 545] on span "8" at bounding box center [515, 548] width 6 height 12
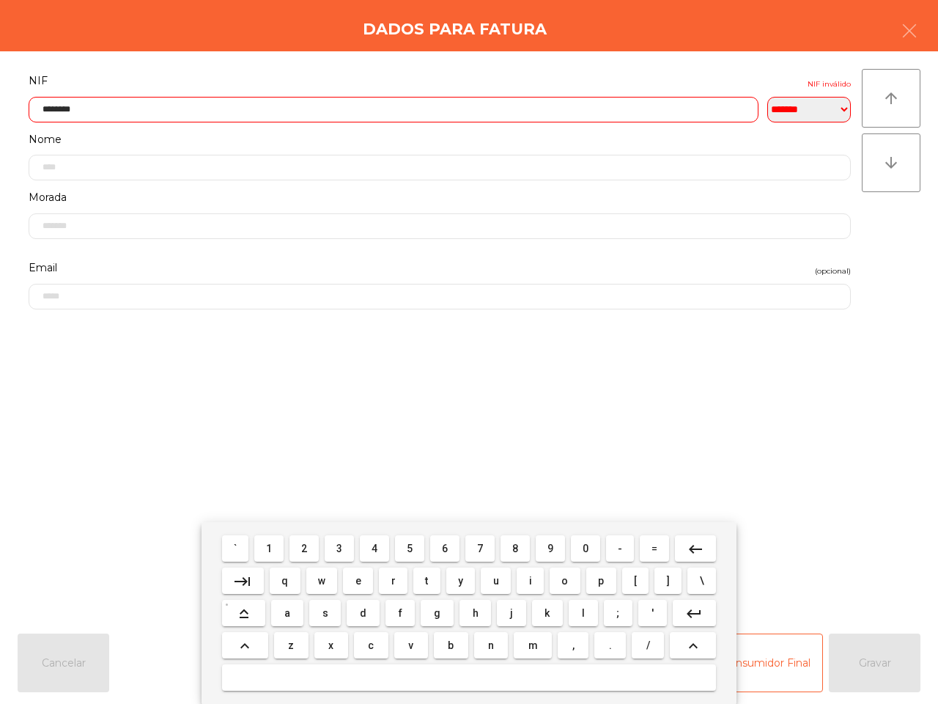
type input "*********"
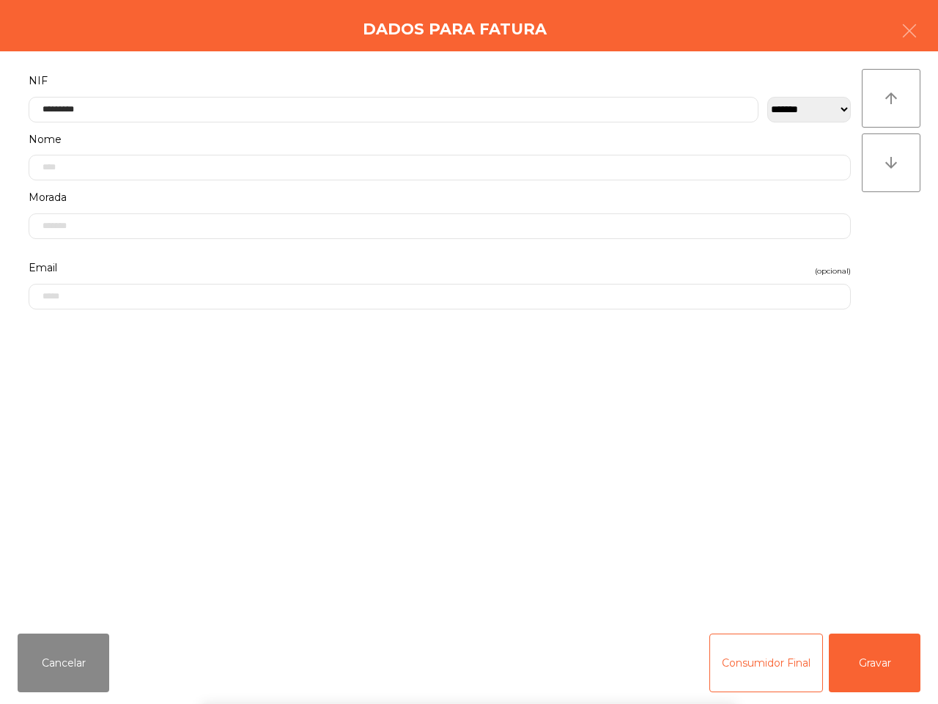
click at [872, 601] on div "` 1 2 3 4 5 6 7 8 9 0 - = keyboard_backspace keyboard_tab q w e r t y u i o p […" at bounding box center [469, 613] width 938 height 182
click at [869, 601] on button "Gravar" at bounding box center [875, 662] width 92 height 59
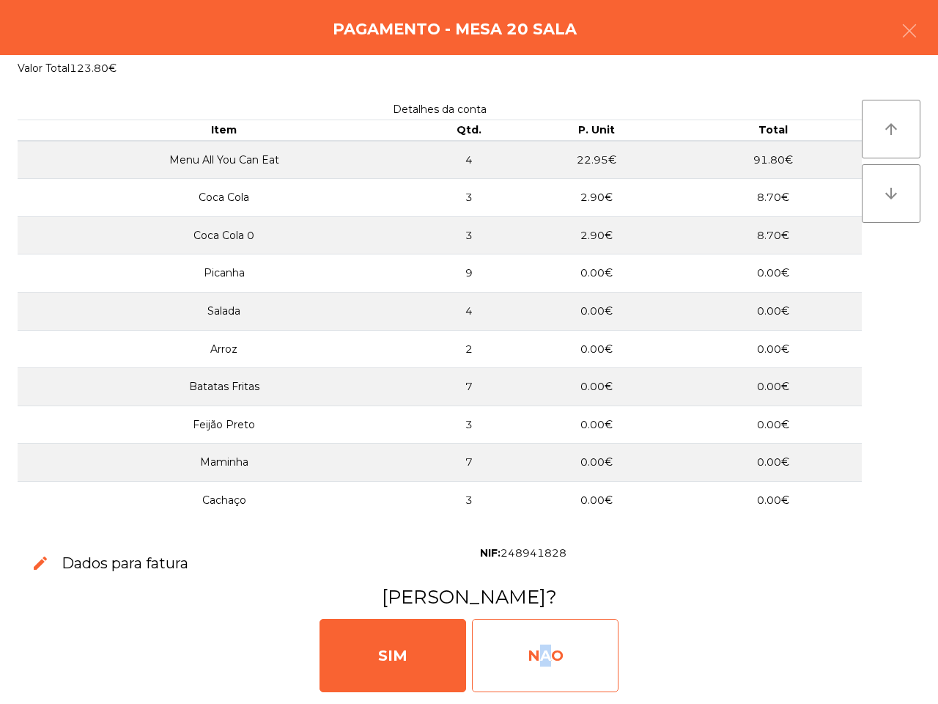
click at [541, 601] on div "NAO" at bounding box center [545, 655] width 147 height 73
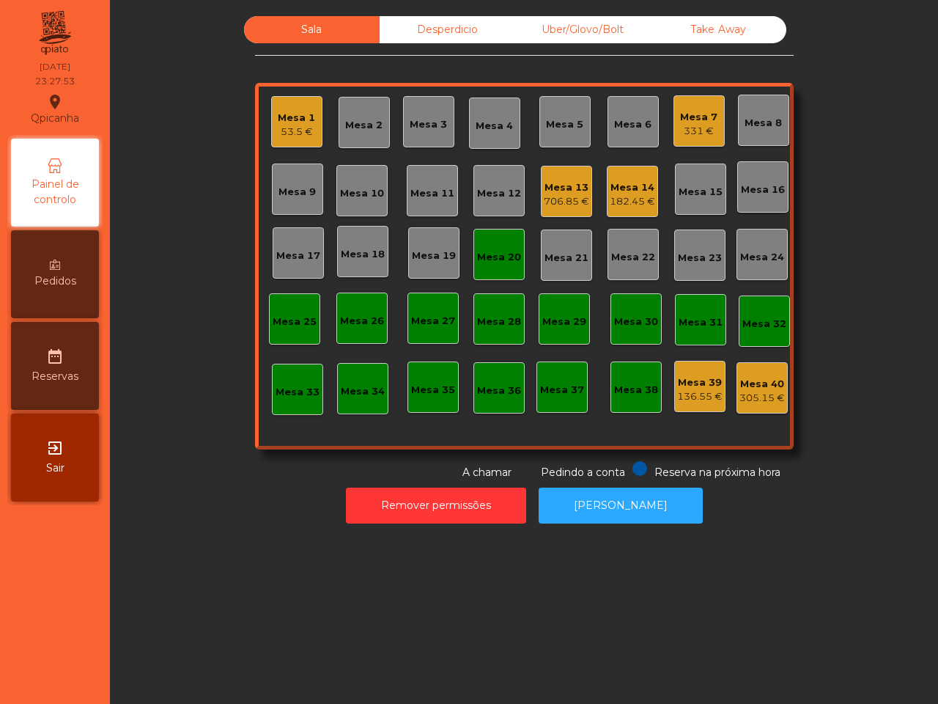
click at [506, 262] on div "Mesa 20" at bounding box center [499, 257] width 44 height 15
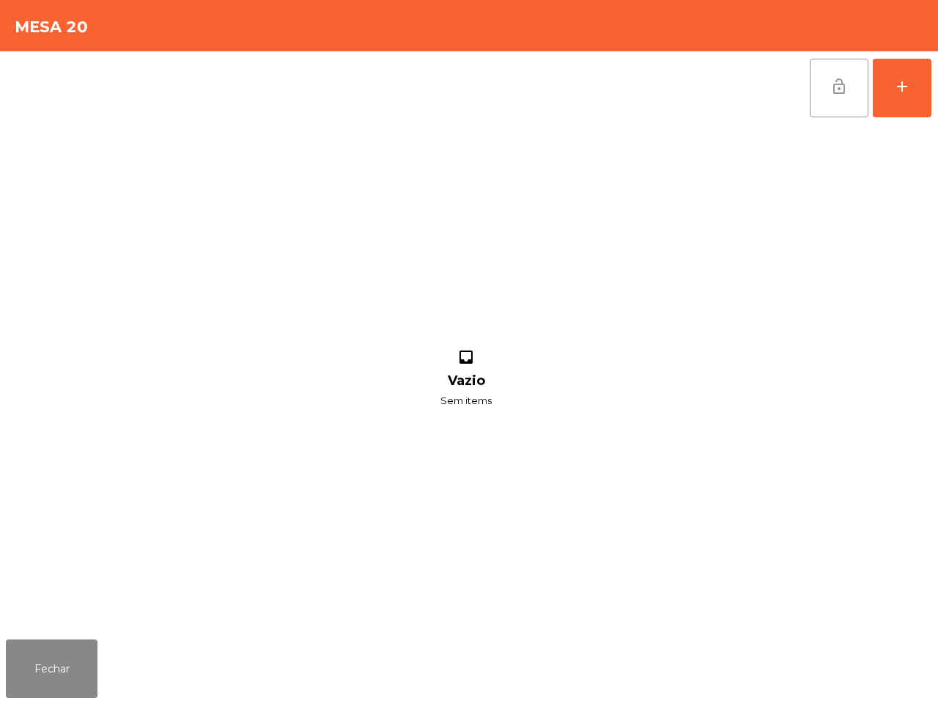
click at [855, 83] on button "lock_open" at bounding box center [839, 88] width 59 height 59
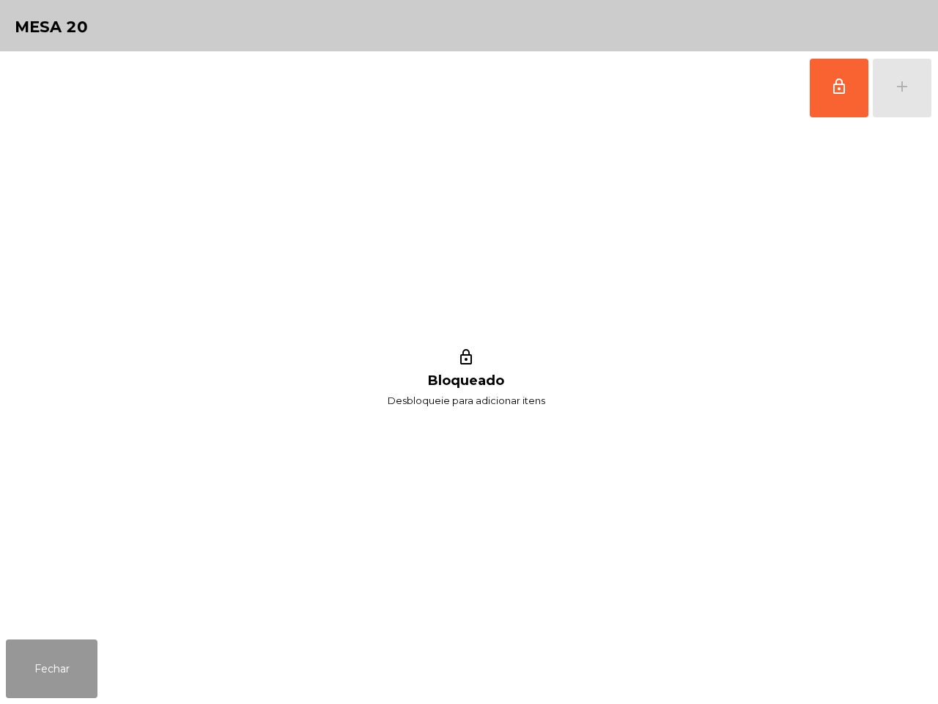
drag, startPoint x: 41, startPoint y: 672, endPoint x: 40, endPoint y: 660, distance: 11.7
click at [45, 601] on button "Fechar" at bounding box center [52, 668] width 92 height 59
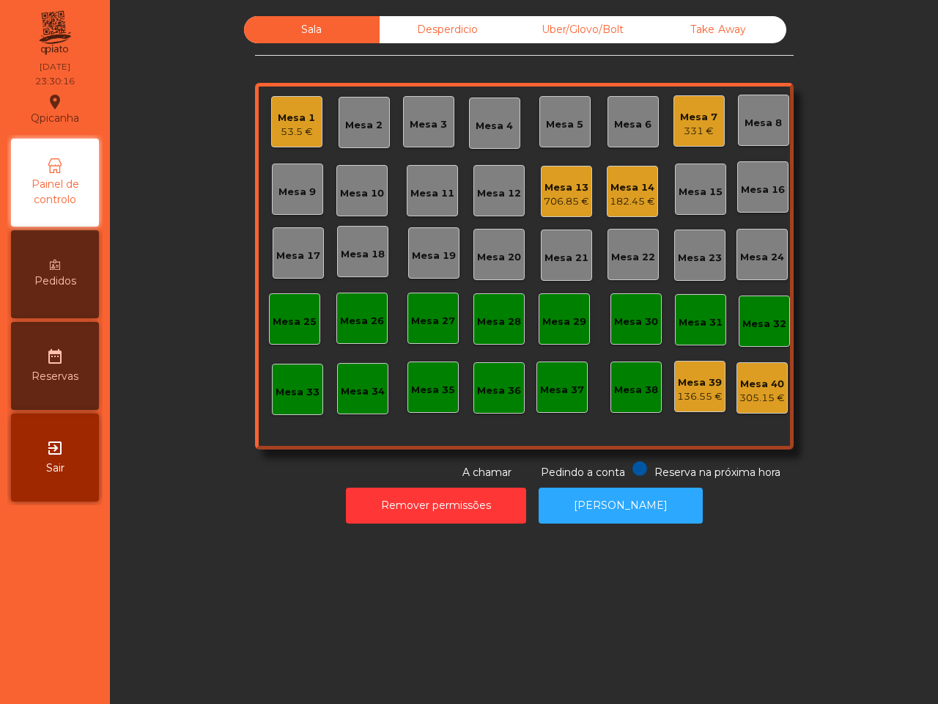
click at [691, 387] on div "Mesa 39" at bounding box center [699, 382] width 45 height 15
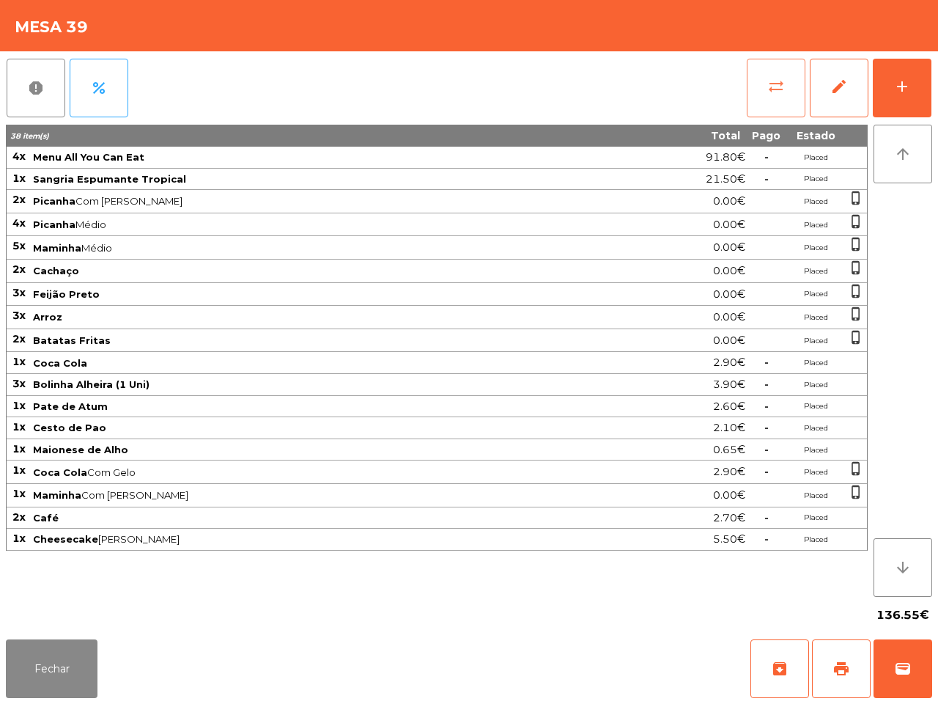
click at [764, 95] on button "sync_alt" at bounding box center [776, 88] width 59 height 59
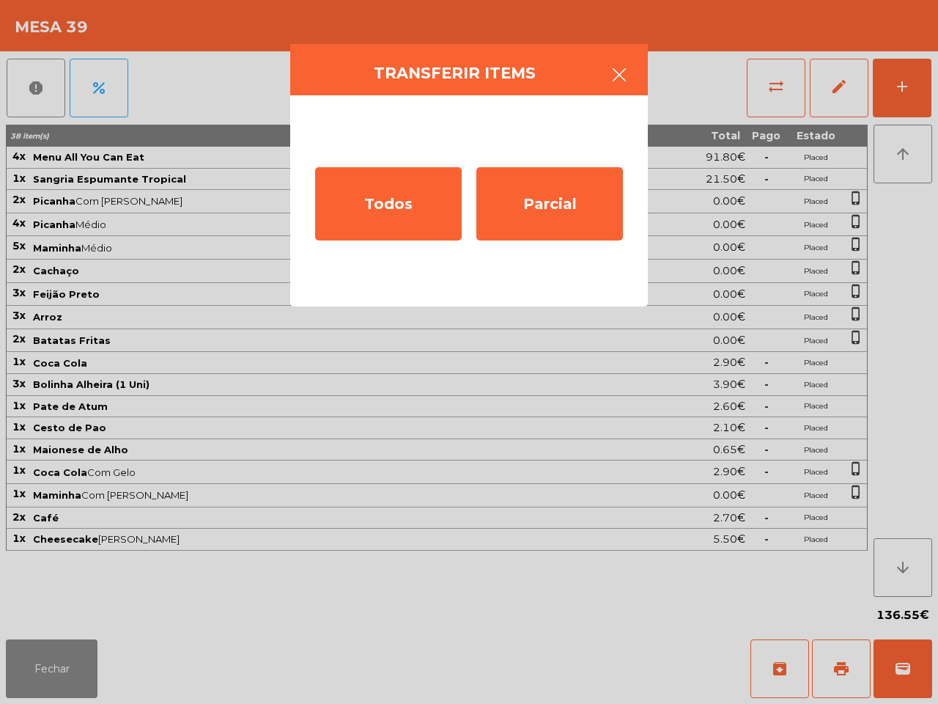
click at [602, 57] on button "button" at bounding box center [619, 76] width 41 height 44
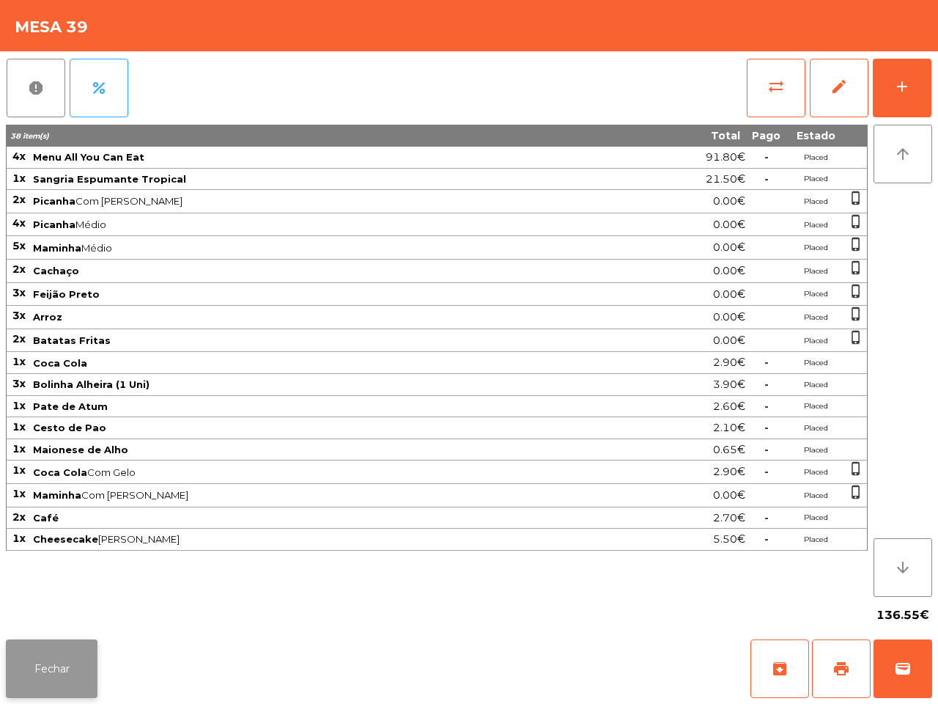
click at [83, 601] on button "Fechar" at bounding box center [52, 668] width 92 height 59
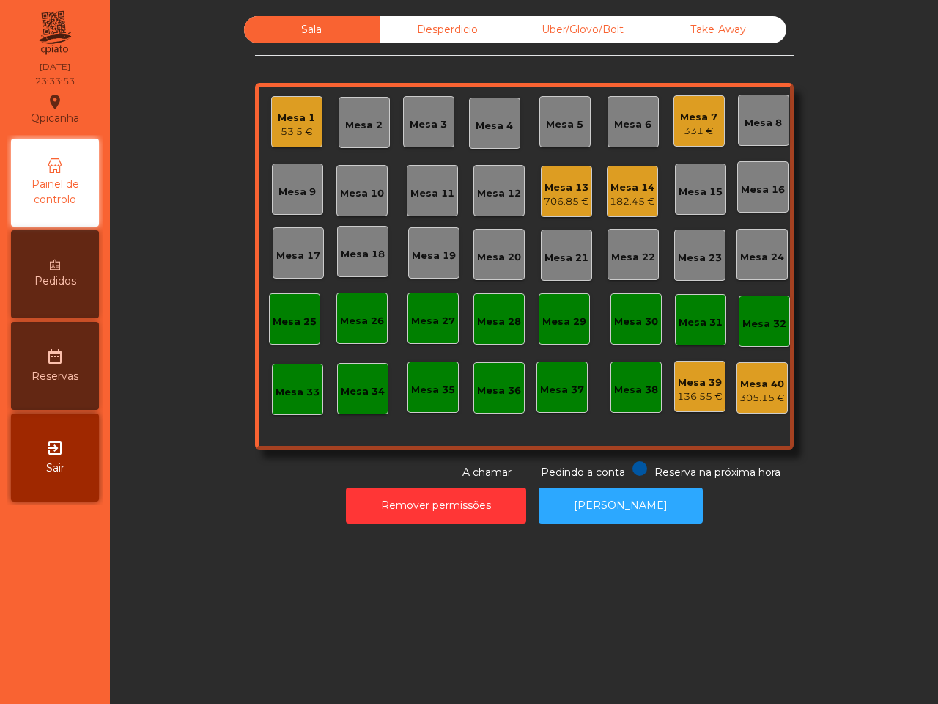
click at [682, 377] on div "Mesa 39" at bounding box center [699, 382] width 45 height 15
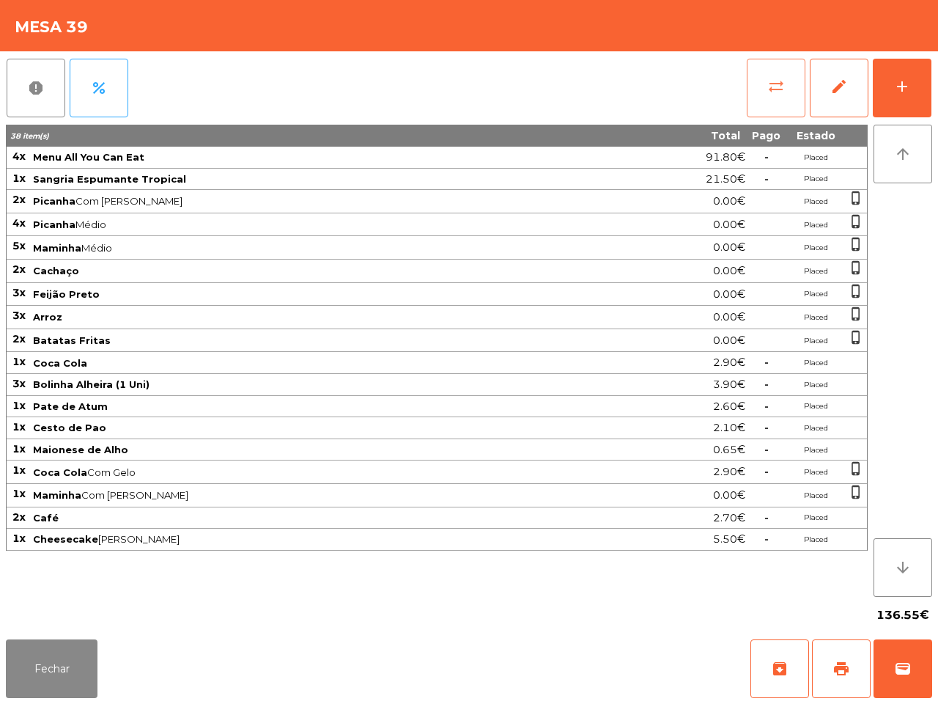
click at [760, 90] on button "sync_alt" at bounding box center [776, 88] width 59 height 59
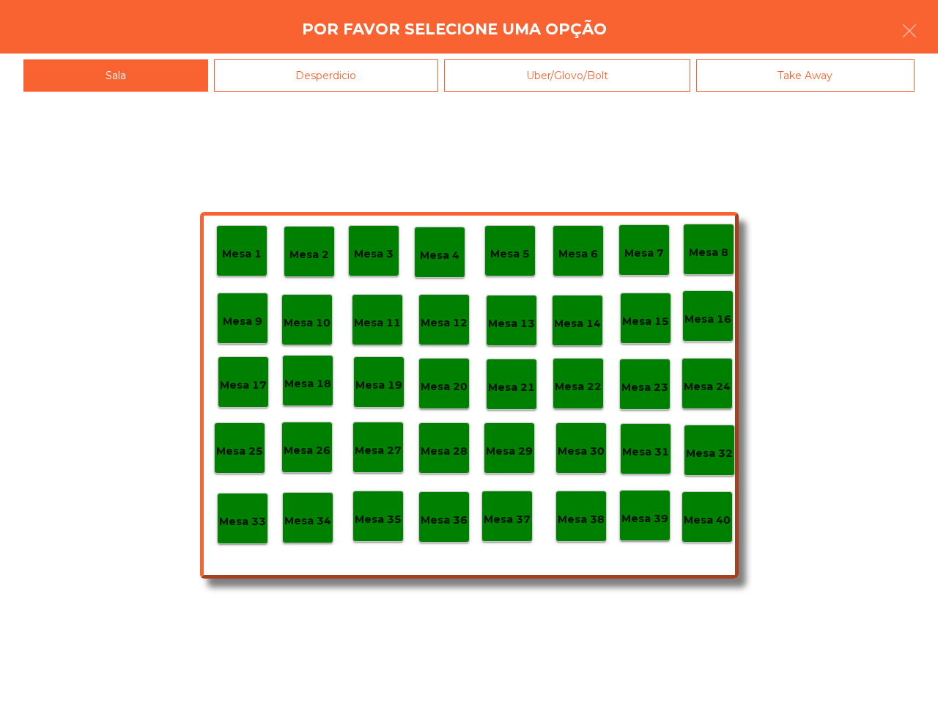
click at [712, 531] on div "Mesa 40" at bounding box center [707, 516] width 51 height 51
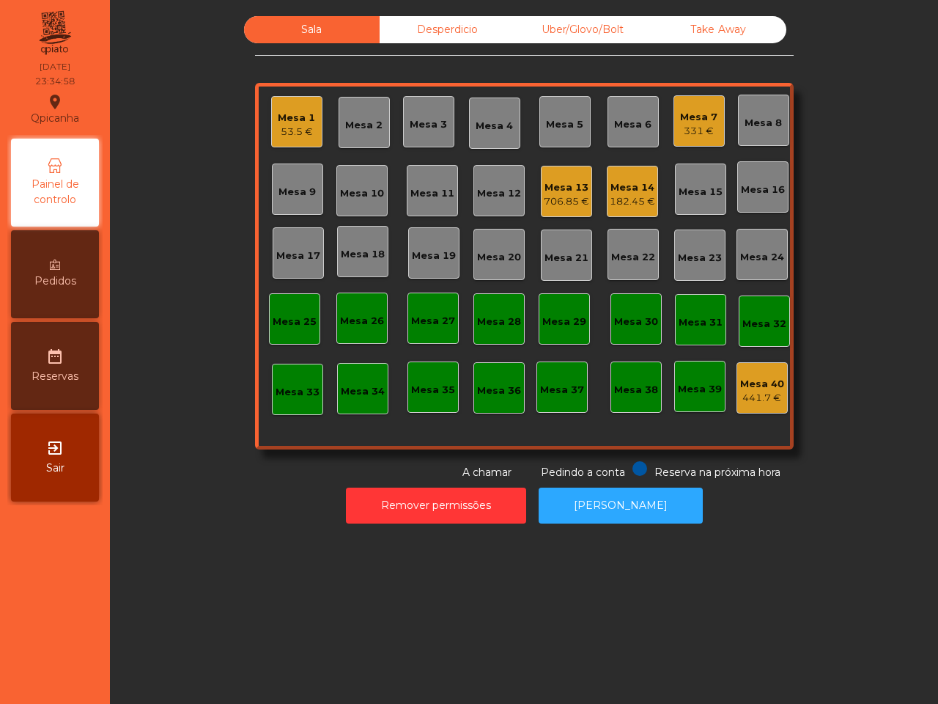
click at [687, 111] on div "Mesa 7" at bounding box center [698, 117] width 37 height 15
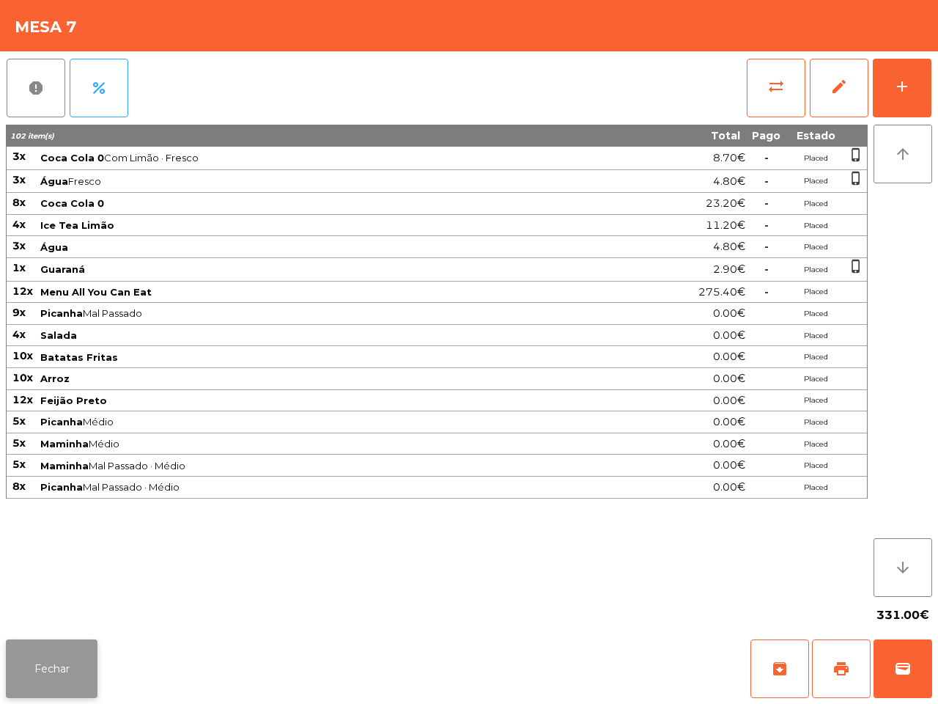
click at [59, 601] on button "Fechar" at bounding box center [52, 668] width 92 height 59
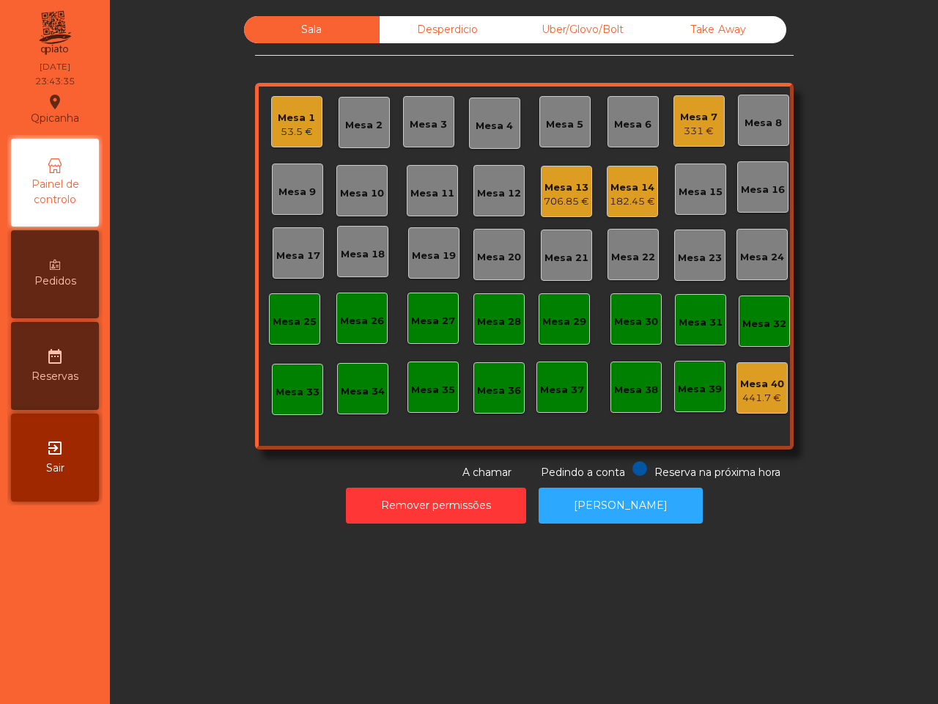
click at [628, 187] on div "Mesa 14" at bounding box center [632, 187] width 45 height 15
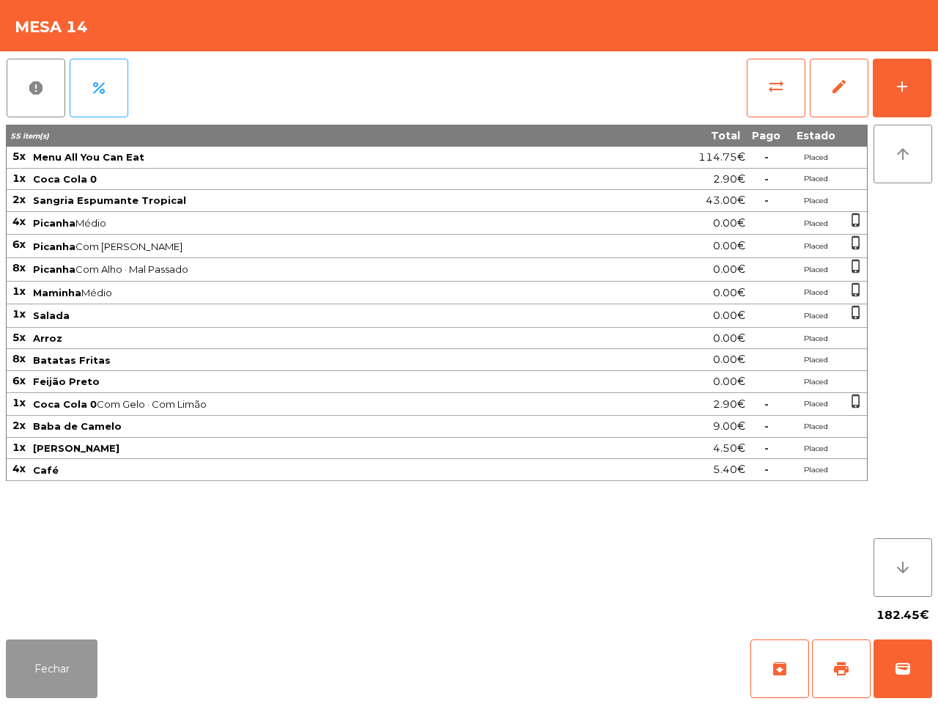
click at [73, 601] on button "Fechar" at bounding box center [52, 668] width 92 height 59
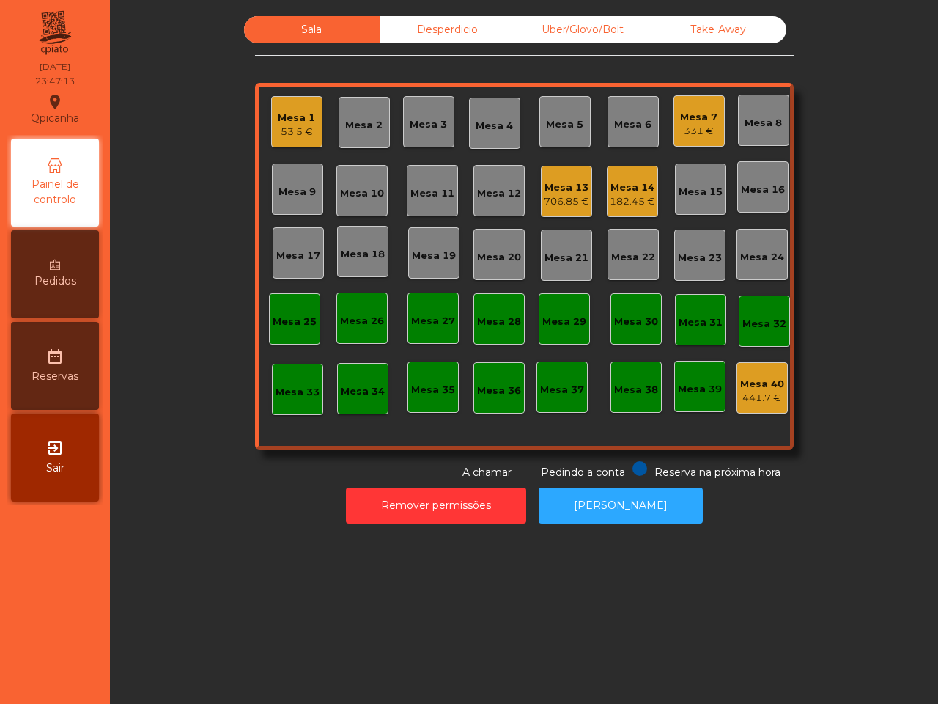
click at [627, 194] on div "182.45 €" at bounding box center [632, 201] width 45 height 15
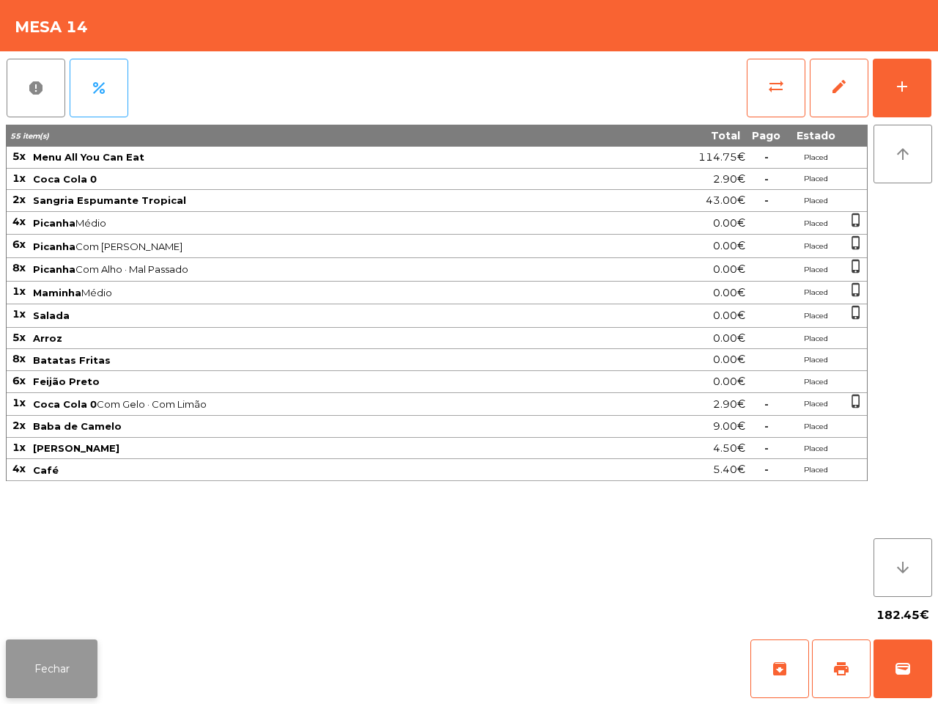
click at [21, 601] on button "Fechar" at bounding box center [52, 668] width 92 height 59
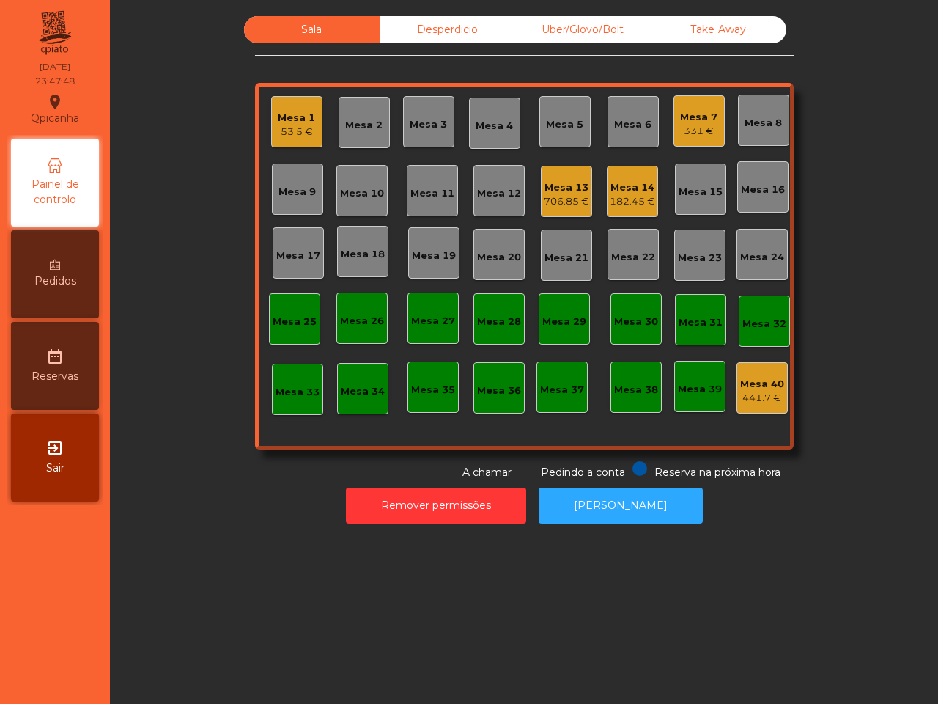
click at [687, 115] on div "Mesa 7" at bounding box center [698, 117] width 37 height 15
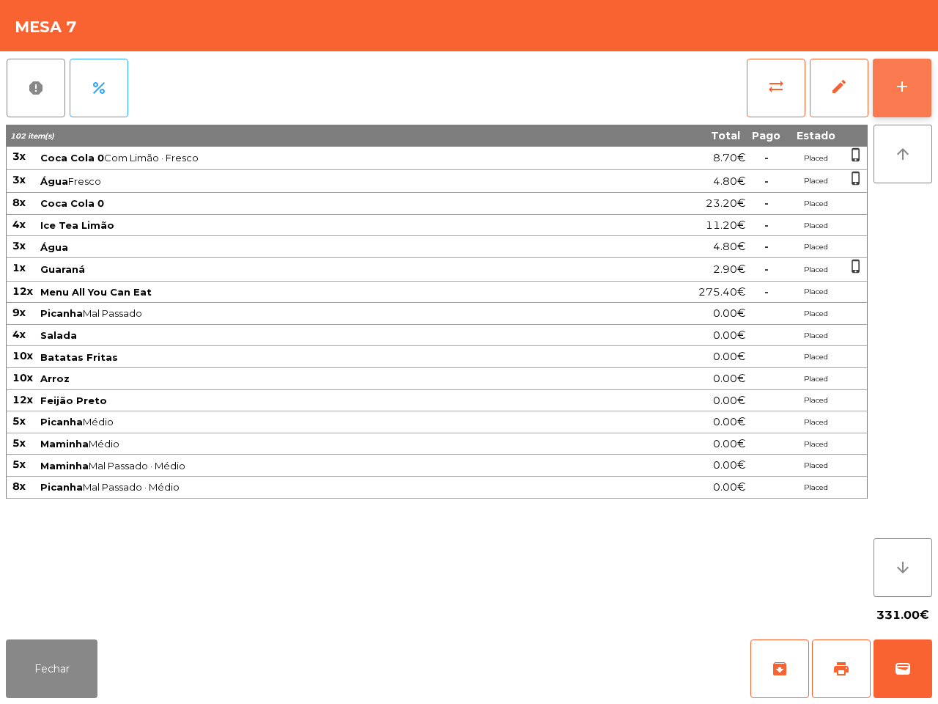
click at [891, 78] on button "add" at bounding box center [902, 88] width 59 height 59
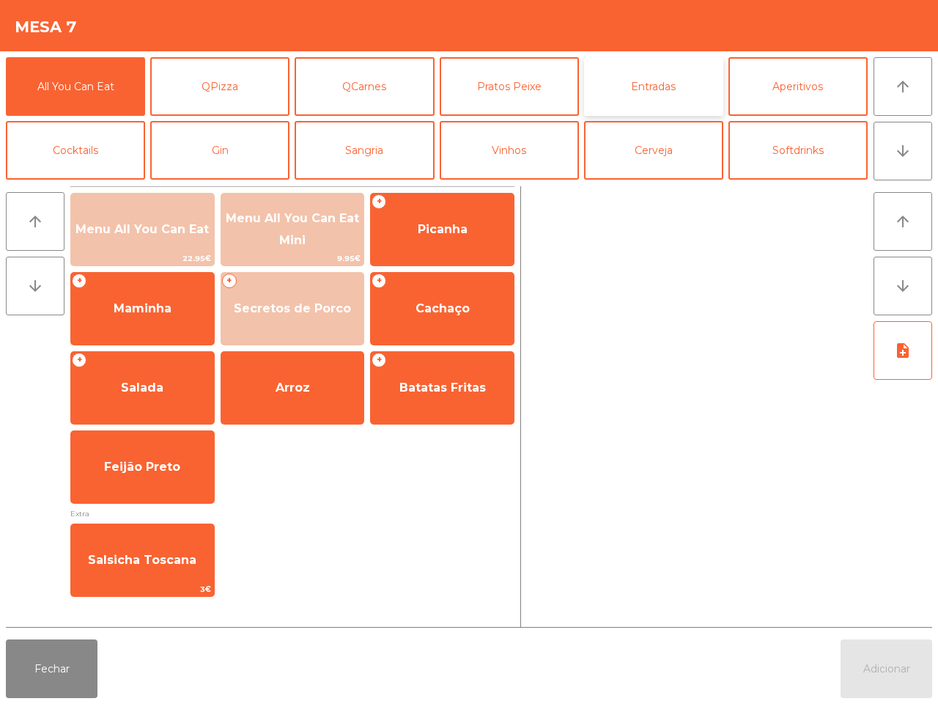
click at [623, 86] on button "Entradas" at bounding box center [653, 86] width 139 height 59
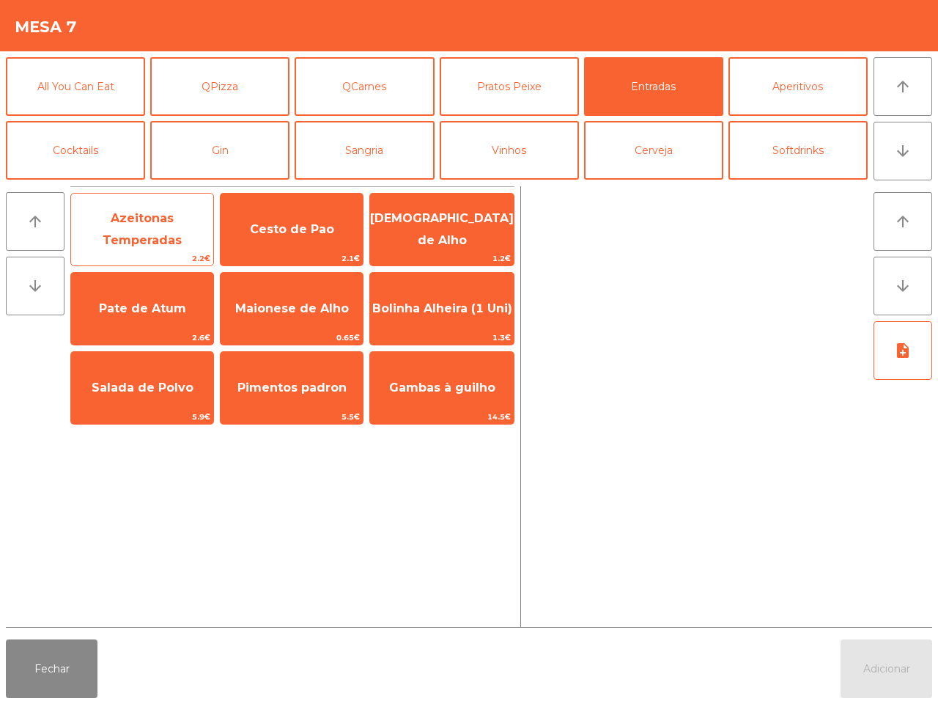
click at [180, 211] on span "Azeitonas Temperadas" at bounding box center [142, 230] width 142 height 62
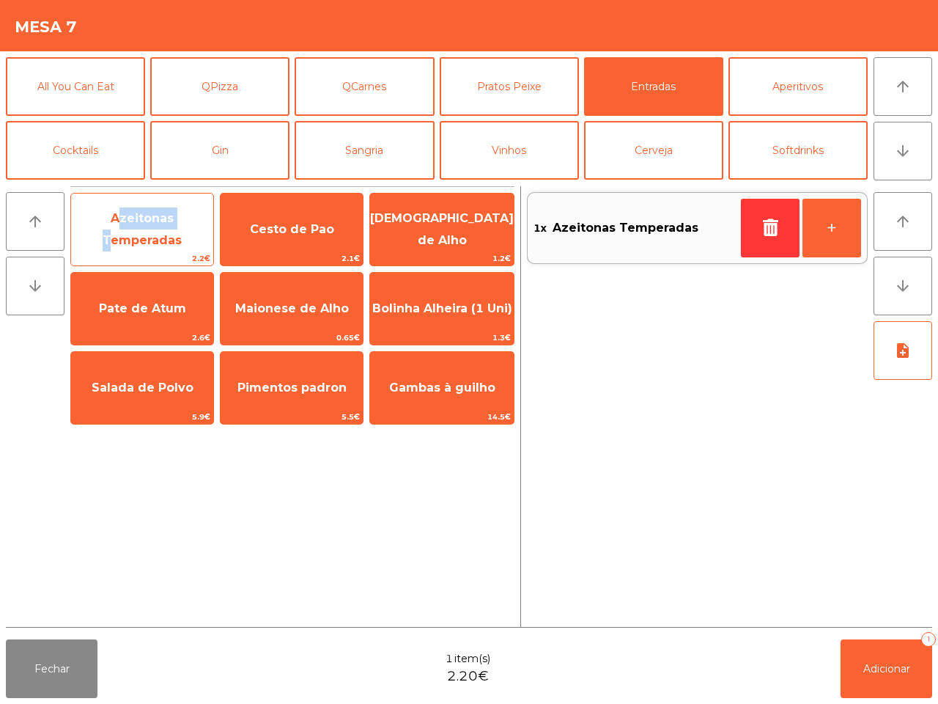
click at [180, 211] on span "Azeitonas Temperadas" at bounding box center [142, 230] width 142 height 62
click at [180, 214] on span "Azeitonas Temperadas" at bounding box center [142, 230] width 142 height 62
click at [181, 215] on span "Azeitonas Temperadas" at bounding box center [142, 230] width 142 height 62
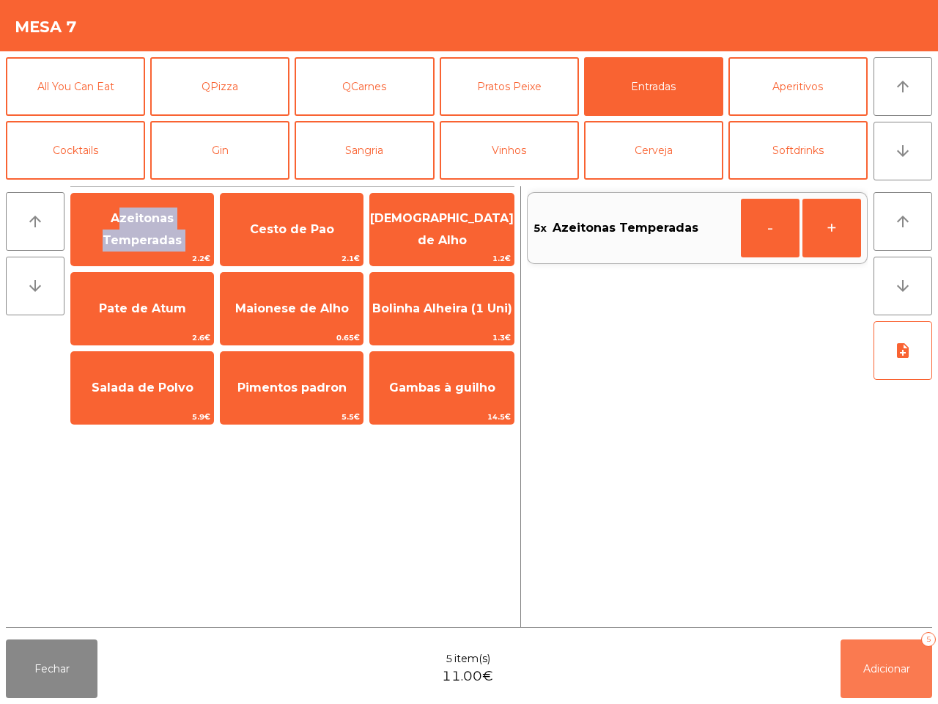
click at [867, 601] on span "Adicionar" at bounding box center [886, 668] width 47 height 13
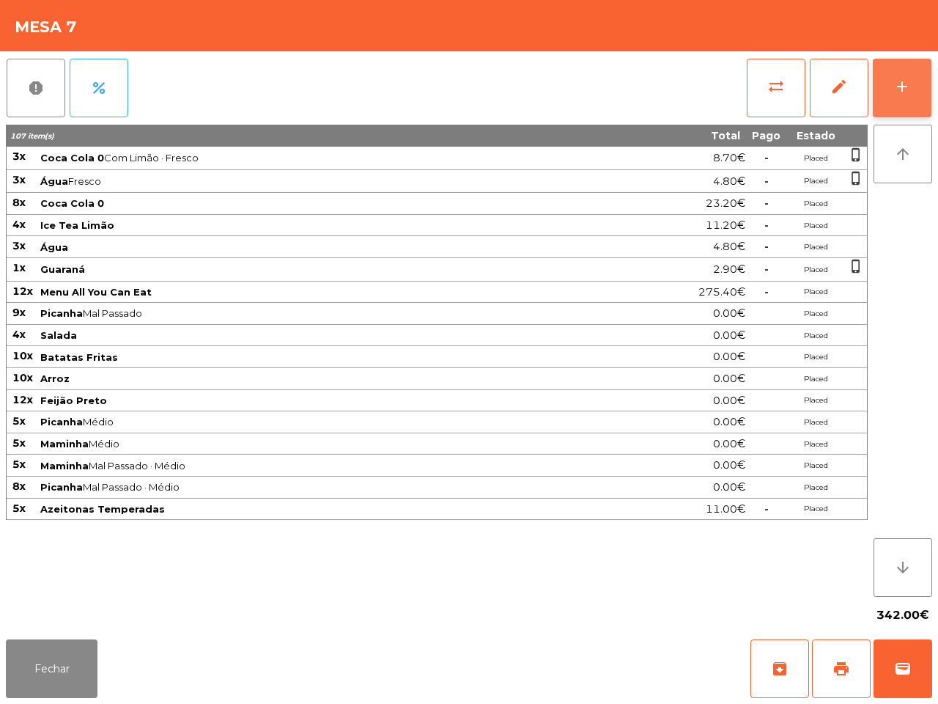
click at [885, 88] on button "add" at bounding box center [902, 88] width 59 height 59
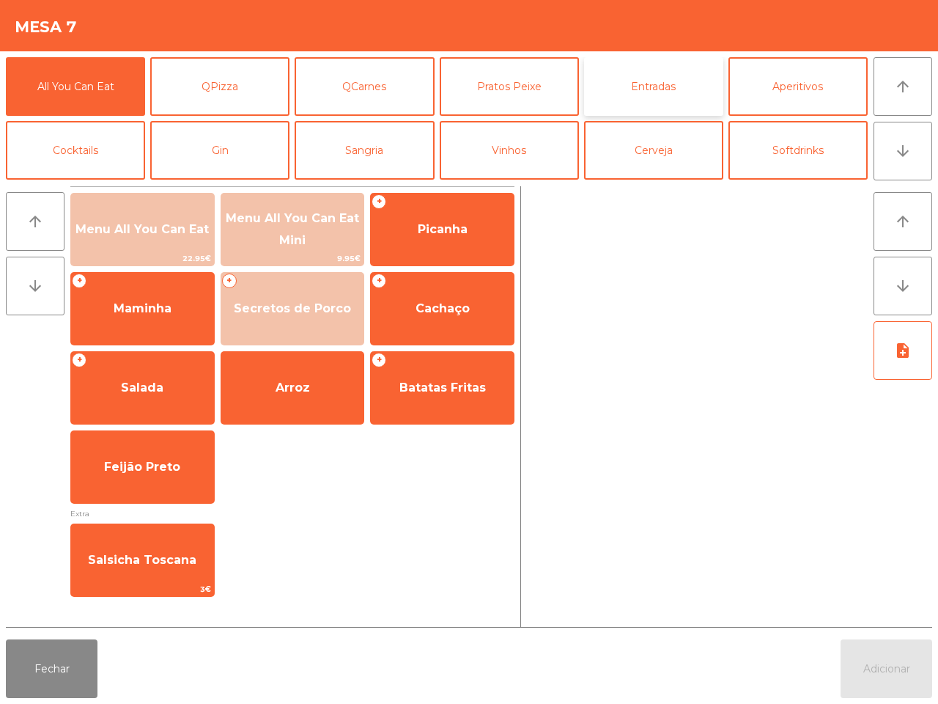
click at [664, 83] on button "Entradas" at bounding box center [653, 86] width 139 height 59
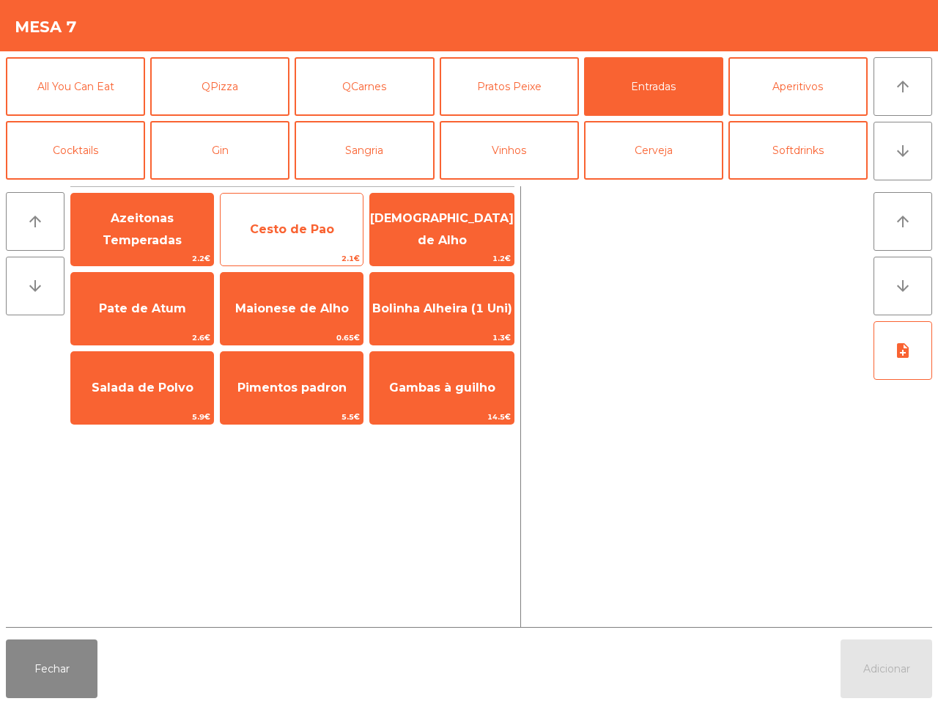
click at [292, 229] on span "Cesto de Pao" at bounding box center [292, 229] width 84 height 14
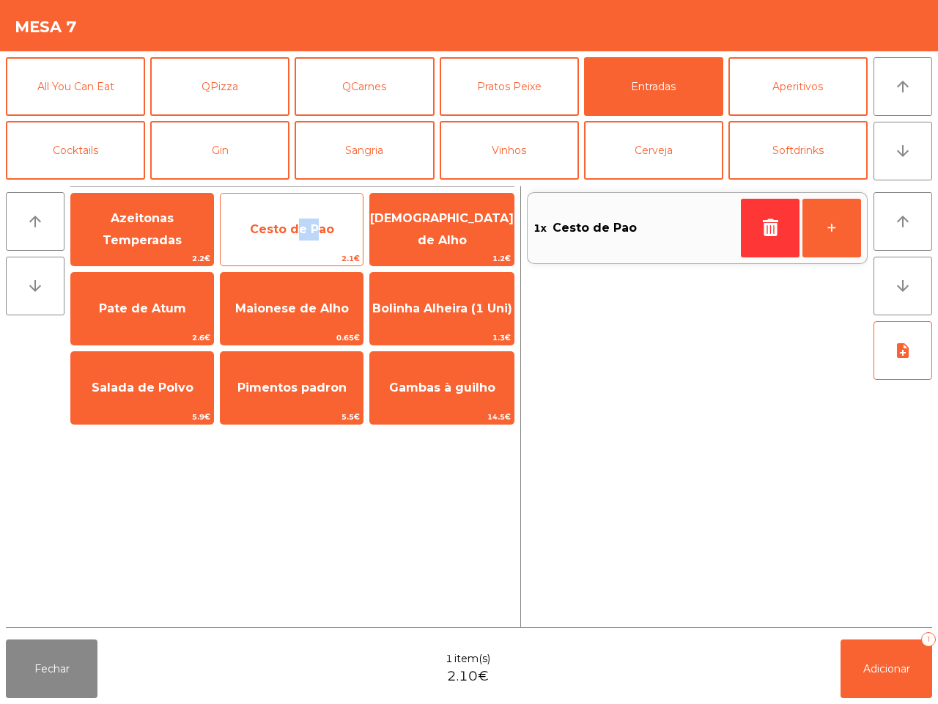
click at [292, 229] on span "Cesto de Pao" at bounding box center [292, 229] width 84 height 14
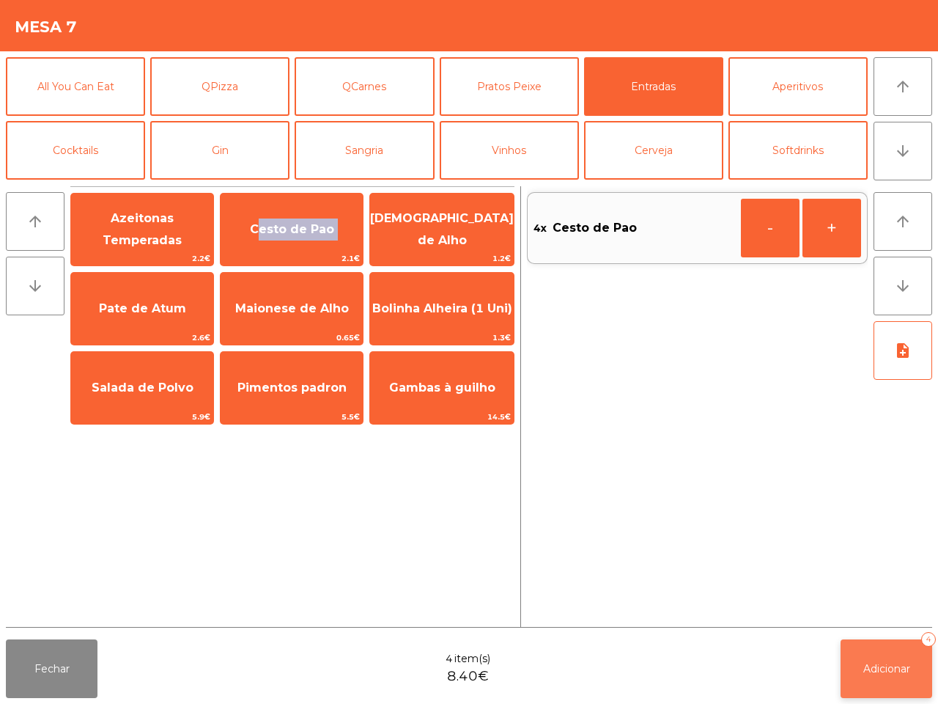
click at [906, 601] on button "Adicionar 4" at bounding box center [887, 668] width 92 height 59
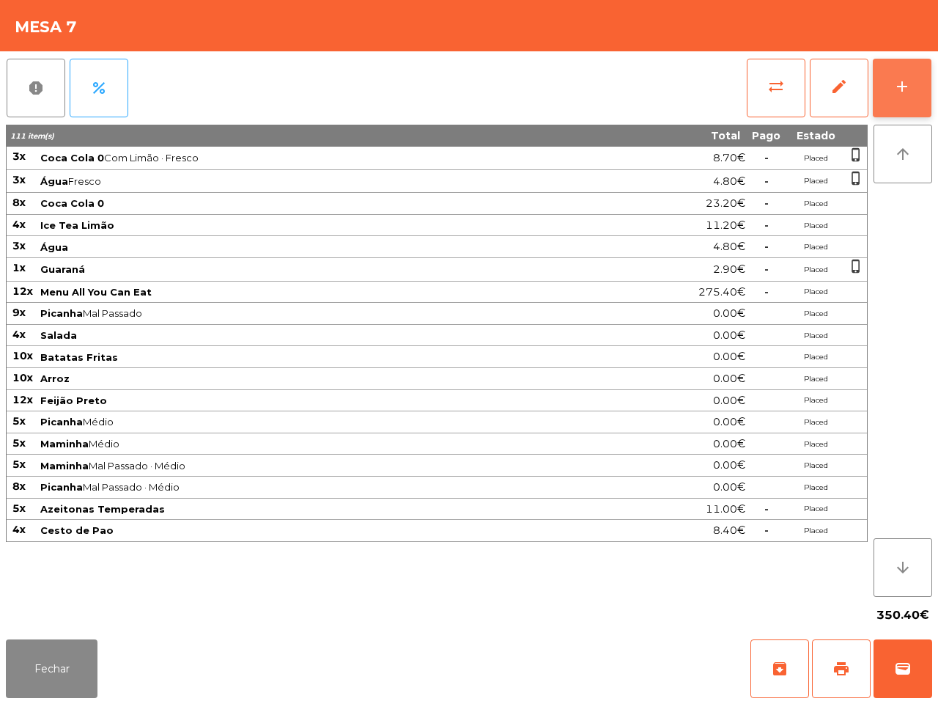
click at [899, 74] on button "add" at bounding box center [902, 88] width 59 height 59
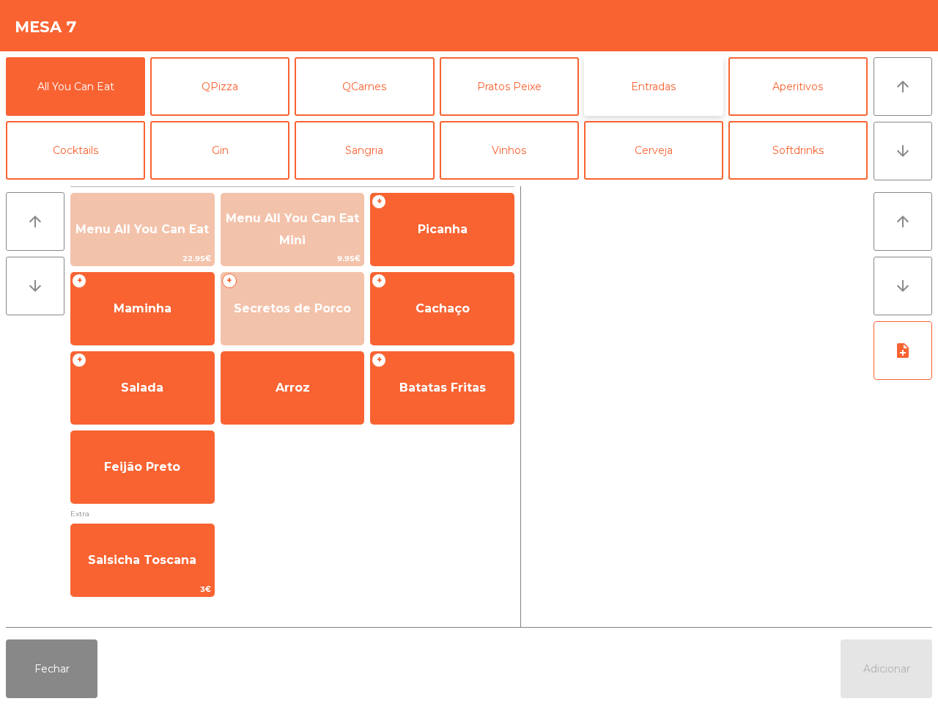
click at [646, 75] on button "Entradas" at bounding box center [653, 86] width 139 height 59
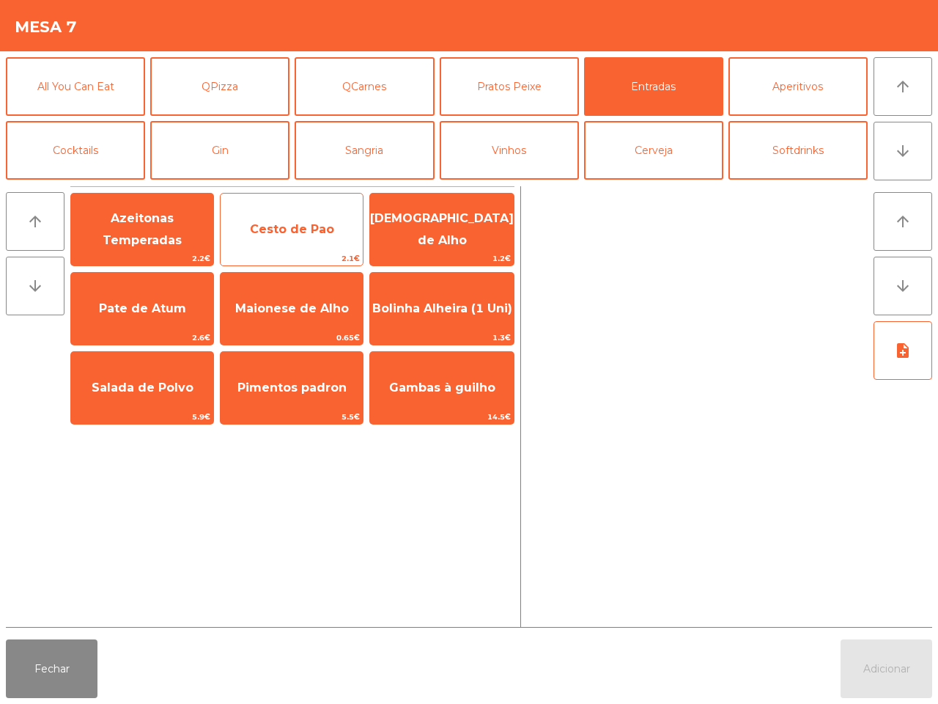
click at [315, 240] on span "Cesto de Pao" at bounding box center [292, 230] width 142 height 40
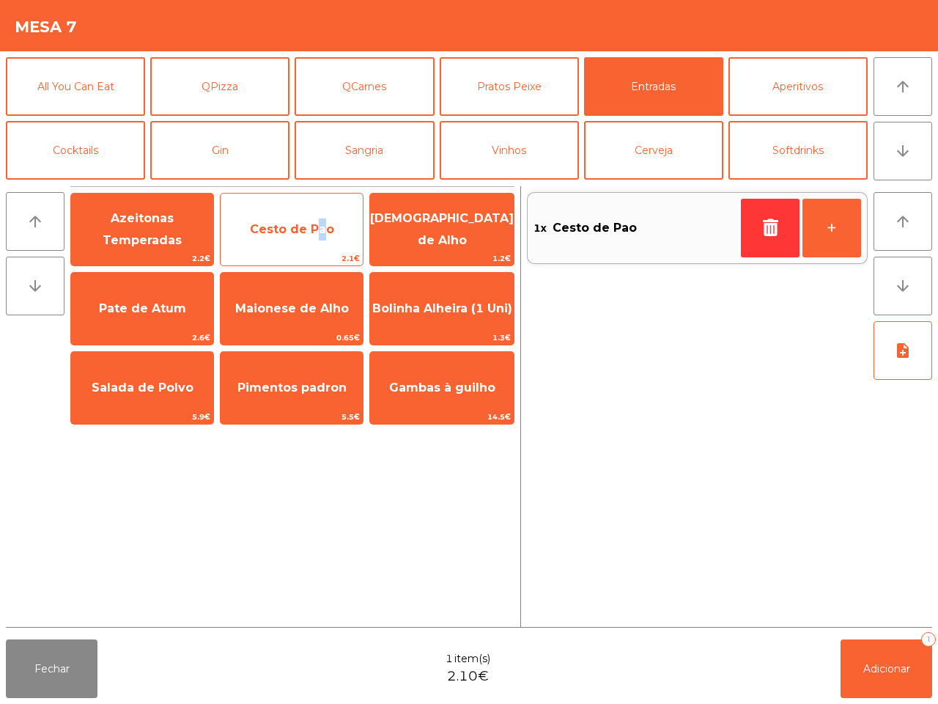
click at [316, 240] on span "Cesto de Pao" at bounding box center [292, 230] width 142 height 40
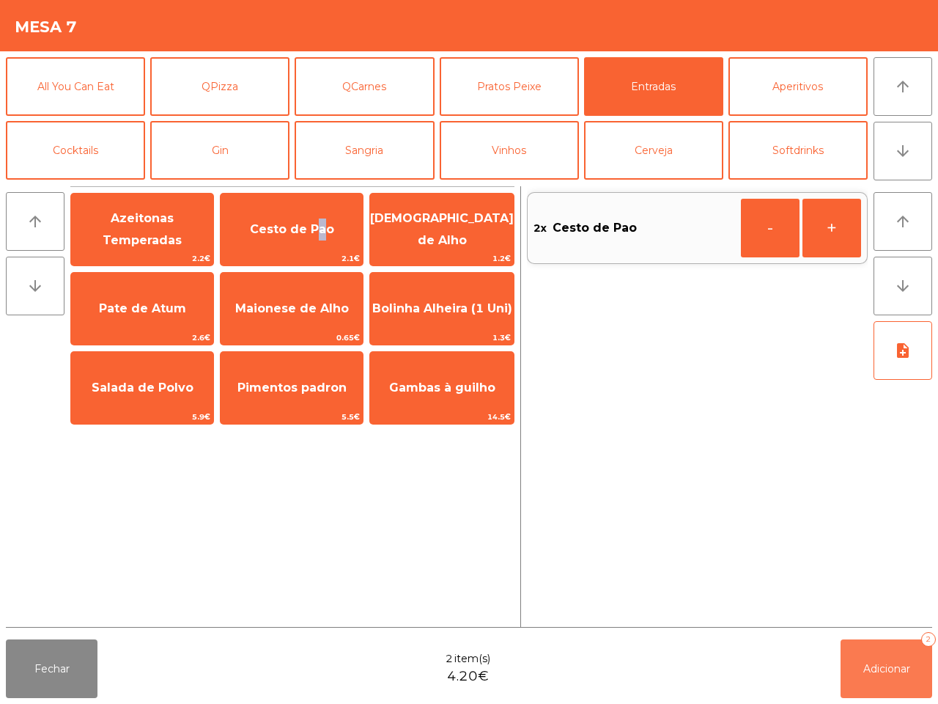
drag, startPoint x: 898, startPoint y: 660, endPoint x: 894, endPoint y: 654, distance: 7.5
click at [898, 601] on button "Adicionar 2" at bounding box center [887, 668] width 92 height 59
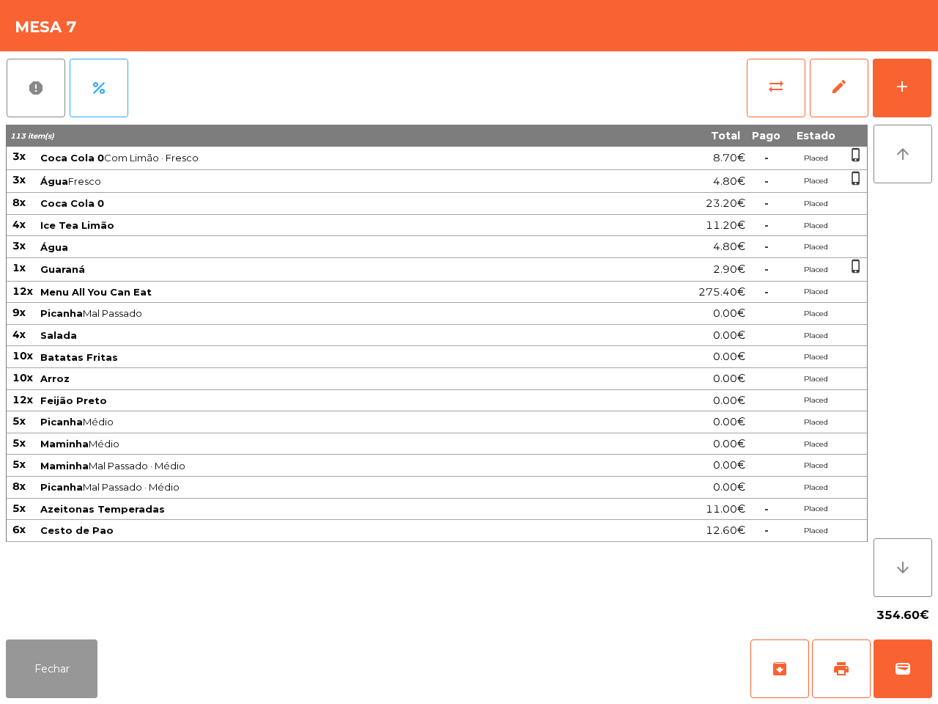
click at [74, 601] on button "Fechar" at bounding box center [52, 668] width 92 height 59
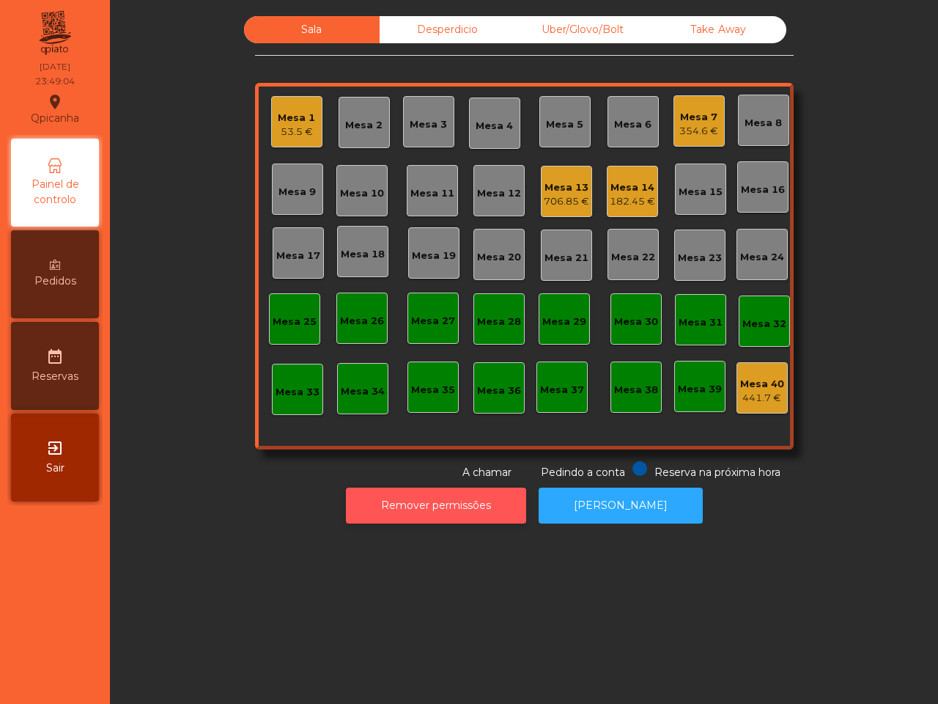
click at [474, 508] on button "Remover permissões" at bounding box center [436, 505] width 180 height 36
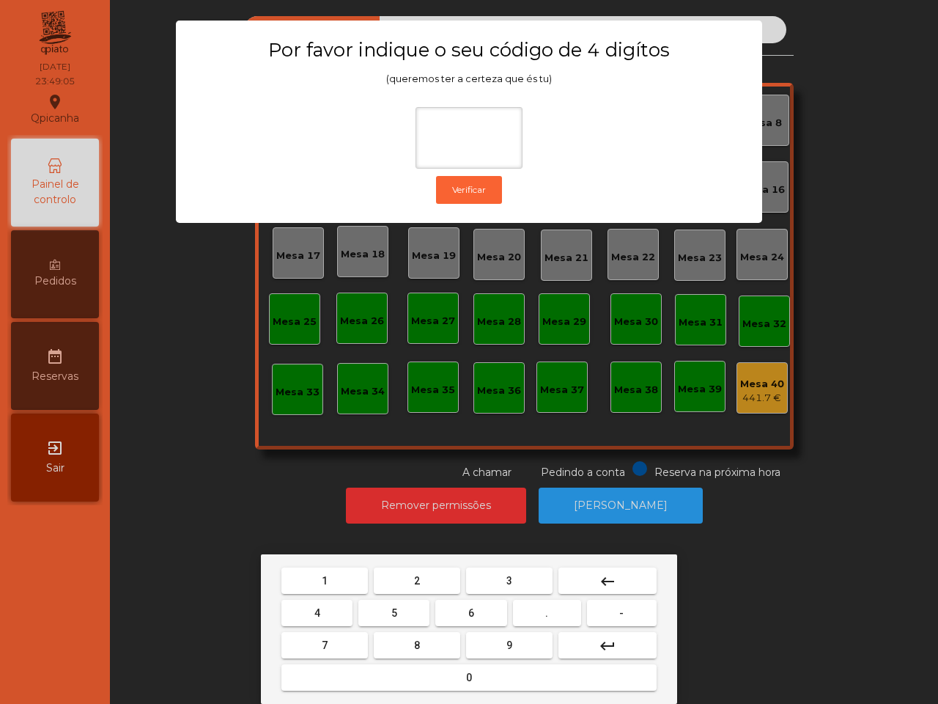
click at [313, 574] on button "1" at bounding box center [324, 580] width 86 height 26
drag, startPoint x: 519, startPoint y: 639, endPoint x: 423, endPoint y: 610, distance: 100.4
click at [519, 601] on button "9" at bounding box center [509, 645] width 86 height 26
click at [325, 601] on button "4" at bounding box center [316, 613] width 71 height 26
click at [414, 601] on button "0" at bounding box center [468, 677] width 375 height 26
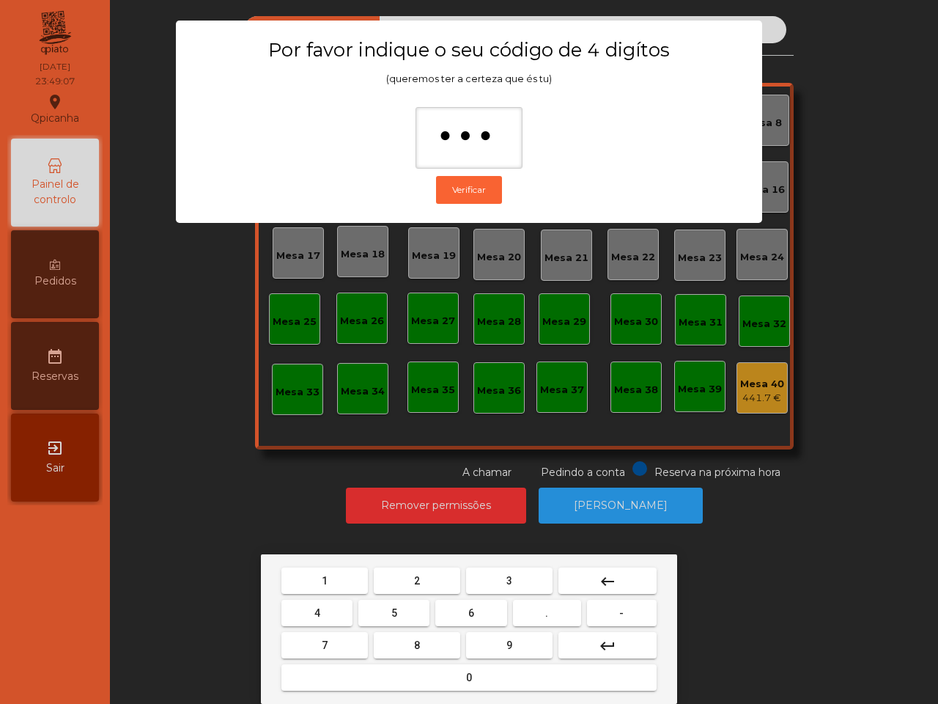
type input "****"
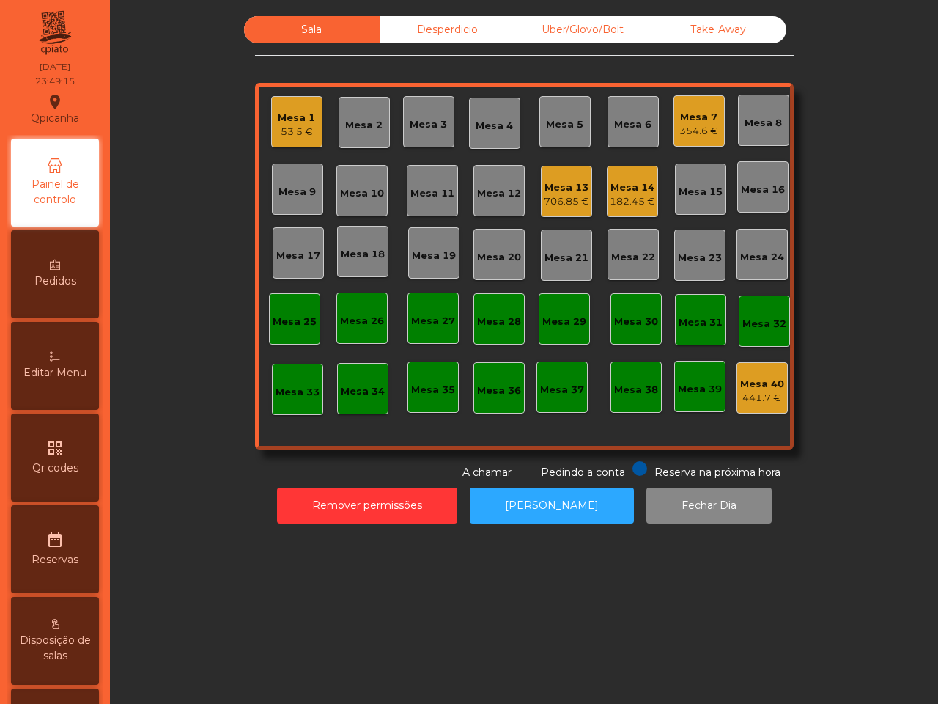
click at [690, 117] on div "Mesa 7" at bounding box center [698, 117] width 39 height 15
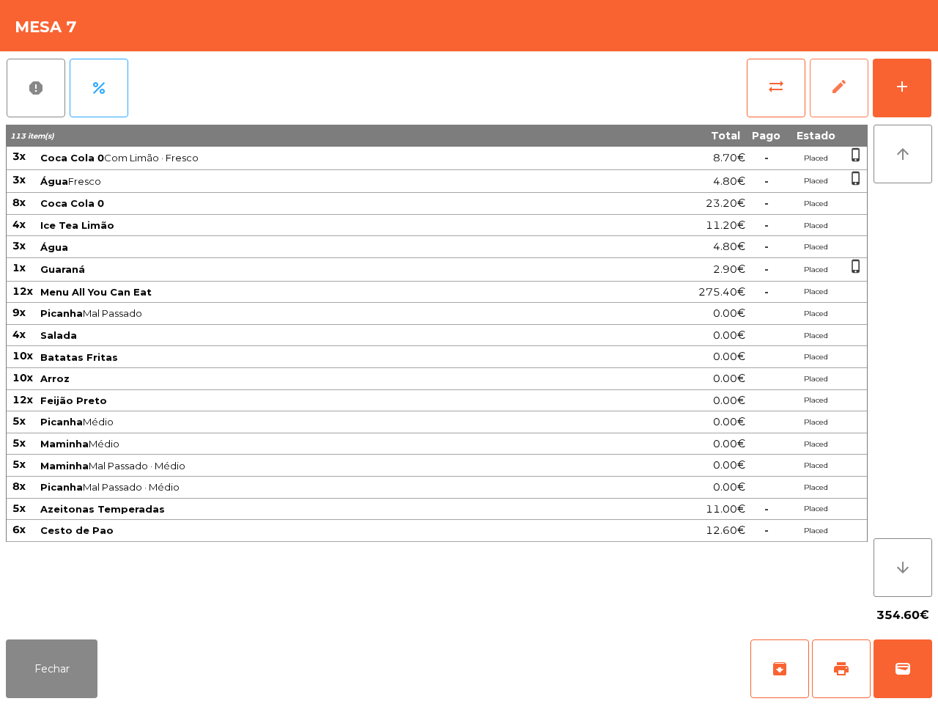
click at [825, 104] on button "edit" at bounding box center [839, 88] width 59 height 59
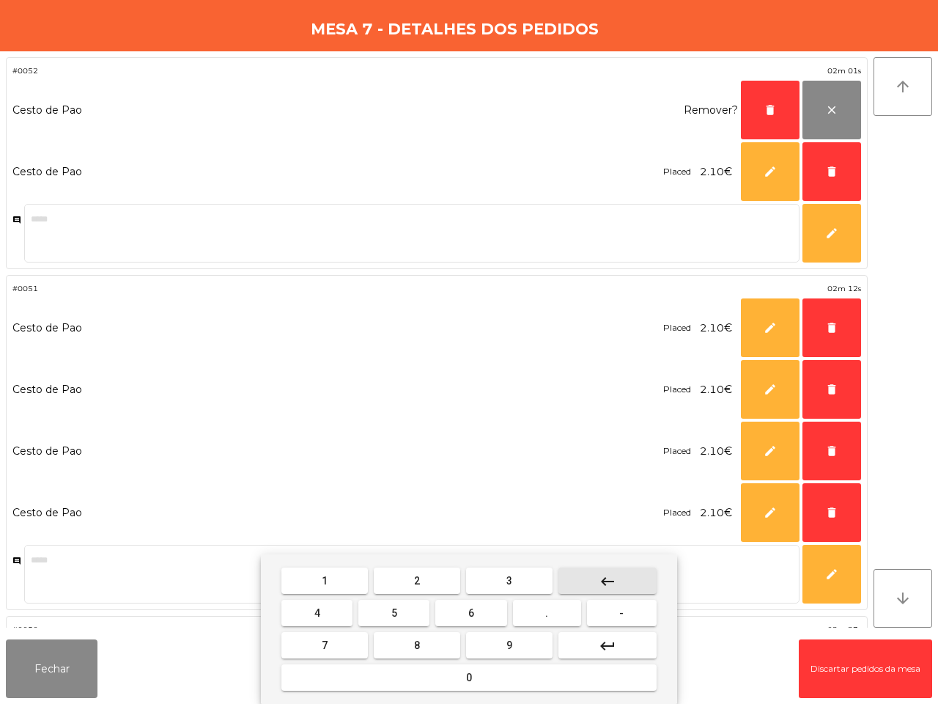
drag, startPoint x: 416, startPoint y: 579, endPoint x: 435, endPoint y: 558, distance: 27.5
click at [418, 579] on span "2" at bounding box center [417, 581] width 6 height 12
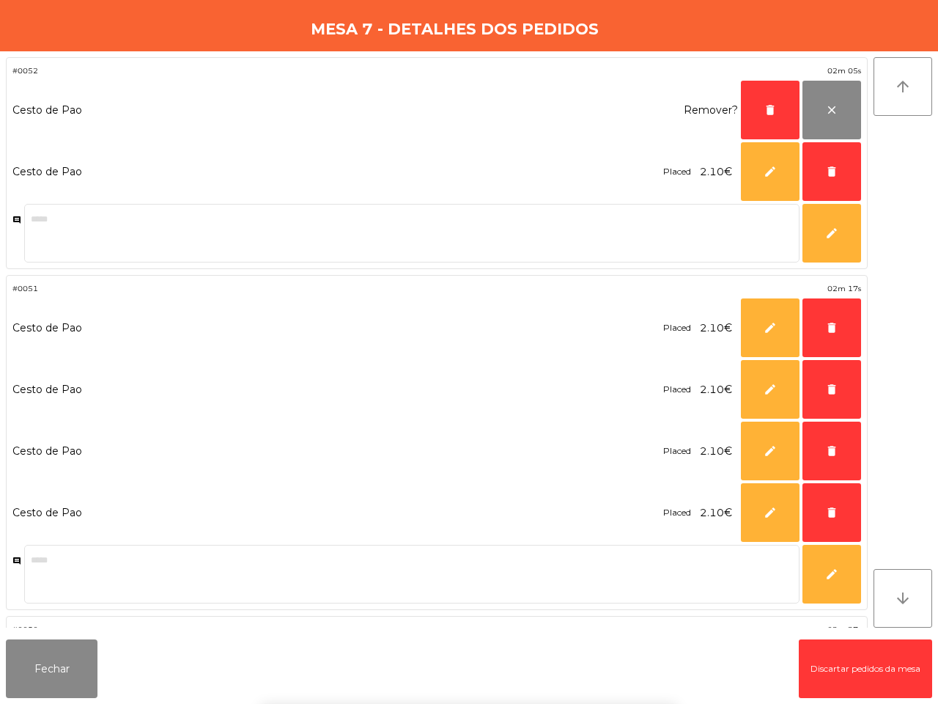
click at [59, 601] on button "Fechar" at bounding box center [52, 668] width 92 height 59
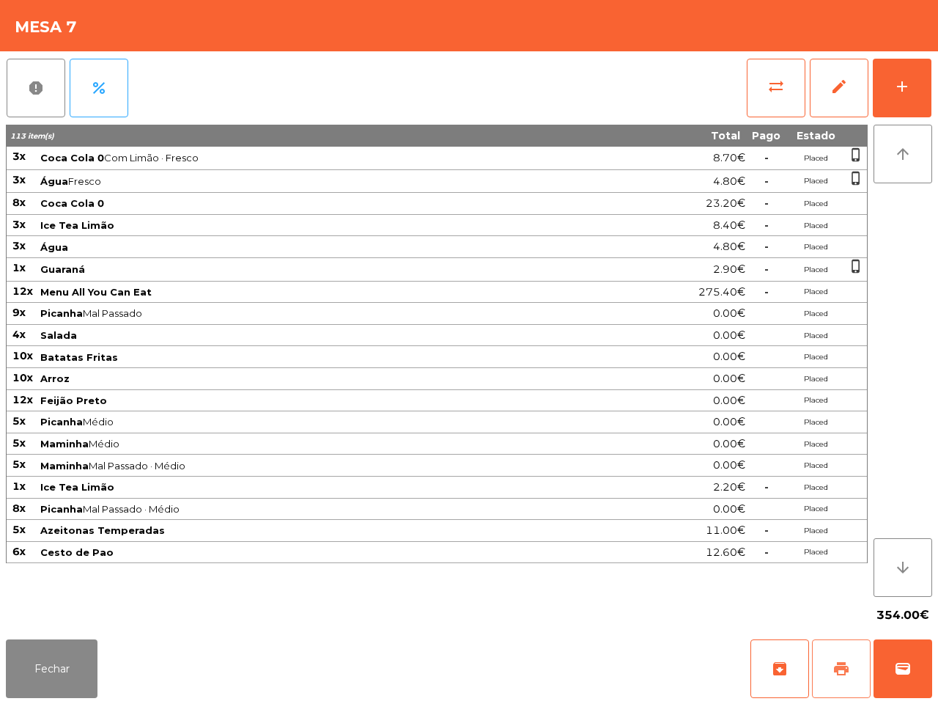
click at [847, 601] on span "print" at bounding box center [842, 669] width 18 height 18
click at [93, 601] on button "Fechar" at bounding box center [52, 668] width 92 height 59
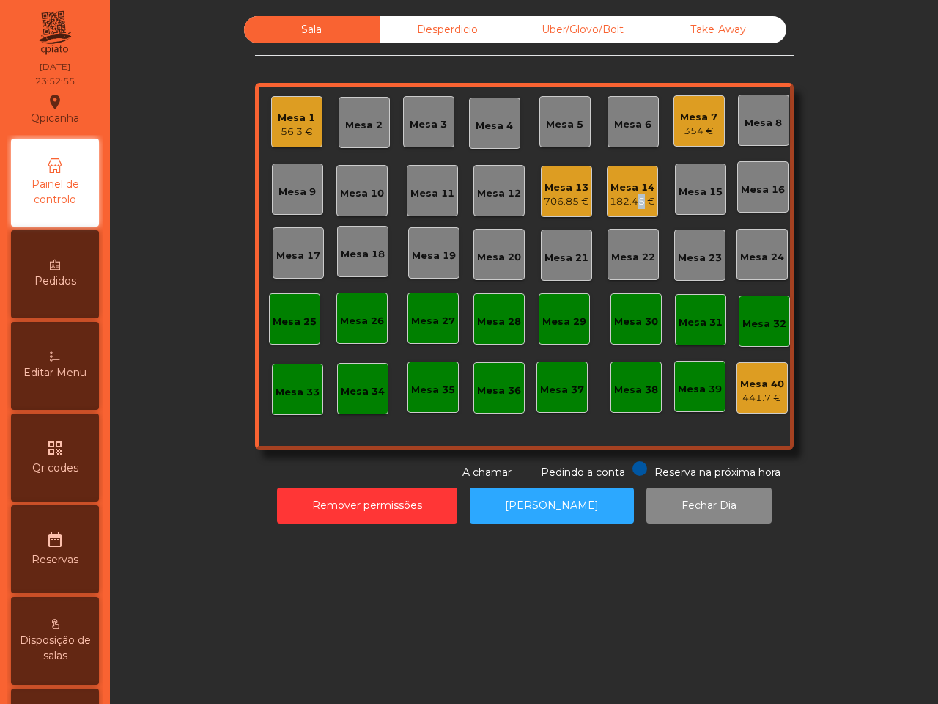
click at [631, 196] on div "182.45 €" at bounding box center [632, 201] width 45 height 15
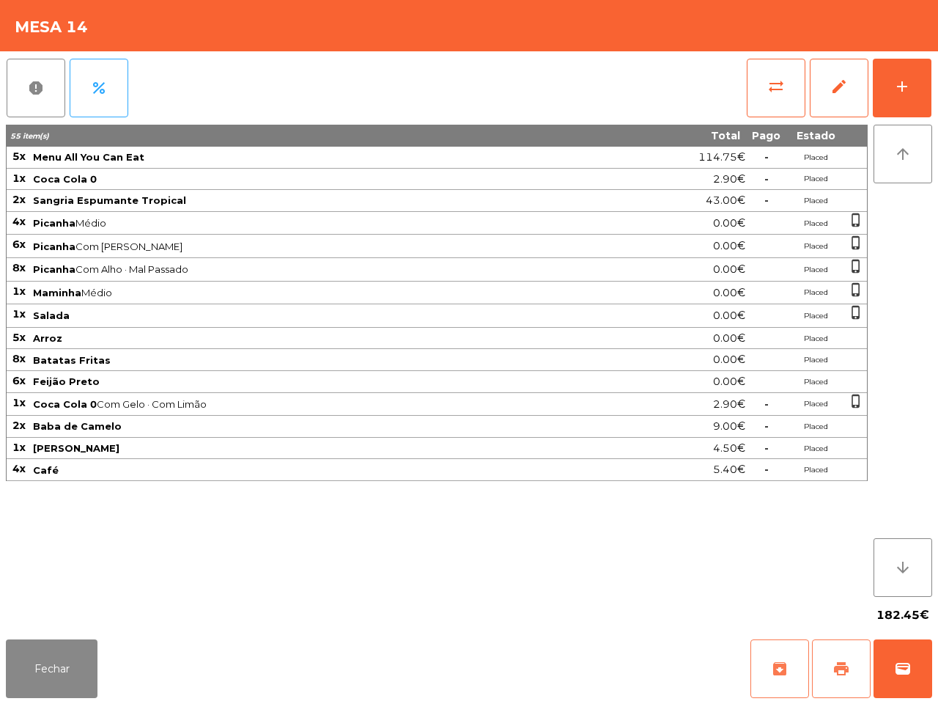
drag, startPoint x: 833, startPoint y: 676, endPoint x: 808, endPoint y: 672, distance: 24.5
click at [830, 601] on button "print" at bounding box center [841, 668] width 59 height 59
click at [57, 601] on div "Fechar archive print wallet" at bounding box center [469, 668] width 938 height 70
click at [56, 601] on button "Fechar" at bounding box center [52, 668] width 92 height 59
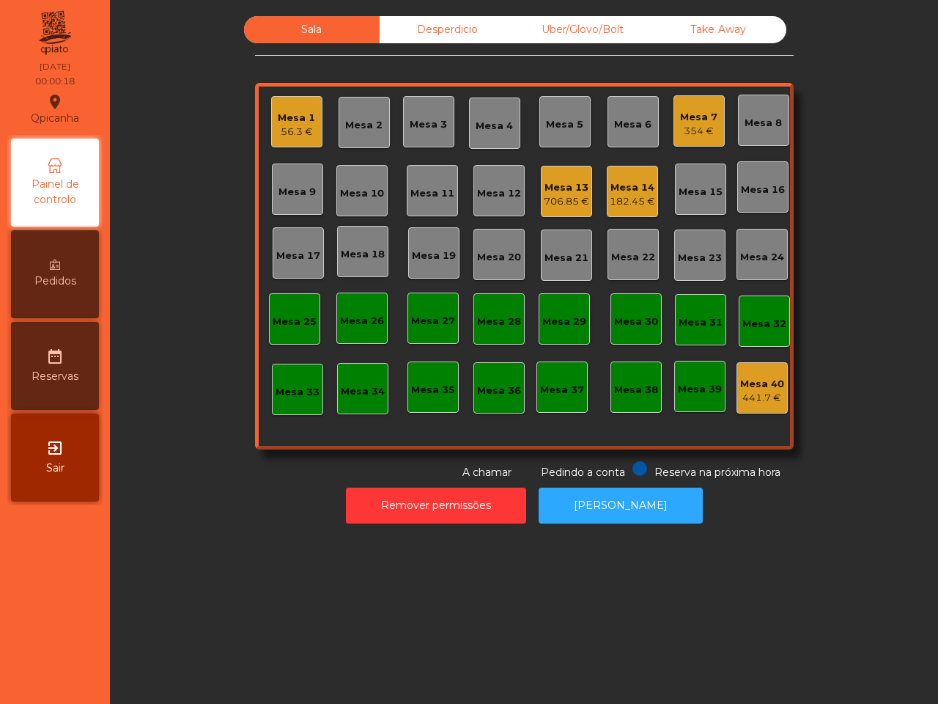
click at [278, 134] on div "56.3 €" at bounding box center [296, 132] width 37 height 15
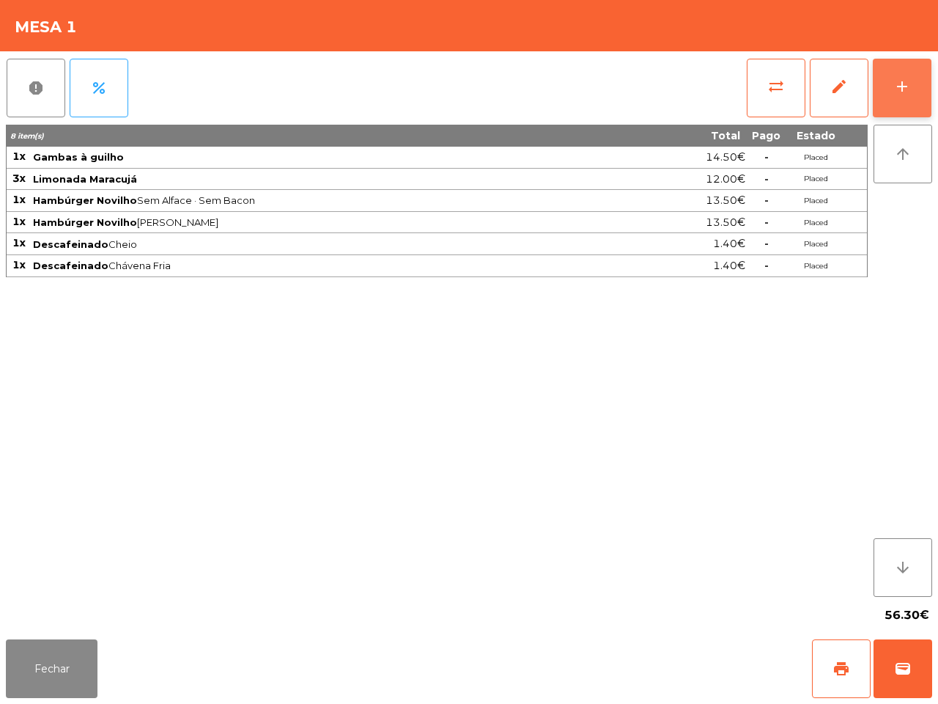
click at [898, 84] on div "add" at bounding box center [902, 87] width 18 height 18
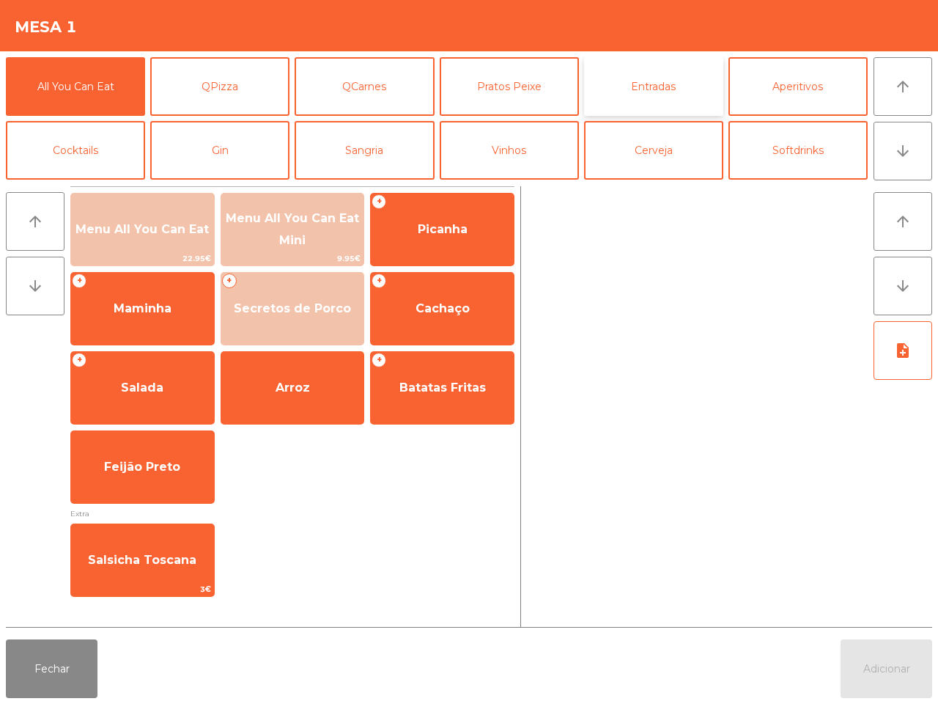
click at [647, 93] on button "Entradas" at bounding box center [653, 86] width 139 height 59
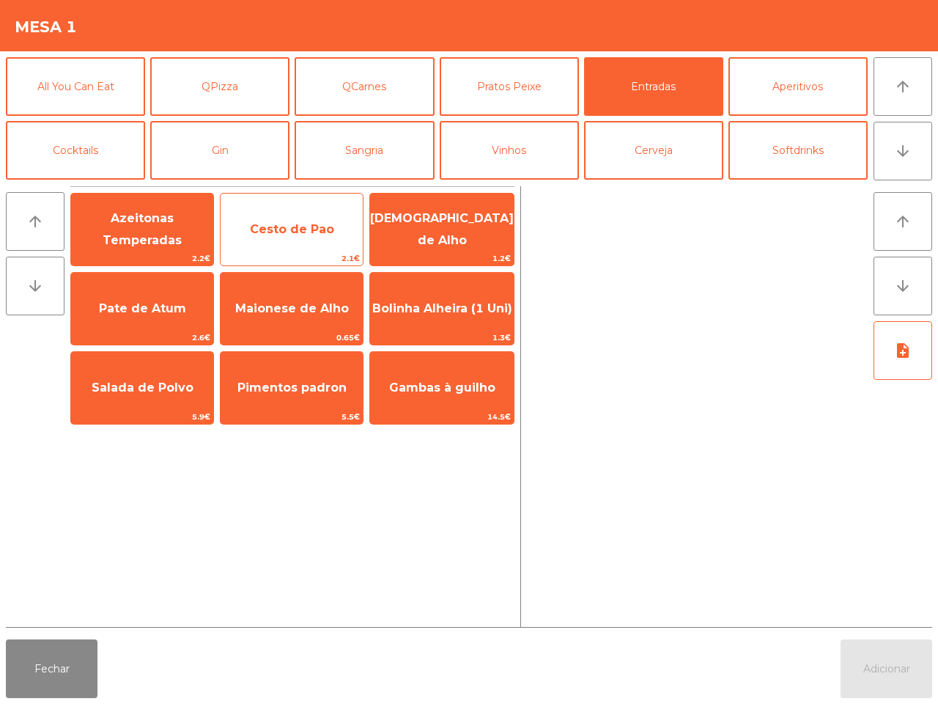
click at [279, 236] on span "Cesto de Pao" at bounding box center [292, 230] width 142 height 40
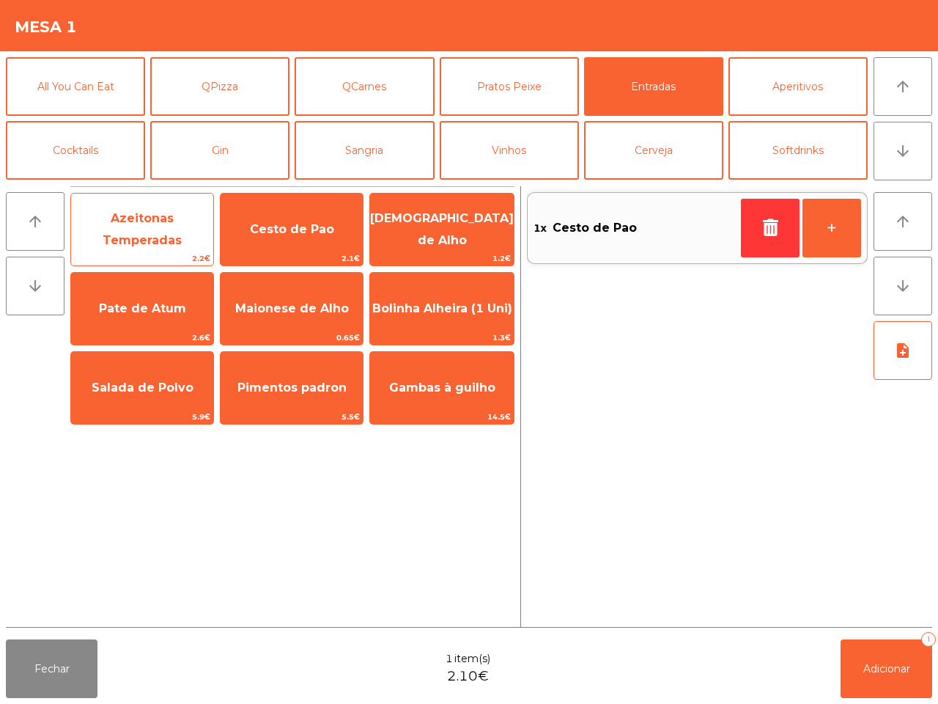
click at [143, 215] on span "Azeitonas Temperadas" at bounding box center [142, 229] width 79 height 36
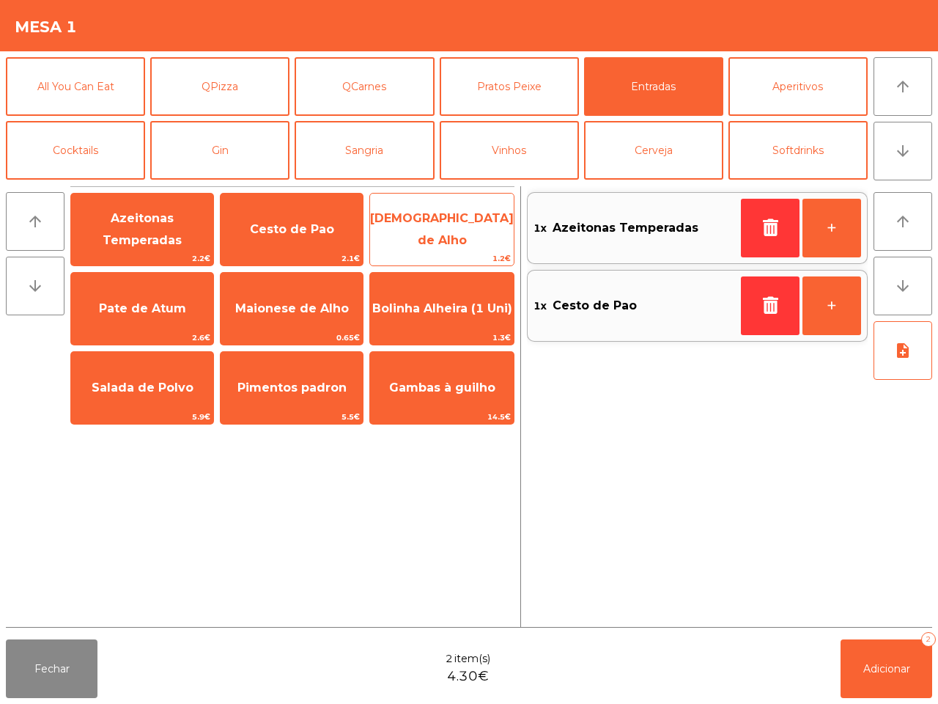
click at [455, 235] on span "[DEMOGRAPHIC_DATA] de Alho" at bounding box center [442, 229] width 144 height 36
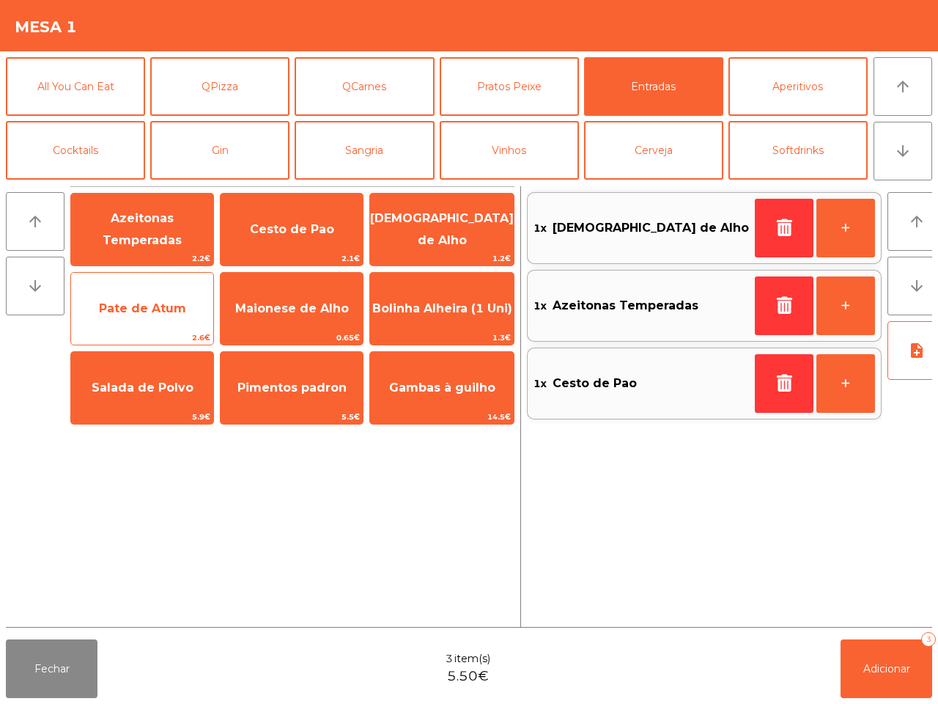
click at [184, 300] on span "Pate de Atum" at bounding box center [142, 309] width 142 height 40
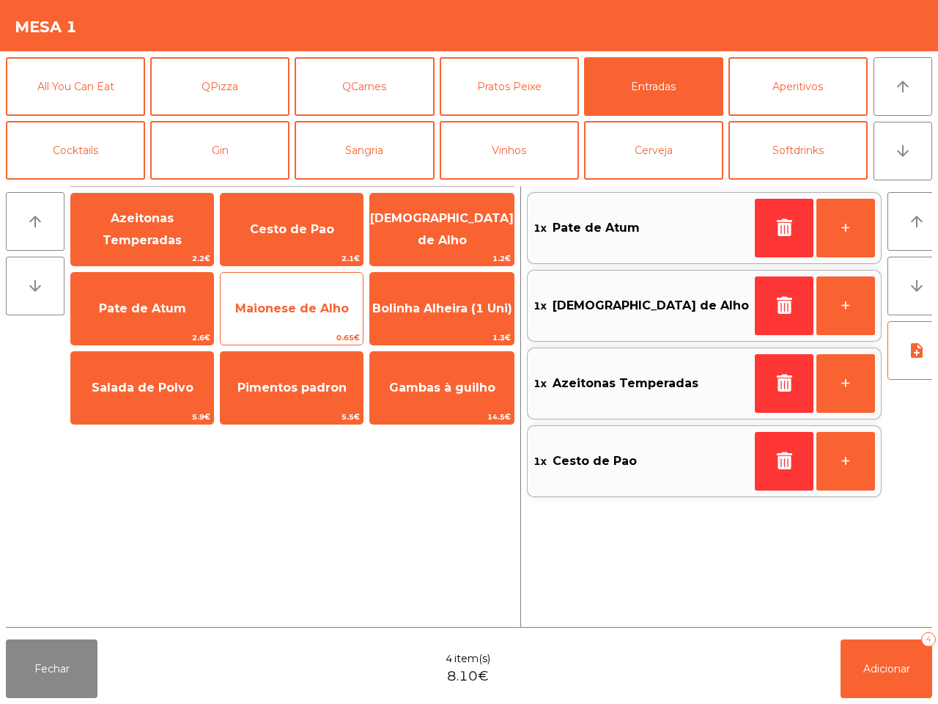
click at [298, 306] on span "Maionese de Alho" at bounding box center [292, 308] width 114 height 14
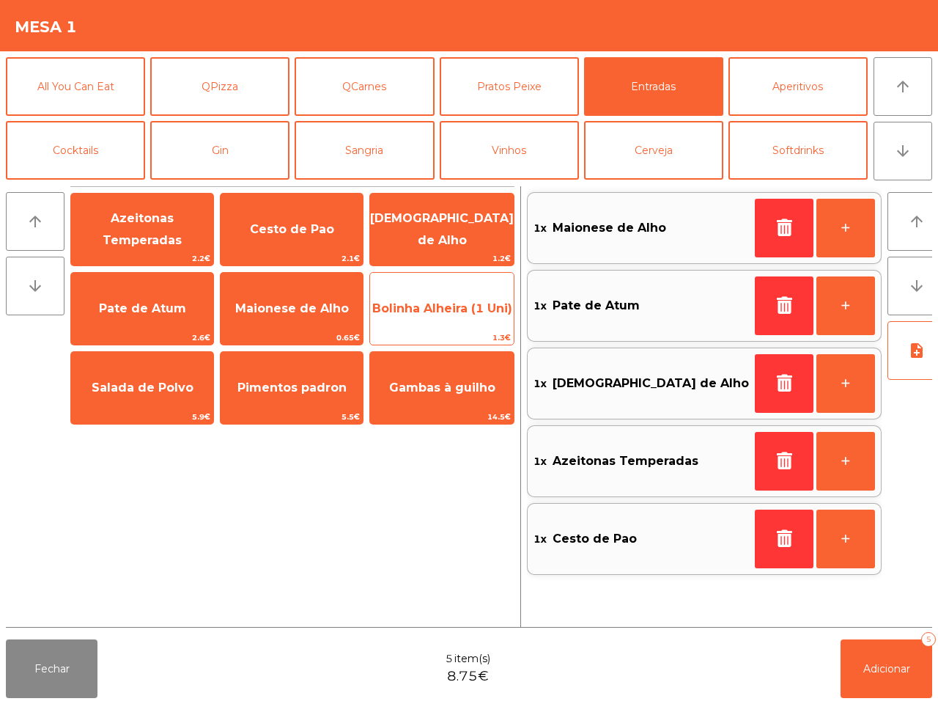
click at [465, 306] on span "Bolinha Alheira (1 Uni)" at bounding box center [442, 309] width 144 height 40
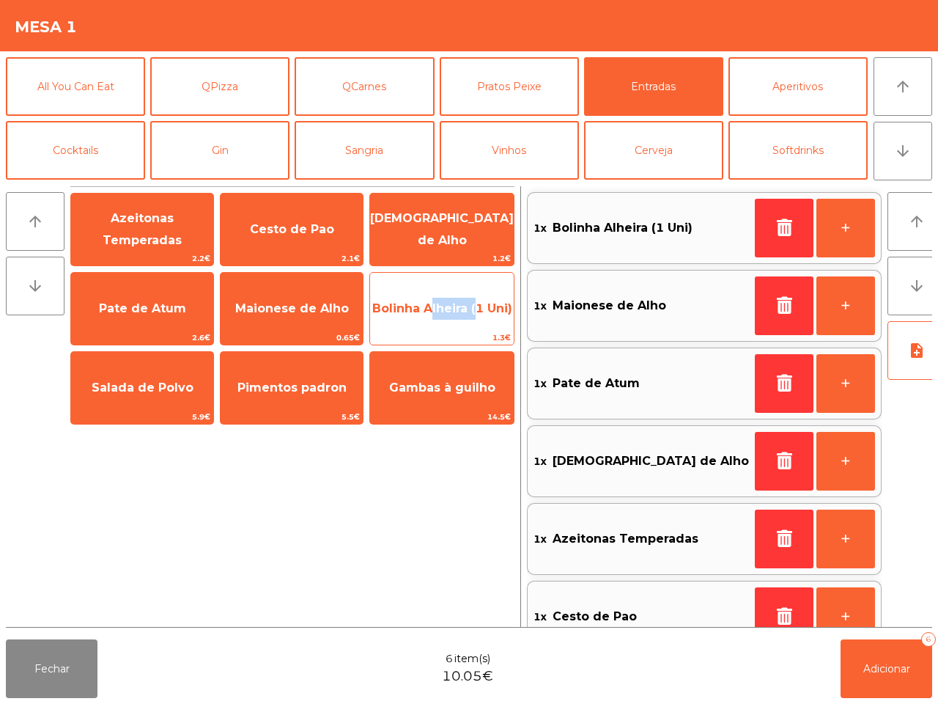
drag, startPoint x: 465, startPoint y: 306, endPoint x: 471, endPoint y: 316, distance: 11.2
click at [466, 306] on span "Bolinha Alheira (1 Uni)" at bounding box center [442, 309] width 144 height 40
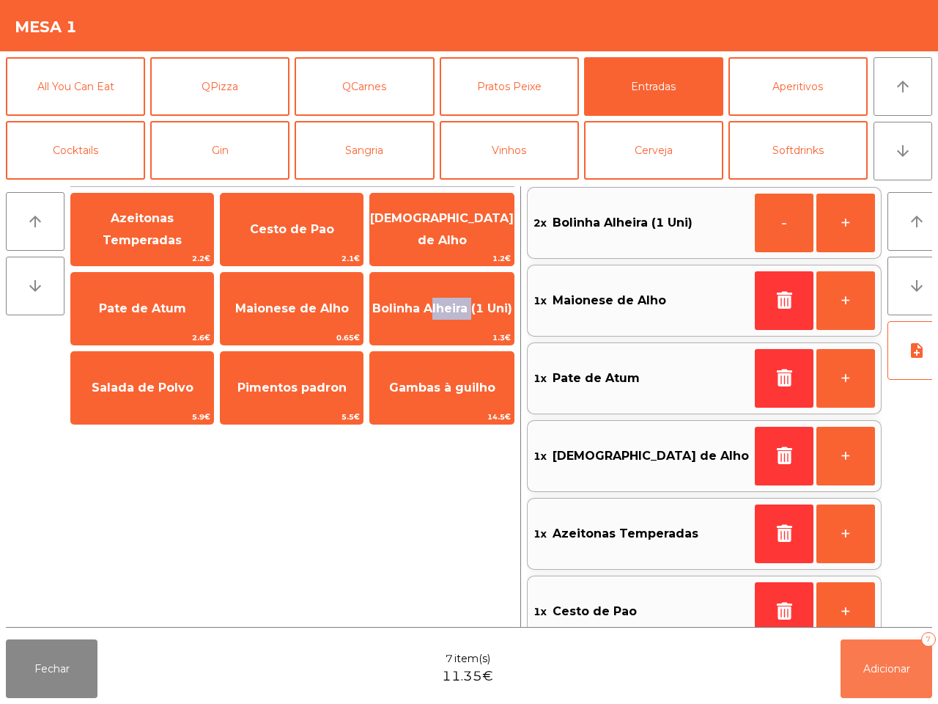
click at [869, 601] on span "Adicionar" at bounding box center [886, 668] width 47 height 13
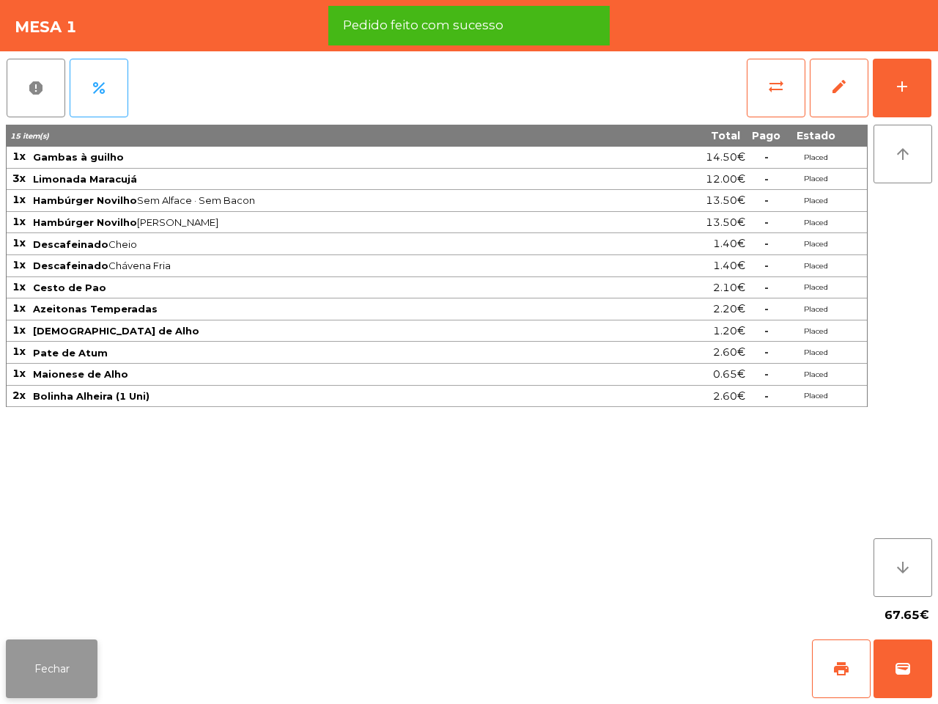
click at [64, 601] on button "Fechar" at bounding box center [52, 668] width 92 height 59
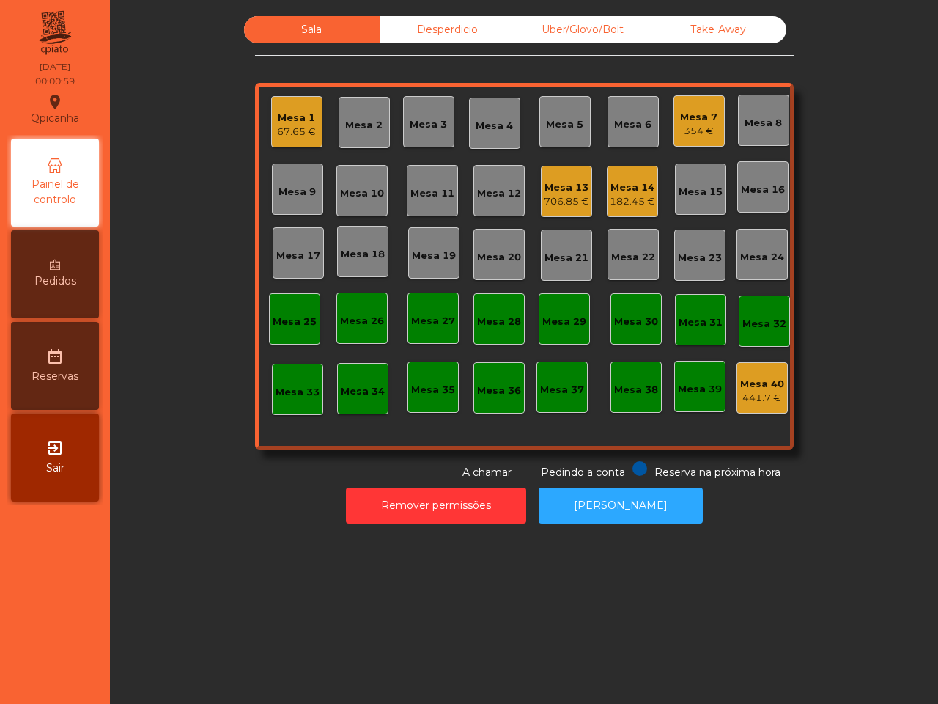
click at [277, 118] on div "Mesa 1" at bounding box center [296, 118] width 39 height 15
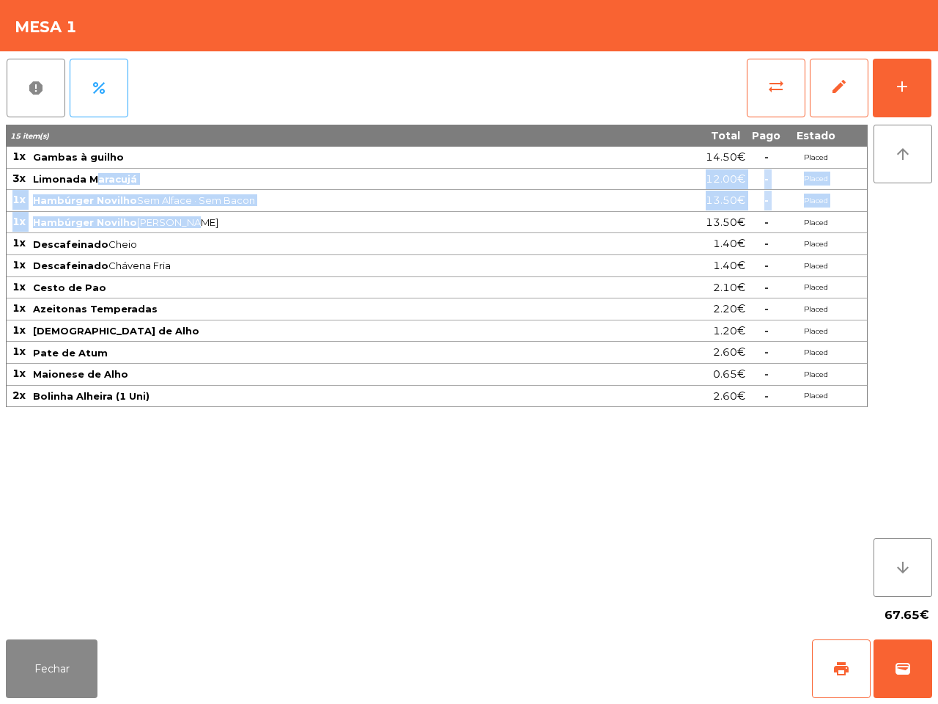
drag, startPoint x: 207, startPoint y: 214, endPoint x: 90, endPoint y: 183, distance: 120.5
click at [90, 183] on tbody "1x Gambas à guilho 14.50€ - Placed 3x Limonada Maracujá 12.00€ - Placed 1x Hamb…" at bounding box center [437, 277] width 860 height 260
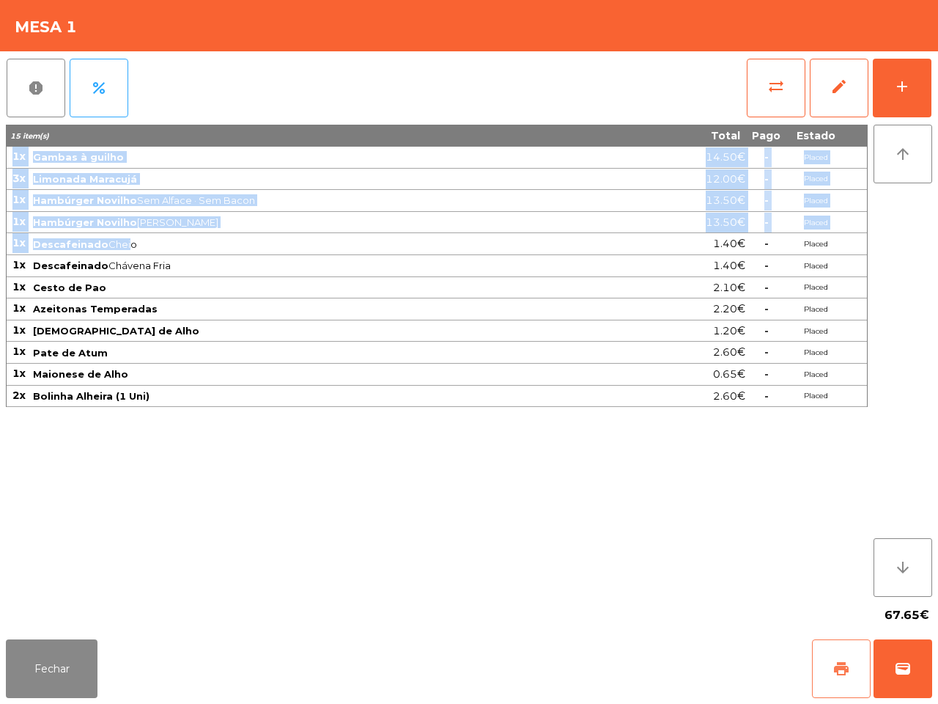
drag, startPoint x: 147, startPoint y: 244, endPoint x: 852, endPoint y: 665, distance: 821.0
click at [852, 601] on button "print" at bounding box center [841, 668] width 59 height 59
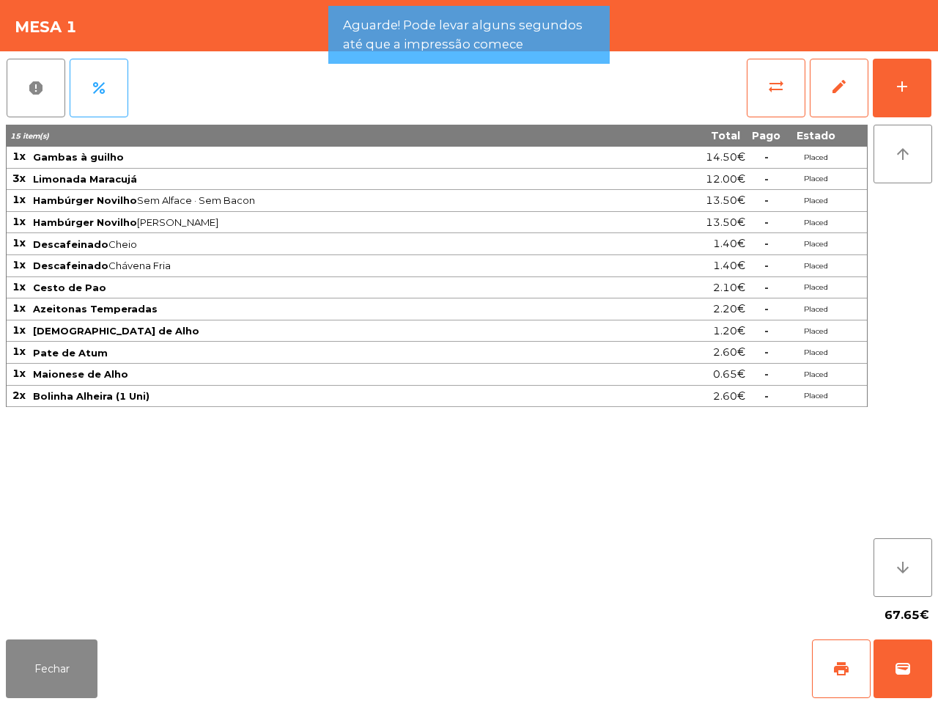
click at [605, 578] on div "15 item(s) Total Pago Estado 1x Gambas à guilho 14.50€ - Placed 3x Limonada Mar…" at bounding box center [437, 361] width 862 height 472
click at [96, 601] on button "Fechar" at bounding box center [52, 668] width 92 height 59
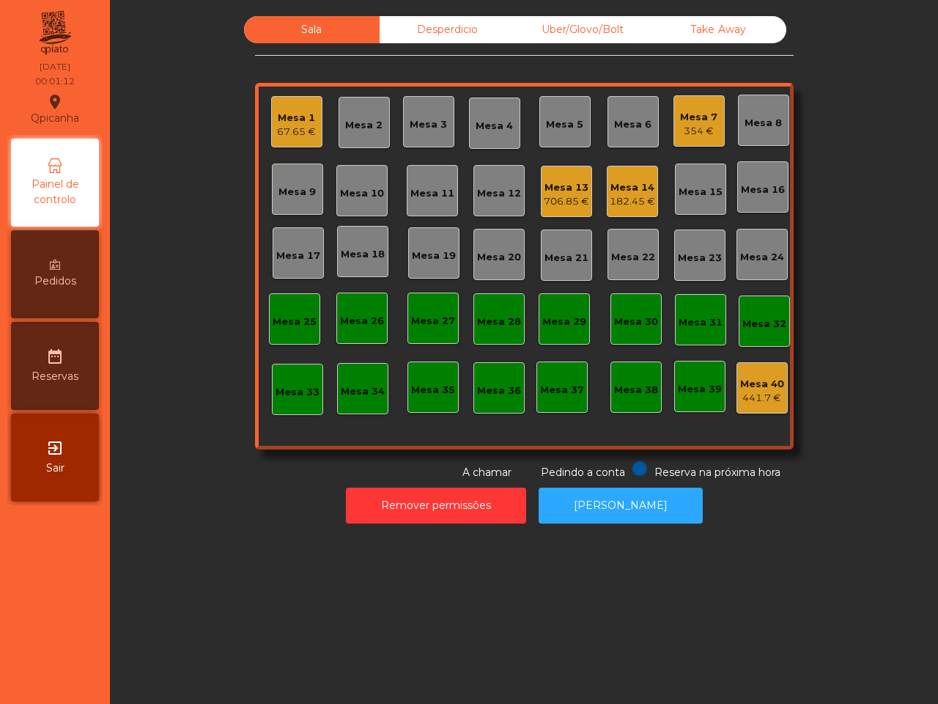
click at [346, 539] on div "Sala Desperdicio Uber/Glovo/Bolt Take Away Mesa 1 67.65 € Mesa 2 Mesa 3 Mesa 4 …" at bounding box center [524, 352] width 828 height 704
click at [529, 196] on div "Mesa 1 67.65 € Mesa 2 Mesa 3 Mesa 4 Mesa 5 Mesa 6 Mesa 7 354 € Mesa 8 Mesa 9 Me…" at bounding box center [524, 266] width 539 height 366
click at [547, 200] on div "706.85 €" at bounding box center [566, 201] width 45 height 15
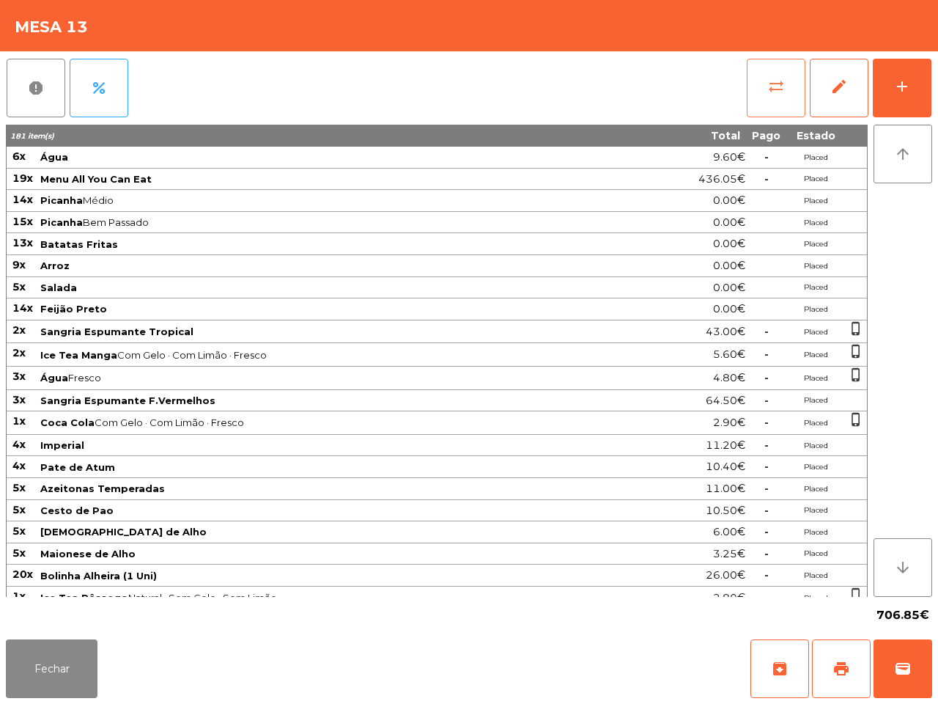
click at [777, 103] on button "sync_alt" at bounding box center [776, 88] width 59 height 59
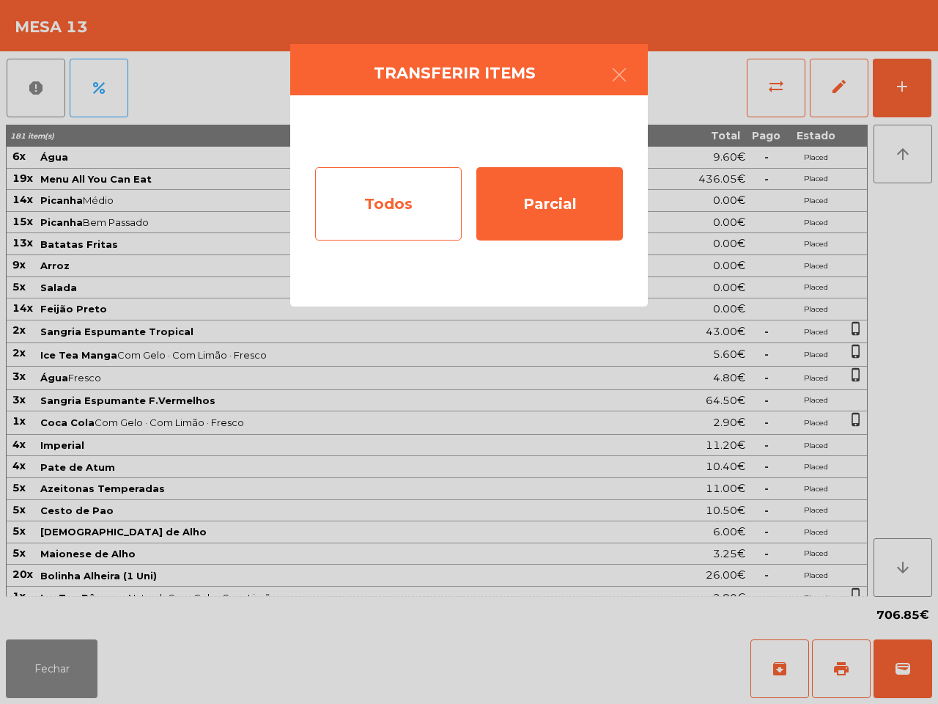
click at [409, 195] on div "Todos" at bounding box center [388, 203] width 147 height 73
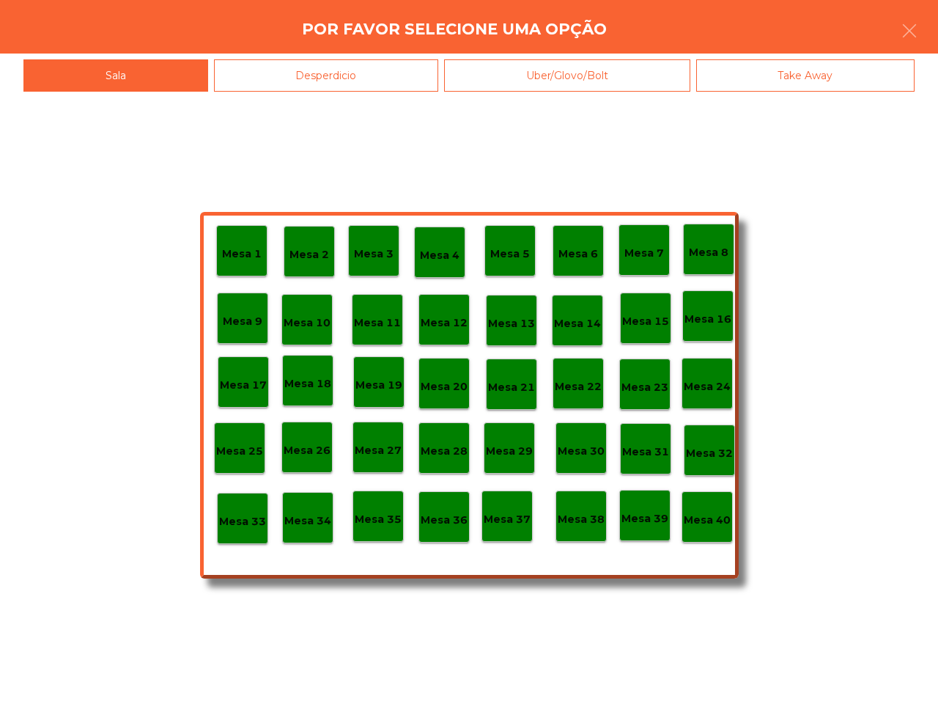
click at [646, 506] on div "Mesa 39" at bounding box center [645, 515] width 47 height 23
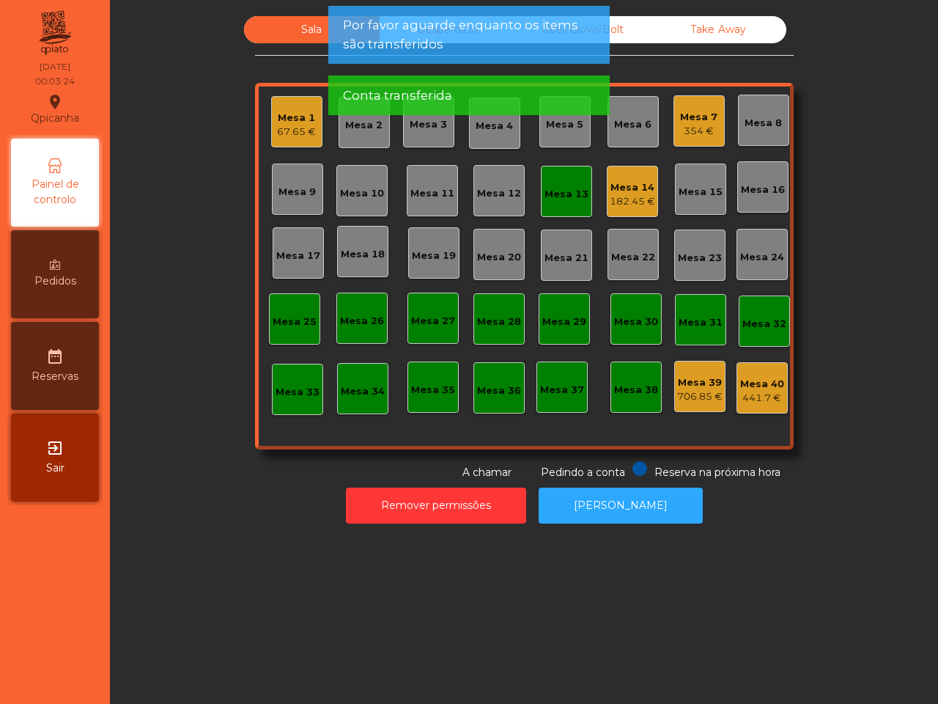
click at [742, 400] on div "441.7 €" at bounding box center [762, 398] width 44 height 15
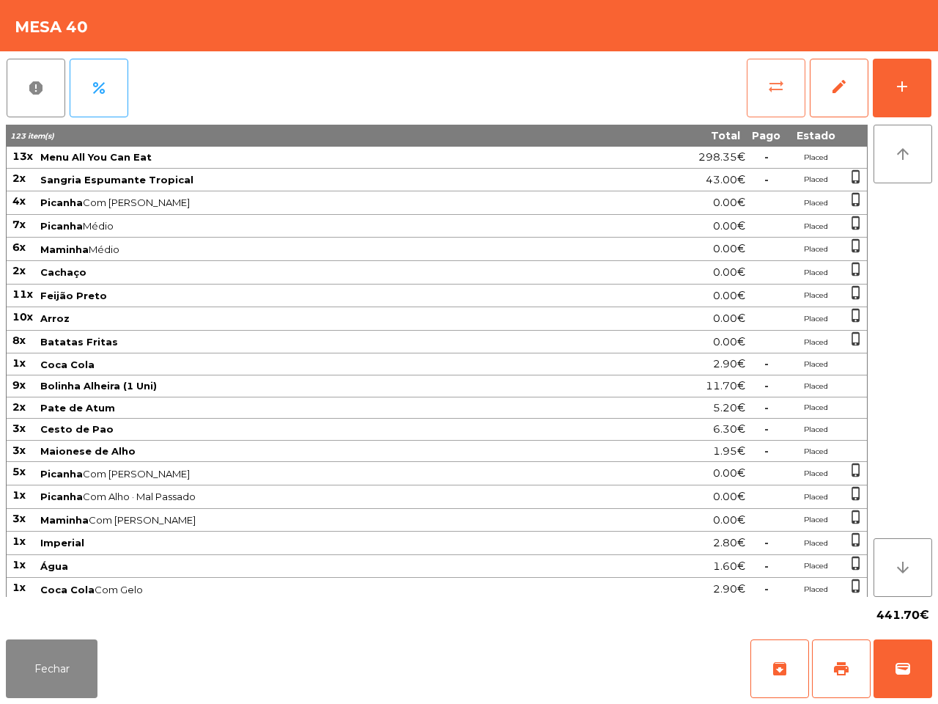
click at [793, 88] on button "sync_alt" at bounding box center [776, 88] width 59 height 59
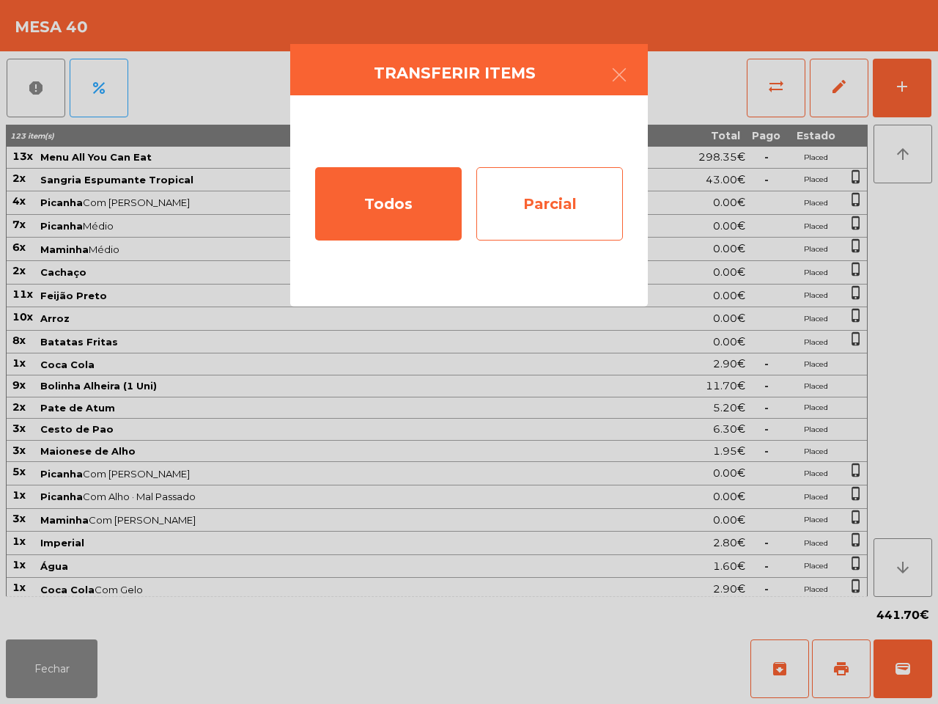
click at [521, 211] on div "Parcial" at bounding box center [549, 203] width 147 height 73
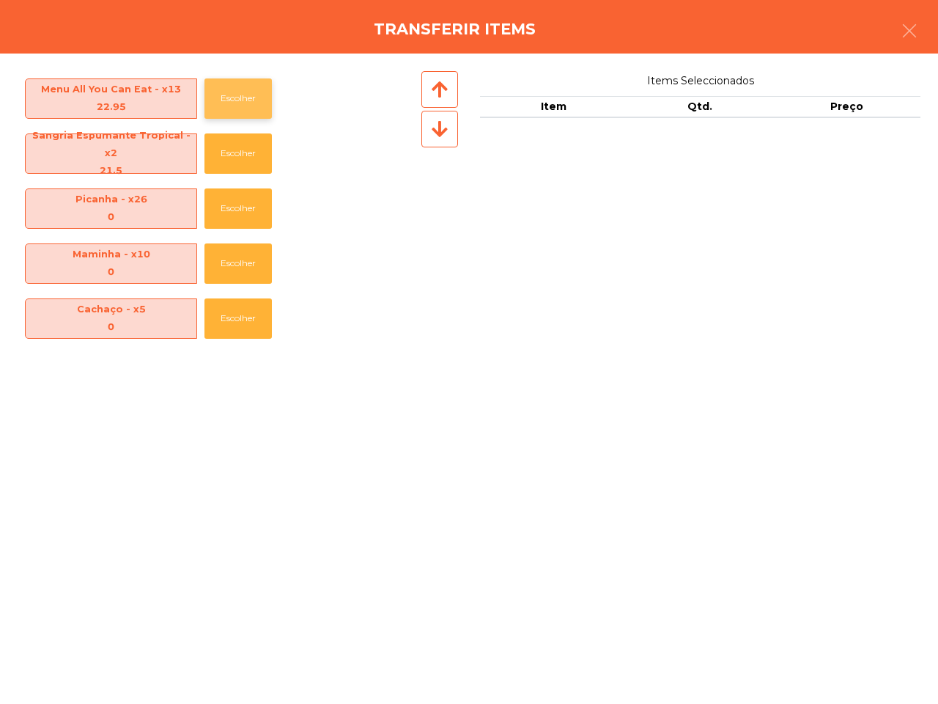
click at [218, 86] on button "Escolher" at bounding box center [237, 98] width 67 height 40
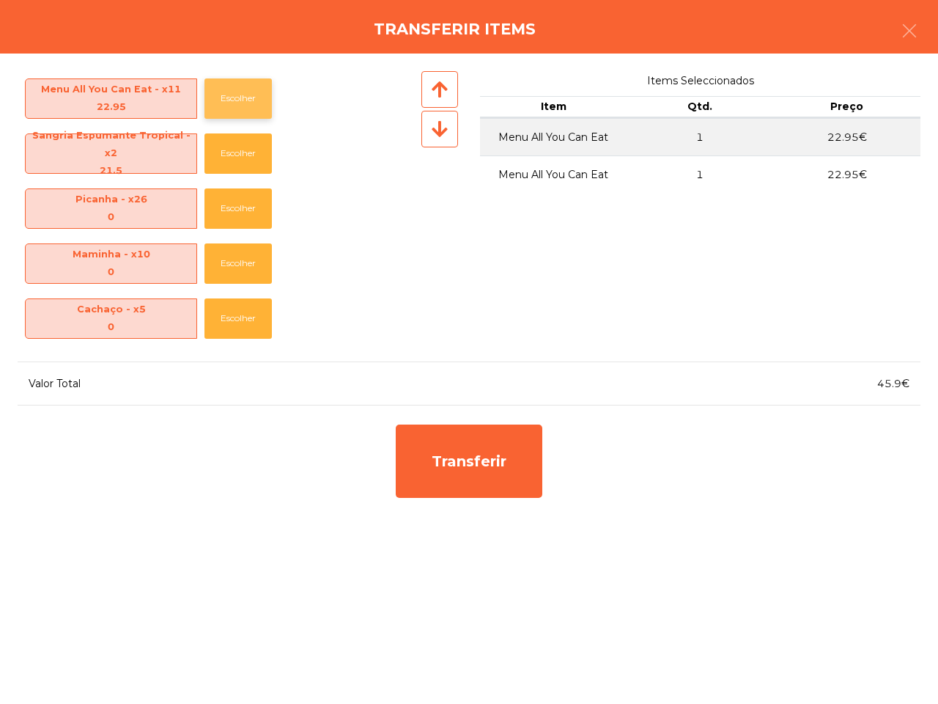
click at [218, 86] on button "Escolher" at bounding box center [237, 98] width 67 height 40
click at [217, 86] on button "Escolher" at bounding box center [237, 98] width 67 height 40
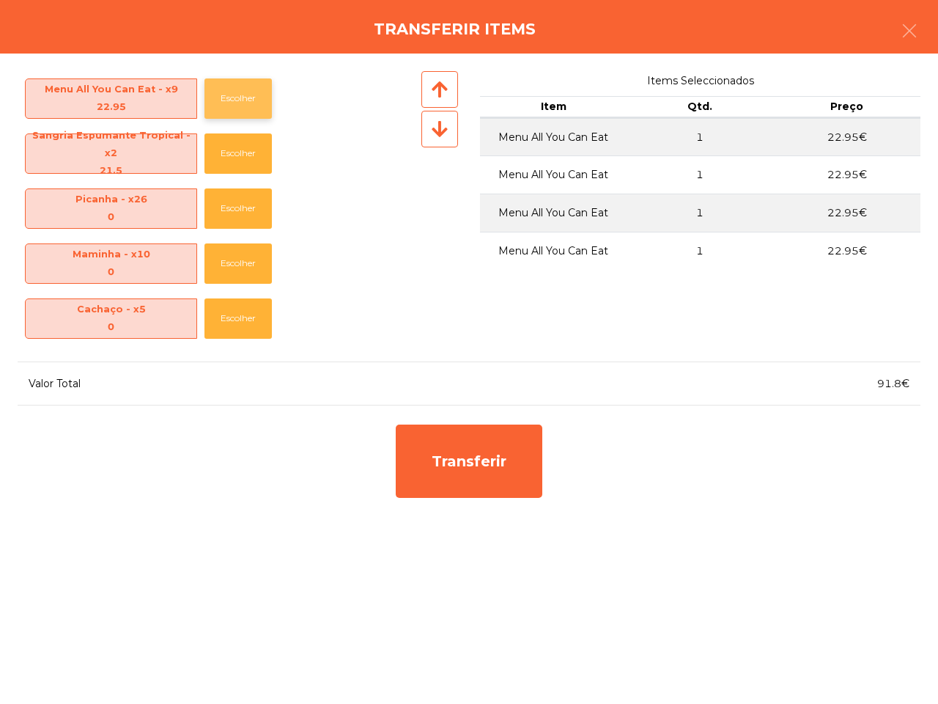
click at [217, 86] on button "Escolher" at bounding box center [237, 98] width 67 height 40
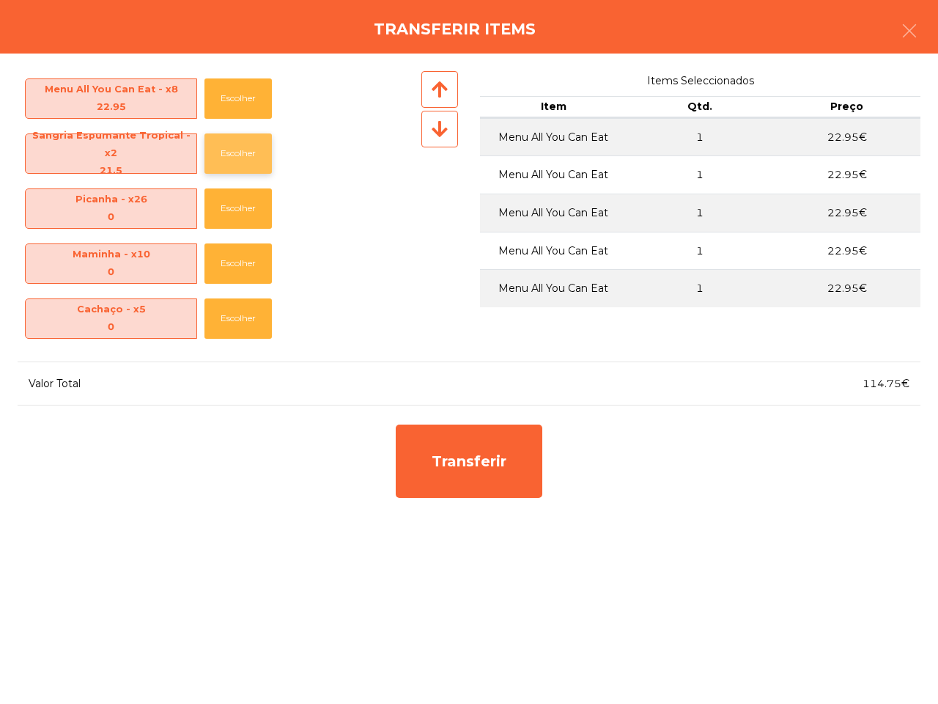
click at [221, 163] on button "Escolher" at bounding box center [237, 153] width 67 height 40
click at [222, 161] on button "Escolher" at bounding box center [237, 153] width 67 height 40
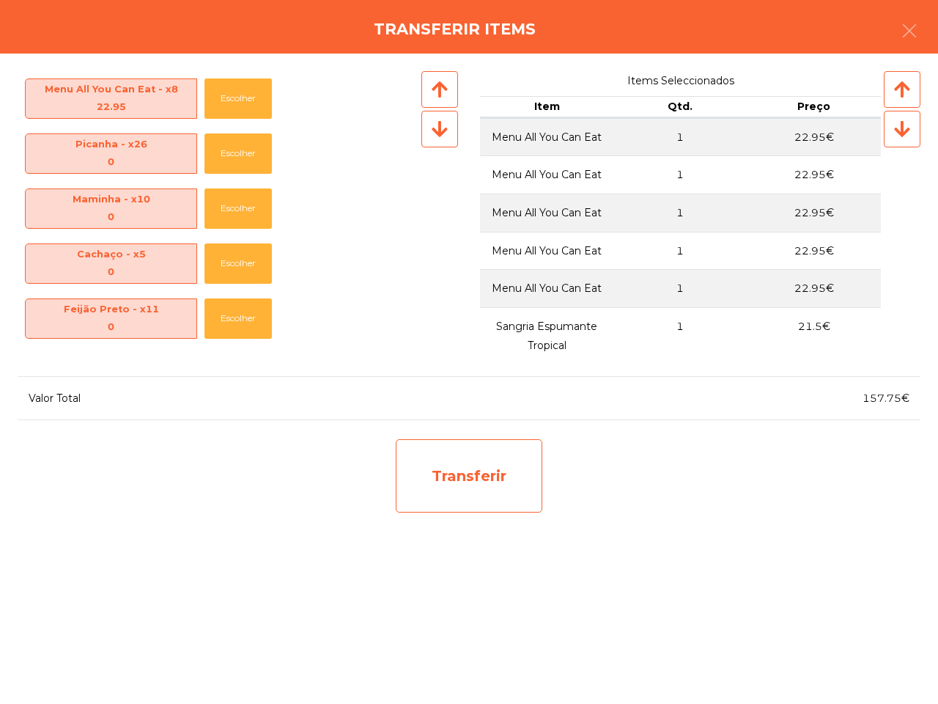
click at [429, 451] on div "Transferir" at bounding box center [469, 475] width 147 height 73
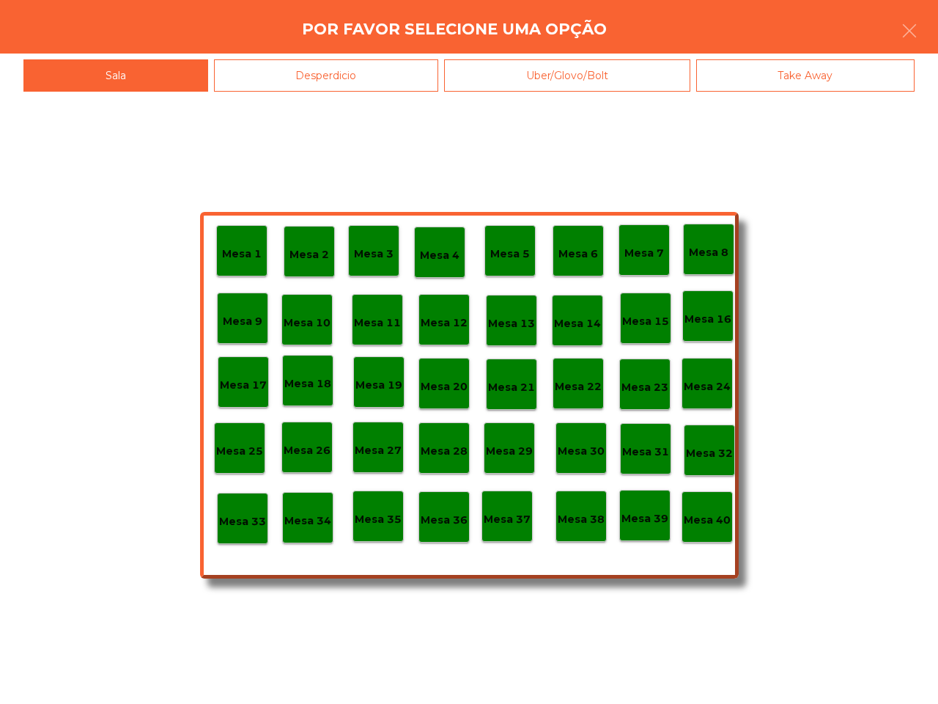
click at [640, 524] on p "Mesa 39" at bounding box center [645, 518] width 47 height 17
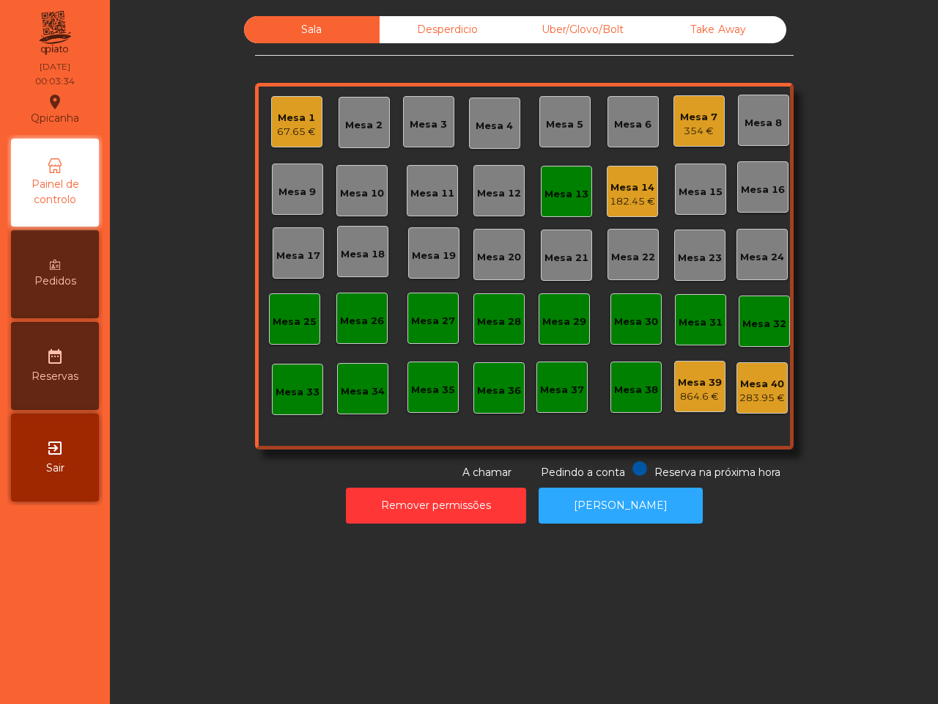
click at [756, 383] on div "Mesa 40" at bounding box center [762, 384] width 45 height 15
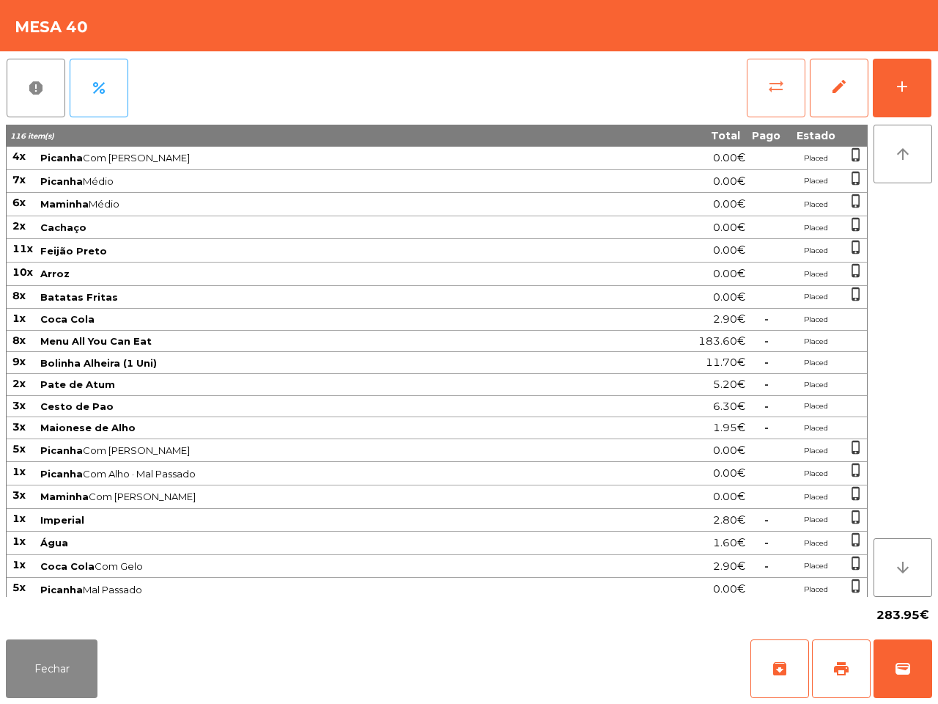
click at [775, 73] on button "sync_alt" at bounding box center [776, 88] width 59 height 59
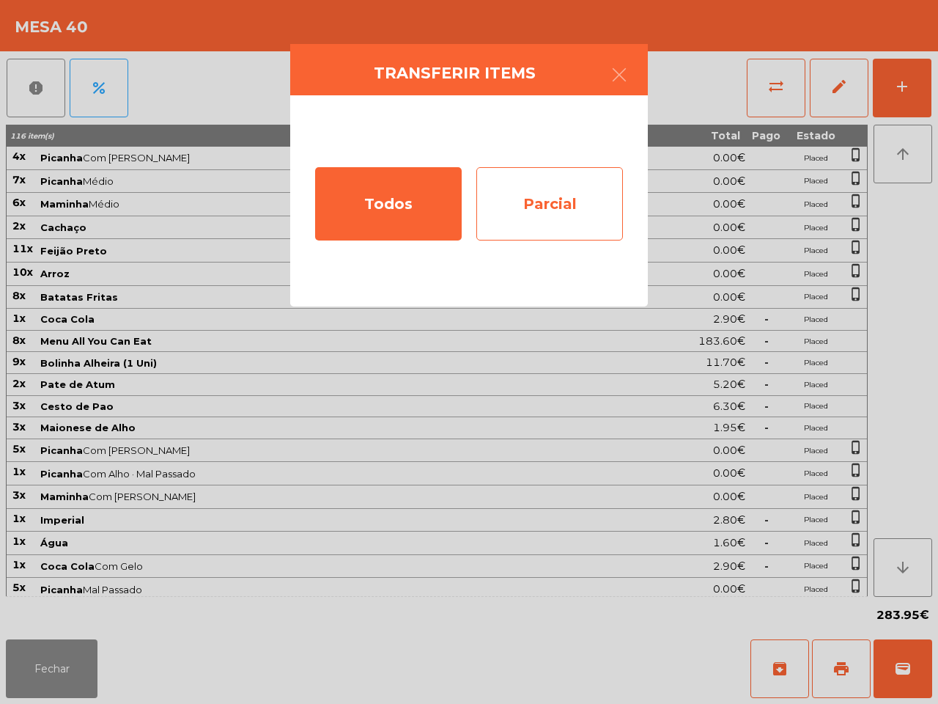
click at [566, 177] on div "Parcial" at bounding box center [549, 203] width 147 height 73
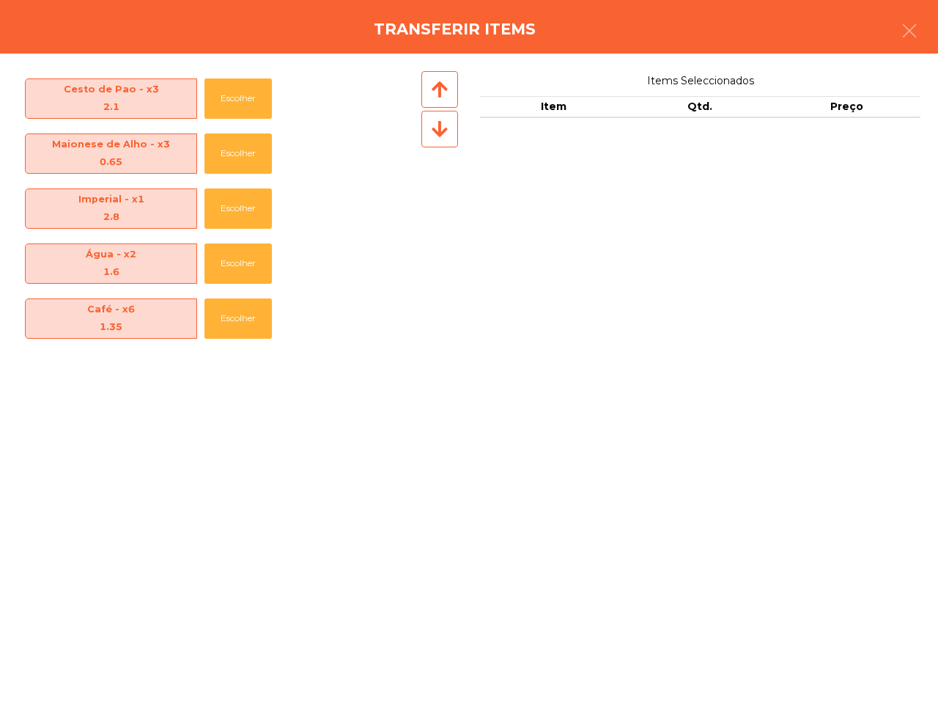
scroll to position [641, 0]
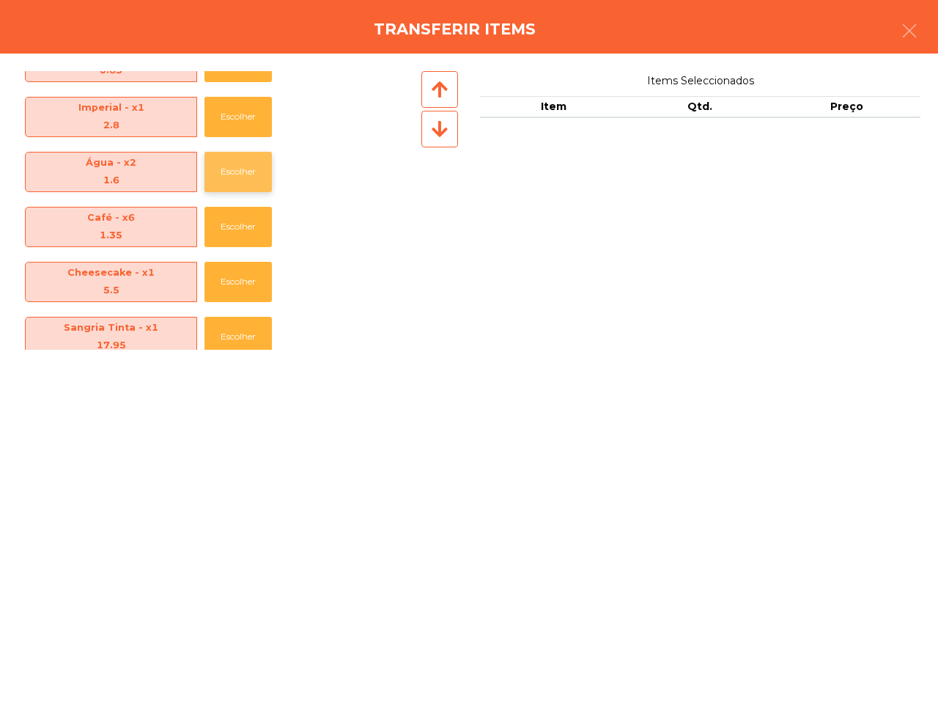
click at [222, 169] on button "Escolher" at bounding box center [237, 172] width 67 height 40
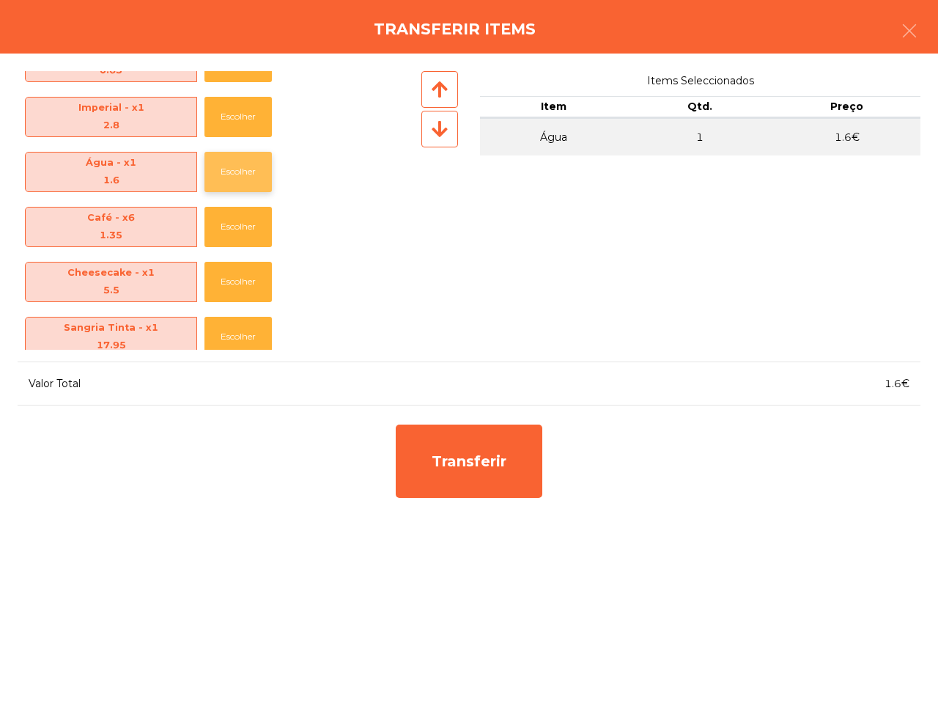
click at [222, 169] on button "Escolher" at bounding box center [237, 172] width 67 height 40
click at [224, 273] on button "Escolher" at bounding box center [237, 282] width 67 height 40
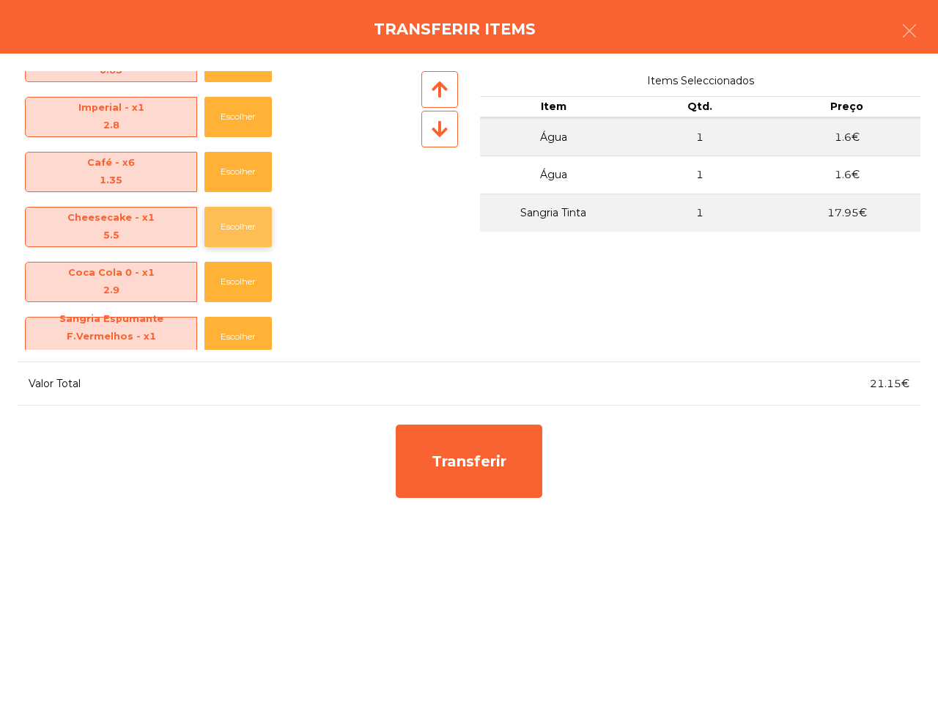
click at [231, 232] on button "Escolher" at bounding box center [237, 227] width 67 height 40
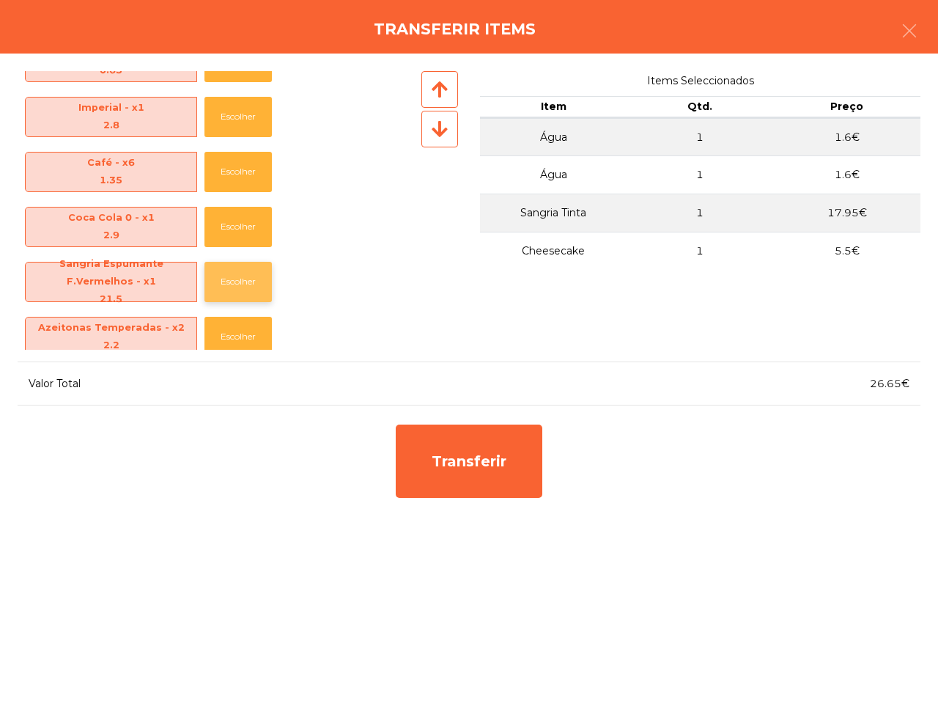
click at [232, 276] on button "Escolher" at bounding box center [237, 282] width 67 height 40
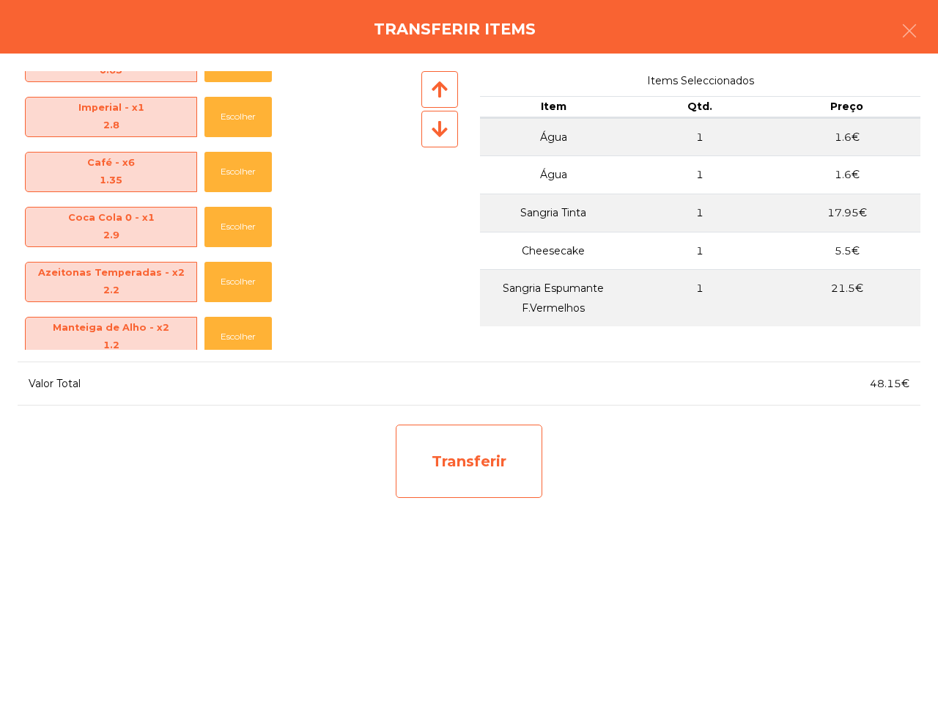
click at [407, 427] on div "Transferir" at bounding box center [469, 460] width 147 height 73
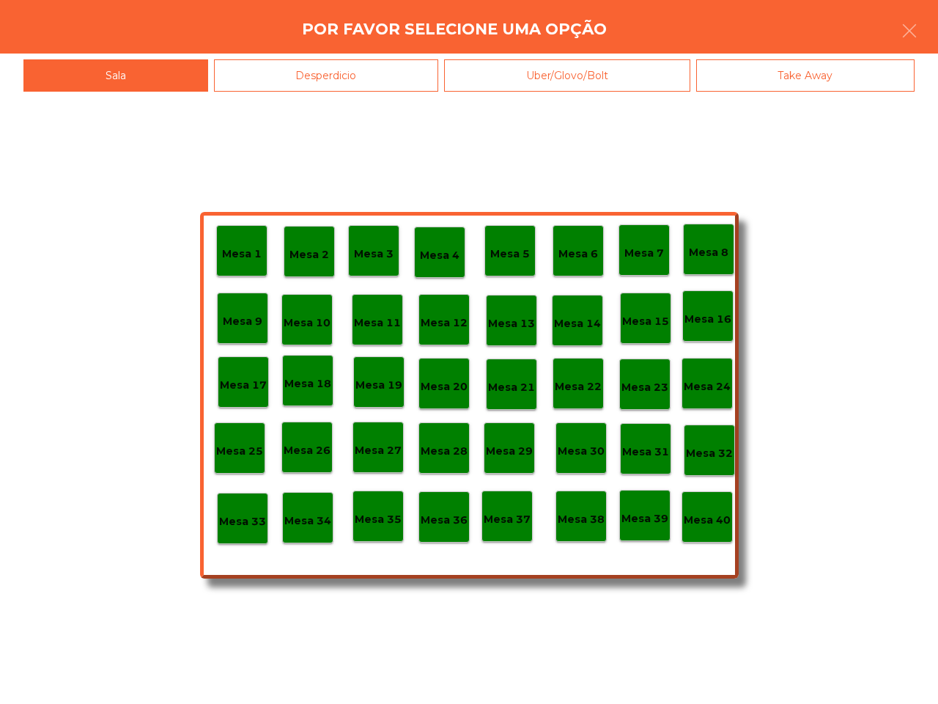
click at [649, 533] on div "Mesa 39" at bounding box center [644, 515] width 51 height 51
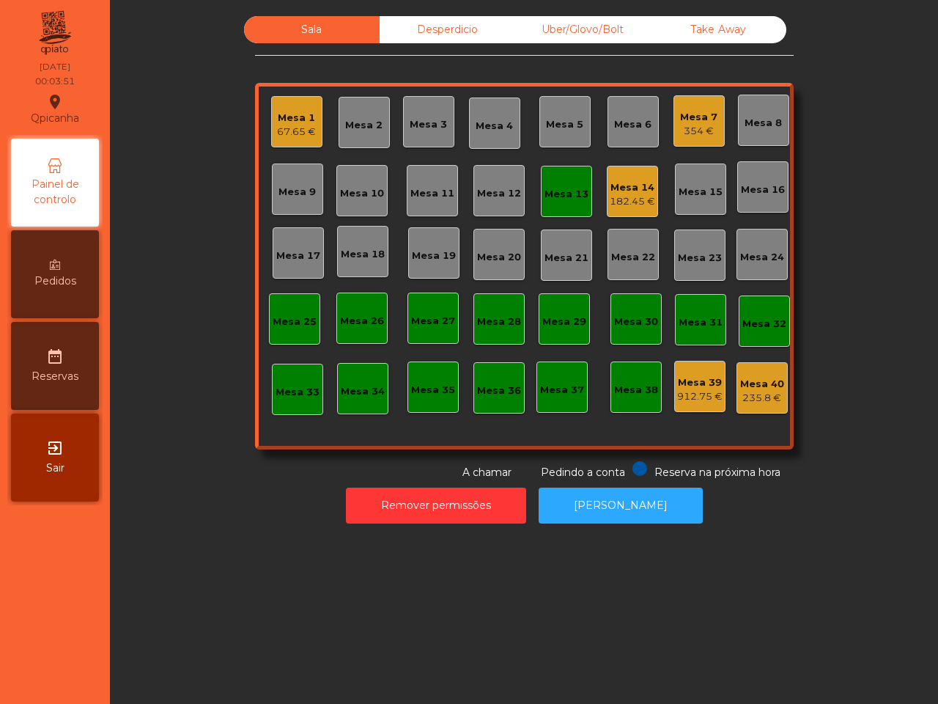
click at [682, 126] on div "354 €" at bounding box center [698, 131] width 37 height 15
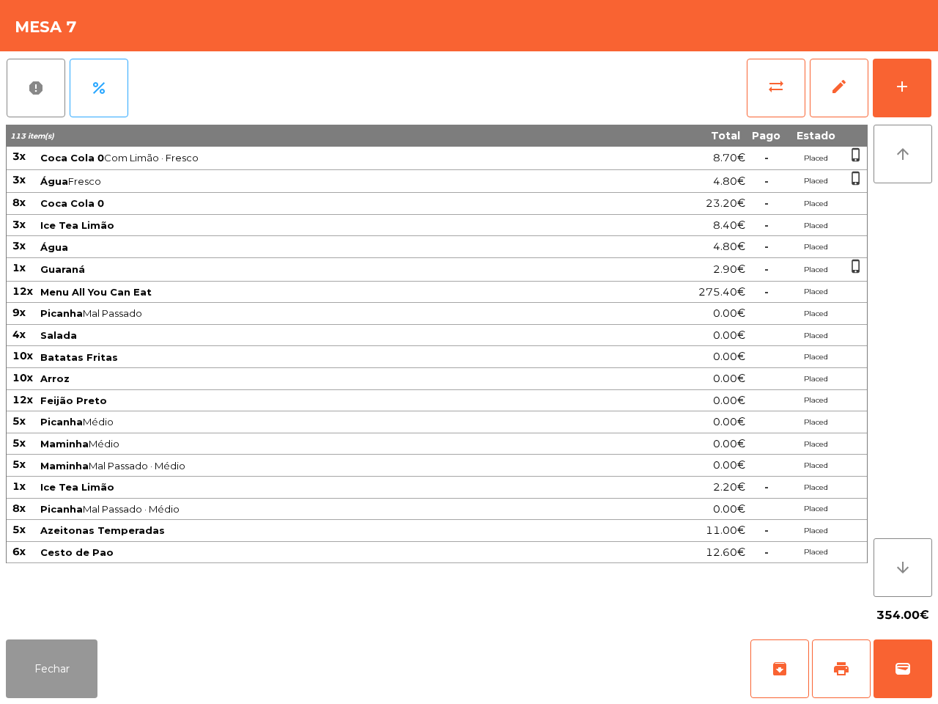
click at [67, 601] on button "Fechar" at bounding box center [52, 668] width 92 height 59
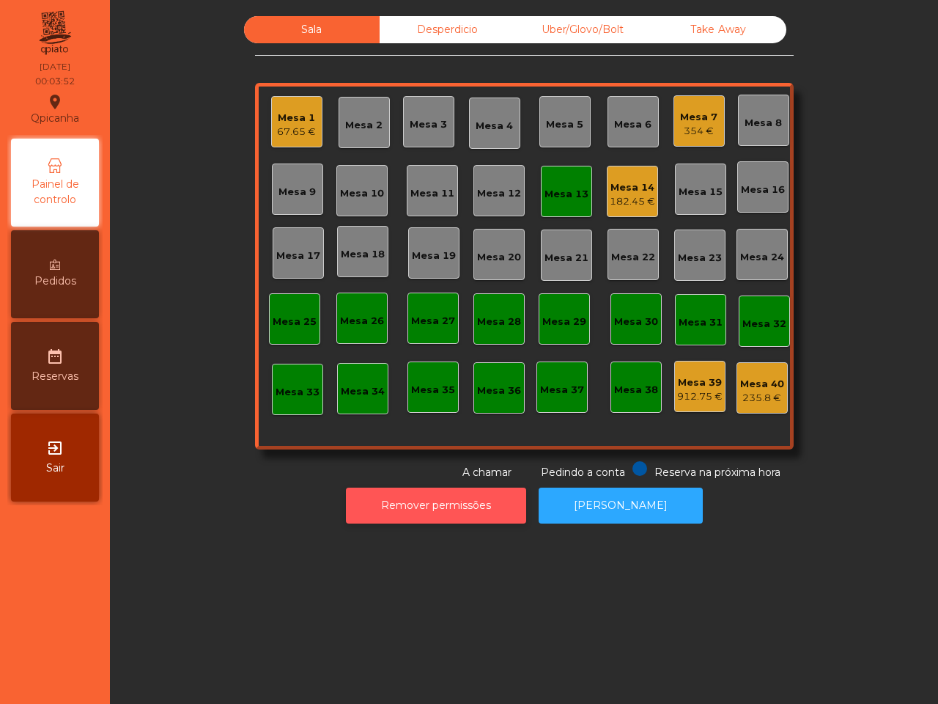
click at [410, 504] on button "Remover permissões" at bounding box center [436, 505] width 180 height 36
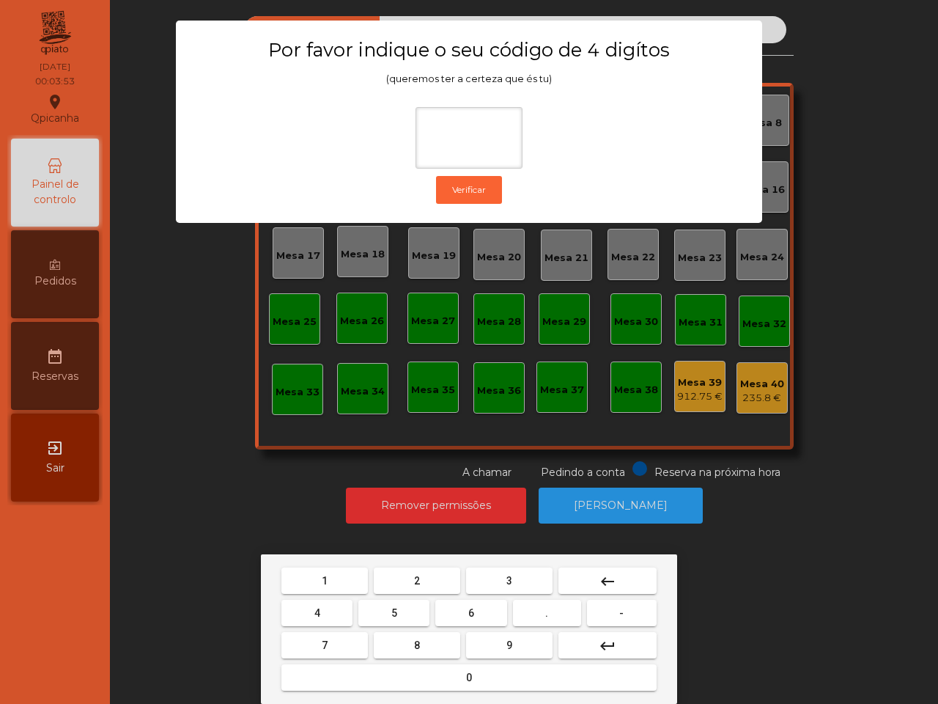
click at [315, 572] on button "1" at bounding box center [324, 580] width 86 height 26
click at [482, 601] on button "9" at bounding box center [509, 645] width 86 height 26
type input "**"
click at [345, 601] on button "4" at bounding box center [316, 613] width 71 height 26
click at [381, 601] on button "0" at bounding box center [468, 677] width 375 height 26
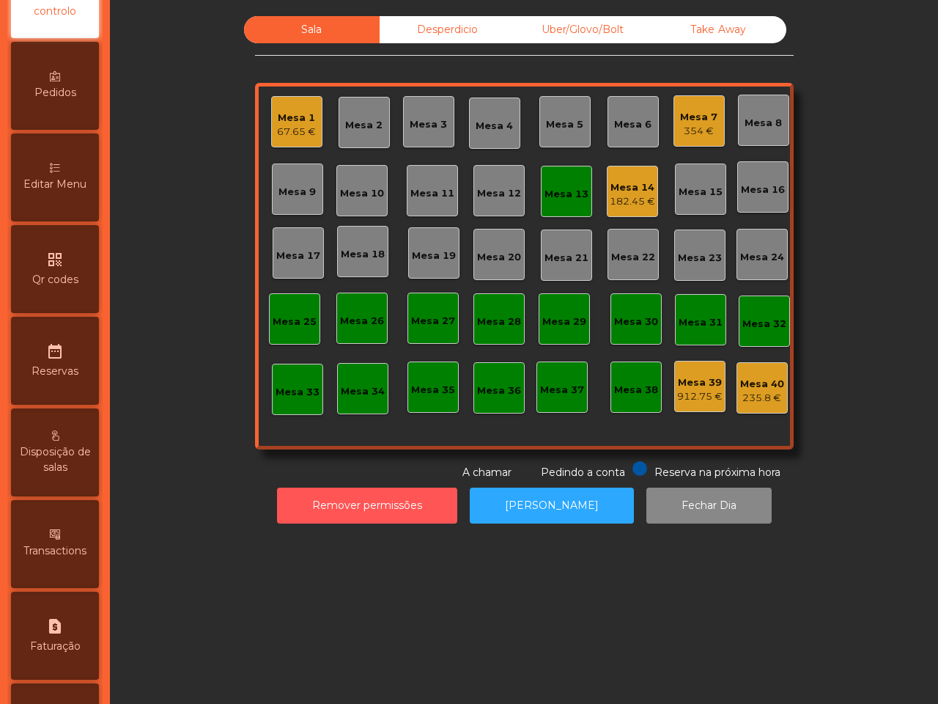
scroll to position [557, 0]
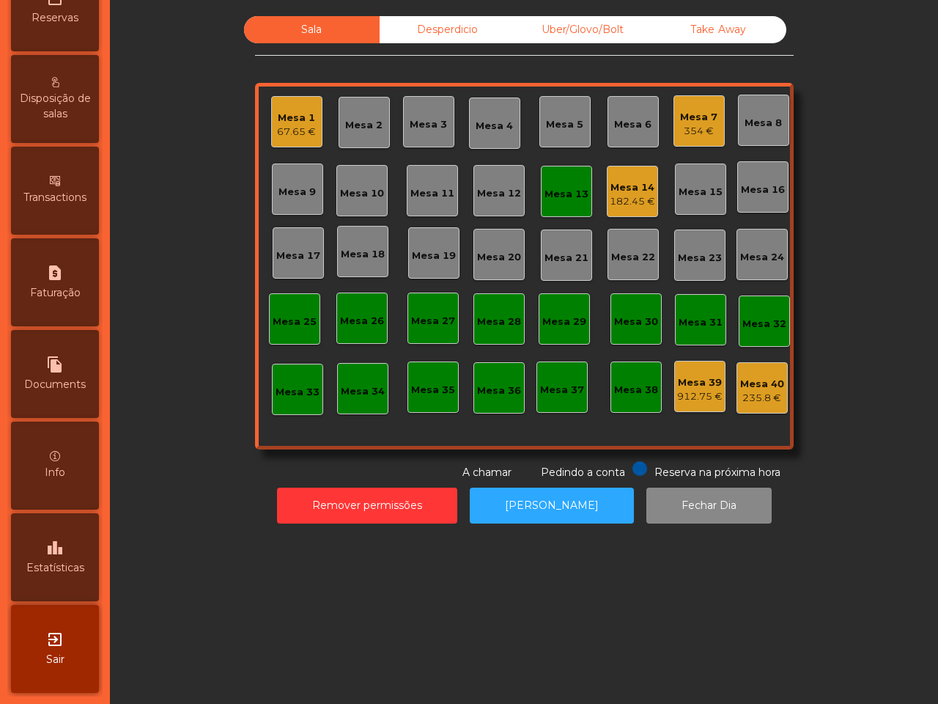
click at [84, 514] on div "leaderboard Estatísticas" at bounding box center [55, 557] width 88 height 88
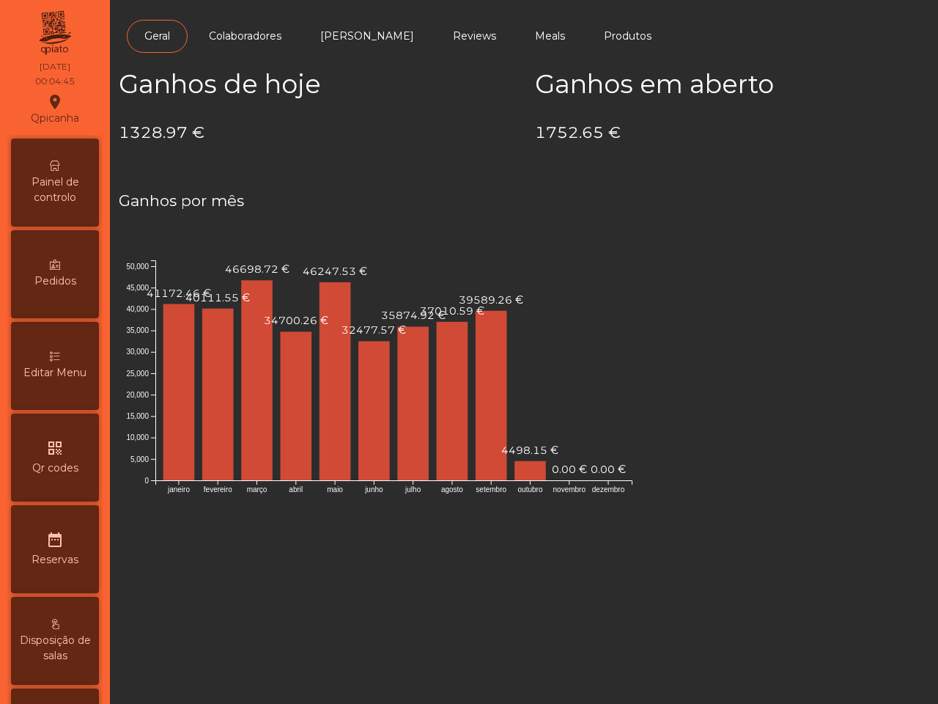
click at [50, 210] on div "Painel de controlo" at bounding box center [55, 183] width 88 height 88
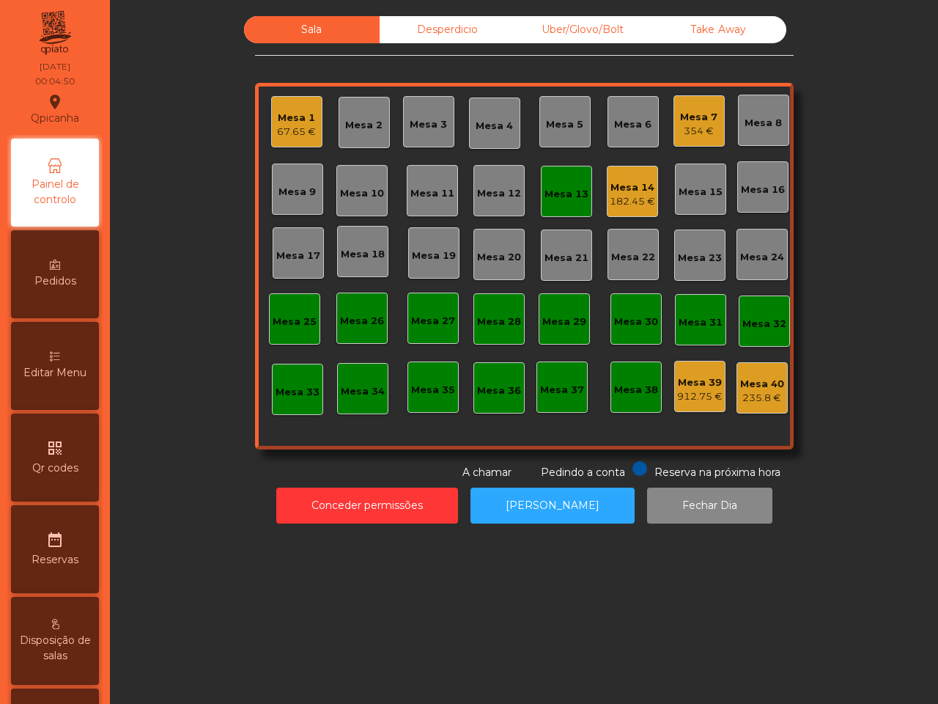
click at [674, 133] on div "Mesa 7 354 €" at bounding box center [699, 120] width 51 height 51
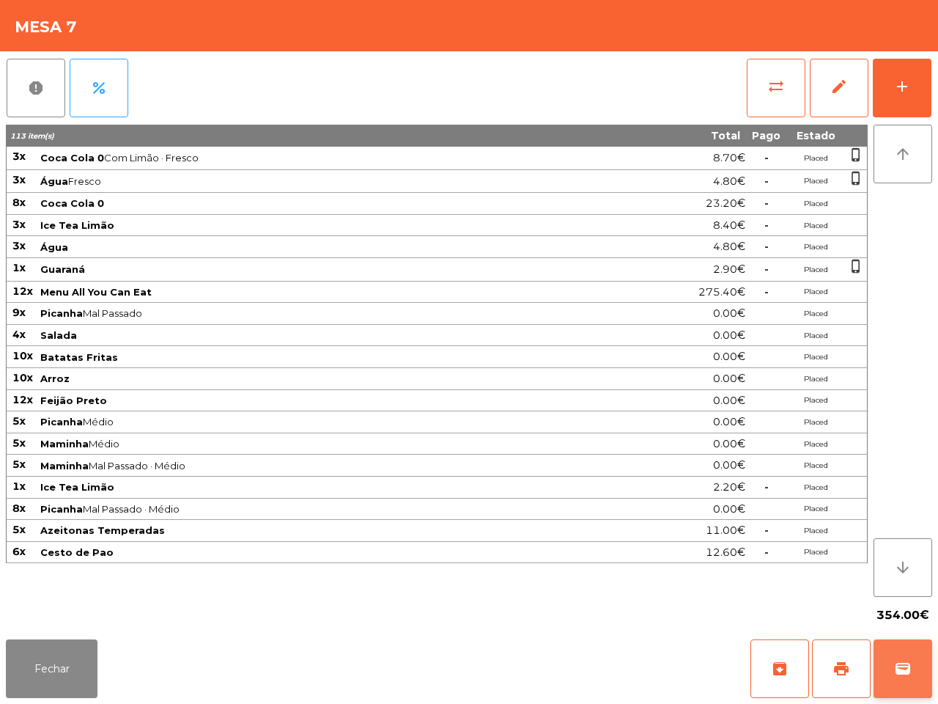
click at [899, 601] on button "wallet" at bounding box center [903, 668] width 59 height 59
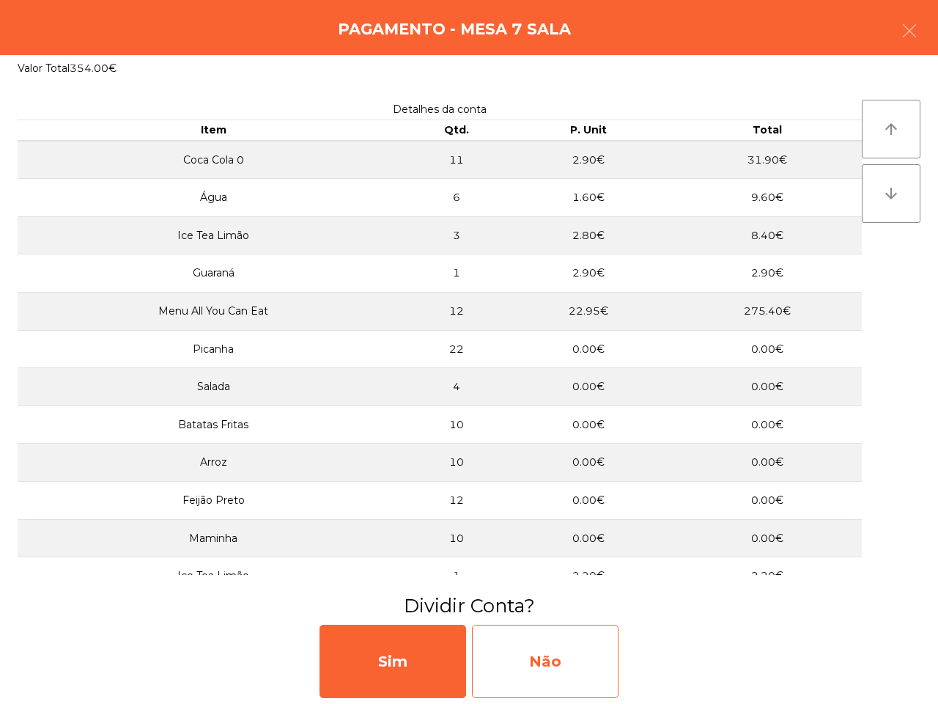
click at [539, 601] on div "Não" at bounding box center [545, 660] width 147 height 73
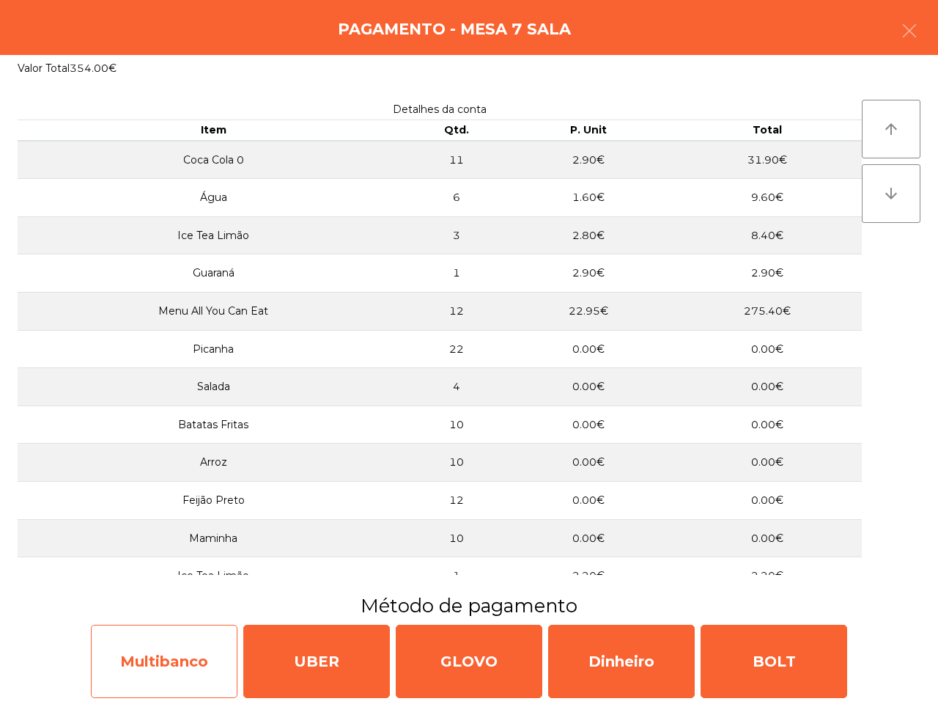
click at [210, 601] on div "Multibanco" at bounding box center [164, 660] width 147 height 73
select select "**"
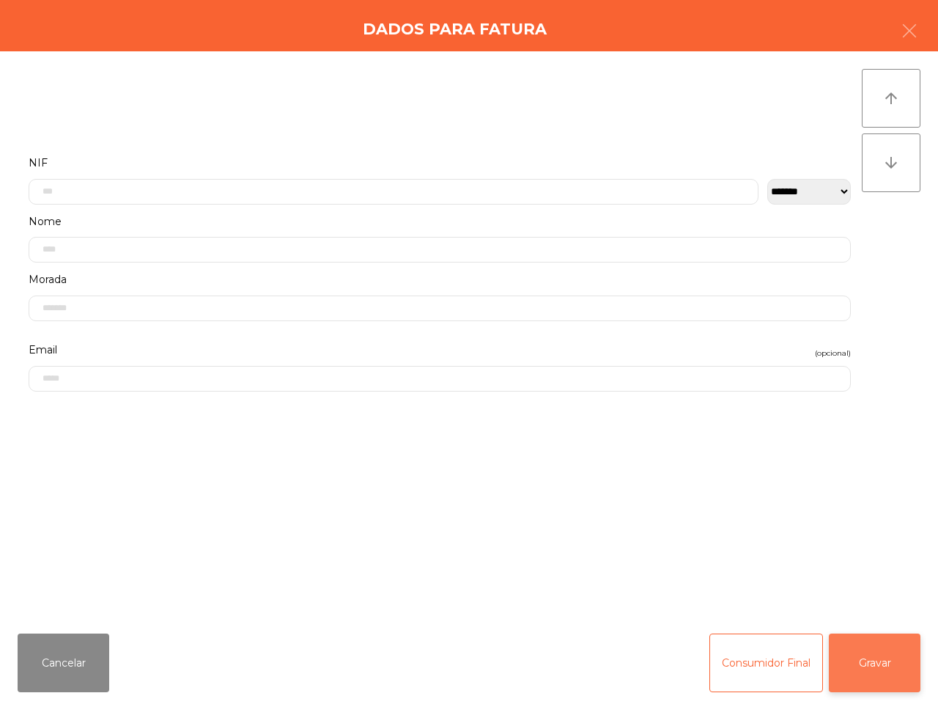
click at [874, 601] on button "Gravar" at bounding box center [875, 662] width 92 height 59
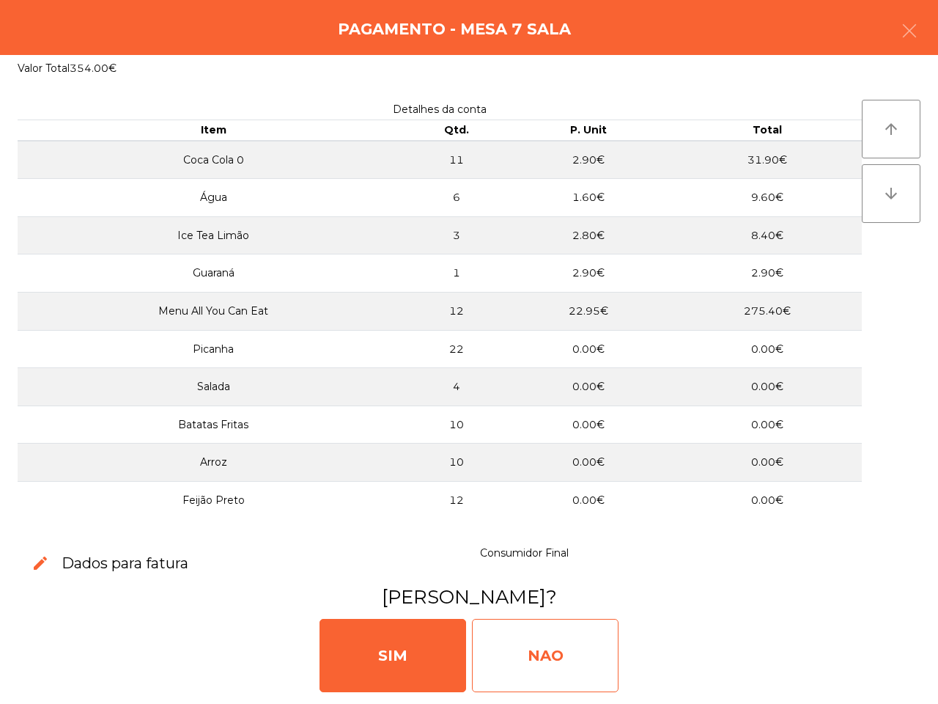
click at [580, 601] on div "NAO" at bounding box center [545, 655] width 147 height 73
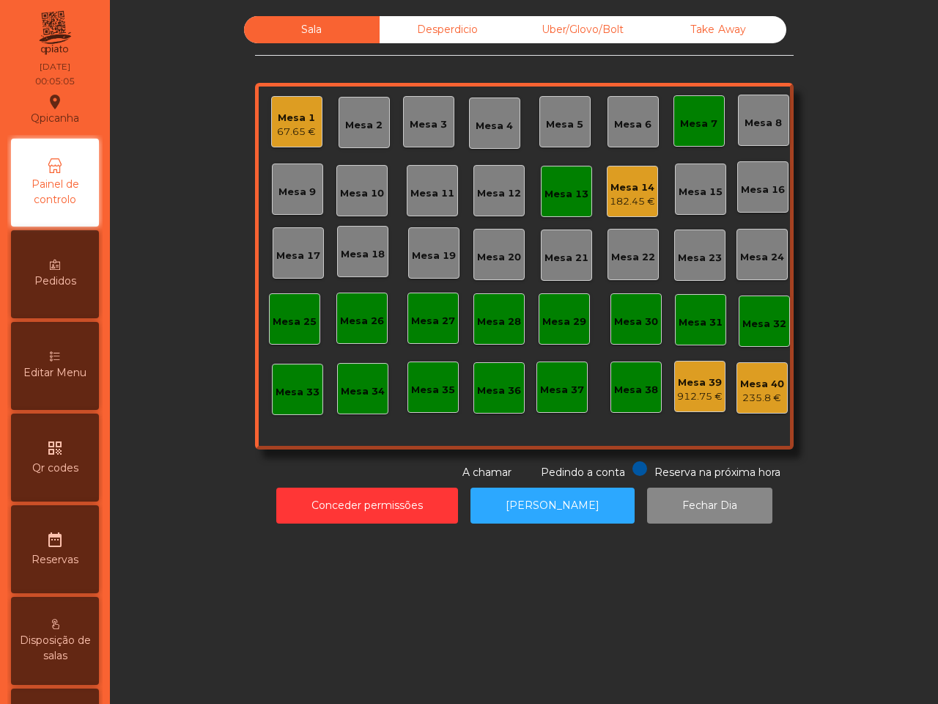
click at [614, 188] on div "Mesa 14" at bounding box center [632, 187] width 45 height 15
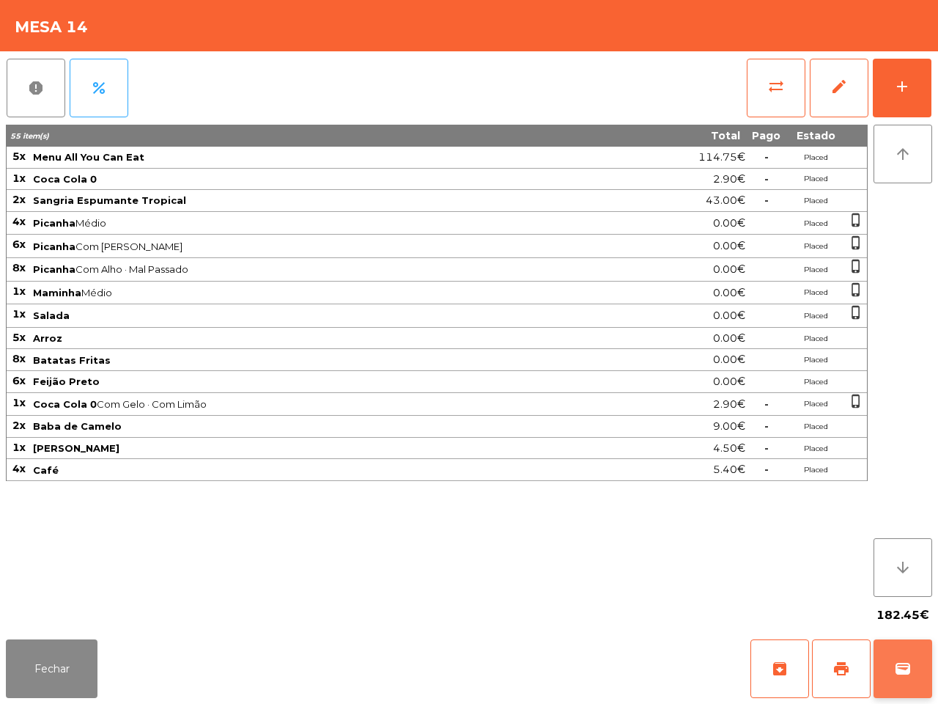
click at [916, 601] on button "wallet" at bounding box center [903, 668] width 59 height 59
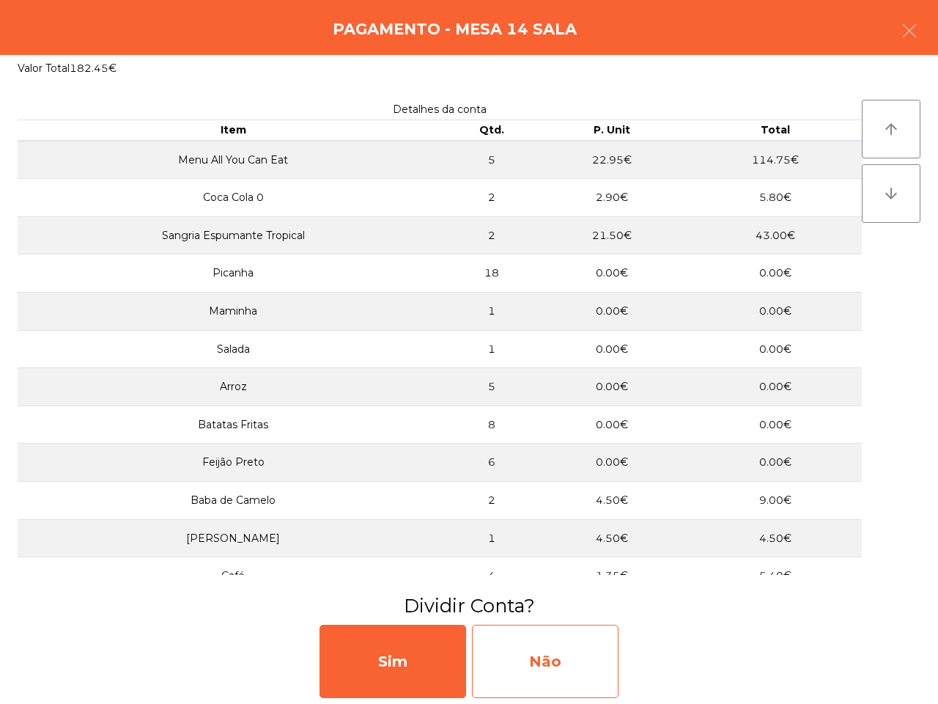
click at [590, 601] on div "Não" at bounding box center [545, 660] width 147 height 73
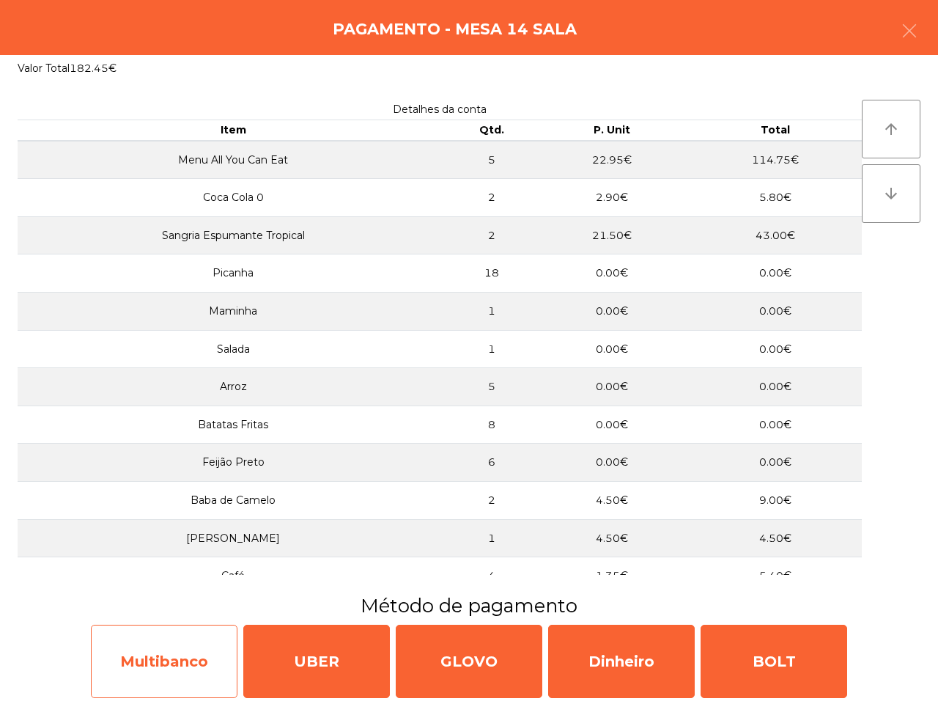
click at [207, 601] on div "Multibanco" at bounding box center [164, 660] width 147 height 73
select select "**"
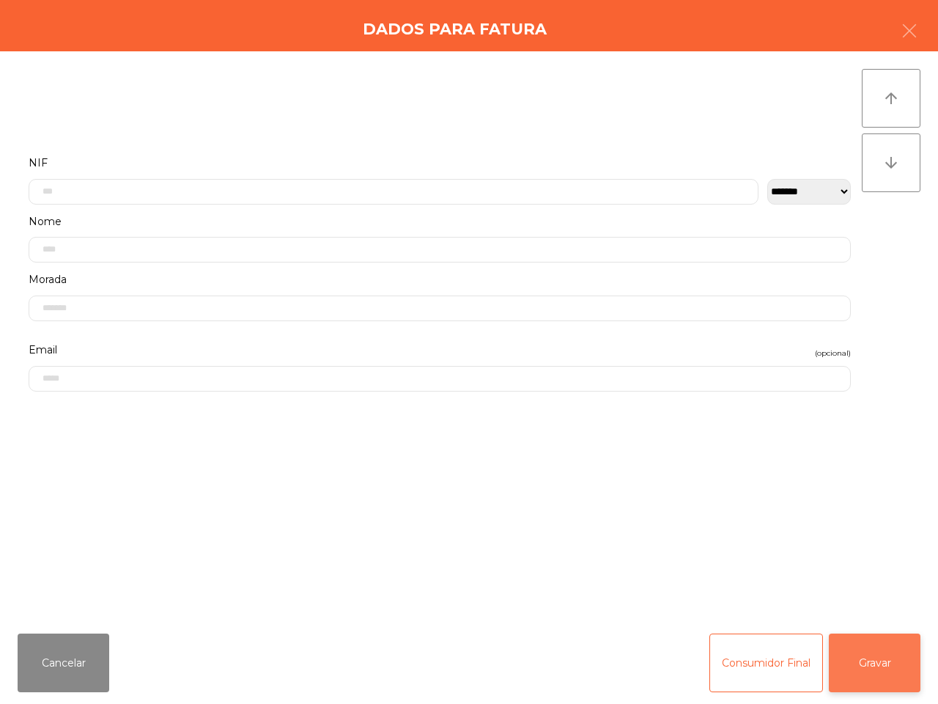
click at [865, 601] on button "Gravar" at bounding box center [875, 662] width 92 height 59
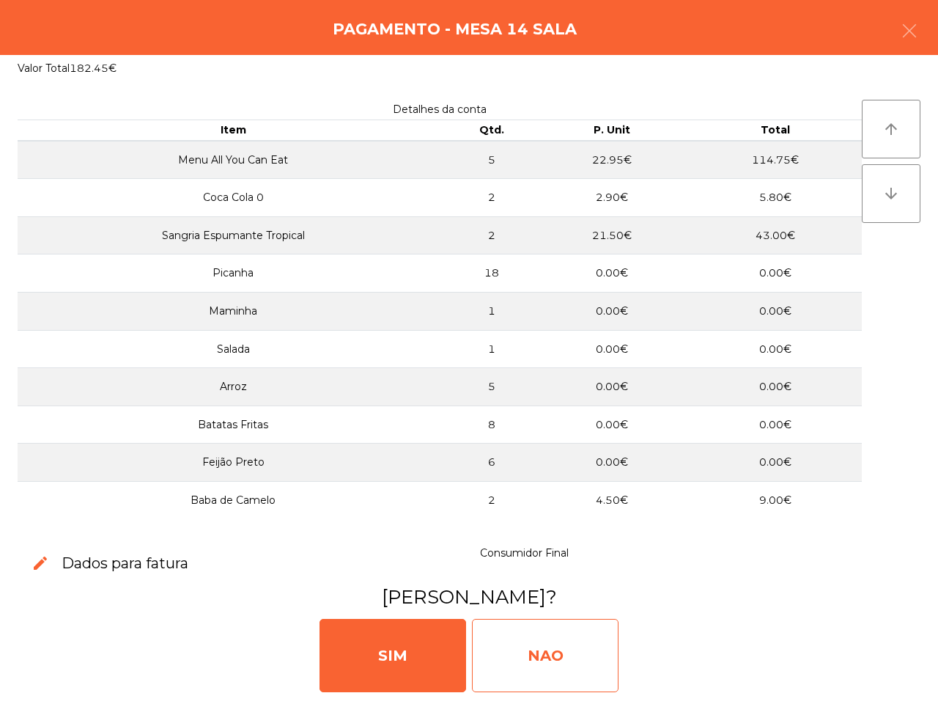
click at [579, 601] on div "NAO" at bounding box center [545, 655] width 147 height 73
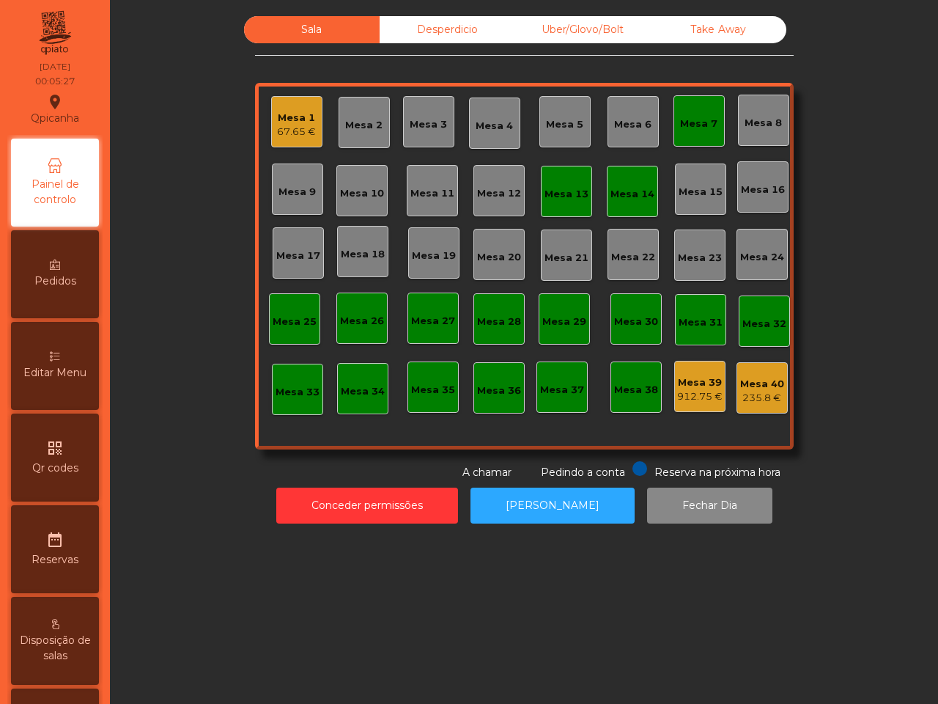
click at [279, 114] on div "Mesa 1" at bounding box center [296, 118] width 39 height 15
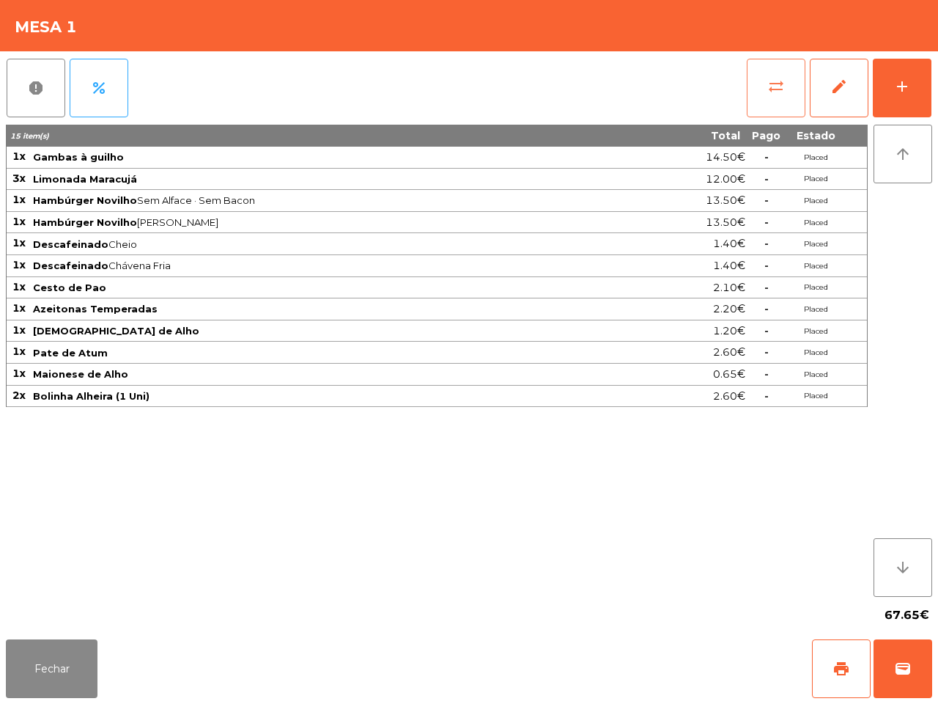
click at [750, 75] on button "sync_alt" at bounding box center [776, 88] width 59 height 59
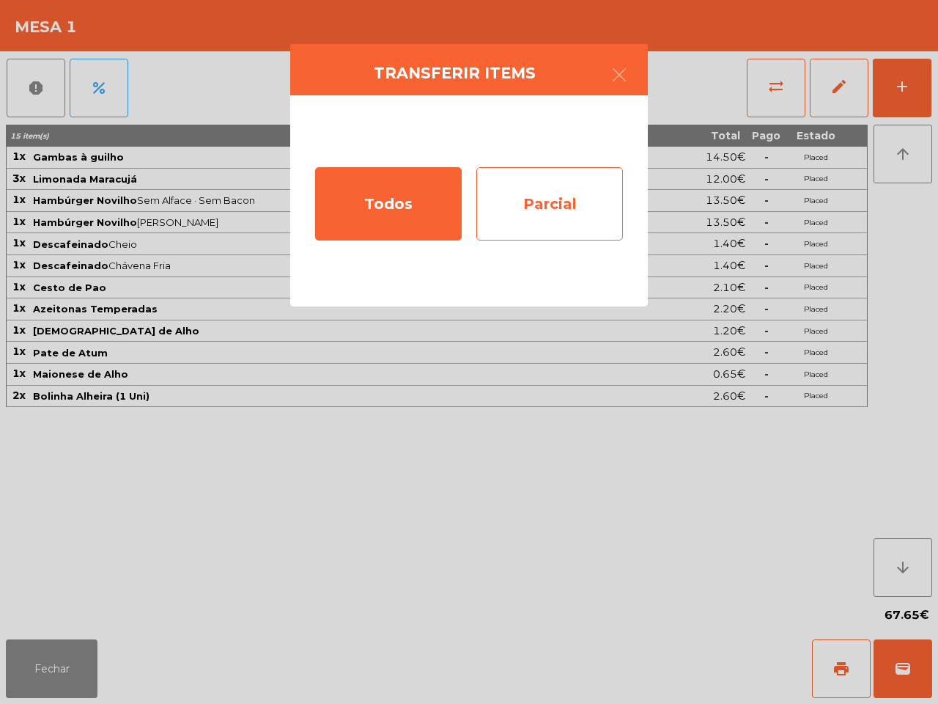
click at [543, 196] on div "Parcial" at bounding box center [549, 203] width 147 height 73
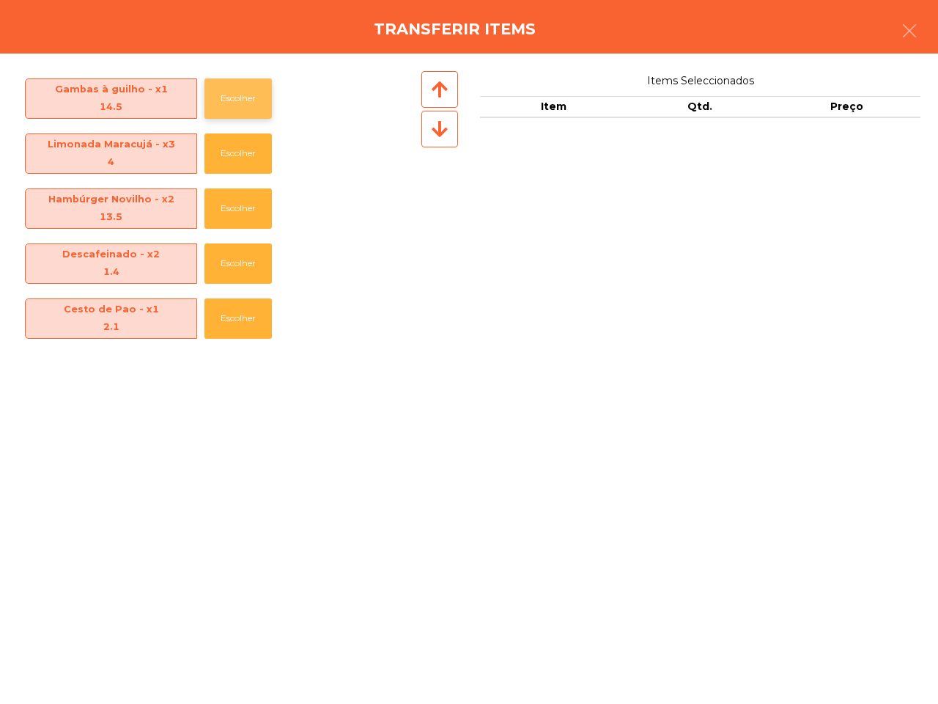
click at [232, 95] on button "Escolher" at bounding box center [237, 98] width 67 height 40
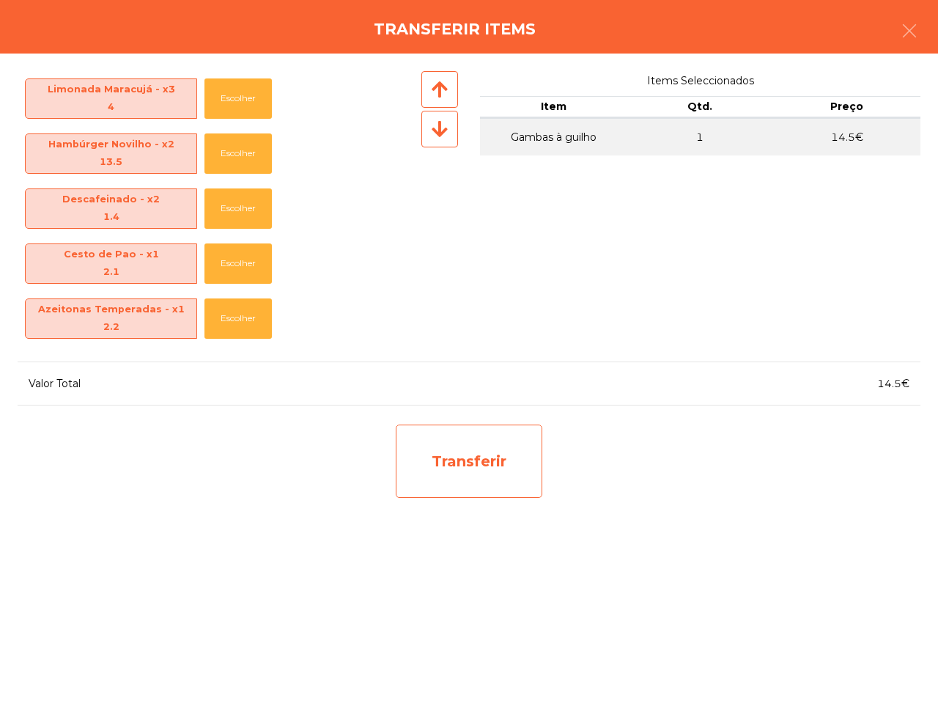
click at [462, 462] on div "Transferir" at bounding box center [469, 460] width 147 height 73
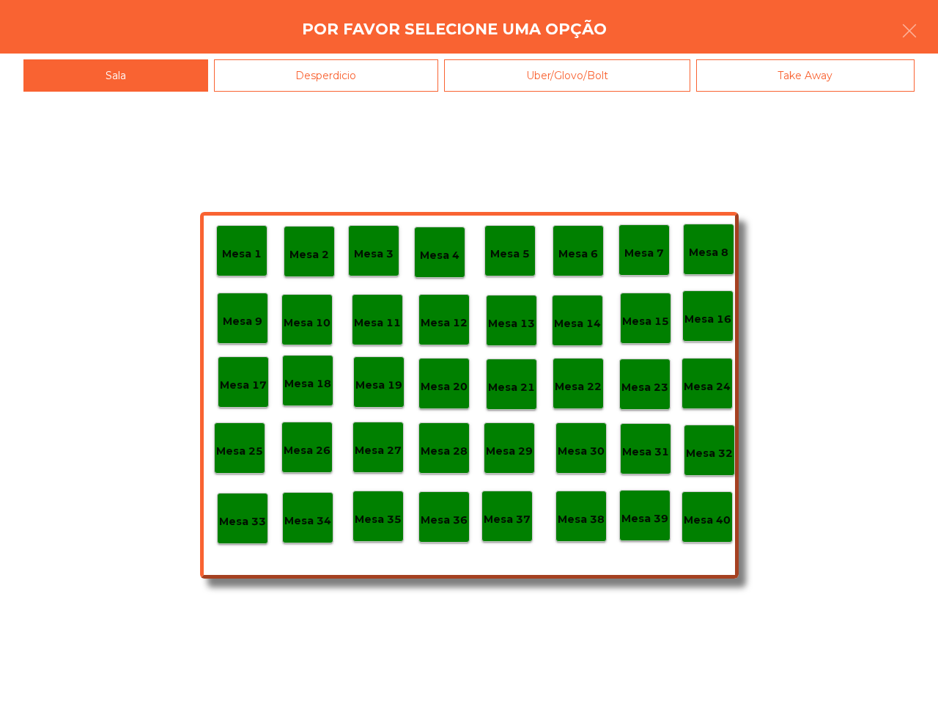
click at [708, 508] on div "Mesa 40" at bounding box center [707, 517] width 47 height 23
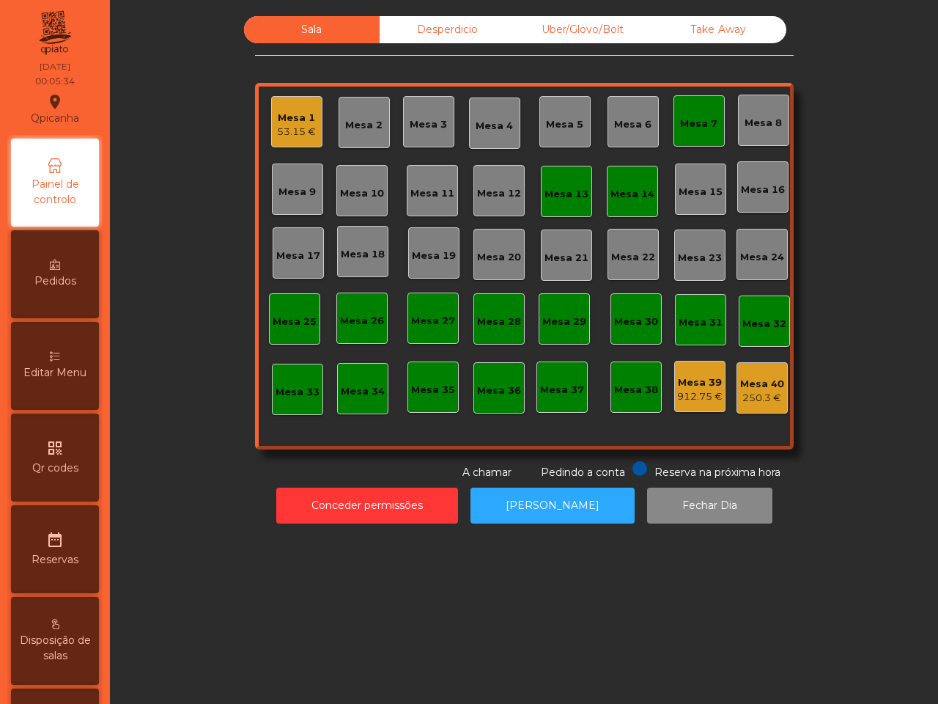
click at [306, 119] on div "Mesa 1" at bounding box center [296, 118] width 39 height 15
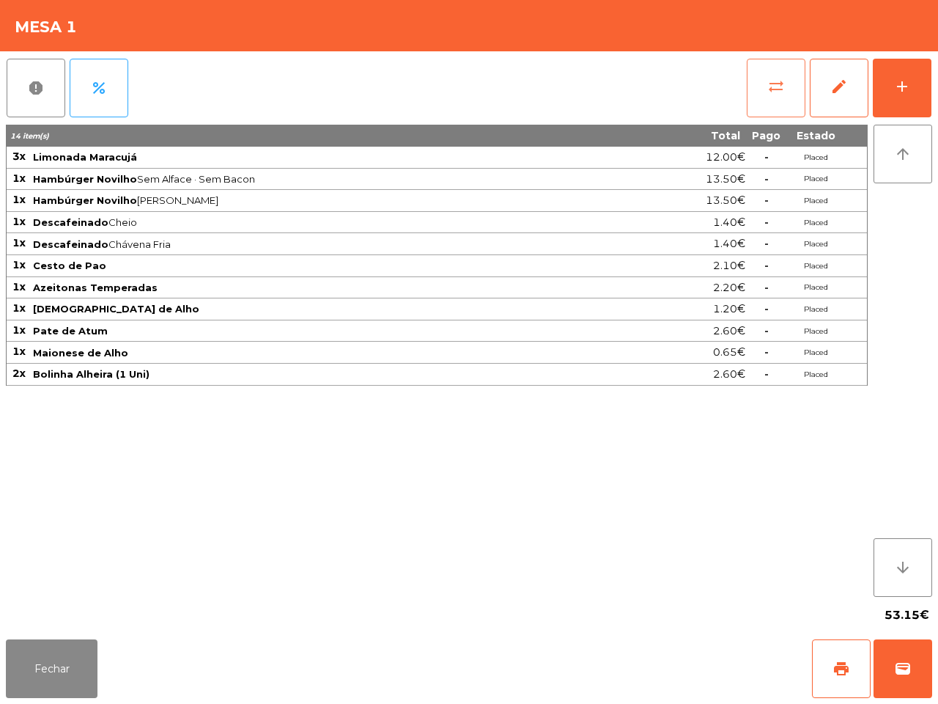
click at [763, 89] on button "sync_alt" at bounding box center [776, 88] width 59 height 59
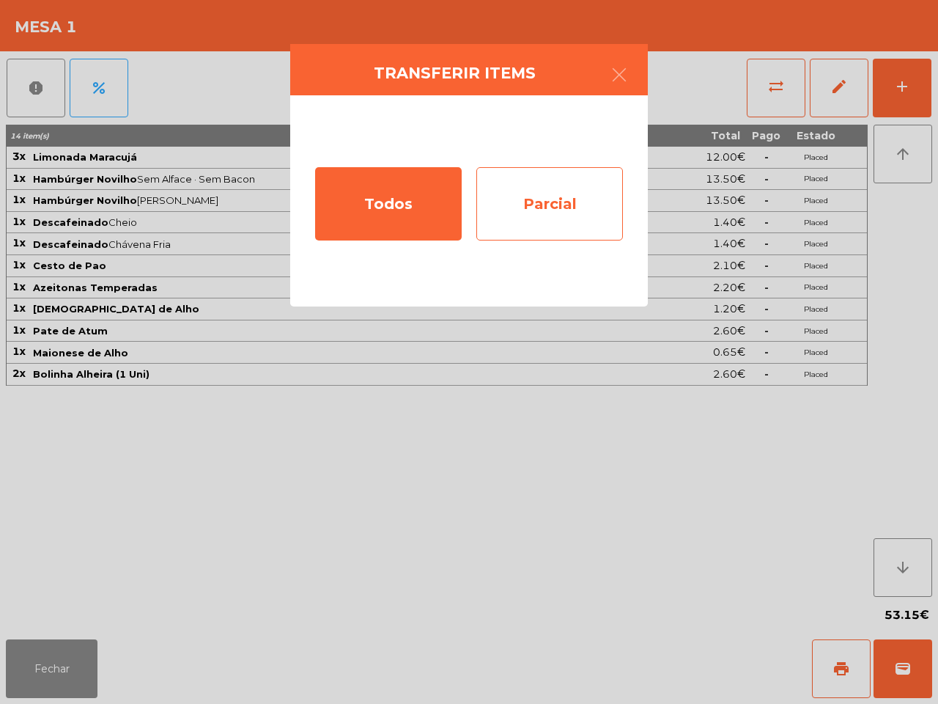
click at [496, 196] on div "Parcial" at bounding box center [549, 203] width 147 height 73
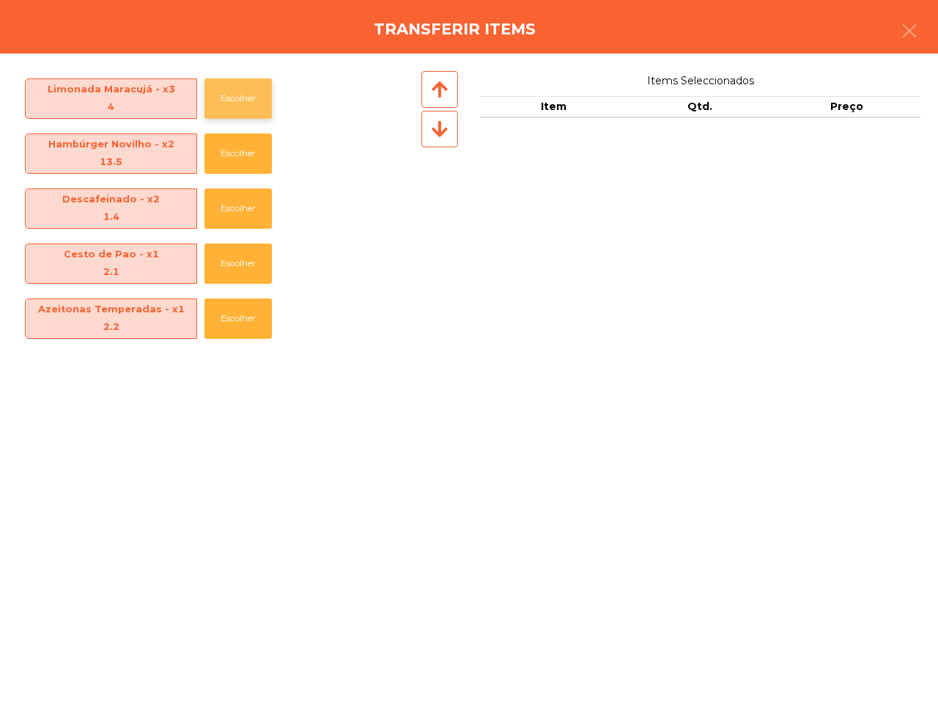
click at [231, 97] on button "Escolher" at bounding box center [237, 98] width 67 height 40
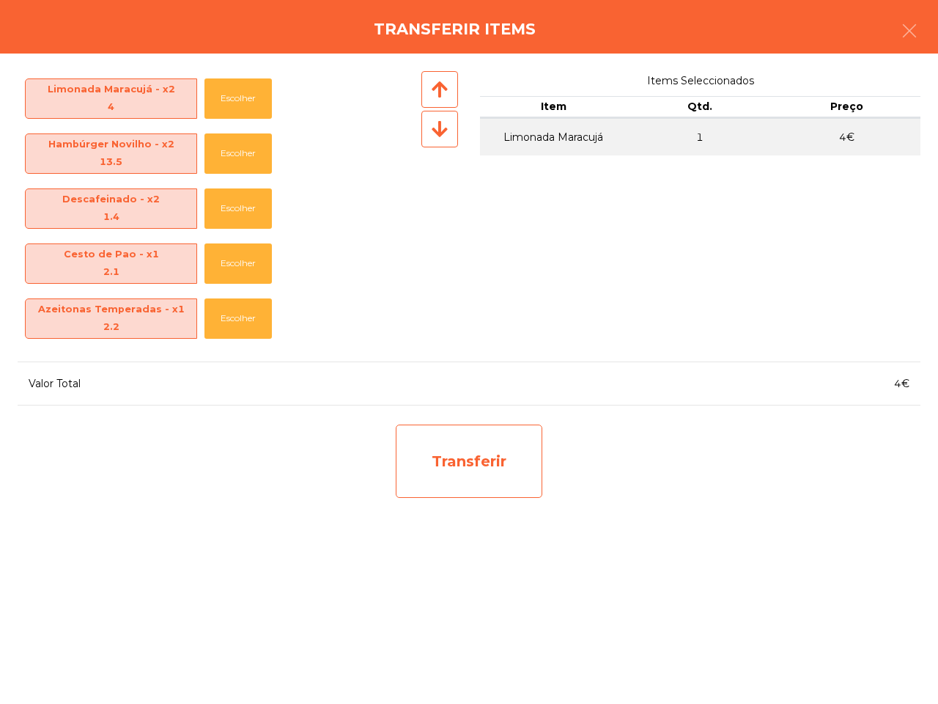
click at [528, 465] on div "Transferir" at bounding box center [469, 460] width 147 height 73
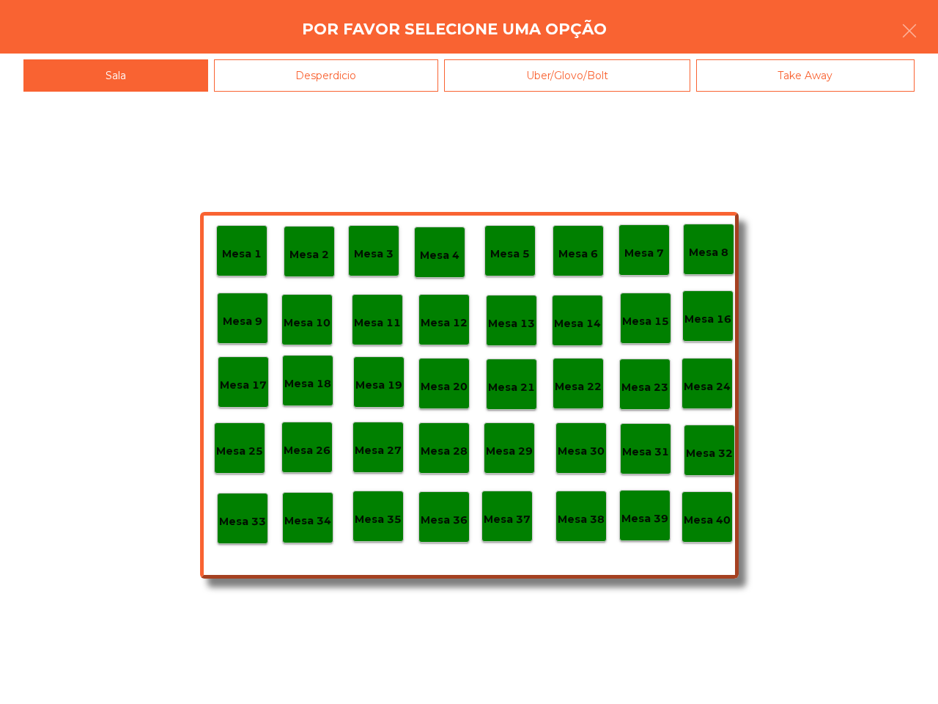
click at [704, 517] on p "Mesa 40" at bounding box center [707, 520] width 47 height 17
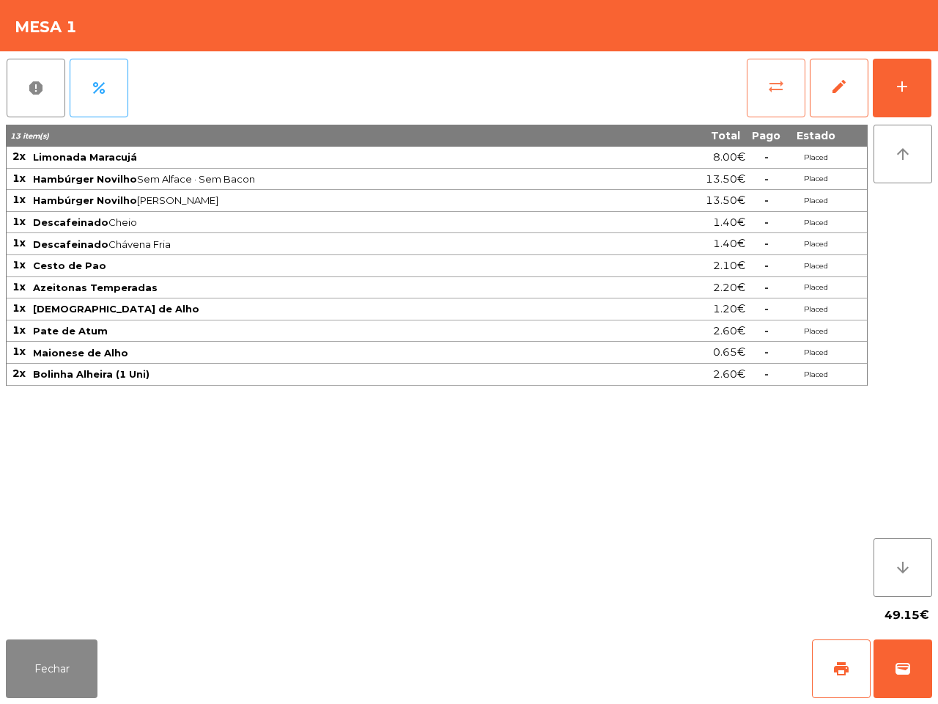
click at [792, 77] on button "sync_alt" at bounding box center [776, 88] width 59 height 59
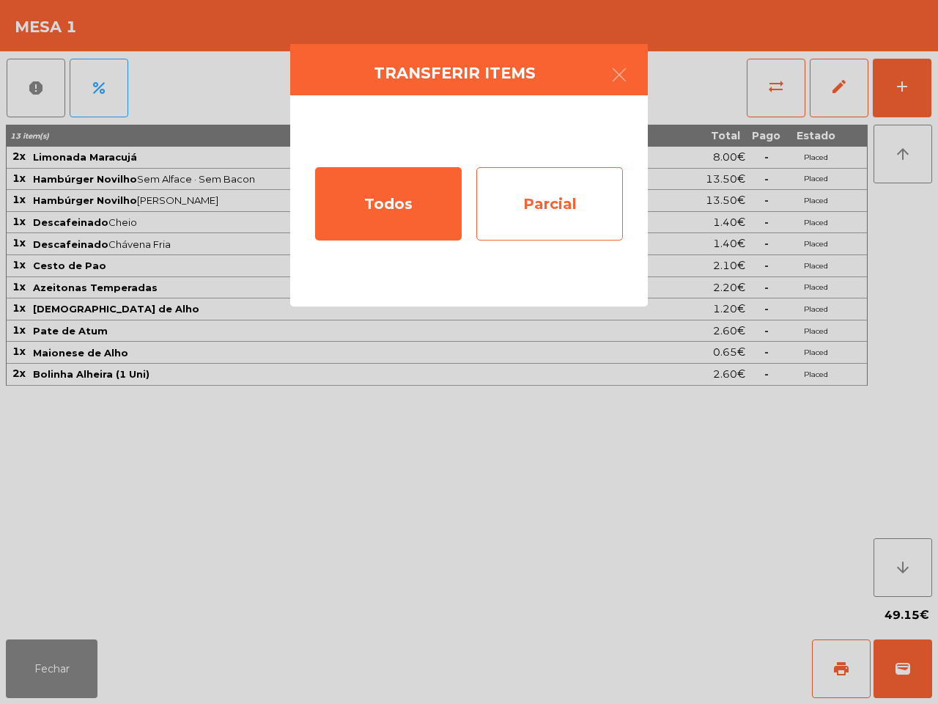
click at [536, 191] on div "Parcial" at bounding box center [549, 203] width 147 height 73
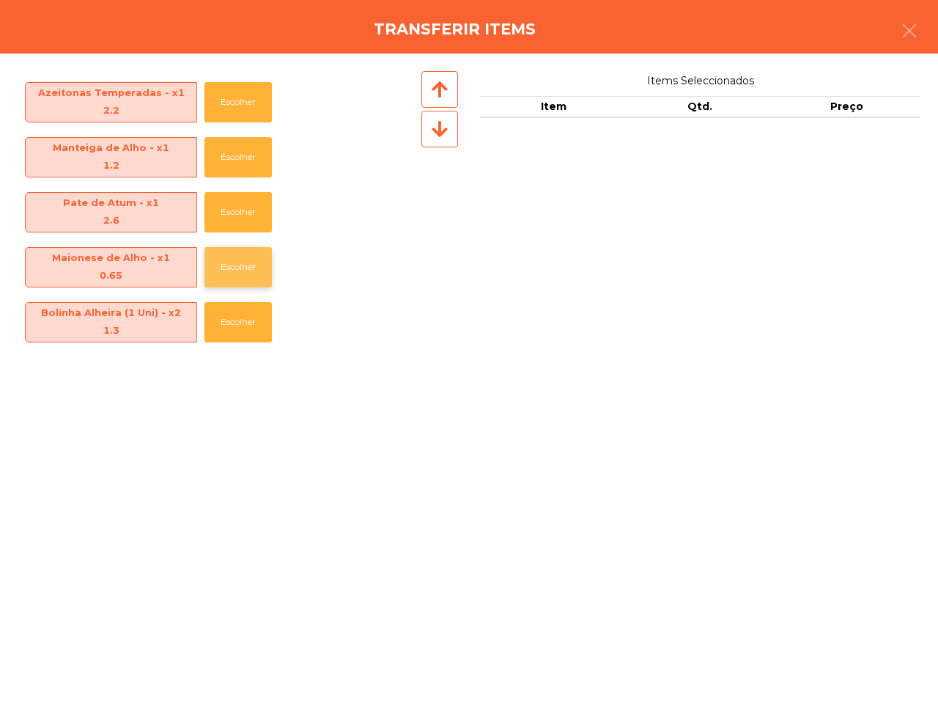
click at [215, 260] on button "Escolher" at bounding box center [237, 267] width 67 height 40
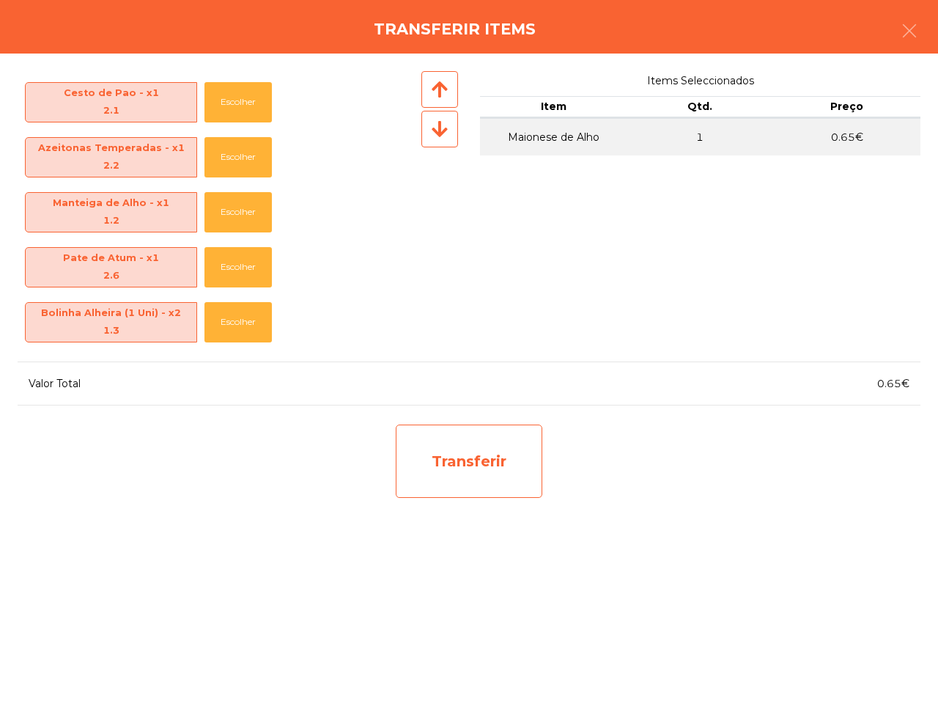
scroll to position [161, 0]
click at [460, 453] on div "Transferir" at bounding box center [469, 460] width 147 height 73
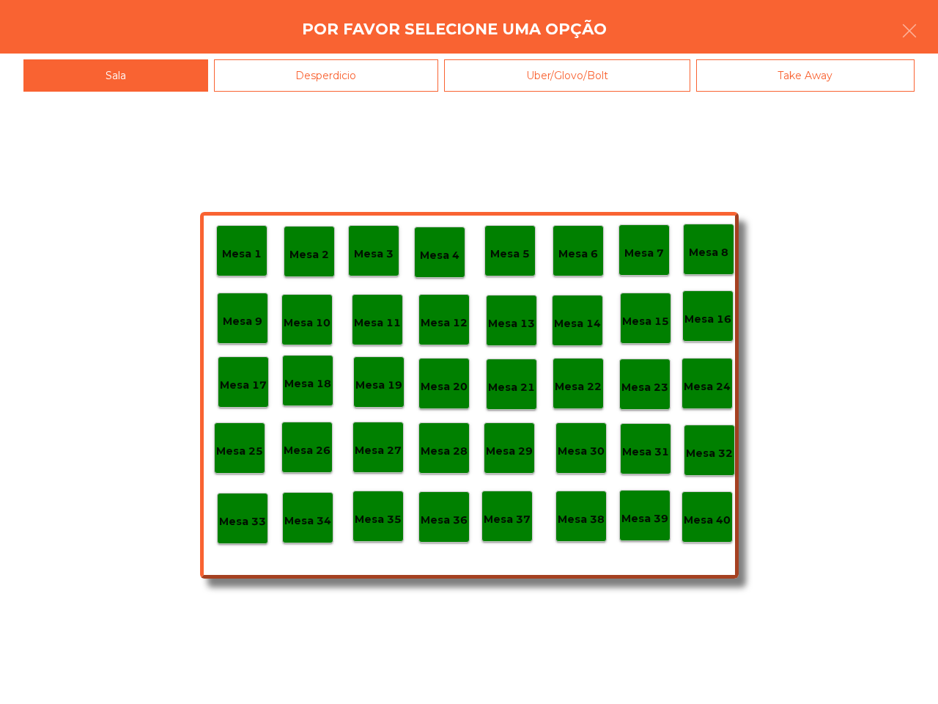
click at [689, 513] on p "Mesa 40" at bounding box center [707, 520] width 47 height 17
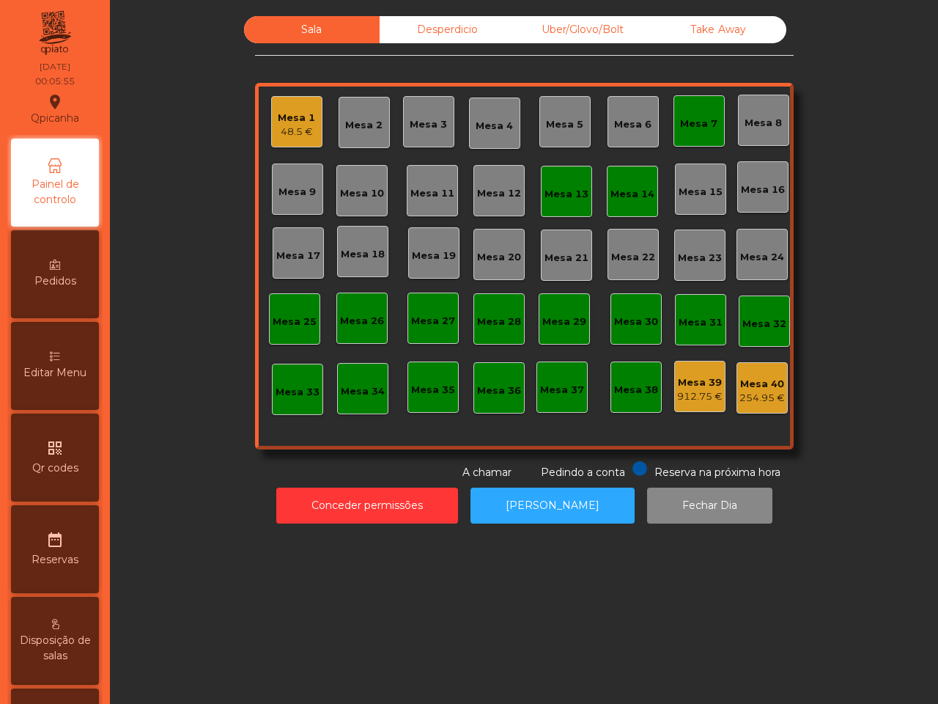
click at [297, 114] on div "Mesa 1" at bounding box center [296, 118] width 37 height 15
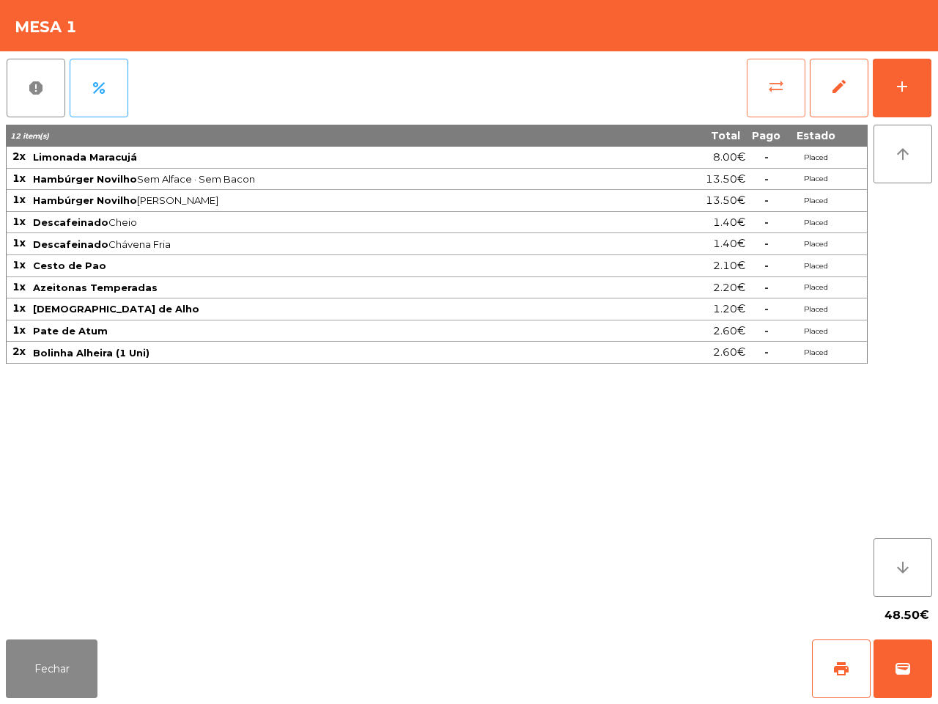
click at [750, 89] on button "sync_alt" at bounding box center [776, 88] width 59 height 59
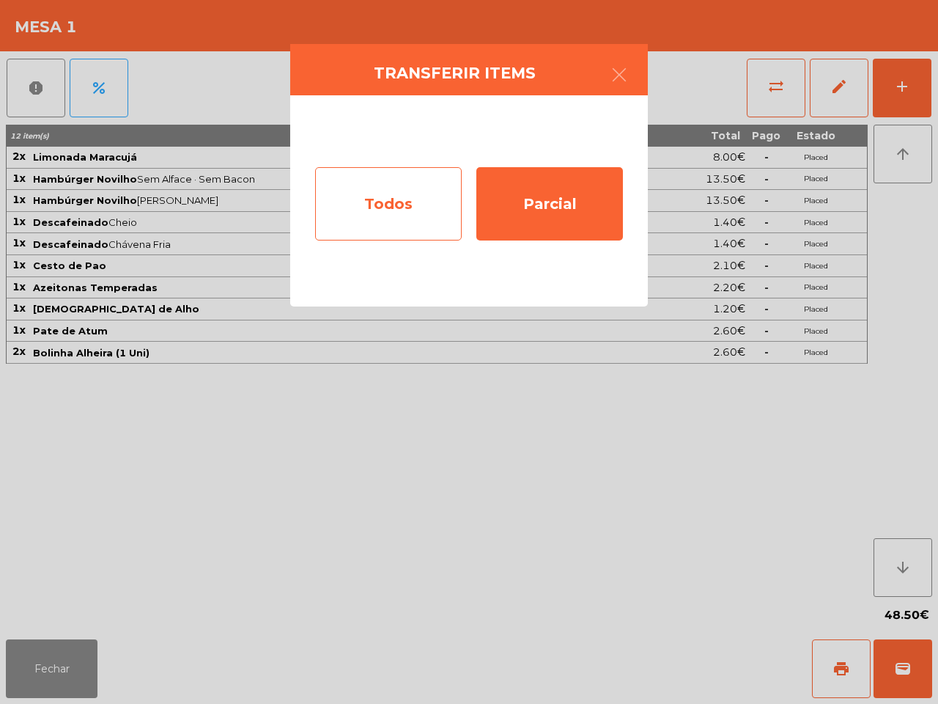
click at [427, 202] on div "Todos" at bounding box center [388, 203] width 147 height 73
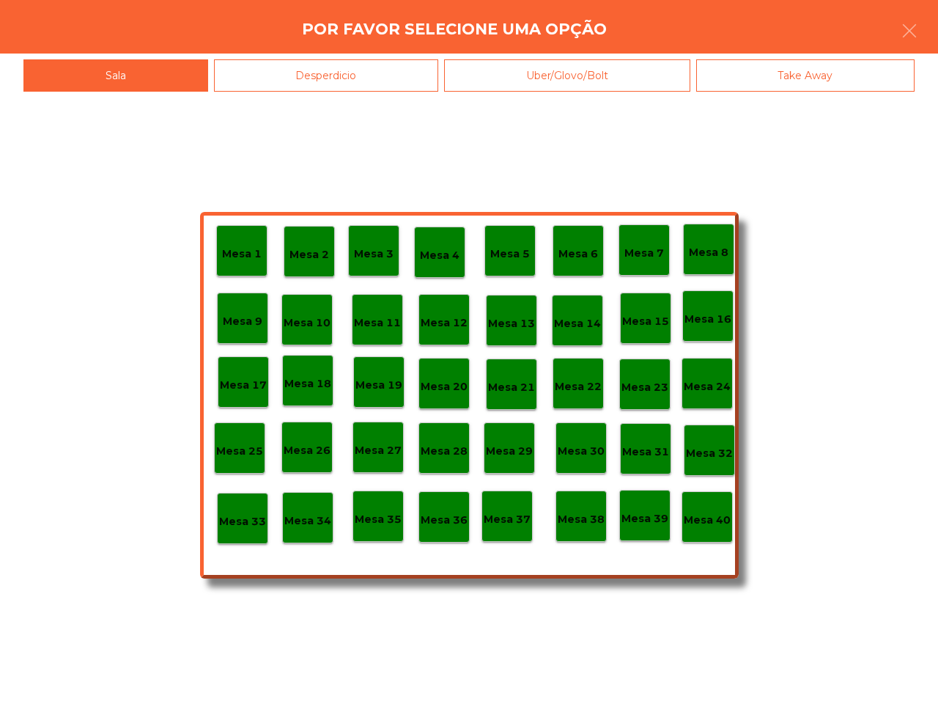
click at [658, 515] on p "Mesa 39" at bounding box center [645, 518] width 47 height 17
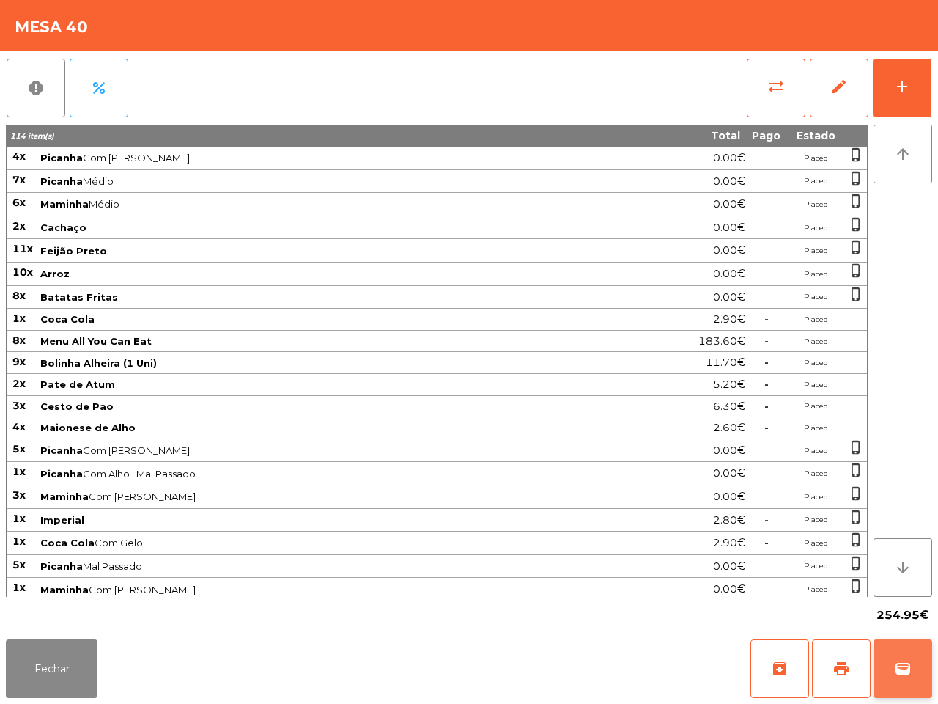
click at [887, 668] on button "wallet" at bounding box center [903, 668] width 59 height 59
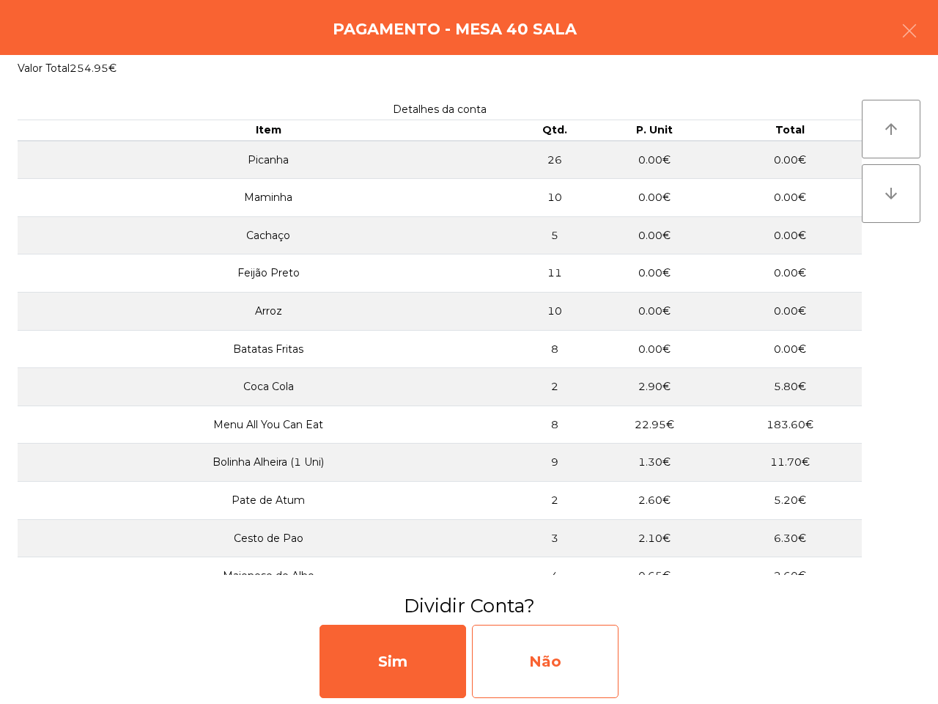
click at [572, 667] on div "Não" at bounding box center [545, 660] width 147 height 73
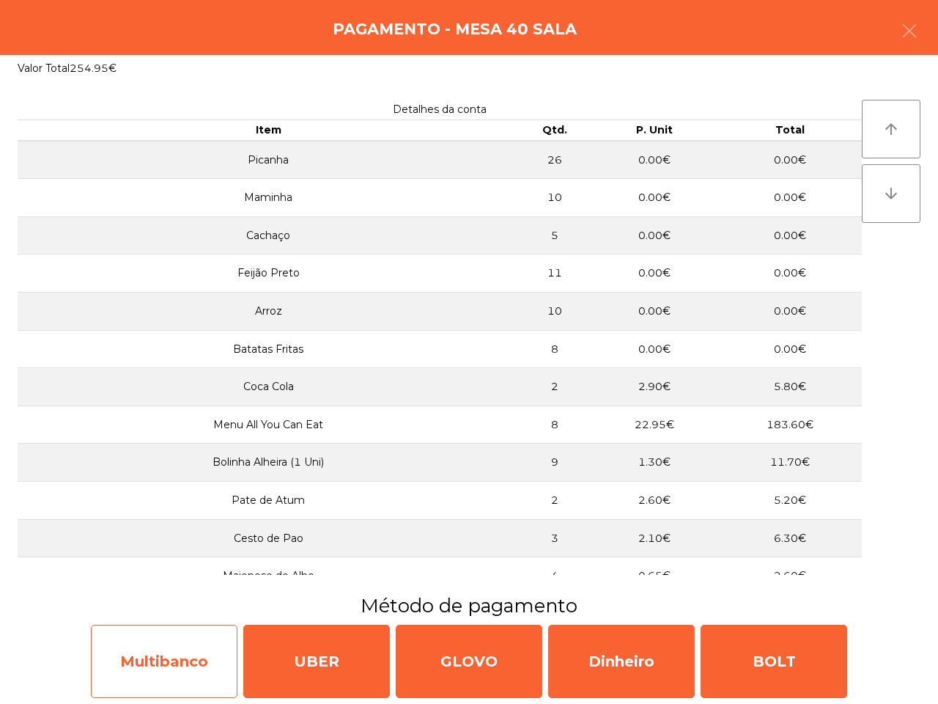
click at [193, 650] on div "Multibanco" at bounding box center [164, 660] width 147 height 73
select select "**"
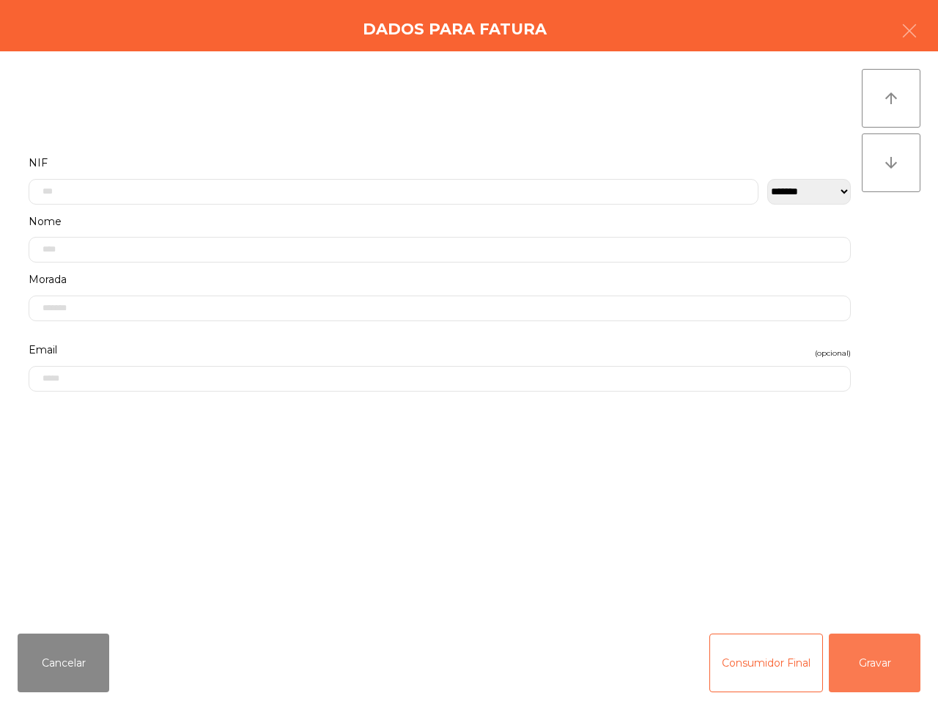
drag, startPoint x: 855, startPoint y: 640, endPoint x: 761, endPoint y: 632, distance: 94.1
click at [855, 642] on button "Gravar" at bounding box center [875, 662] width 92 height 59
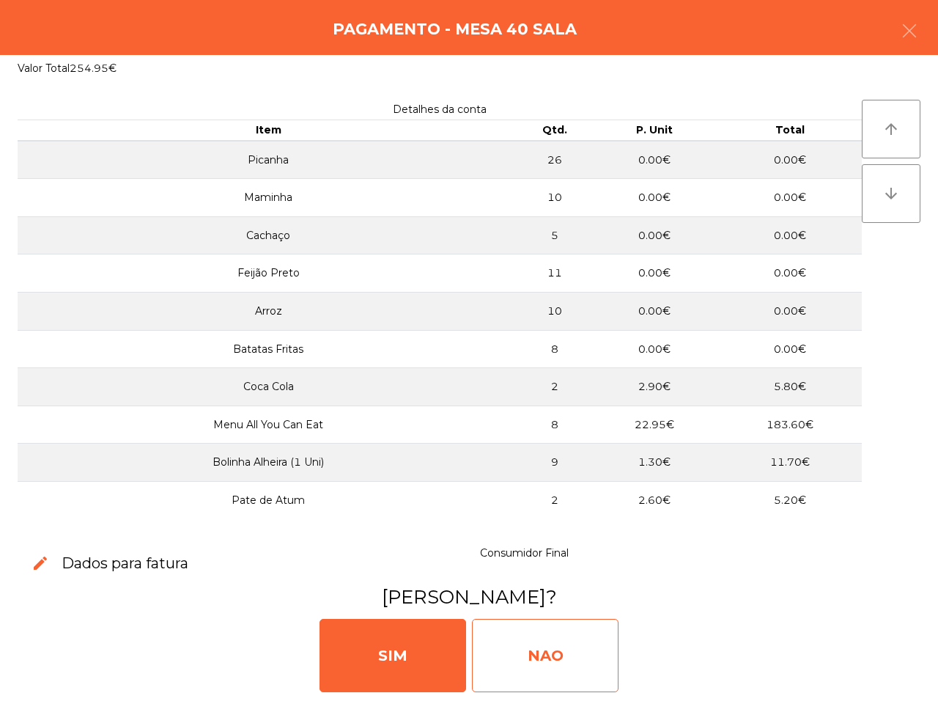
click at [530, 646] on div "NAO" at bounding box center [545, 655] width 147 height 73
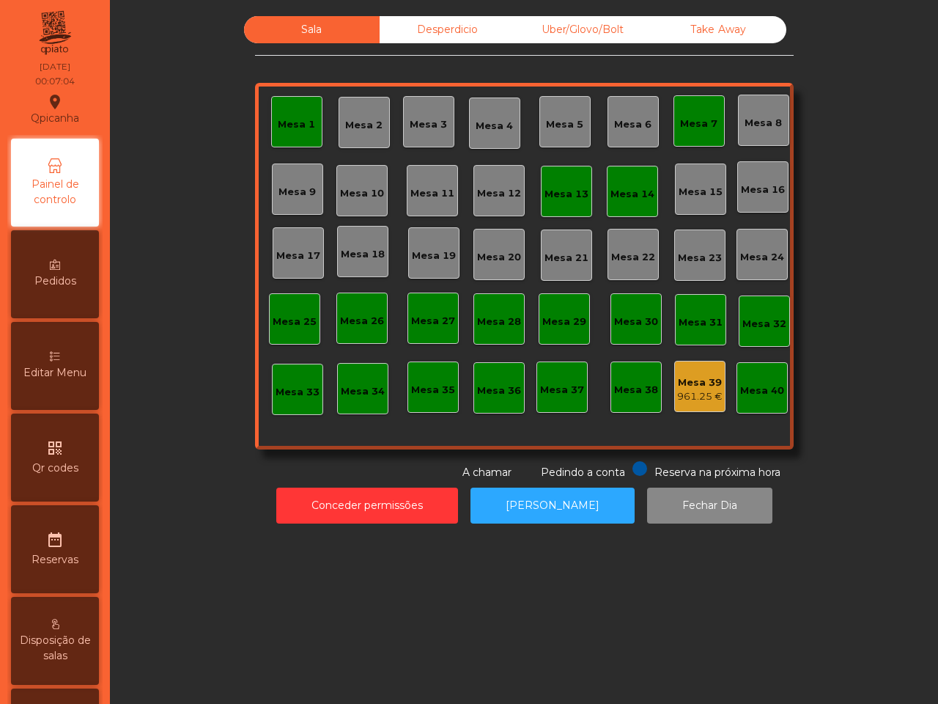
click at [580, 17] on div "Uber/Glovo/Bolt" at bounding box center [583, 29] width 136 height 27
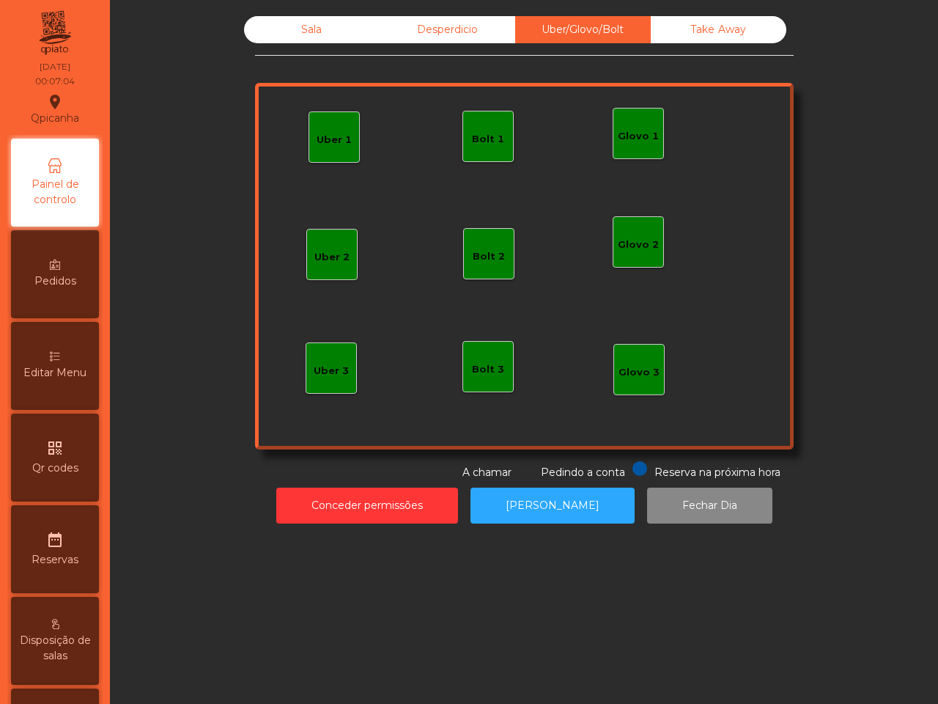
click at [452, 30] on div "Desperdicio" at bounding box center [448, 29] width 136 height 27
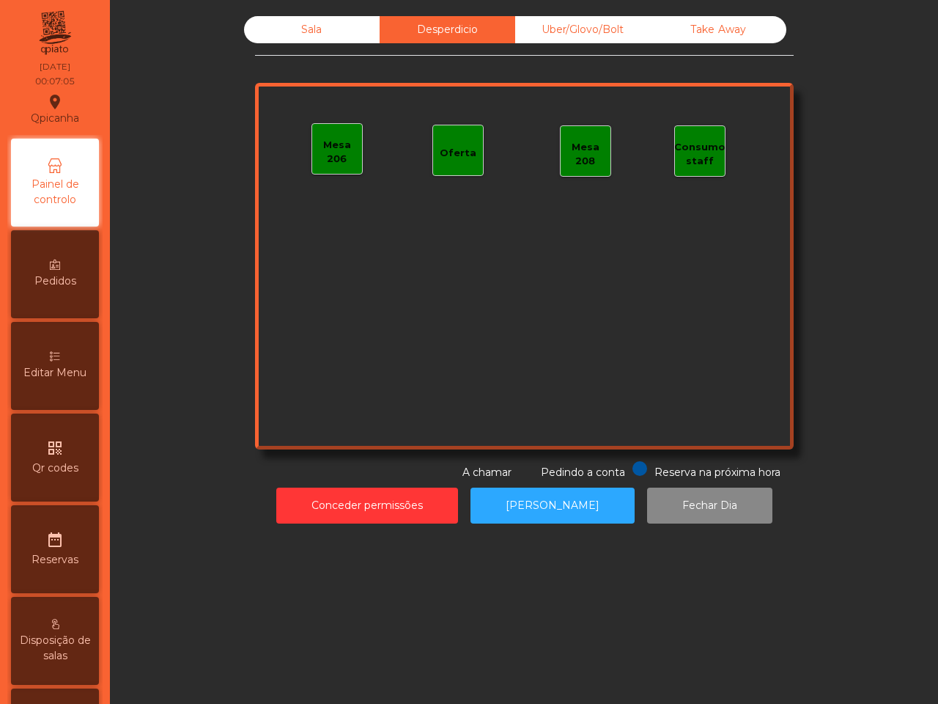
click at [706, 23] on div "Take Away" at bounding box center [719, 29] width 136 height 27
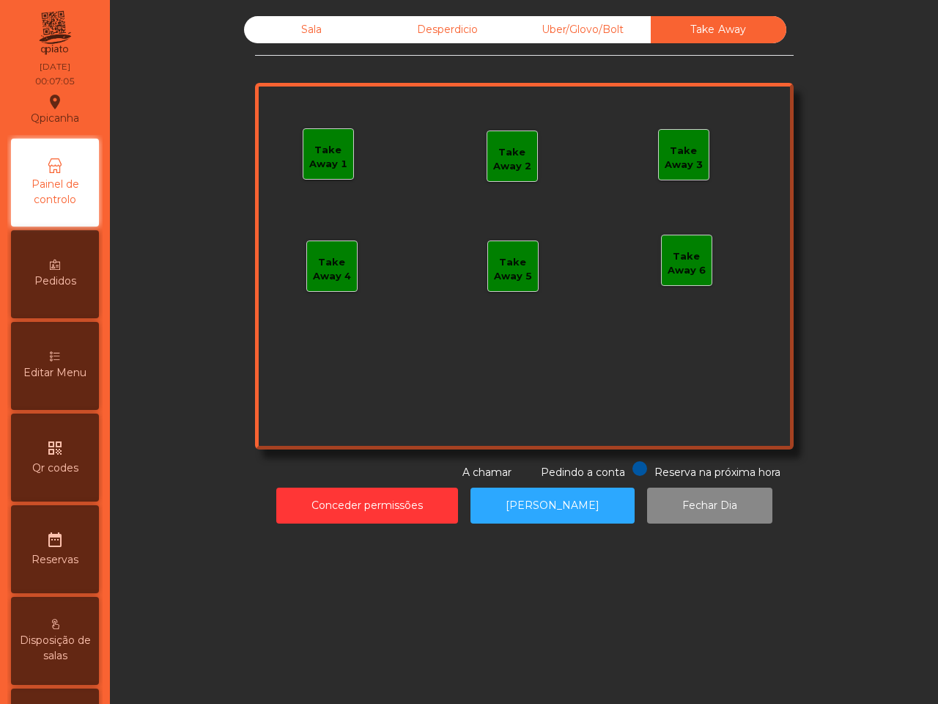
click at [336, 28] on div "Sala" at bounding box center [312, 29] width 136 height 27
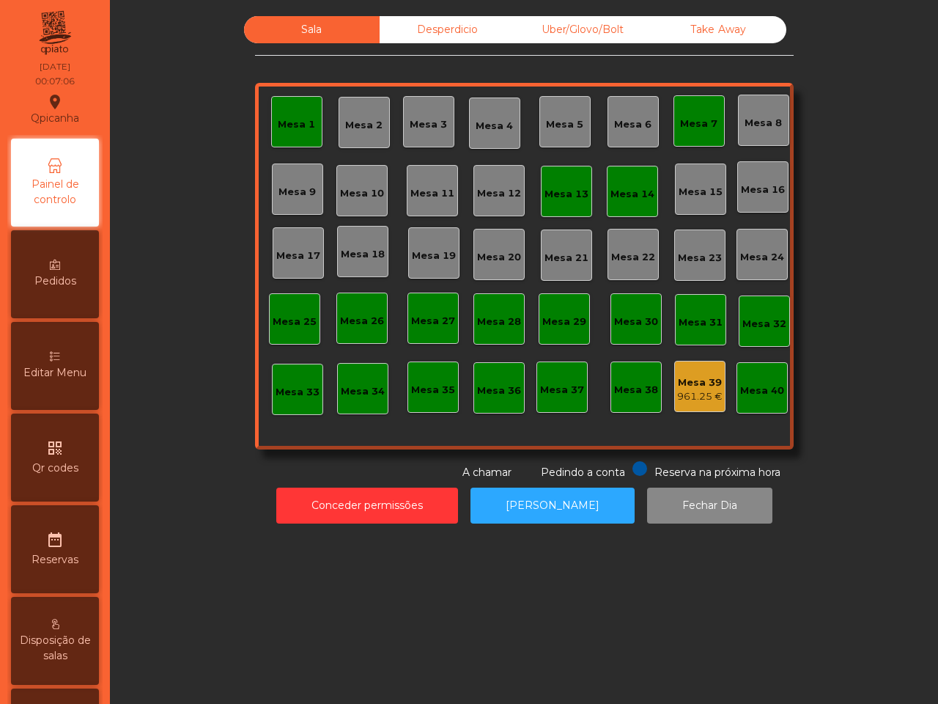
click at [702, 397] on div "961.25 €" at bounding box center [699, 396] width 45 height 15
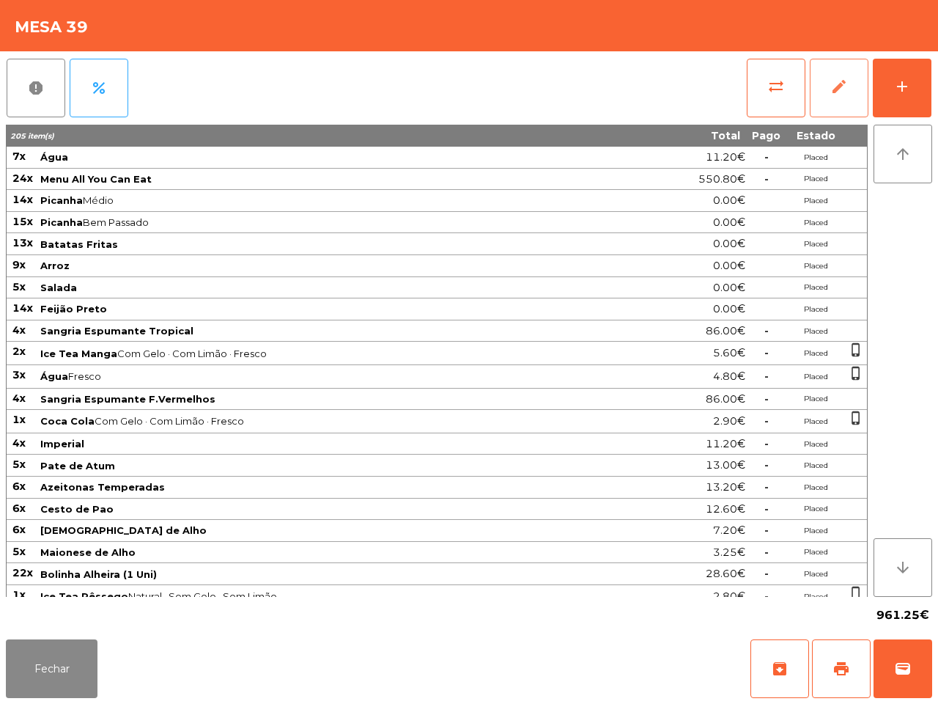
click at [817, 72] on button "edit" at bounding box center [839, 88] width 59 height 59
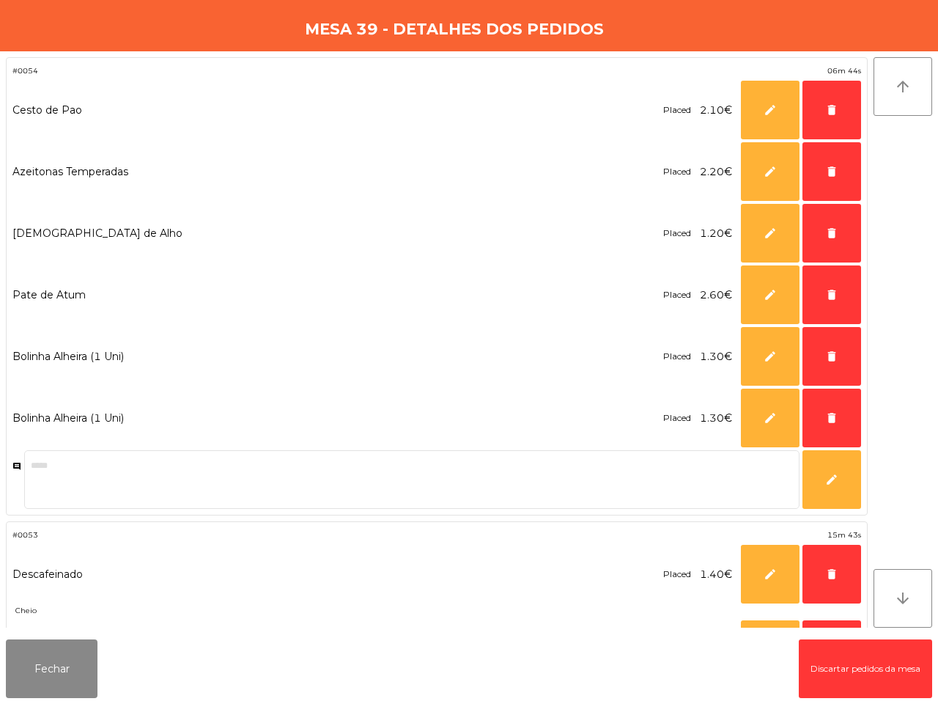
click at [821, 657] on button "Discartar pedidos da mesa" at bounding box center [865, 668] width 133 height 59
click at [74, 665] on button "Fechar" at bounding box center [52, 668] width 92 height 59
click at [67, 667] on button "Fechar" at bounding box center [52, 668] width 92 height 59
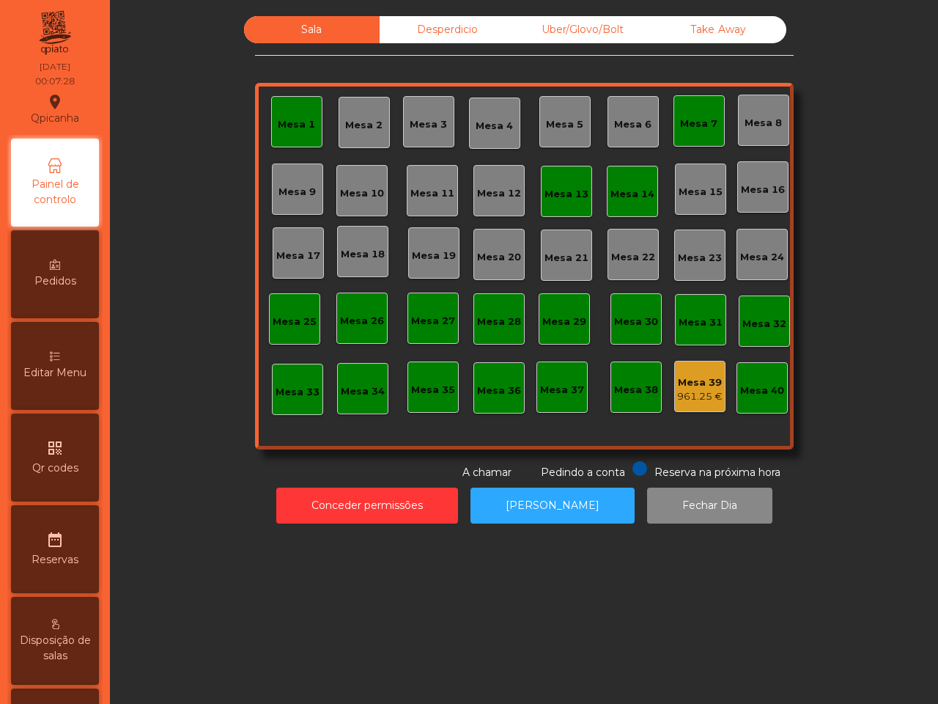
drag, startPoint x: 454, startPoint y: 48, endPoint x: 454, endPoint y: 26, distance: 22.7
click at [454, 26] on div "Sala Desperdicio Uber/Glovo/Bolt Take Away Mesa 1 Mesa 2 Mesa 3 [GEOGRAPHIC_DAT…" at bounding box center [524, 248] width 539 height 464
drag, startPoint x: 456, startPoint y: 28, endPoint x: 576, endPoint y: 24, distance: 120.3
click at [457, 28] on div "Desperdicio" at bounding box center [448, 29] width 136 height 27
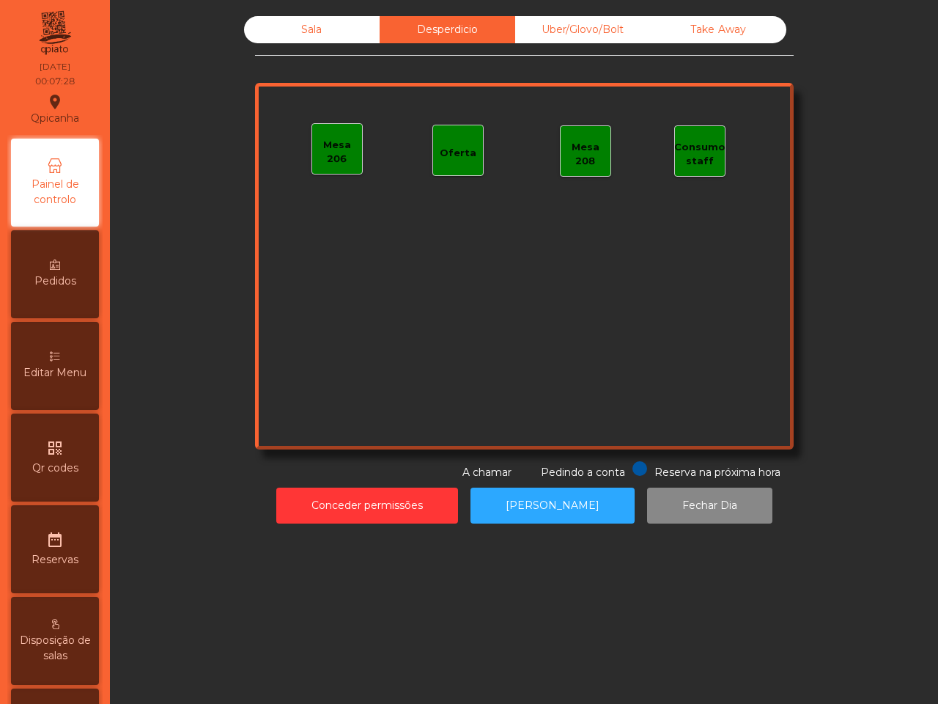
drag, startPoint x: 576, startPoint y: 24, endPoint x: 694, endPoint y: 20, distance: 118.1
click at [577, 24] on div "Uber/Glovo/Bolt" at bounding box center [583, 29] width 136 height 27
click at [695, 19] on div "Take Away" at bounding box center [719, 29] width 136 height 27
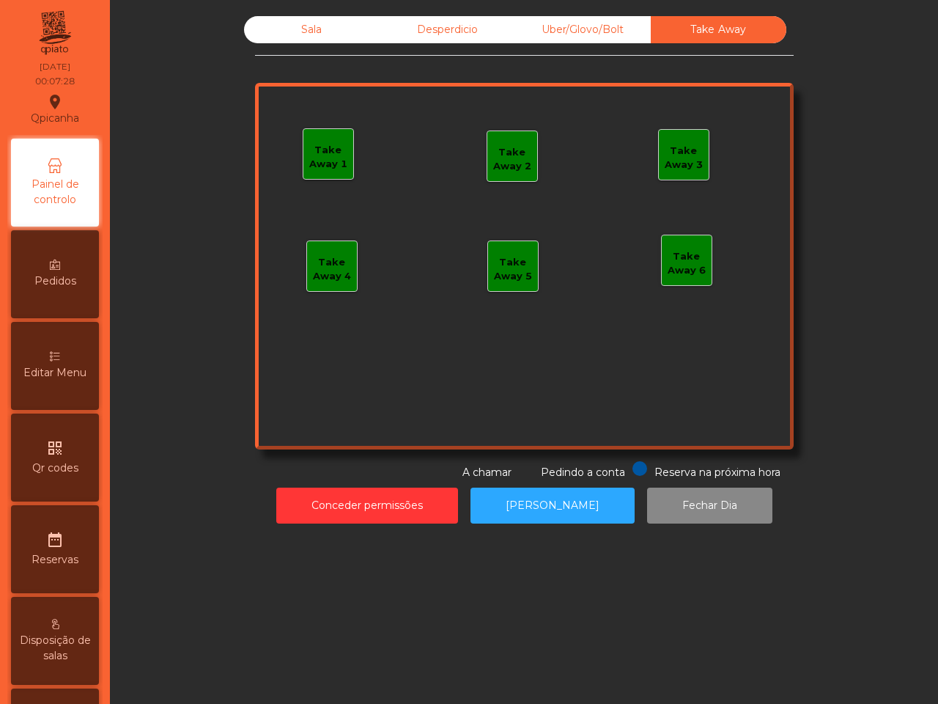
click at [314, 23] on div "Sala" at bounding box center [312, 29] width 136 height 27
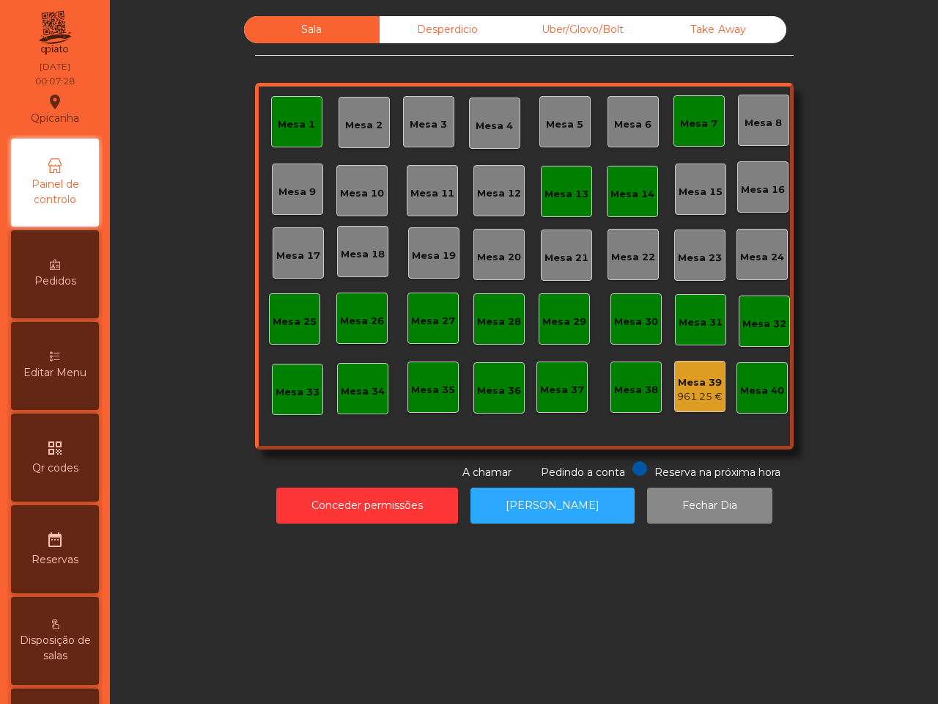
click at [313, 30] on div "Sala" at bounding box center [312, 29] width 136 height 27
click at [291, 134] on div "Mesa 1" at bounding box center [296, 121] width 51 height 51
click at [574, 202] on div "Mesa 13" at bounding box center [566, 191] width 51 height 51
click at [652, 185] on div "Mesa 1 Mesa 2 Mesa 3 Mesa 4 Mesa 5 [GEOGRAPHIC_DATA] 7 Mesa 8 Mesa 9 [GEOGRAPHI…" at bounding box center [524, 266] width 539 height 366
click at [638, 177] on div "Mesa 14" at bounding box center [632, 191] width 51 height 51
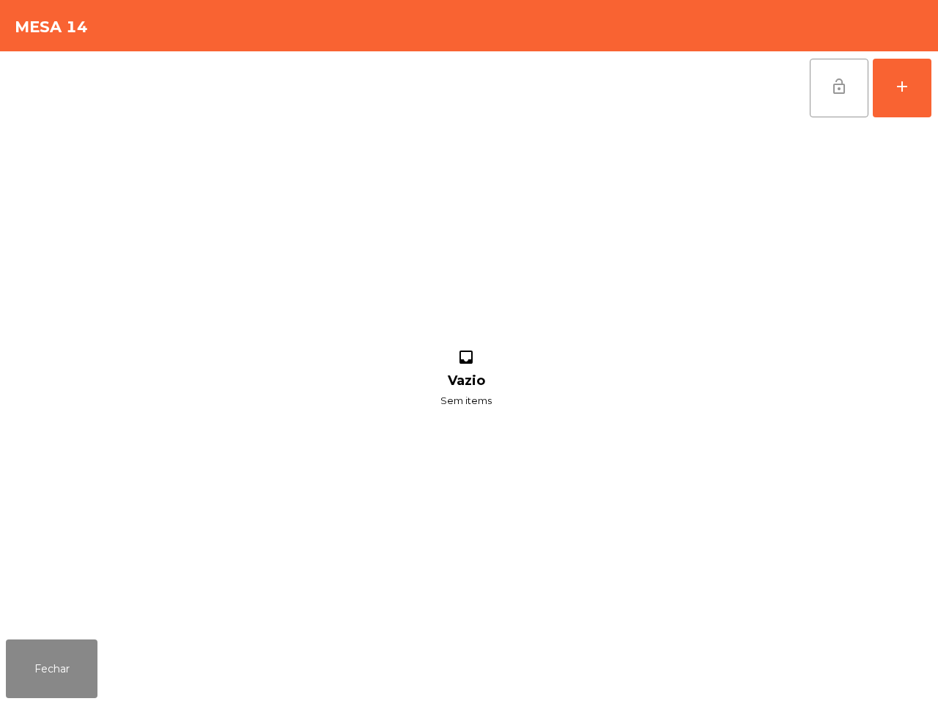
click at [819, 82] on button "lock_open" at bounding box center [839, 88] width 59 height 59
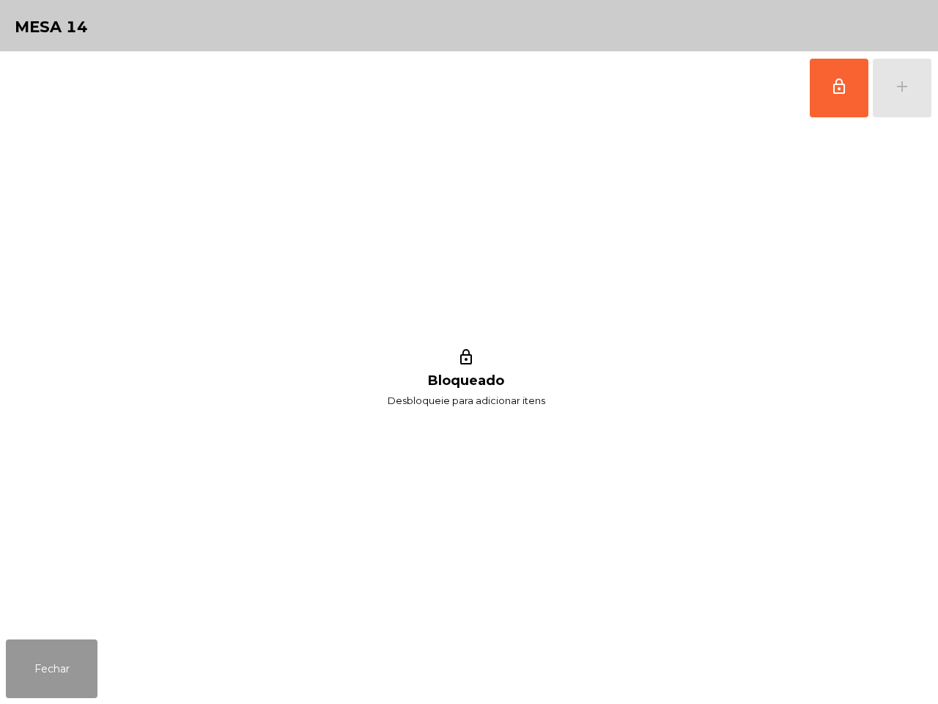
drag, startPoint x: 20, startPoint y: 690, endPoint x: 519, endPoint y: 276, distance: 648.5
click at [20, 690] on button "Fechar" at bounding box center [52, 668] width 92 height 59
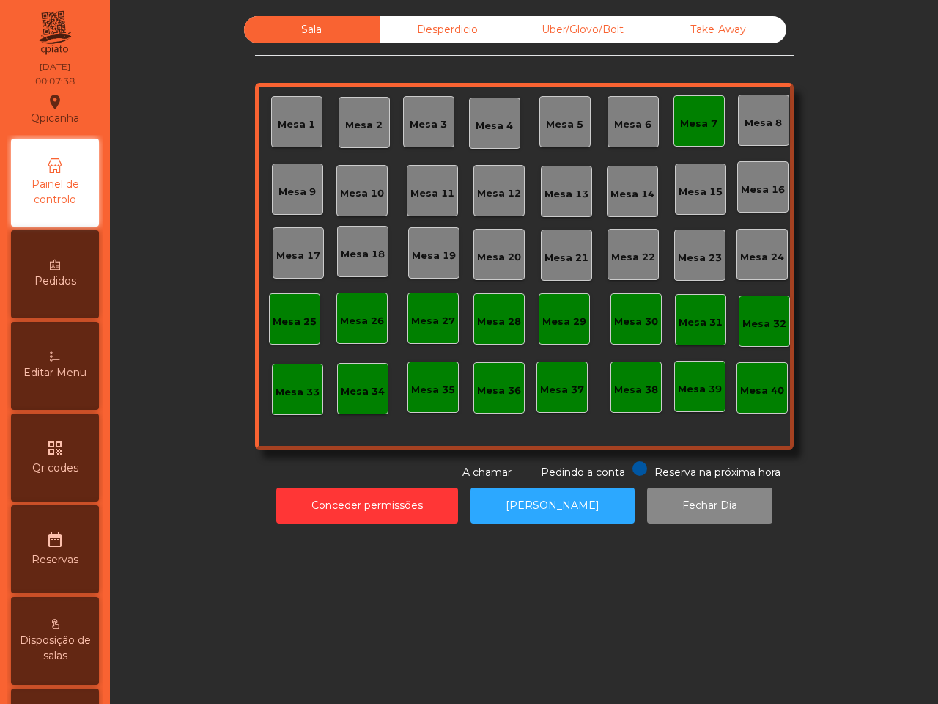
click at [680, 122] on div "Mesa 7" at bounding box center [698, 124] width 37 height 15
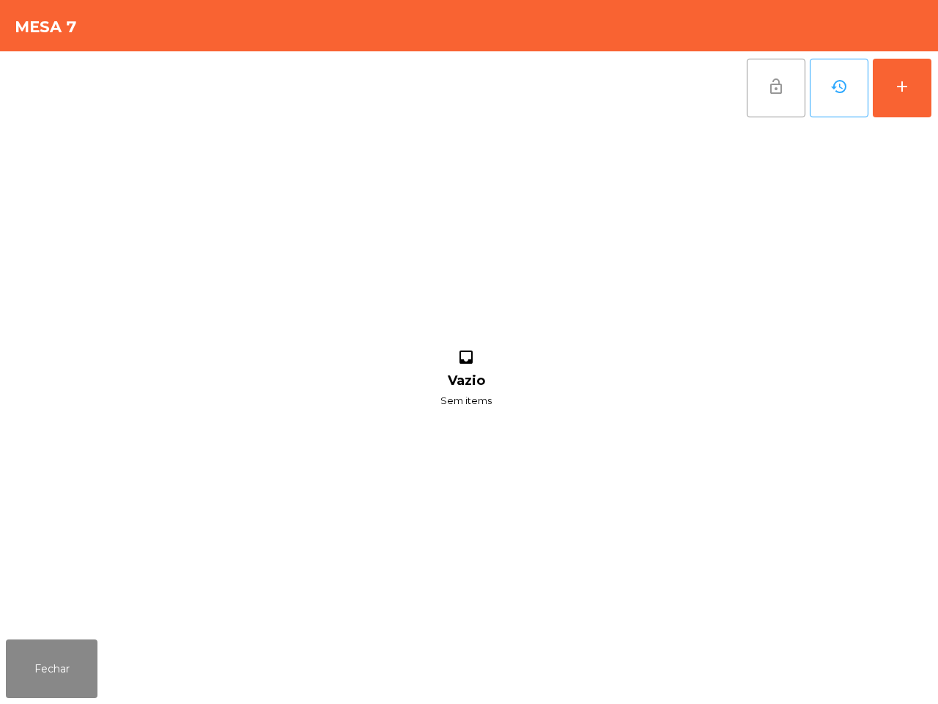
click at [789, 81] on button "lock_open" at bounding box center [776, 88] width 59 height 59
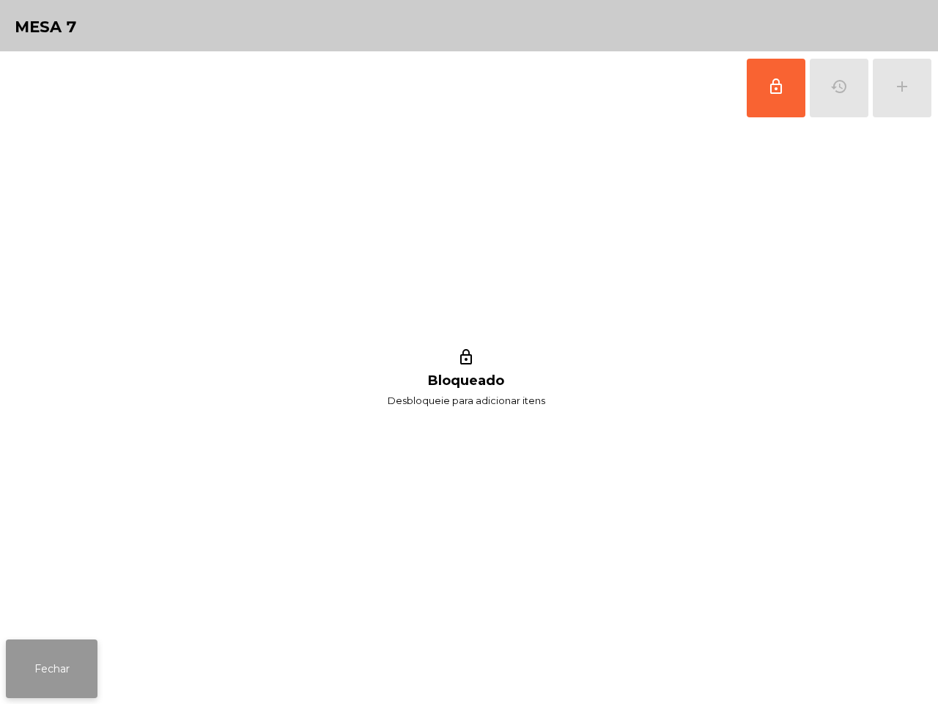
click at [52, 682] on button "Fechar" at bounding box center [52, 668] width 92 height 59
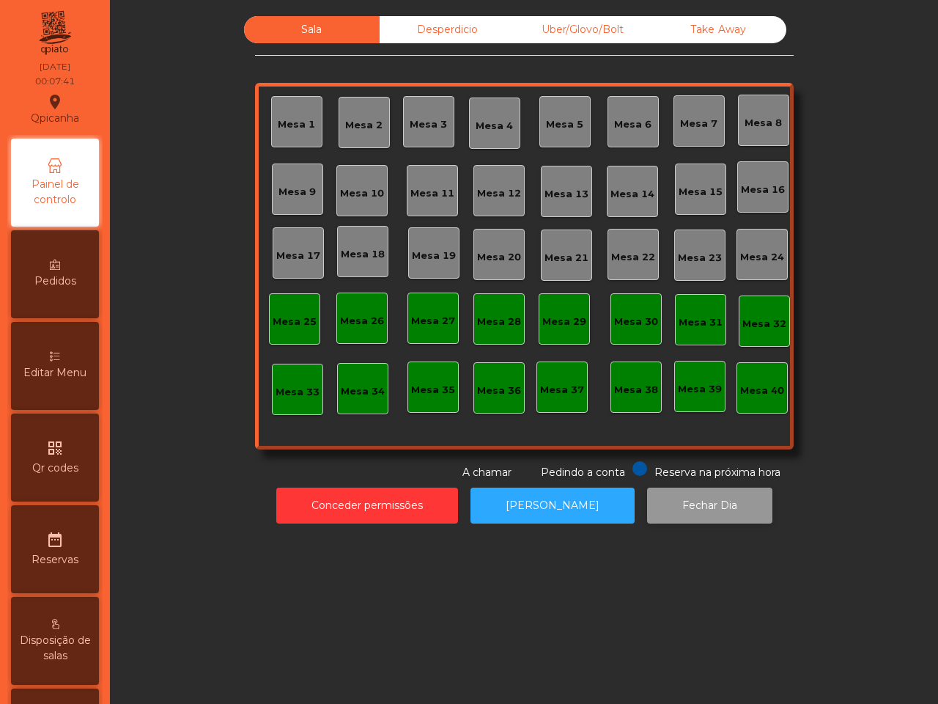
click at [672, 513] on button "Fechar Dia" at bounding box center [709, 505] width 125 height 36
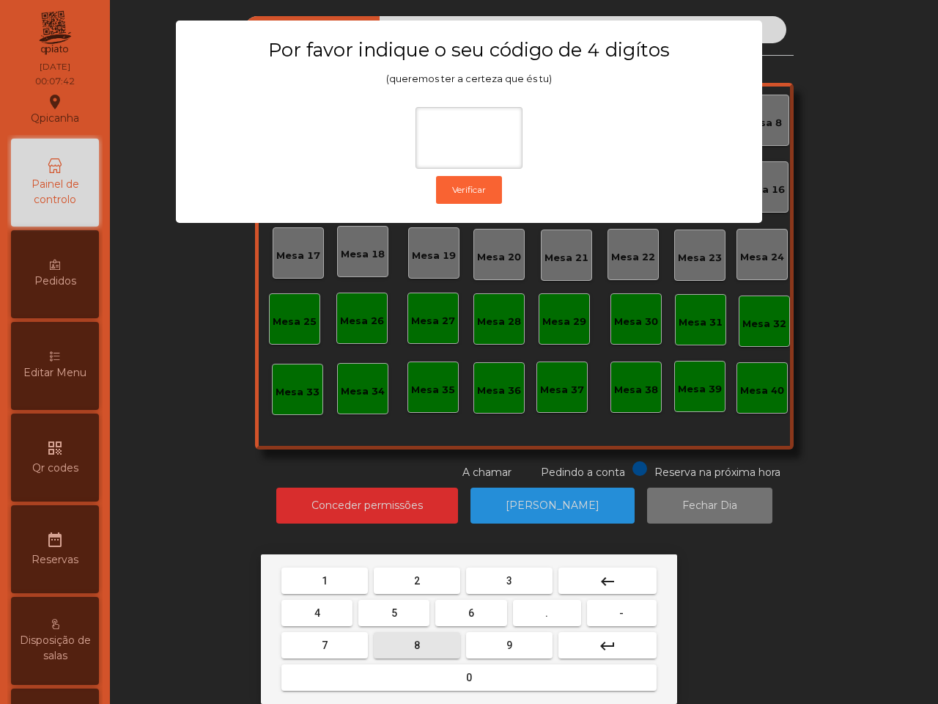
click at [443, 646] on button "8" at bounding box center [417, 645] width 86 height 26
click at [520, 651] on button "9" at bounding box center [509, 645] width 86 height 26
click at [328, 586] on button "1" at bounding box center [324, 580] width 86 height 26
click at [399, 575] on button "2" at bounding box center [417, 580] width 86 height 26
type input "****"
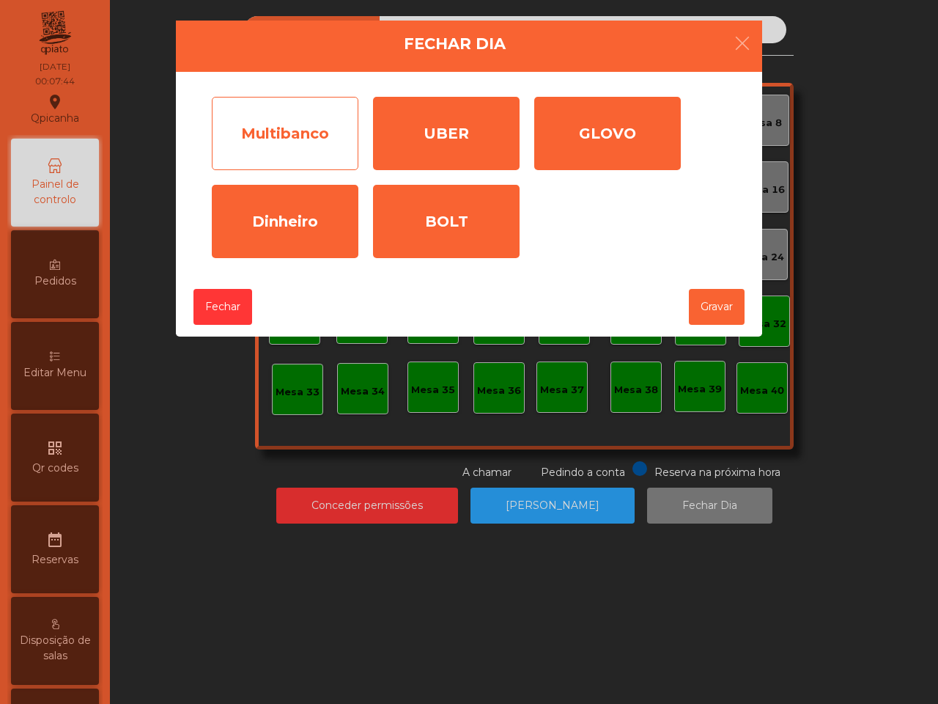
click at [279, 126] on div "Multibanco" at bounding box center [285, 133] width 147 height 73
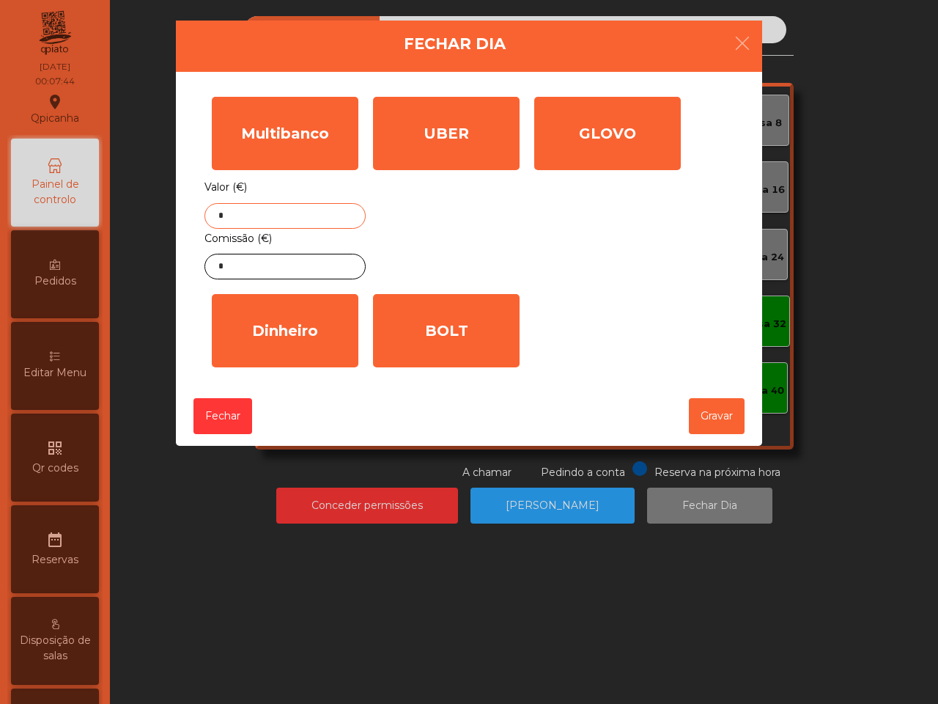
click at [269, 206] on input "*" at bounding box center [284, 216] width 161 height 26
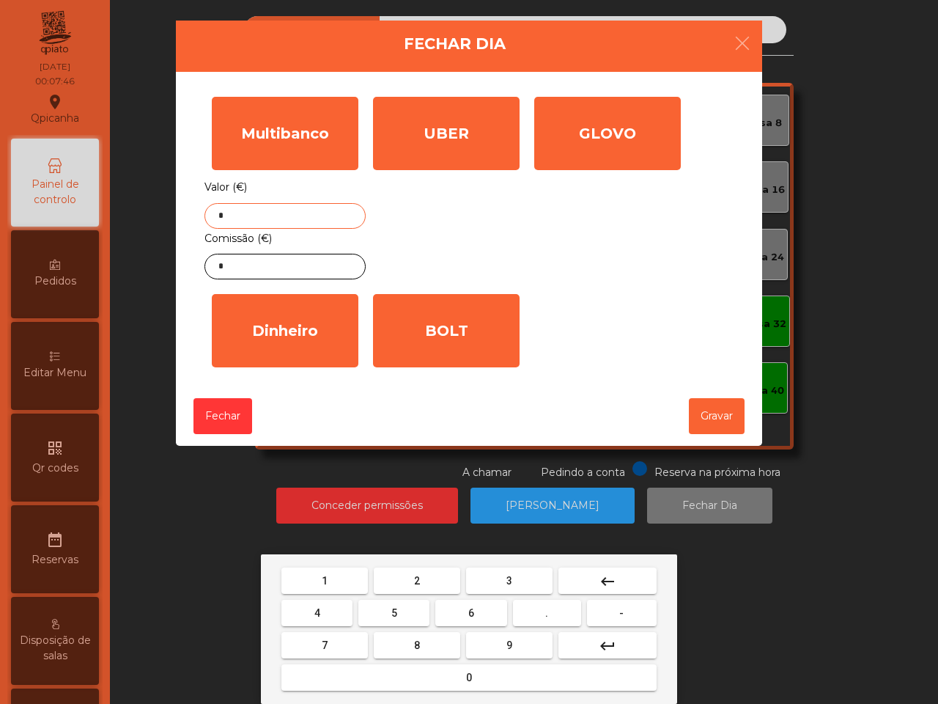
click at [415, 585] on span "2" at bounding box center [417, 581] width 6 height 12
click at [422, 667] on button "0" at bounding box center [468, 677] width 375 height 26
click at [497, 584] on button "3" at bounding box center [509, 580] width 86 height 26
click at [361, 650] on button "7" at bounding box center [324, 645] width 86 height 26
click at [550, 612] on button "." at bounding box center [547, 613] width 68 height 26
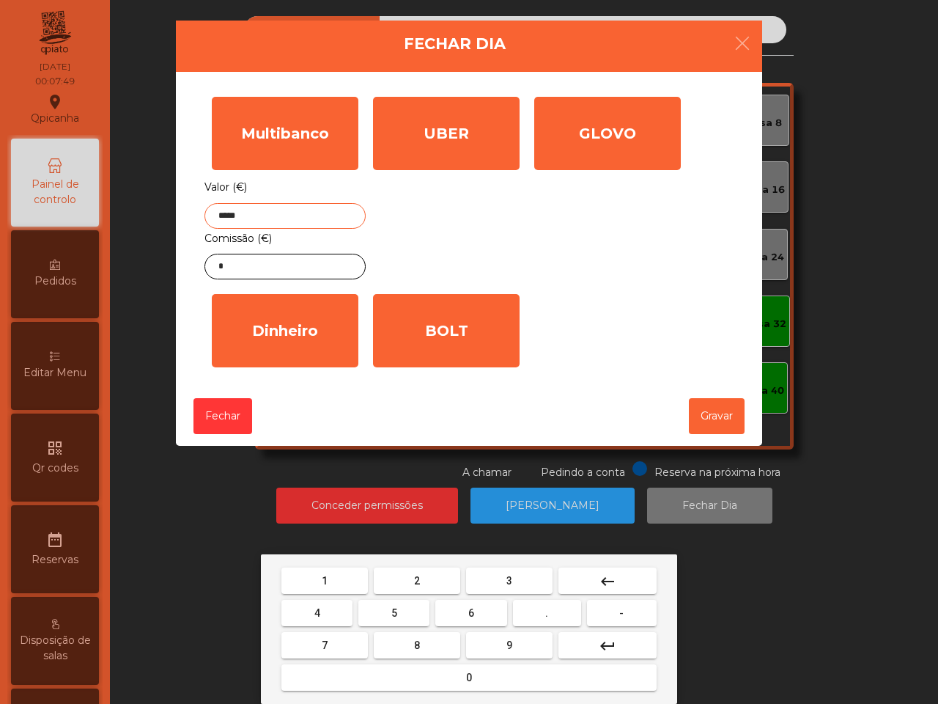
click at [514, 645] on button "9" at bounding box center [509, 645] width 86 height 26
click at [498, 581] on button "3" at bounding box center [509, 580] width 86 height 26
type input "*******"
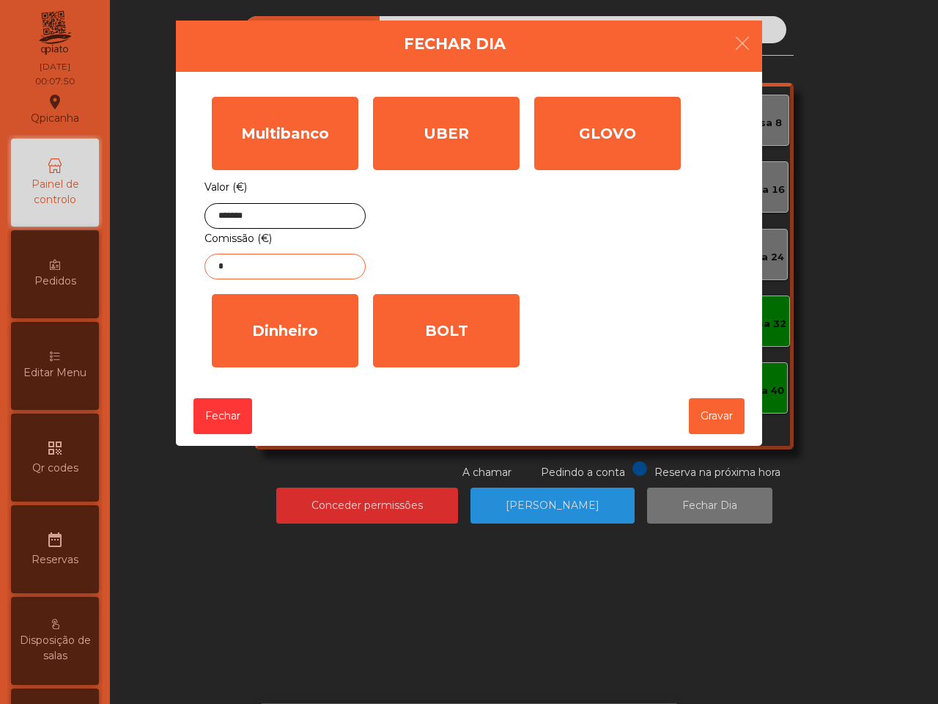
click at [259, 271] on input "*" at bounding box center [284, 267] width 161 height 26
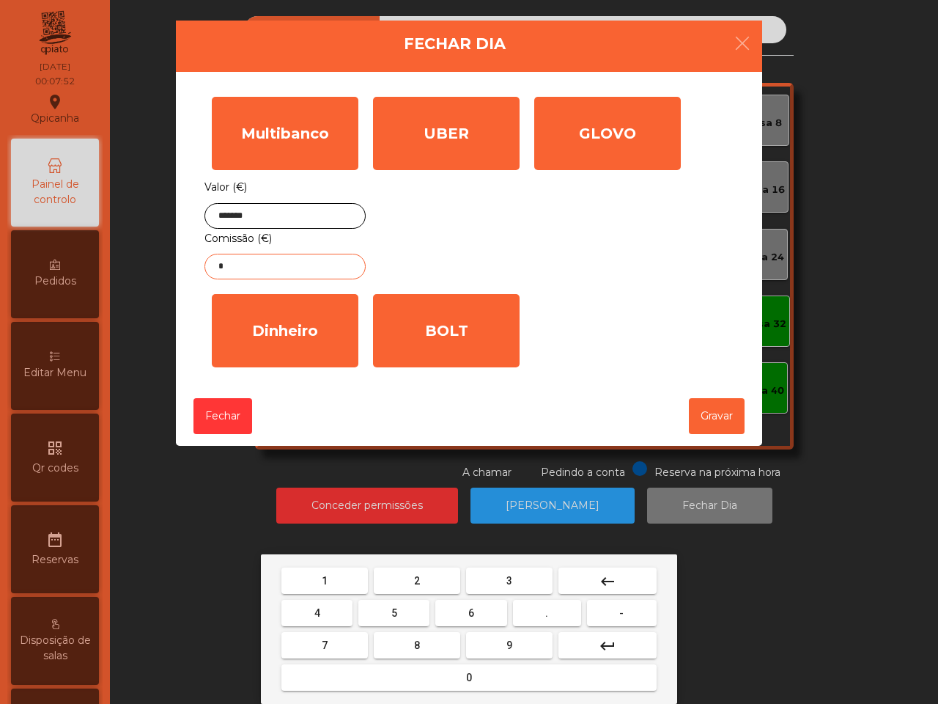
drag, startPoint x: 334, startPoint y: 594, endPoint x: 333, endPoint y: 603, distance: 9.6
click at [334, 596] on nav "1 2 3 keyboard_backspace 4 5 6 . - 7 8 9 keyboard_return 0" at bounding box center [469, 628] width 381 height 129
click at [605, 583] on mat-icon "keyboard_backspace" at bounding box center [608, 581] width 18 height 18
click at [321, 603] on button "4" at bounding box center [316, 613] width 71 height 26
click at [520, 606] on button "." at bounding box center [547, 613] width 68 height 26
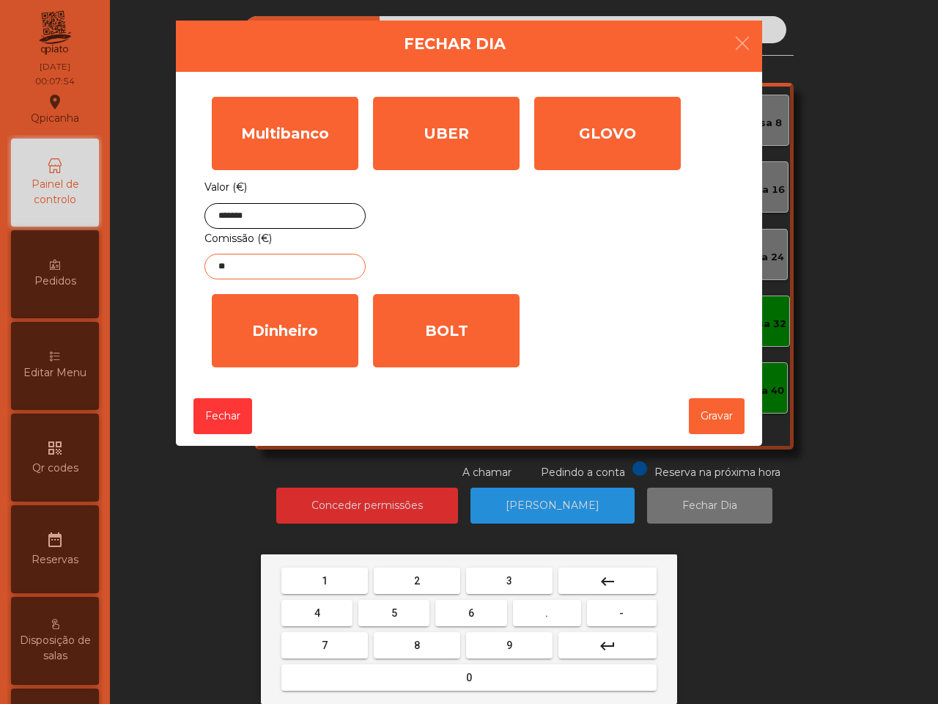
drag, startPoint x: 295, startPoint y: 610, endPoint x: 303, endPoint y: 600, distance: 13.0
click at [295, 610] on button "4" at bounding box center [316, 613] width 71 height 26
type input "***"
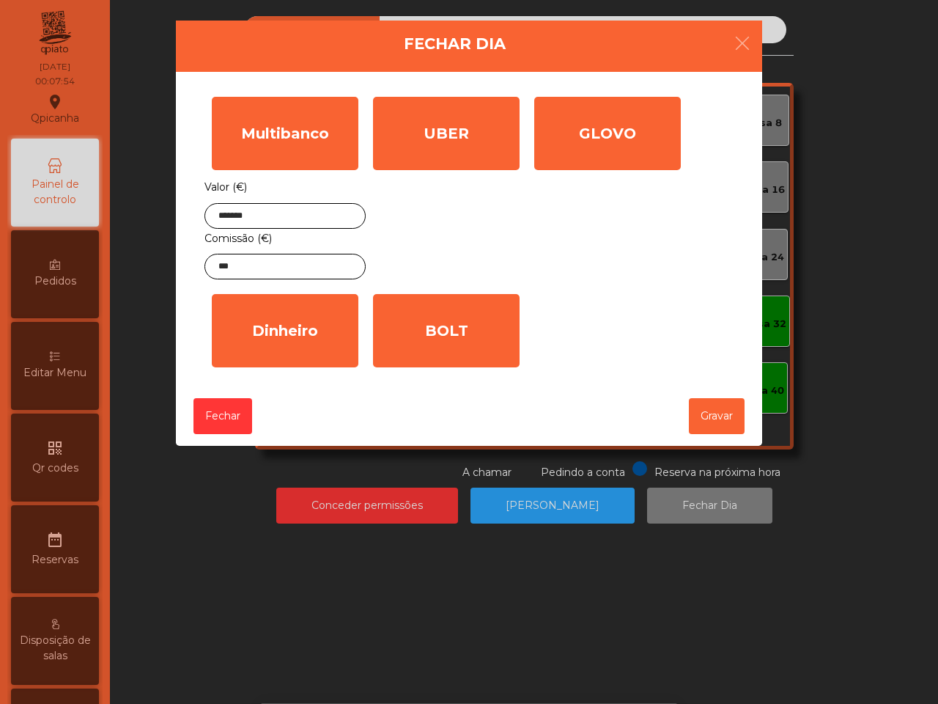
click at [270, 375] on div "[PERSON_NAME] (€) *" at bounding box center [284, 331] width 161 height 88
click at [276, 358] on div "Dinheiro" at bounding box center [285, 330] width 147 height 73
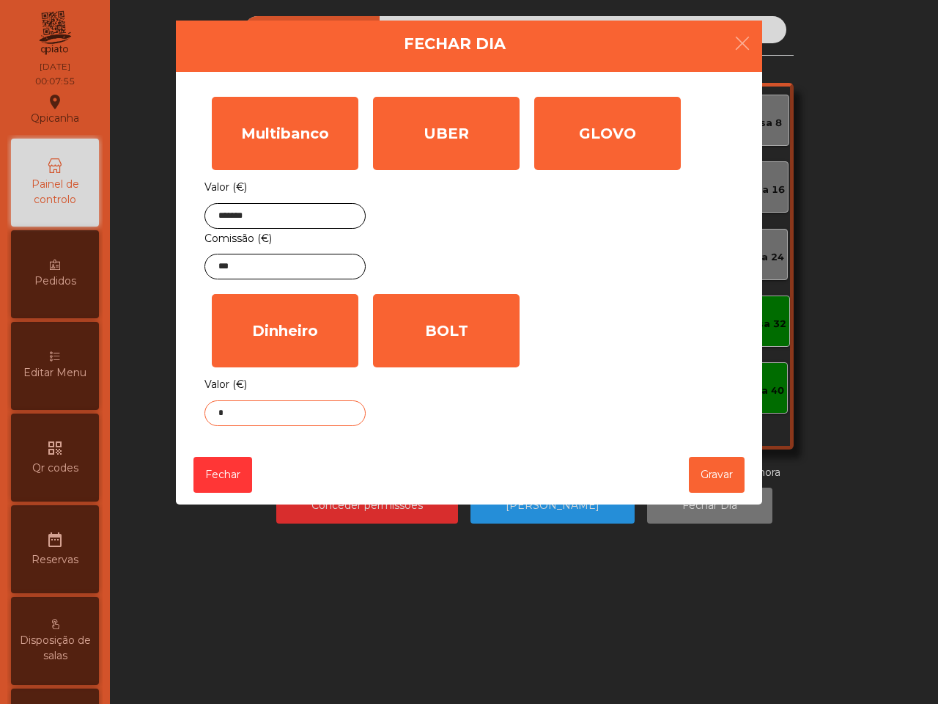
click at [264, 411] on input "*" at bounding box center [284, 413] width 161 height 26
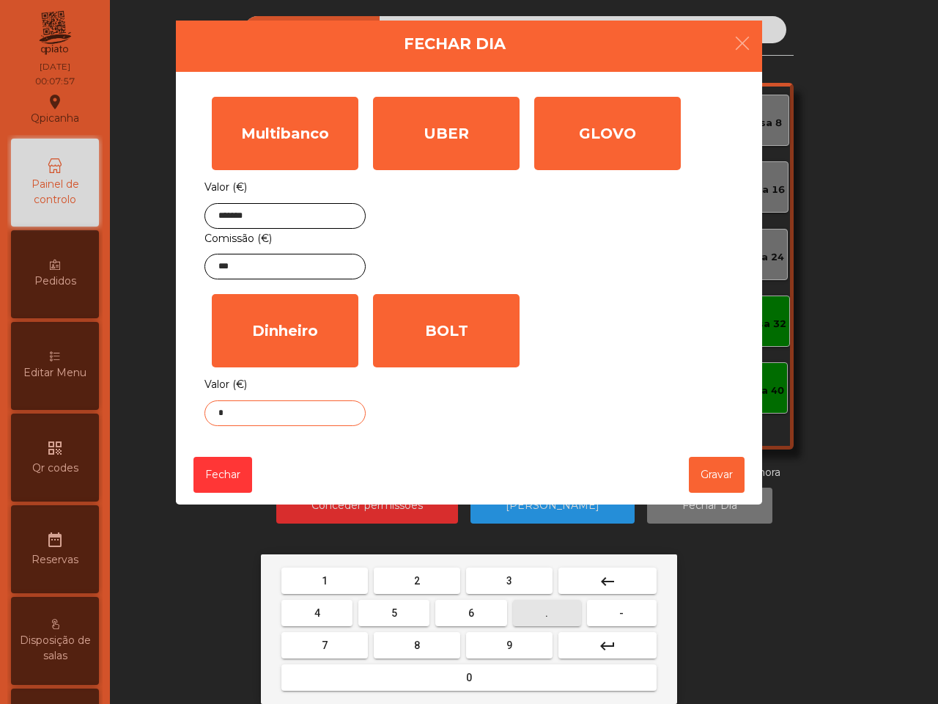
click at [553, 610] on button "." at bounding box center [547, 613] width 68 height 26
click at [487, 589] on button "3" at bounding box center [509, 580] width 86 height 26
click at [405, 577] on button "2" at bounding box center [417, 580] width 86 height 26
type input "***"
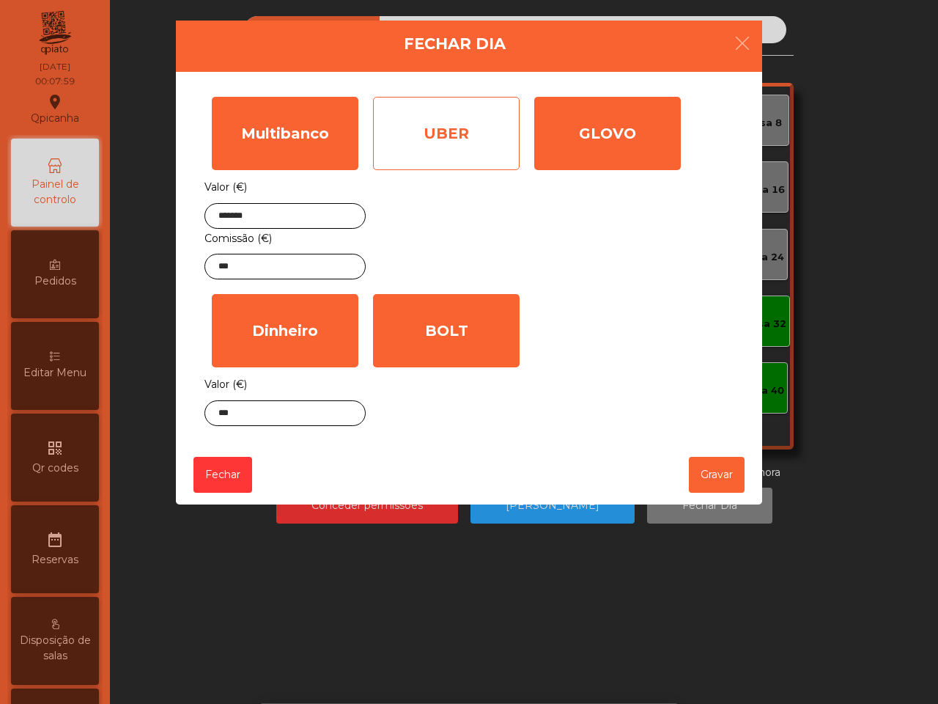
click at [464, 103] on div "UBER" at bounding box center [446, 133] width 147 height 73
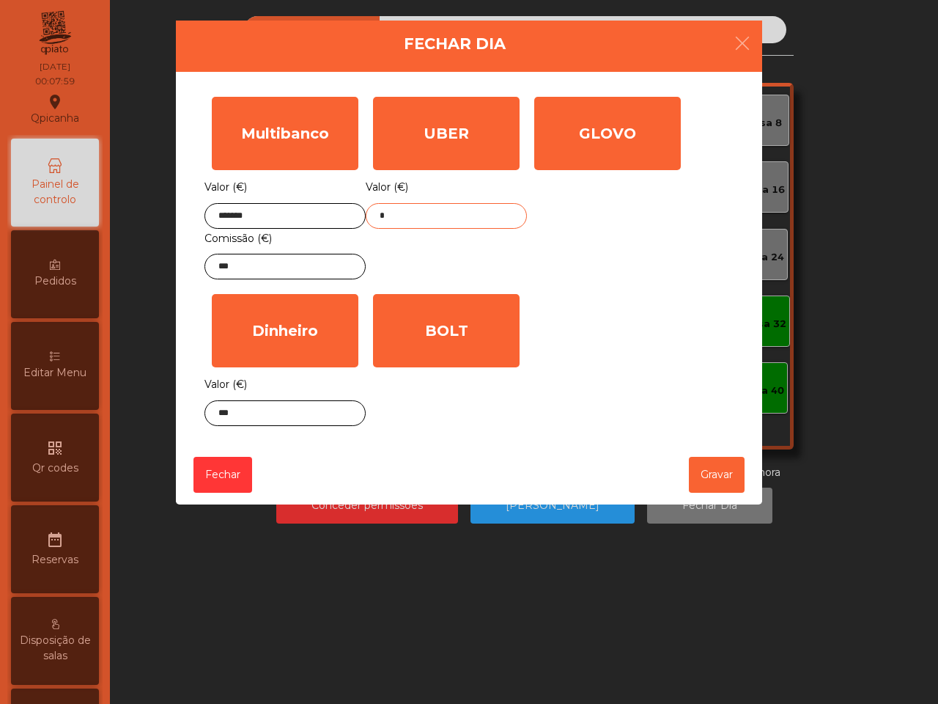
click at [394, 221] on input "*" at bounding box center [446, 216] width 161 height 26
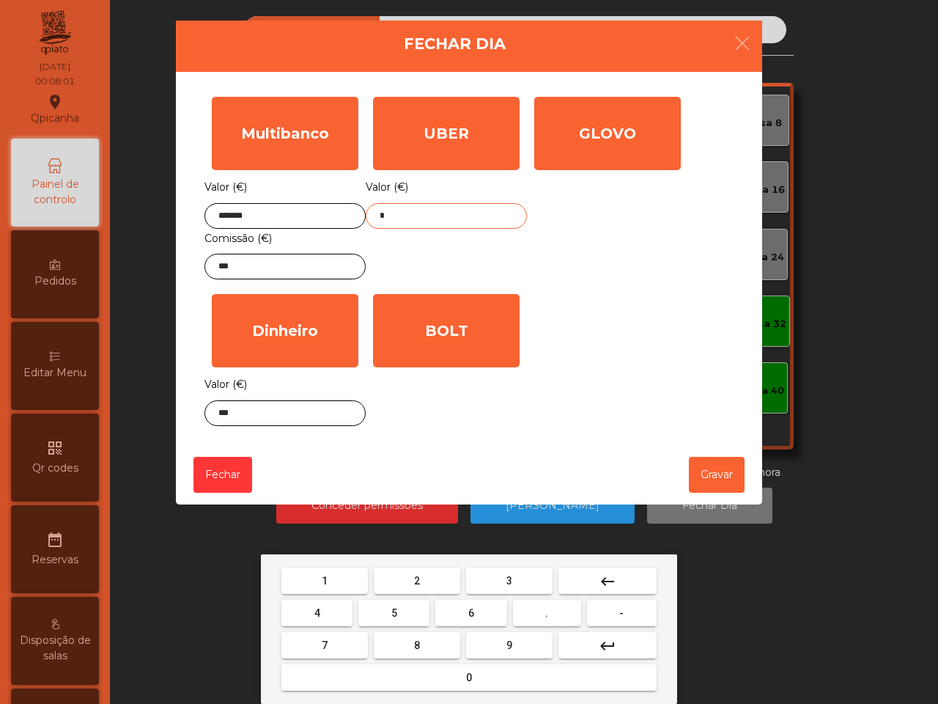
click at [418, 605] on button "5" at bounding box center [393, 613] width 71 height 26
click at [484, 639] on button "9" at bounding box center [509, 645] width 86 height 26
click at [524, 618] on button "." at bounding box center [547, 613] width 68 height 26
click at [357, 639] on button "7" at bounding box center [324, 645] width 86 height 26
click at [495, 583] on button "3" at bounding box center [509, 580] width 86 height 26
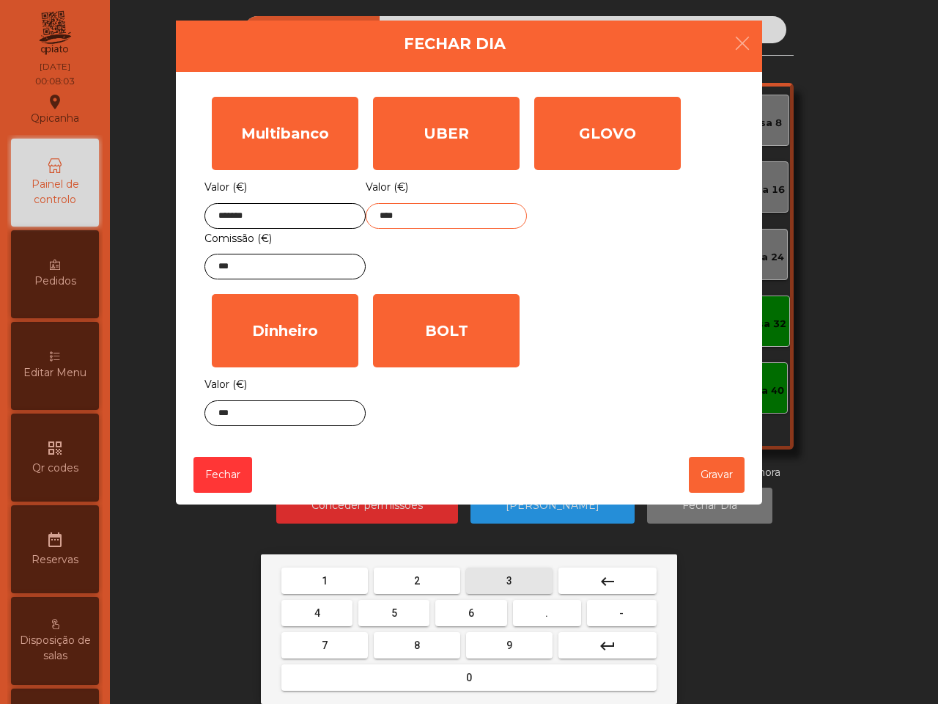
type input "*****"
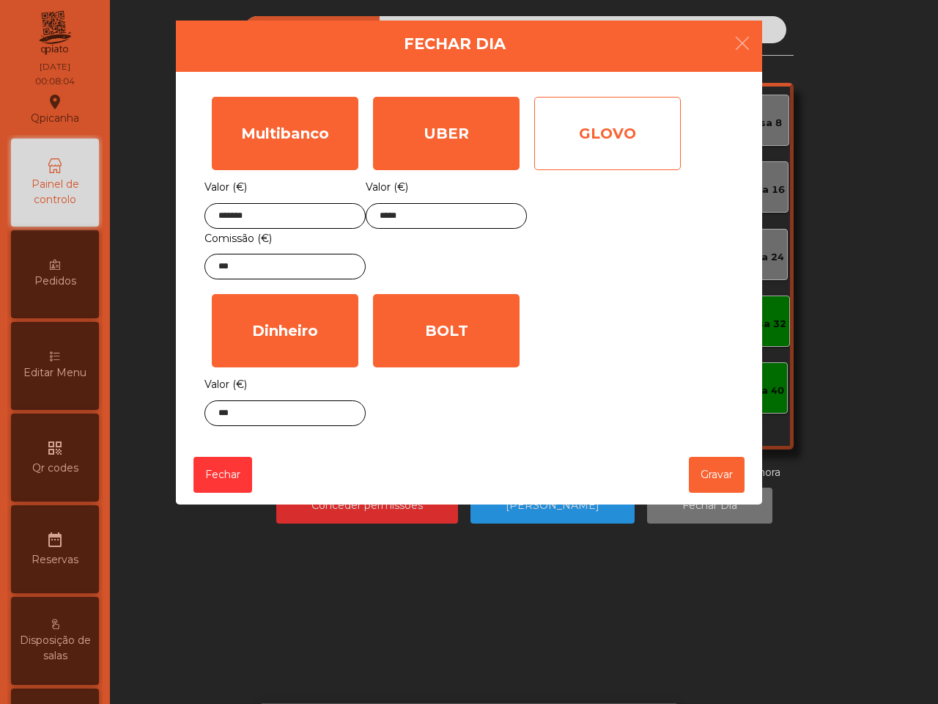
click at [550, 155] on div "GLOVO" at bounding box center [607, 133] width 147 height 73
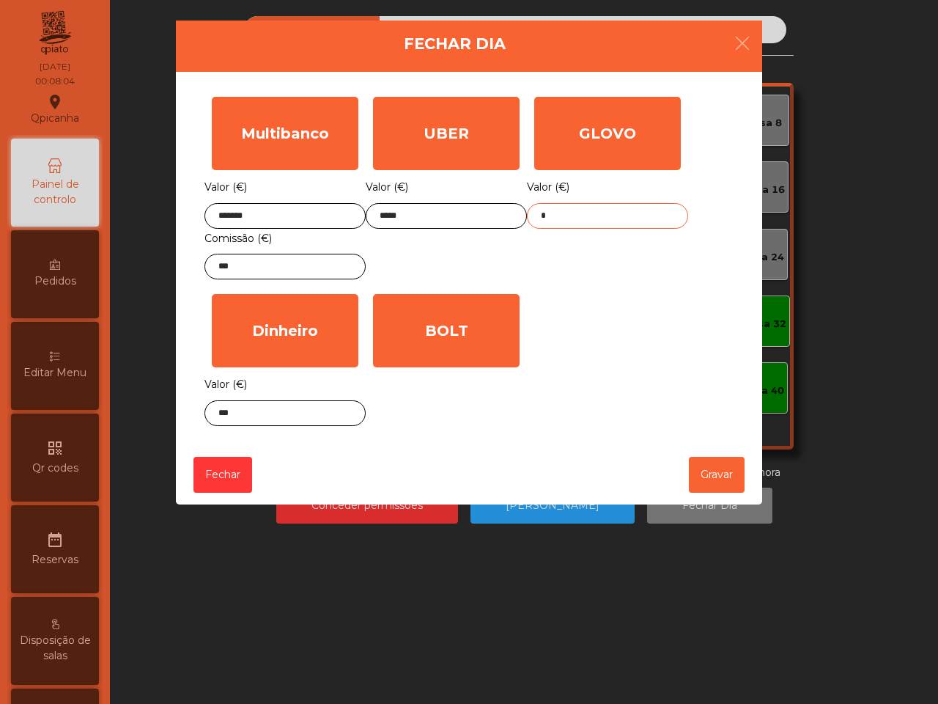
click at [561, 216] on input "*" at bounding box center [607, 216] width 161 height 26
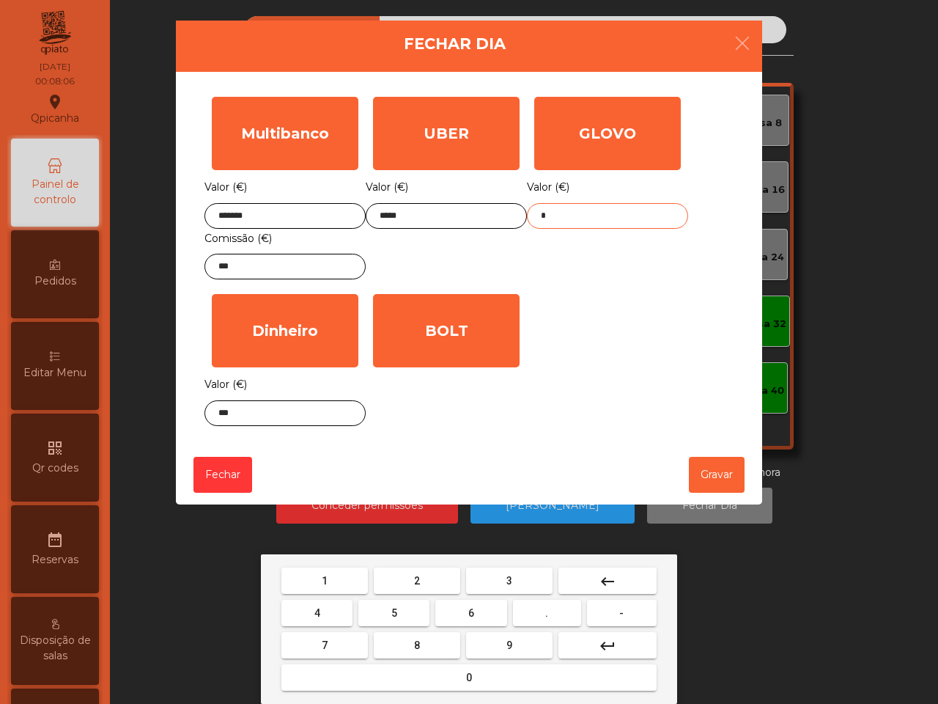
click at [438, 568] on button "2" at bounding box center [417, 580] width 86 height 26
click at [438, 570] on button "2" at bounding box center [417, 580] width 86 height 26
click at [539, 606] on button "." at bounding box center [547, 613] width 68 height 26
click at [523, 586] on button "3" at bounding box center [509, 580] width 86 height 26
drag, startPoint x: 514, startPoint y: 641, endPoint x: 553, endPoint y: 482, distance: 163.9
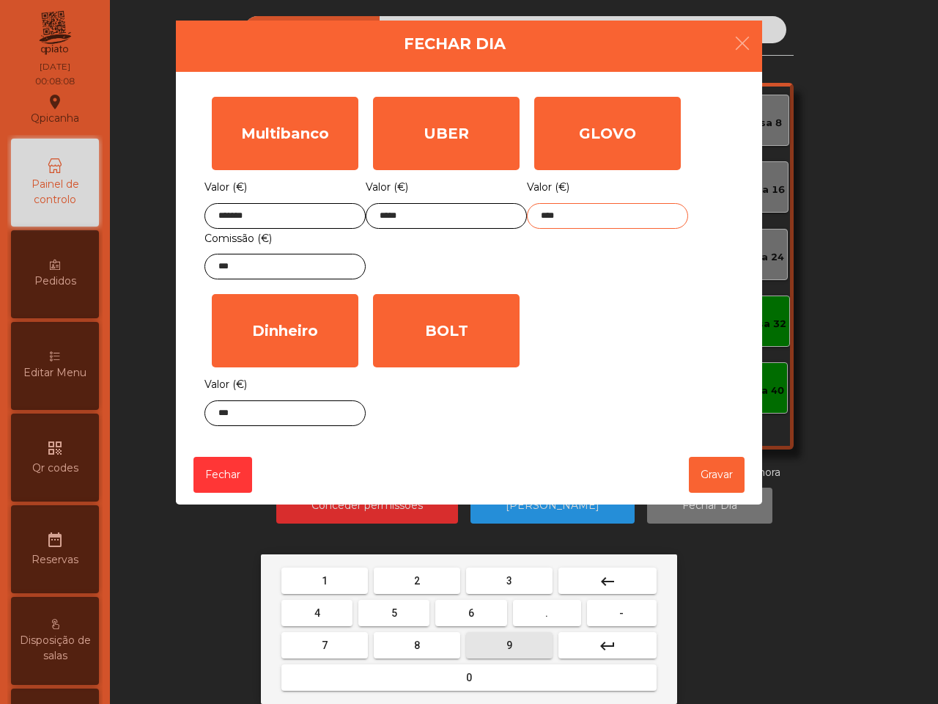
click at [513, 643] on button "9" at bounding box center [509, 645] width 86 height 26
type input "*****"
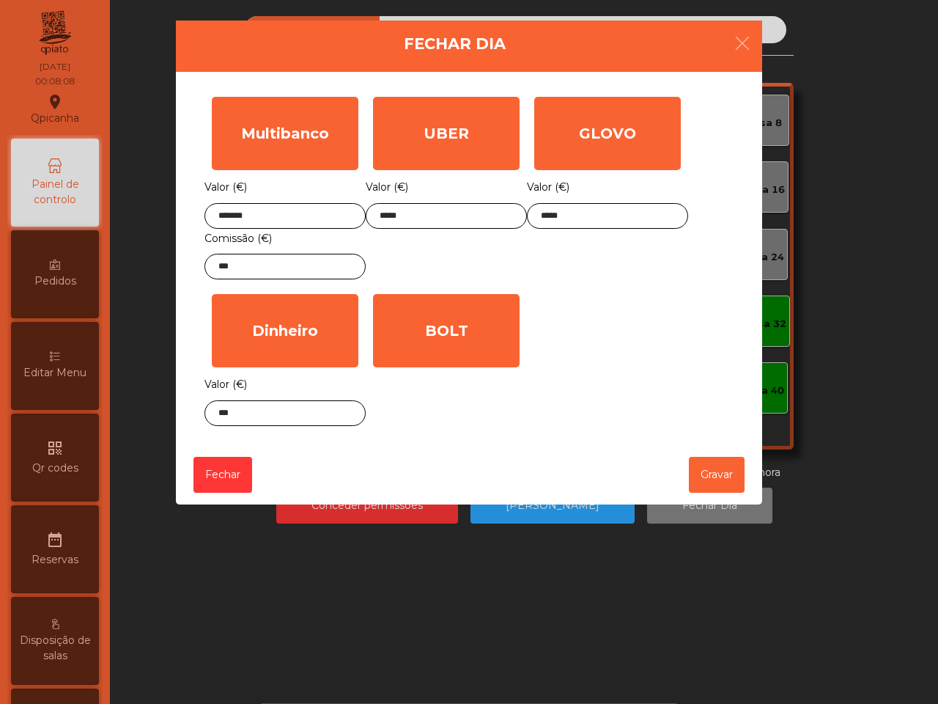
drag, startPoint x: 587, startPoint y: 386, endPoint x: 632, endPoint y: 435, distance: 65.9
click at [588, 386] on div "Multibanco Valor (€) ******* Comissão (€) *** UBER Valor (€) ***** GLOVO Valor …" at bounding box center [468, 261] width 529 height 344
click at [708, 484] on button "Gravar" at bounding box center [717, 475] width 56 height 36
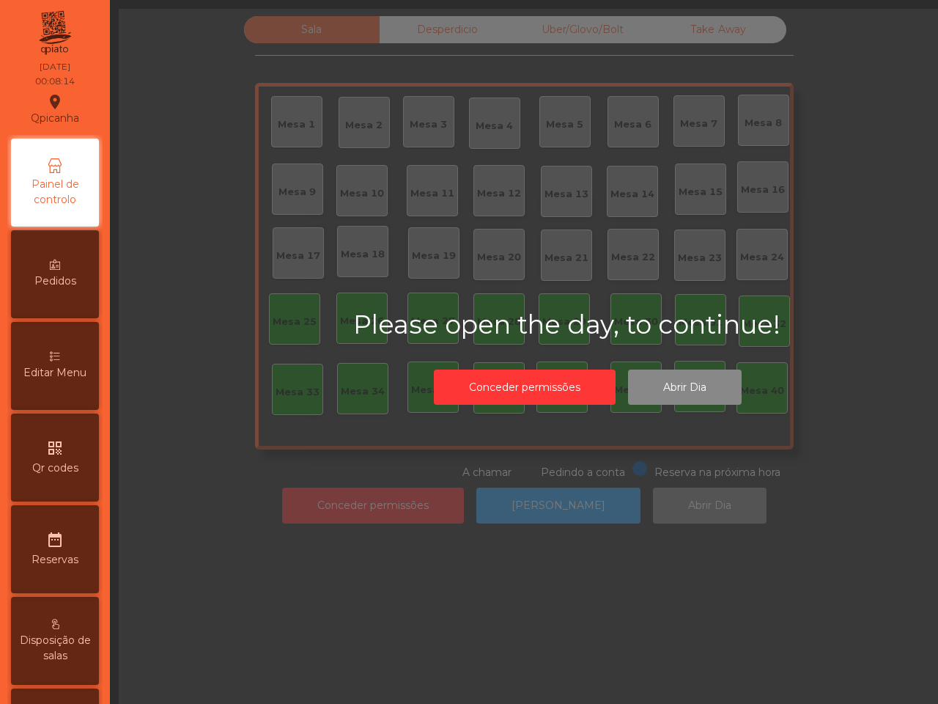
click at [591, 405] on div "Conceder permissões Abrir Dia" at bounding box center [588, 387] width 235 height 51
click at [602, 386] on button "Conceder permissões" at bounding box center [525, 387] width 182 height 36
